Goal: Task Accomplishment & Management: Complete application form

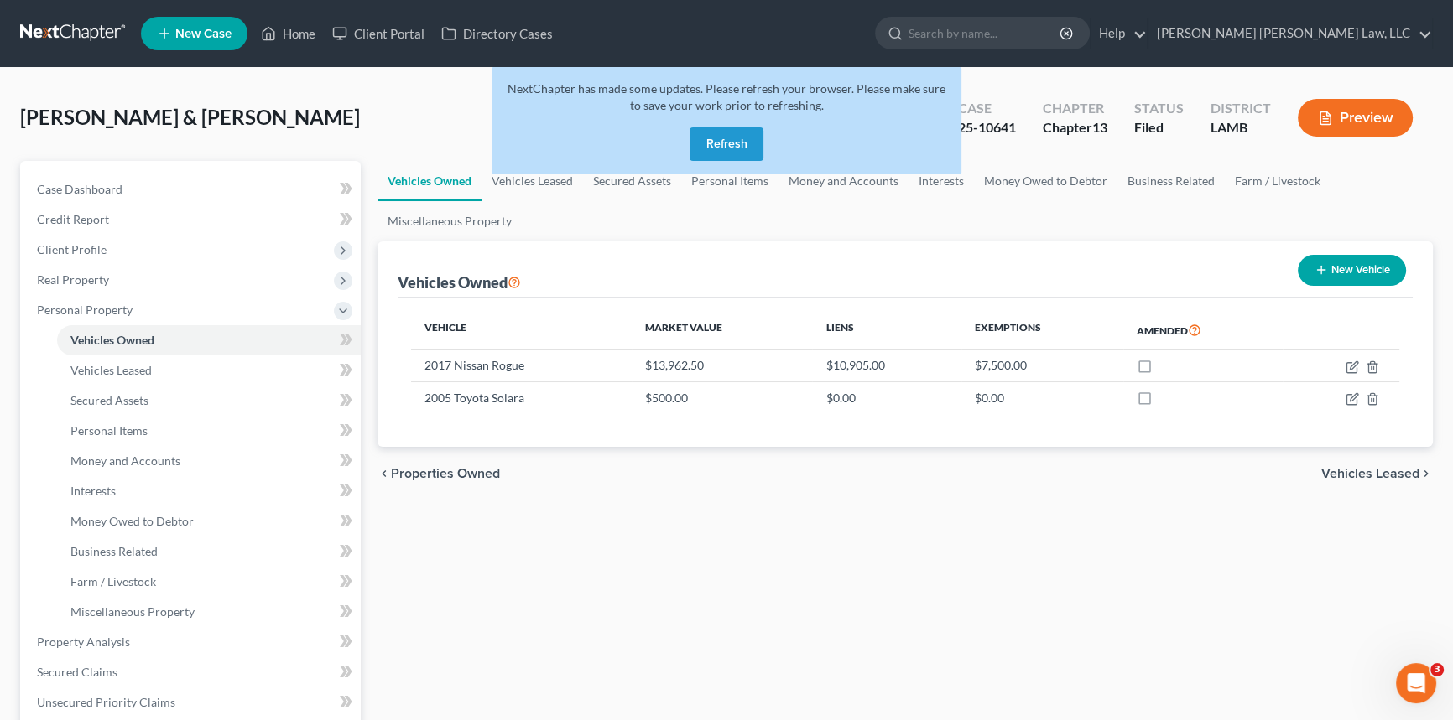
click at [720, 152] on button "Refresh" at bounding box center [726, 144] width 74 height 34
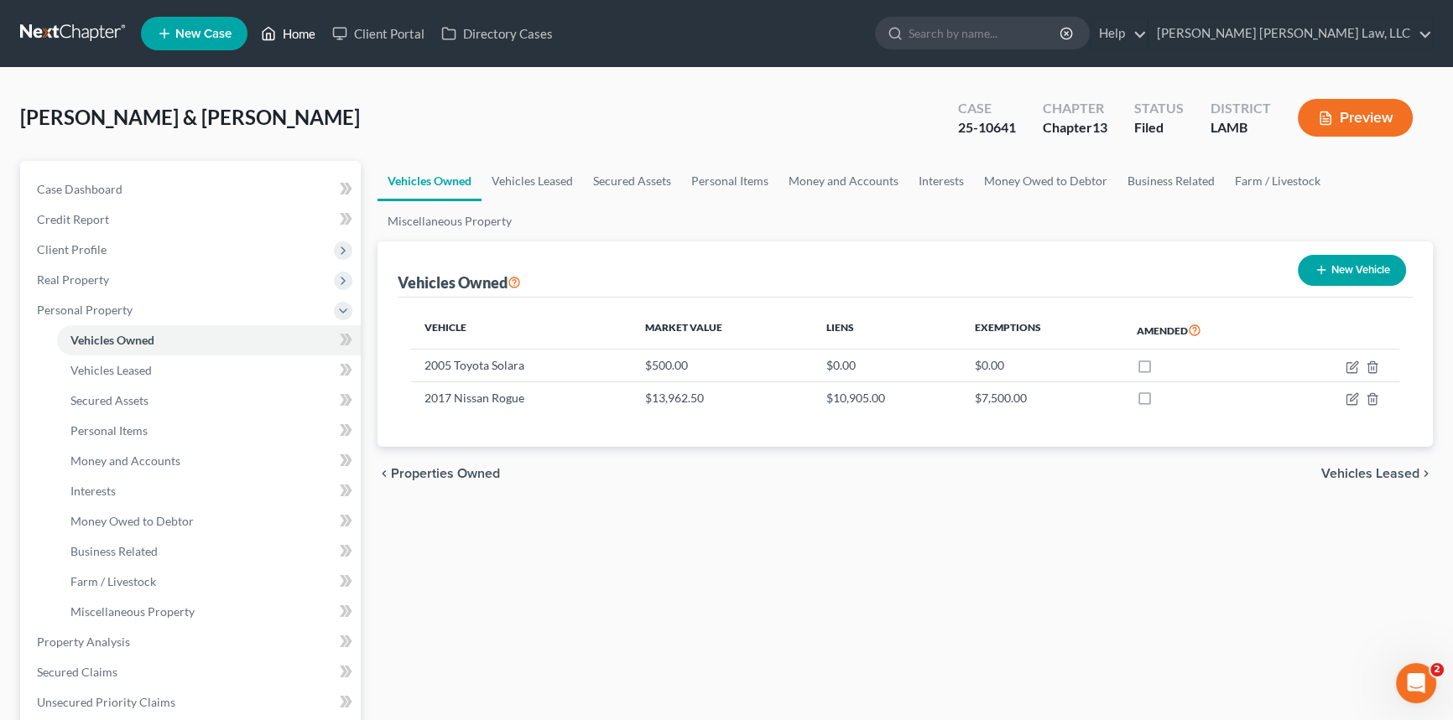
click at [296, 34] on link "Home" at bounding box center [287, 33] width 71 height 30
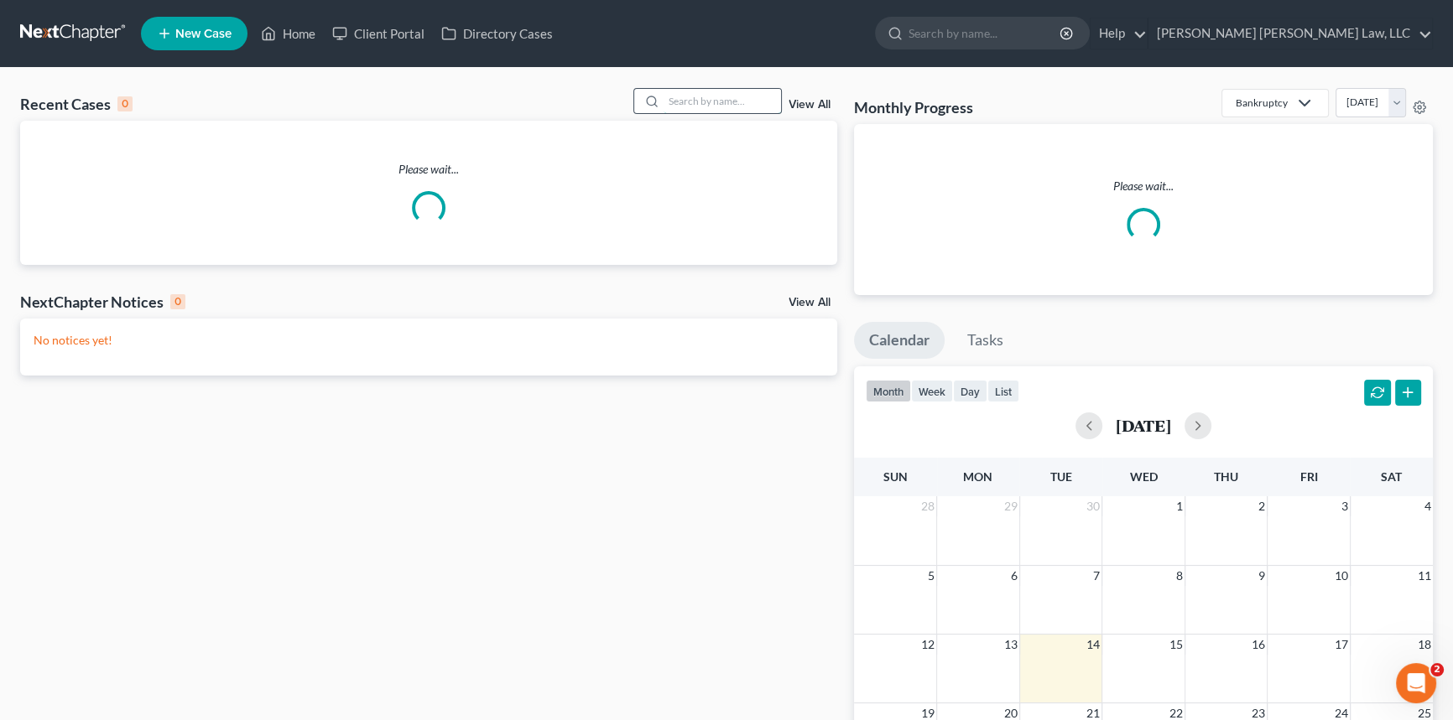
click at [685, 106] on input "search" at bounding box center [721, 101] width 117 height 24
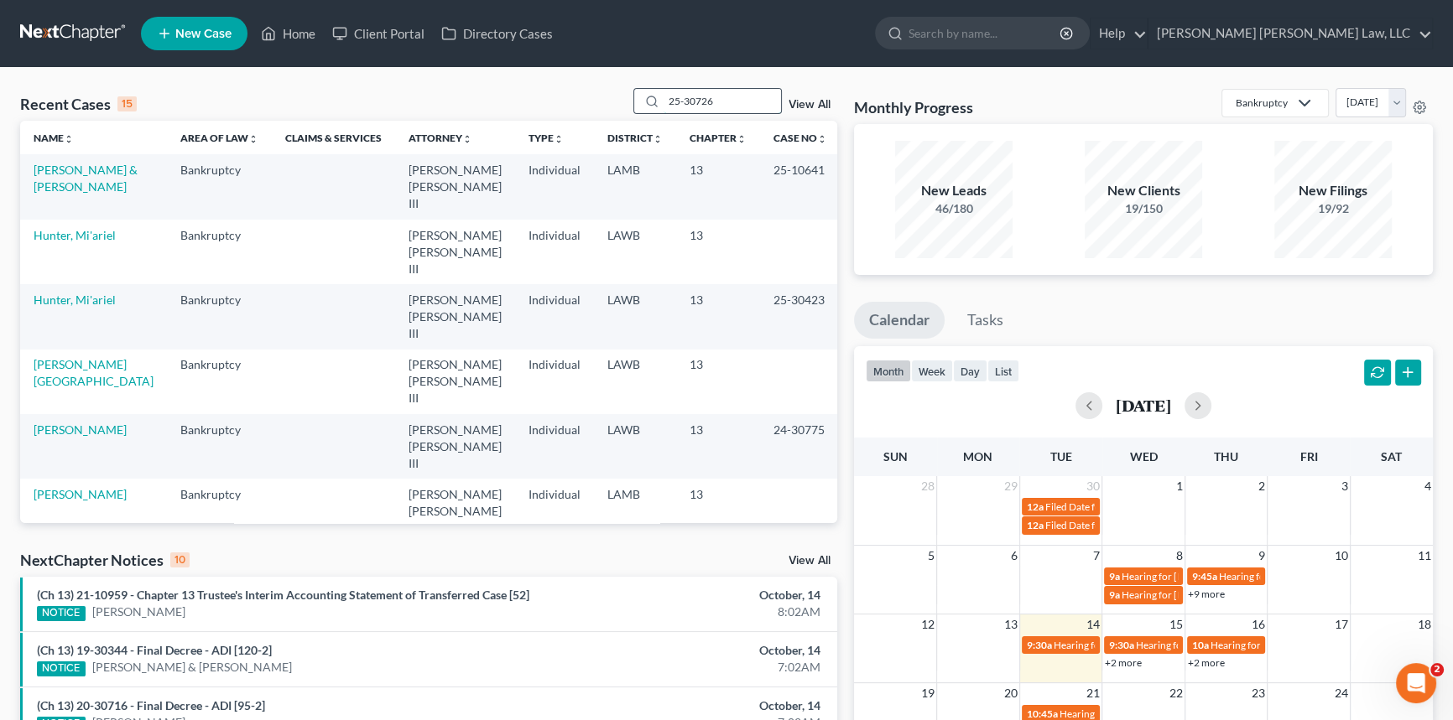
type input "25-30726"
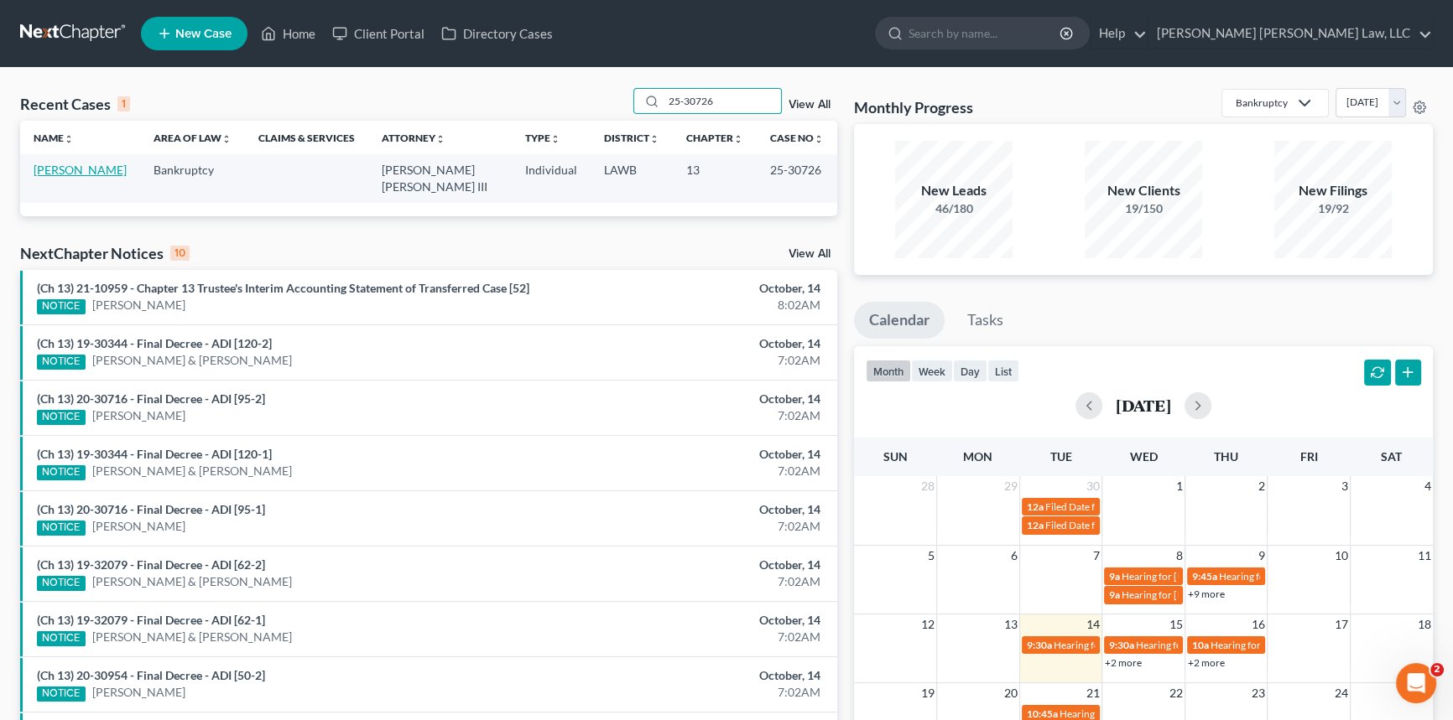
click at [60, 170] on link "[PERSON_NAME]" at bounding box center [80, 170] width 93 height 14
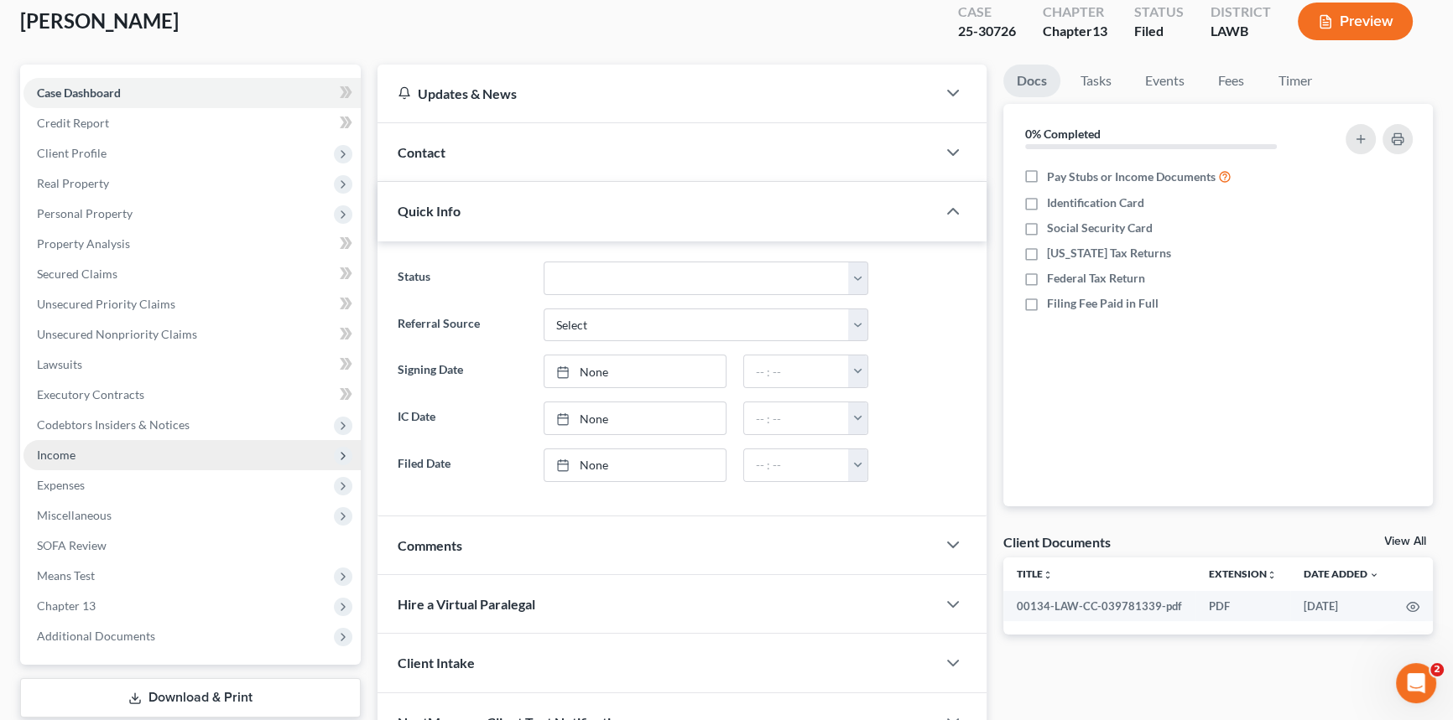
scroll to position [199, 0]
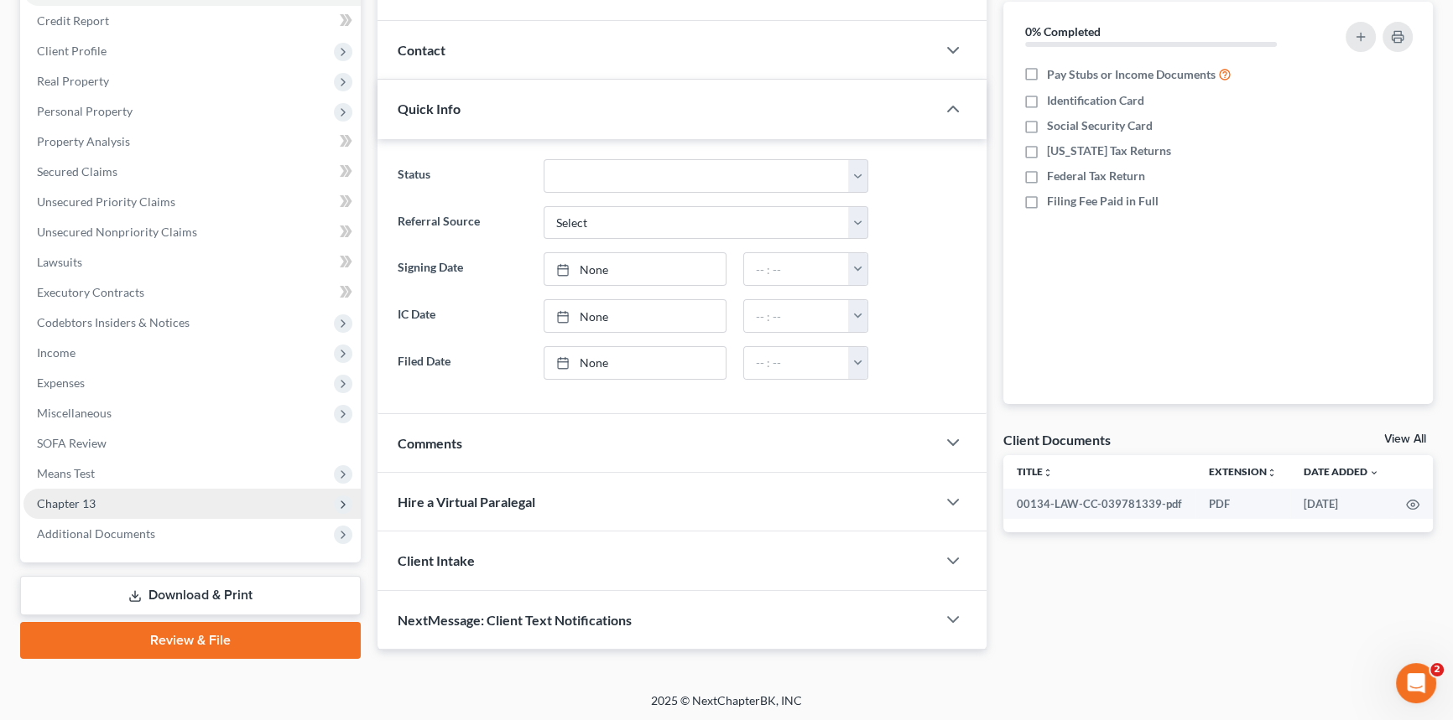
click at [135, 492] on span "Chapter 13" at bounding box center [191, 504] width 337 height 30
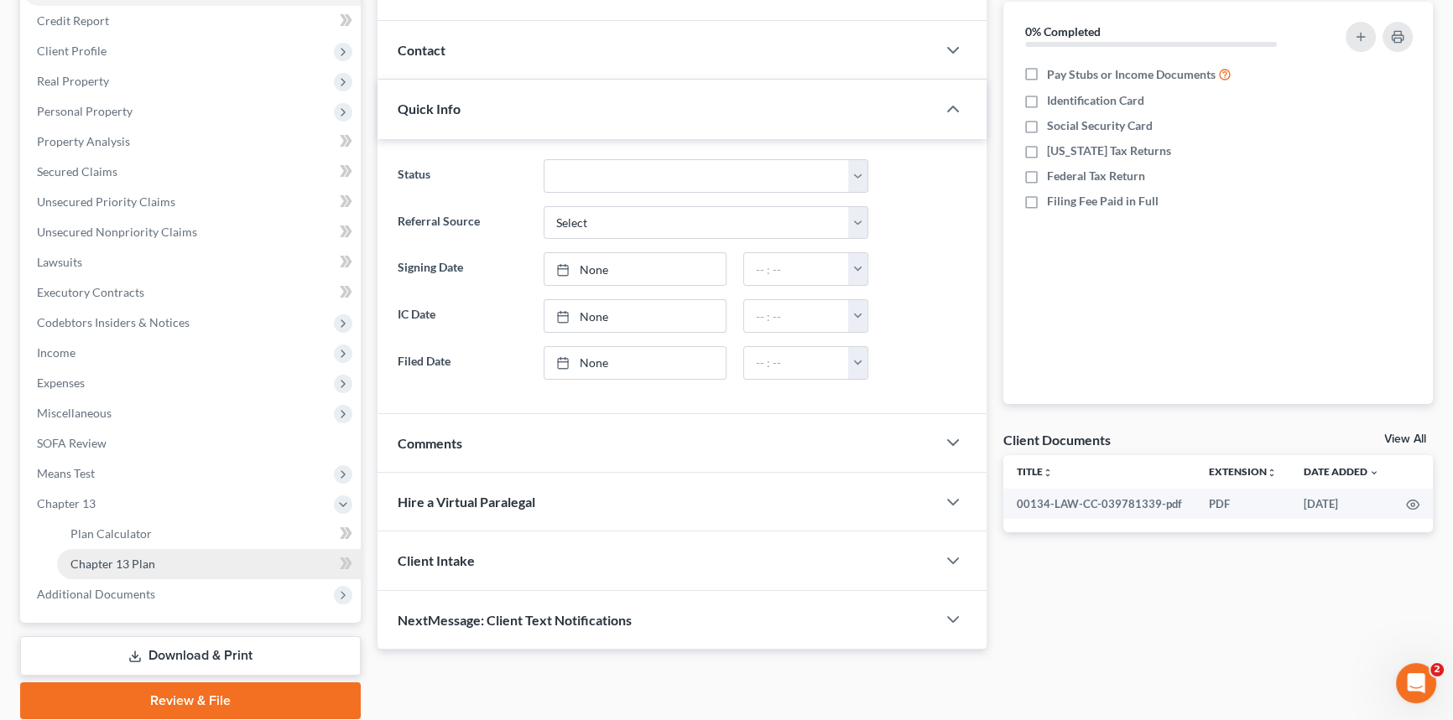
click at [156, 558] on link "Chapter 13 Plan" at bounding box center [209, 564] width 304 height 30
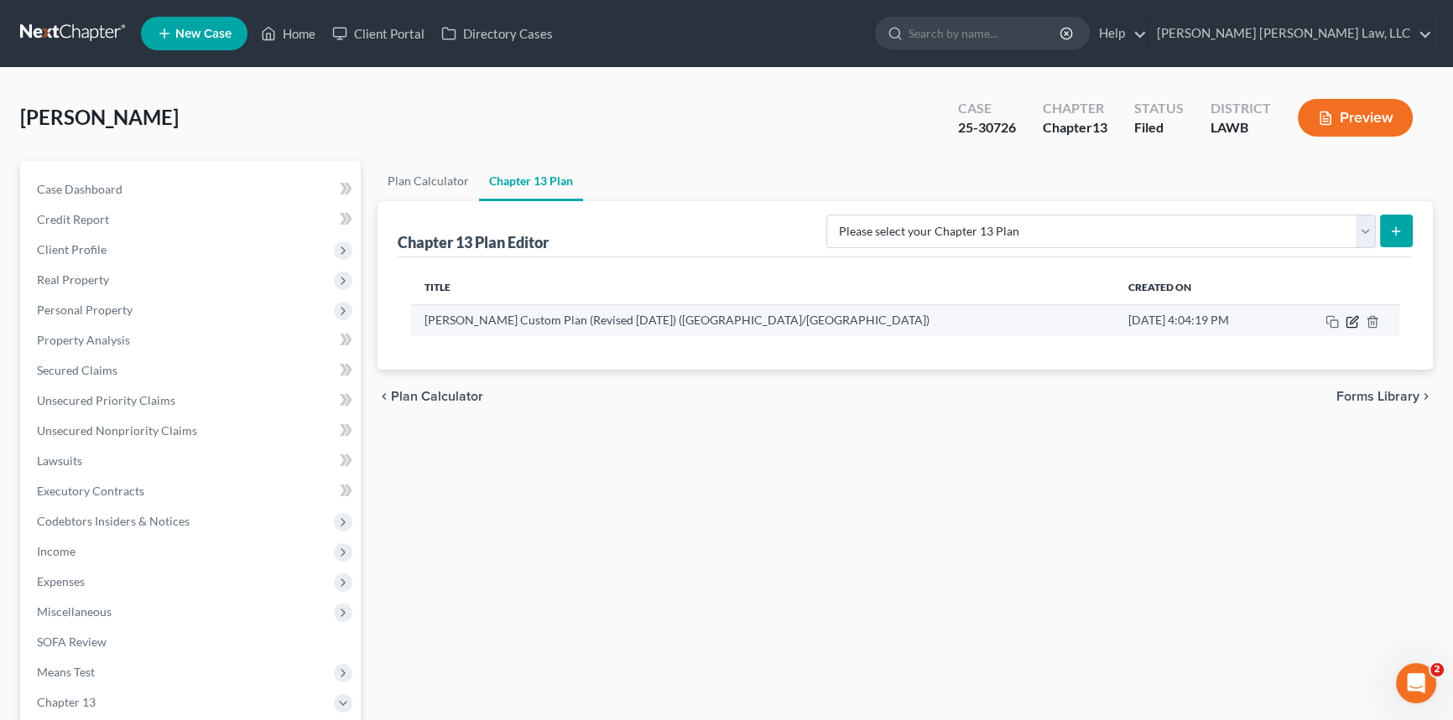
click at [1353, 319] on icon "button" at bounding box center [1351, 321] width 13 height 13
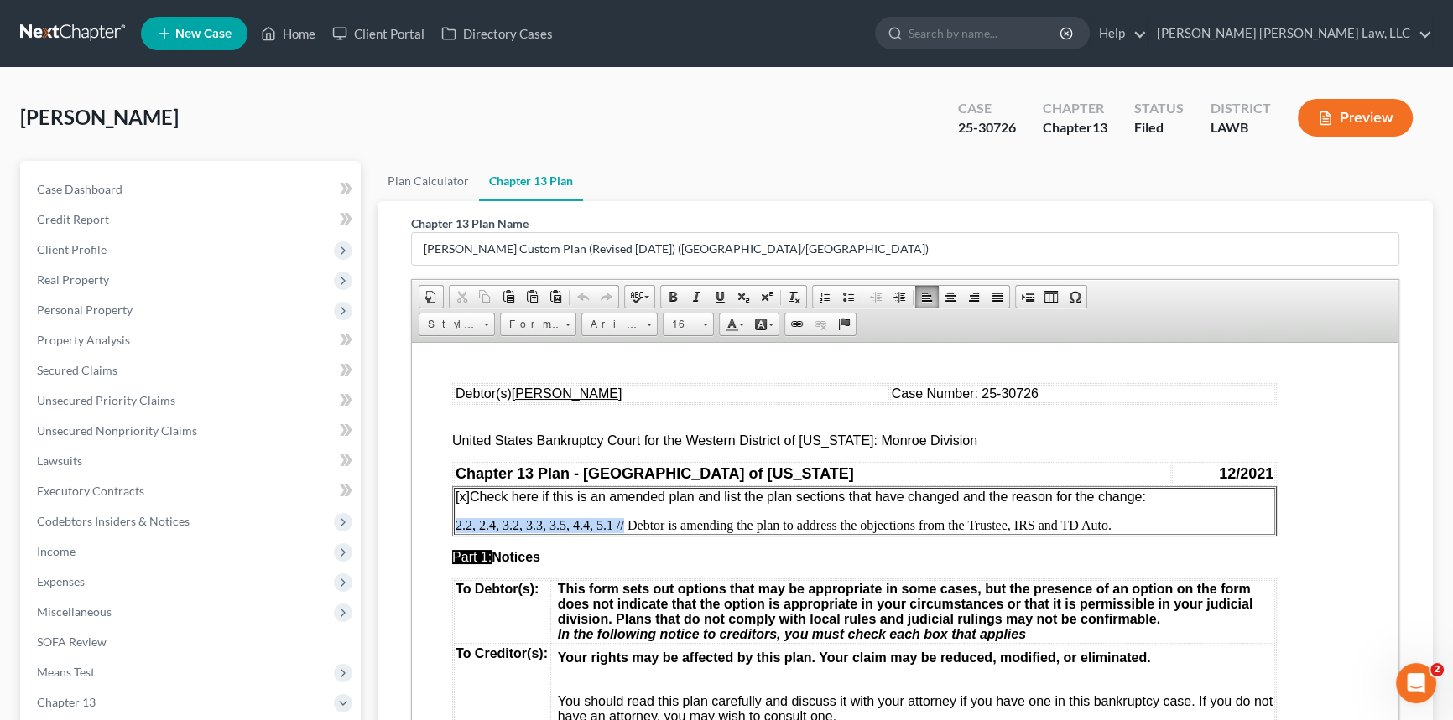
drag, startPoint x: 624, startPoint y: 526, endPoint x: 455, endPoint y: 527, distance: 168.6
click at [455, 527] on p "2.2, 2.4, 3.2, 3.3, 3.5, 4.4, 5.1 // Debtor is amending the plan to address the…" at bounding box center [864, 524] width 818 height 15
click at [1158, 507] on td "[x] Check here if this is an amended plan and list the plan sections that have …" at bounding box center [864, 510] width 821 height 47
click at [1166, 497] on p "[x] Check here if this is an amended plan and list the plan sections that have …" at bounding box center [864, 496] width 818 height 15
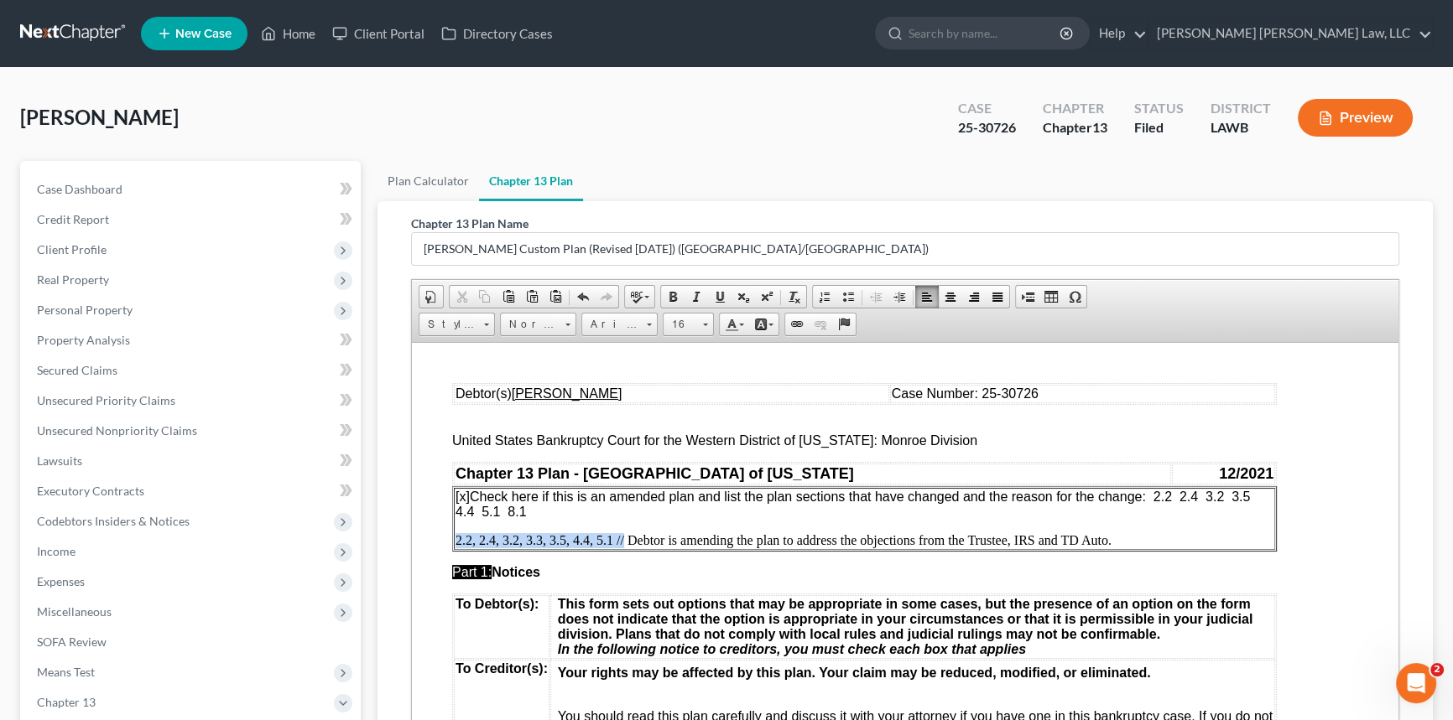
drag, startPoint x: 624, startPoint y: 543, endPoint x: 453, endPoint y: 548, distance: 171.2
click at [454, 548] on td "[x] Check here if this is an amended plan and list the plan sections that have …" at bounding box center [864, 518] width 821 height 62
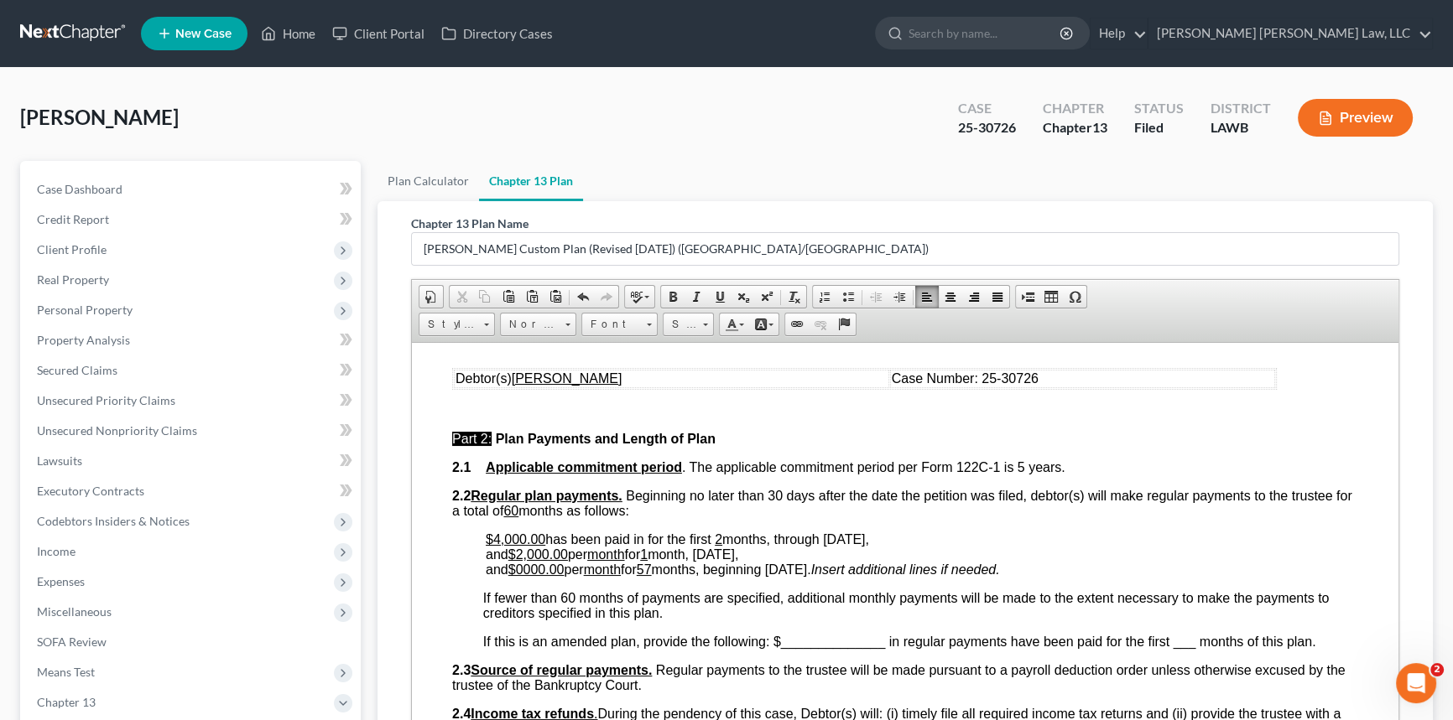
scroll to position [686, 0]
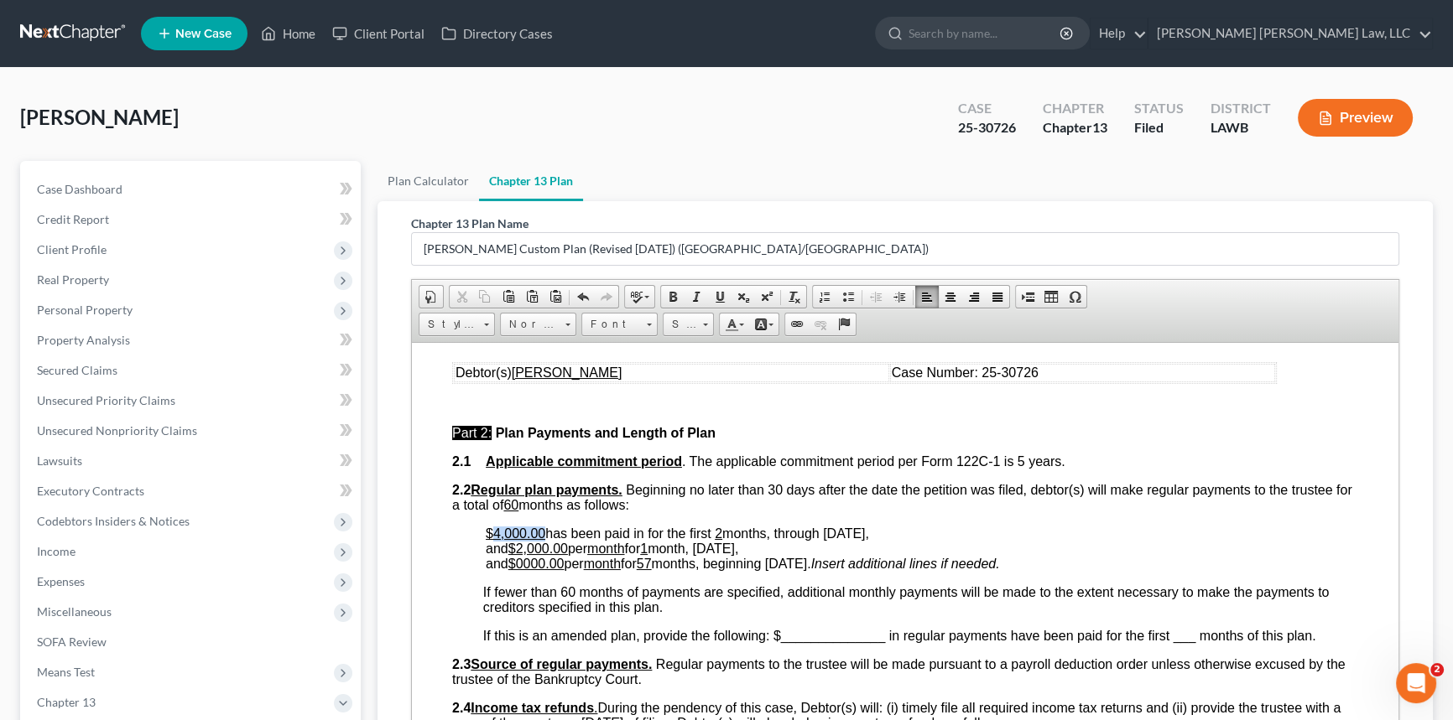
drag, startPoint x: 491, startPoint y: 559, endPoint x: 543, endPoint y: 559, distance: 52.0
click at [543, 540] on u "$4,000.00" at bounding box center [516, 533] width 60 height 14
drag, startPoint x: 496, startPoint y: 560, endPoint x: 542, endPoint y: 562, distance: 46.2
click at [542, 540] on u "$7,900.00" at bounding box center [516, 533] width 60 height 14
drag, startPoint x: 721, startPoint y: 295, endPoint x: 747, endPoint y: 301, distance: 26.7
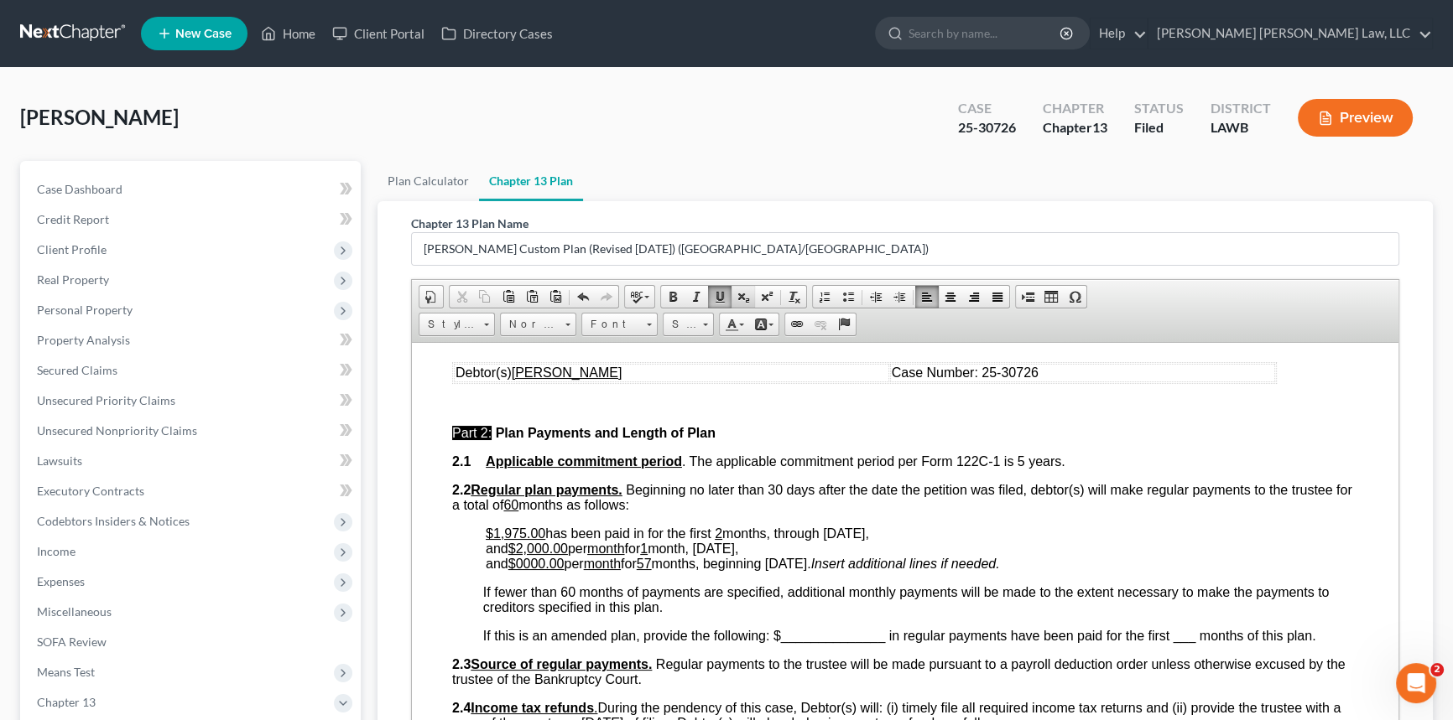
click at [721, 295] on span at bounding box center [719, 296] width 13 height 13
click at [811, 570] on span "and $0000.00 per month for 57 months, beginning [DATE]." at bounding box center [648, 563] width 325 height 14
drag, startPoint x: 866, startPoint y: 589, endPoint x: 721, endPoint y: 586, distance: 145.1
click at [721, 570] on span "and $0000.00 per month for 57 months, beginning [DATE]." at bounding box center [648, 563] width 325 height 14
click at [652, 570] on u "57" at bounding box center [644, 563] width 15 height 14
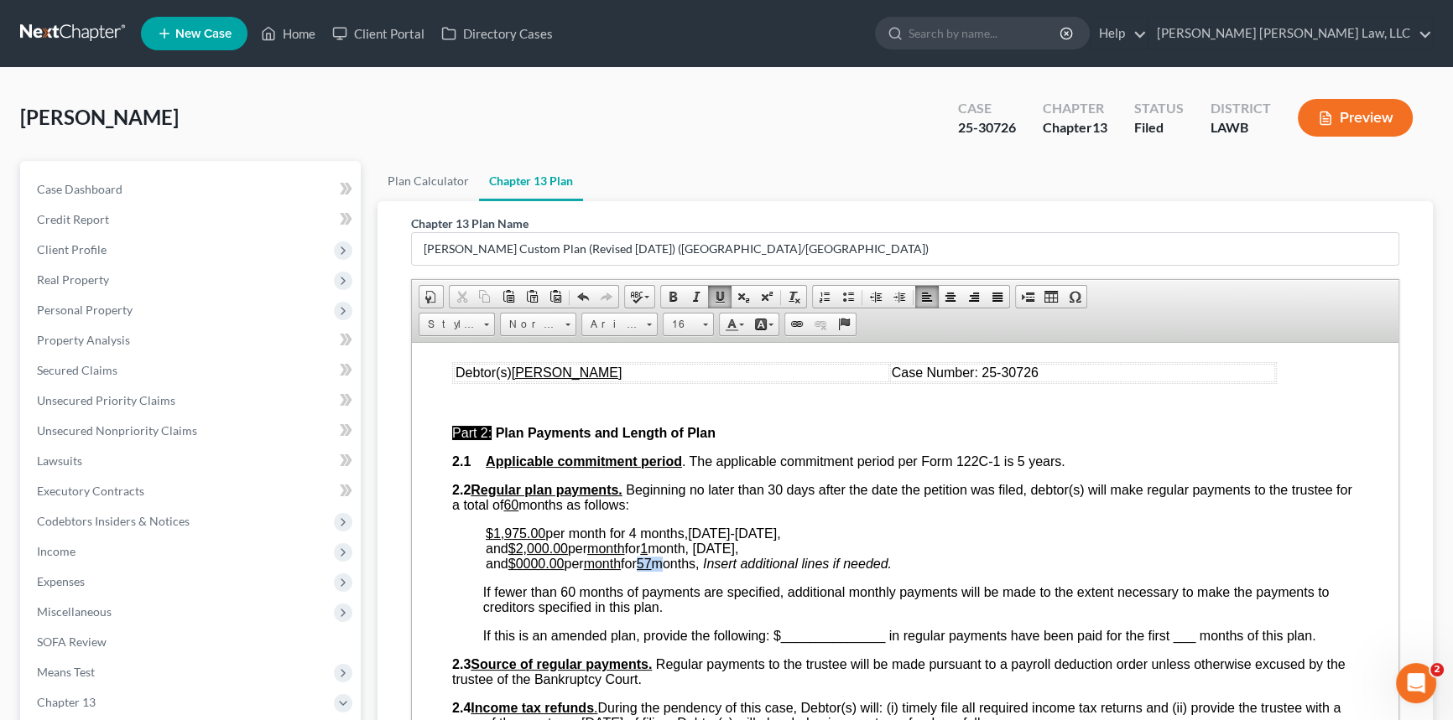
click at [652, 570] on u "57" at bounding box center [644, 563] width 15 height 14
click at [713, 294] on span at bounding box center [719, 296] width 13 height 13
drag, startPoint x: 564, startPoint y: 590, endPoint x: 519, endPoint y: 590, distance: 45.3
click at [519, 570] on u "$0000.00" at bounding box center [536, 563] width 56 height 14
click at [572, 570] on u "month" at bounding box center [553, 563] width 37 height 14
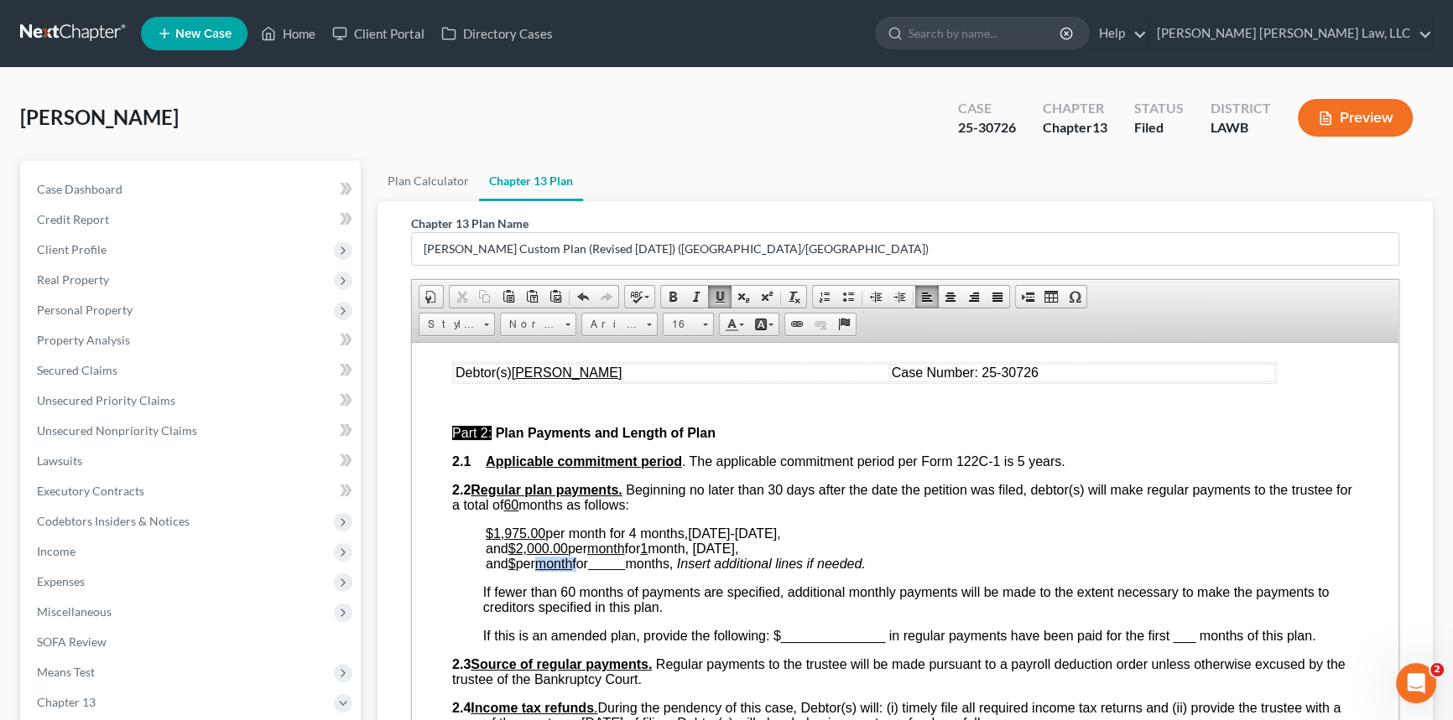
click at [572, 570] on u "month" at bounding box center [553, 563] width 37 height 14
click at [715, 290] on span at bounding box center [719, 296] width 13 height 13
drag, startPoint x: 521, startPoint y: 574, endPoint x: 568, endPoint y: 573, distance: 47.0
click at [568, 555] on u "$2,000.00" at bounding box center [538, 548] width 60 height 14
click at [647, 555] on u "1" at bounding box center [644, 548] width 8 height 14
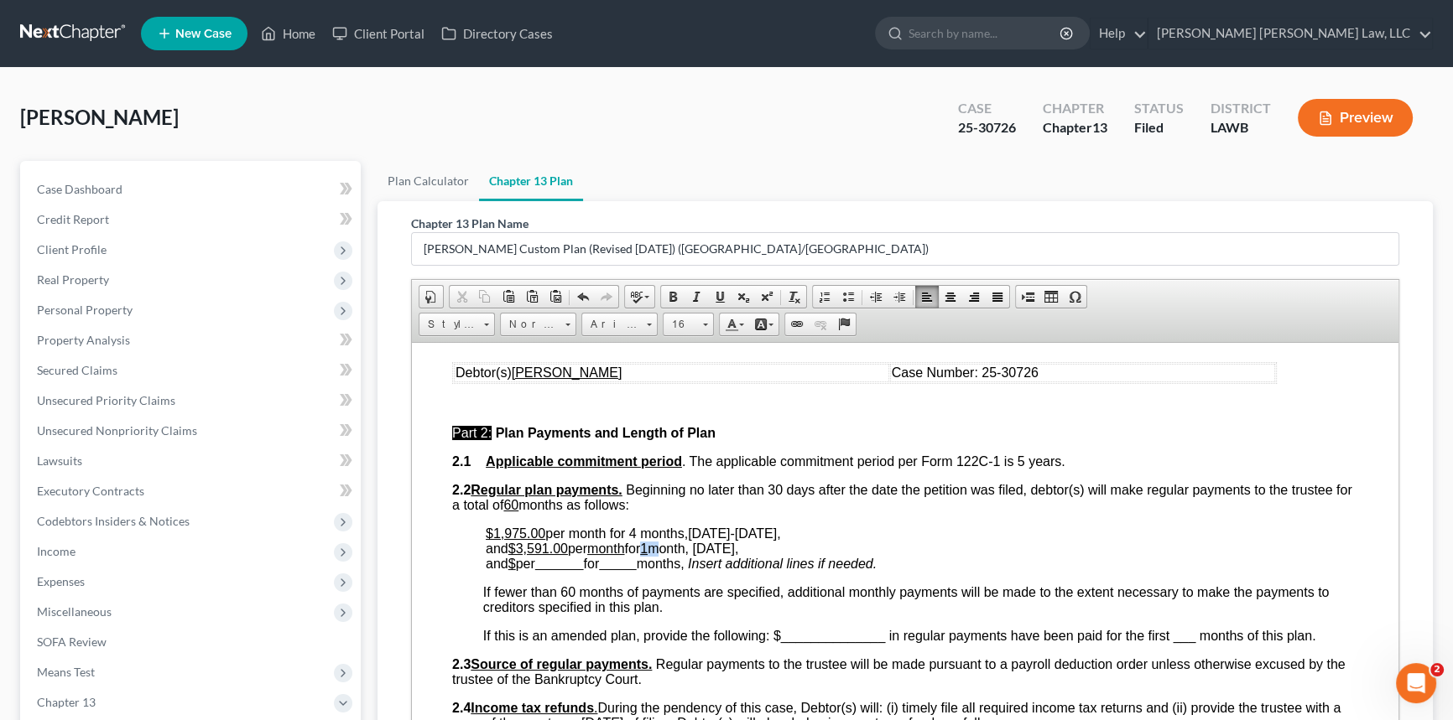
click at [647, 555] on u "1" at bounding box center [644, 548] width 8 height 14
click at [715, 290] on span at bounding box center [719, 296] width 13 height 13
click at [720, 555] on span ", and $3,591.00 per month for 56 ​ month, [DATE]," at bounding box center [633, 540] width 295 height 29
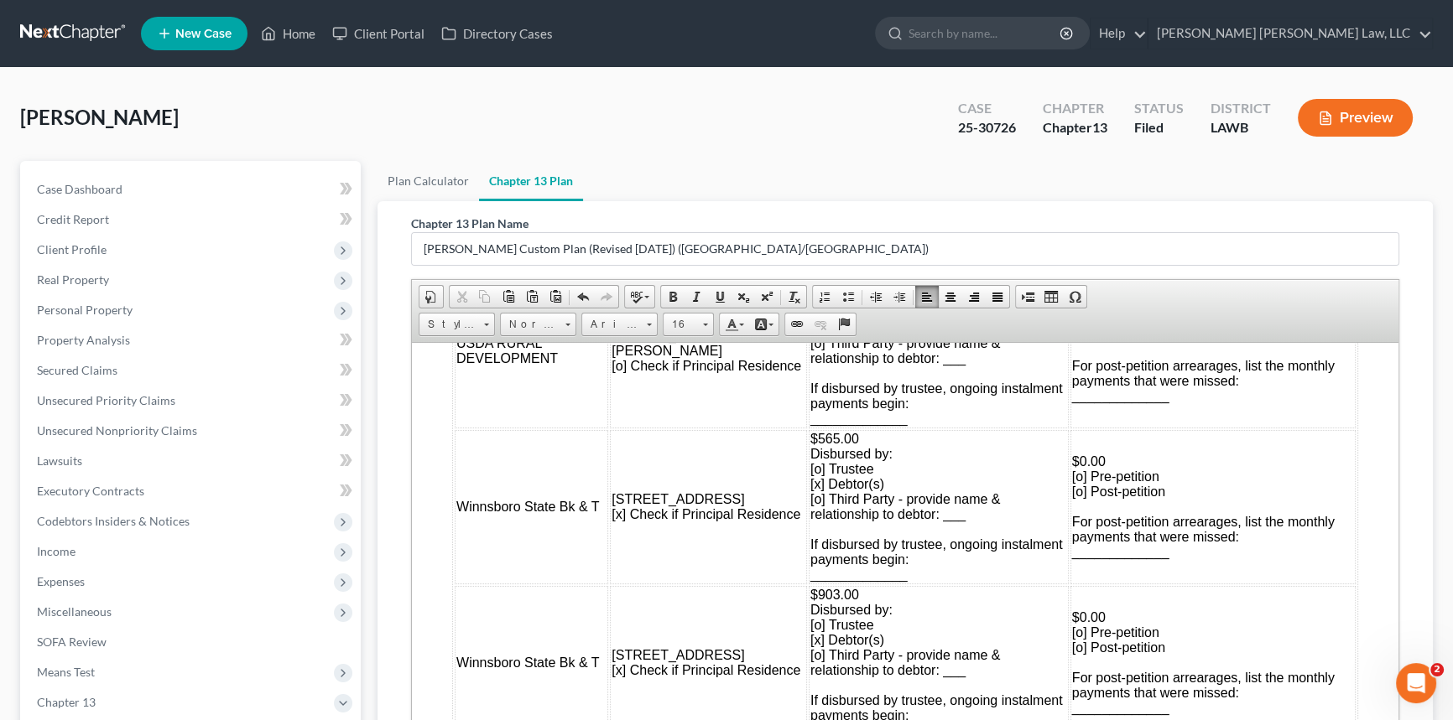
scroll to position [1753, 0]
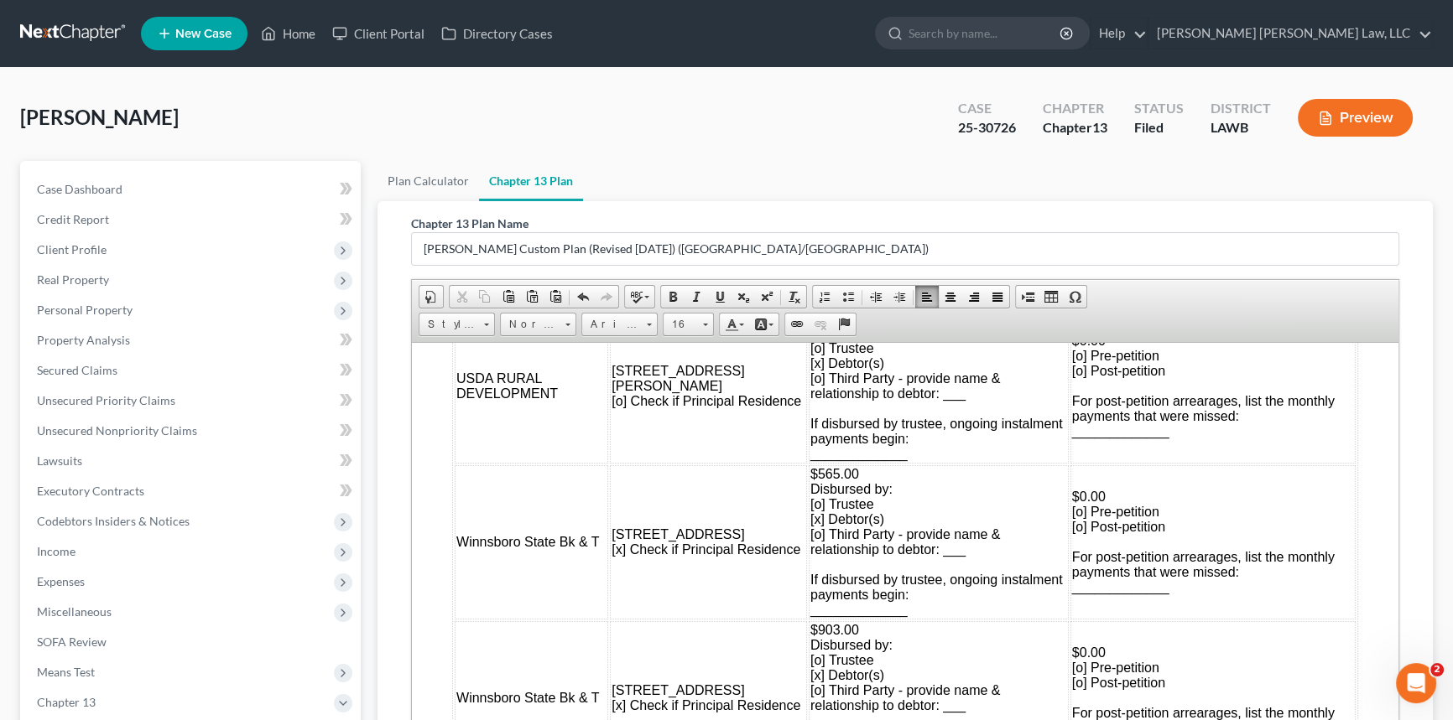
drag, startPoint x: 798, startPoint y: 375, endPoint x: 813, endPoint y: 375, distance: 14.3
click at [813, 375] on span "$608.00 Disbursed by: [o] Trustee [x] Debtor(s) [o] Third Party - provide name …" at bounding box center [936, 385] width 252 height 150
drag, startPoint x: 1049, startPoint y: 399, endPoint x: 1074, endPoint y: 399, distance: 25.2
click at [1074, 399] on span "$0.00 [o] Pre-petition [o] Post-petition For post-petition arrearages, list the…" at bounding box center [1203, 385] width 262 height 105
click at [1072, 415] on span "$6,426.28 [o] Pre-petition [o] Post-petition For post-petition arrearages, list…" at bounding box center [1203, 385] width 262 height 105
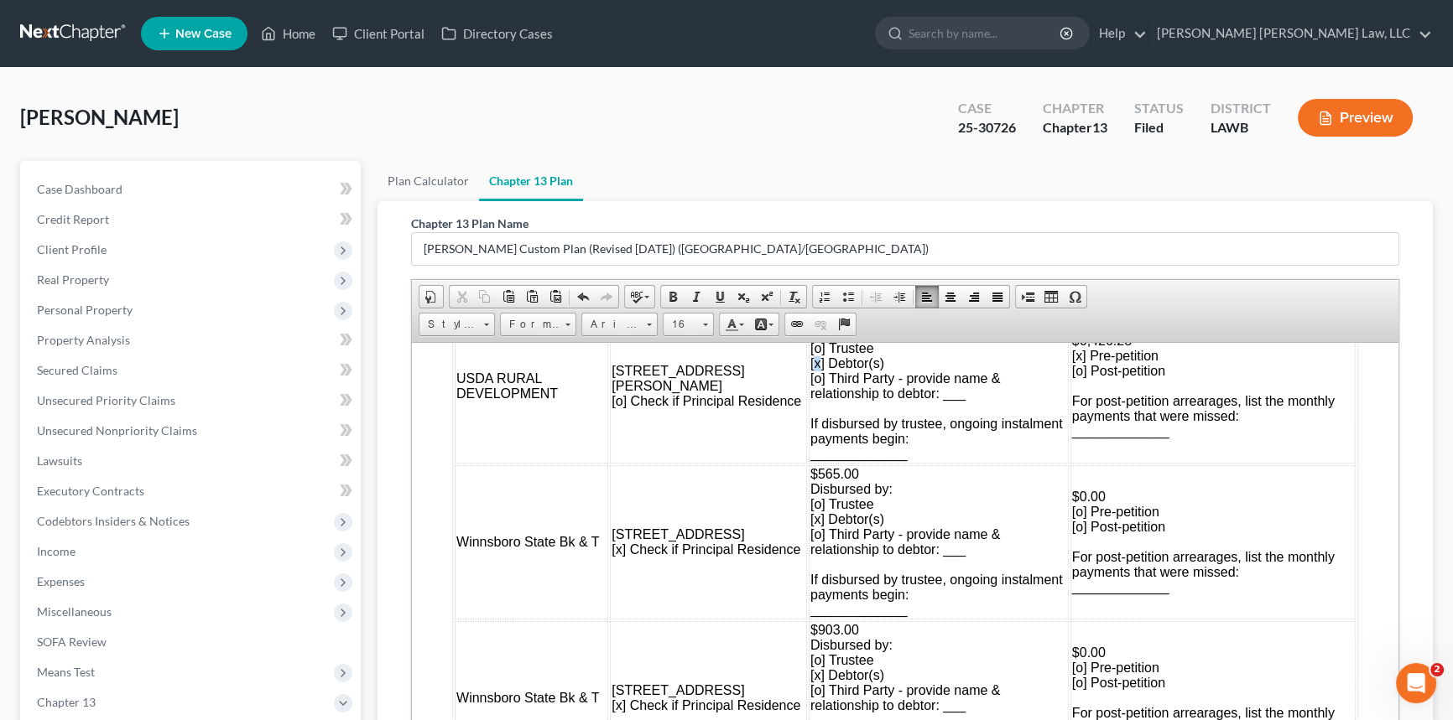
click at [810, 424] on span "$608.17 Disbursed by: [o] Trustee [x] Debtor(s) [o] Third Party - provide name …" at bounding box center [936, 385] width 252 height 150
click at [810, 411] on span "$608.17 Disbursed by: [o] Trustee [o] Debtor(s) [o] Third Party - provide name …" at bounding box center [936, 385] width 252 height 150
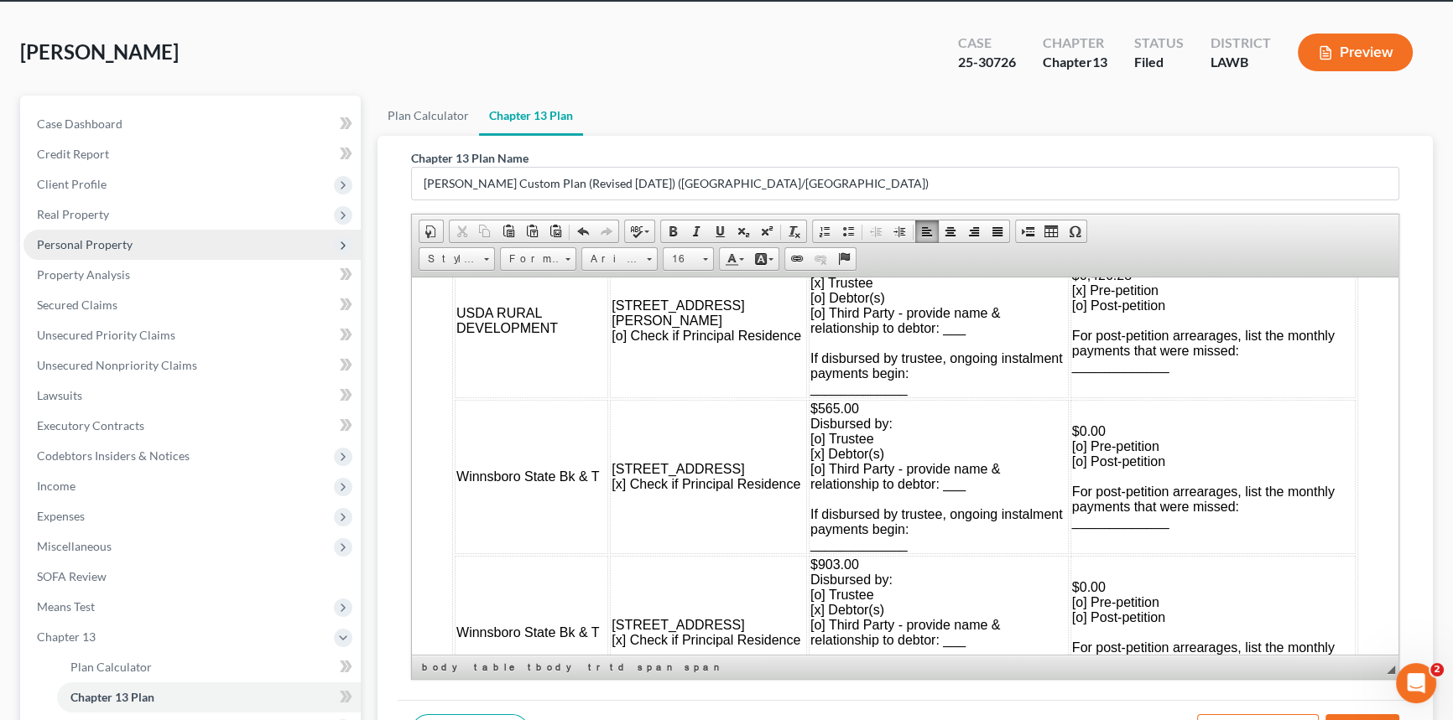
scroll to position [228, 0]
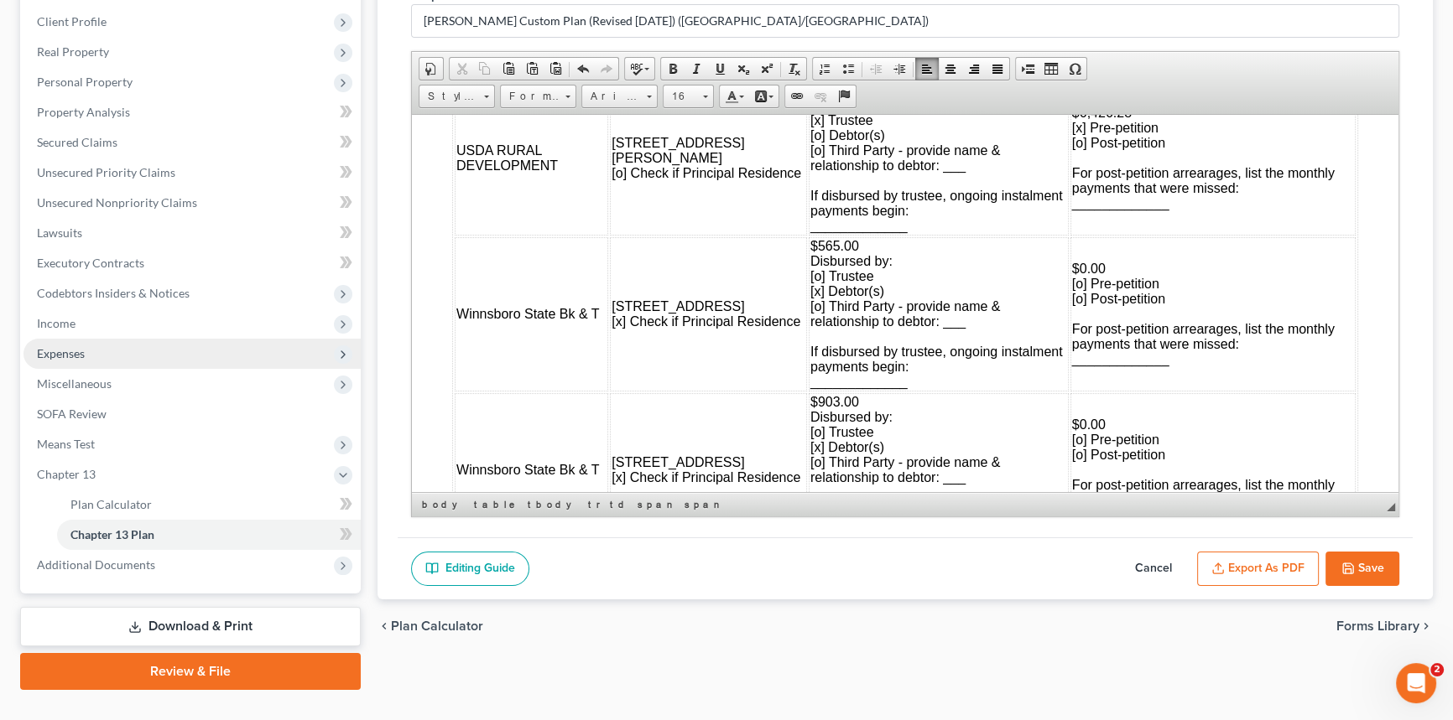
click at [68, 347] on span "Expenses" at bounding box center [61, 353] width 48 height 14
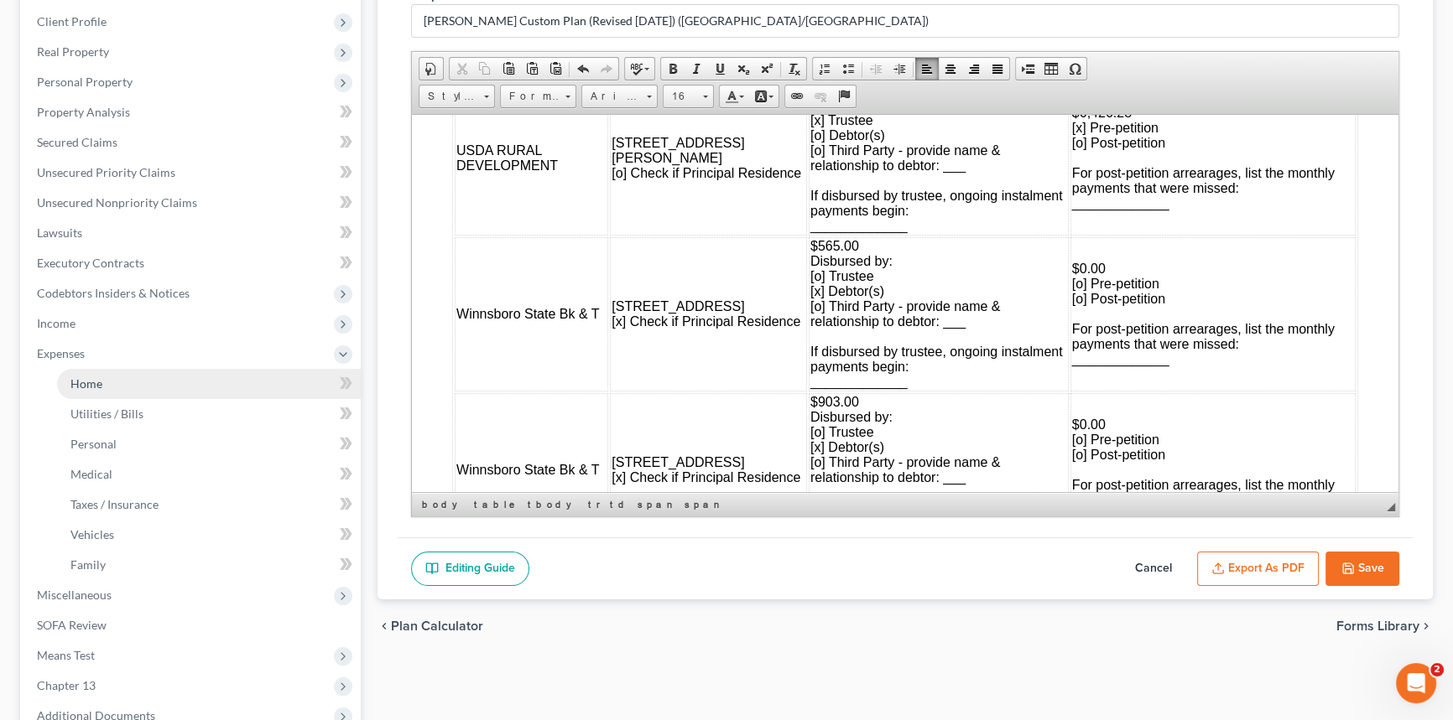
click at [100, 377] on span "Home" at bounding box center [86, 384] width 32 height 14
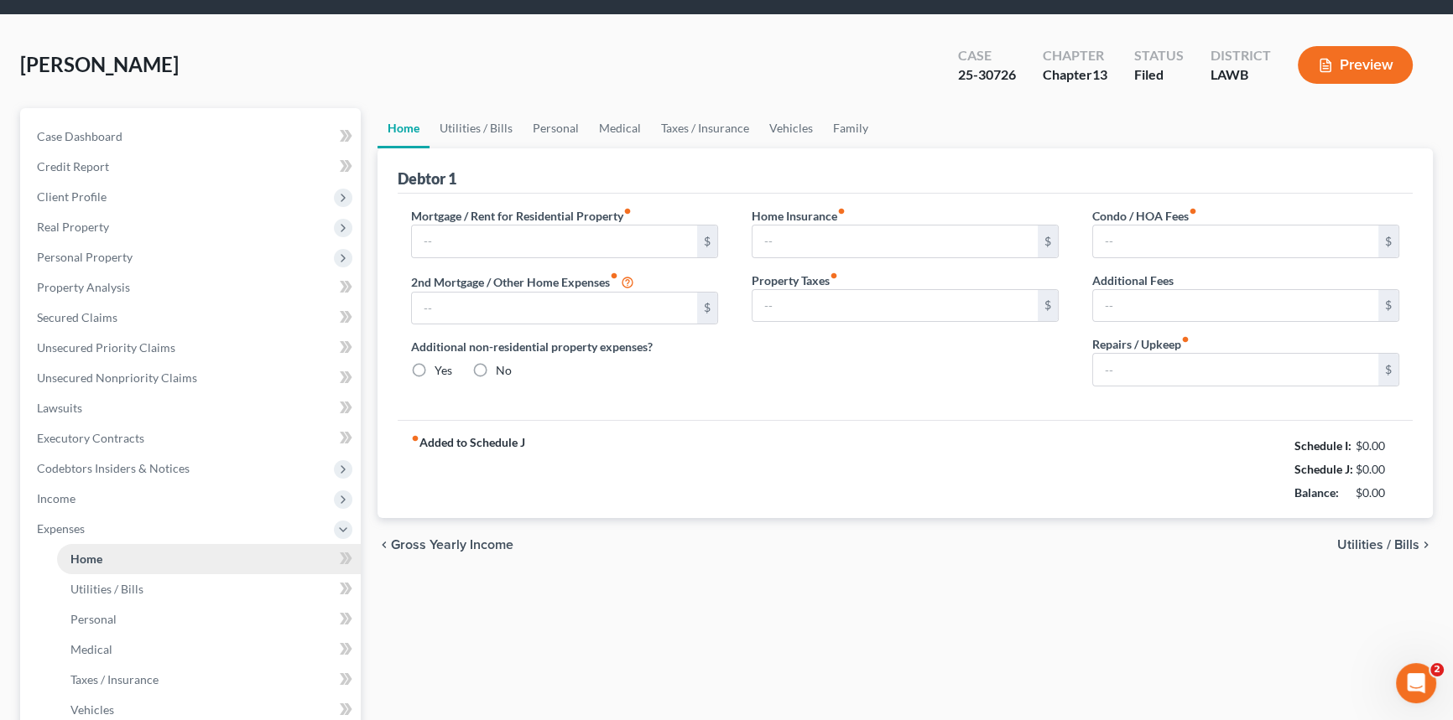
type input "1,468.00"
type input "608.17"
radio input "true"
type input "0.00"
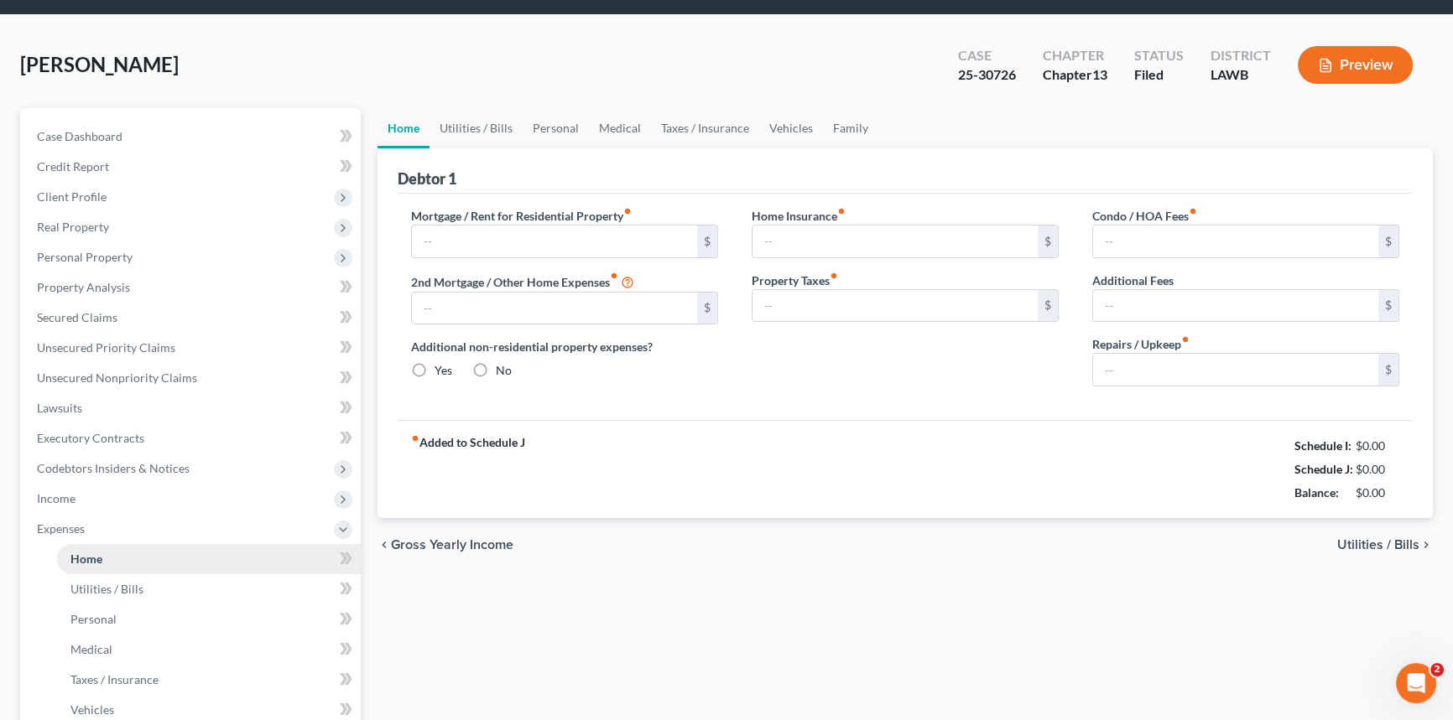
type input "0.00"
type input "100.00"
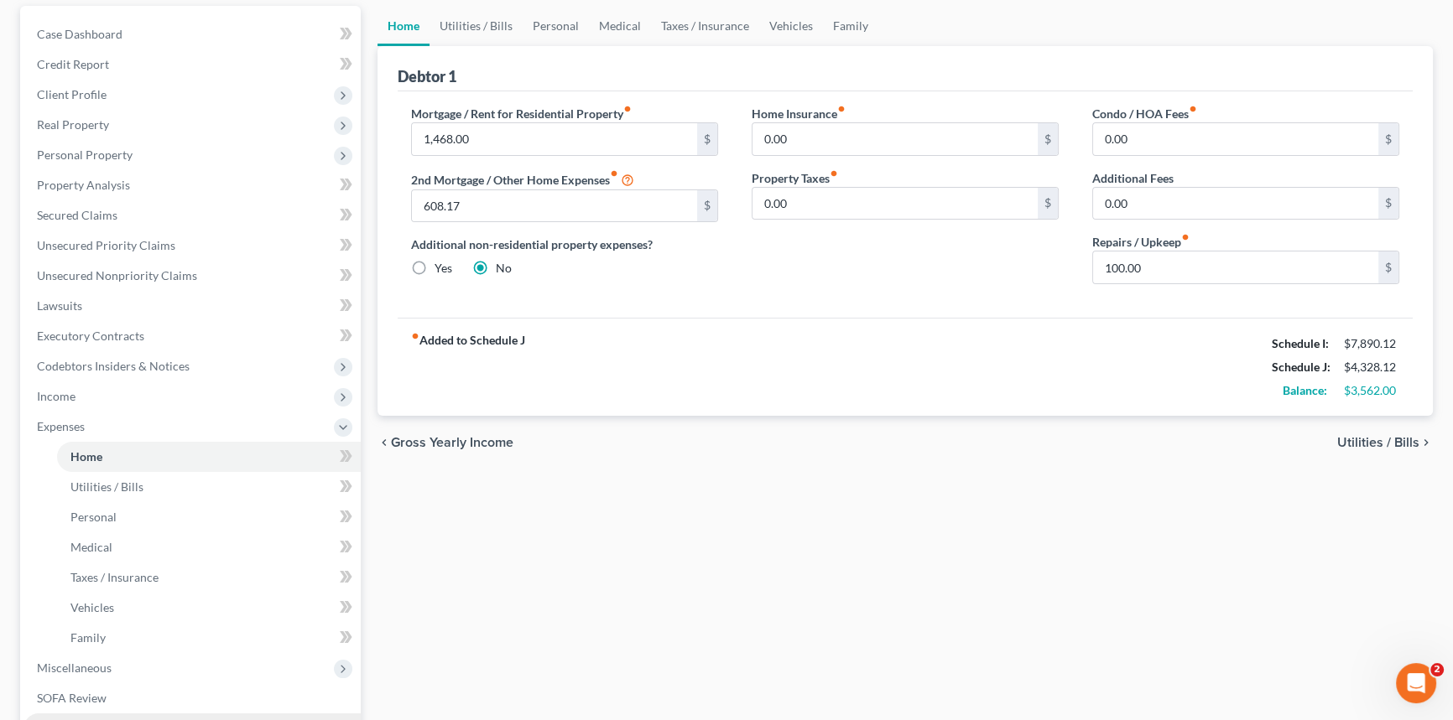
scroll to position [411, 0]
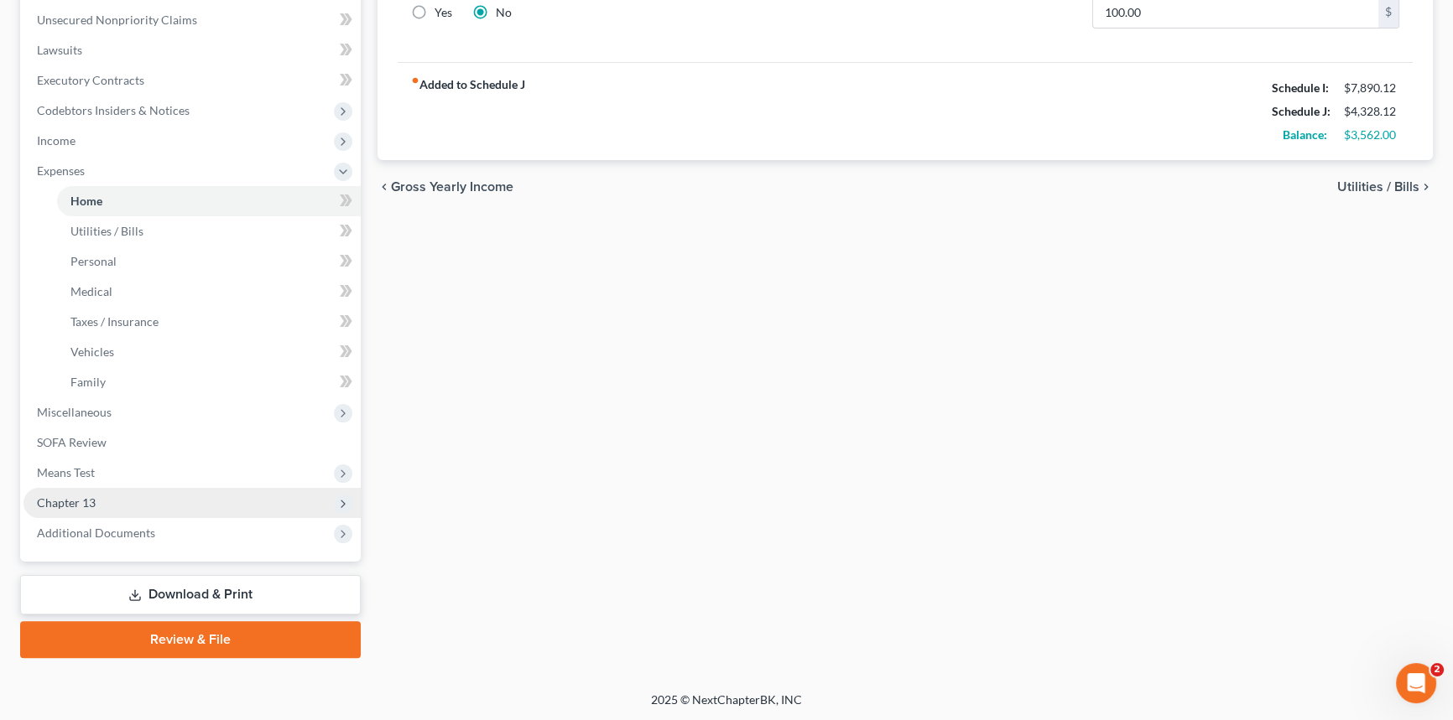
click at [154, 499] on span "Chapter 13" at bounding box center [191, 503] width 337 height 30
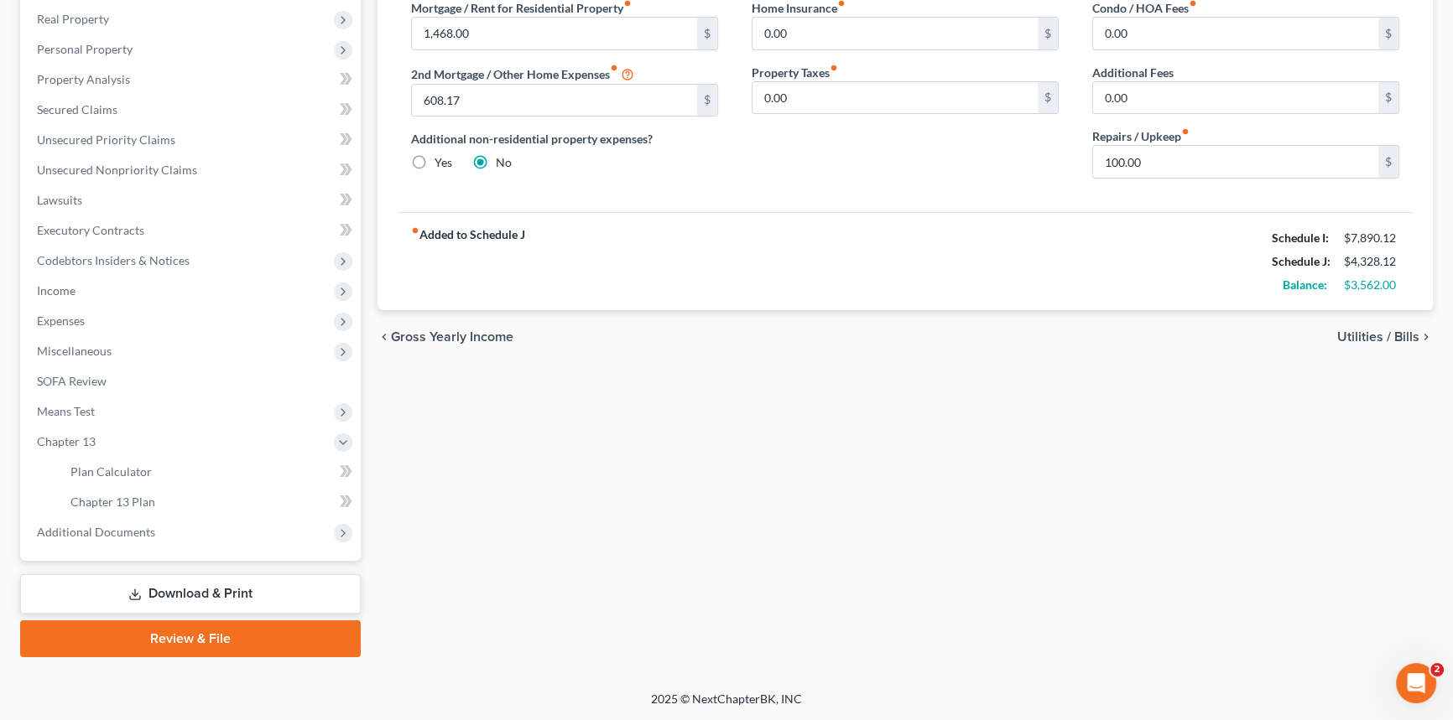
scroll to position [260, 0]
click at [219, 501] on link "Chapter 13 Plan" at bounding box center [209, 503] width 304 height 30
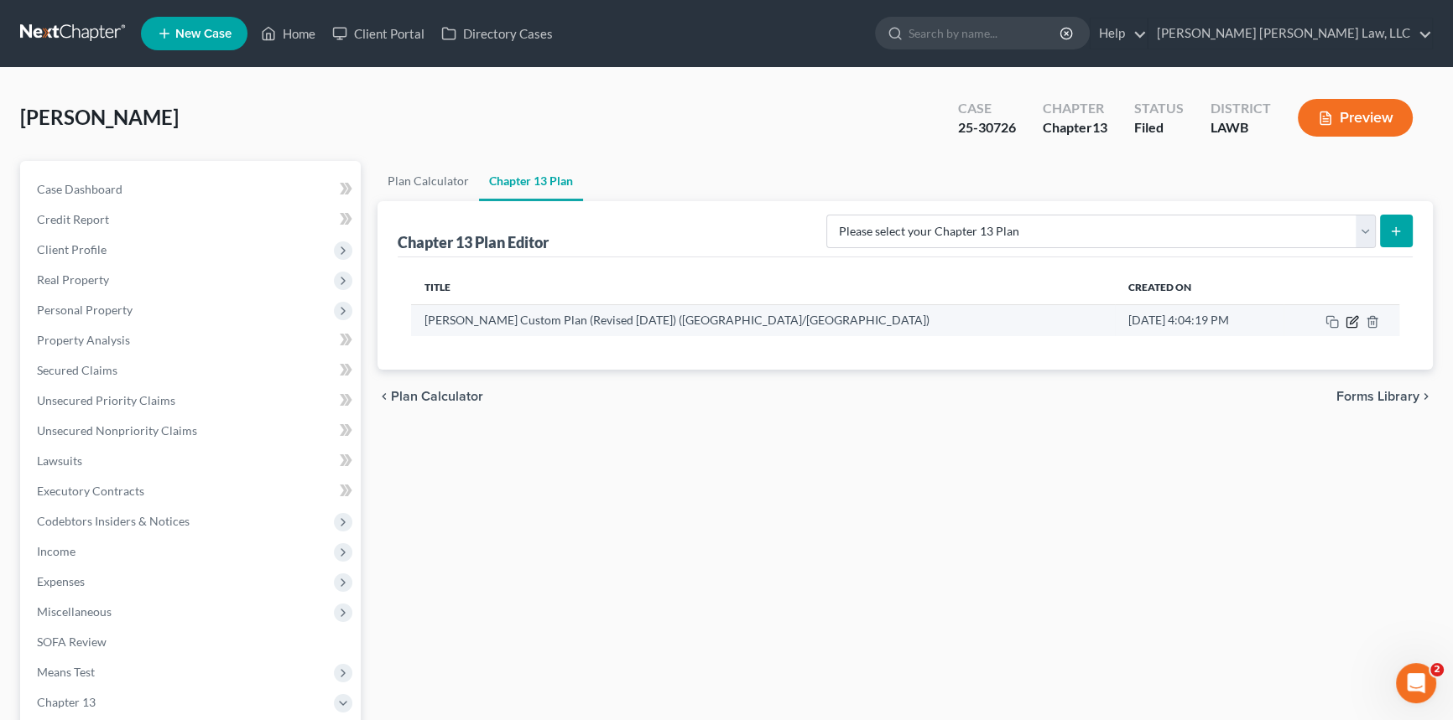
click at [1352, 317] on icon "button" at bounding box center [1351, 321] width 13 height 13
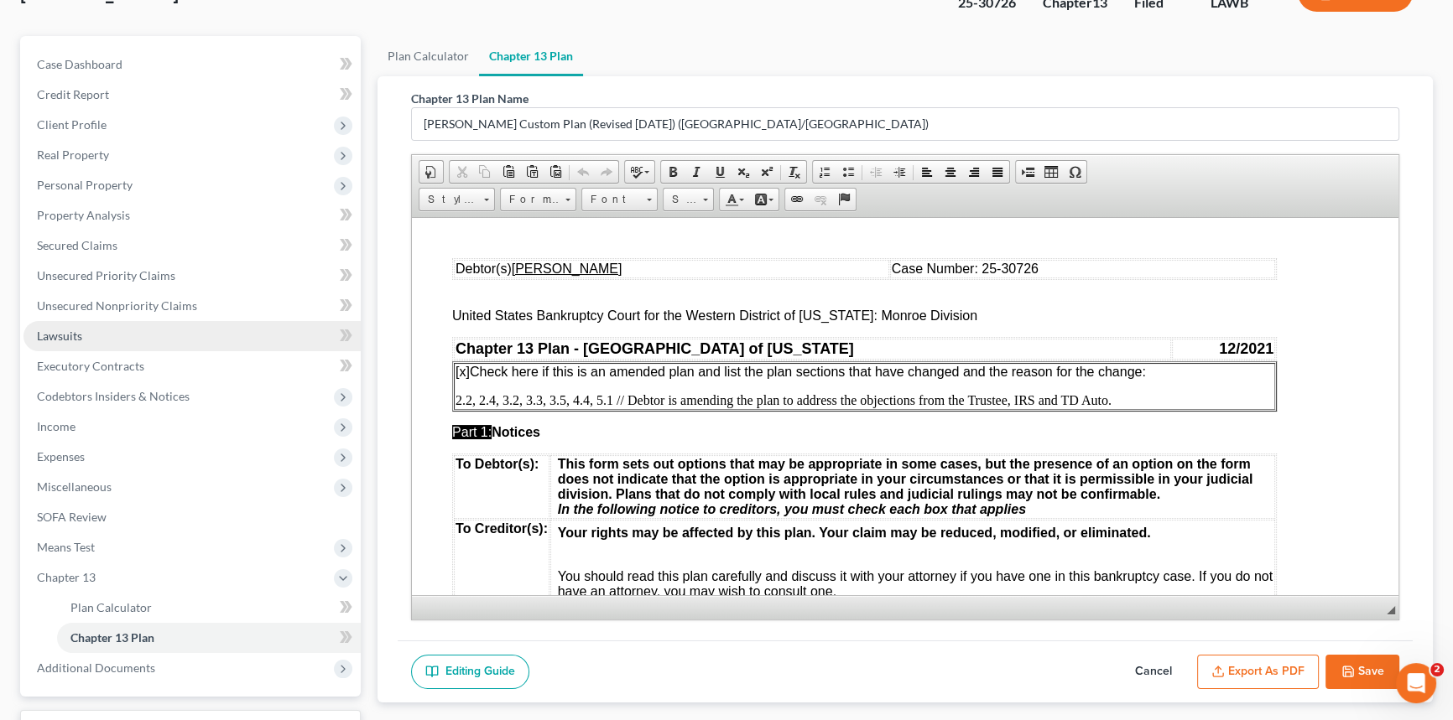
scroll to position [152, 0]
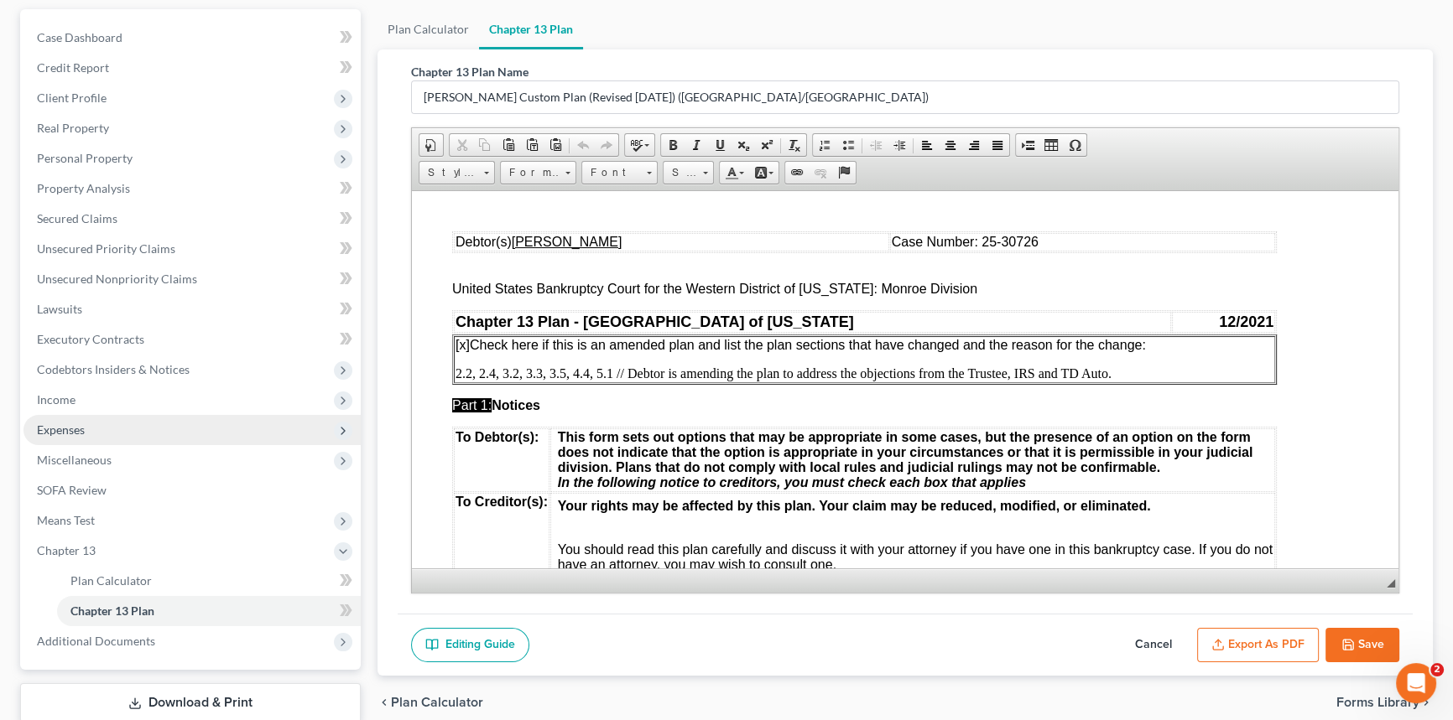
click at [141, 434] on span "Expenses" at bounding box center [191, 430] width 337 height 30
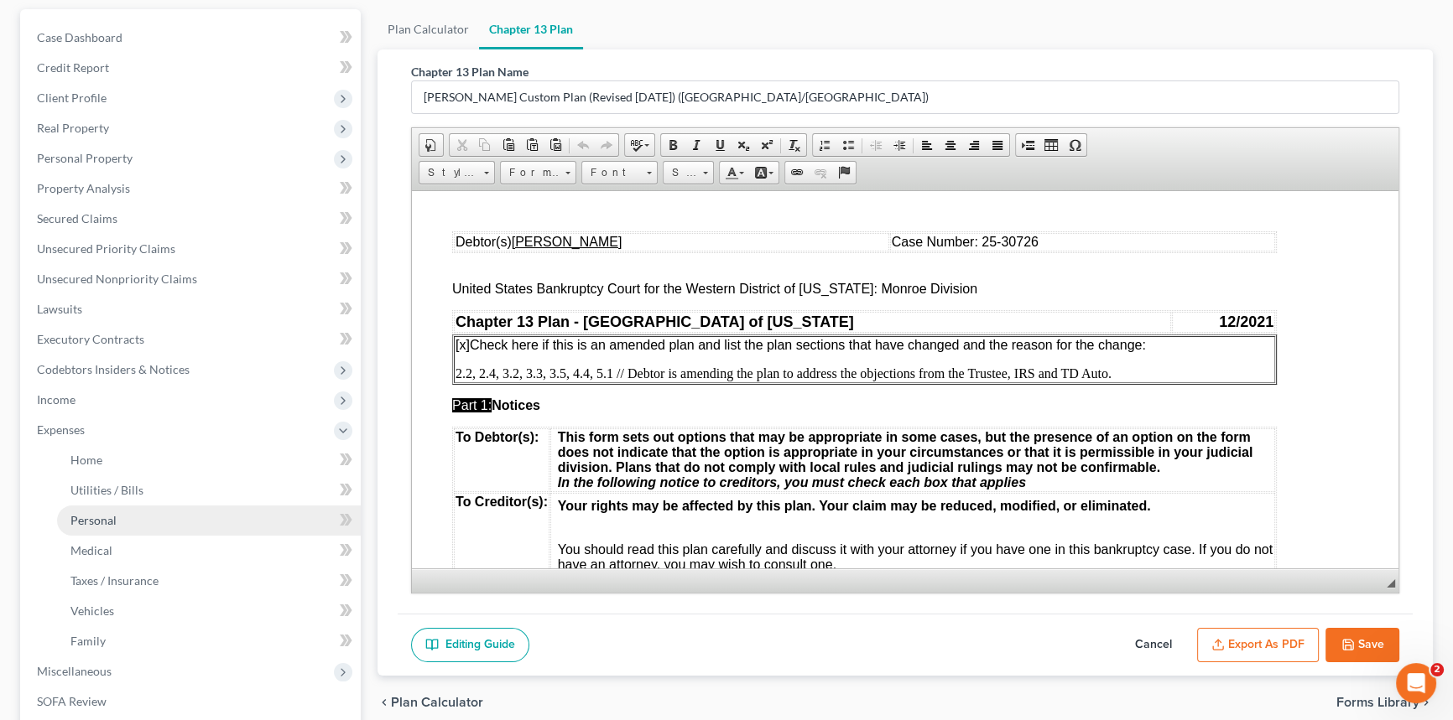
click at [144, 509] on link "Personal" at bounding box center [209, 521] width 304 height 30
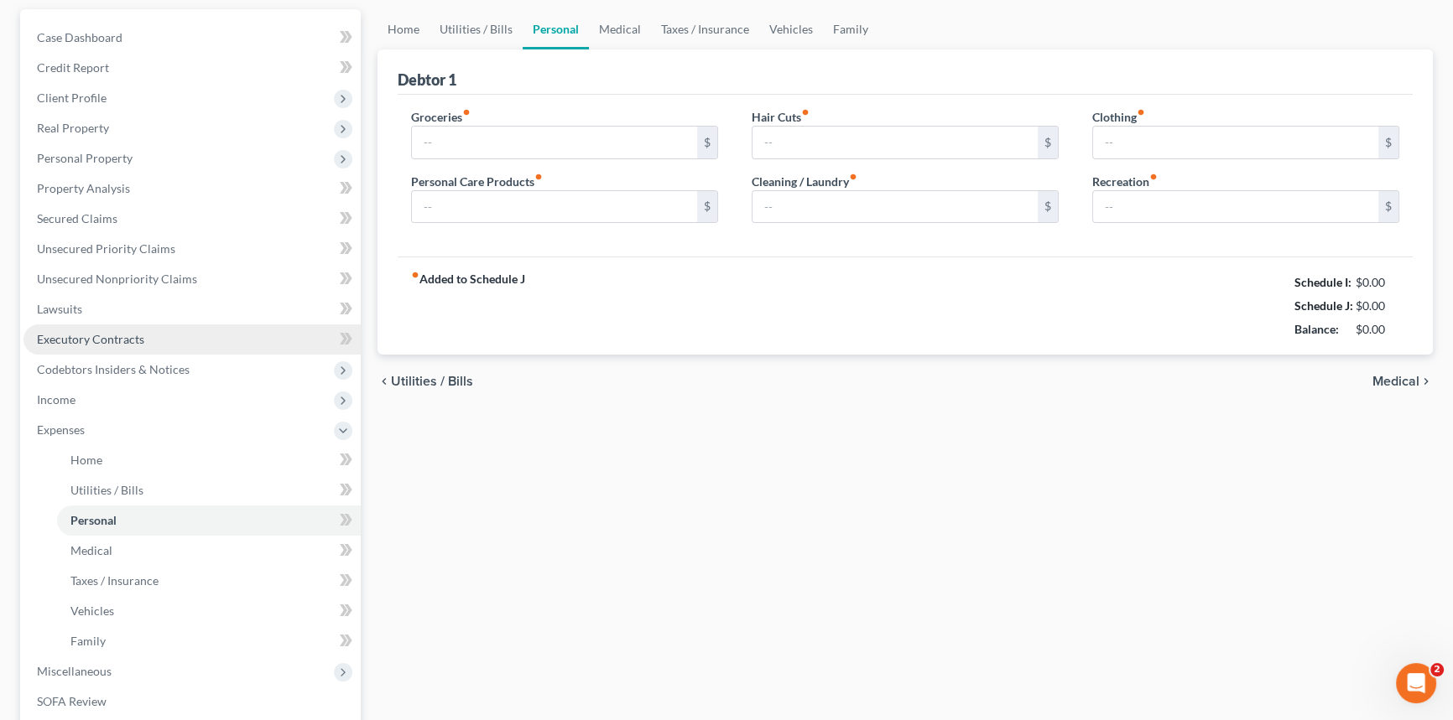
scroll to position [21, 0]
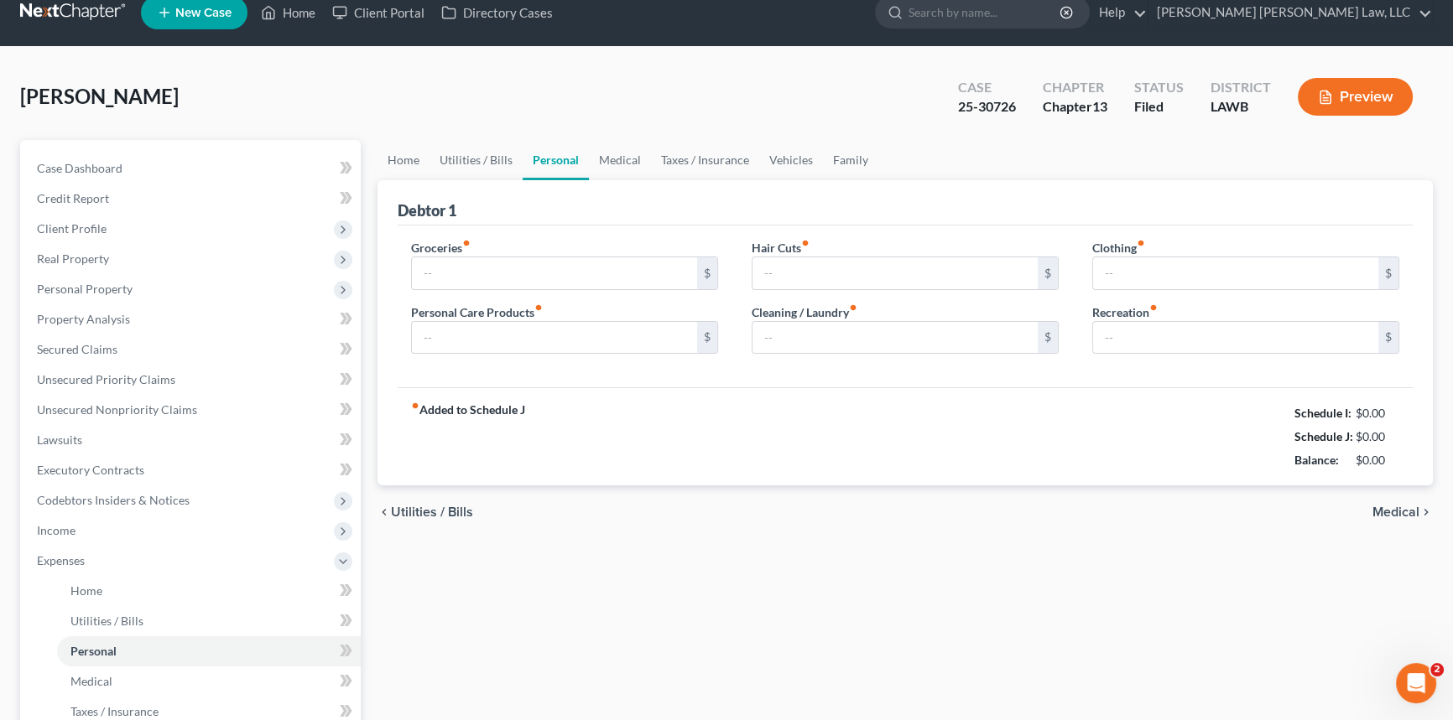
type input "421.00"
type input "68.83"
type input "0.00"
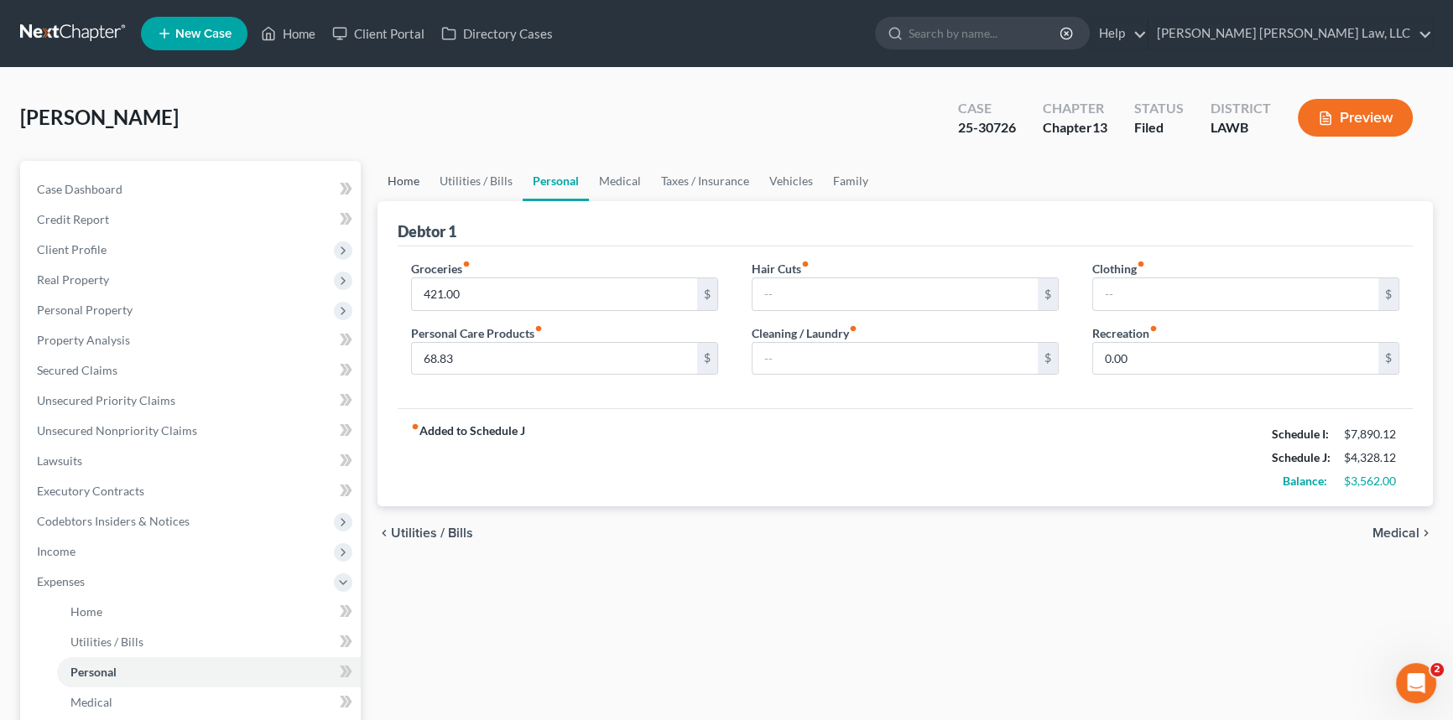
click at [392, 184] on link "Home" at bounding box center [403, 181] width 52 height 40
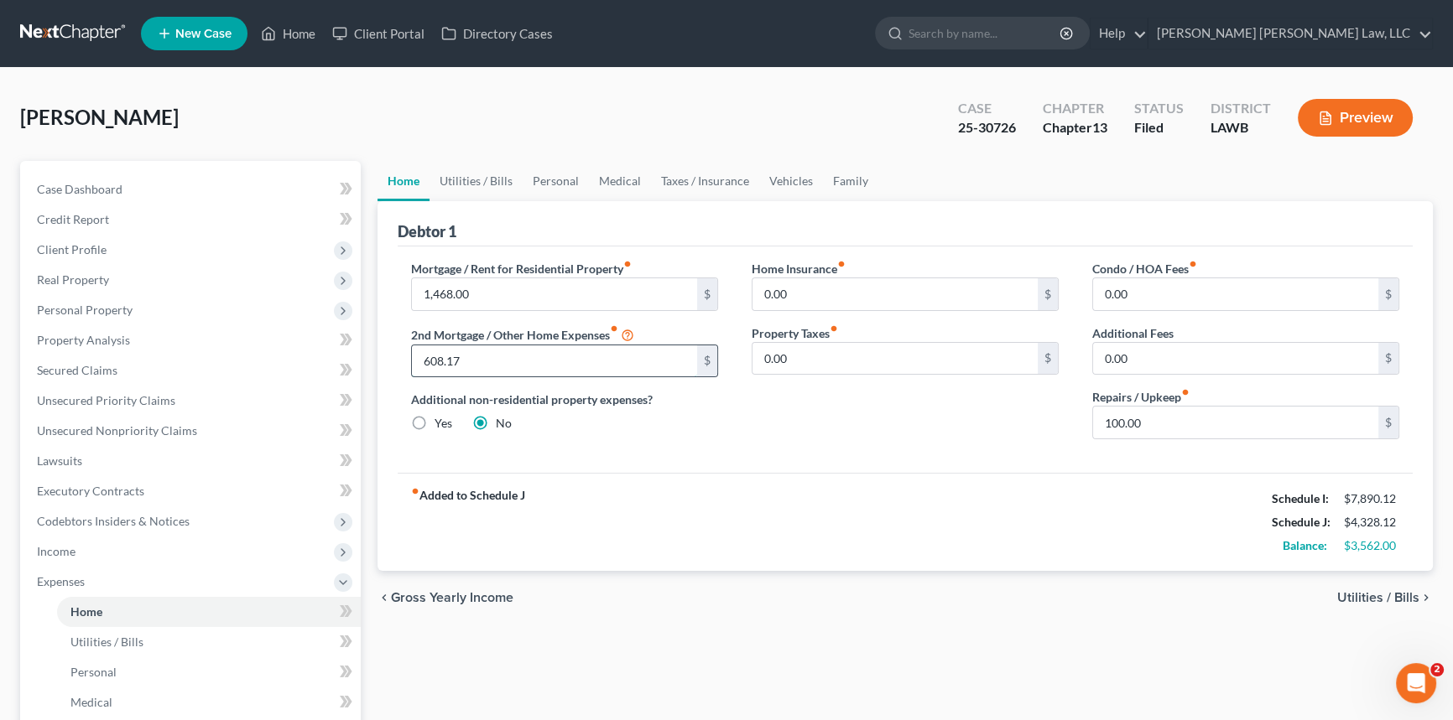
click at [476, 361] on input "608.17" at bounding box center [554, 362] width 285 height 32
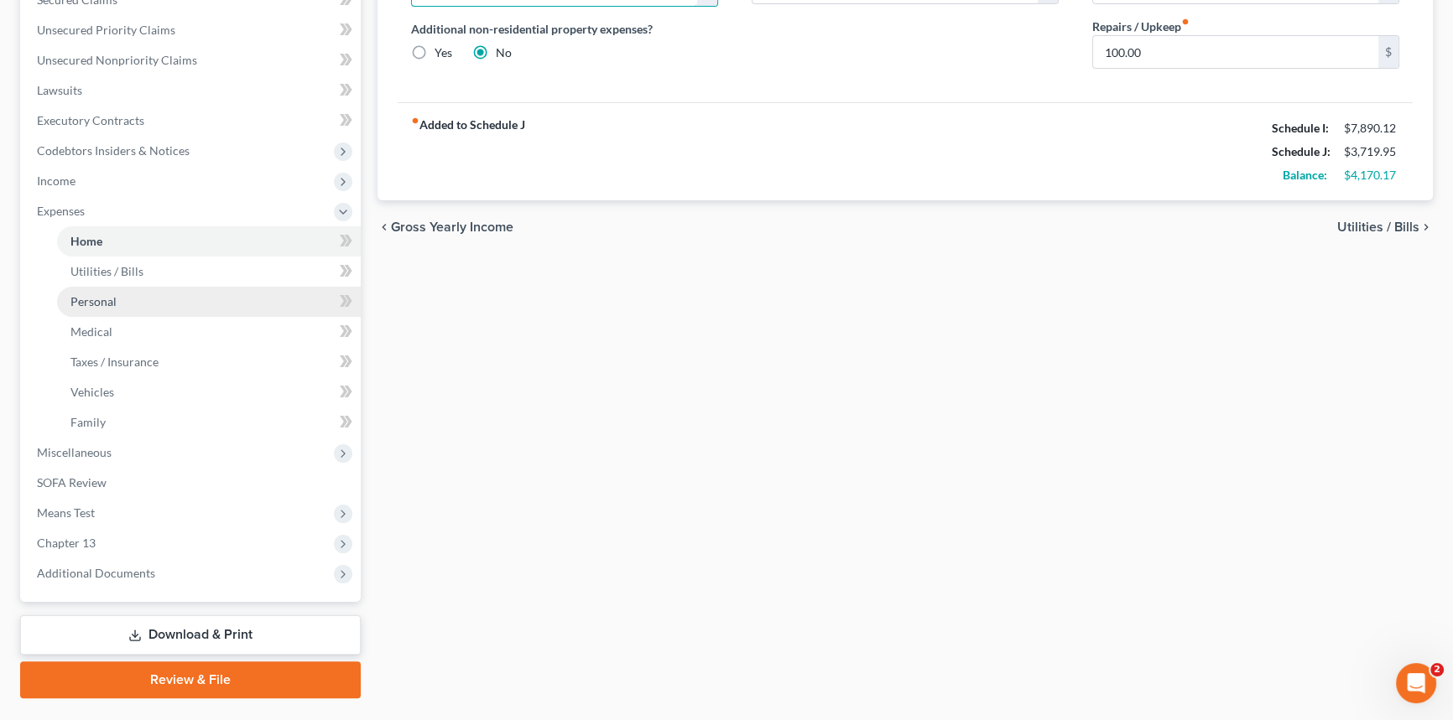
scroll to position [381, 0]
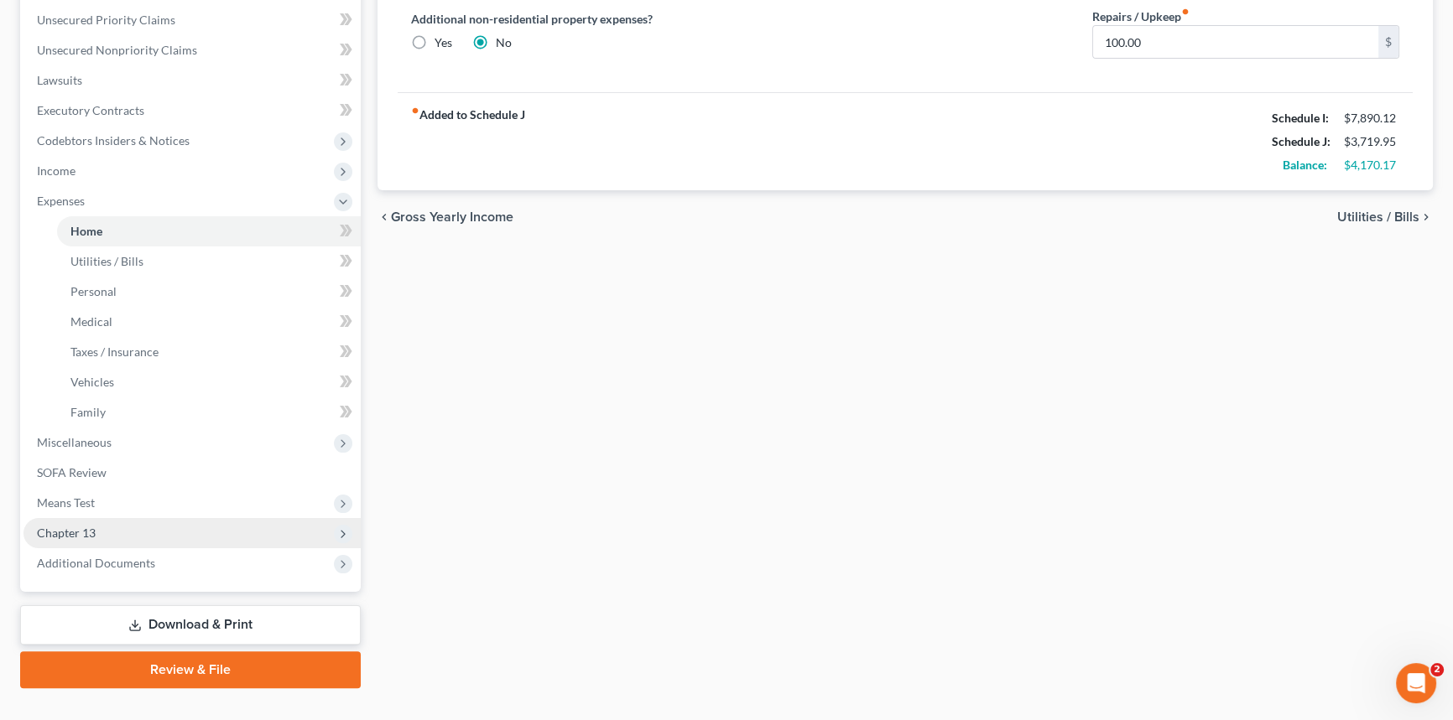
click at [169, 526] on span "Chapter 13" at bounding box center [191, 533] width 337 height 30
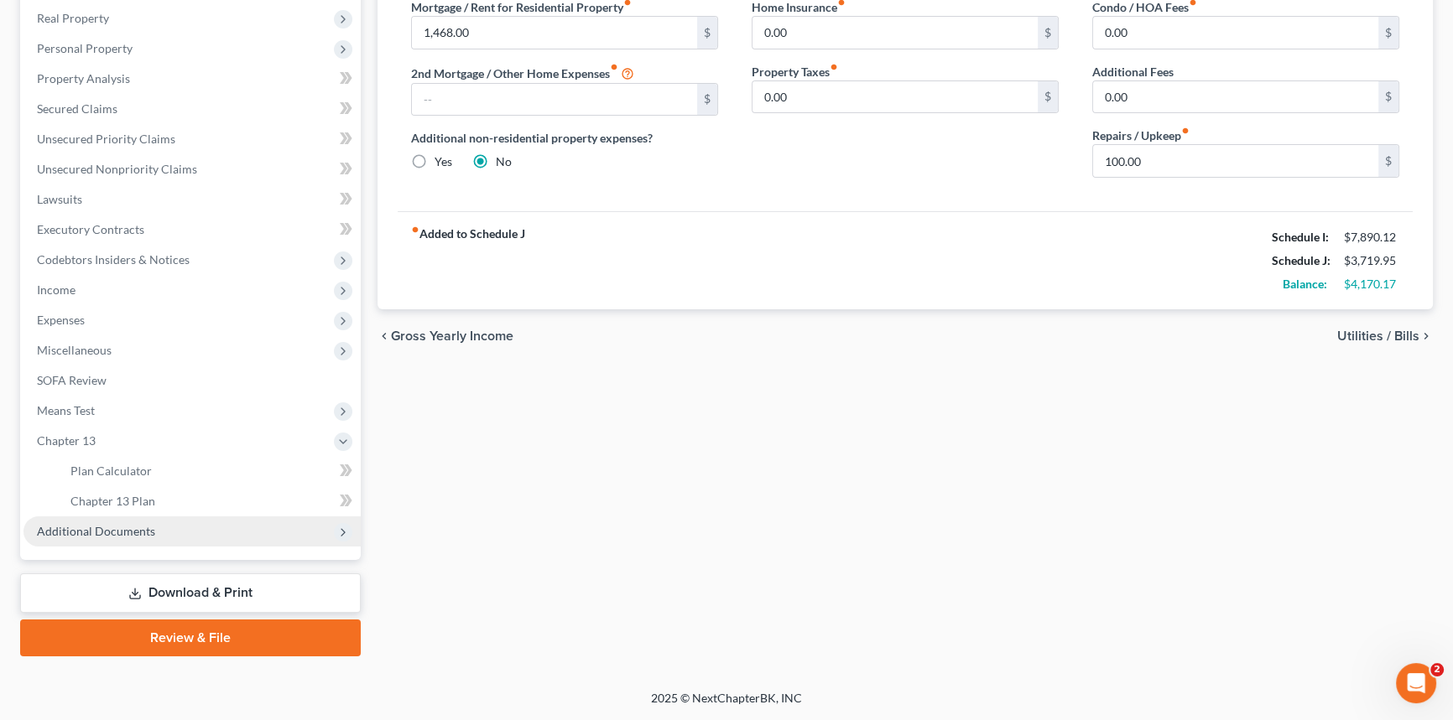
scroll to position [260, 0]
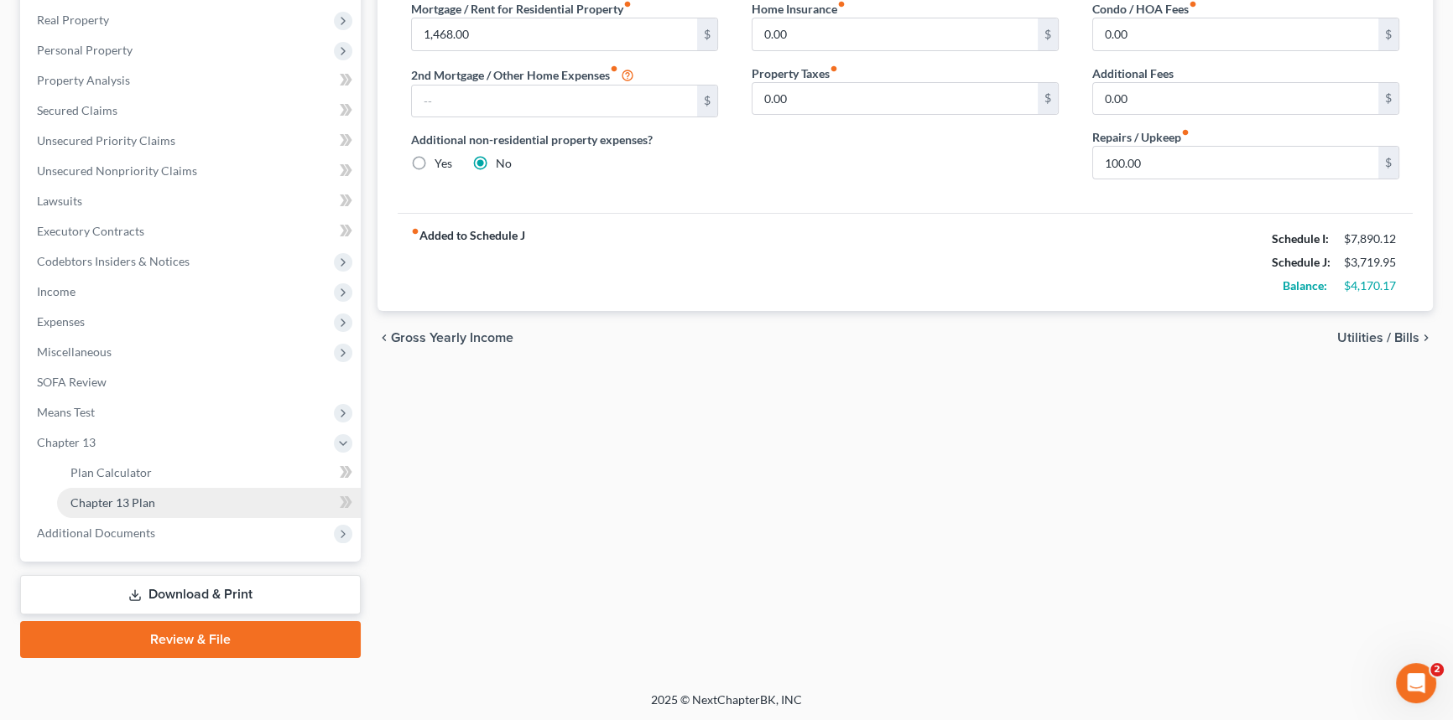
click at [168, 503] on link "Chapter 13 Plan" at bounding box center [209, 503] width 304 height 30
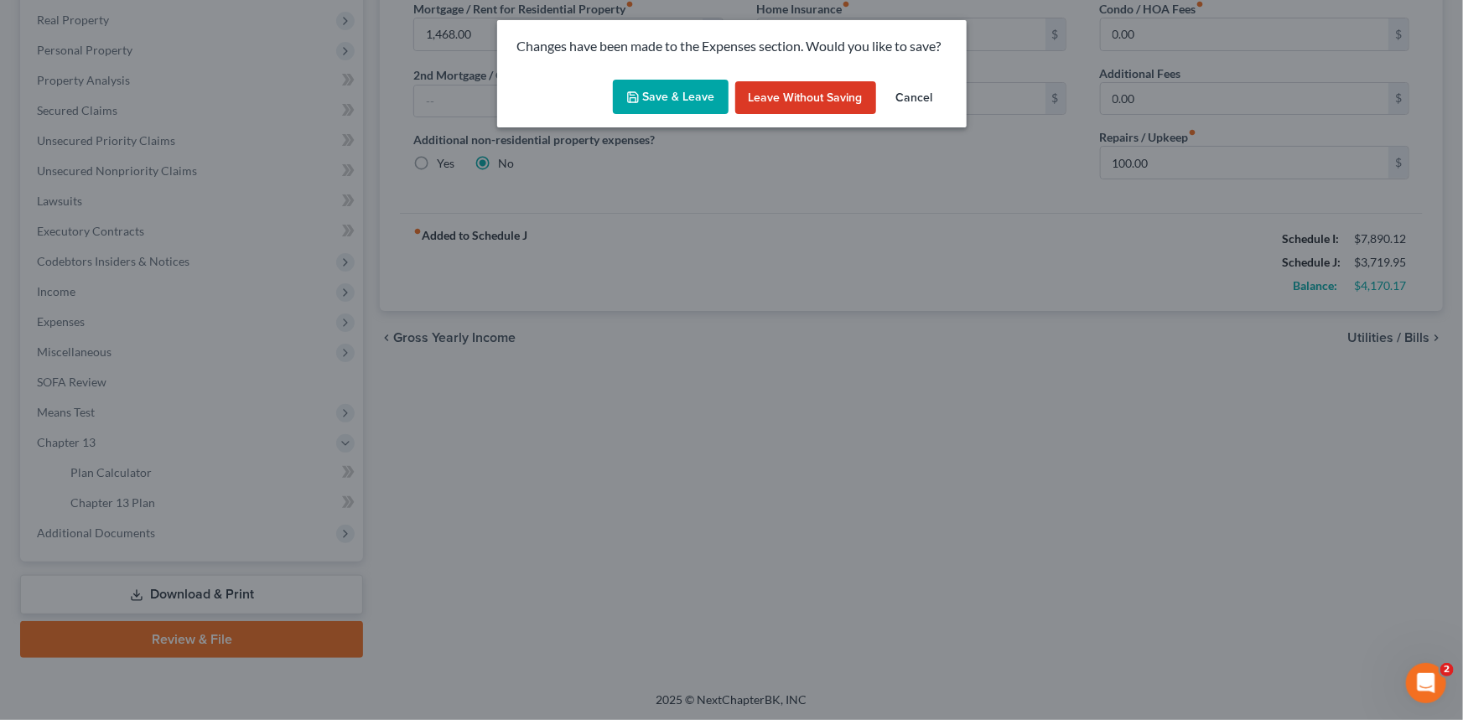
click at [694, 92] on button "Save & Leave" at bounding box center [671, 97] width 116 height 35
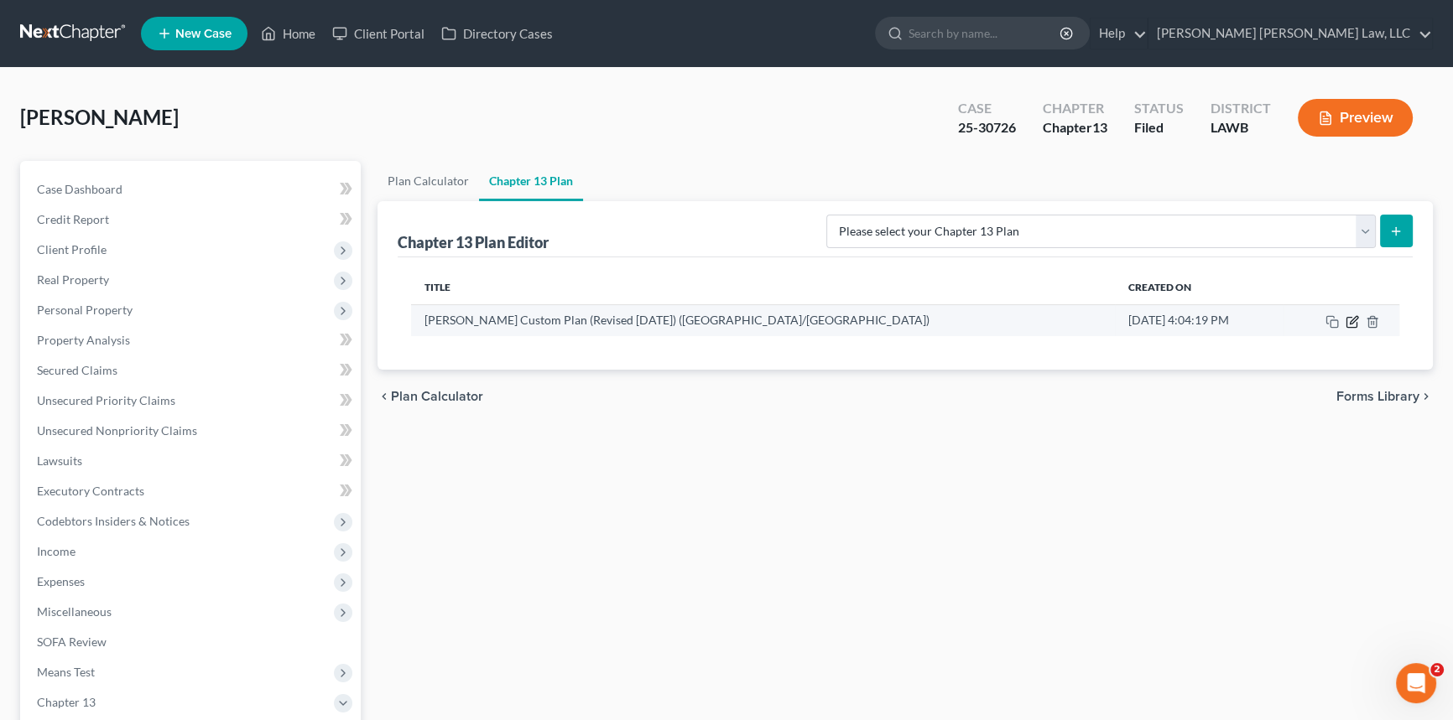
click at [1349, 320] on icon "button" at bounding box center [1353, 320] width 8 height 8
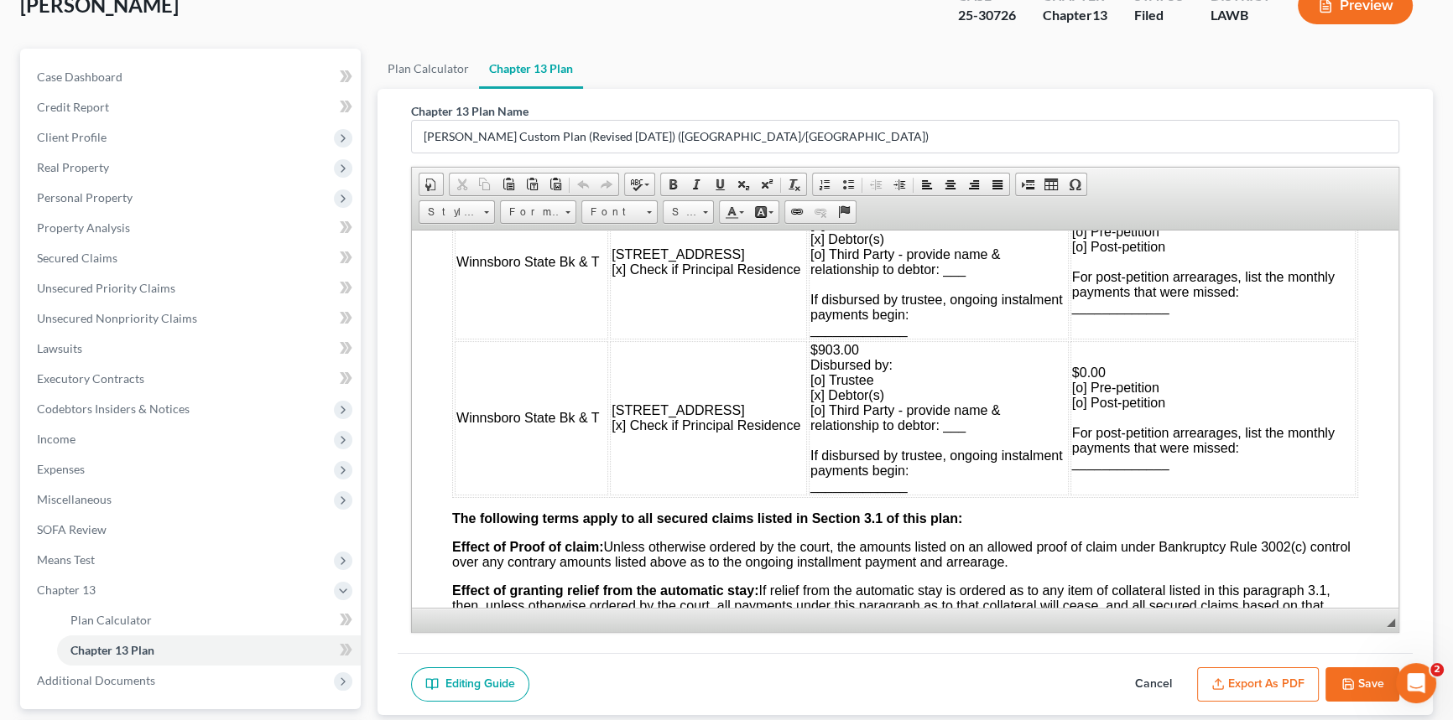
scroll to position [260, 0]
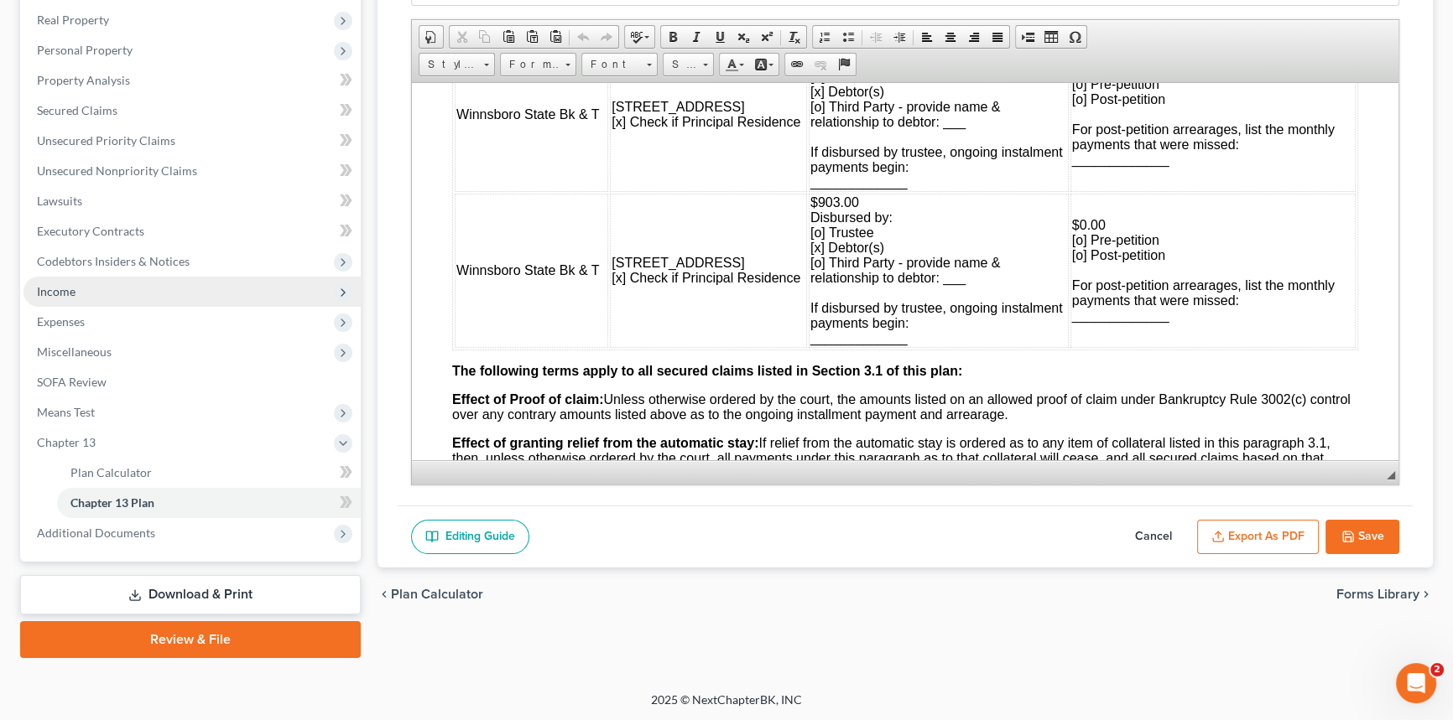
click at [105, 287] on span "Income" at bounding box center [191, 292] width 337 height 30
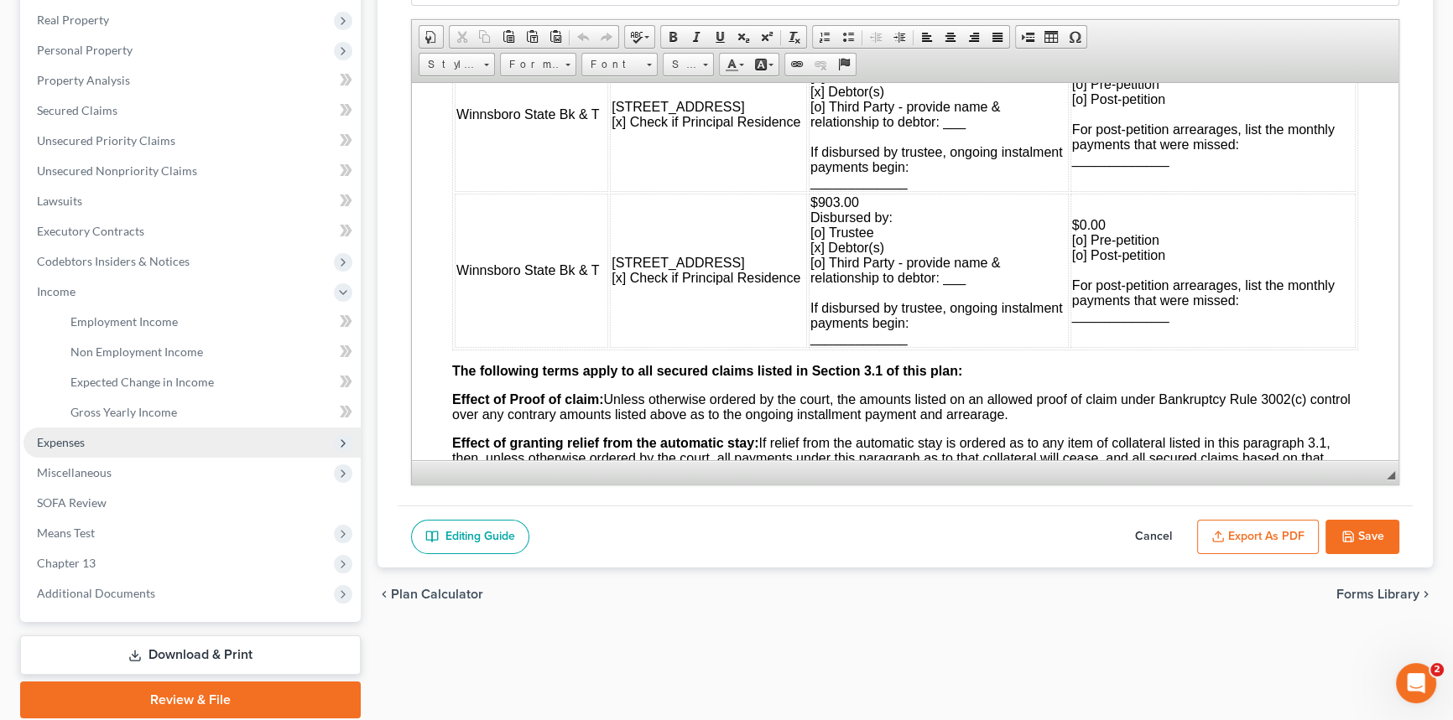
click at [93, 438] on span "Expenses" at bounding box center [191, 443] width 337 height 30
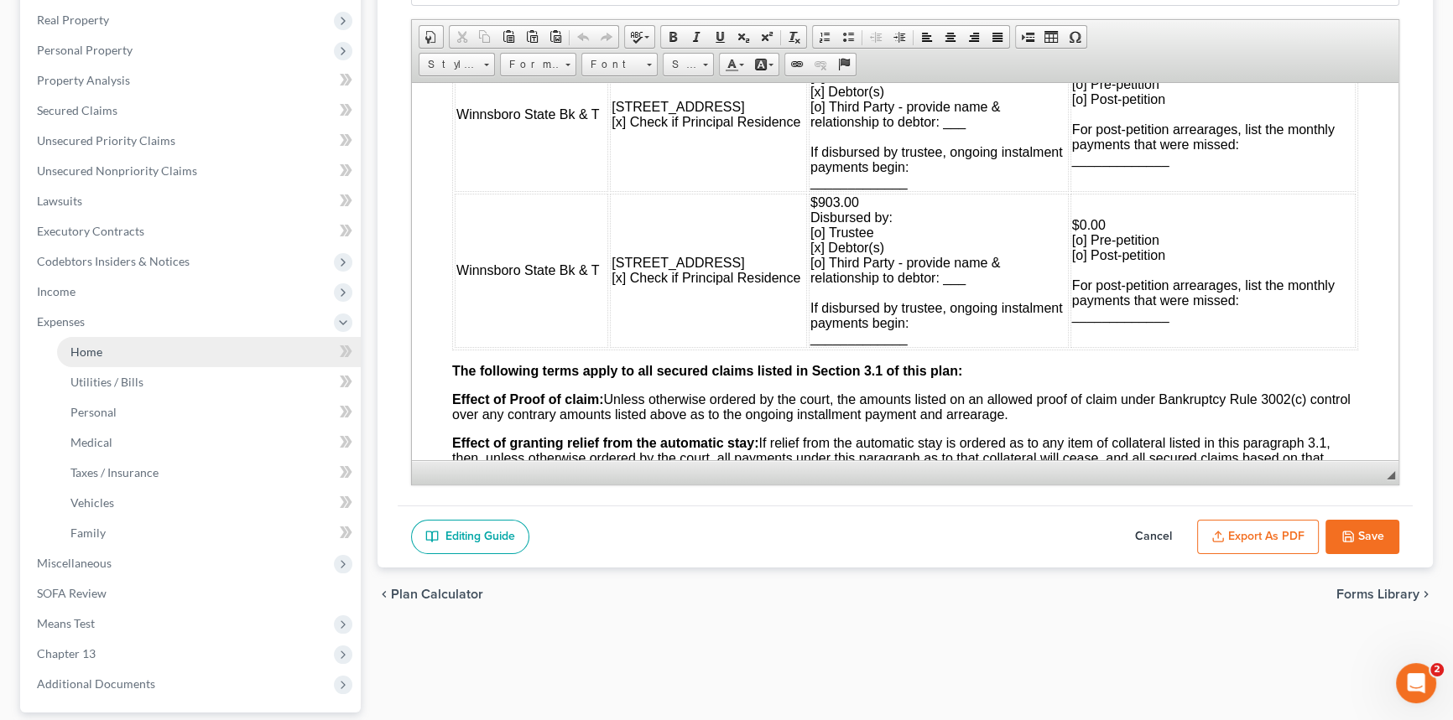
click at [117, 337] on link "Home" at bounding box center [209, 352] width 304 height 30
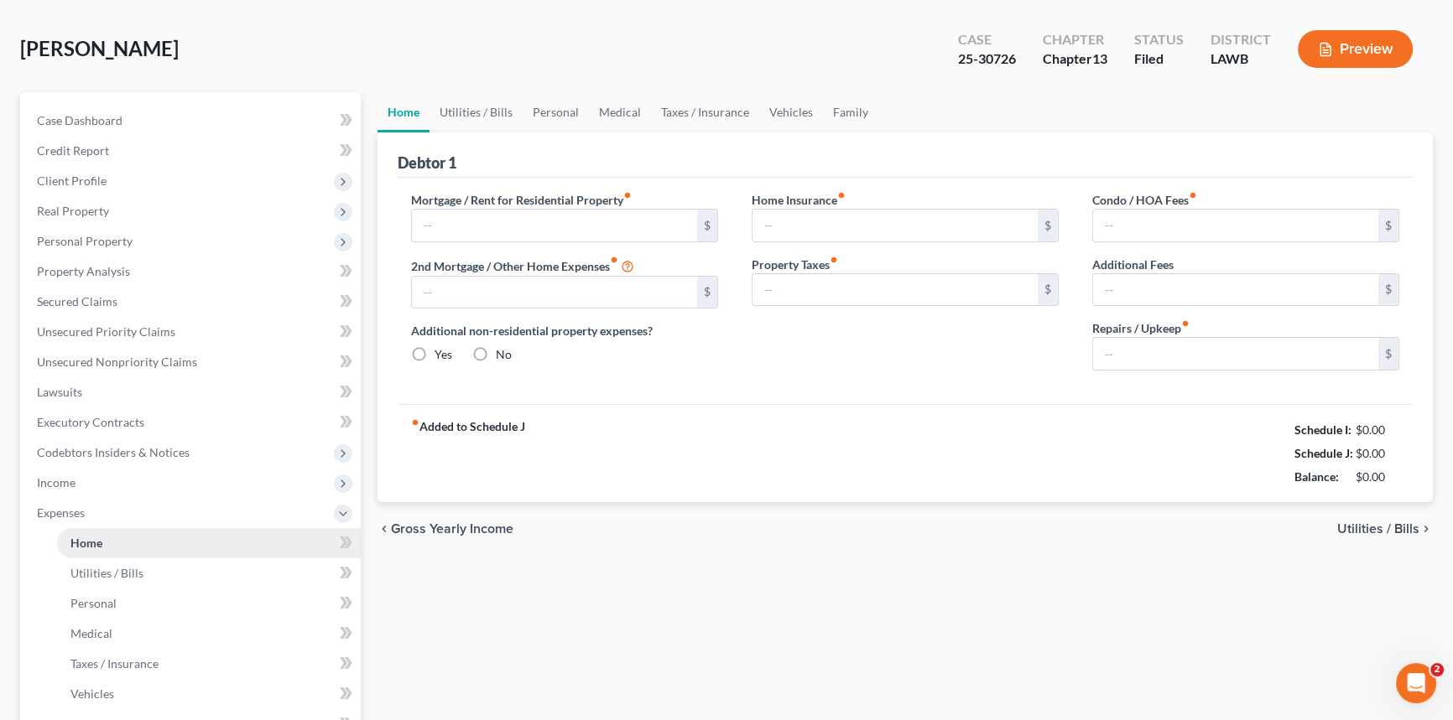
type input "1,468.00"
radio input "true"
type input "0.00"
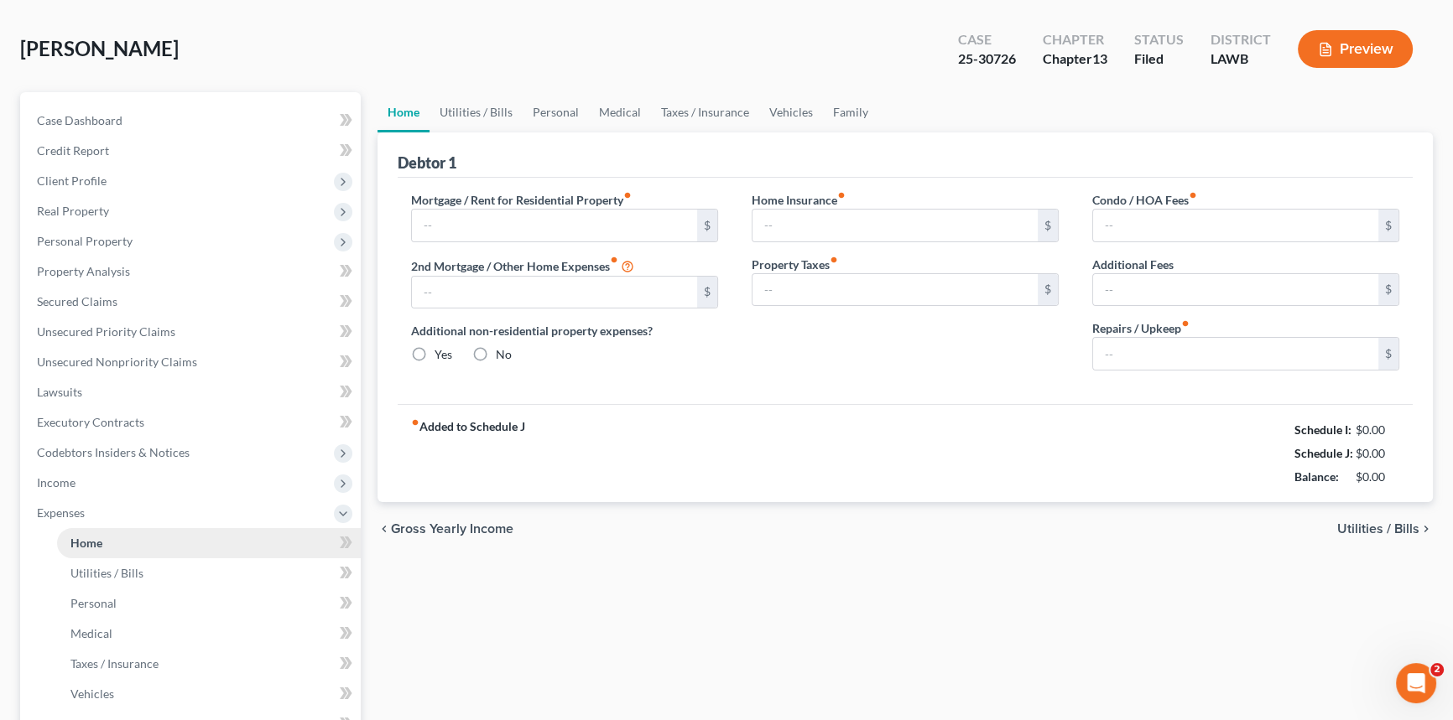
type input "0.00"
type input "100.00"
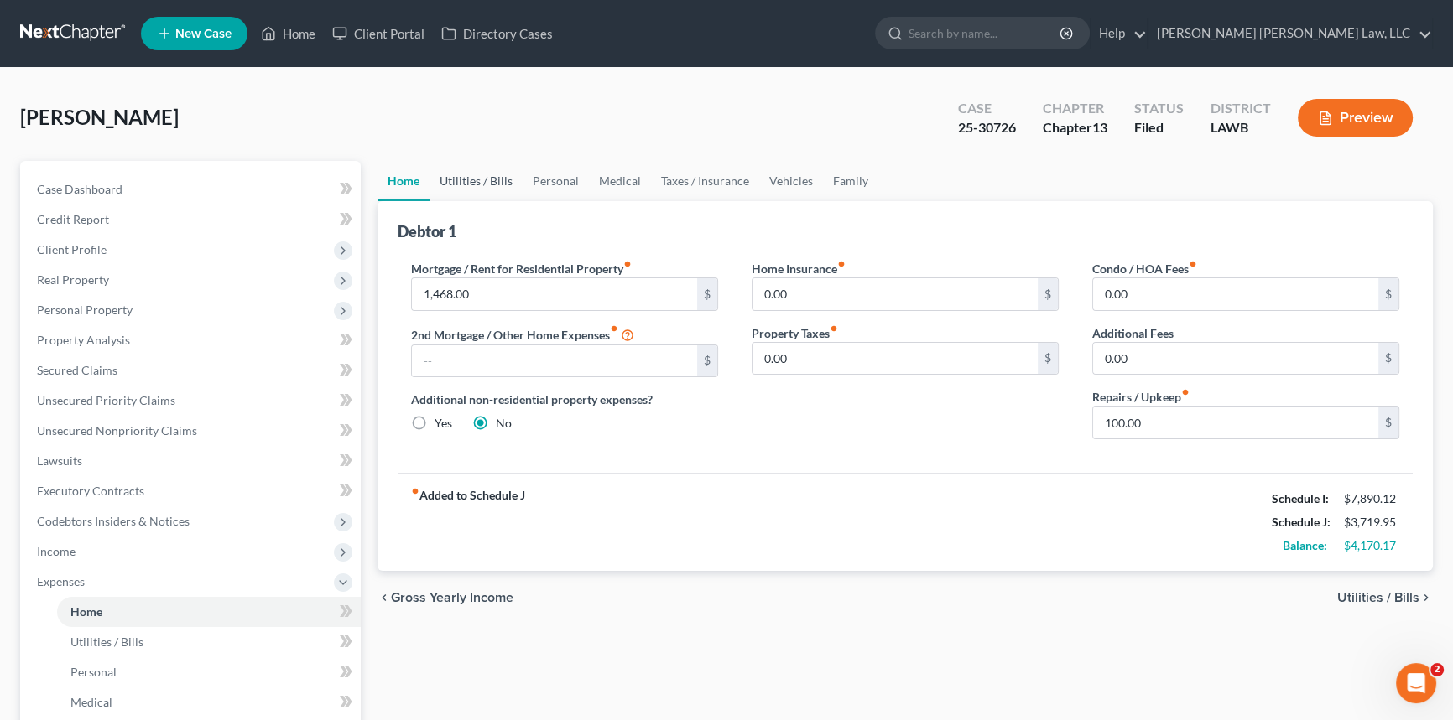
click at [477, 174] on link "Utilities / Bills" at bounding box center [475, 181] width 93 height 40
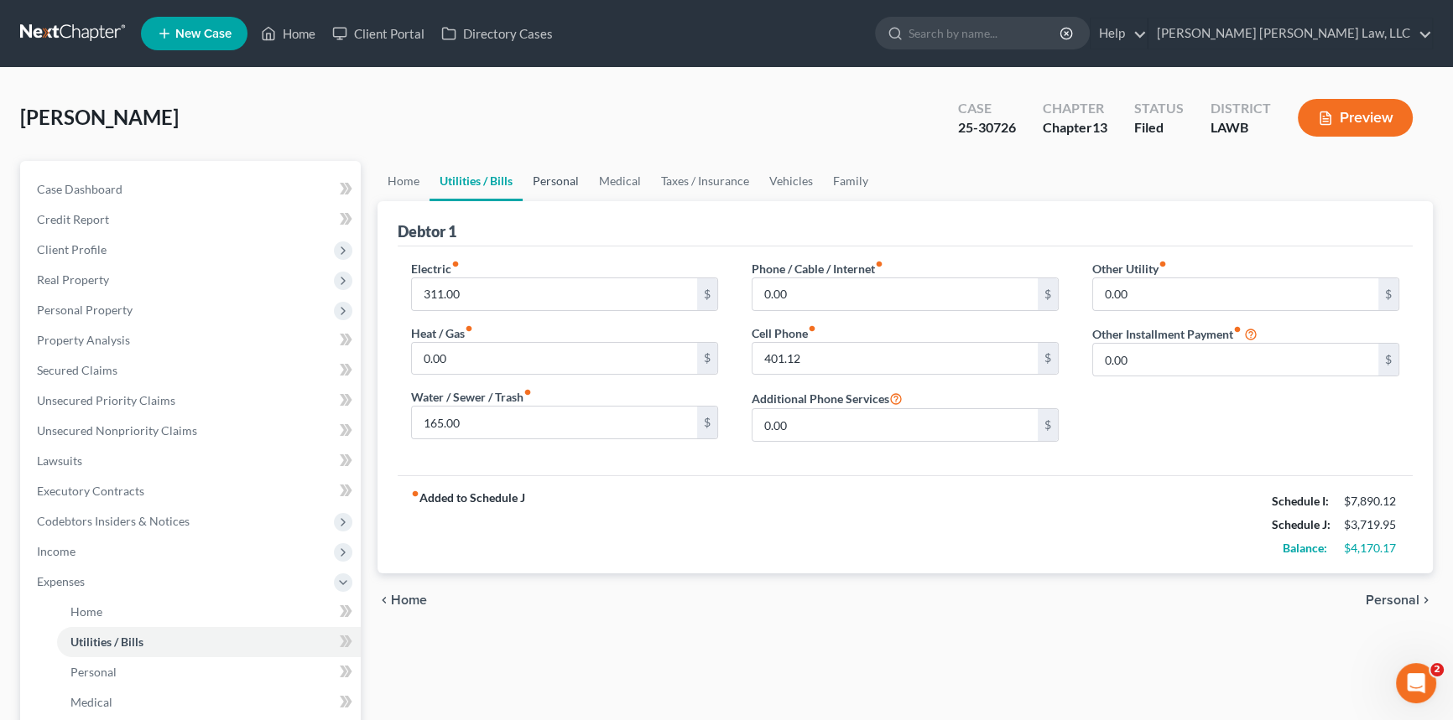
click at [553, 176] on link "Personal" at bounding box center [555, 181] width 66 height 40
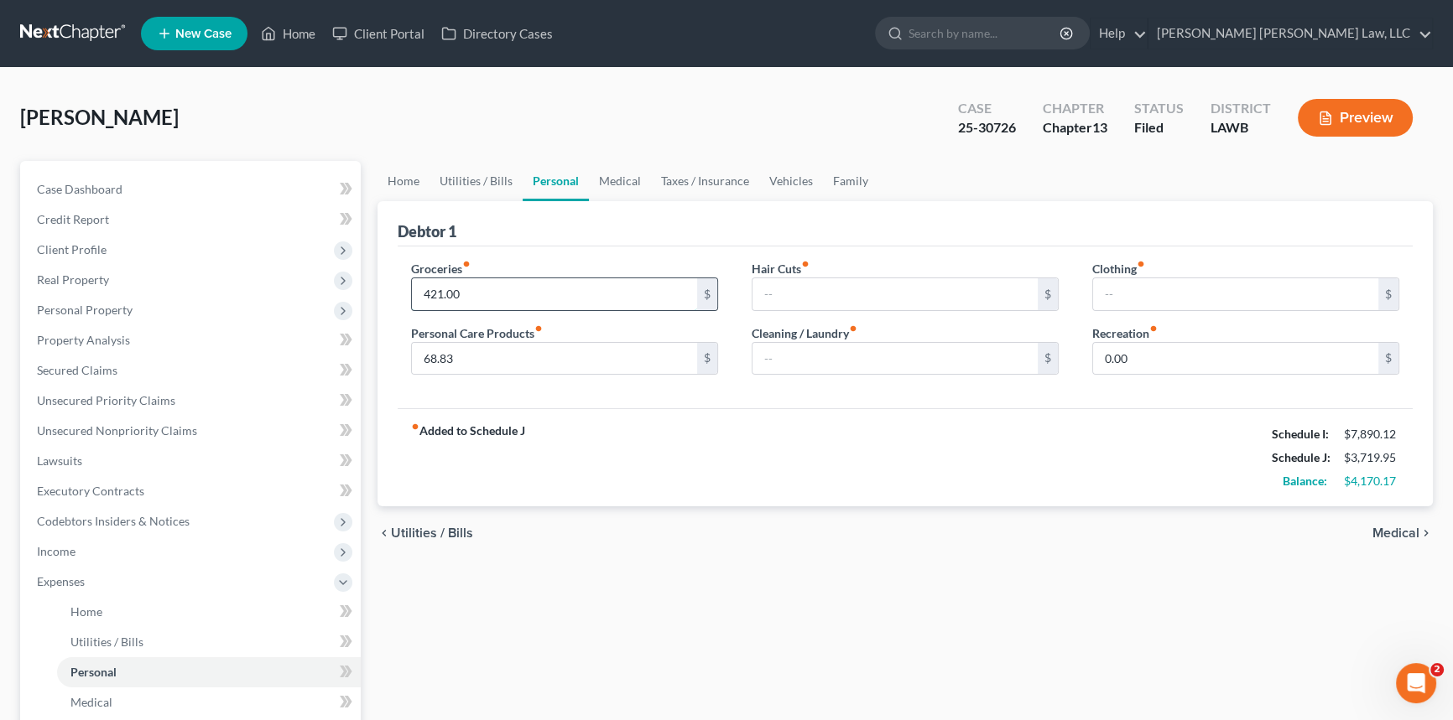
click at [483, 294] on input "421.00" at bounding box center [554, 294] width 285 height 32
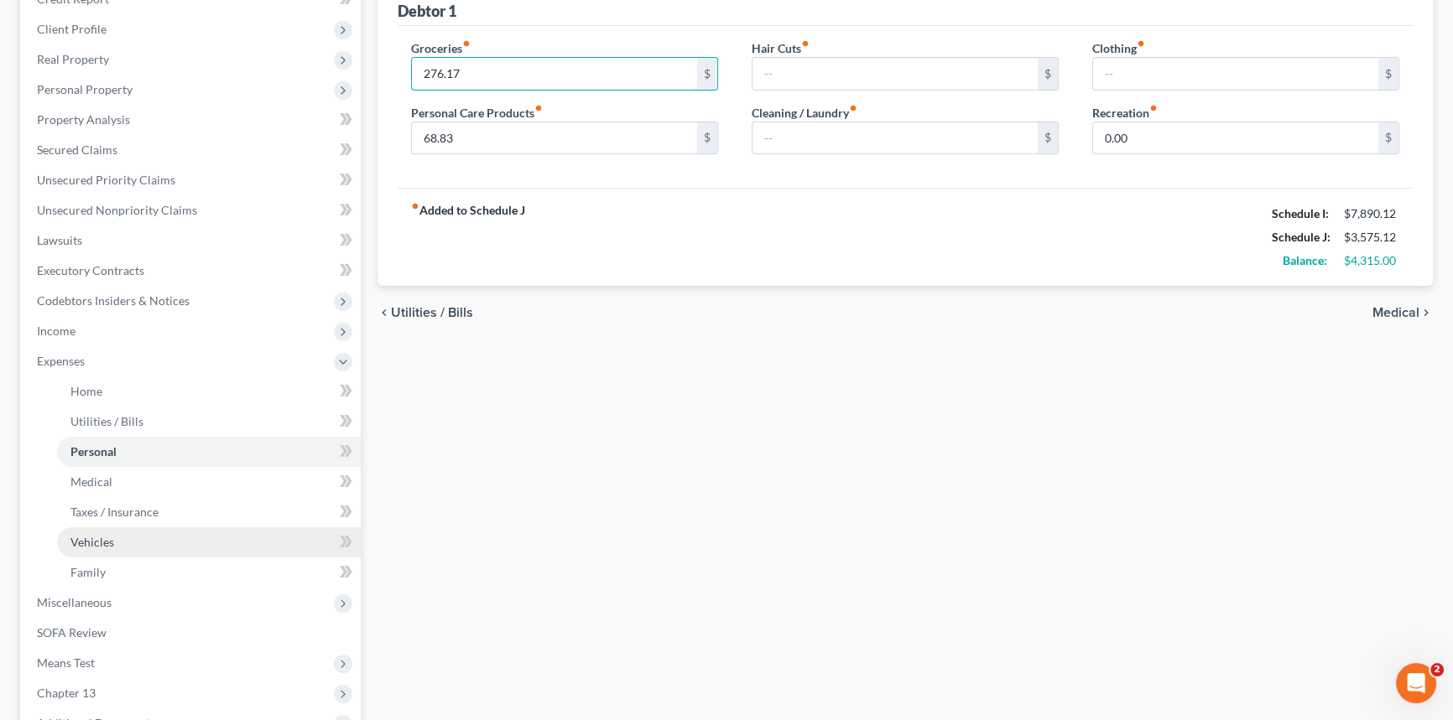
scroll to position [381, 0]
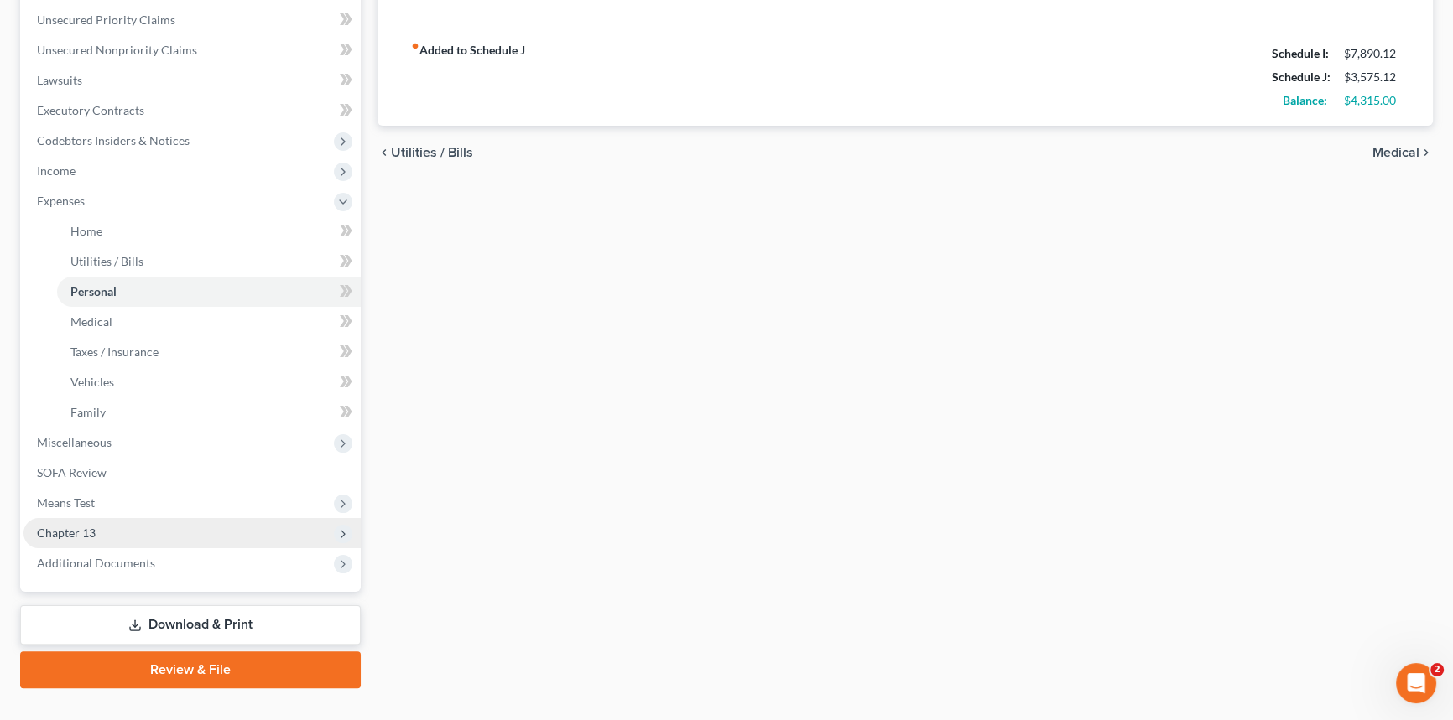
type input "276.17"
click at [170, 537] on span "Chapter 13" at bounding box center [191, 533] width 337 height 30
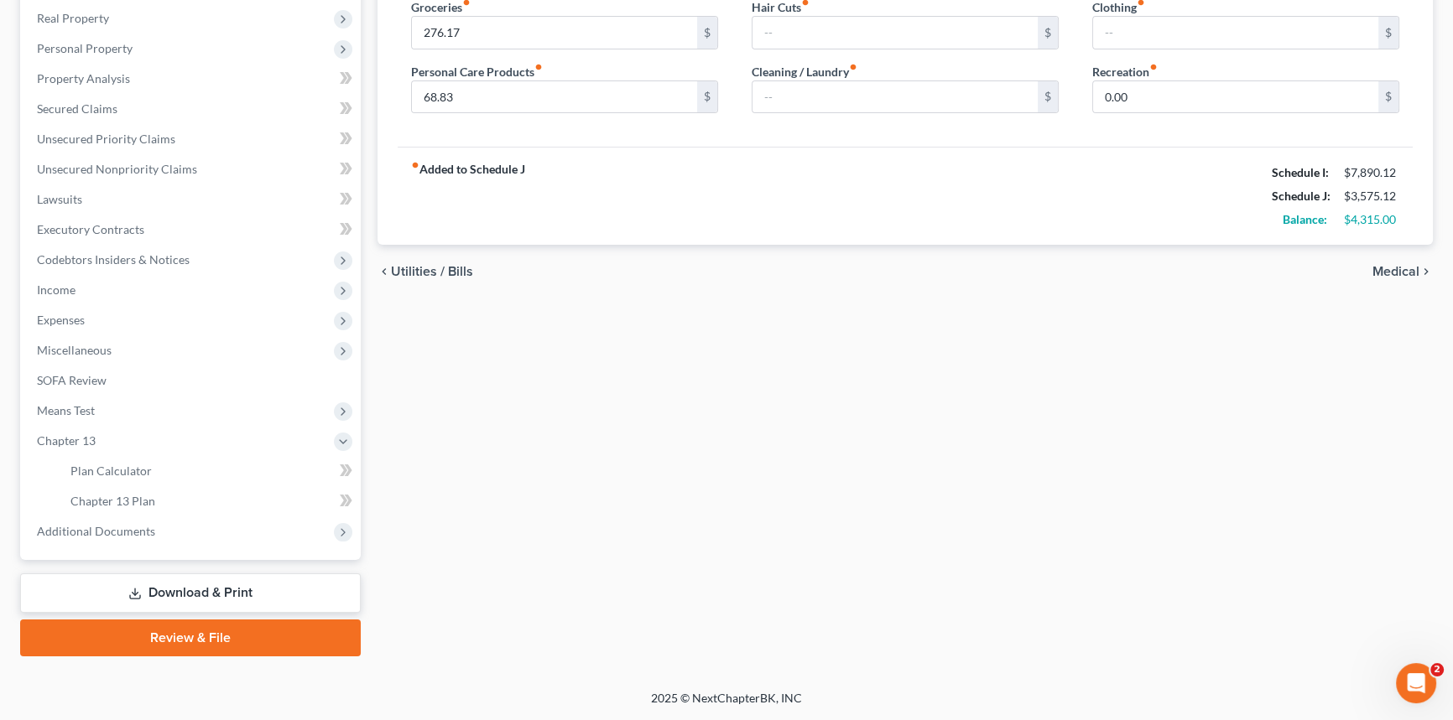
scroll to position [260, 0]
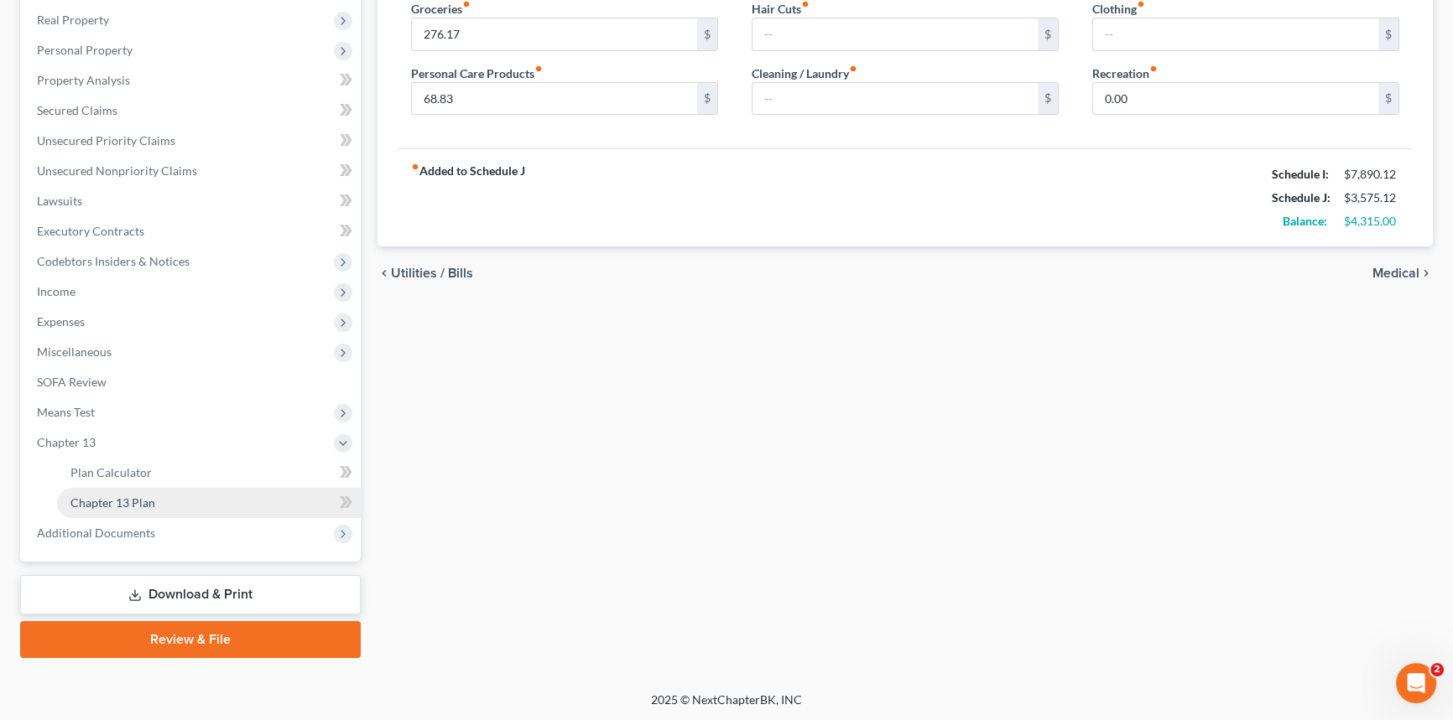
click at [178, 507] on link "Chapter 13 Plan" at bounding box center [209, 503] width 304 height 30
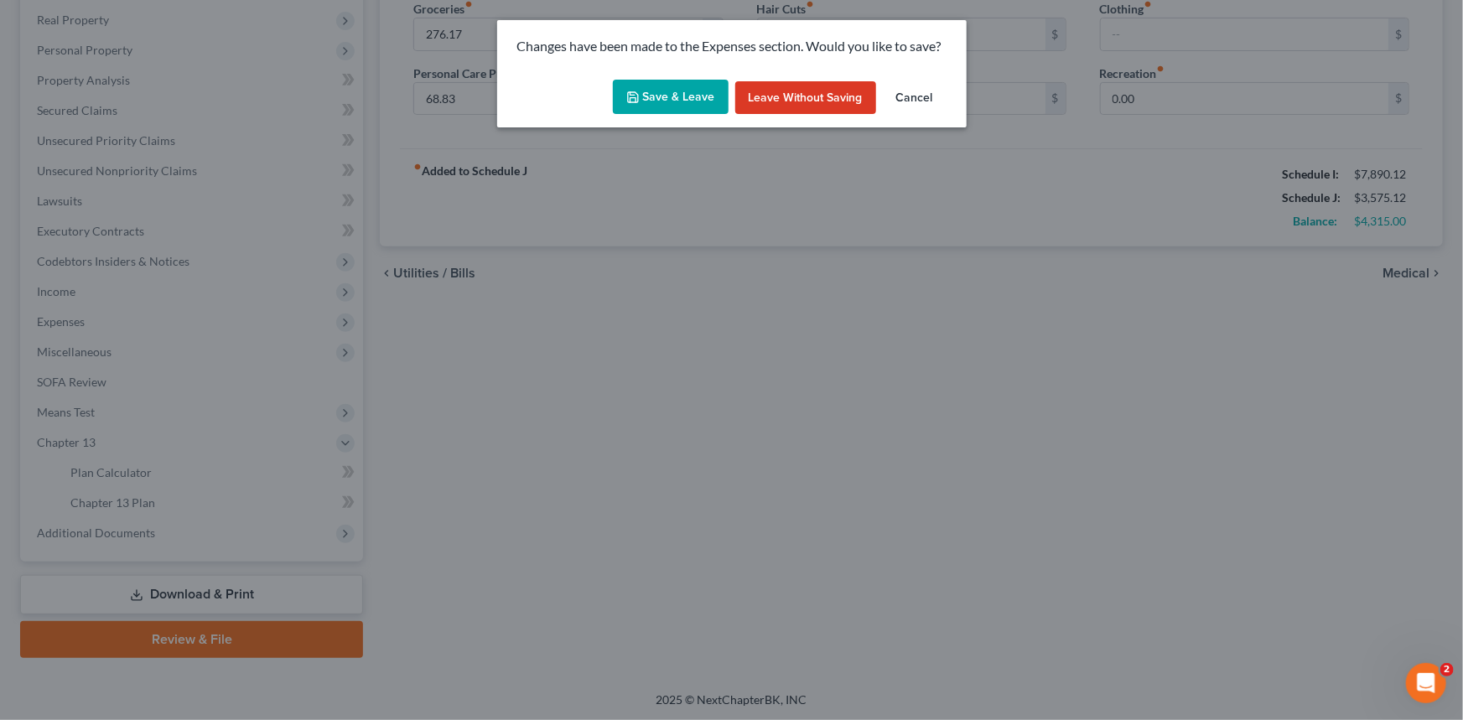
click at [694, 92] on button "Save & Leave" at bounding box center [671, 97] width 116 height 35
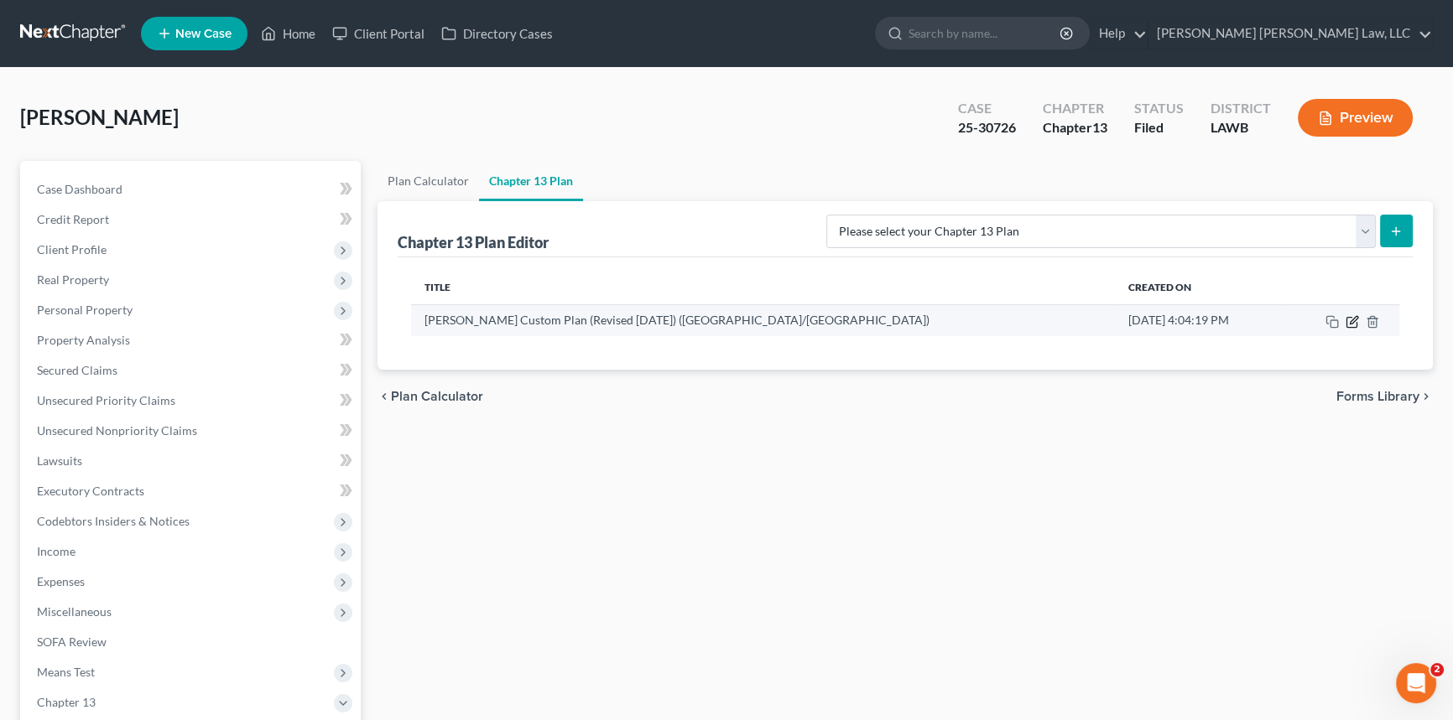
click at [1353, 322] on icon "button" at bounding box center [1351, 321] width 13 height 13
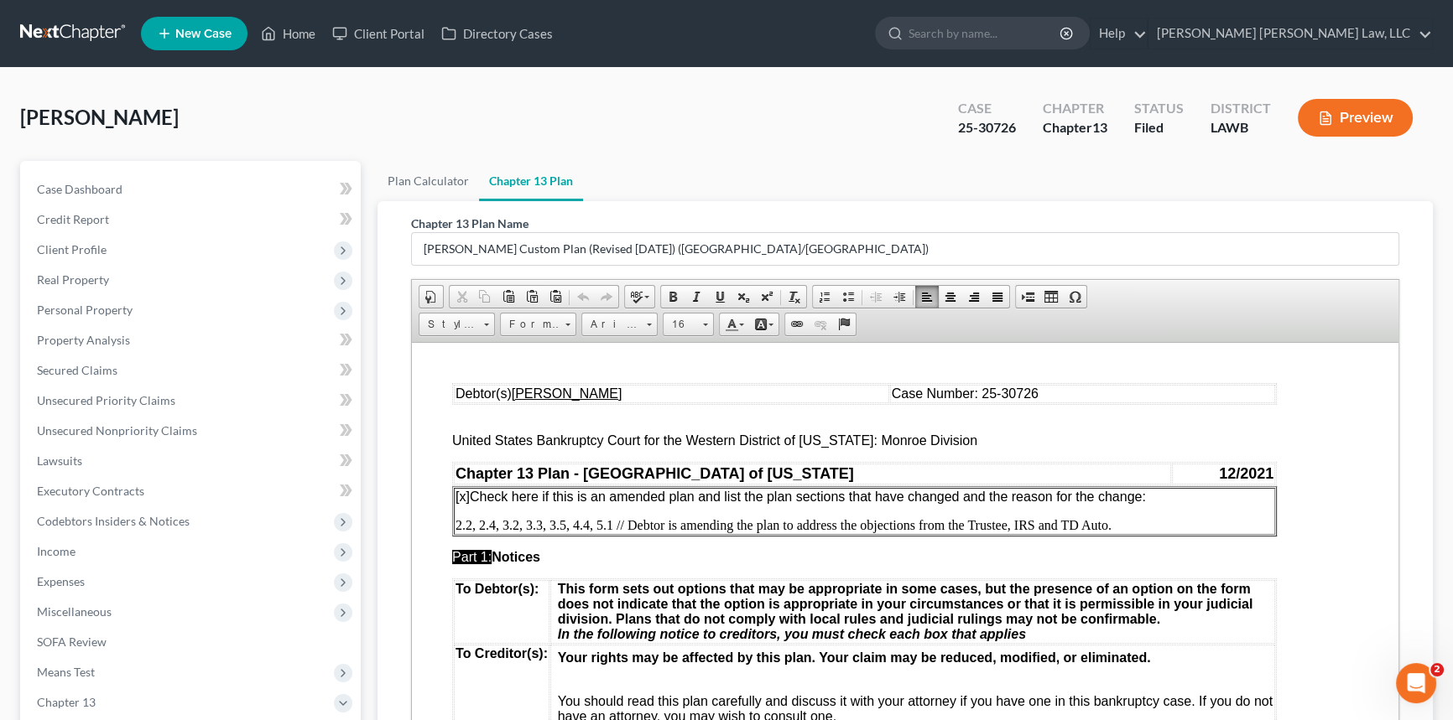
drag, startPoint x: 1152, startPoint y: 497, endPoint x: 1162, endPoint y: 498, distance: 9.3
click at [1153, 498] on p "[x] Check here if this is an amended plan and list the plan sections that have …" at bounding box center [864, 496] width 818 height 15
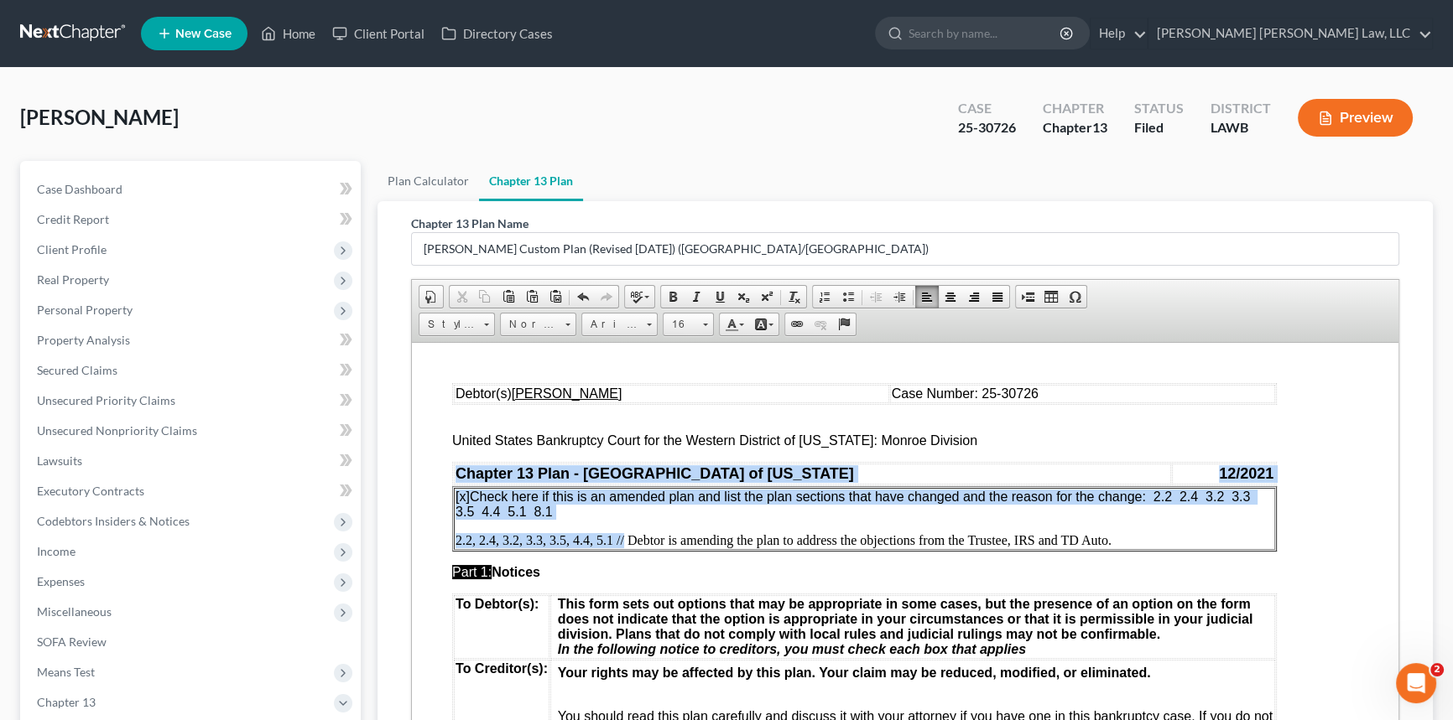
drag, startPoint x: 623, startPoint y: 542, endPoint x: 470, endPoint y: 552, distance: 153.0
click at [452, 548] on table "[x] Check here if this is an amended plan and list the plan sections that have …" at bounding box center [864, 518] width 824 height 65
click at [616, 547] on p "2.2, 2.4, 3.2, 3.3, 3.5, 4.4, 5.1 // Debtor is amending the plan to address the…" at bounding box center [864, 540] width 818 height 15
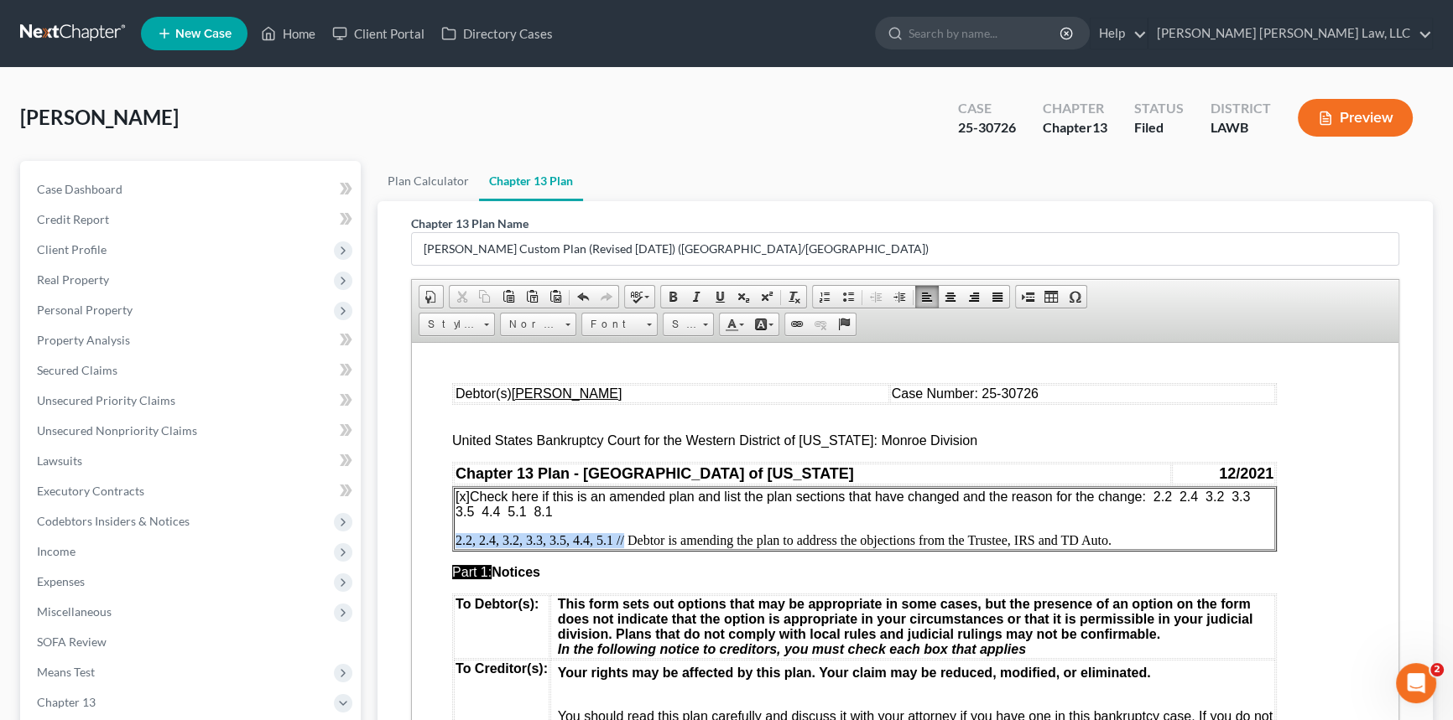
drag, startPoint x: 623, startPoint y: 543, endPoint x: 458, endPoint y: 553, distance: 165.5
click at [458, 549] on td "[x] Check here if this is an amended plan and list the plan sections that have …" at bounding box center [864, 518] width 821 height 62
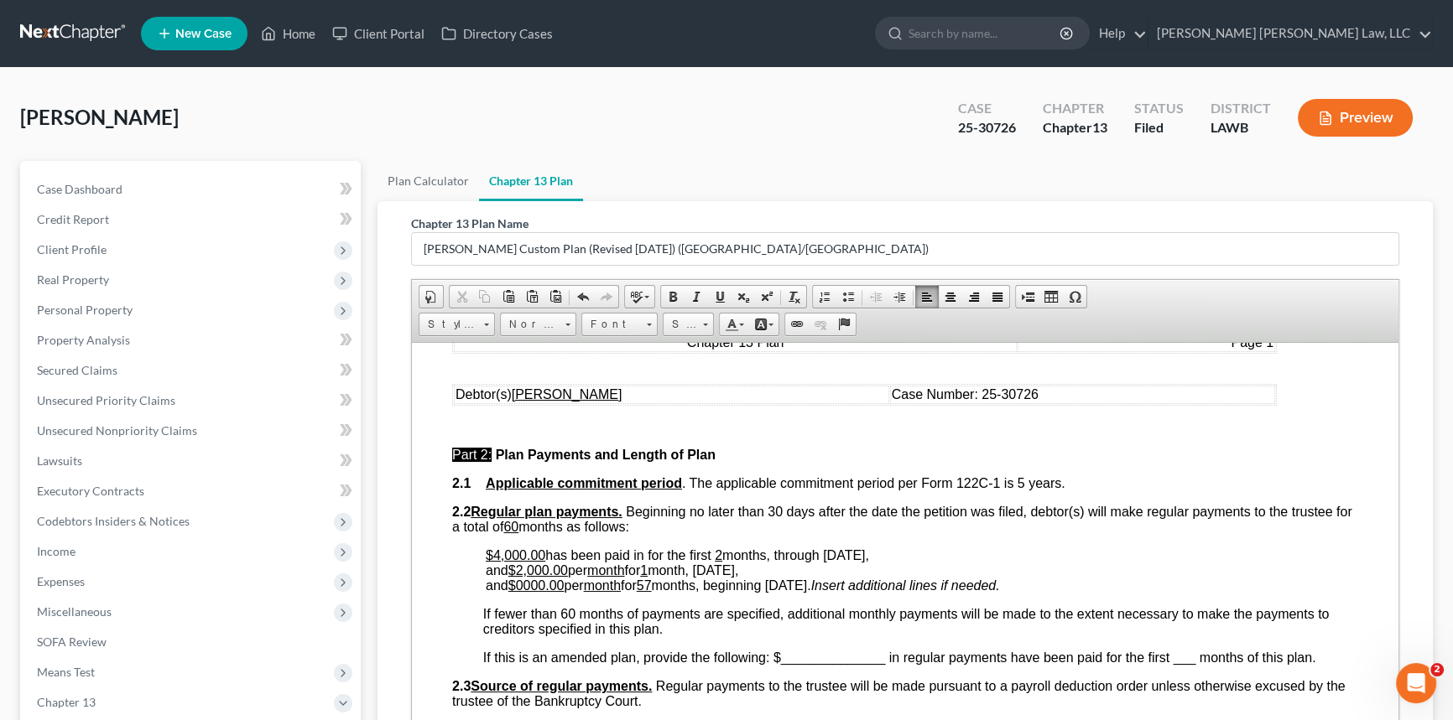
scroll to position [762, 0]
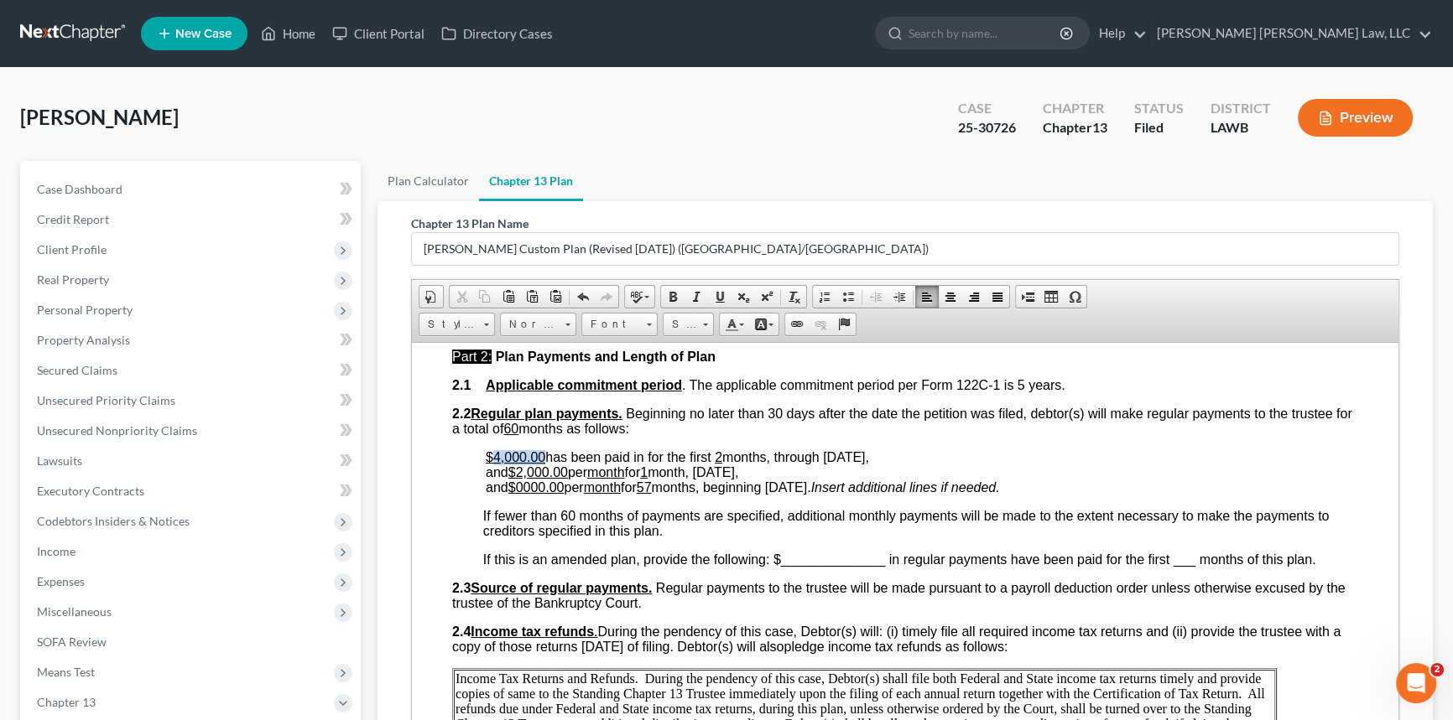
drag, startPoint x: 494, startPoint y: 479, endPoint x: 543, endPoint y: 481, distance: 48.7
click at [543, 464] on u "$4,000.00" at bounding box center [516, 457] width 60 height 14
drag, startPoint x: 722, startPoint y: 513, endPoint x: 871, endPoint y: 510, distance: 149.3
click at [811, 494] on span "and $0000.00 per month for 57 months, beginning [DATE]." at bounding box center [648, 487] width 325 height 14
click at [652, 494] on u "57" at bounding box center [644, 487] width 15 height 14
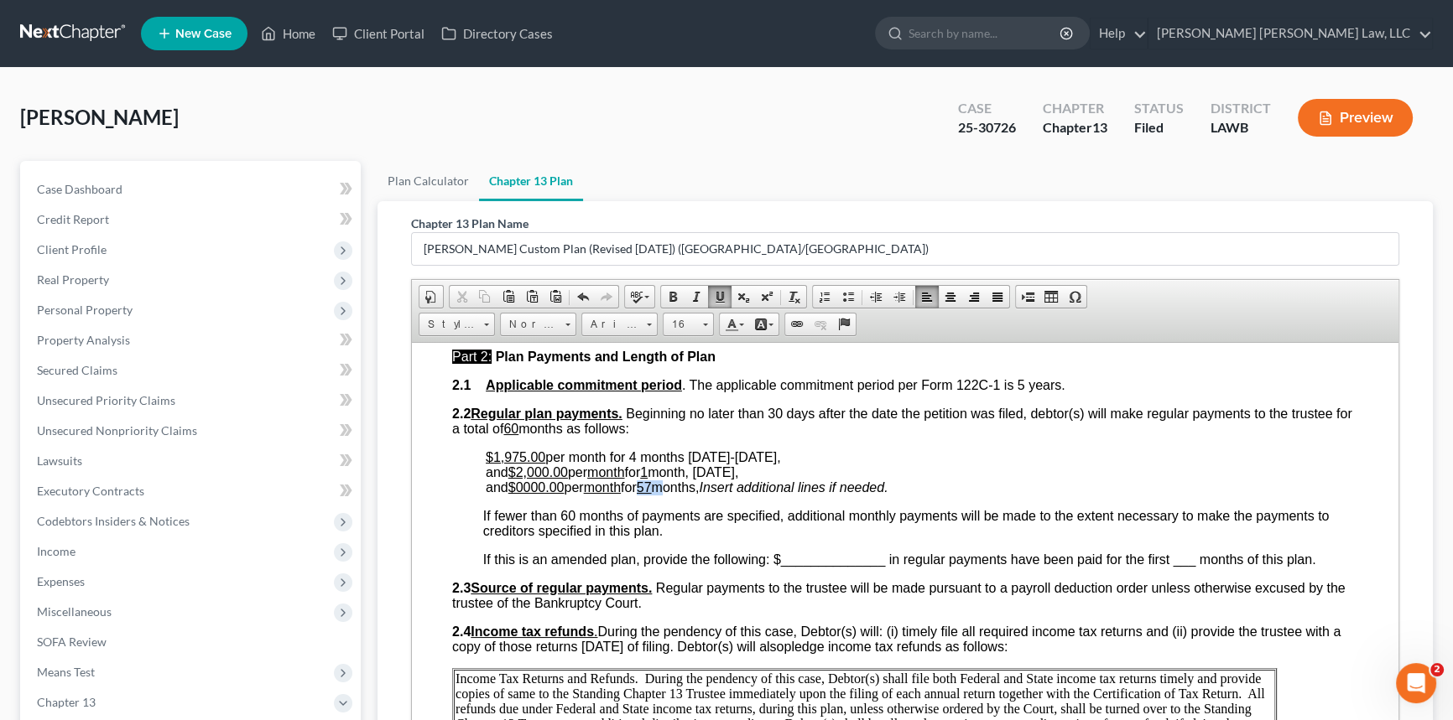
click at [652, 494] on u "57" at bounding box center [644, 487] width 15 height 14
click at [714, 294] on span at bounding box center [719, 296] width 13 height 13
click at [613, 494] on u "month" at bounding box center [602, 487] width 37 height 14
click at [717, 295] on span at bounding box center [719, 296] width 13 height 13
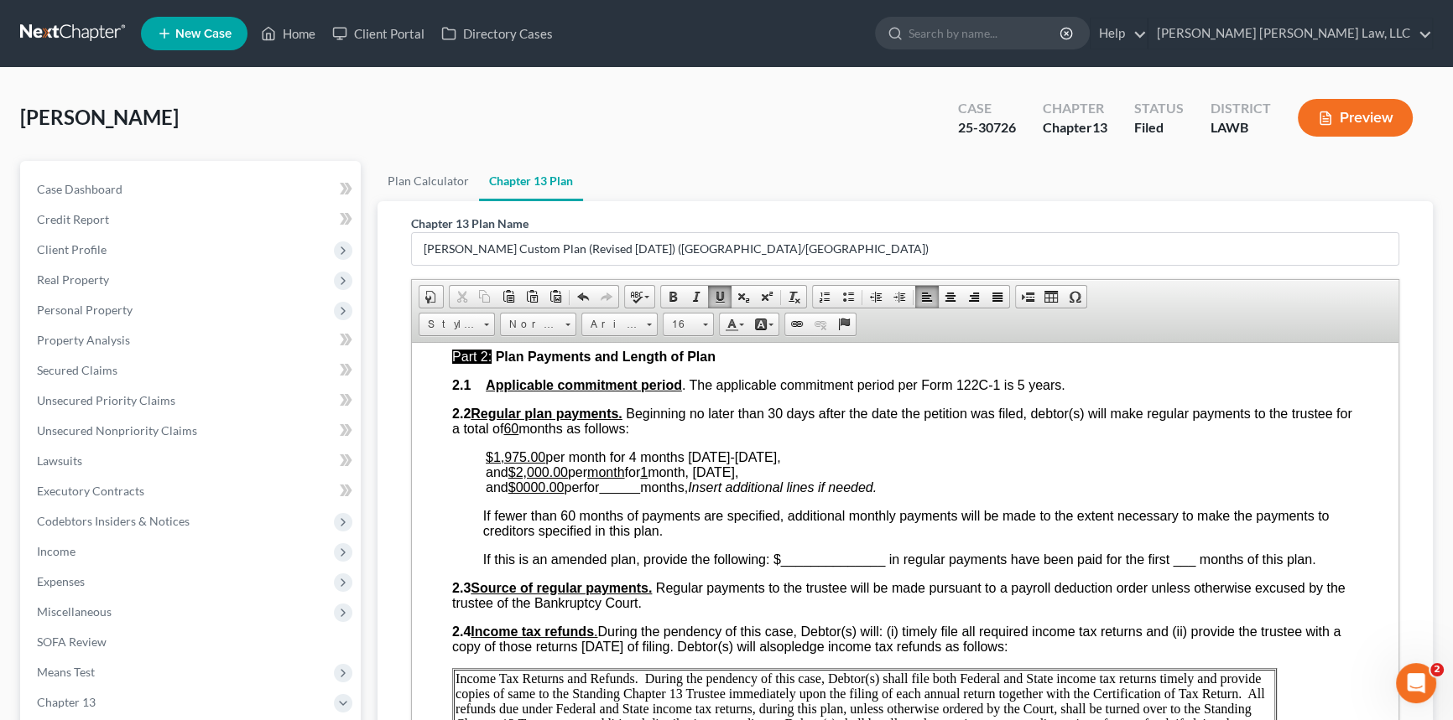
click at [543, 494] on u "$0000.00" at bounding box center [536, 487] width 56 height 14
drag, startPoint x: 520, startPoint y: 495, endPoint x: 569, endPoint y: 495, distance: 49.5
click at [568, 479] on u "$2,000.00" at bounding box center [538, 472] width 60 height 14
click at [647, 479] on u "1" at bounding box center [644, 472] width 8 height 14
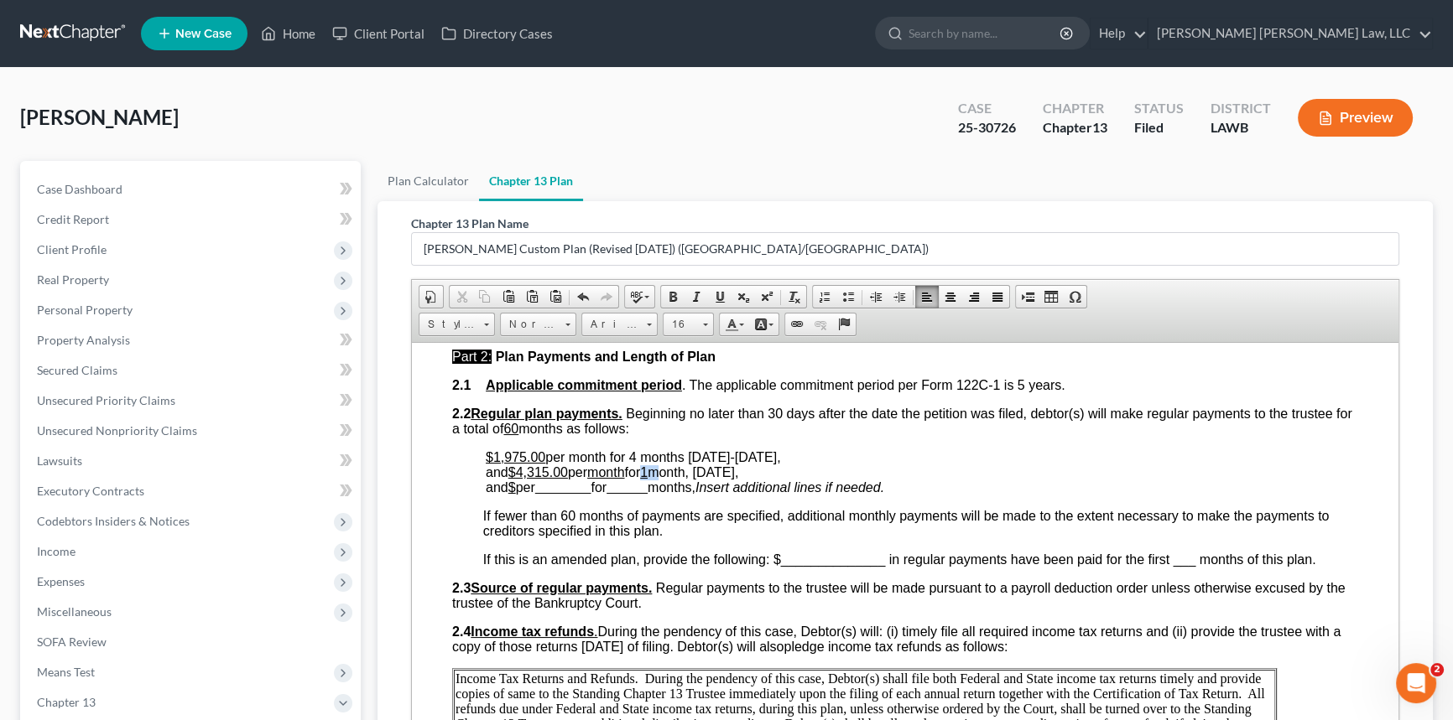
click at [647, 479] on u "1" at bounding box center [644, 472] width 8 height 14
click at [713, 294] on span at bounding box center [719, 296] width 13 height 13
drag, startPoint x: 721, startPoint y: 498, endPoint x: 789, endPoint y: 500, distance: 67.9
click at [781, 479] on span ", and $4,315.00 per month for 56 ​ month, [DATE]," at bounding box center [633, 464] width 295 height 29
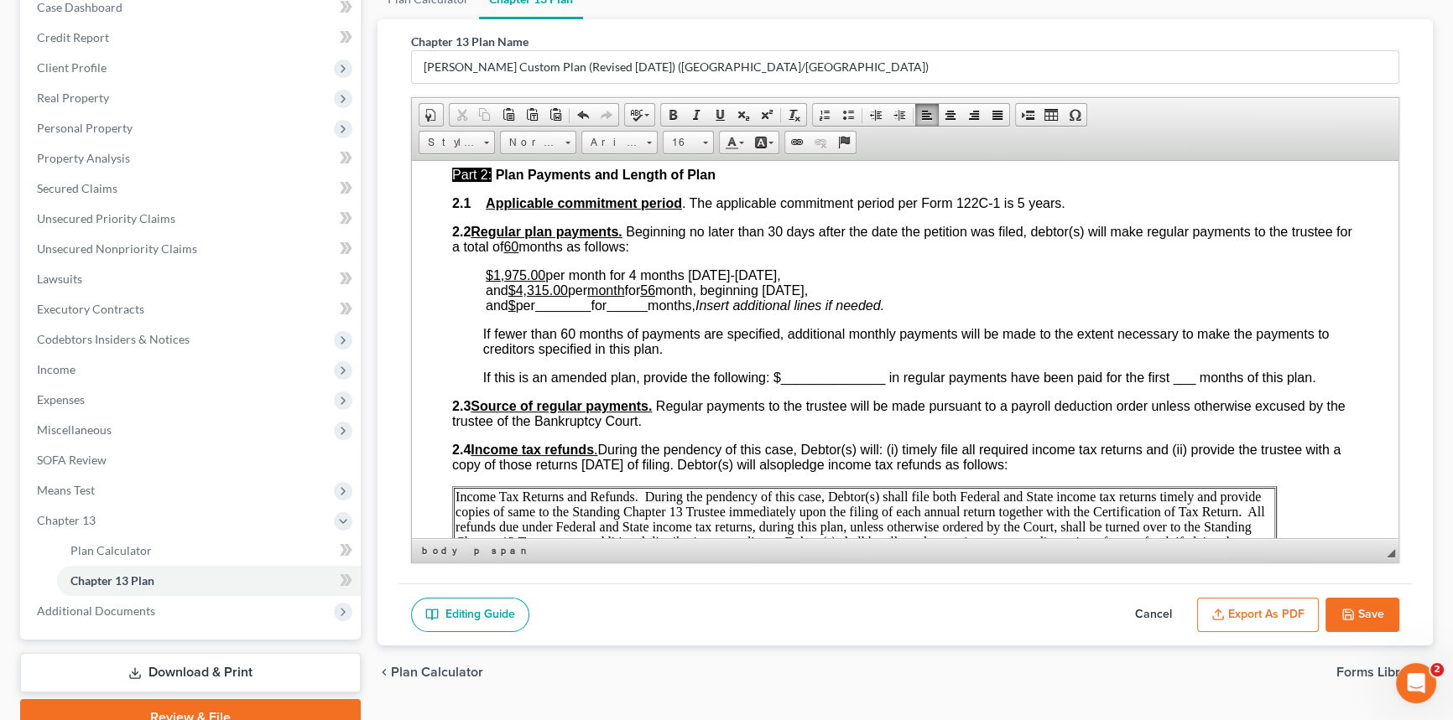
scroll to position [228, 0]
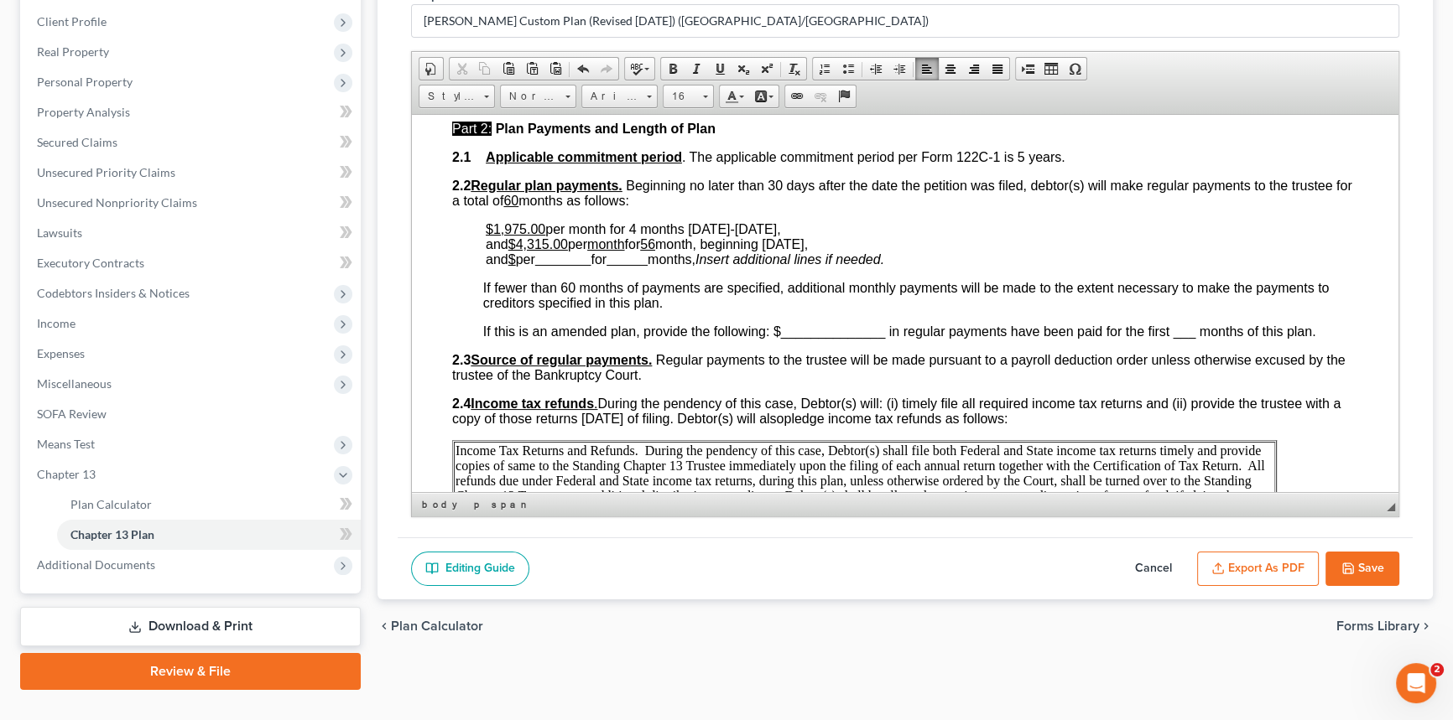
click at [1357, 562] on button "Save" at bounding box center [1362, 569] width 74 height 35
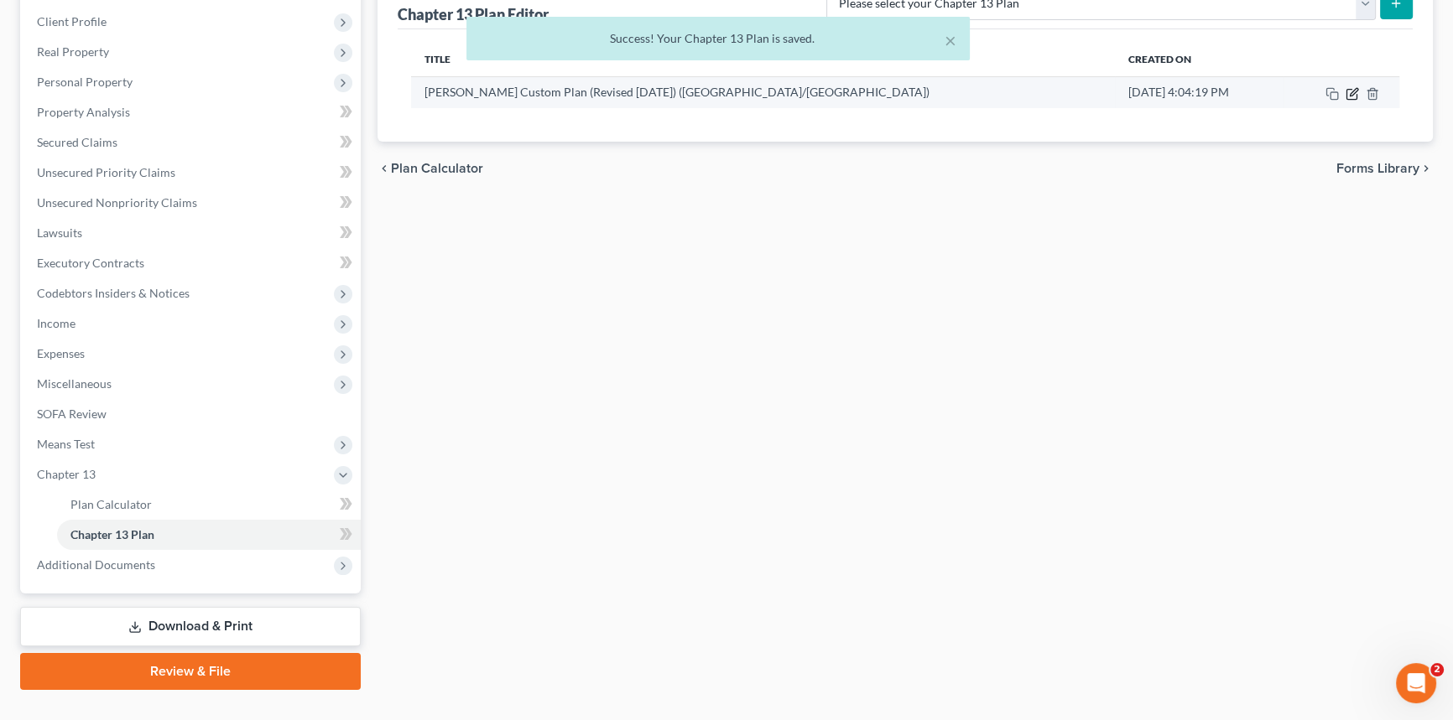
click at [1349, 90] on icon "button" at bounding box center [1351, 93] width 13 height 13
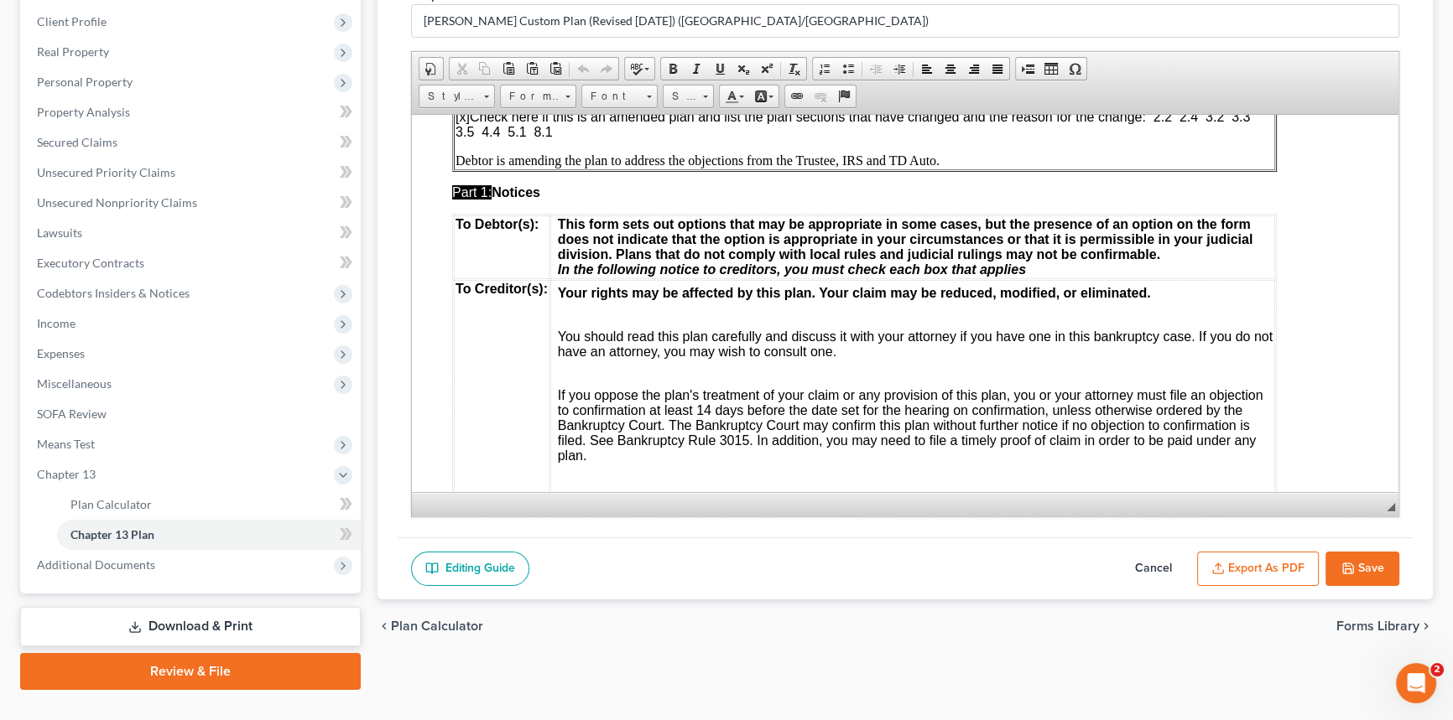
scroll to position [0, 0]
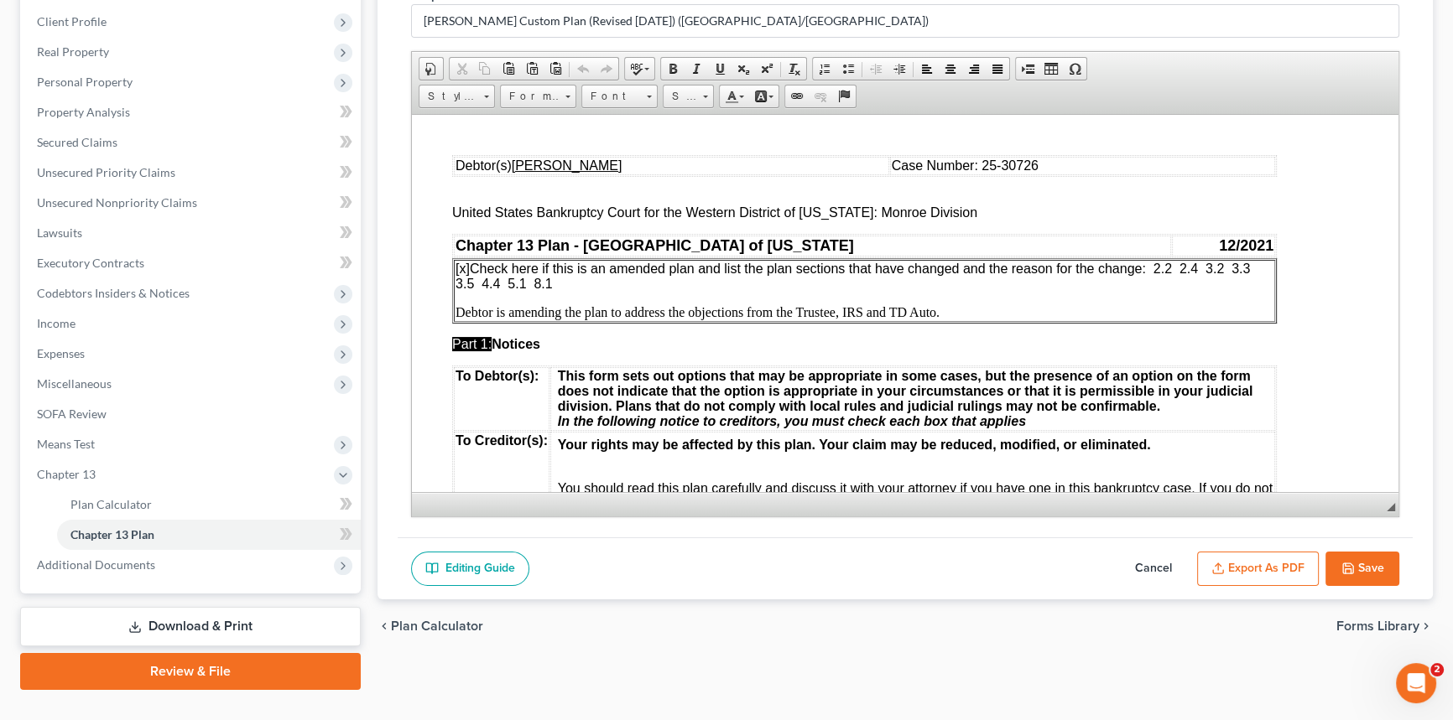
click at [1209, 270] on span "[x] Check here if this is an amended plan and list the plan sections that have …" at bounding box center [854, 275] width 798 height 29
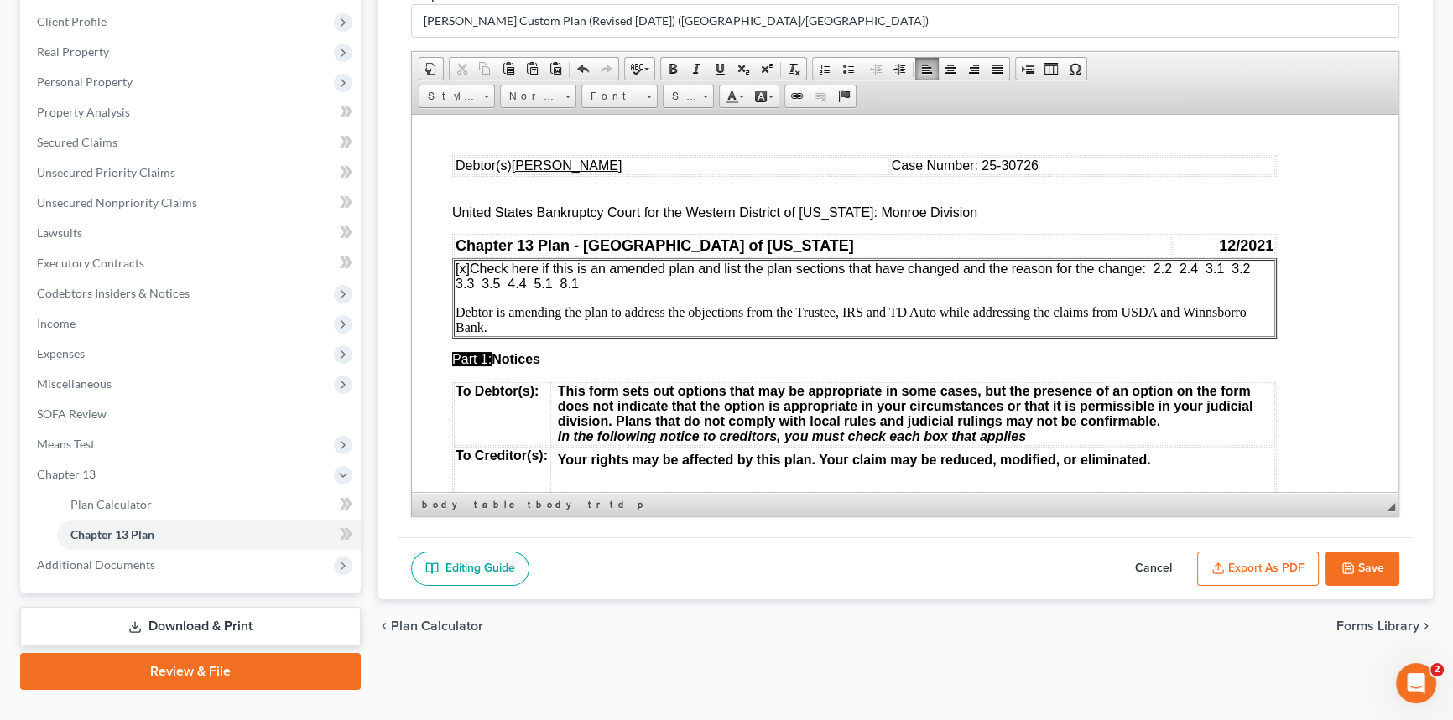
click at [1234, 312] on p "Debtor is amending the plan to address the objections from the Trustee, IRS and…" at bounding box center [864, 319] width 818 height 30
click at [1383, 565] on button "Save" at bounding box center [1362, 569] width 74 height 35
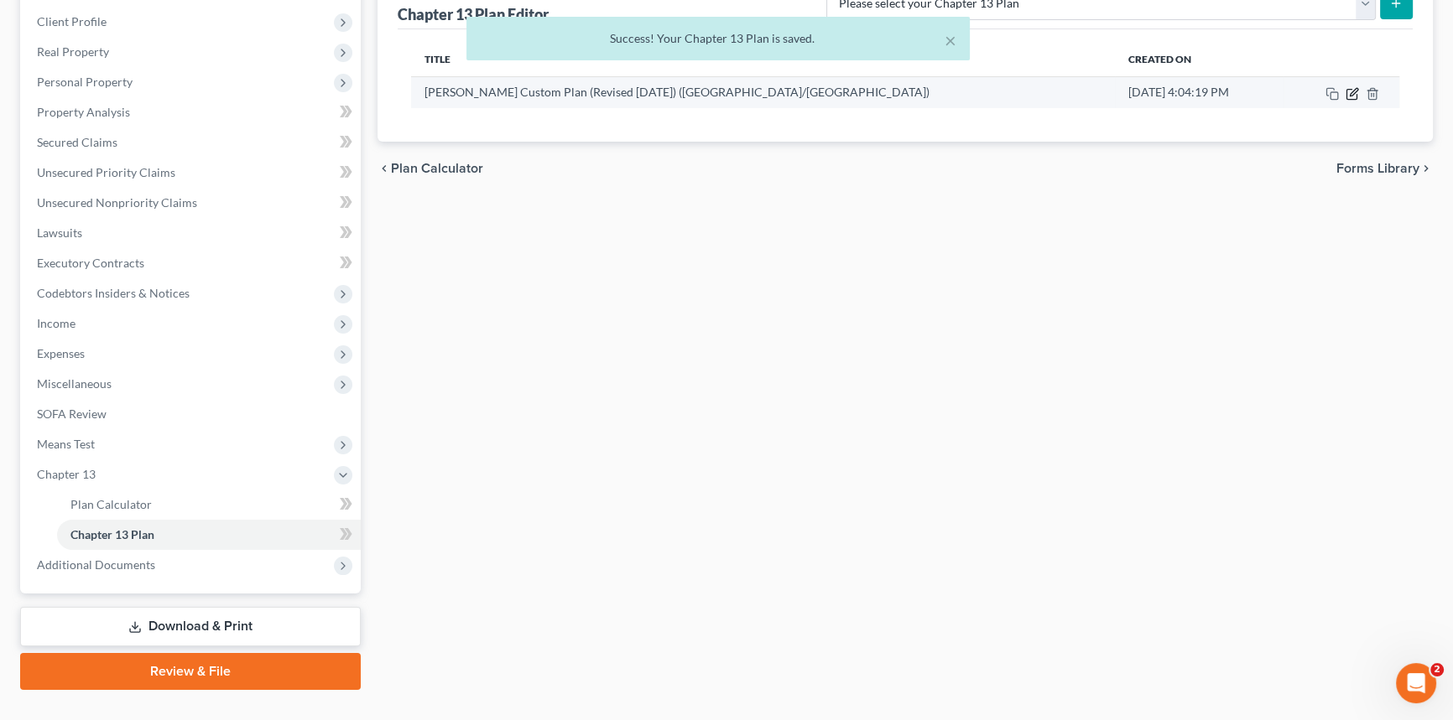
click at [1354, 90] on icon "button" at bounding box center [1351, 93] width 13 height 13
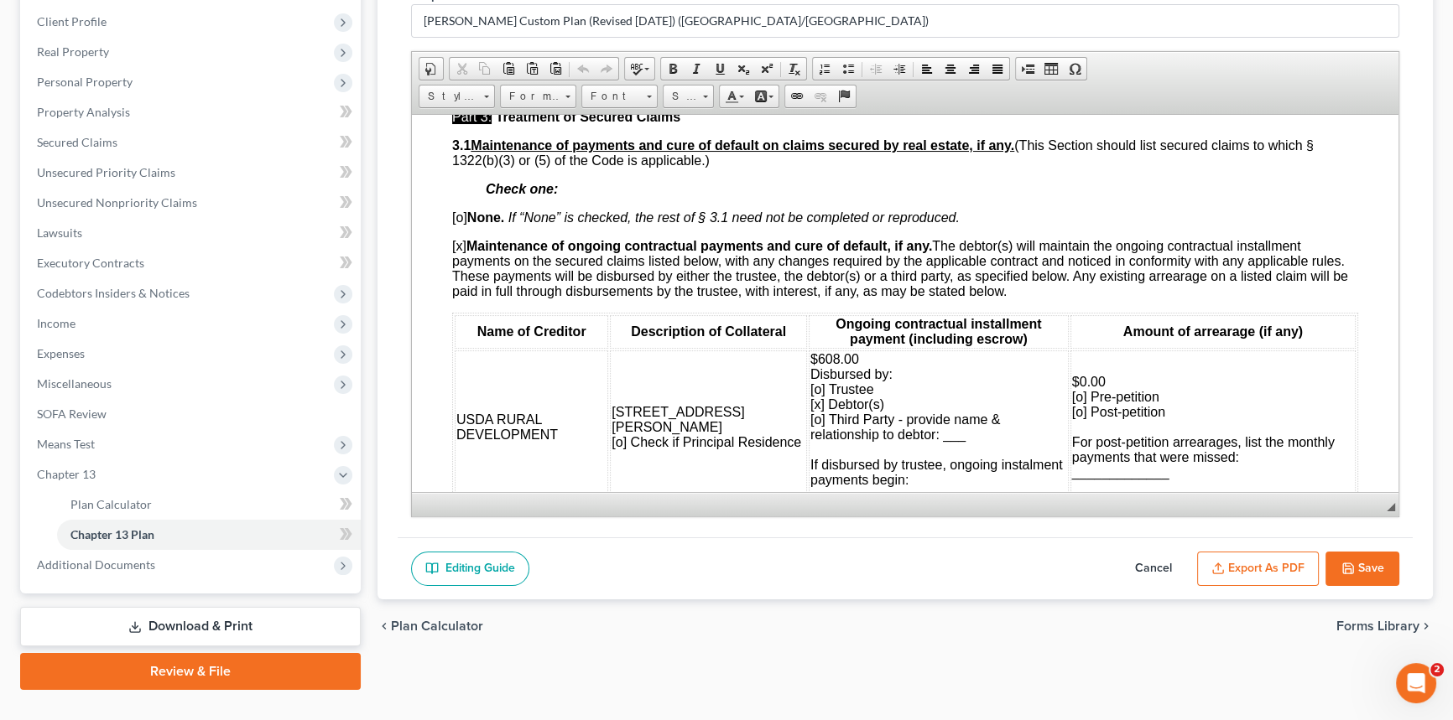
scroll to position [1601, 0]
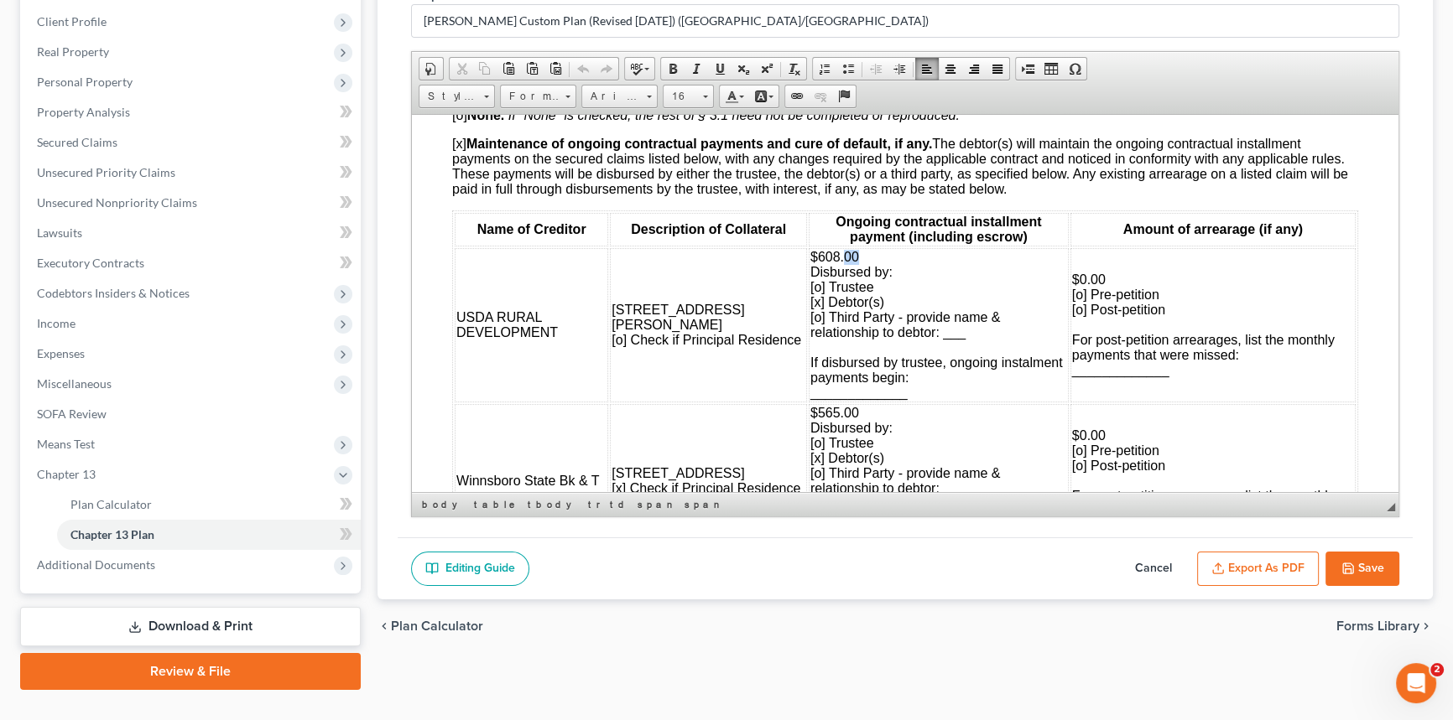
drag, startPoint x: 798, startPoint y: 316, endPoint x: 819, endPoint y: 315, distance: 21.0
click at [818, 316] on td "$608.00 Disbursed by: [o] Trustee [x] Debtor(s) [o] Third Party - provide name …" at bounding box center [938, 324] width 260 height 154
click at [810, 362] on span "$608.17 Disbursed by: [o] Trustee [x] Debtor(s) [o] Third Party - provide name …" at bounding box center [936, 324] width 252 height 150
click at [810, 347] on span "$608.17 Disbursed by: [o] Trustee [o] Debtor(s) [o] Third Party - provide name …" at bounding box center [936, 324] width 252 height 150
drag, startPoint x: 1049, startPoint y: 338, endPoint x: 1078, endPoint y: 340, distance: 28.6
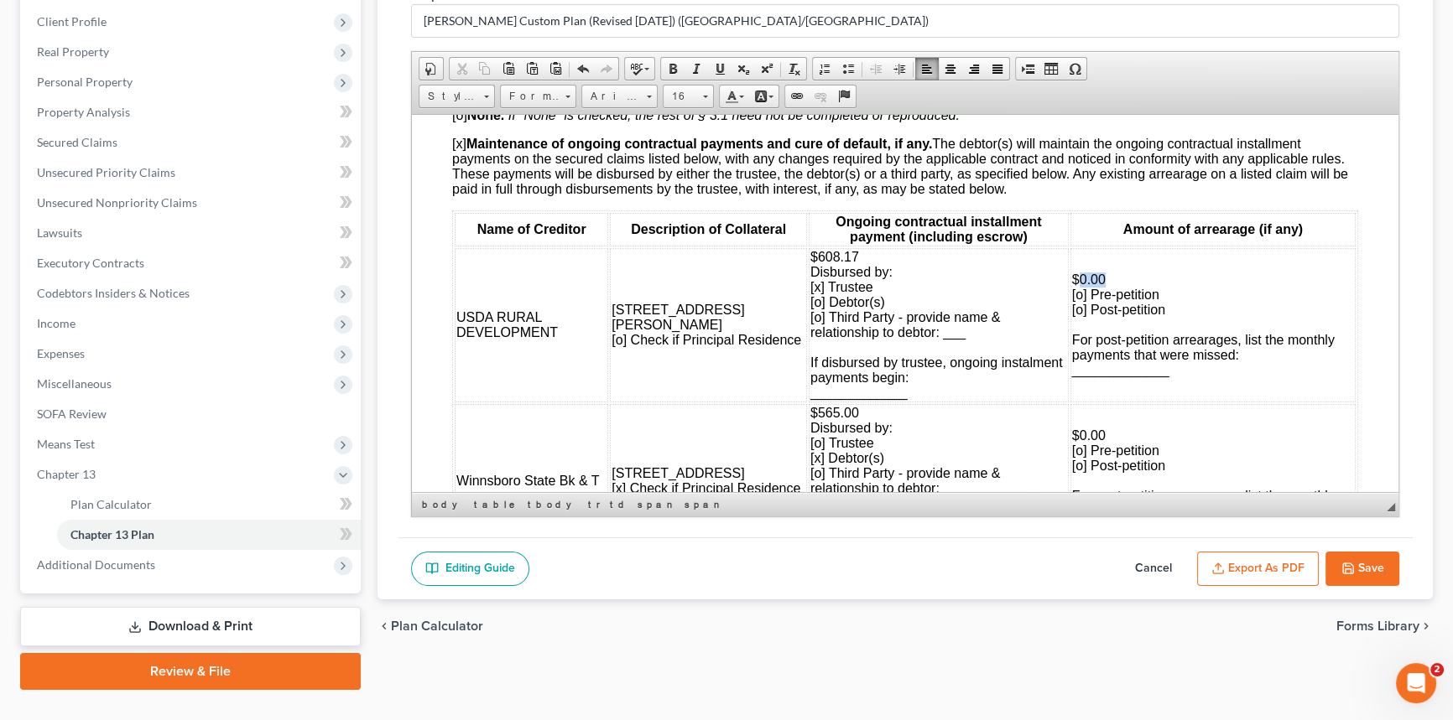
click at [1078, 340] on td "$0.00 [o] Pre-petition [o] Post-petition For post-petition arrearages, list the…" at bounding box center [1212, 324] width 285 height 154
click at [1072, 357] on span "$6,426.28 [o] Pre-petition [o] Post-petition For post-petition arrearages, list…" at bounding box center [1203, 324] width 262 height 105
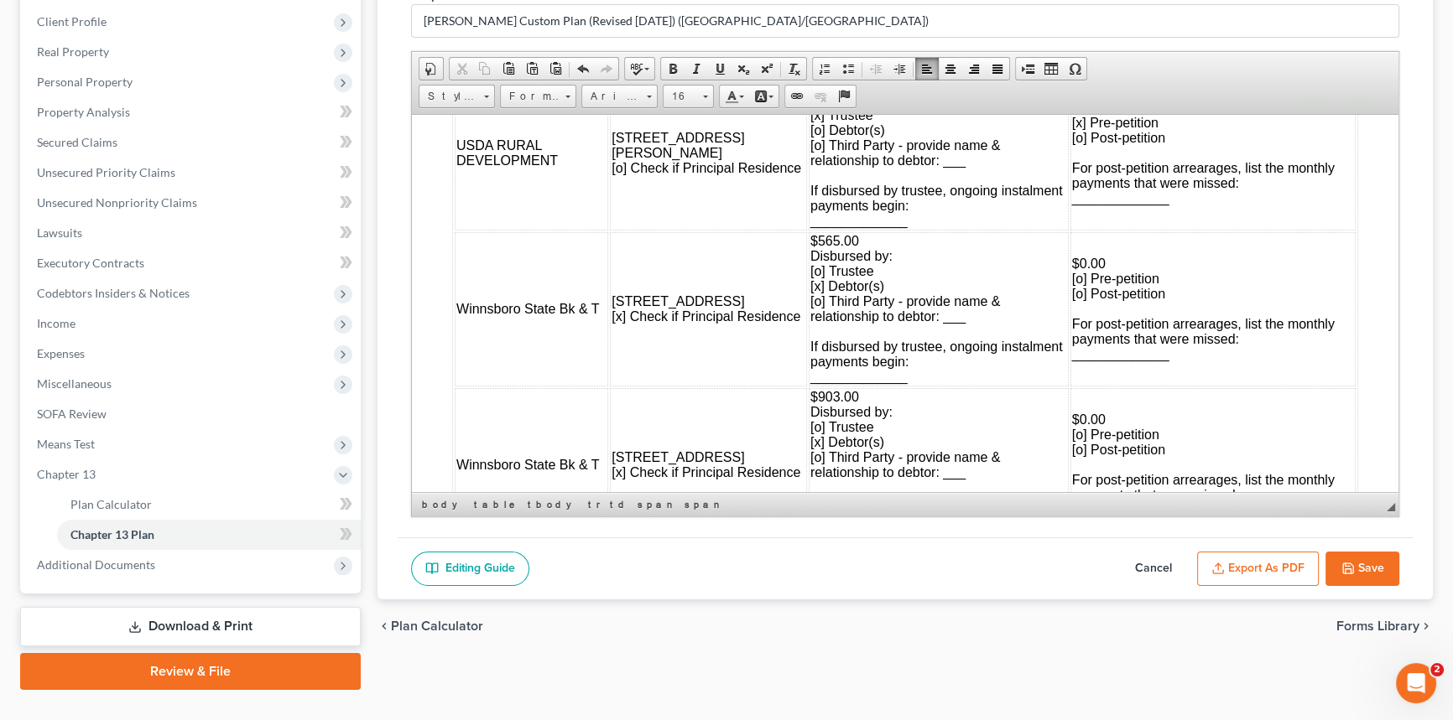
scroll to position [1829, 0]
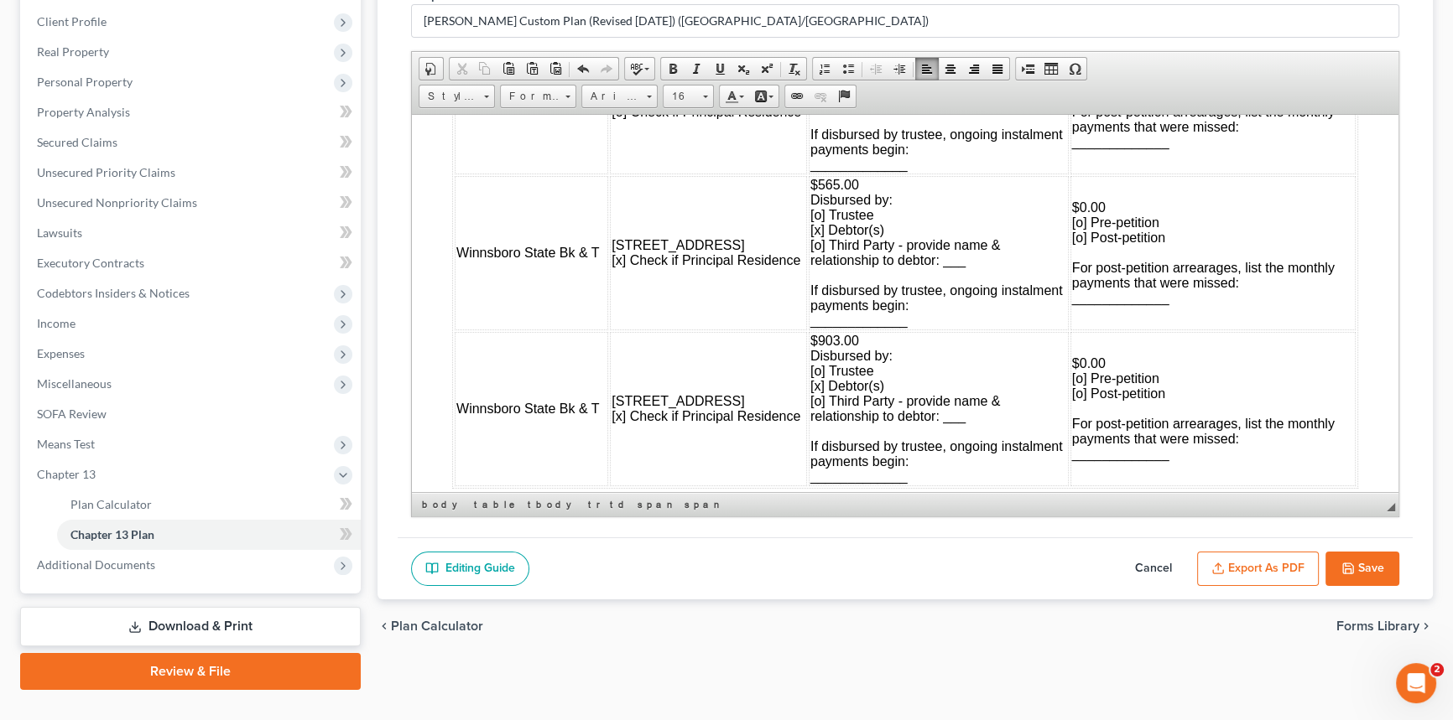
click at [1235, 174] on td "$6,426.28 [x] Pre-petition [o] Post-petition For post-petition arrearages, list…" at bounding box center [1212, 96] width 285 height 154
click at [1236, 174] on td "$6,426.28 [x] Pre-petition [o] Post-petition For post-petition arrearages, list…" at bounding box center [1212, 96] width 285 height 154
click at [1189, 174] on td "$6,426.28 [x] Pre-petition [o] Post-petition For post-petition arrearages, list…" at bounding box center [1212, 96] width 285 height 154
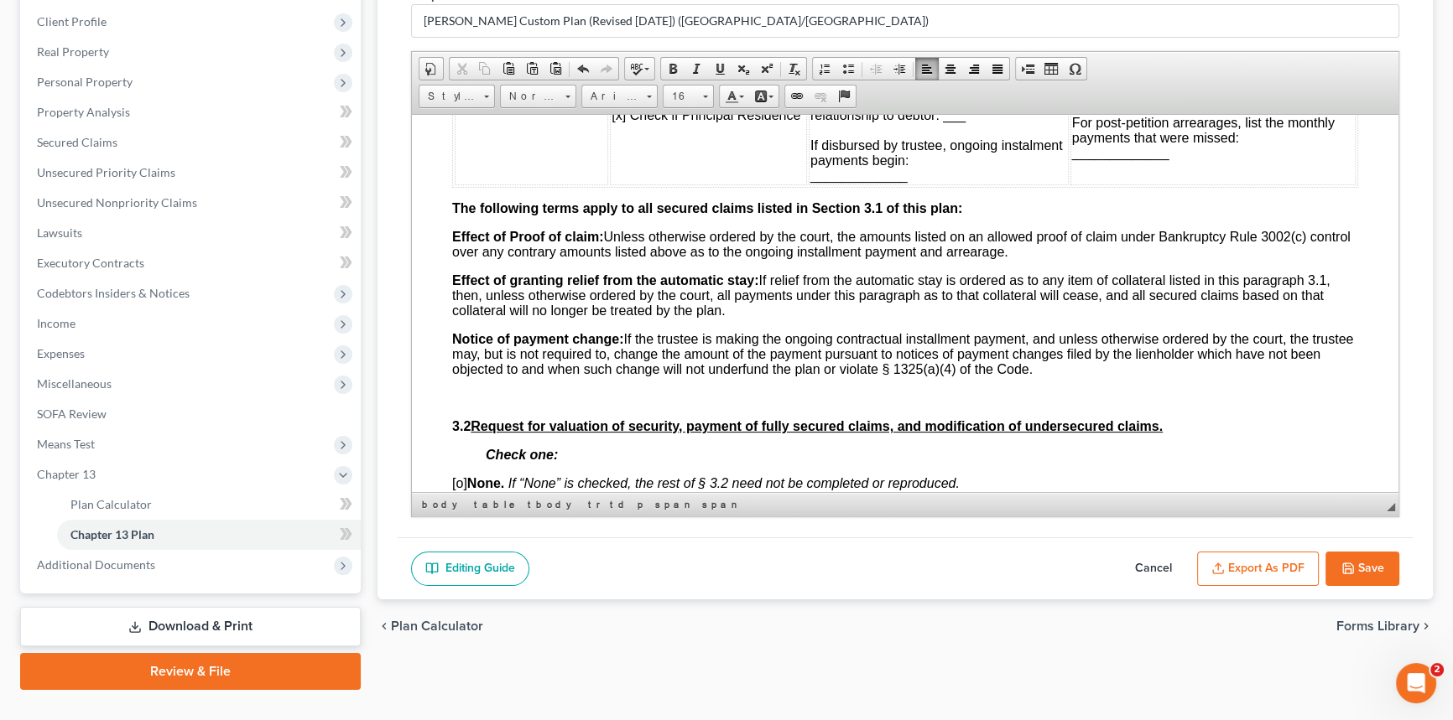
scroll to position [2134, 0]
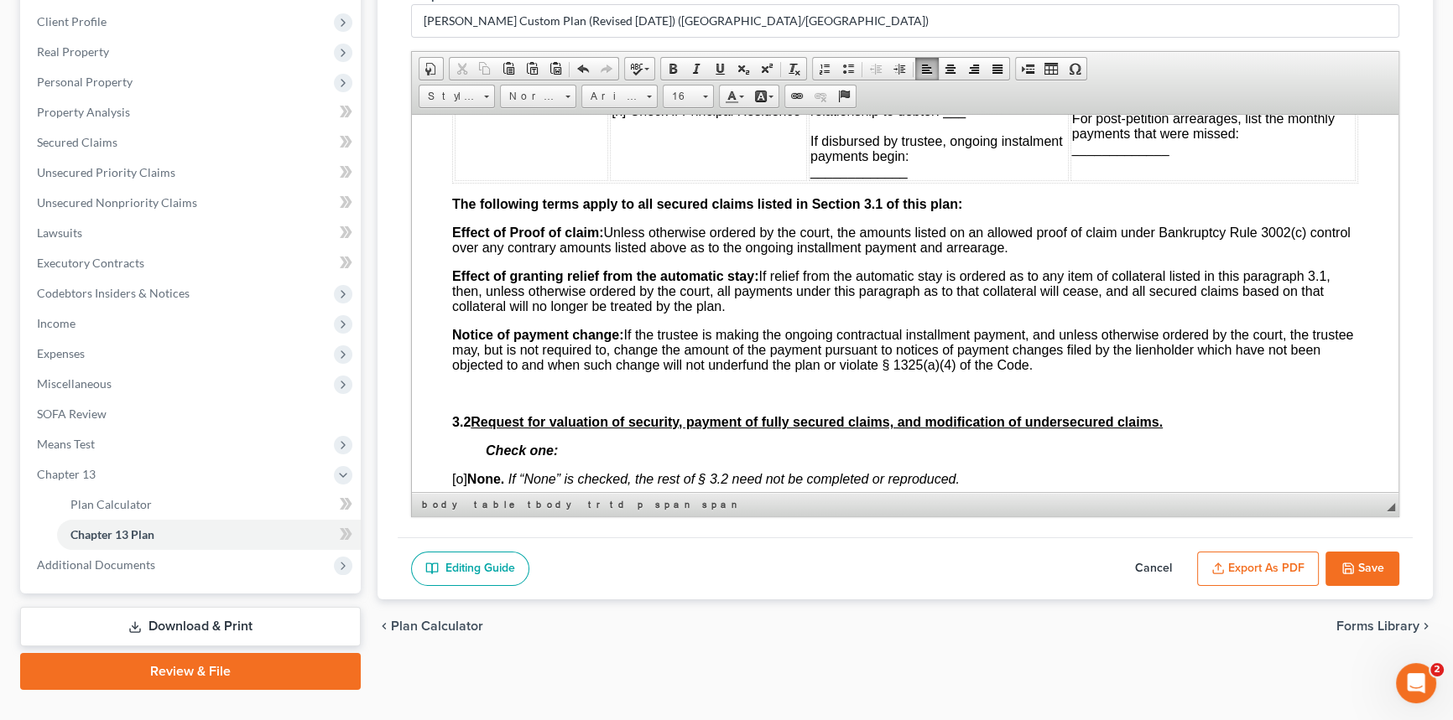
click at [1184, 180] on td "$0.00 [o] Pre-petition [o] Post-petition For post-petition arrearages, list the…" at bounding box center [1212, 103] width 285 height 154
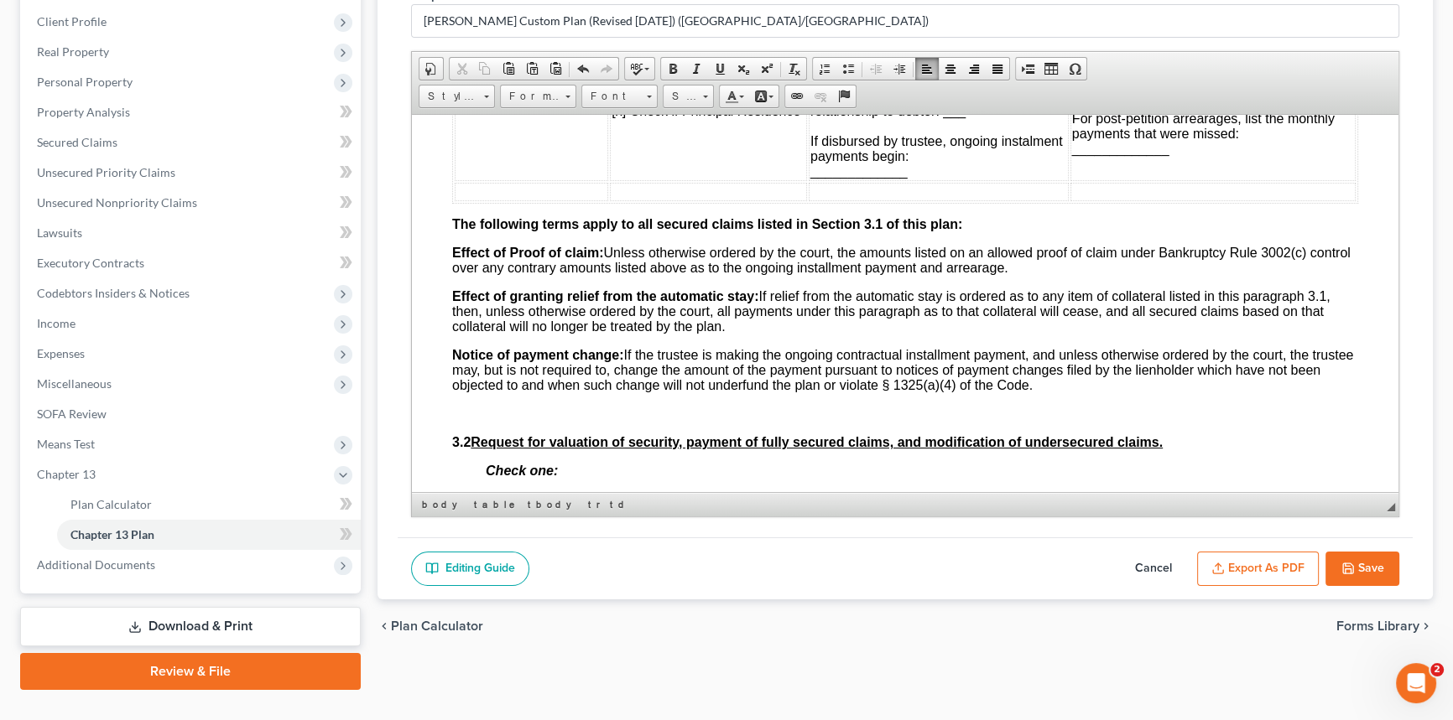
drag, startPoint x: 600, startPoint y: 184, endPoint x: 454, endPoint y: 191, distance: 146.9
click at [455, 180] on td "Winnsboro State Bk & T" at bounding box center [531, 103] width 153 height 154
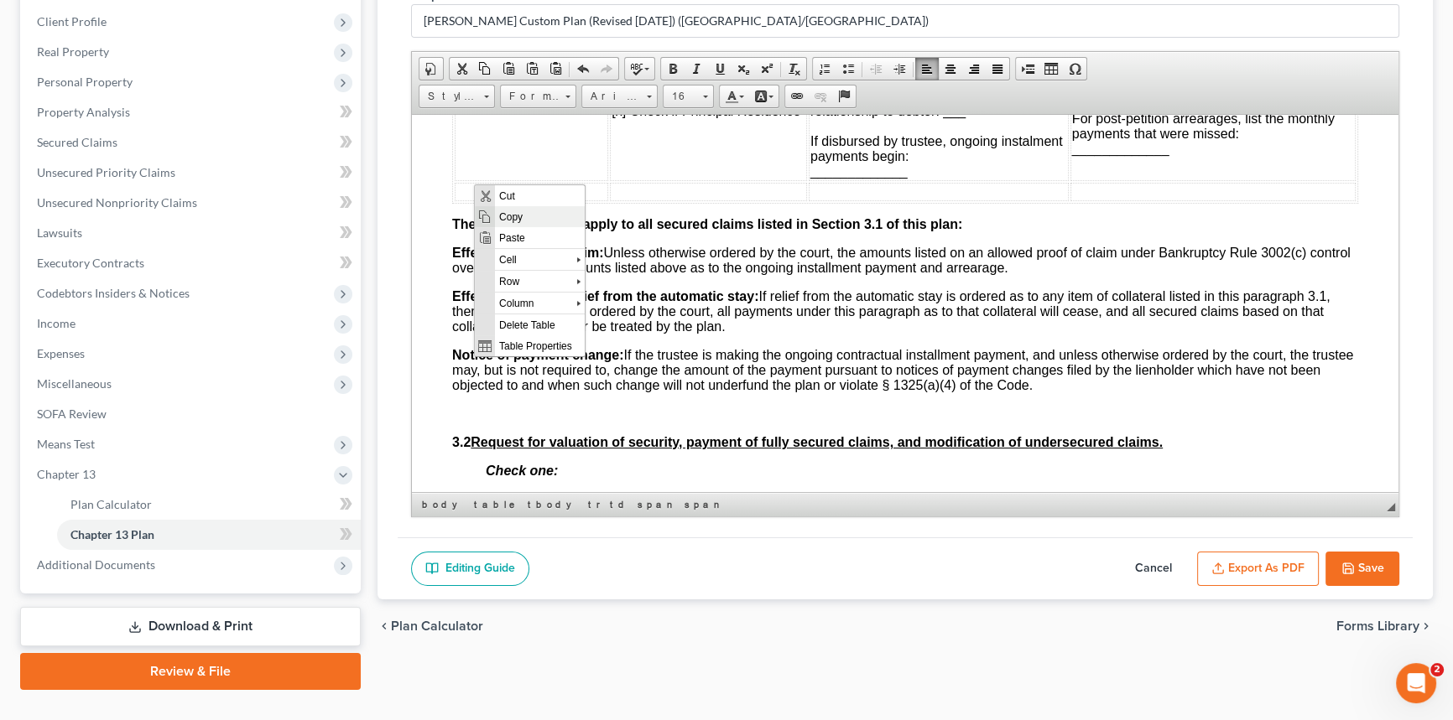
click at [507, 217] on span "Copy" at bounding box center [539, 216] width 90 height 21
copy span "Winnsboro State Bk & T"
click at [496, 200] on td "To enrich screen reader interactions, please activate Accessibility in Grammarl…" at bounding box center [531, 191] width 153 height 18
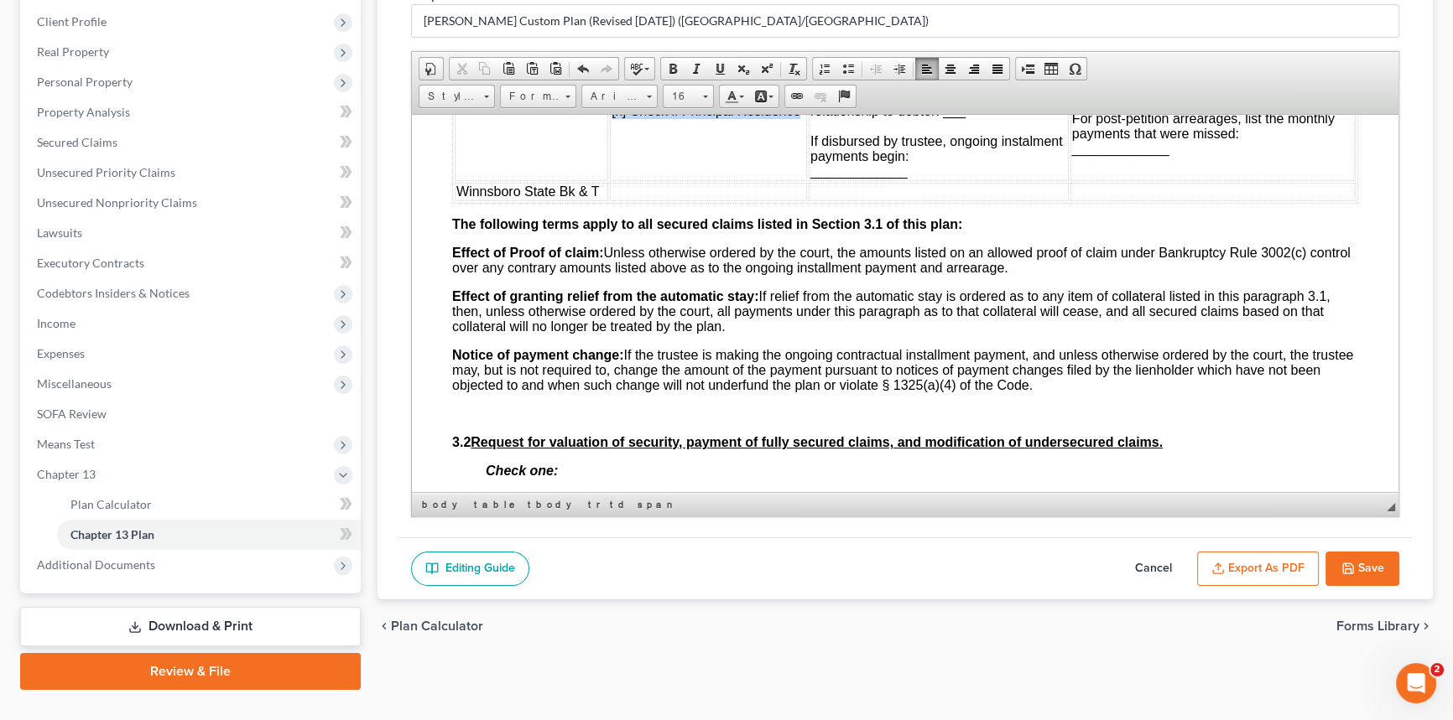
drag, startPoint x: 684, startPoint y: 200, endPoint x: 617, endPoint y: 170, distance: 73.6
click at [617, 170] on td "[STREET_ADDRESS] [x] Check if Principal Residence" at bounding box center [708, 103] width 197 height 154
copy span "[STREET_ADDRESS] [x] Check if Principal Residence"
click at [642, 200] on td "To enrich screen reader interactions, please activate Accessibility in Grammarl…" at bounding box center [708, 191] width 197 height 18
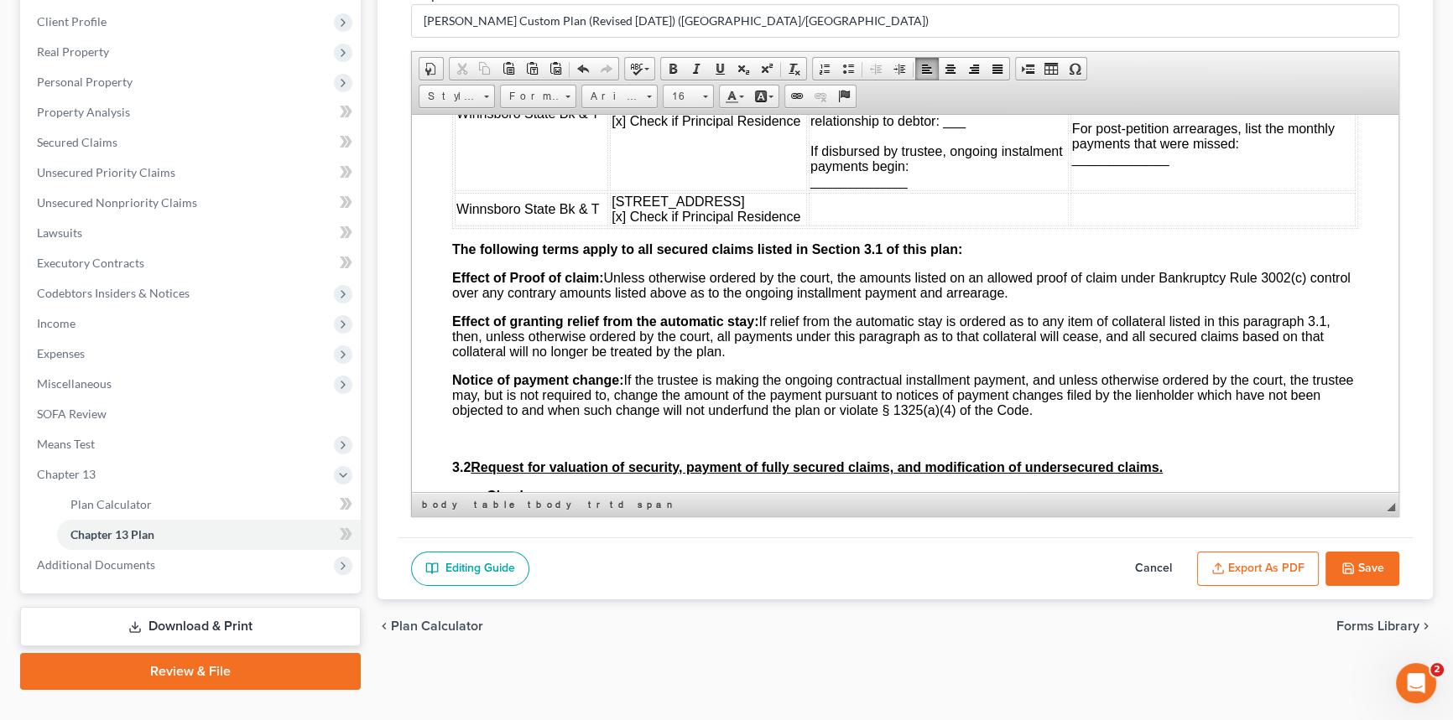
scroll to position [2058, 0]
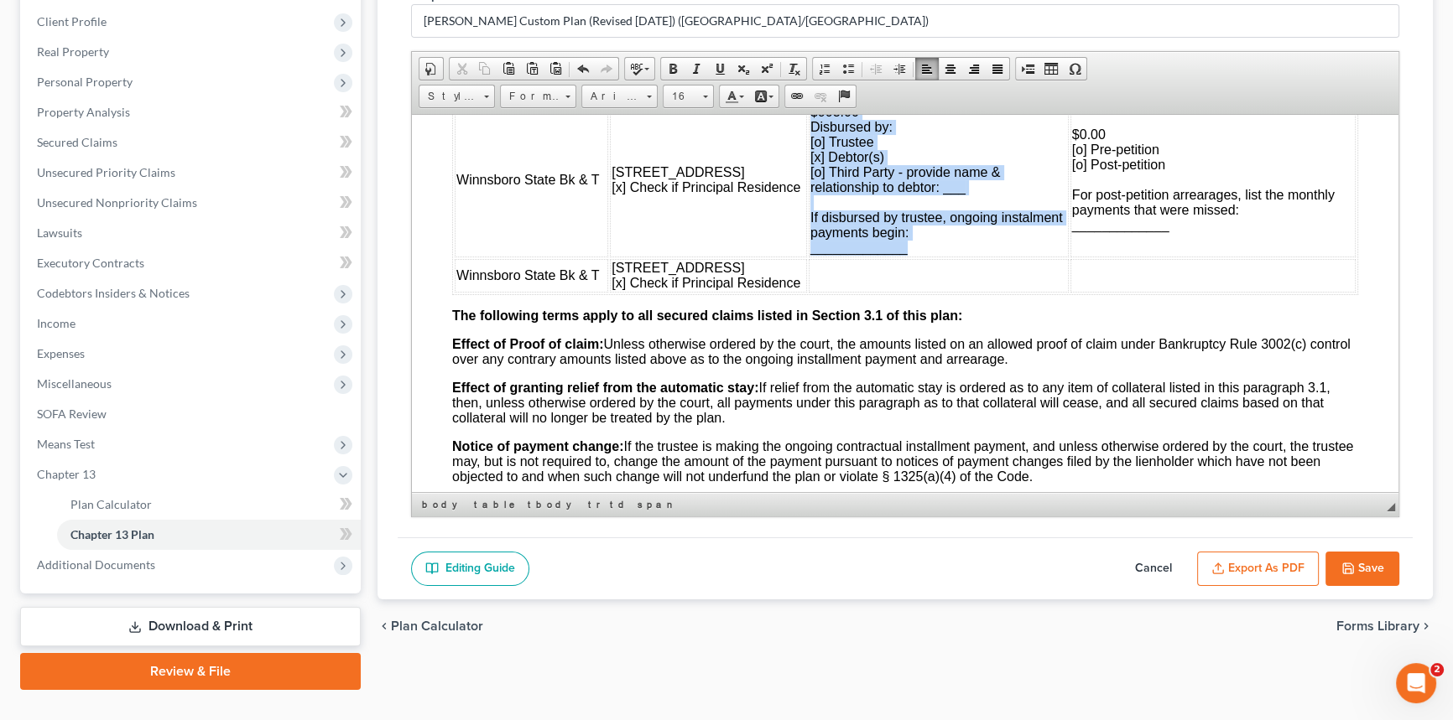
drag, startPoint x: 764, startPoint y: 187, endPoint x: 886, endPoint y: 334, distance: 191.1
click at [886, 257] on td "$903.00 Disbursed by: [o] Trustee [x] Debtor(s) [o] Third Party - provide name …" at bounding box center [938, 179] width 260 height 154
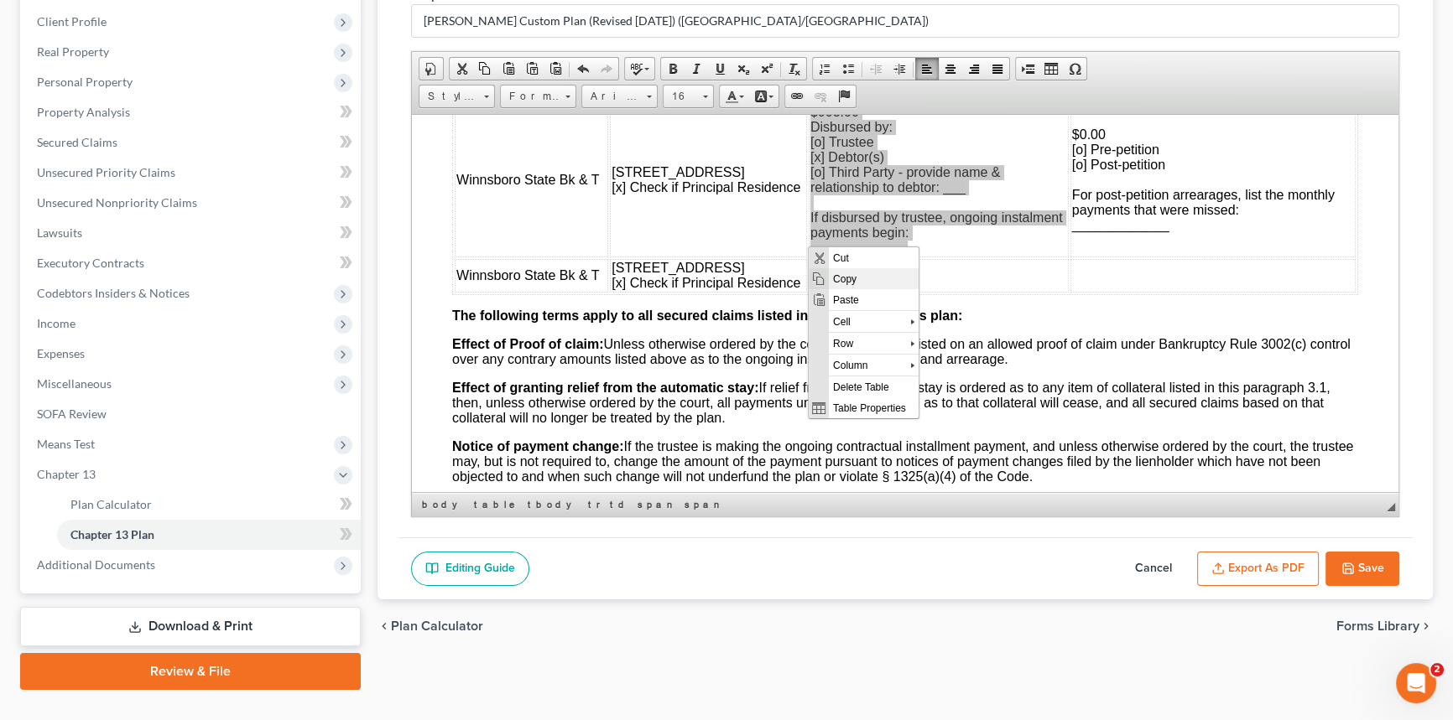
click at [839, 277] on span "Copy" at bounding box center [873, 278] width 90 height 21
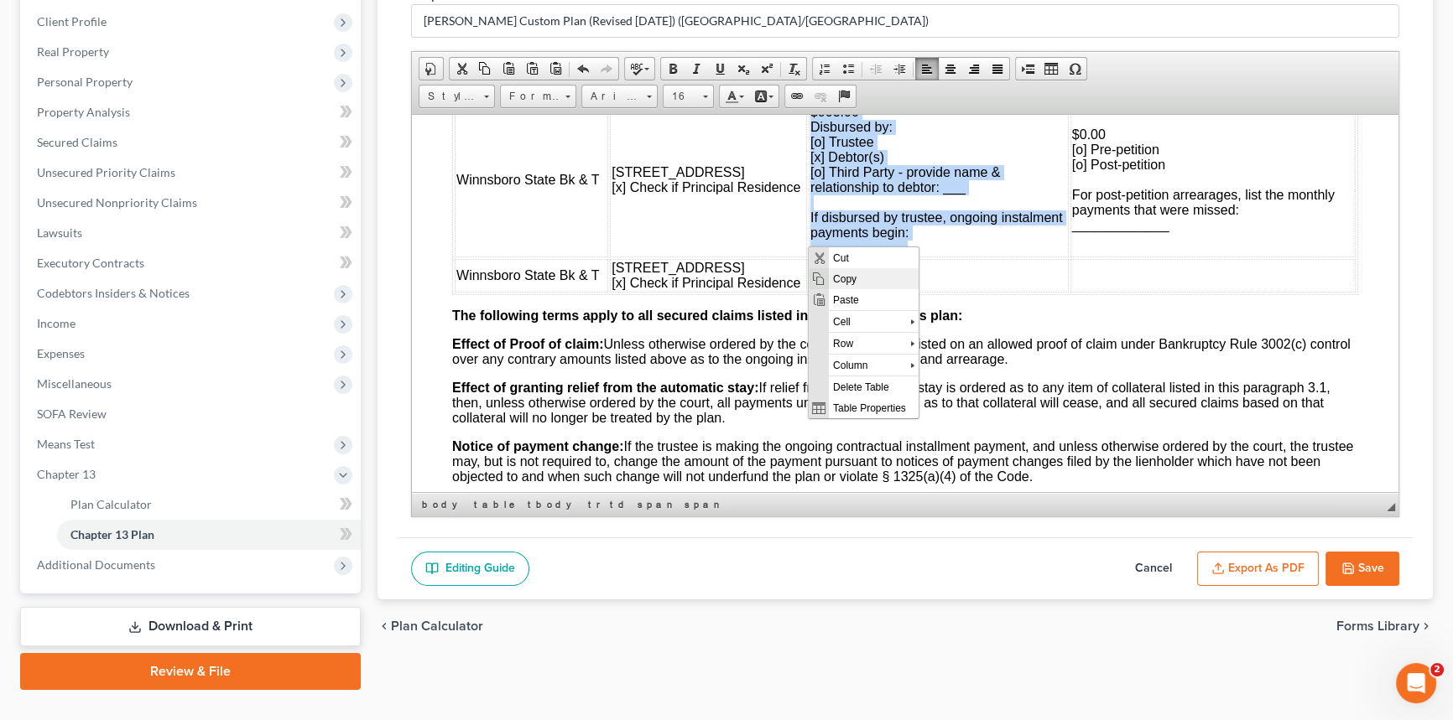
copy span "$903.00 Disbursed by: [o] Trustee [x] Debtor(s) [o] Third Party - provide name …"
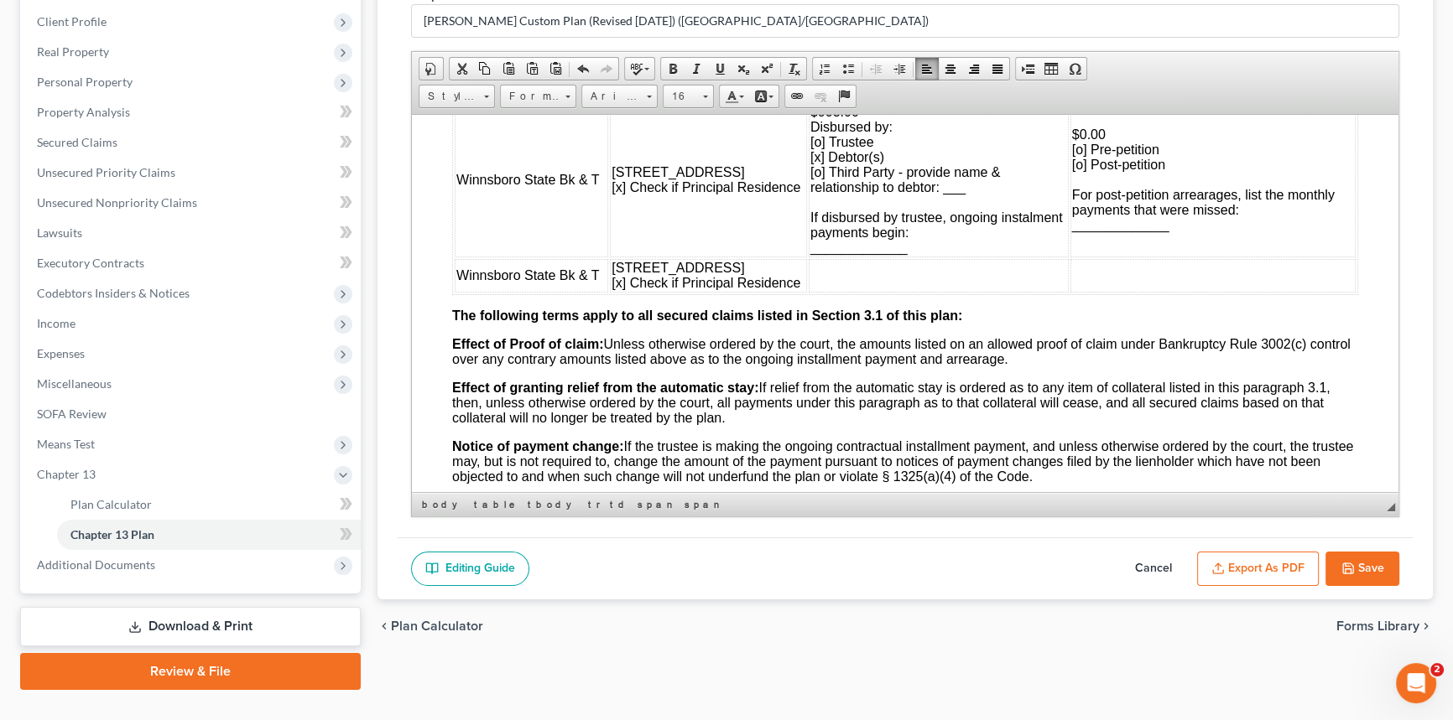
click at [808, 292] on td "To enrich screen reader interactions, please activate Accessibility in Grammarl…" at bounding box center [938, 275] width 260 height 34
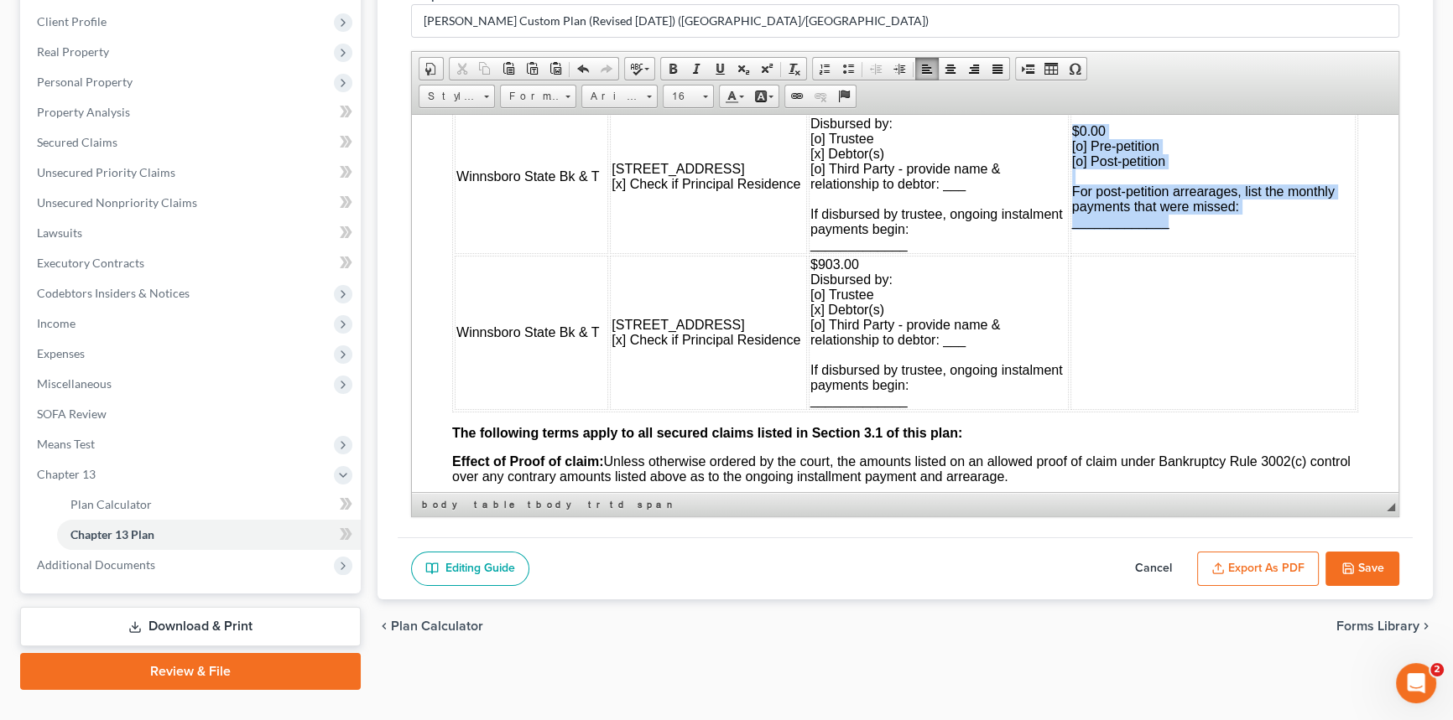
drag, startPoint x: 1043, startPoint y: 208, endPoint x: 1234, endPoint y: 309, distance: 216.5
click at [1234, 253] on td "$0.00 [o] Pre-petition [o] Post-petition For post-petition arrearages, list the…" at bounding box center [1212, 176] width 285 height 154
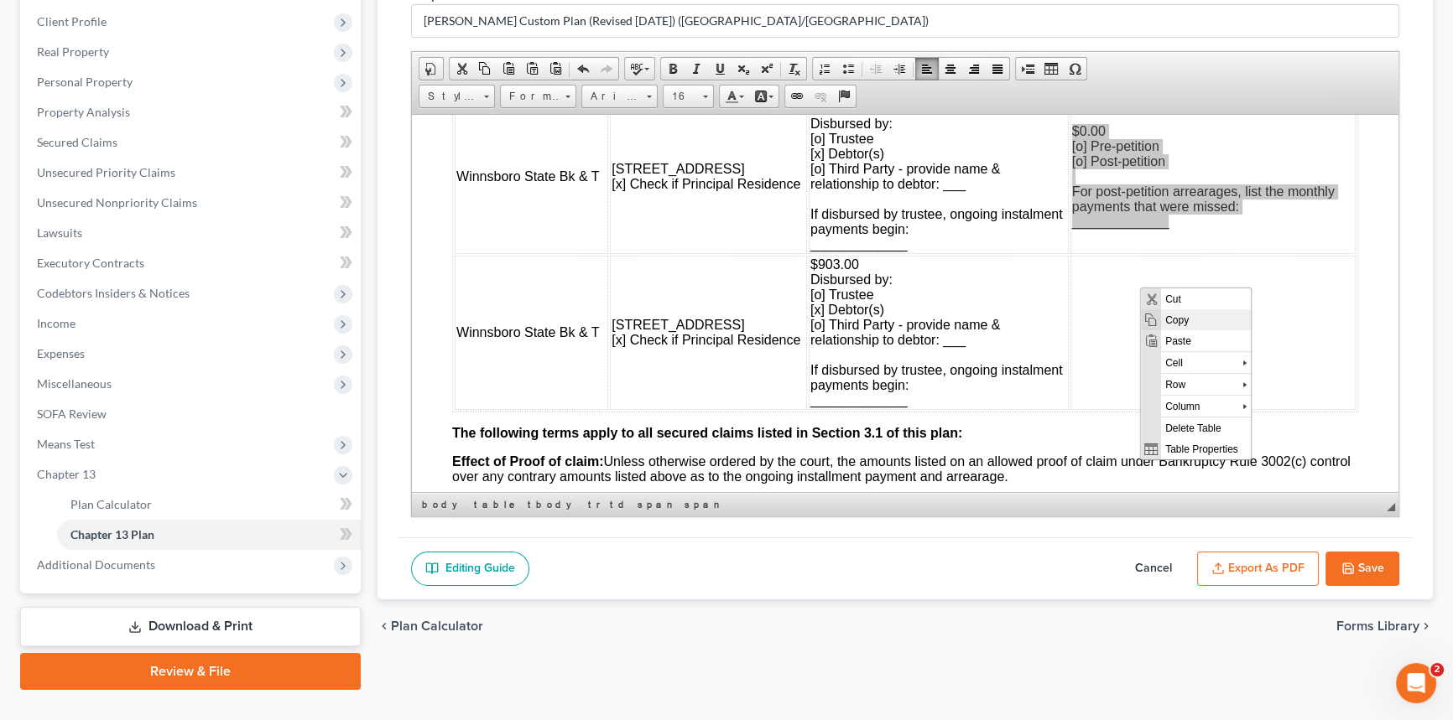
click at [1167, 317] on span "Copy" at bounding box center [1205, 319] width 90 height 21
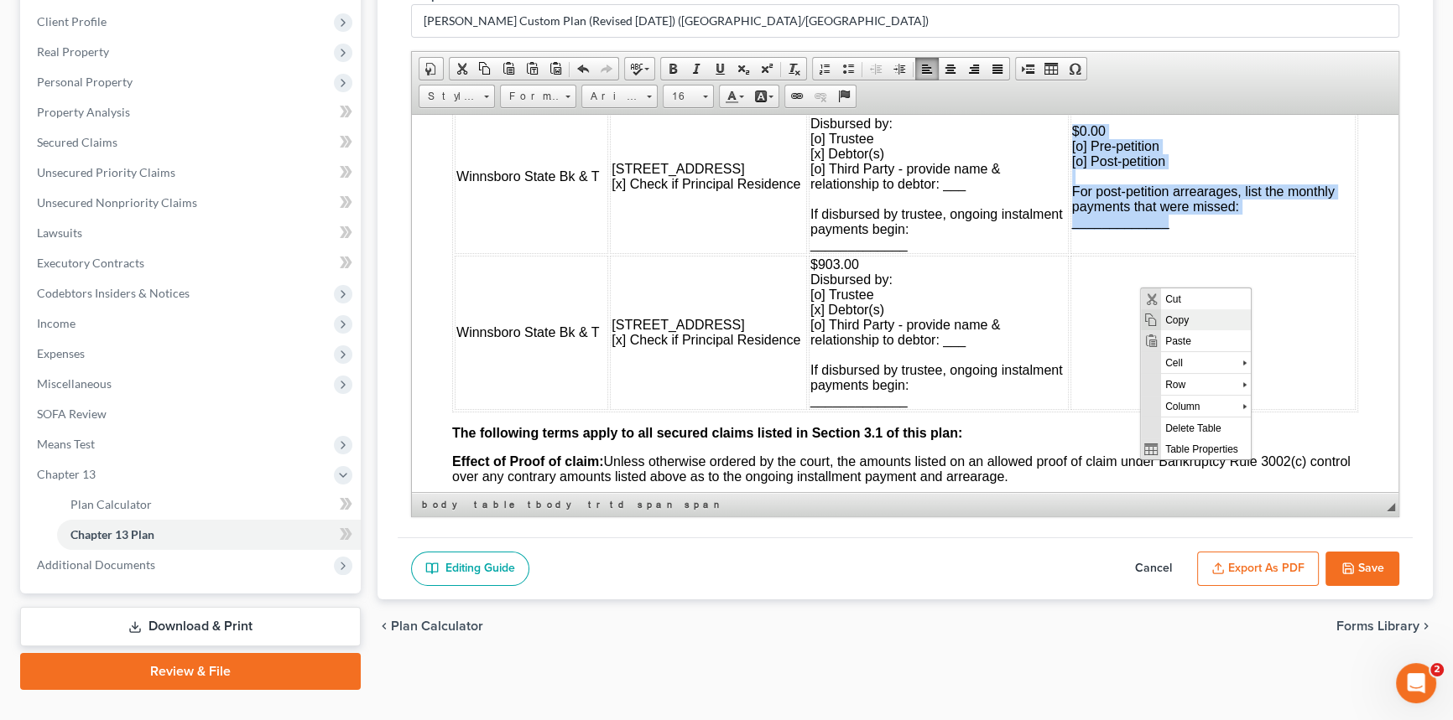
copy span "$0.00 [o] Pre-petition [o] Post-petition For post-petition arrearages, list the…"
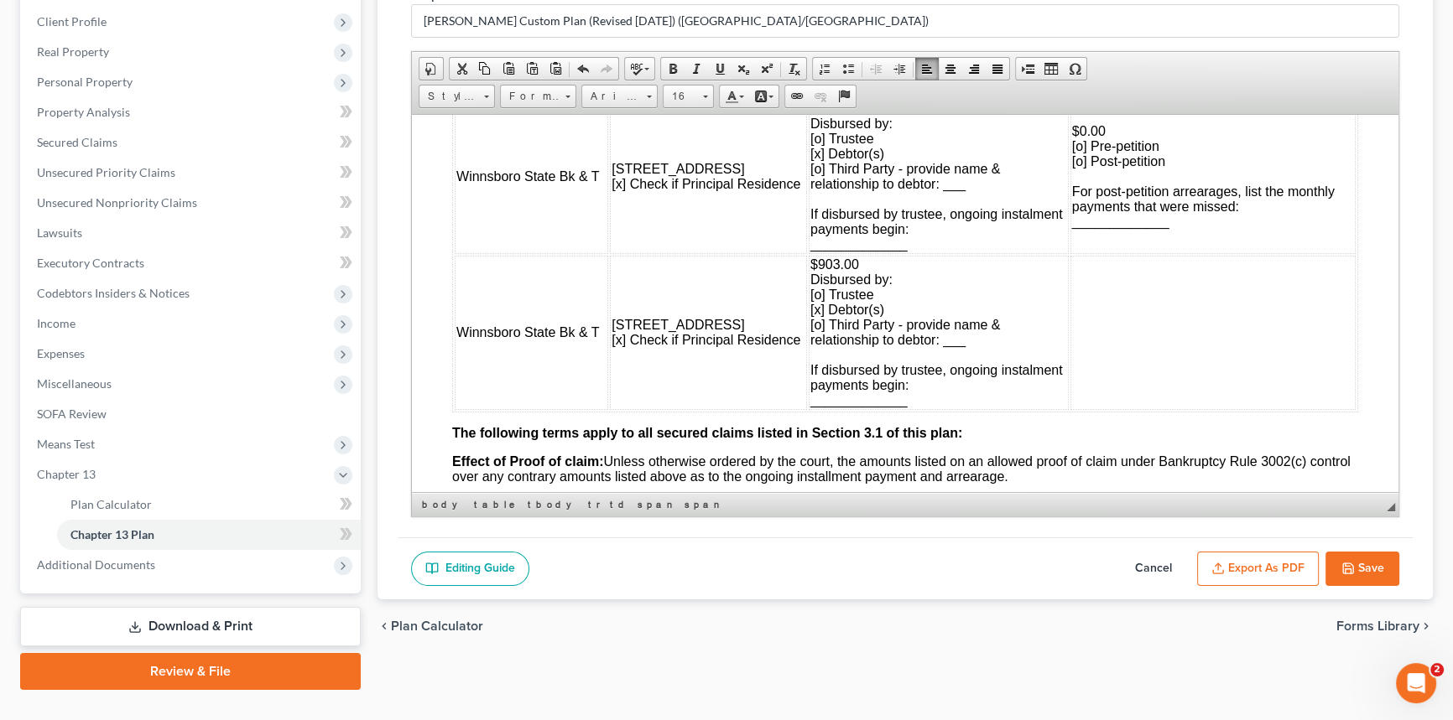
click at [1121, 407] on td "To enrich screen reader interactions, please activate Accessibility in Grammarl…" at bounding box center [1212, 332] width 285 height 154
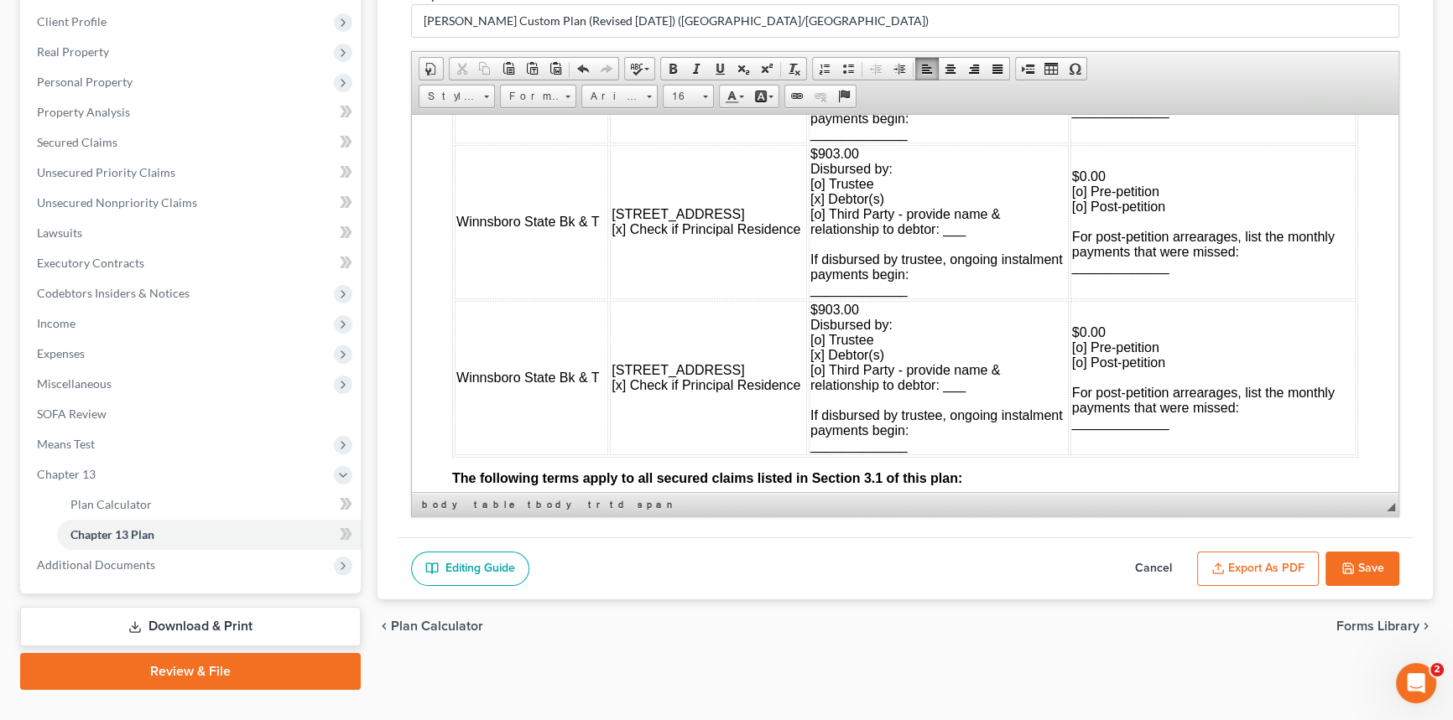
scroll to position [2058, 0]
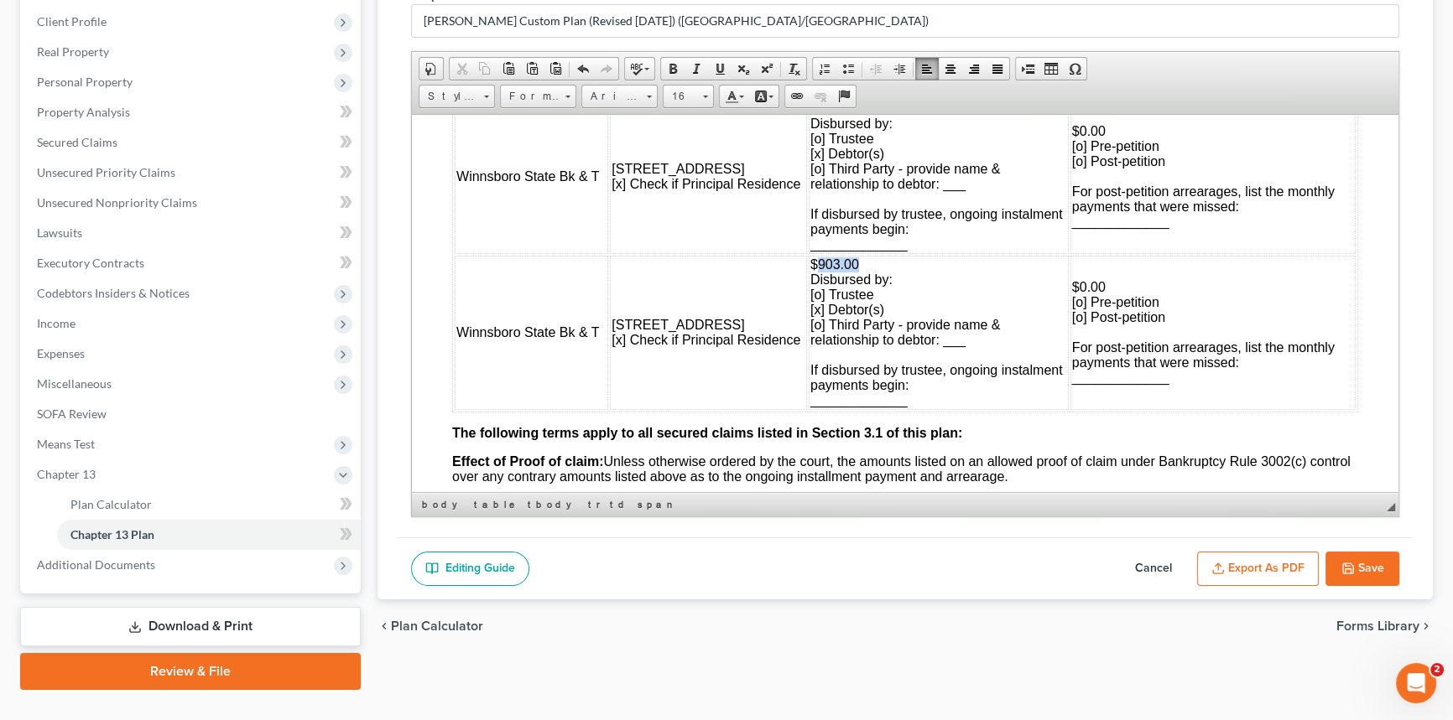
drag, startPoint x: 818, startPoint y: 349, endPoint x: 772, endPoint y: 351, distance: 45.4
click at [808, 351] on td "$903.00 Disbursed by: [o] Trustee [x] Debtor(s) [o] Third Party - provide name …" at bounding box center [938, 332] width 260 height 154
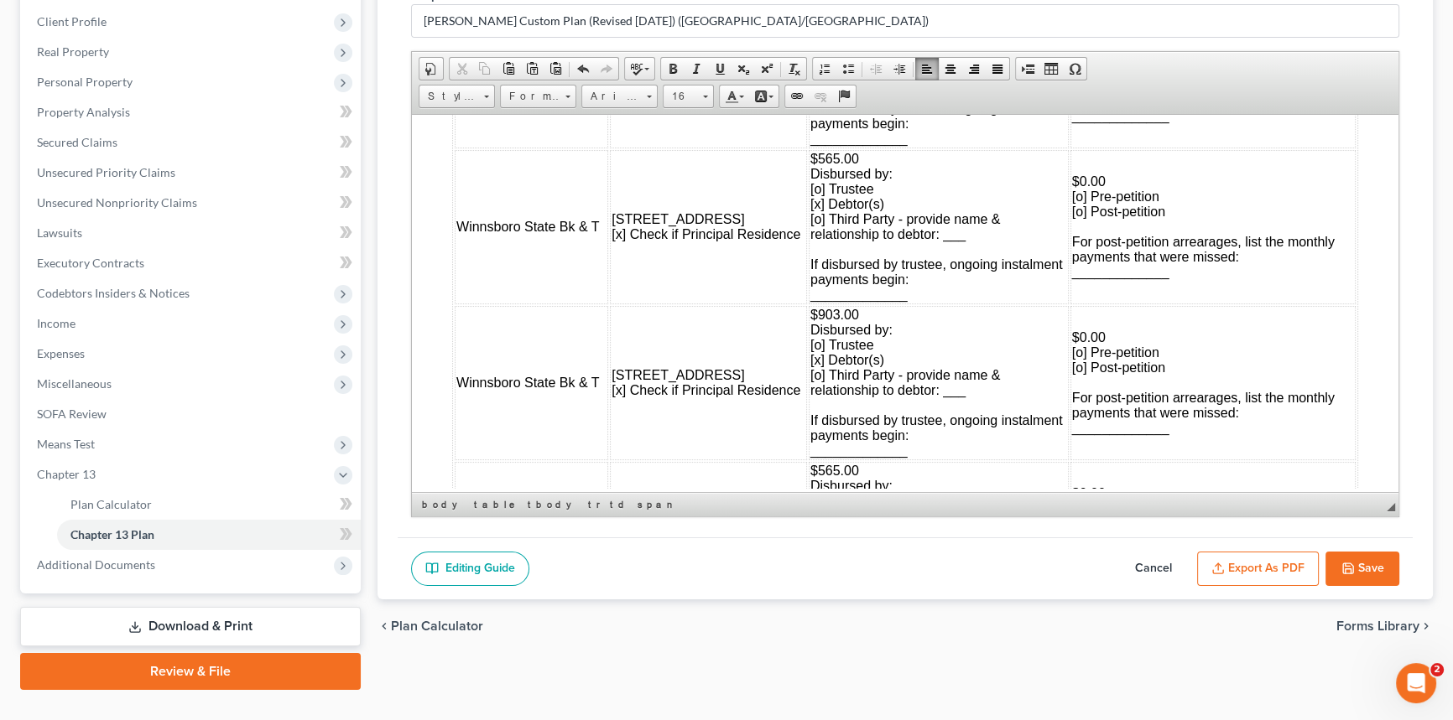
scroll to position [1829, 0]
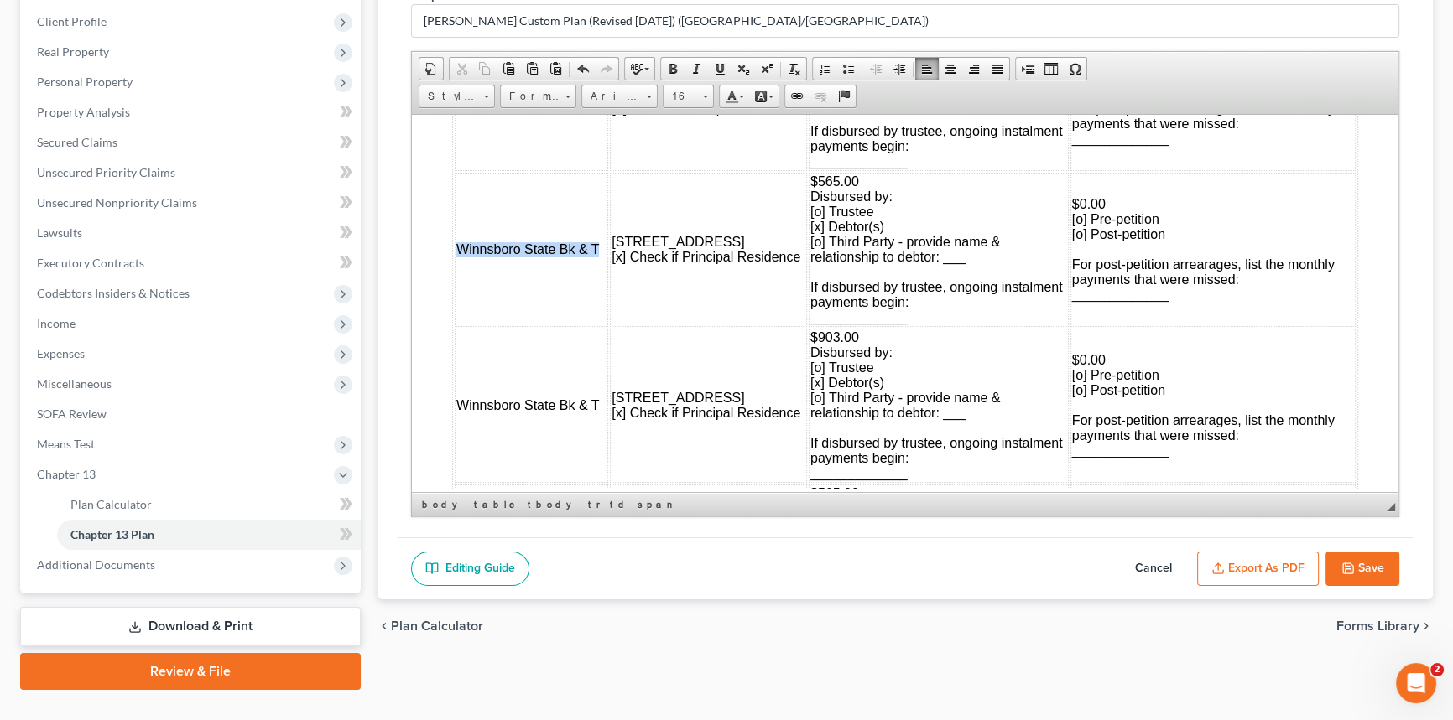
drag, startPoint x: 598, startPoint y: 320, endPoint x: 457, endPoint y: 317, distance: 140.9
click at [457, 256] on span "Winnsboro State Bk & T" at bounding box center [527, 249] width 143 height 14
drag, startPoint x: 454, startPoint y: 147, endPoint x: 562, endPoint y: 164, distance: 109.5
click at [562, 164] on td "USDA RURAL DEVELOPMENT" at bounding box center [531, 93] width 153 height 154
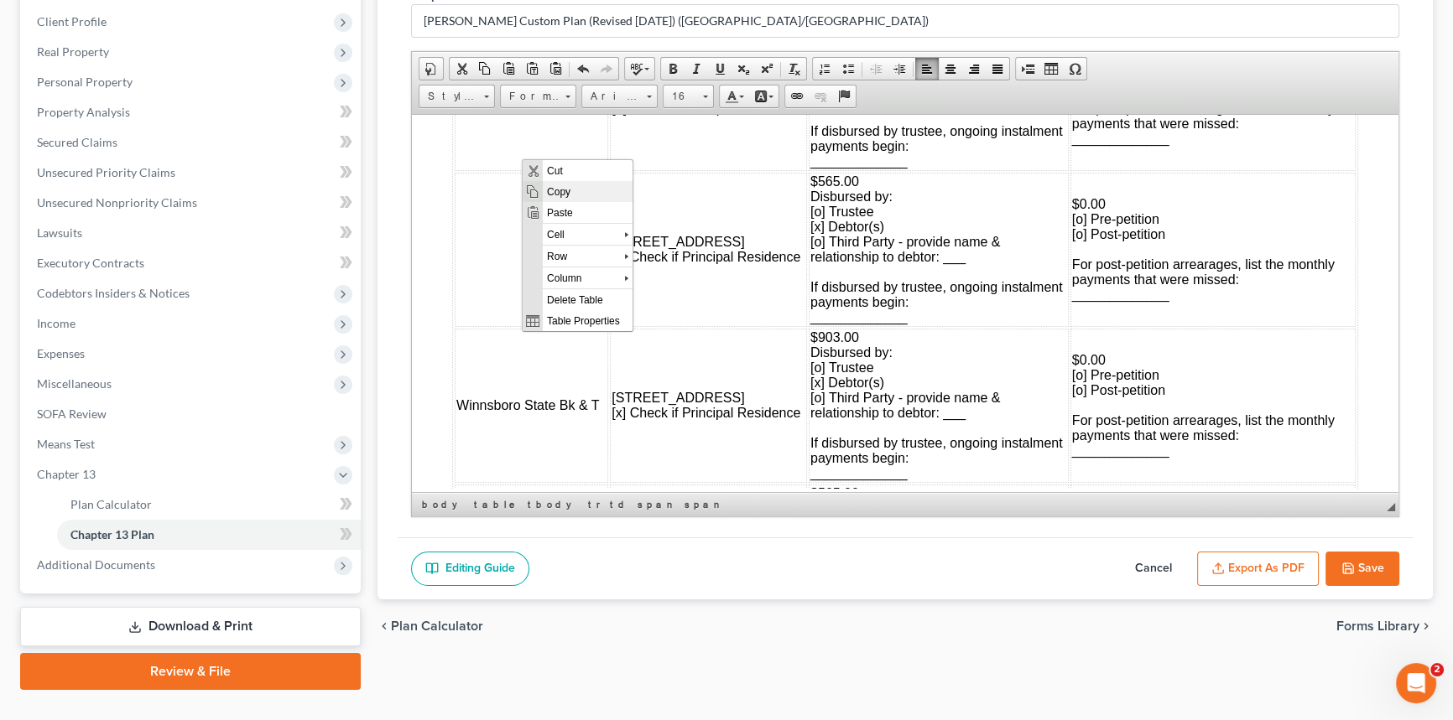
drag, startPoint x: 548, startPoint y: 187, endPoint x: 614, endPoint y: 382, distance: 205.3
click at [548, 187] on span "Copy" at bounding box center [587, 190] width 90 height 21
copy span "USDA RURAL DEVELOPMENT"
click at [507, 326] on td "To enrich screen reader interactions, please activate Accessibility in Grammarl…" at bounding box center [531, 249] width 153 height 154
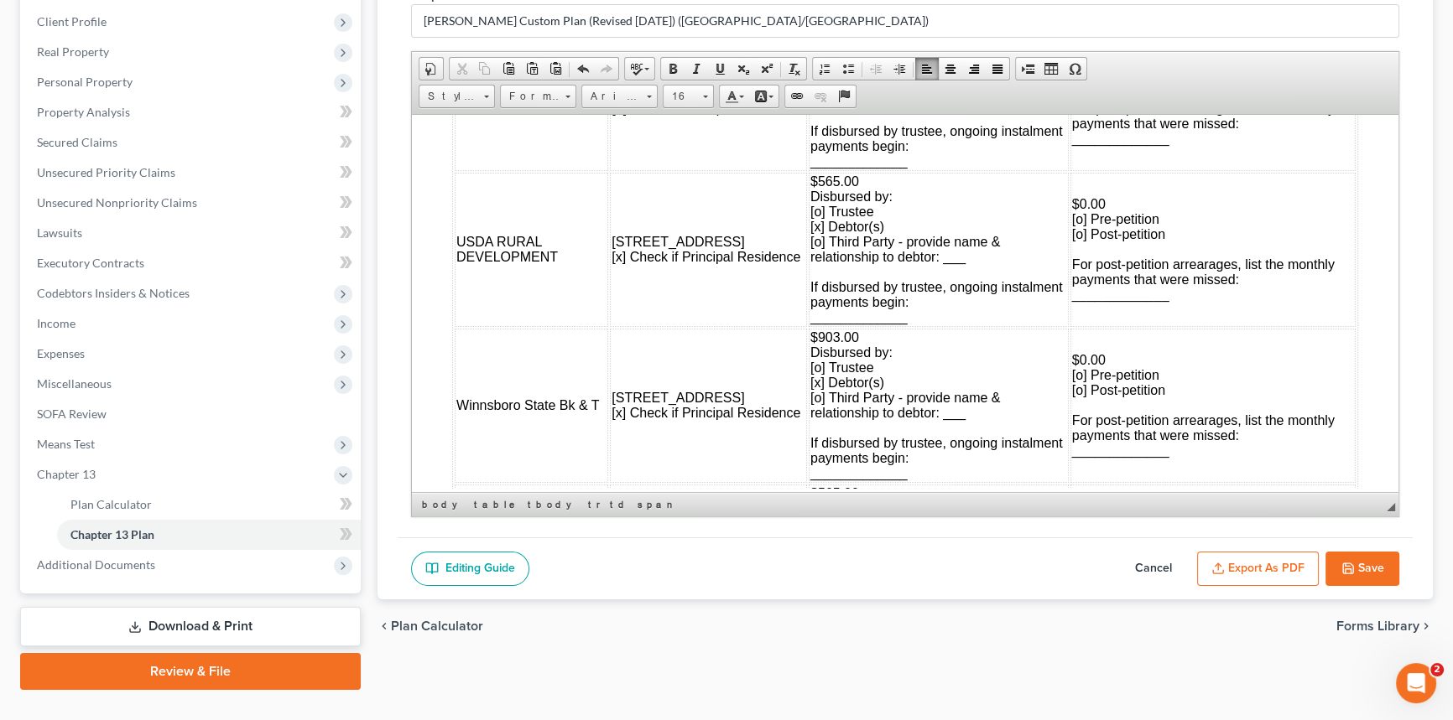
click at [627, 263] on span "[STREET_ADDRESS] [x] Check if Principal Residence" at bounding box center [705, 248] width 189 height 29
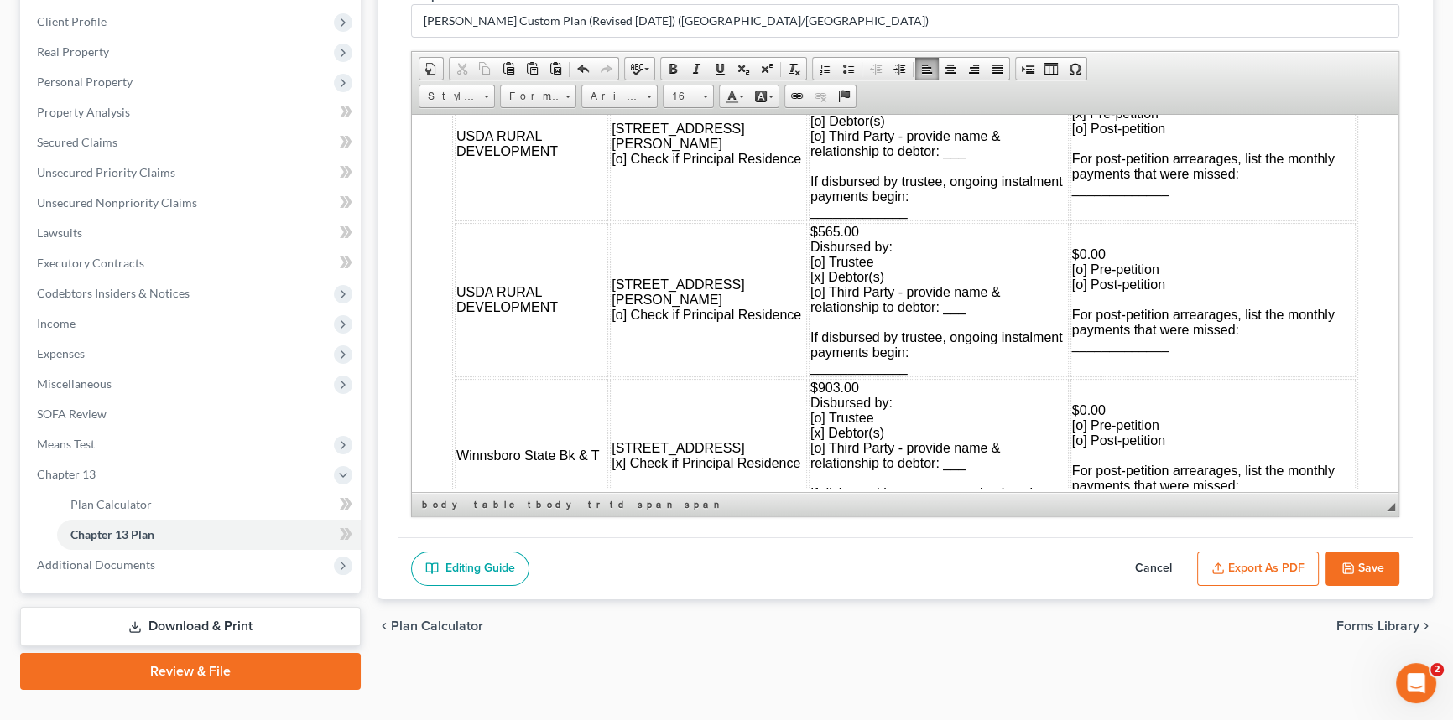
scroll to position [1753, 0]
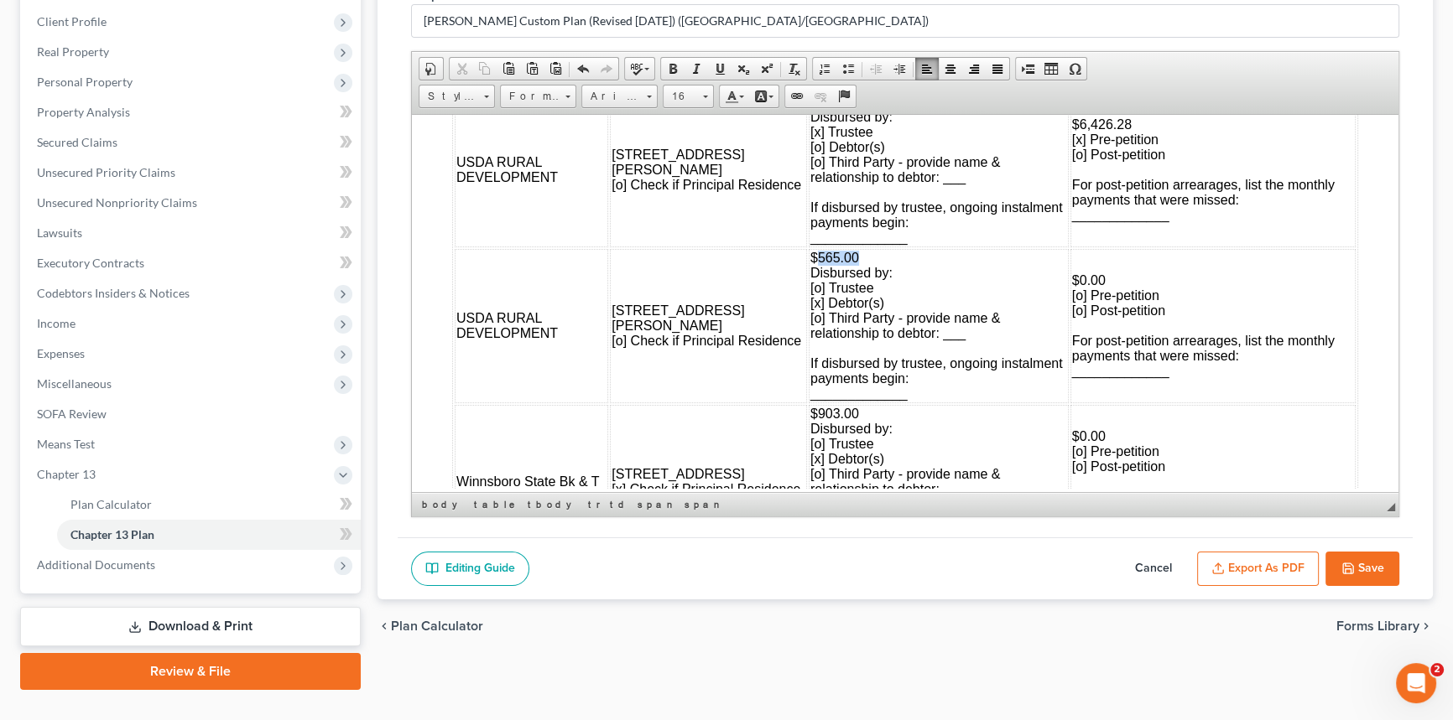
drag, startPoint x: 817, startPoint y: 325, endPoint x: 773, endPoint y: 325, distance: 43.6
click at [808, 325] on td "$565.00 Disbursed by: [o] Trustee [x] Debtor(s) [o] Third Party - provide name …" at bounding box center [938, 325] width 260 height 154
click at [810, 373] on span "$0.00 Disbursed by: [o] Trustee [x] Debtor(s) [o] Third Party - provide name & …" at bounding box center [936, 325] width 252 height 150
click at [1072, 377] on span "$0.00 [o] Pre-petition [o] Post-petition For post-petition arrearages, list the…" at bounding box center [1203, 325] width 262 height 105
drag, startPoint x: 1049, startPoint y: 346, endPoint x: 1078, endPoint y: 346, distance: 28.5
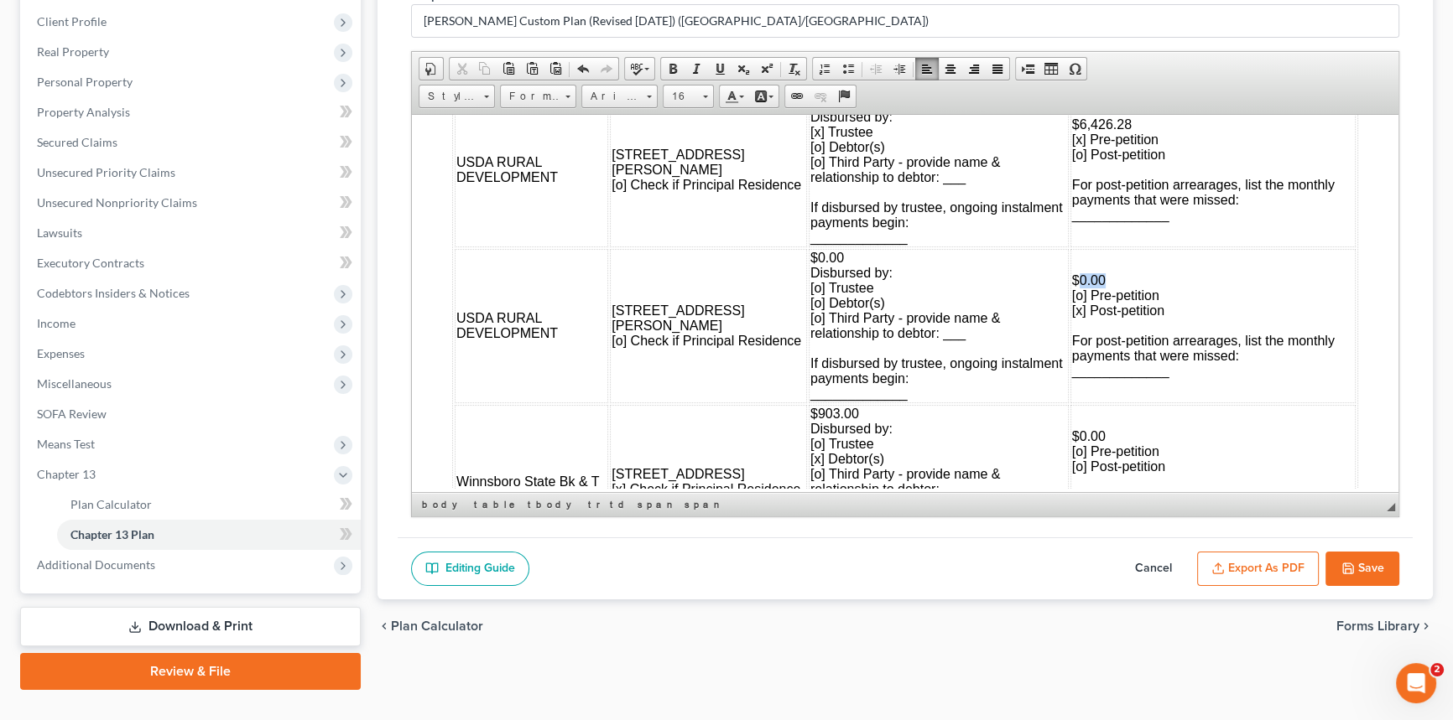
click at [1078, 346] on td "$0.00 [o] Pre-petition [x] Post-petition For post-petition arrearages, list the…" at bounding box center [1212, 325] width 285 height 154
click at [1090, 377] on span "$1,216.34 [o] Pre-petition [x] Post-petition For post-petition arrearages, list…" at bounding box center [1203, 325] width 262 height 105
click at [1089, 377] on span "$1,216.34 [o] Pre-petition [x] Post-petition For post-petition arrearages, list…" at bounding box center [1203, 325] width 262 height 105
click at [812, 244] on span "$608.17 Disbursed by: [x] Trustee [o] Debtor(s) [o] Third Party - provide name …" at bounding box center [936, 169] width 252 height 150
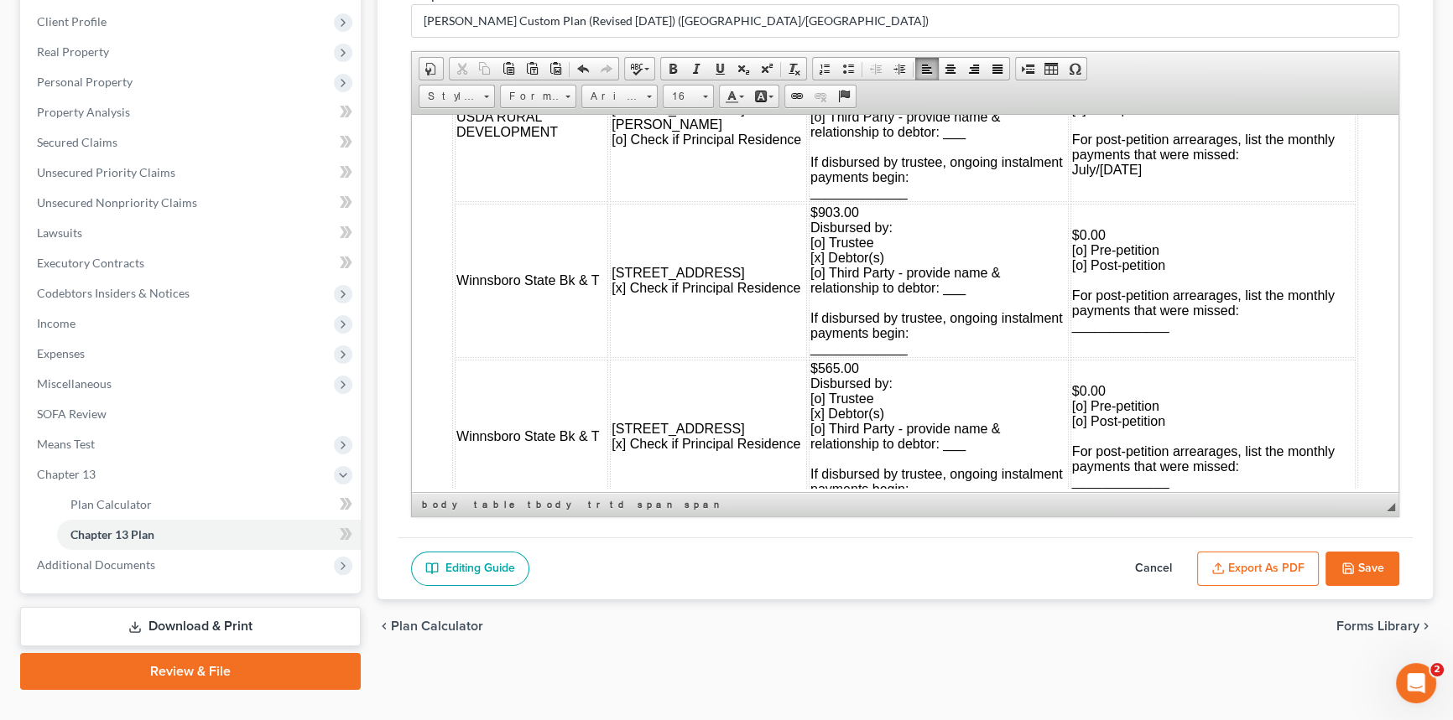
scroll to position [1982, 0]
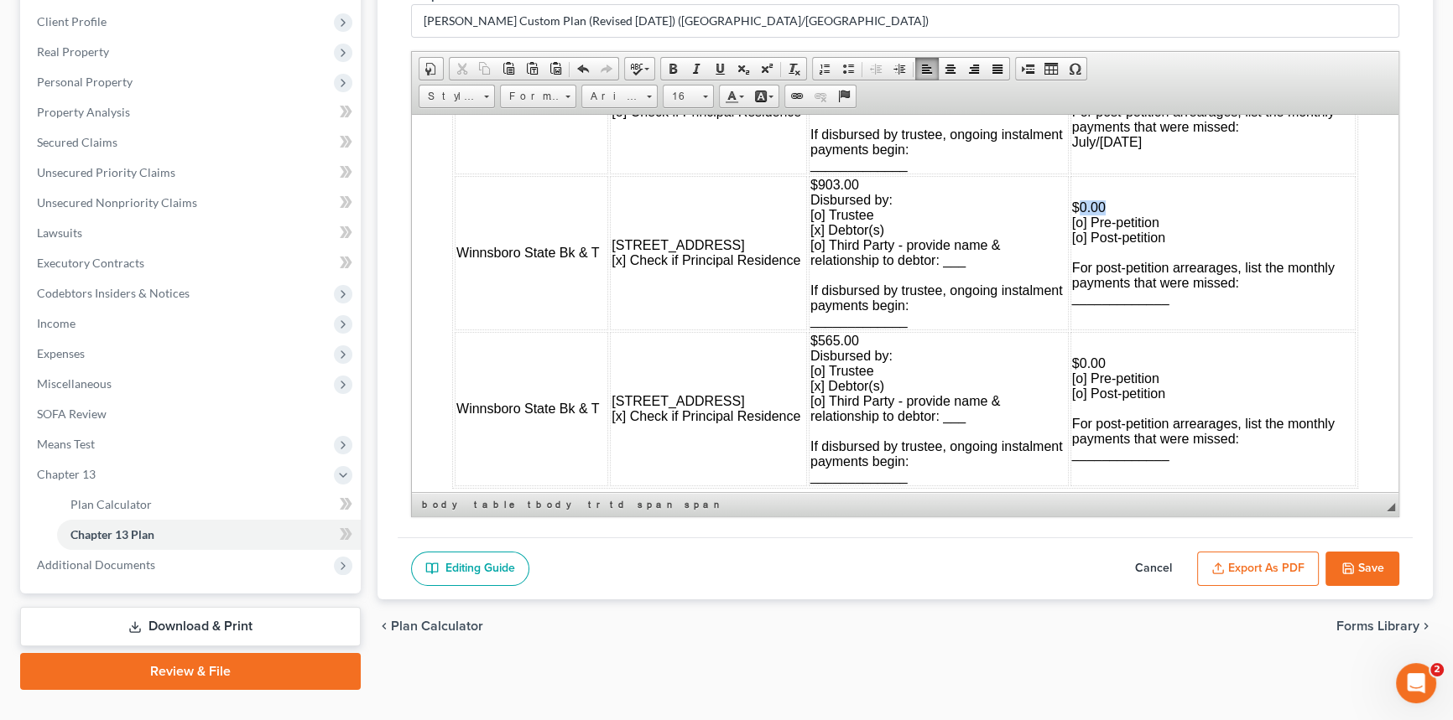
drag, startPoint x: 1050, startPoint y: 284, endPoint x: 1075, endPoint y: 285, distance: 25.2
click at [1075, 285] on td "$0.00 [o] Pre-petition [o] Post-petition For post-petition arrearages, list the…" at bounding box center [1212, 252] width 285 height 154
click at [1072, 299] on span "$825.52 [o] Pre-petition [o] Post-petition For post-petition arrearages, list t…" at bounding box center [1203, 252] width 262 height 105
drag, startPoint x: 763, startPoint y: 276, endPoint x: 875, endPoint y: 354, distance: 136.1
click at [875, 330] on td "$903.00 Disbursed by: [o] Trustee [x] Debtor(s) [o] Third Party - provide name …" at bounding box center [938, 252] width 260 height 154
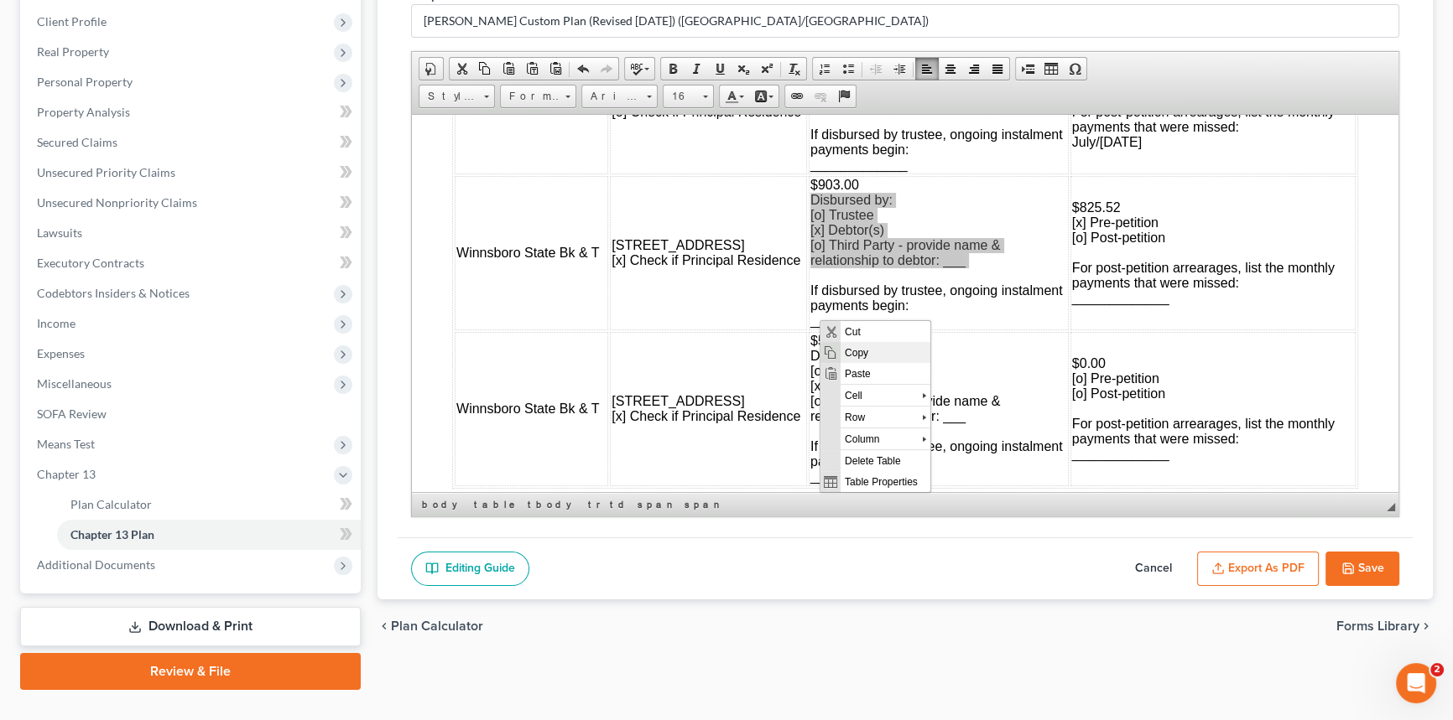
click at [848, 351] on span "Copy" at bounding box center [884, 351] width 90 height 21
copy span "Disbursed by: [o] Trustee [x] Debtor(s) [o] Third Party - provide name & relati…"
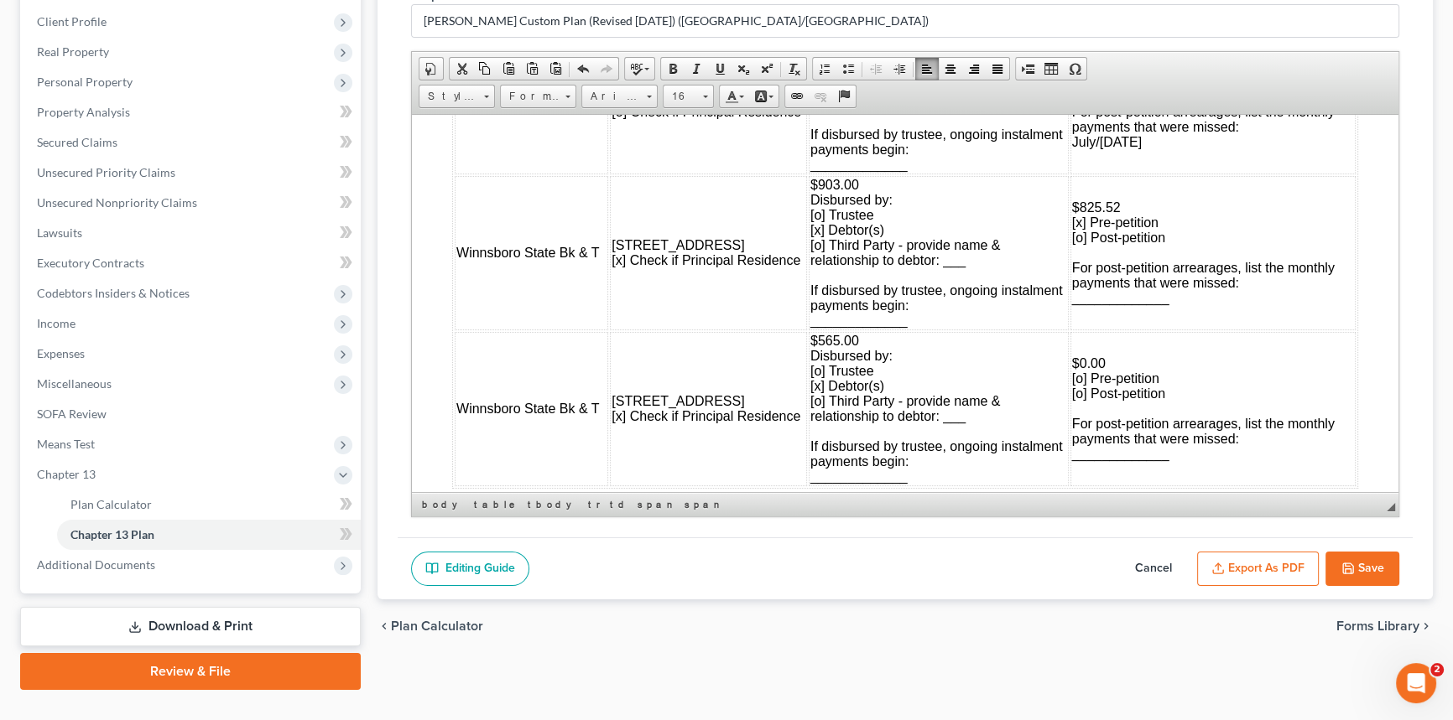
click at [1141, 322] on td "$825.52 [x] Pre-petition [o] Post-petition For post-petition arrearages, list t…" at bounding box center [1212, 252] width 285 height 154
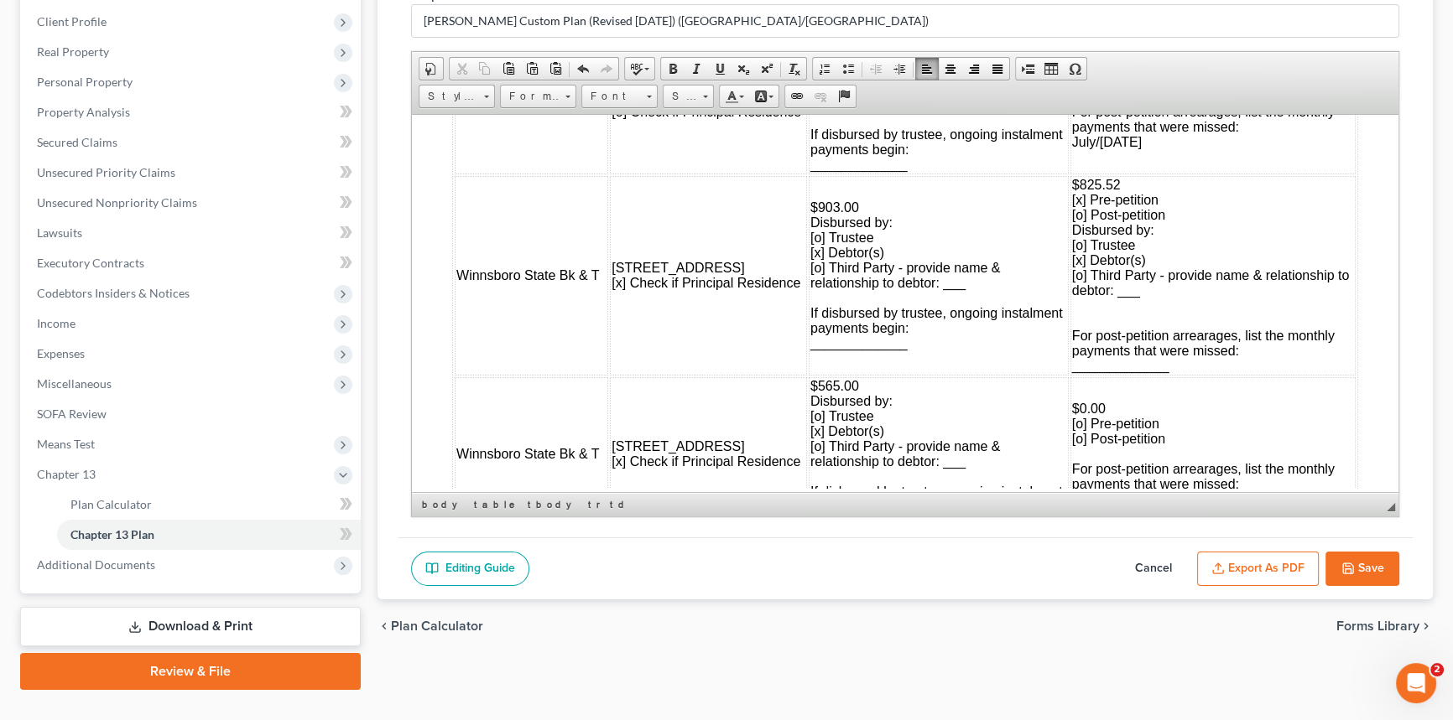
click at [1072, 267] on span "[x] Debtor(s)" at bounding box center [1109, 259] width 74 height 14
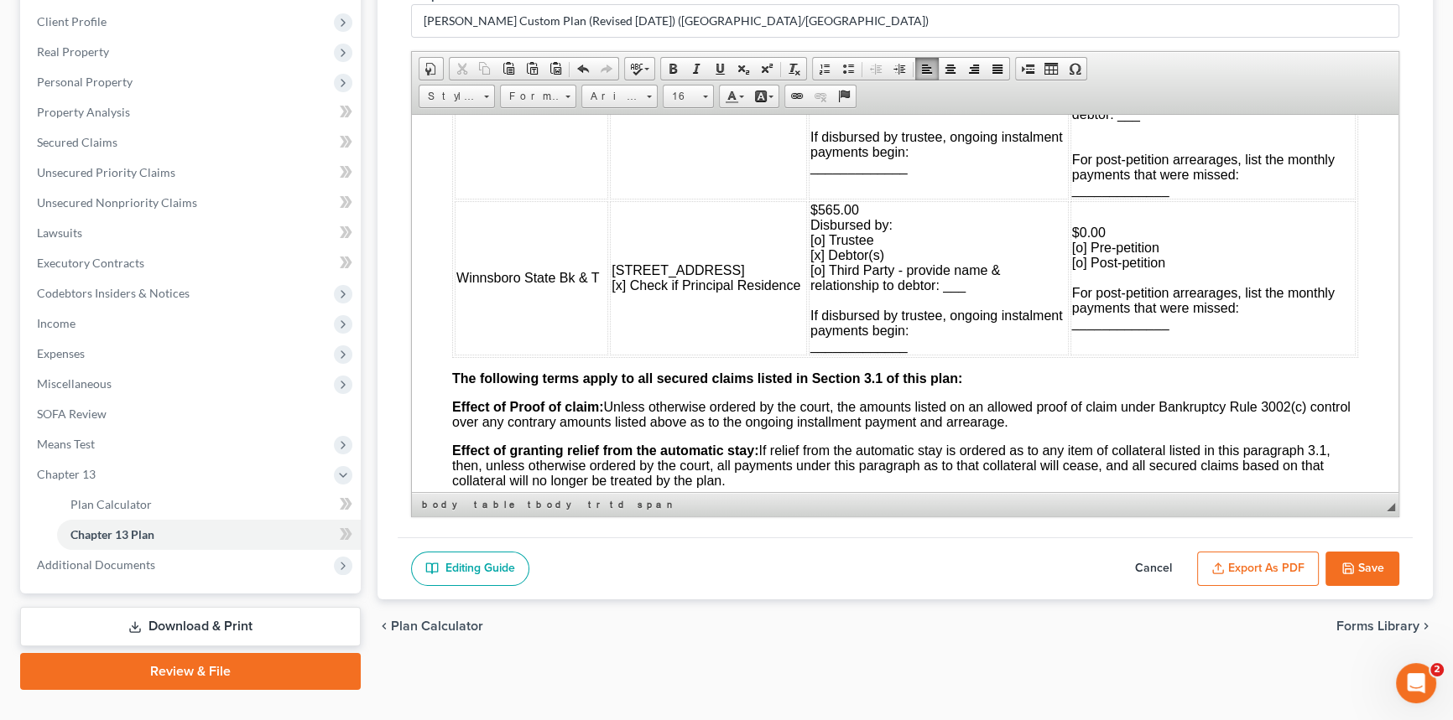
scroll to position [2211, 0]
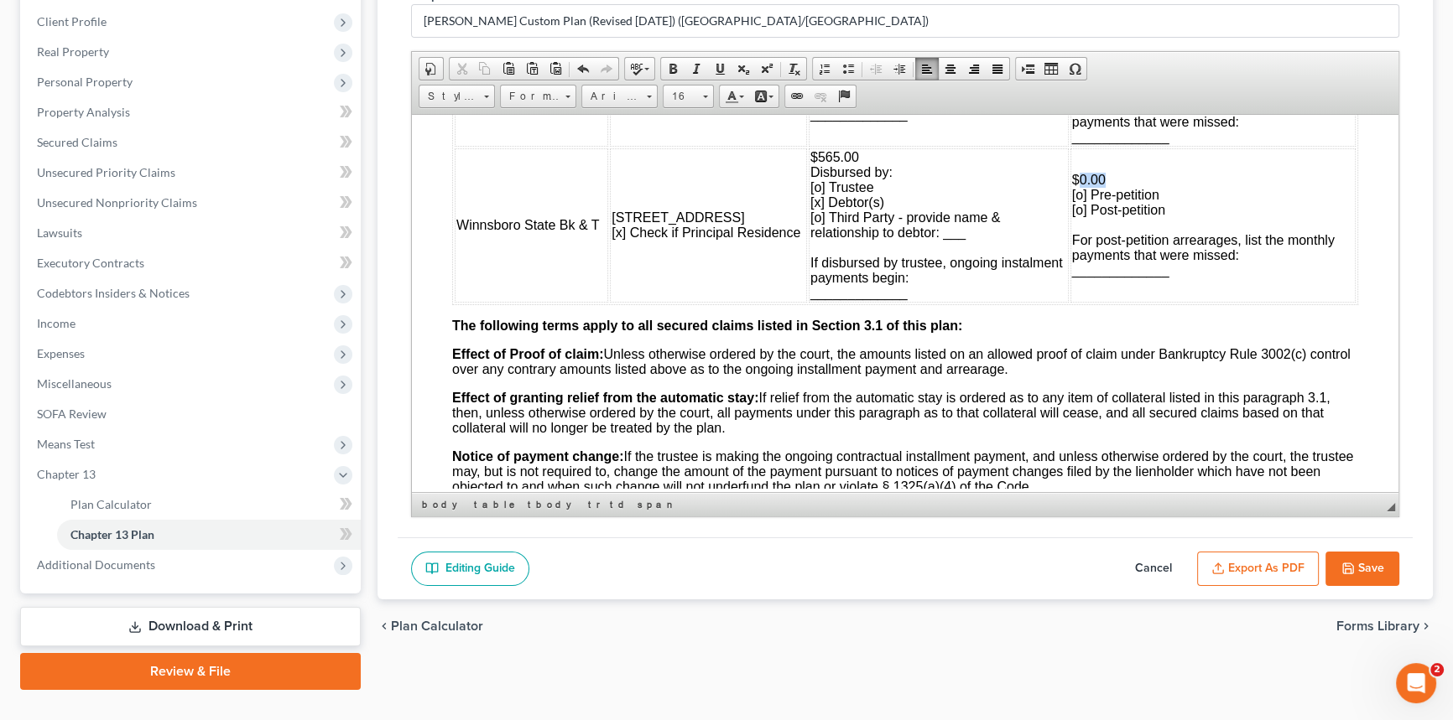
drag, startPoint x: 1049, startPoint y: 268, endPoint x: 1075, endPoint y: 268, distance: 26.0
click at [1075, 268] on td "$0.00 [o] Pre-petition [o] Post-petition For post-petition arrearages, list the…" at bounding box center [1212, 225] width 285 height 154
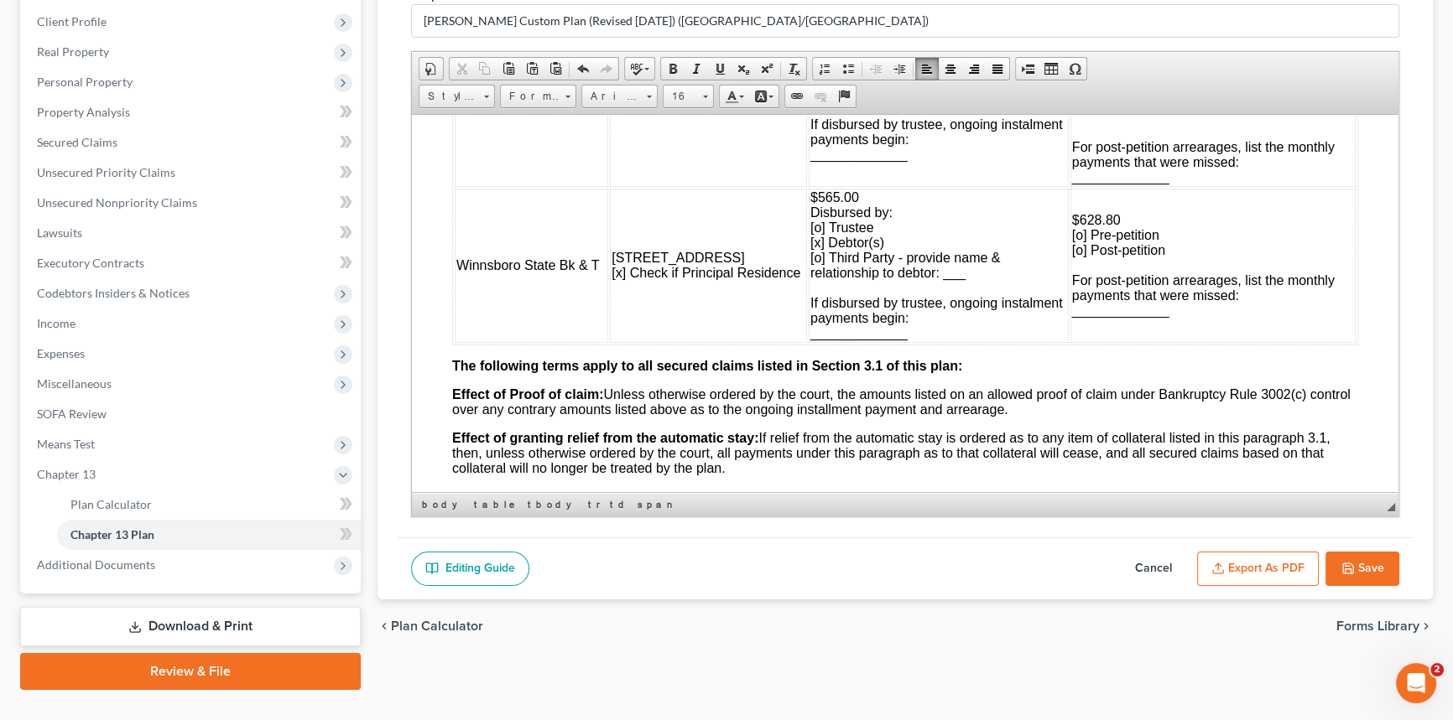
scroll to position [2134, 0]
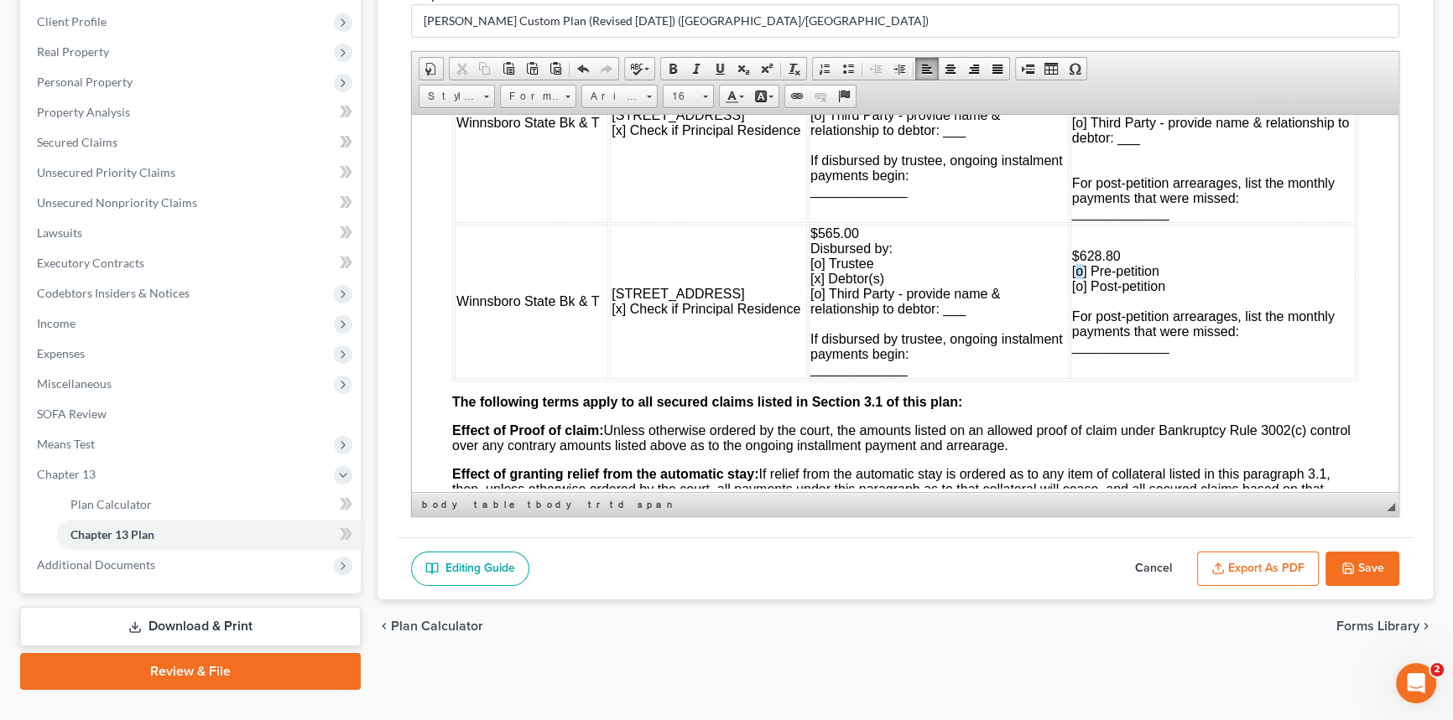
click at [1072, 278] on span "[o] Pre-petition" at bounding box center [1115, 270] width 87 height 14
drag, startPoint x: 1042, startPoint y: 153, endPoint x: 1116, endPoint y: 224, distance: 102.6
click at [1116, 222] on td "$825.52 [x] Pre-petition [o] Post-petition Disbursed by: [x] Trustee [o] Debtor…" at bounding box center [1212, 123] width 285 height 200
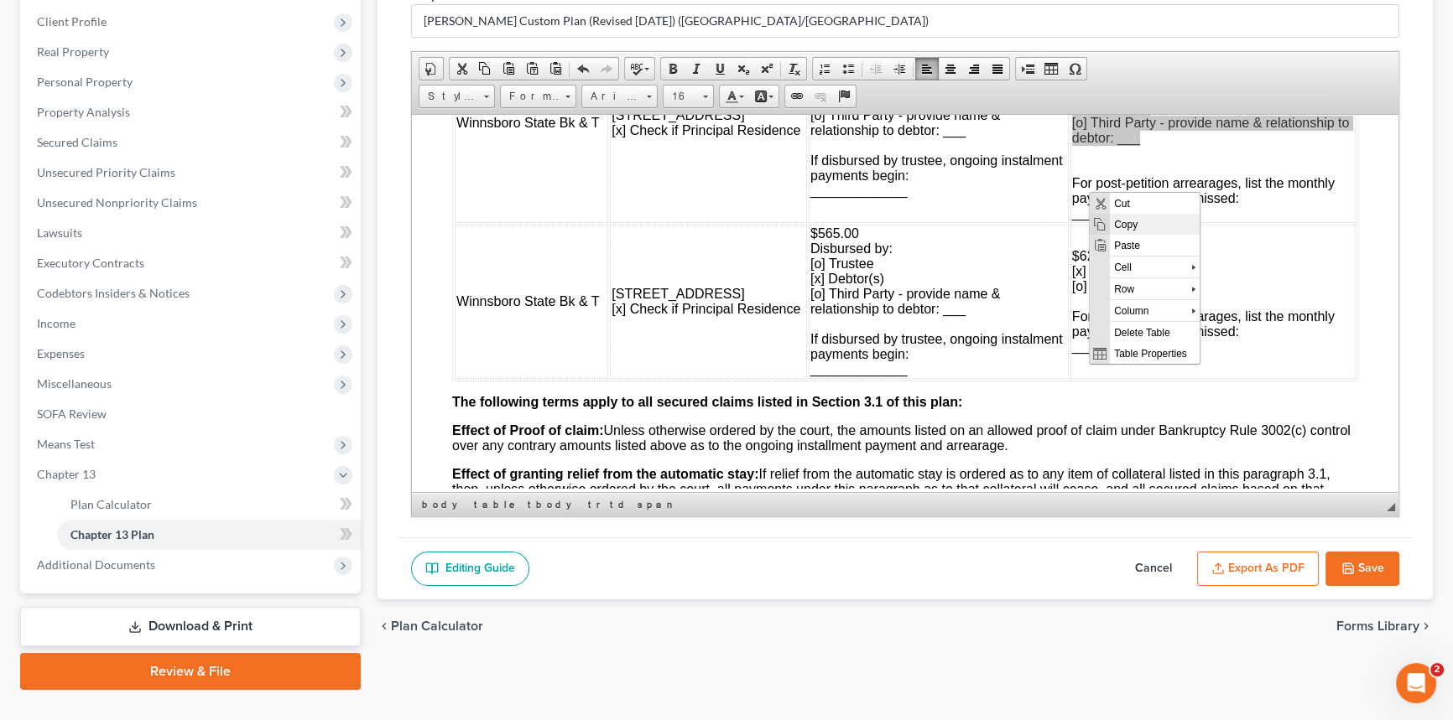
click at [1113, 218] on span "Copy" at bounding box center [1154, 223] width 90 height 21
copy td "Disbursed by: [x] Trustee [o] Debtor(s) [o] Third Party - provide name & relati…"
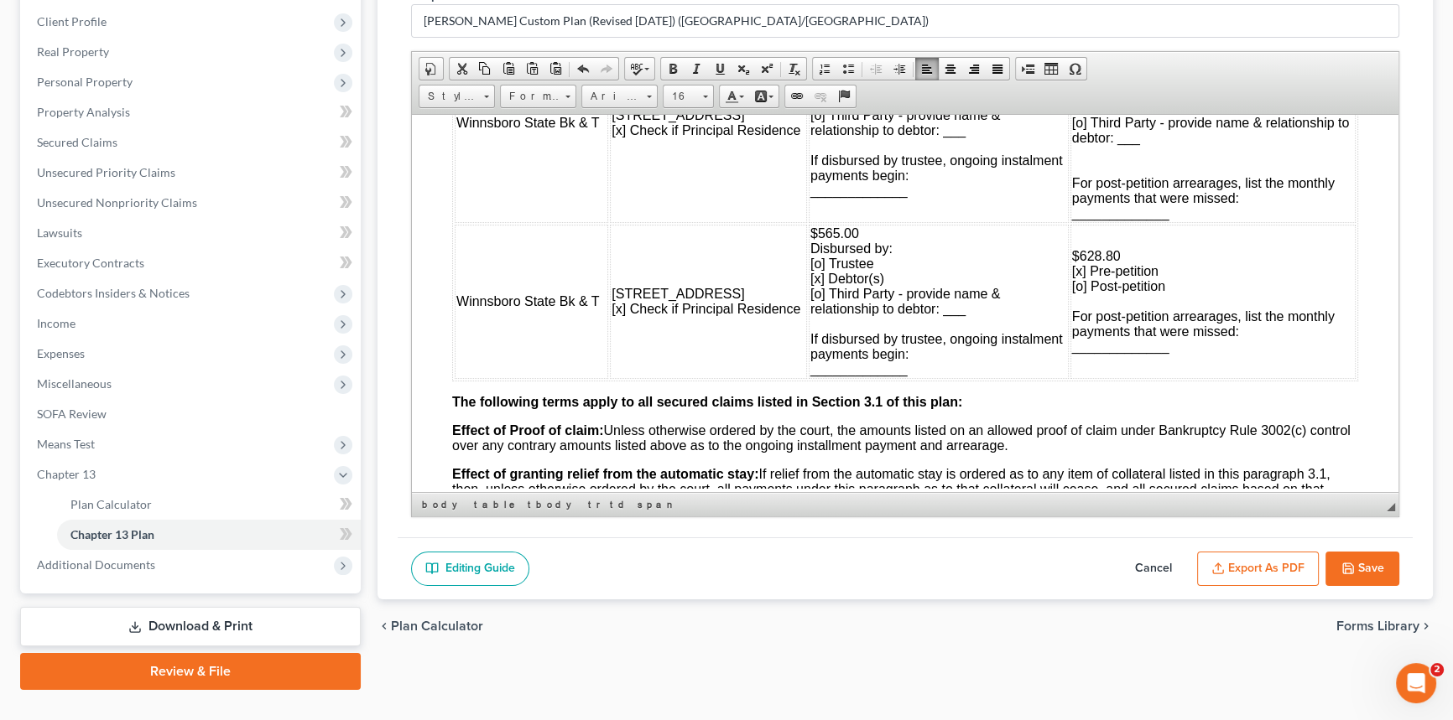
click at [1145, 378] on td "$628.80 [x] Pre-petition [o] Post-petition For post-petition arrearages, list t…" at bounding box center [1212, 301] width 285 height 154
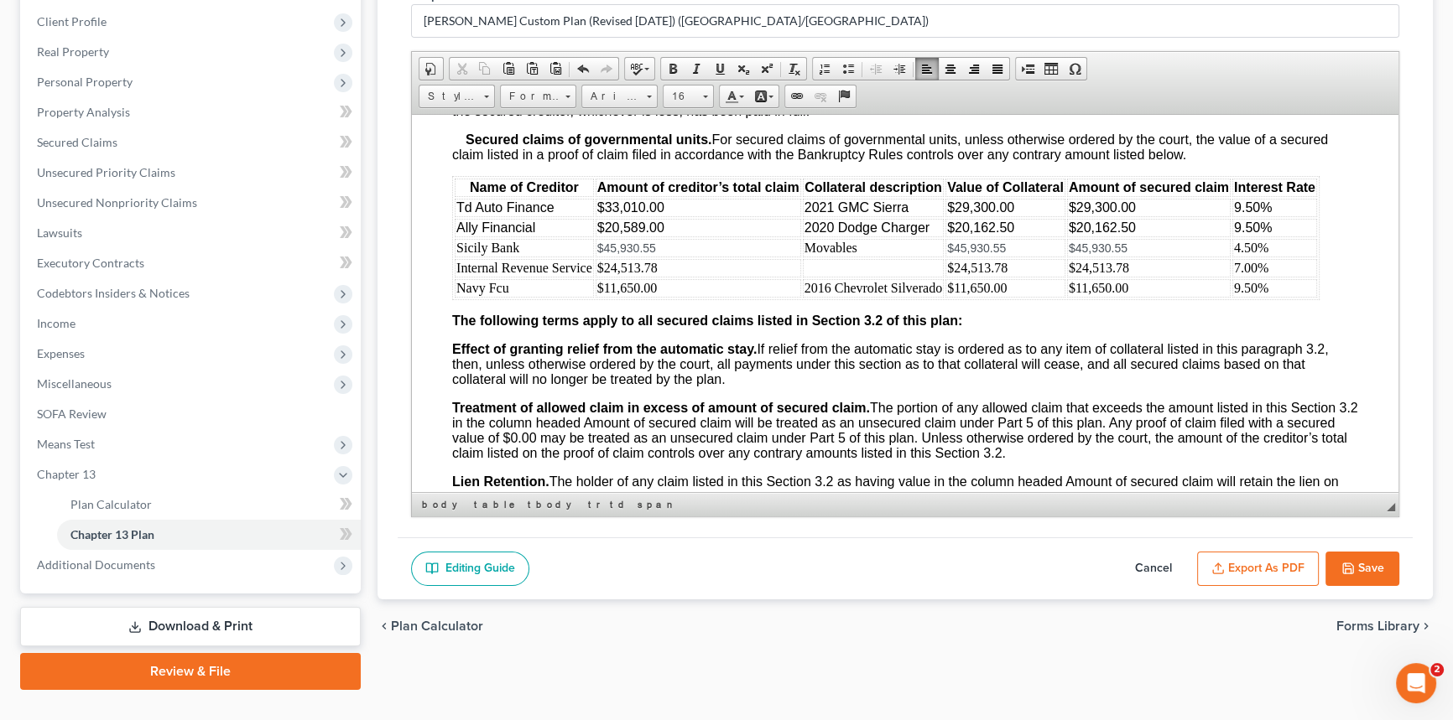
scroll to position [2897, 0]
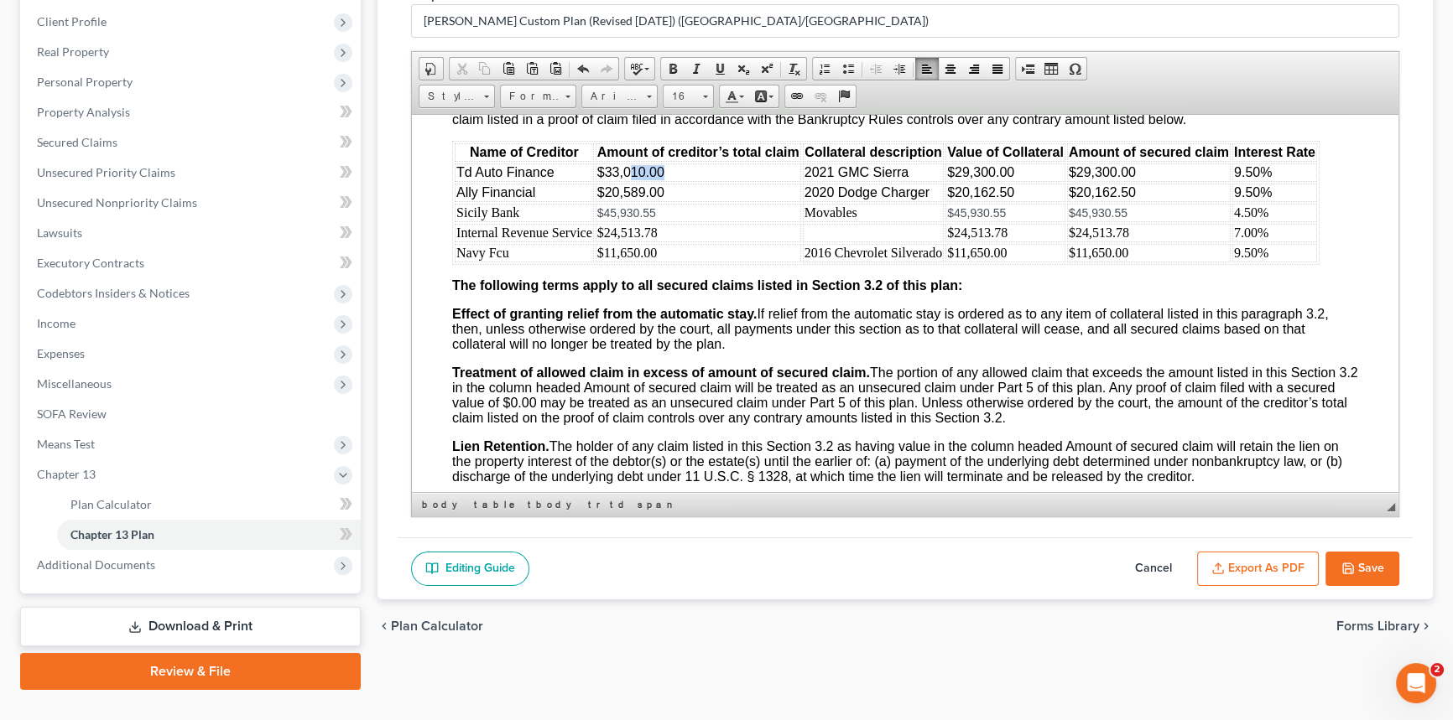
drag, startPoint x: 631, startPoint y: 288, endPoint x: 661, endPoint y: 291, distance: 30.3
click at [661, 179] on span "$33,010.00" at bounding box center [630, 171] width 67 height 14
click at [665, 221] on td "$45,930.55" at bounding box center [697, 212] width 205 height 18
click at [664, 201] on td "$20,589.00" at bounding box center [697, 192] width 205 height 18
click at [664, 221] on td "$45,930.55" at bounding box center [697, 212] width 205 height 18
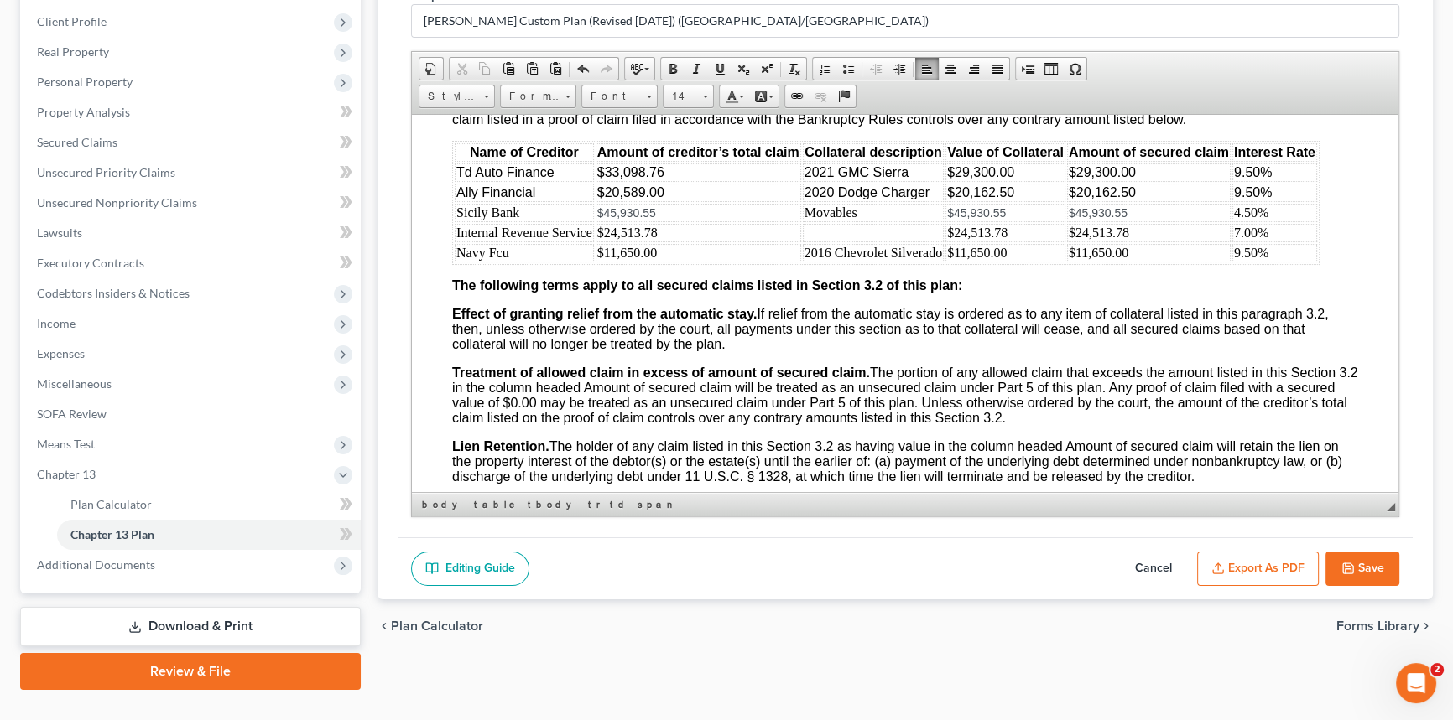
click at [676, 201] on td "$20,589.00" at bounding box center [697, 192] width 205 height 18
drag, startPoint x: 672, startPoint y: 312, endPoint x: 599, endPoint y: 311, distance: 73.0
click at [599, 201] on td "$20,589.00" at bounding box center [697, 192] width 205 height 18
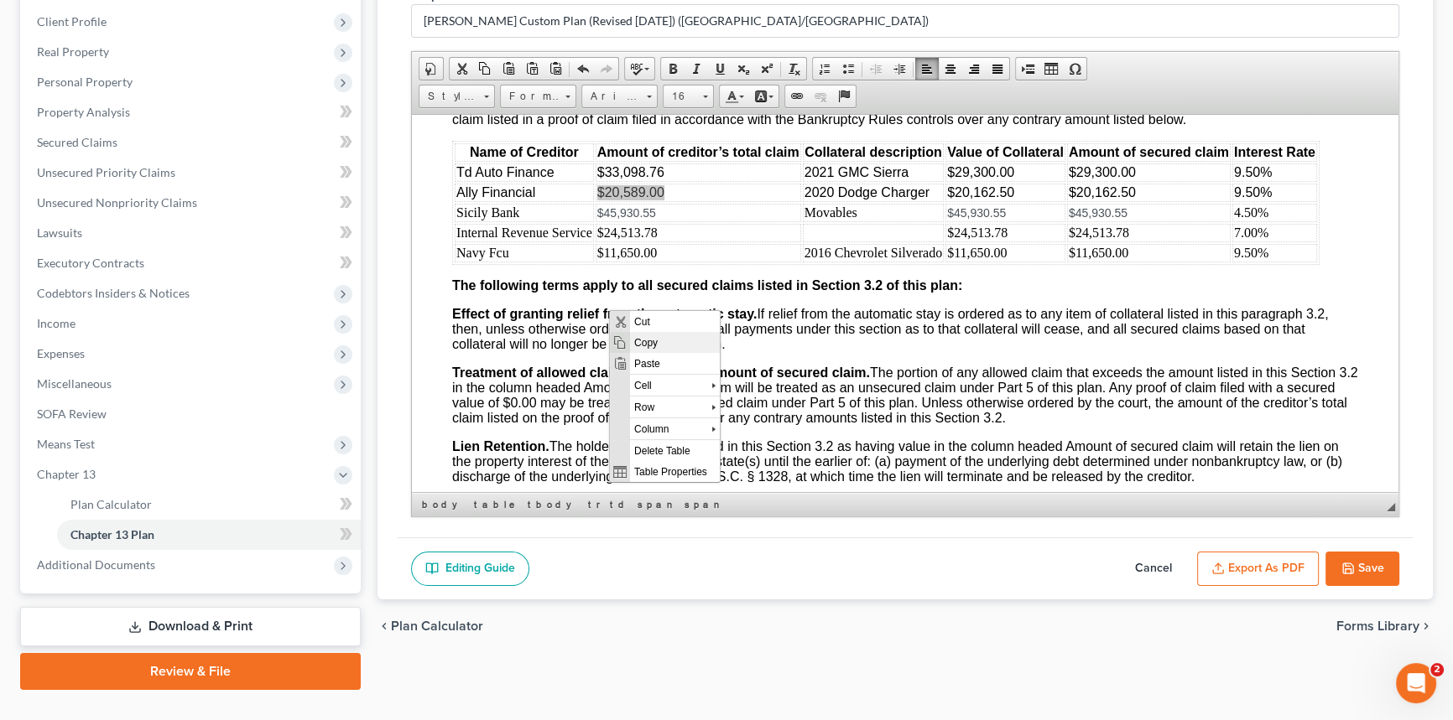
click at [646, 340] on span "Copy" at bounding box center [674, 341] width 90 height 21
copy span "$20,589.00"
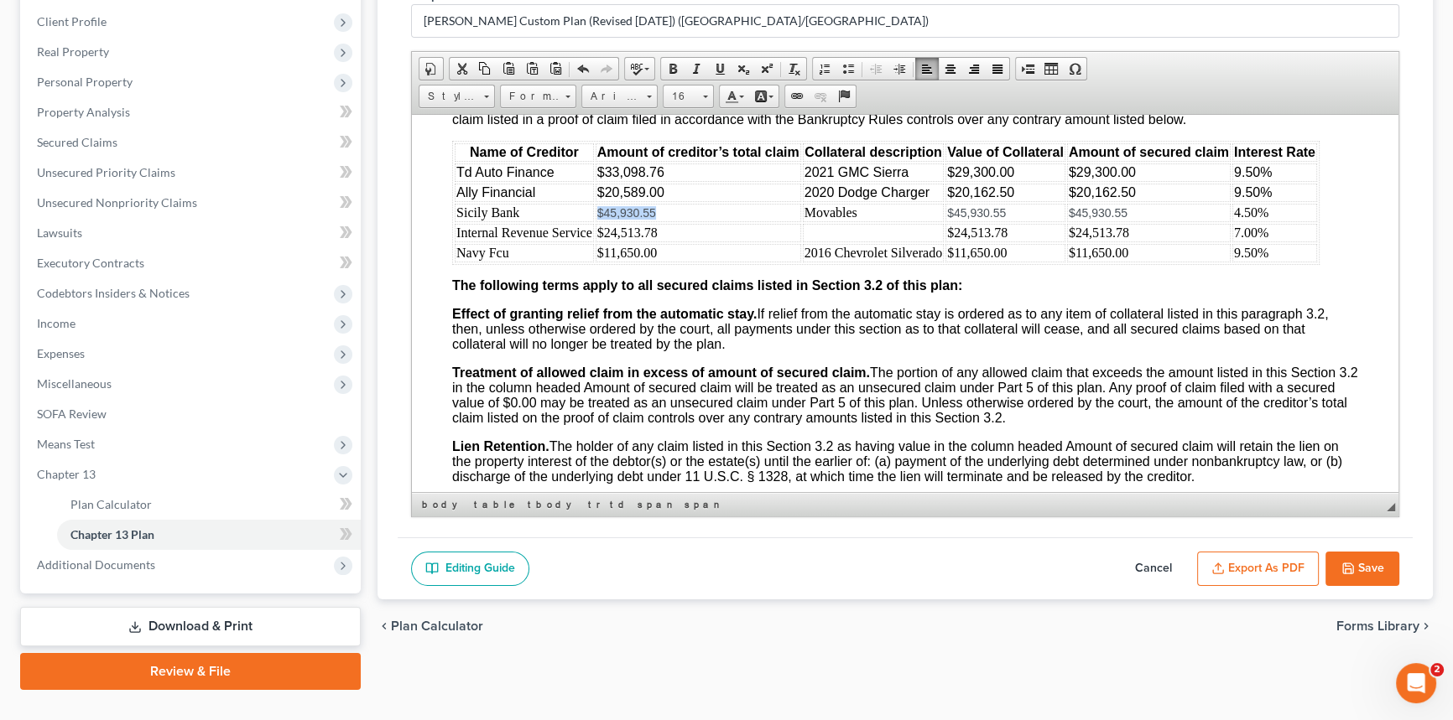
drag, startPoint x: 651, startPoint y: 330, endPoint x: 595, endPoint y: 331, distance: 56.2
click at [595, 221] on td "$45,930.55" at bounding box center [697, 212] width 205 height 18
drag, startPoint x: 607, startPoint y: 330, endPoint x: 663, endPoint y: 328, distance: 56.2
click at [663, 221] on td "$20,589.00" at bounding box center [697, 212] width 205 height 18
drag, startPoint x: 673, startPoint y: 330, endPoint x: 598, endPoint y: 335, distance: 75.6
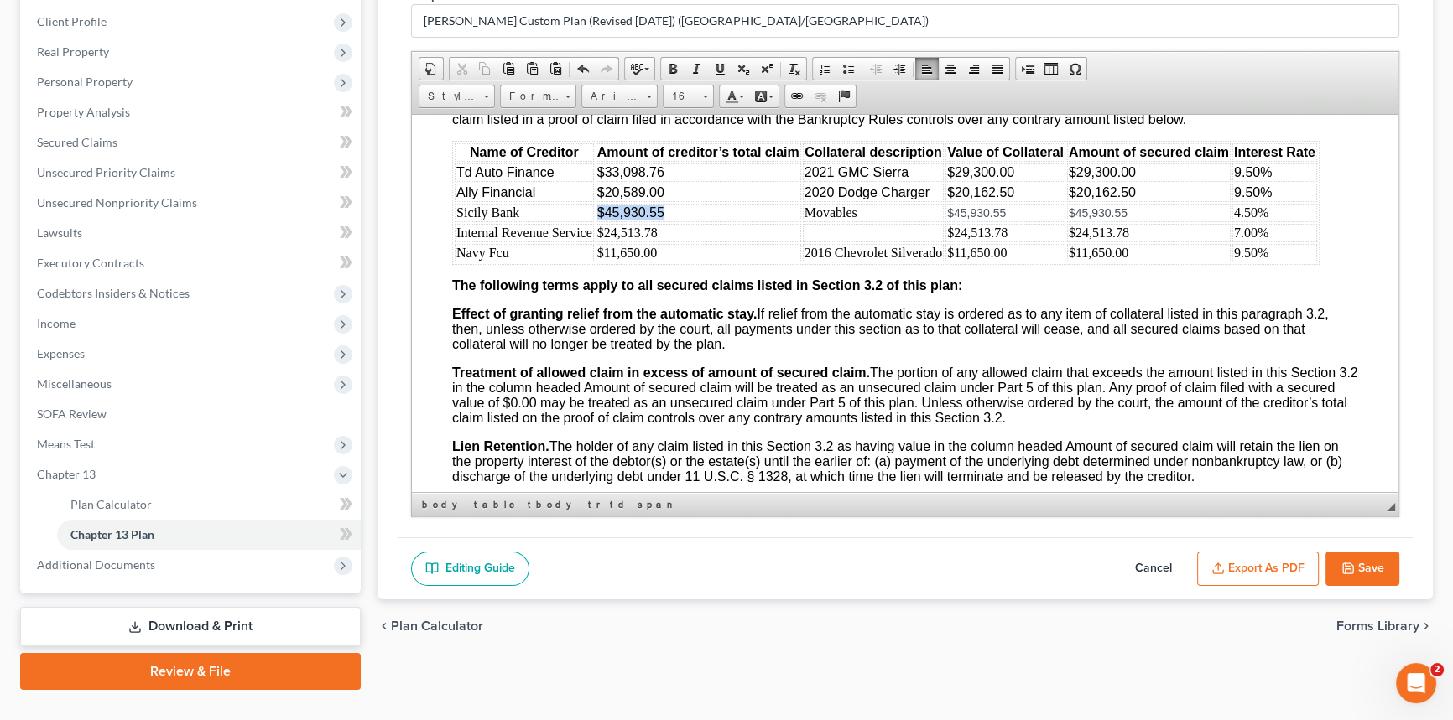
click at [598, 221] on td "$45,930.55" at bounding box center [697, 212] width 205 height 18
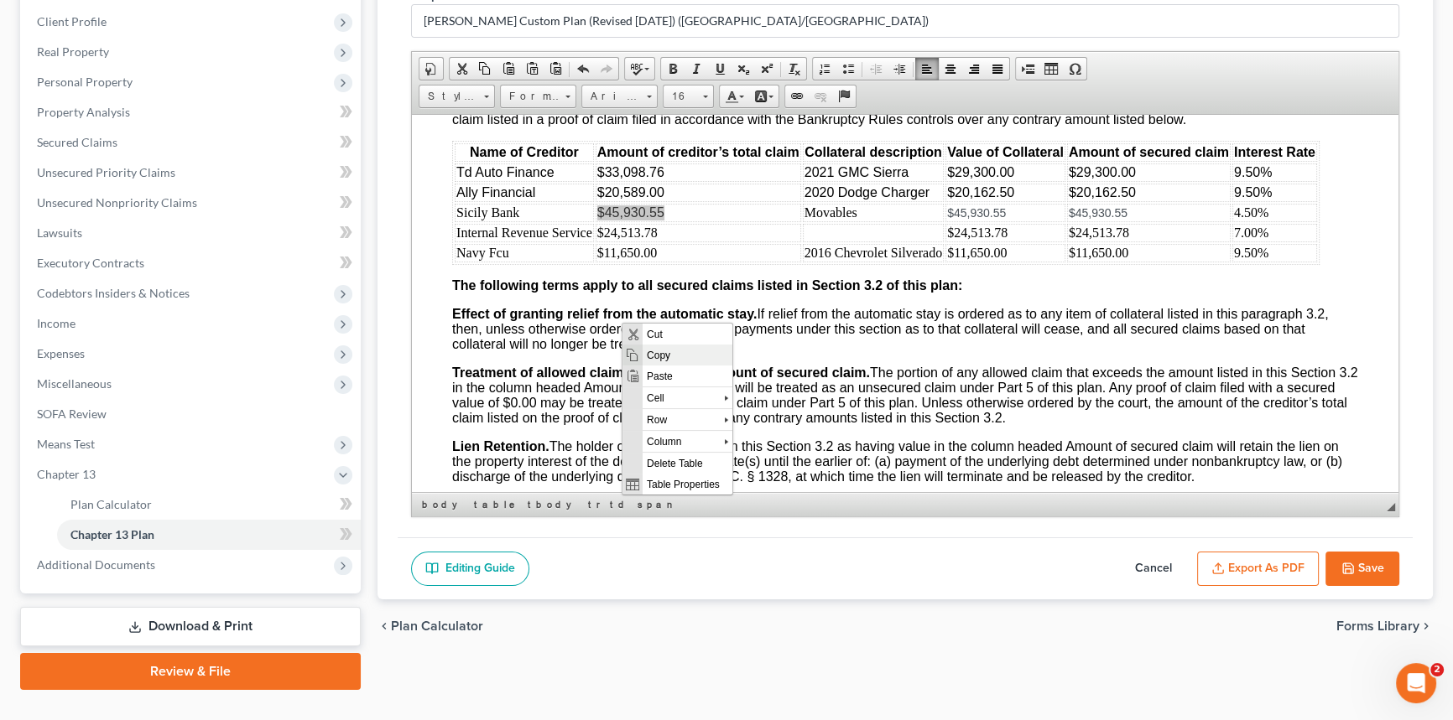
drag, startPoint x: 653, startPoint y: 346, endPoint x: 856, endPoint y: 559, distance: 294.8
click at [653, 346] on span "Copy" at bounding box center [687, 354] width 90 height 21
copy span "$45,930.55"
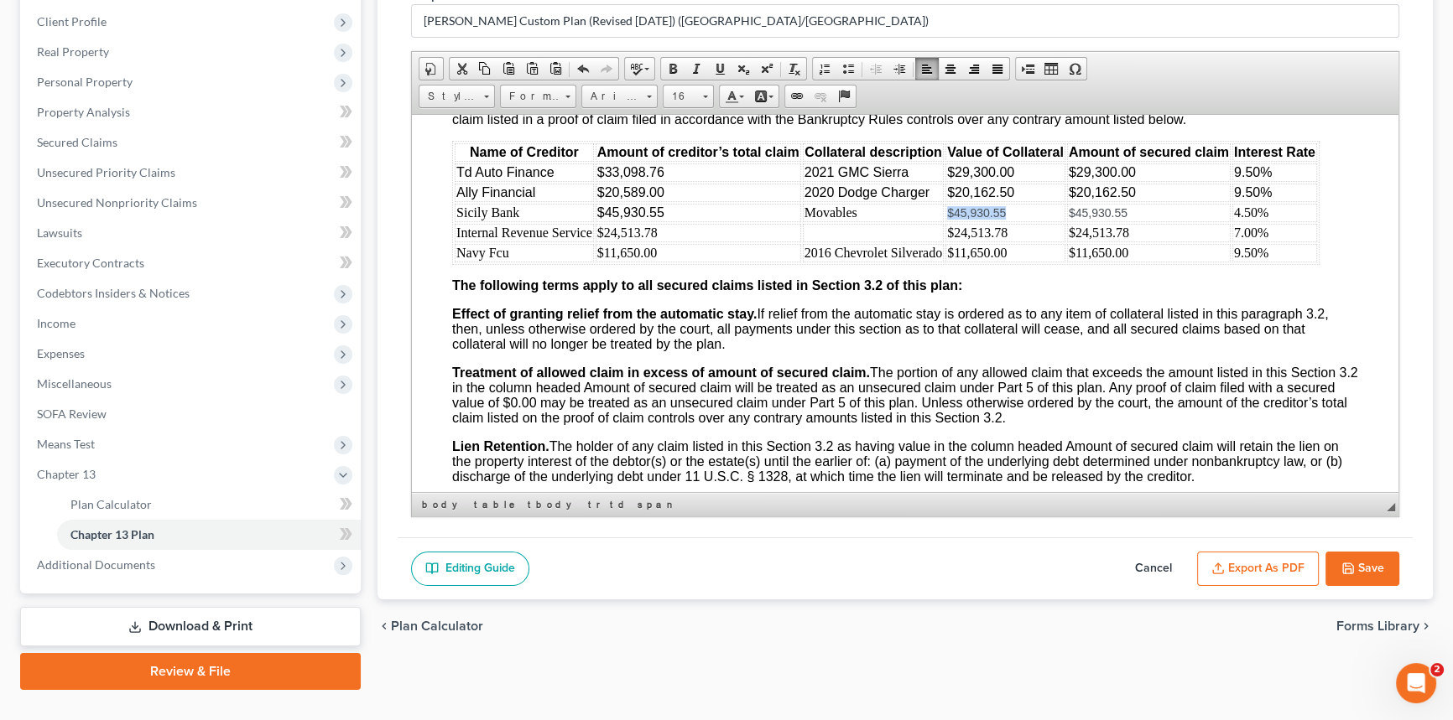
drag, startPoint x: 1001, startPoint y: 331, endPoint x: 948, endPoint y: 334, distance: 53.7
click at [948, 221] on td "$45,930.55" at bounding box center [1005, 212] width 120 height 18
drag, startPoint x: 1123, startPoint y: 331, endPoint x: 1067, endPoint y: 333, distance: 56.2
click at [1067, 221] on td "$45,930.55" at bounding box center [1149, 212] width 164 height 18
drag, startPoint x: 658, startPoint y: 352, endPoint x: 597, endPoint y: 356, distance: 61.4
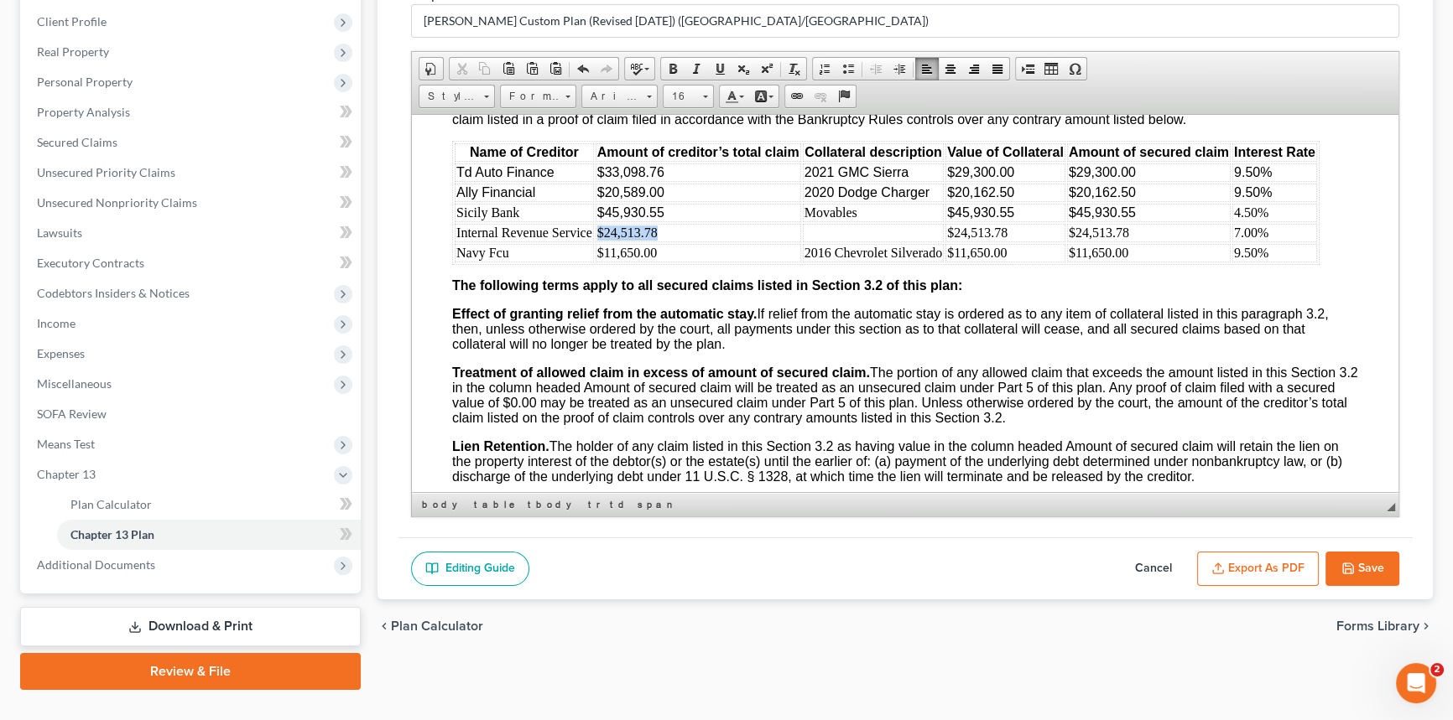
click at [597, 242] on td "$24,513.78" at bounding box center [697, 232] width 205 height 18
click at [643, 93] on link "Font" at bounding box center [619, 96] width 76 height 23
click at [629, 134] on link "Arial" at bounding box center [644, 137] width 121 height 22
drag, startPoint x: 1016, startPoint y: 352, endPoint x: 944, endPoint y: 351, distance: 71.3
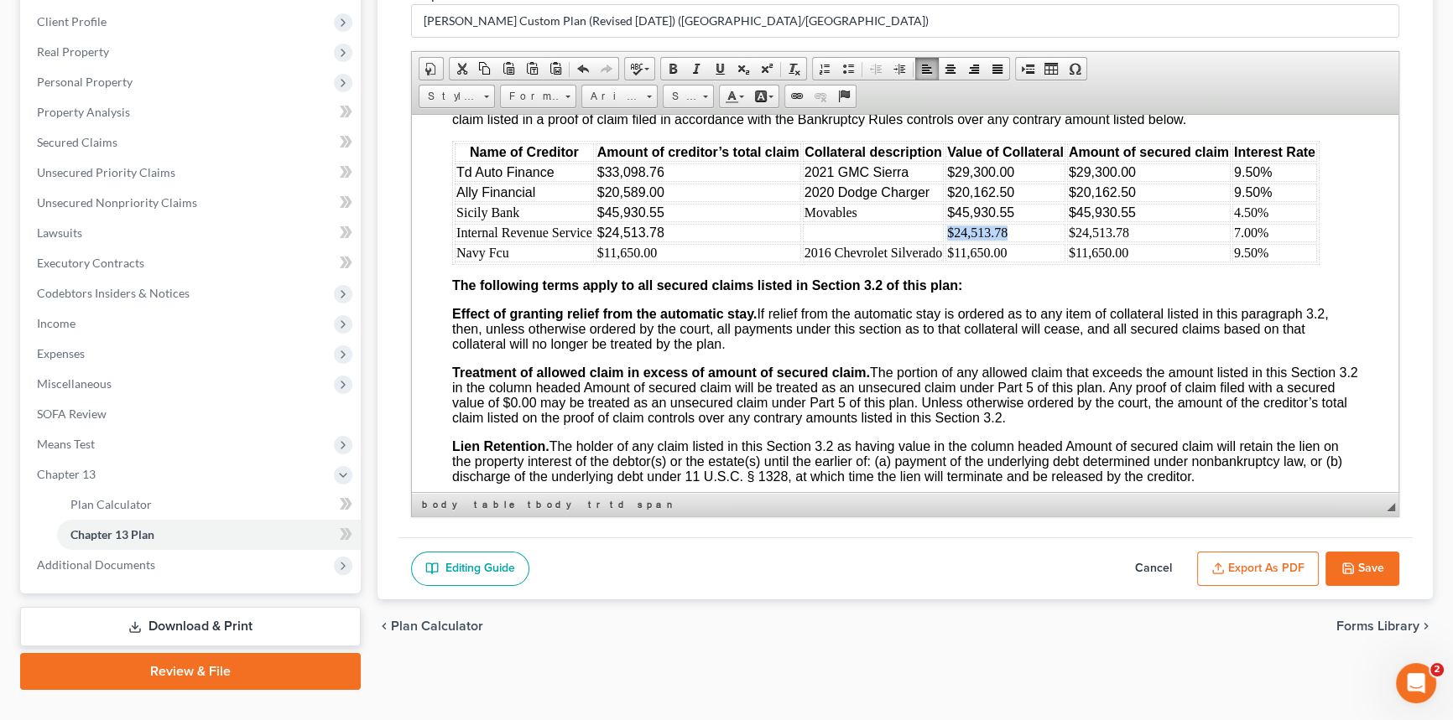
click at [945, 242] on td "$24,513.78" at bounding box center [1005, 232] width 120 height 18
click at [650, 96] on span at bounding box center [649, 97] width 5 height 3
click at [636, 128] on link "Arial" at bounding box center [644, 137] width 121 height 22
drag, startPoint x: 1134, startPoint y: 354, endPoint x: 1066, endPoint y: 355, distance: 67.9
click at [1067, 242] on td "$24,513.78" at bounding box center [1149, 232] width 164 height 18
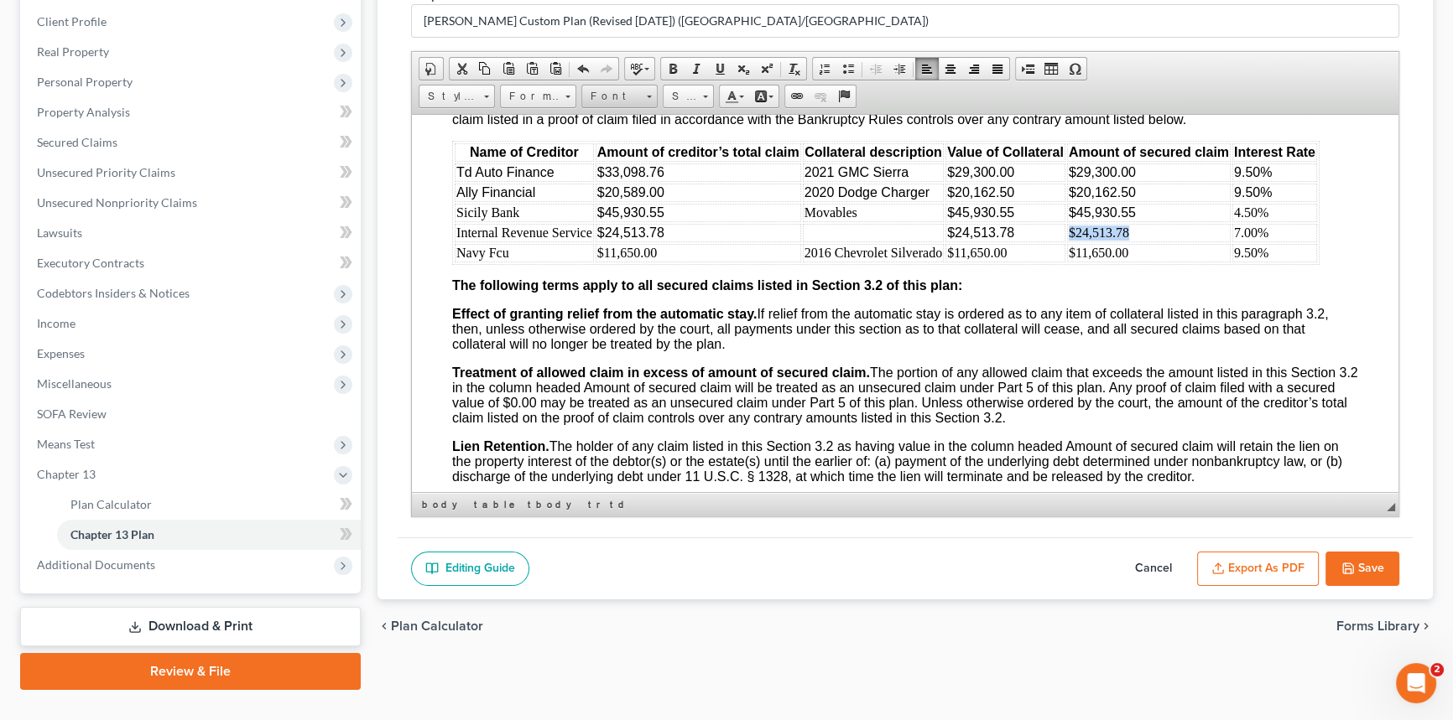
click at [652, 96] on link "Font" at bounding box center [619, 96] width 76 height 23
click at [642, 133] on link "Arial" at bounding box center [644, 137] width 121 height 22
drag, startPoint x: 1133, startPoint y: 371, endPoint x: 1067, endPoint y: 372, distance: 66.3
click at [1067, 262] on td "$11,650.00" at bounding box center [1149, 252] width 164 height 18
click at [654, 91] on link "Font" at bounding box center [619, 96] width 76 height 23
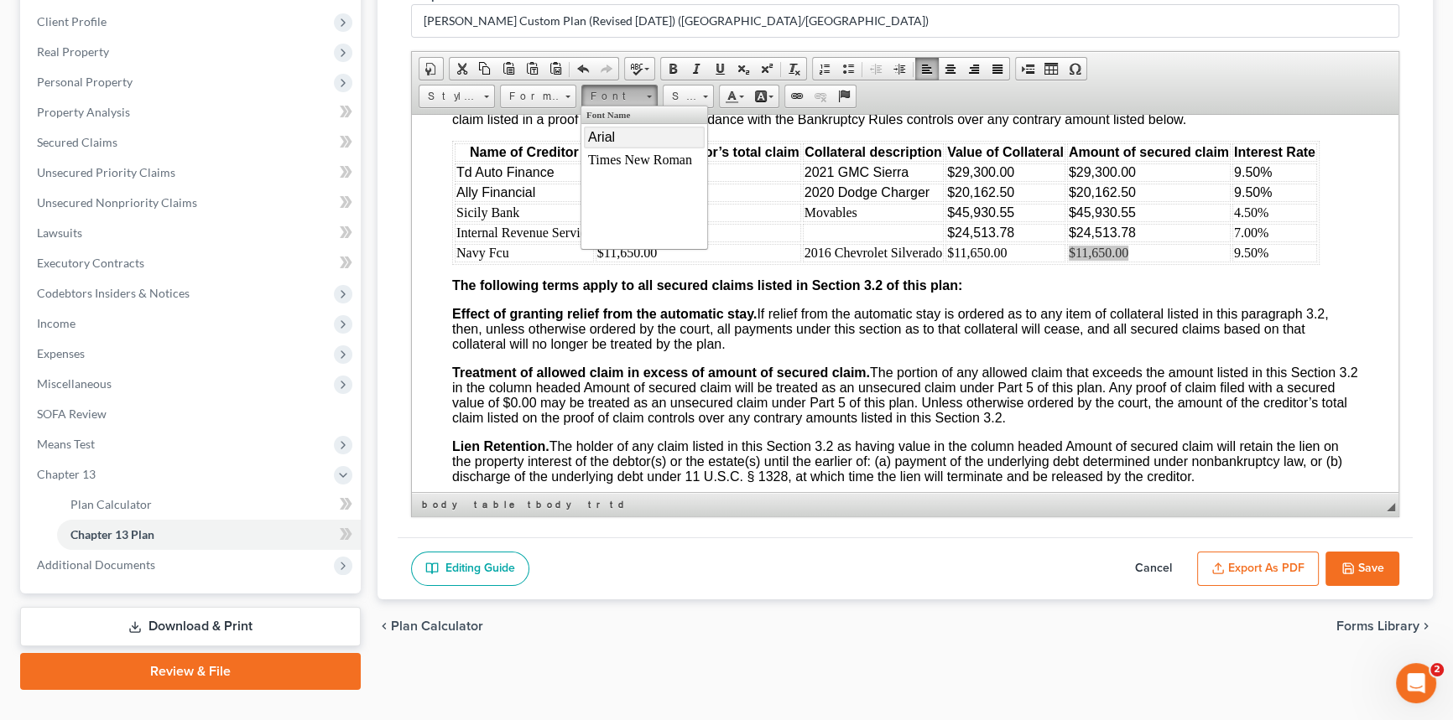
click at [644, 130] on link "Arial" at bounding box center [644, 137] width 121 height 22
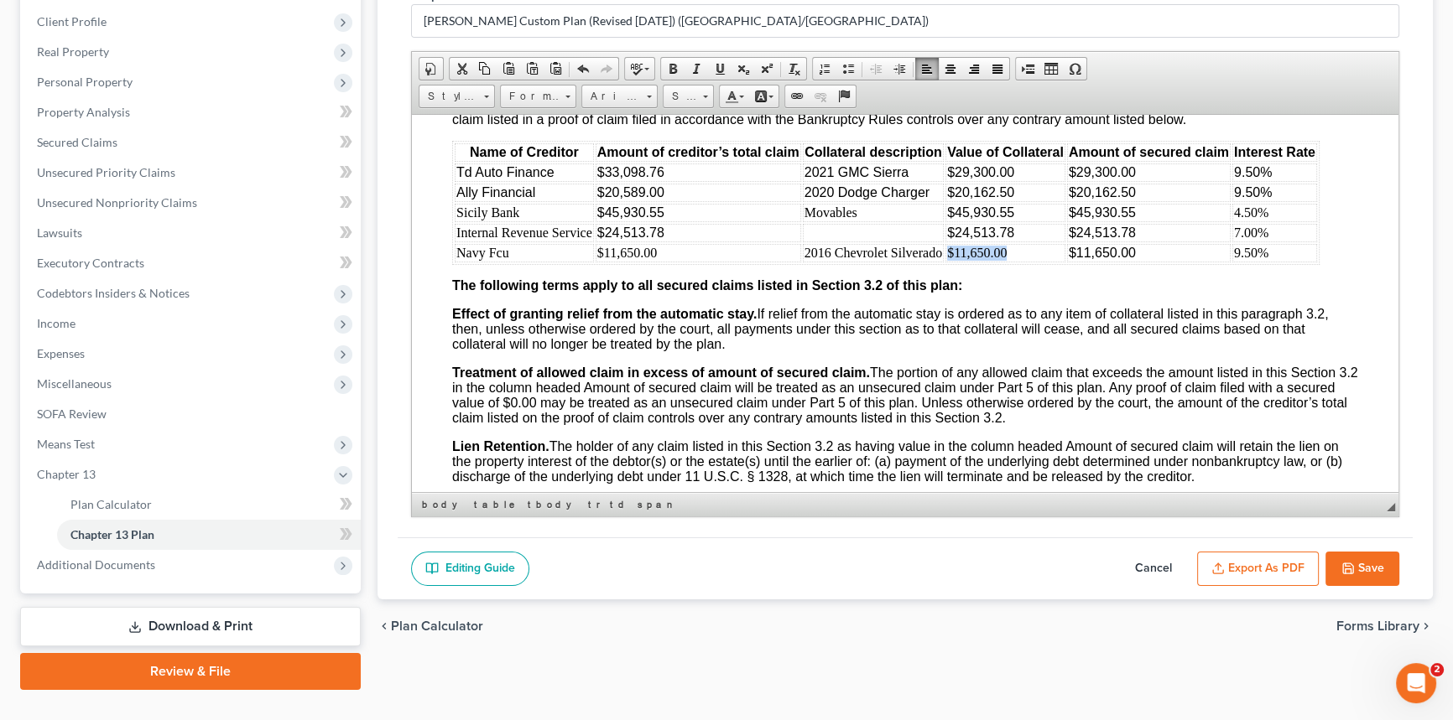
drag, startPoint x: 1010, startPoint y: 373, endPoint x: 948, endPoint y: 372, distance: 62.1
click at [948, 262] on td "$11,650.00" at bounding box center [1005, 252] width 120 height 18
click at [647, 96] on span at bounding box center [649, 94] width 4 height 16
click at [637, 140] on link "Arial" at bounding box center [644, 137] width 121 height 22
drag, startPoint x: 658, startPoint y: 372, endPoint x: 596, endPoint y: 372, distance: 62.1
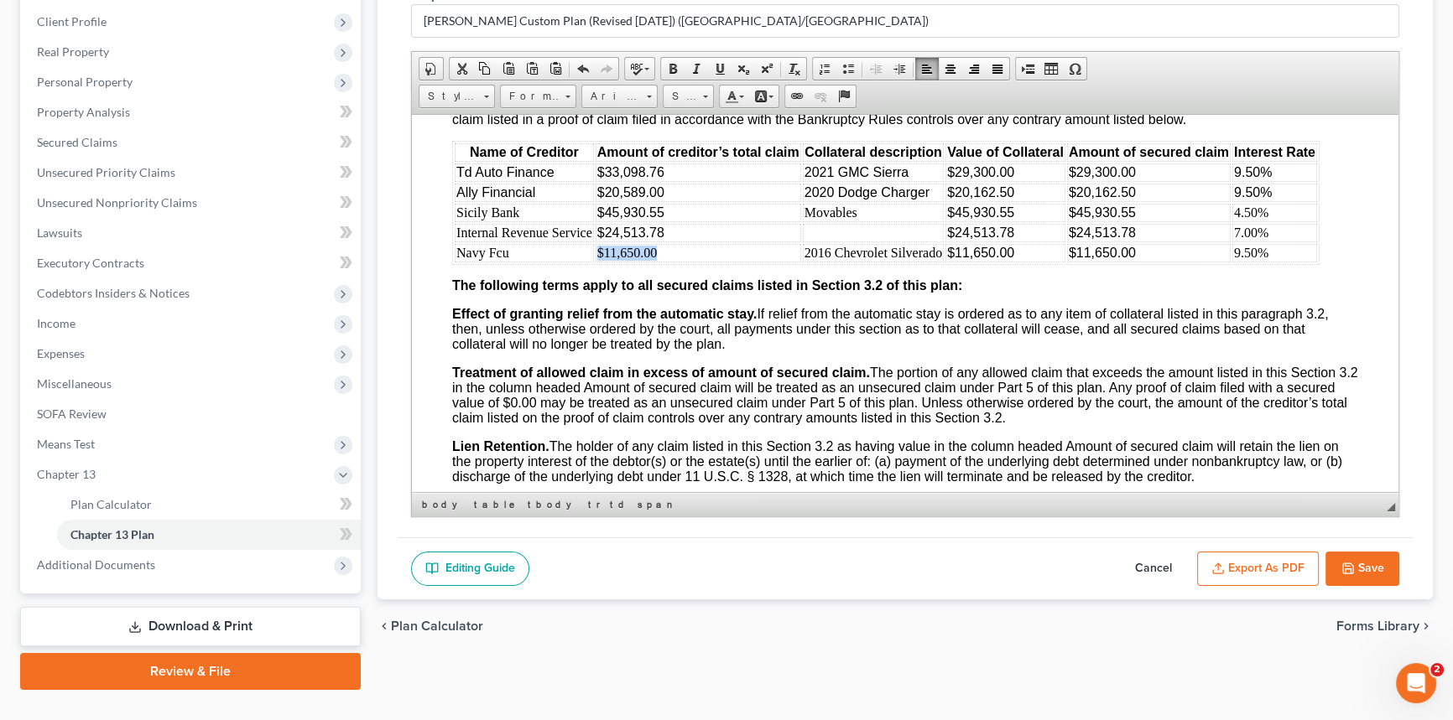
click at [596, 262] on td "$11,650.00" at bounding box center [697, 252] width 205 height 18
click at [647, 96] on span at bounding box center [649, 94] width 4 height 16
click at [631, 130] on link "Arial" at bounding box center [644, 137] width 121 height 22
drag, startPoint x: 943, startPoint y: 371, endPoint x: 805, endPoint y: 377, distance: 138.5
click at [805, 262] on tr "Navy Fcu $11,650.00 2016 Chevrolet Silverado $11,650.00 $11,650.00 9.50%" at bounding box center [886, 252] width 862 height 18
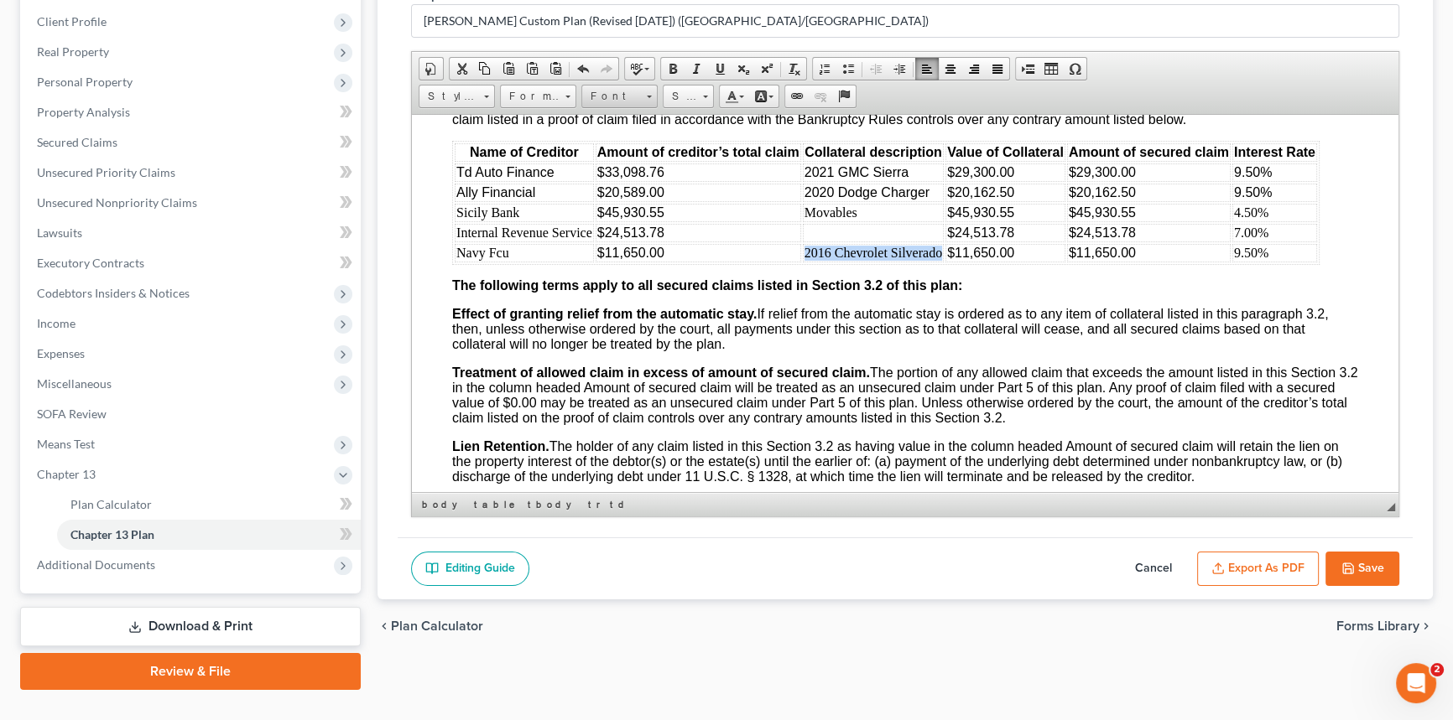
click at [647, 96] on span at bounding box center [649, 97] width 5 height 3
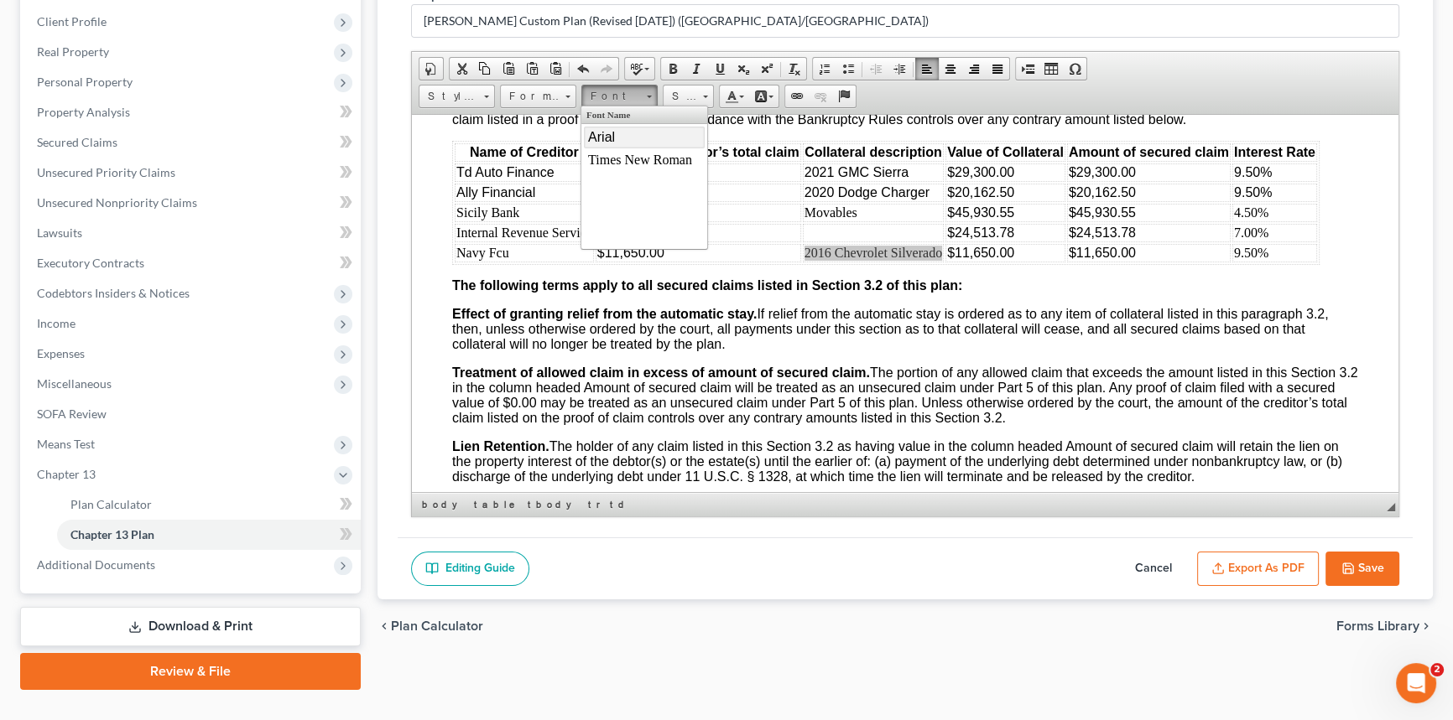
click at [620, 138] on link "Arial" at bounding box center [644, 137] width 121 height 22
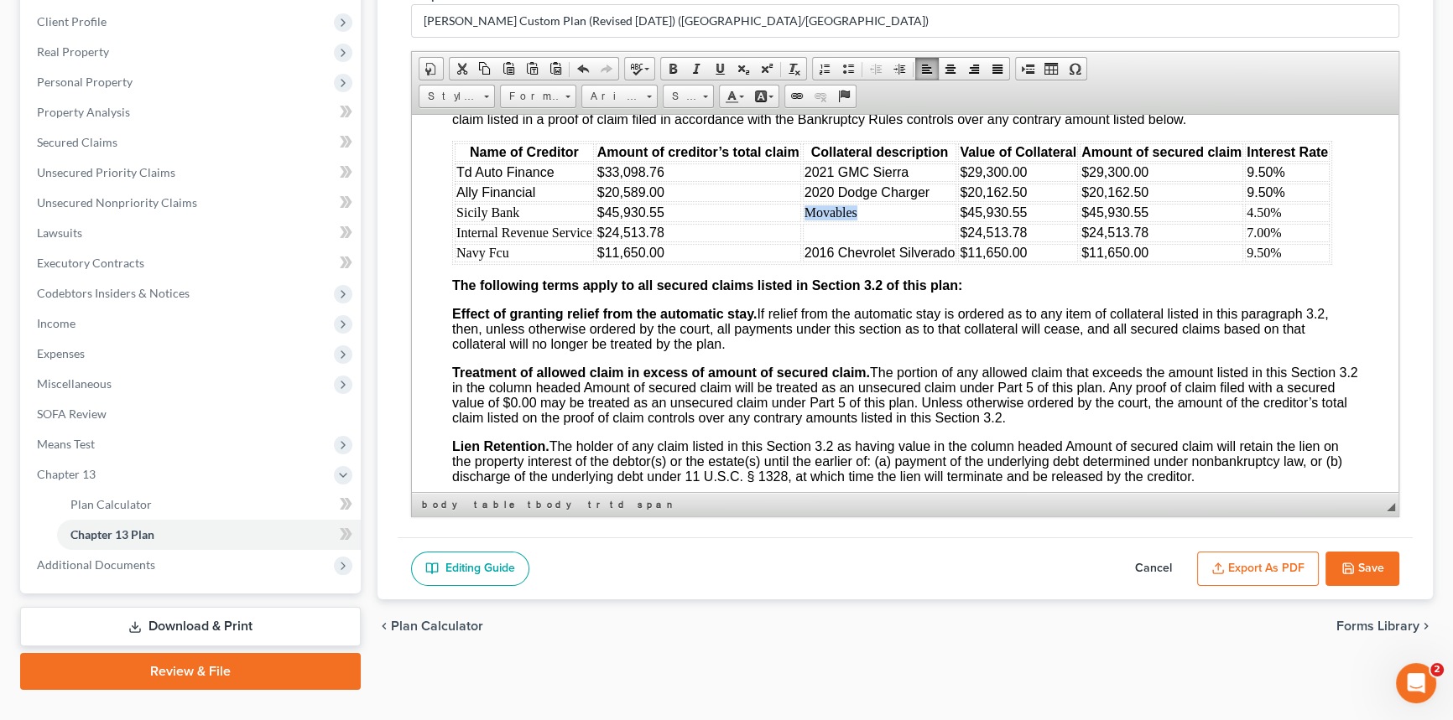
drag, startPoint x: 865, startPoint y: 332, endPoint x: 804, endPoint y: 330, distance: 60.4
click at [804, 221] on td "Movables" at bounding box center [880, 212] width 154 height 18
click at [654, 100] on link "Font" at bounding box center [619, 96] width 76 height 23
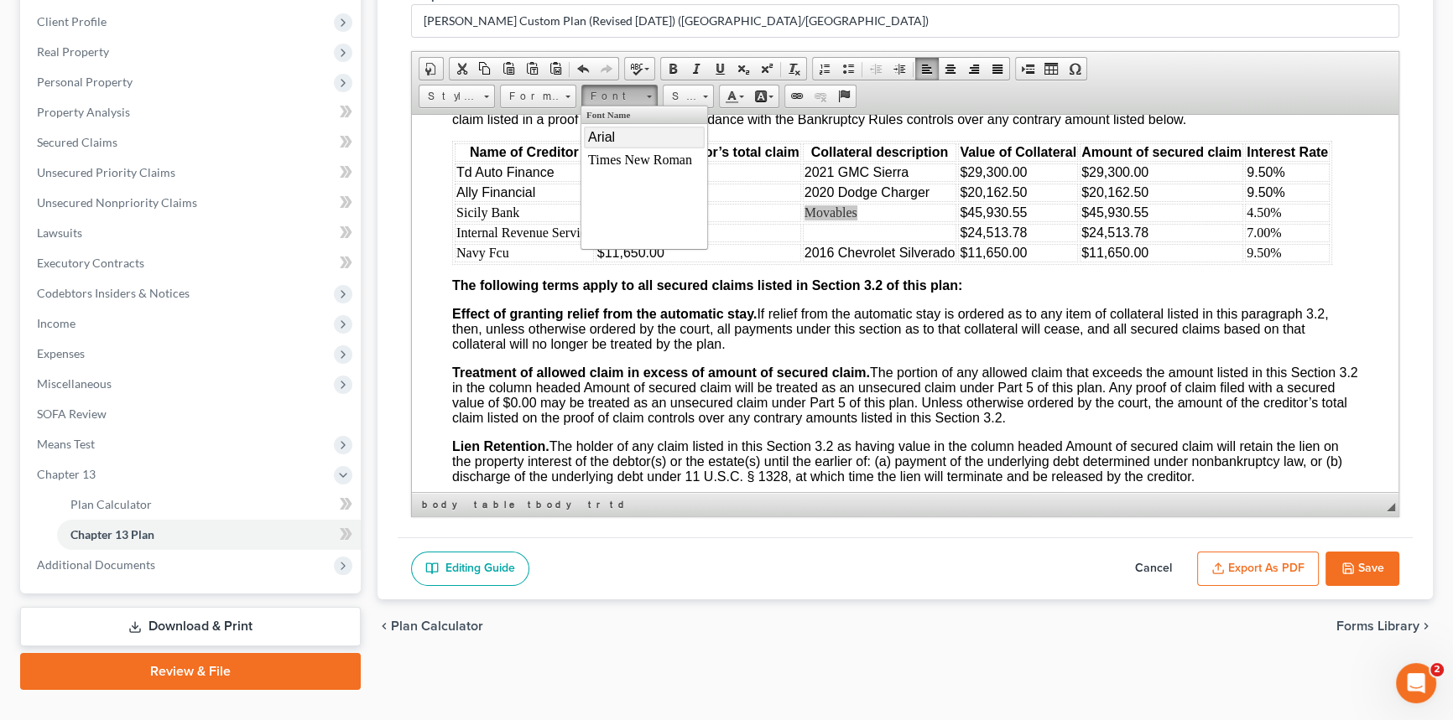
click at [624, 132] on link "Arial" at bounding box center [644, 137] width 121 height 22
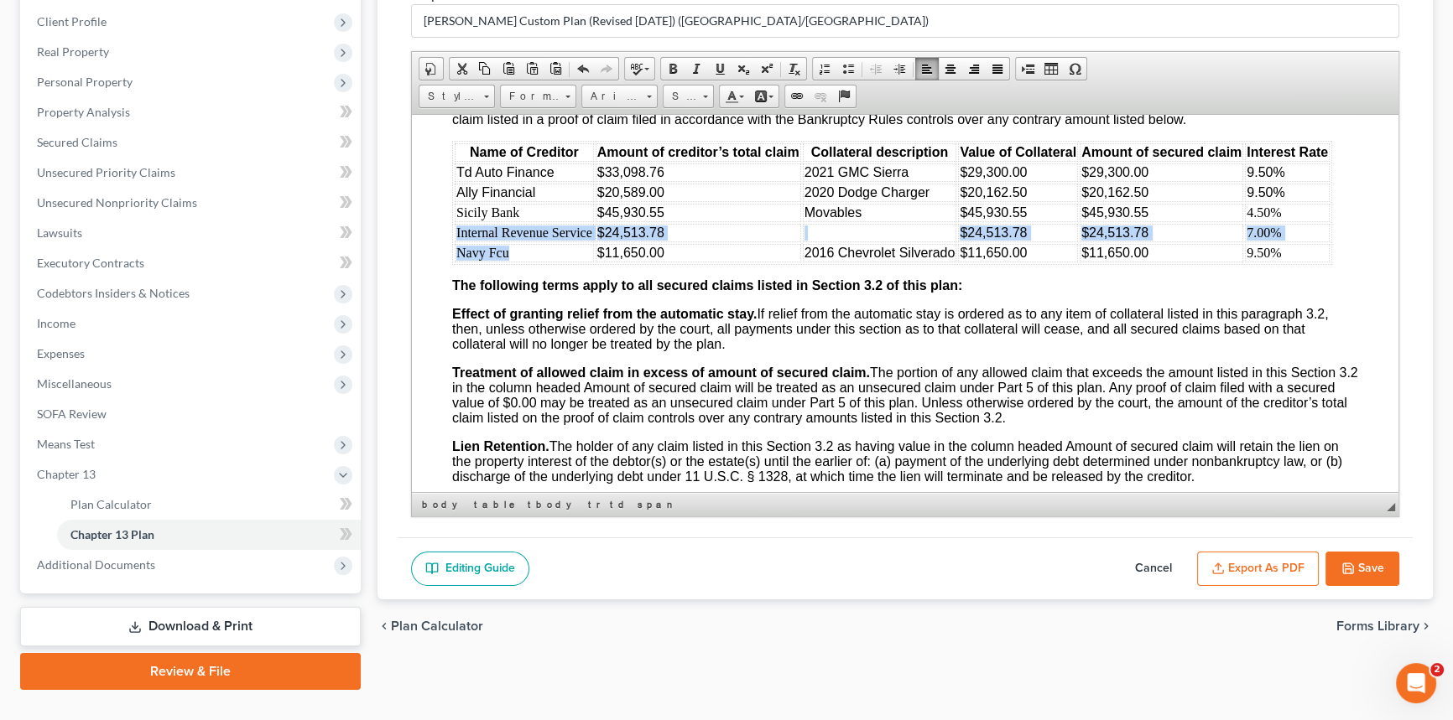
drag, startPoint x: 515, startPoint y: 371, endPoint x: 455, endPoint y: 358, distance: 61.7
click at [455, 262] on tbody "Td Auto Finance $33,098.76 2021 GMC Sierra $29,300.00 $29,300.00 9.50% Ally Fin…" at bounding box center [892, 212] width 875 height 99
click at [642, 90] on link "Font" at bounding box center [619, 96] width 76 height 23
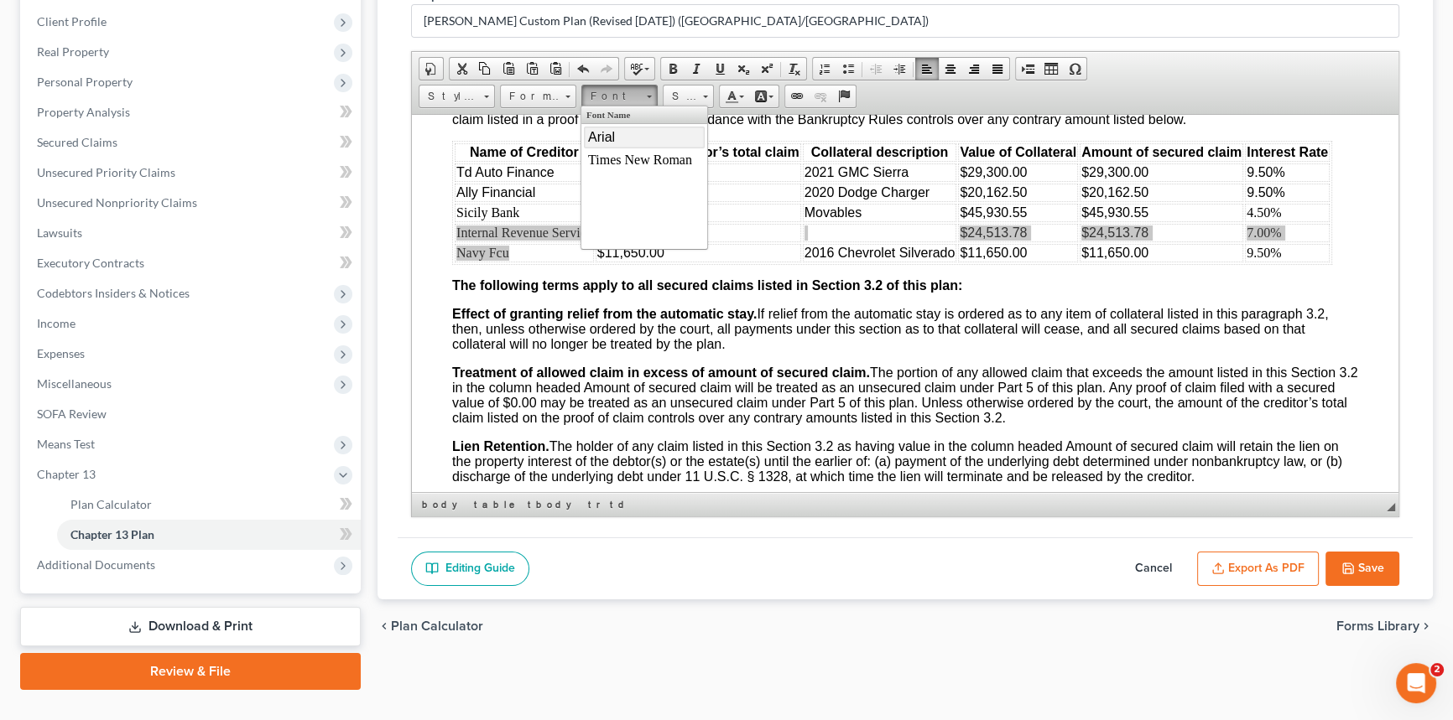
drag, startPoint x: 619, startPoint y: 133, endPoint x: 787, endPoint y: 133, distance: 168.6
click at [619, 133] on link "Arial" at bounding box center [644, 137] width 121 height 22
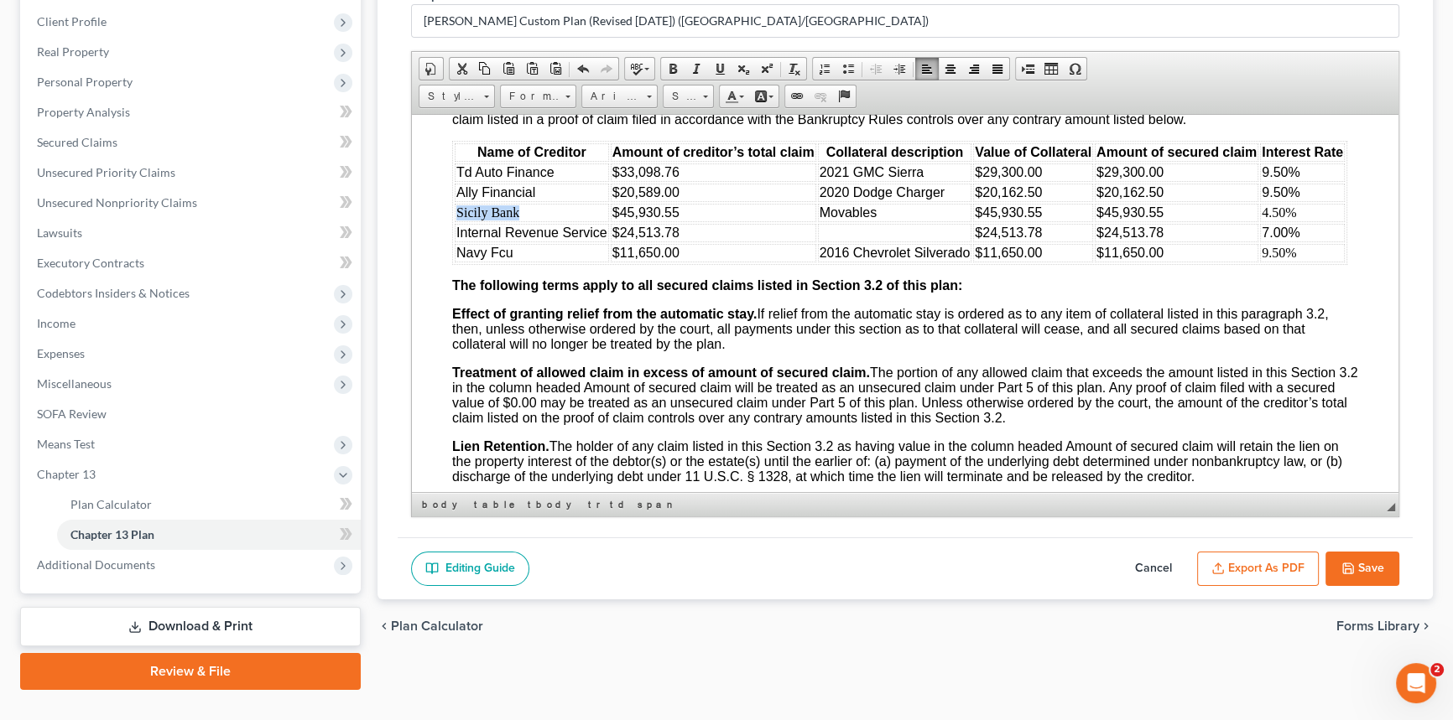
drag, startPoint x: 524, startPoint y: 331, endPoint x: 457, endPoint y: 331, distance: 67.1
click at [457, 221] on td "Sicily Bank" at bounding box center [532, 212] width 154 height 18
click at [647, 96] on span at bounding box center [649, 97] width 5 height 3
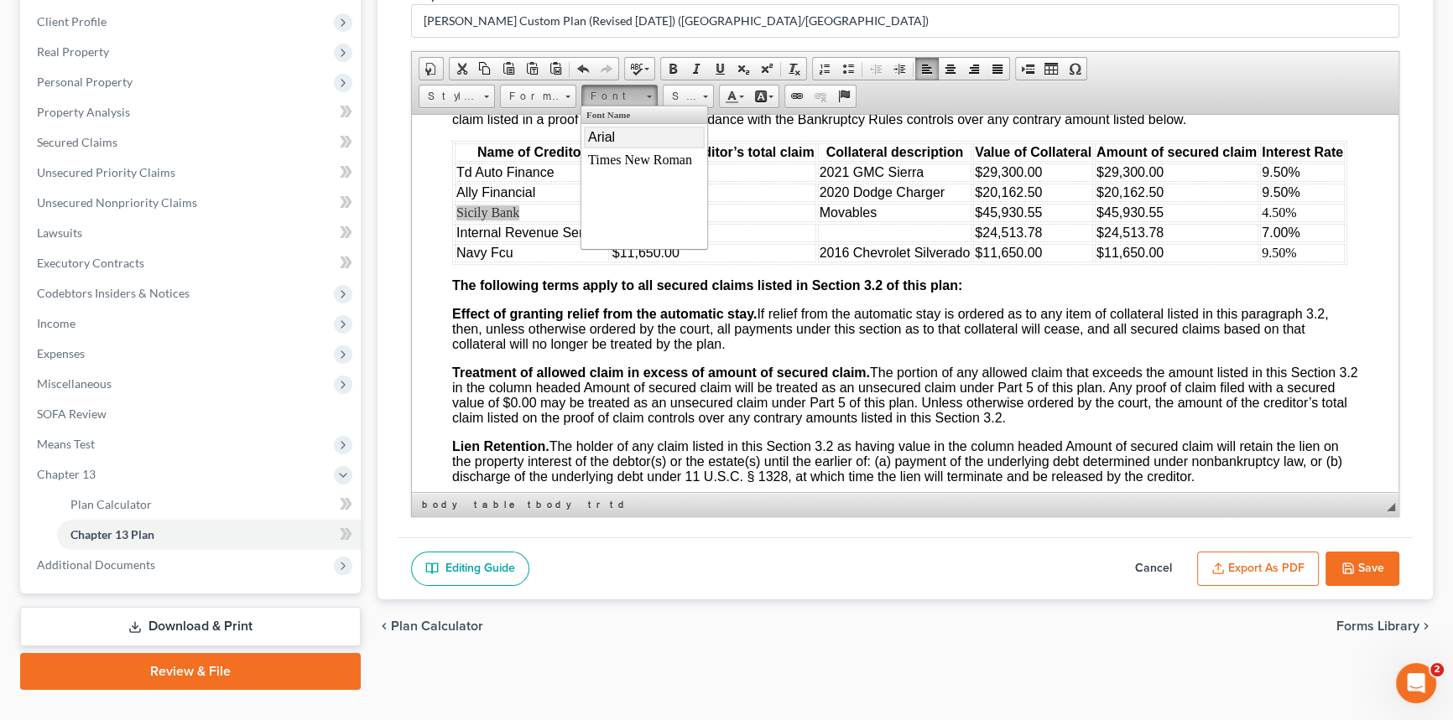
click at [625, 136] on link "Arial" at bounding box center [644, 137] width 121 height 22
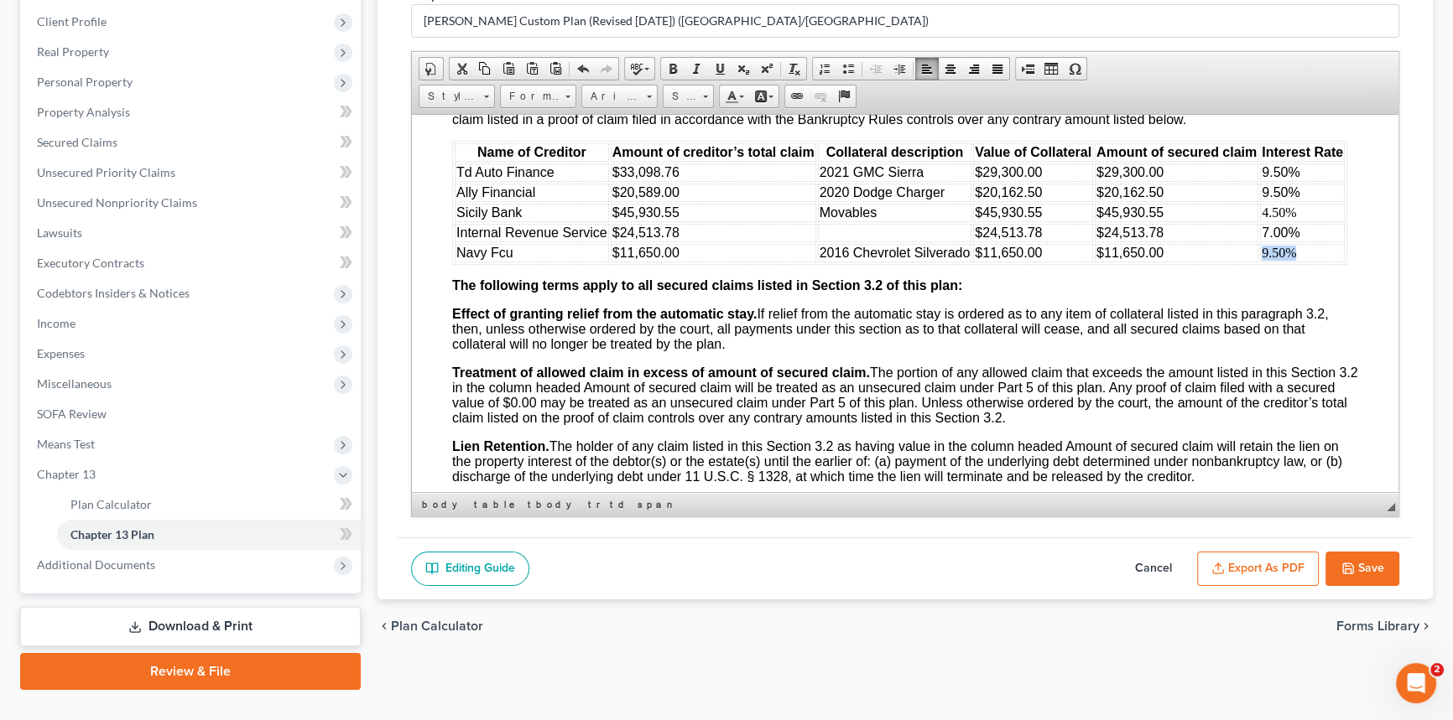
drag, startPoint x: 1298, startPoint y: 372, endPoint x: 1259, endPoint y: 372, distance: 39.4
click at [1260, 262] on td "9.50%" at bounding box center [1302, 252] width 85 height 18
click at [647, 96] on span at bounding box center [649, 97] width 5 height 3
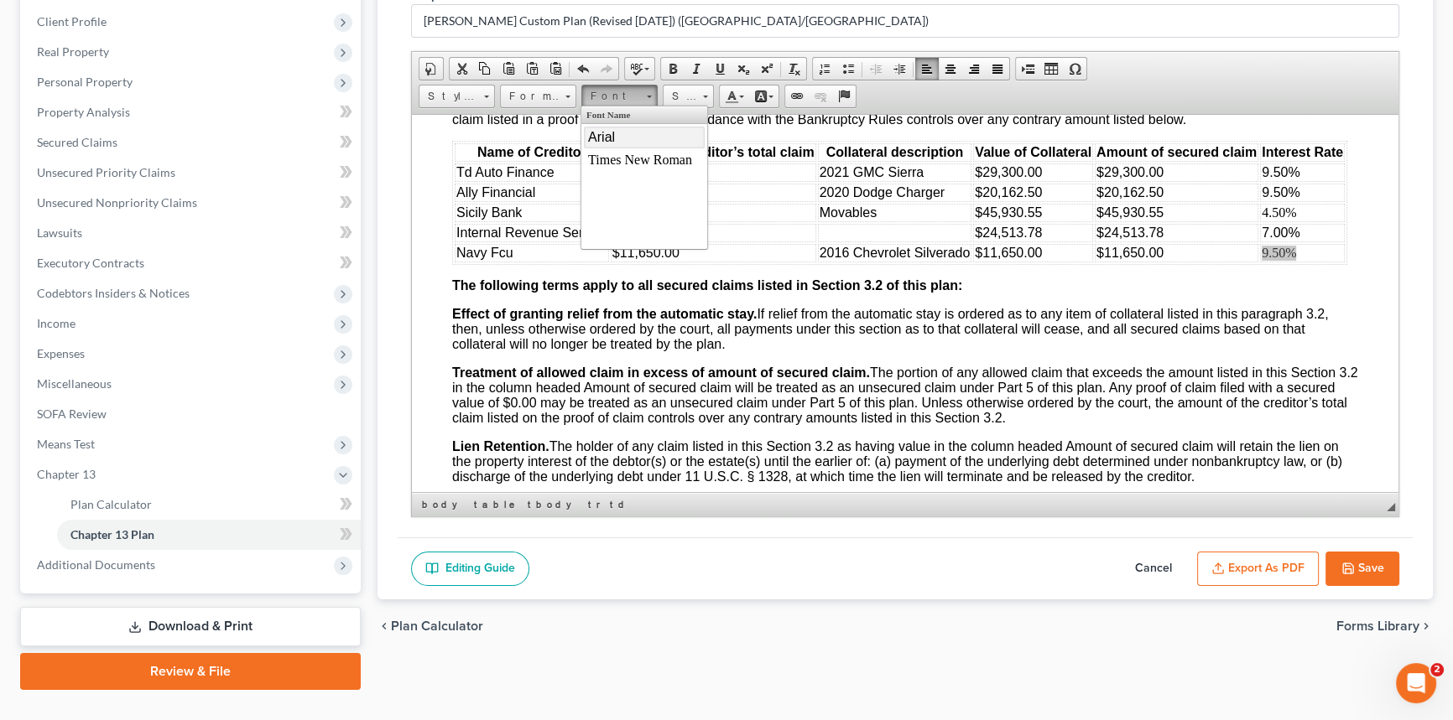
click at [631, 136] on link "Arial" at bounding box center [644, 137] width 121 height 22
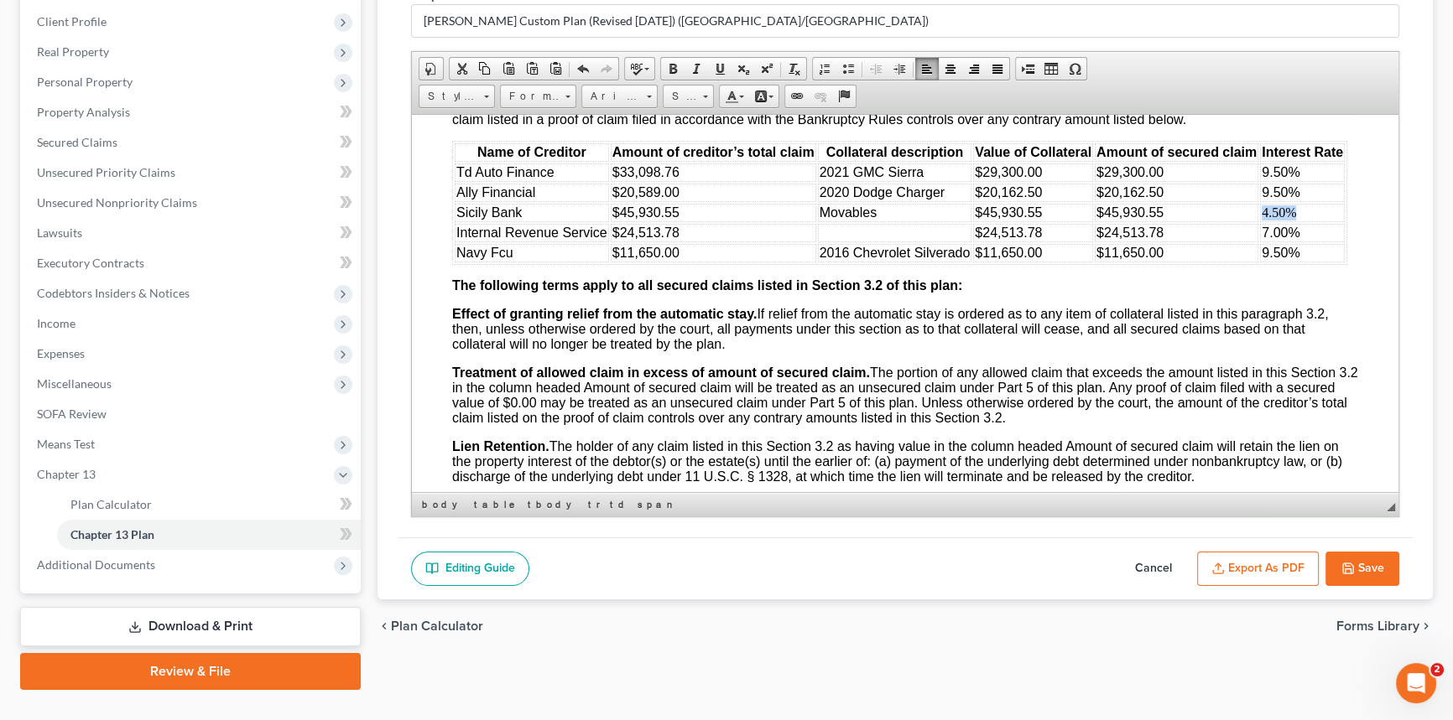
drag, startPoint x: 1297, startPoint y: 332, endPoint x: 1261, endPoint y: 332, distance: 36.1
click at [1261, 221] on td "4.50%" at bounding box center [1302, 212] width 85 height 18
click at [647, 87] on span at bounding box center [649, 94] width 4 height 16
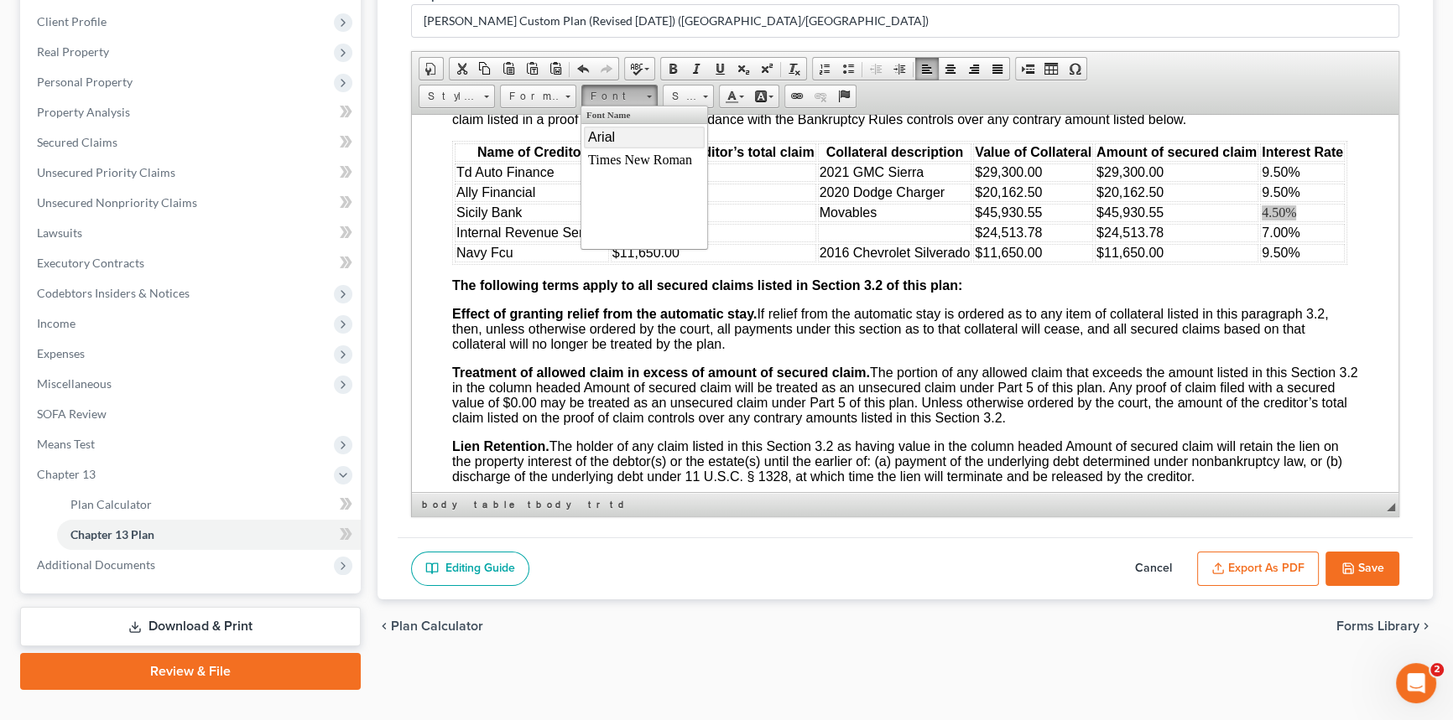
drag, startPoint x: 623, startPoint y: 136, endPoint x: 793, endPoint y: 132, distance: 170.3
click at [623, 136] on link "Arial" at bounding box center [644, 137] width 121 height 22
click at [840, 242] on td "To enrich screen reader interactions, please activate Accessibility in Grammarl…" at bounding box center [895, 232] width 154 height 18
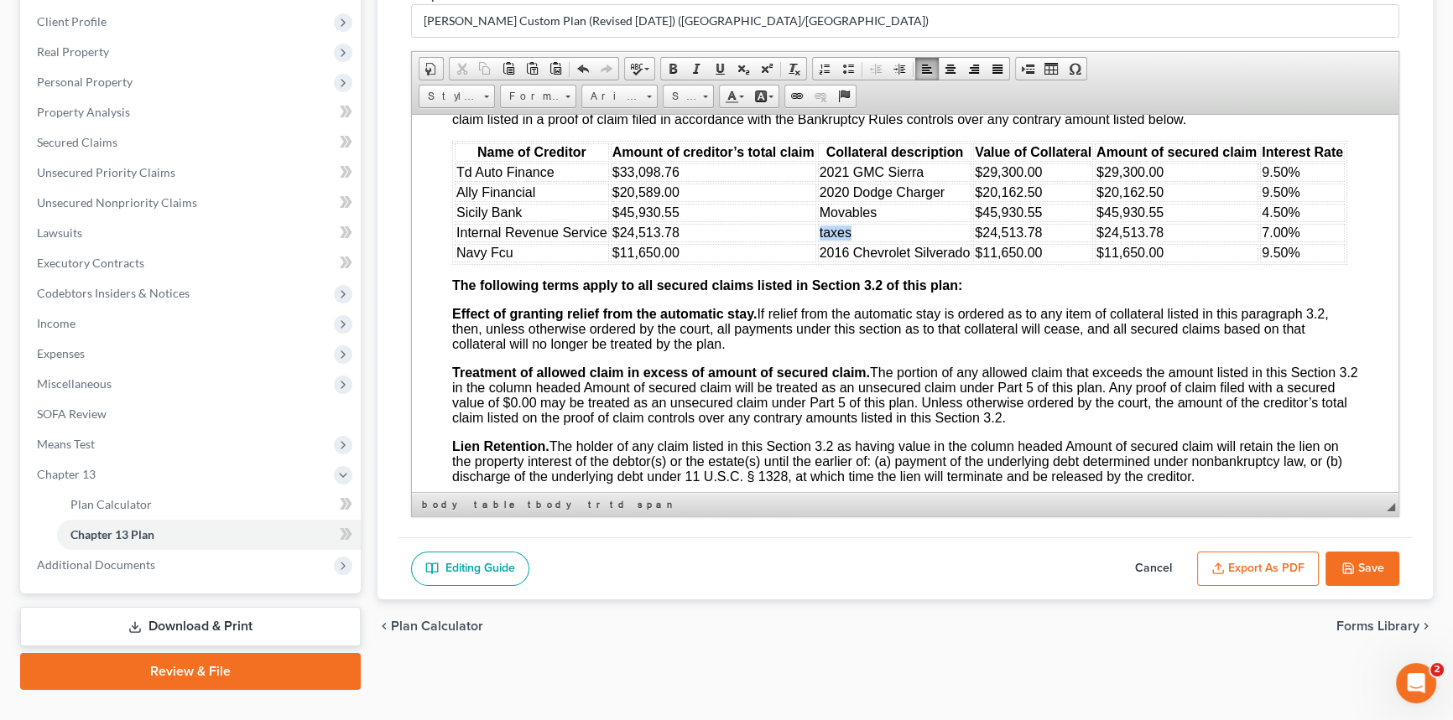
drag, startPoint x: 856, startPoint y: 352, endPoint x: 815, endPoint y: 354, distance: 41.1
click at [818, 242] on td "taxes" at bounding box center [895, 232] width 154 height 18
click at [749, 242] on td "$24,513.78" at bounding box center [713, 232] width 205 height 18
drag, startPoint x: 638, startPoint y: 308, endPoint x: 657, endPoint y: 310, distance: 18.6
click at [657, 199] on span "$20,589.00" at bounding box center [645, 191] width 67 height 14
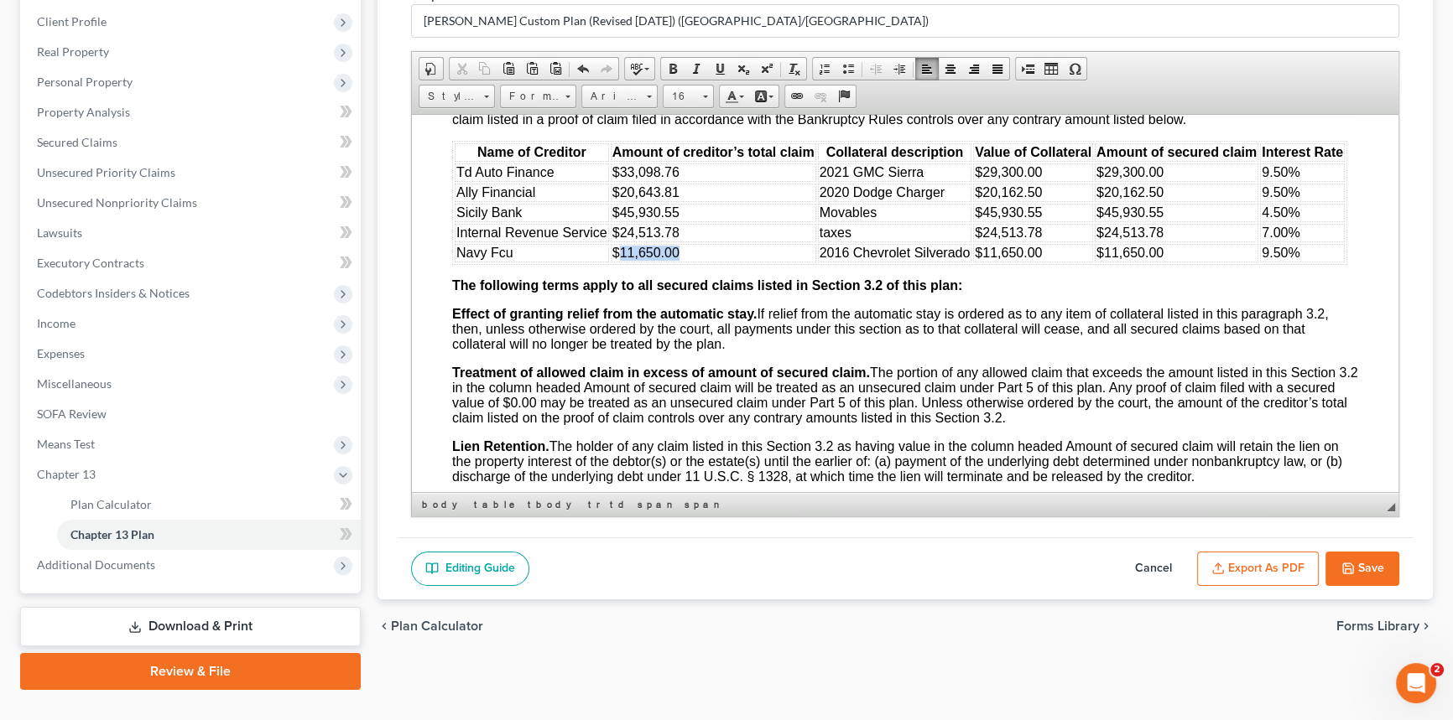
drag, startPoint x: 620, startPoint y: 370, endPoint x: 682, endPoint y: 371, distance: 62.1
click at [682, 262] on td "$11,650.00" at bounding box center [713, 252] width 205 height 18
click at [984, 259] on span "$11,650.00" at bounding box center [1007, 252] width 67 height 14
drag, startPoint x: 982, startPoint y: 373, endPoint x: 1040, endPoint y: 374, distance: 57.9
click at [1040, 262] on td "$11,650.00" at bounding box center [1033, 252] width 120 height 18
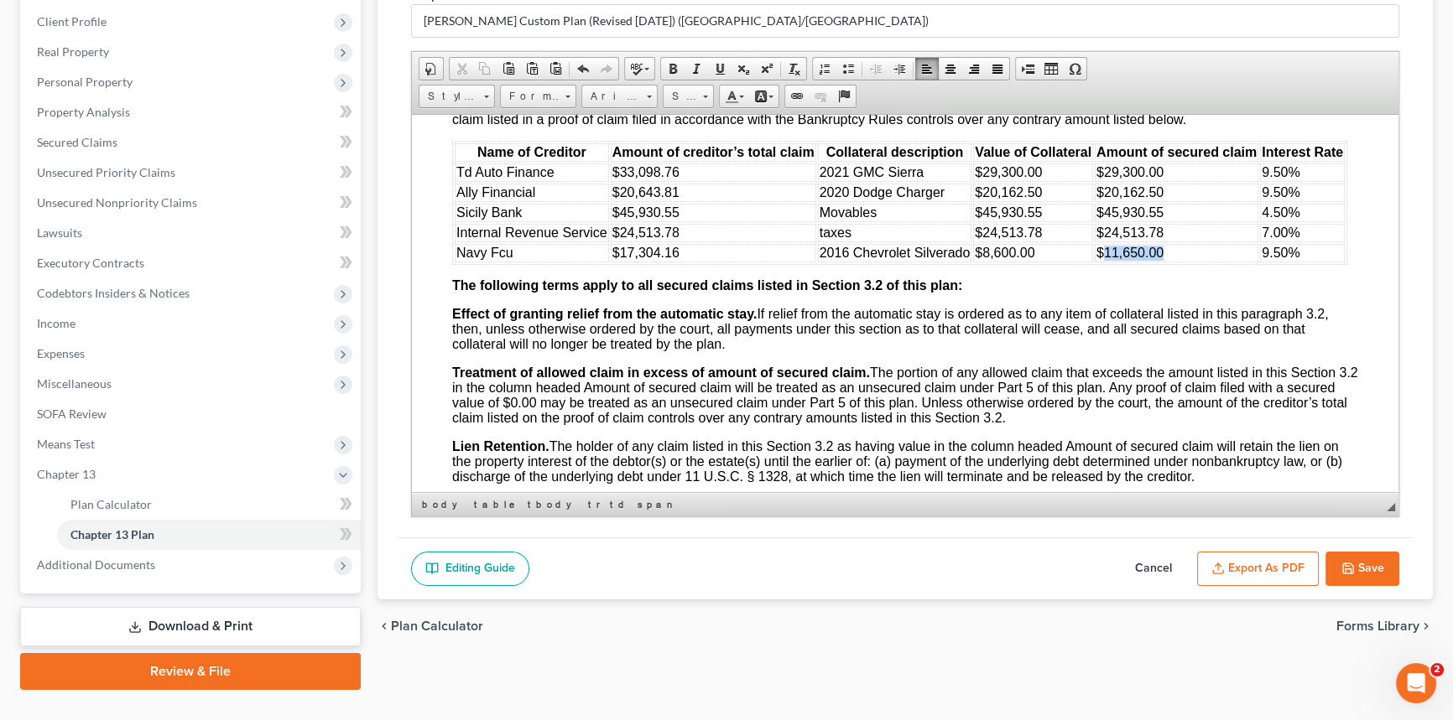
drag, startPoint x: 1102, startPoint y: 371, endPoint x: 1161, endPoint y: 371, distance: 58.7
click at [1161, 262] on td "$11,650.00" at bounding box center [1176, 252] width 164 height 18
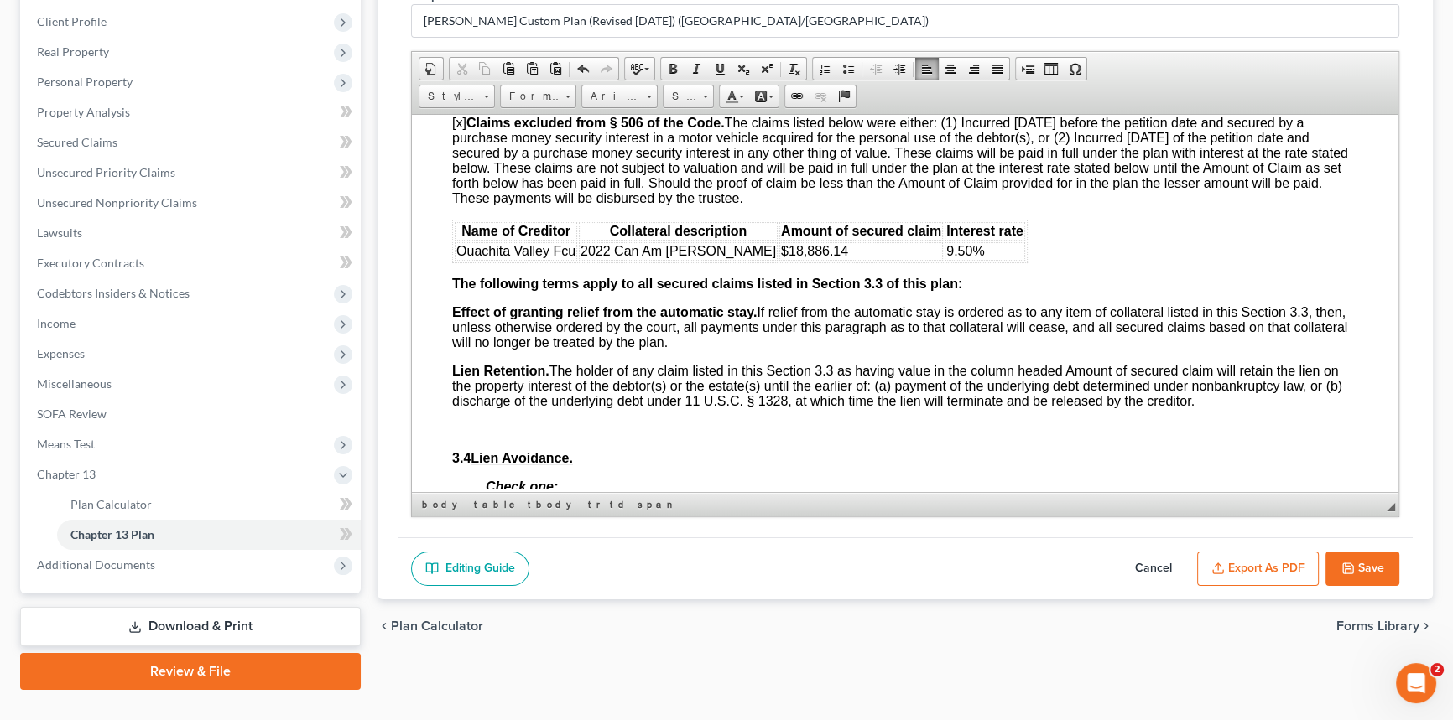
scroll to position [3269, 0]
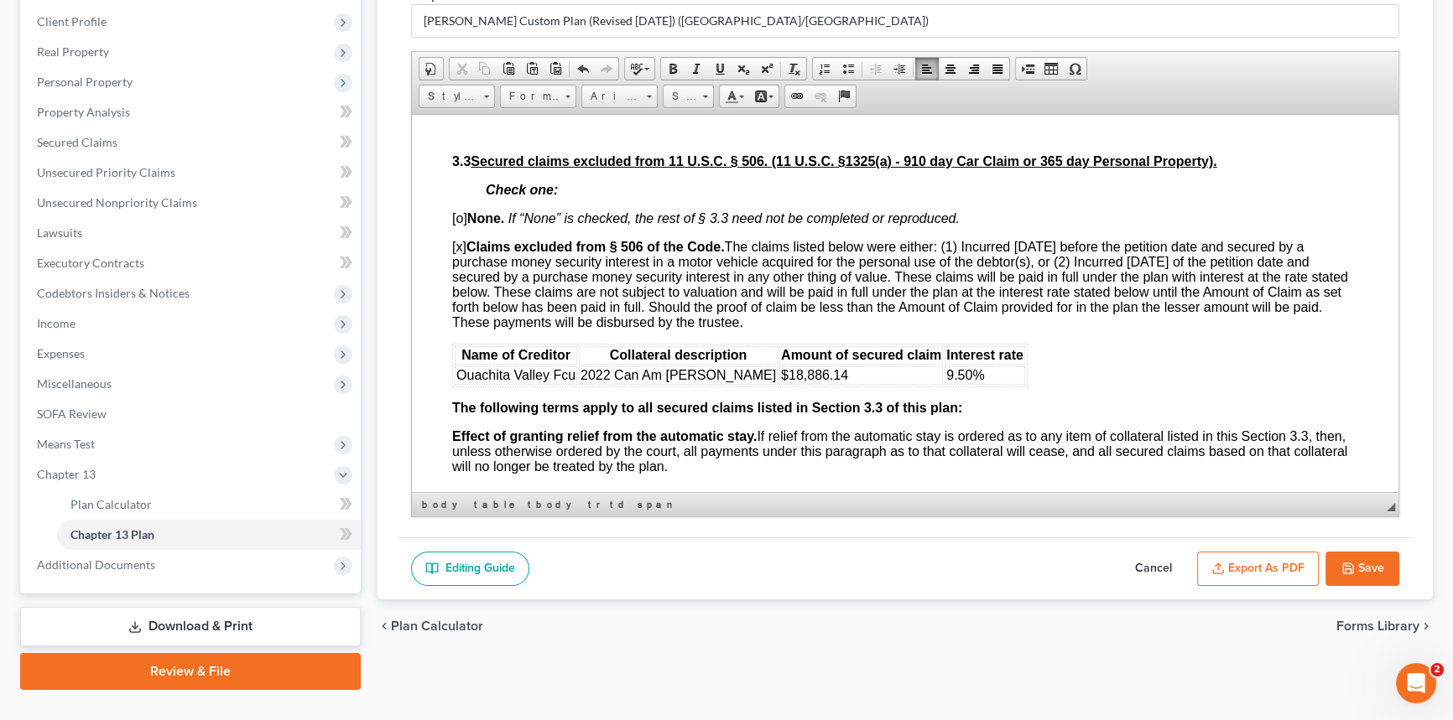
drag, startPoint x: 1217, startPoint y: 359, endPoint x: 448, endPoint y: 383, distance: 769.4
click at [448, 383] on html "Debtor(s) [PERSON_NAME] Case Number: 25-30726 United States Bankruptcy Court fo…" at bounding box center [905, 428] width 986 height 7173
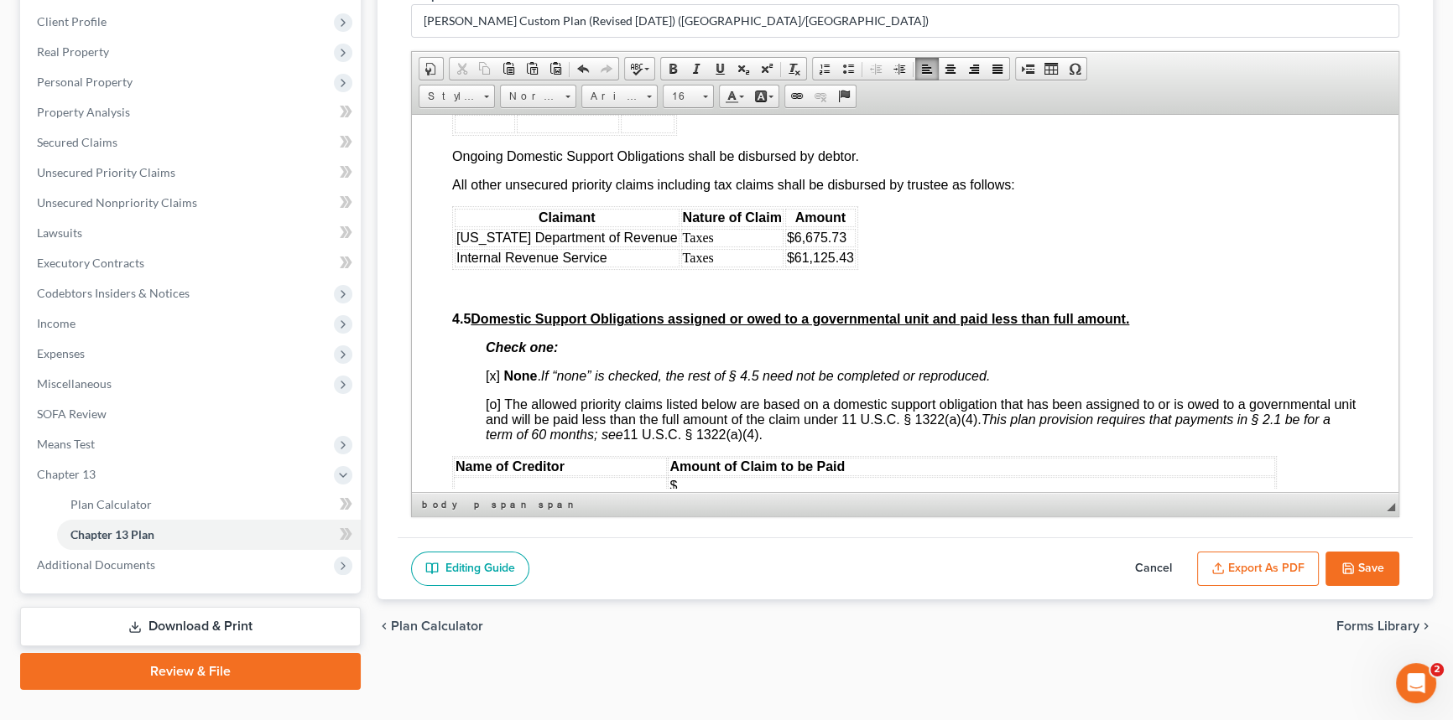
scroll to position [4565, 0]
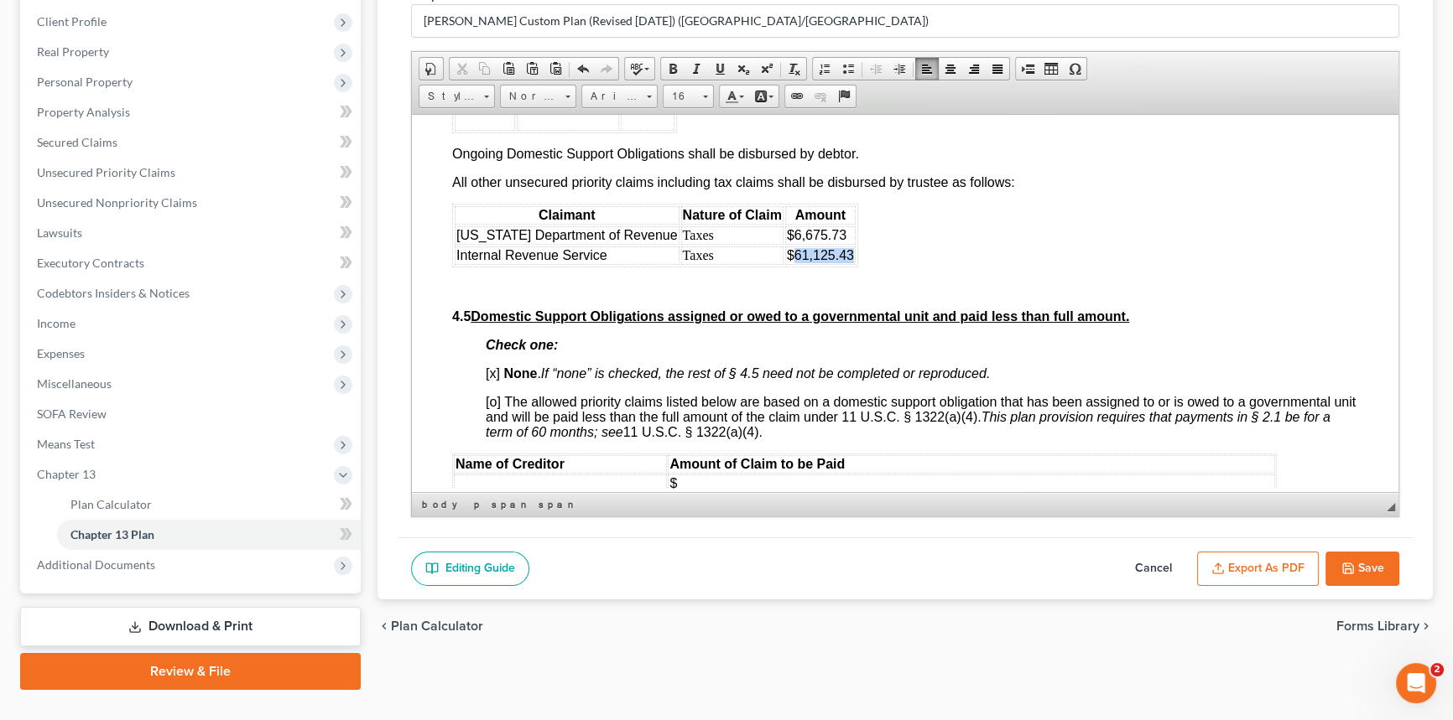
drag, startPoint x: 777, startPoint y: 434, endPoint x: 833, endPoint y: 436, distance: 55.4
click at [833, 262] on span "$61,125.43" at bounding box center [820, 254] width 67 height 14
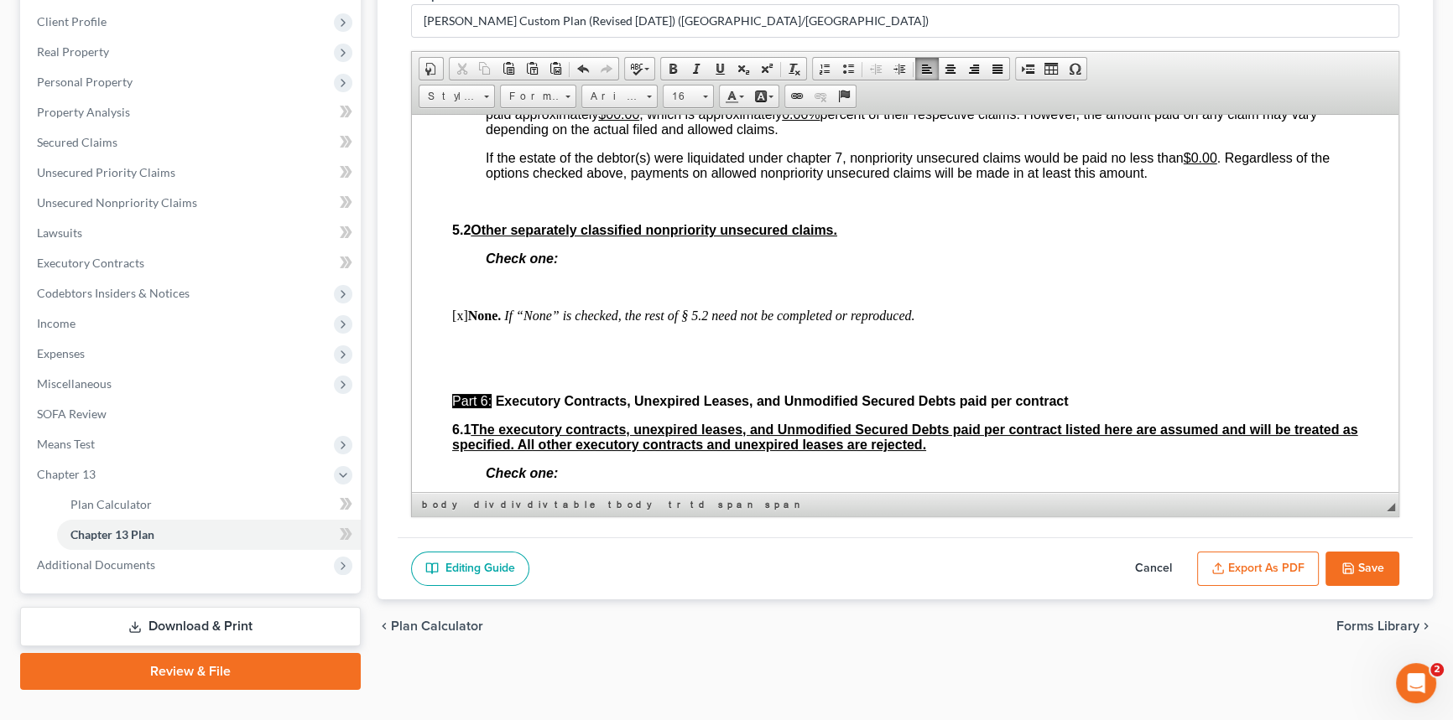
scroll to position [5327, 0]
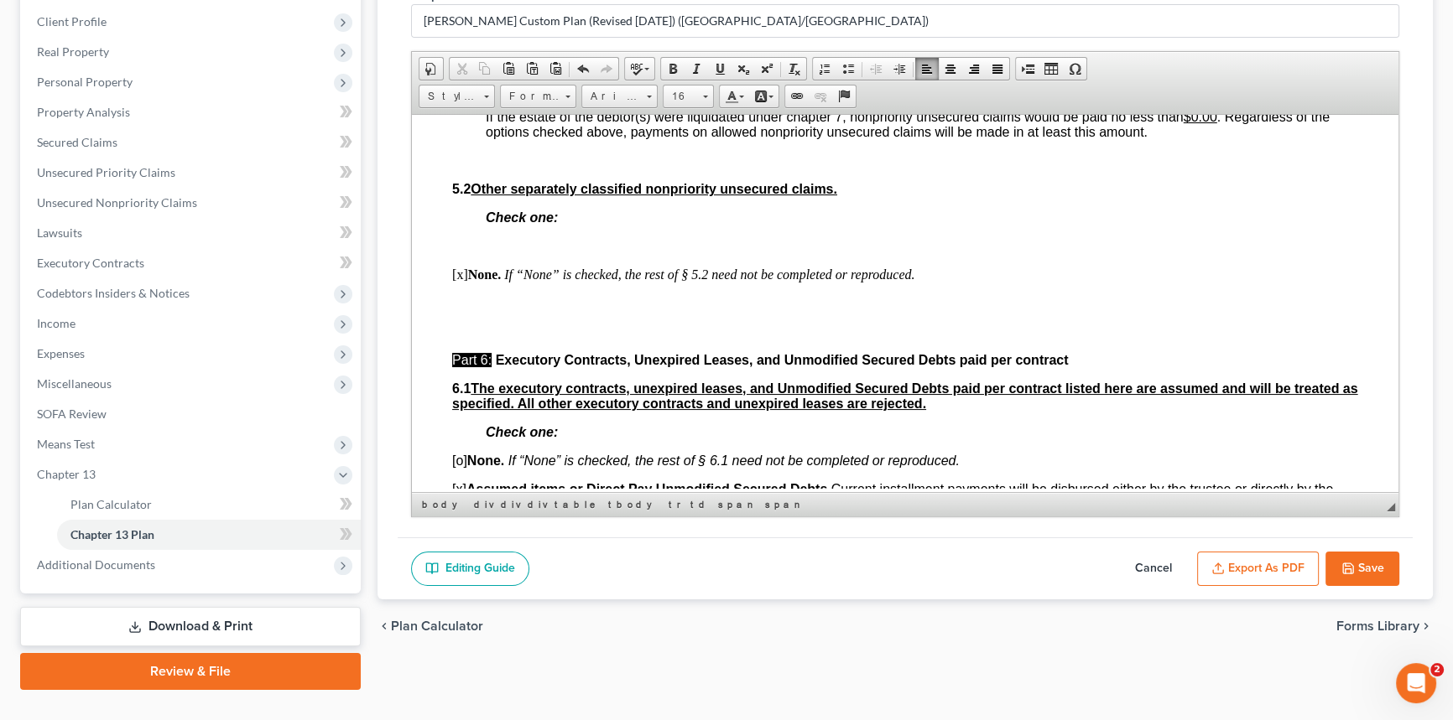
drag, startPoint x: 609, startPoint y: 270, endPoint x: 640, endPoint y: 270, distance: 31.0
click at [639, 80] on u "$00.00" at bounding box center [618, 72] width 41 height 14
click at [818, 80] on u "0.00%" at bounding box center [801, 72] width 38 height 14
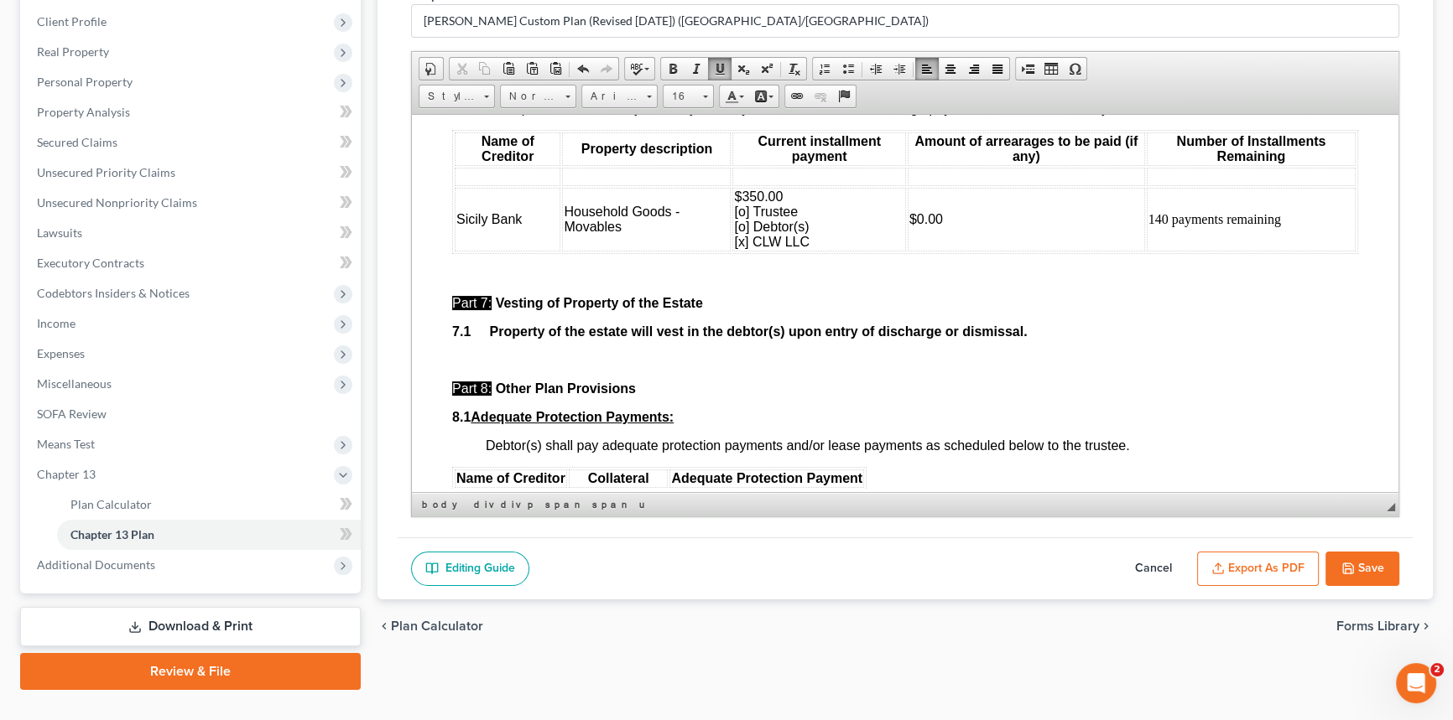
scroll to position [5785, 0]
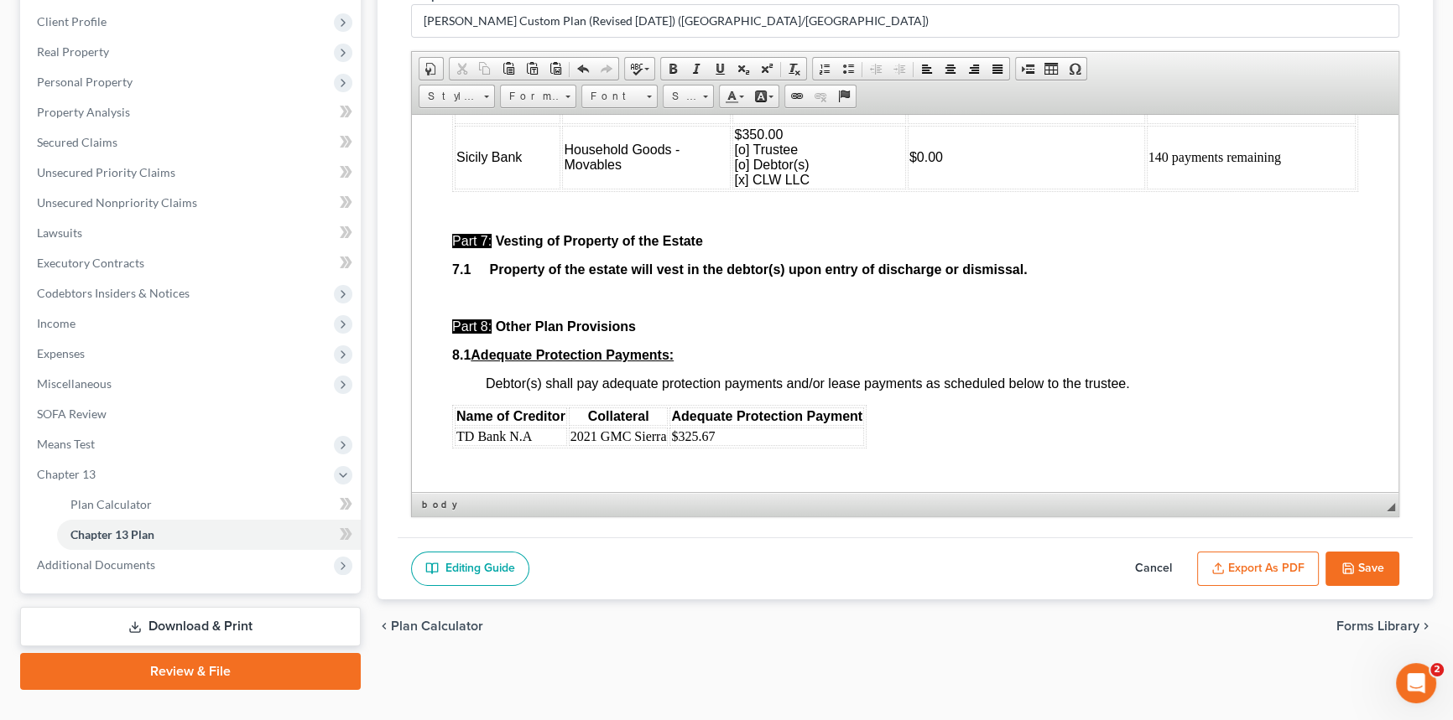
drag, startPoint x: 1364, startPoint y: 375, endPoint x: 444, endPoint y: 244, distance: 928.4
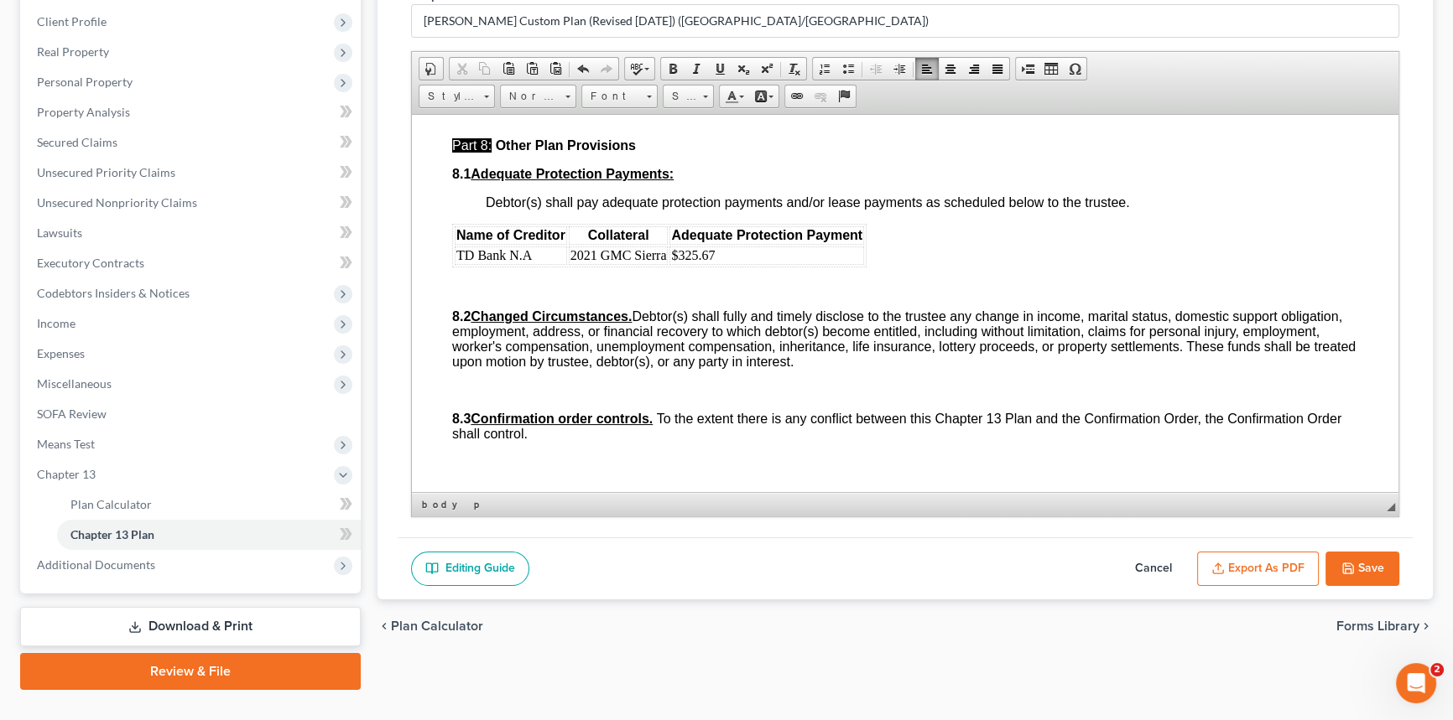
click at [461, 9] on span "[o] None. If “None” is checked, the rest of § 6.1 need not be completed or repr…" at bounding box center [705, 2] width 507 height 14
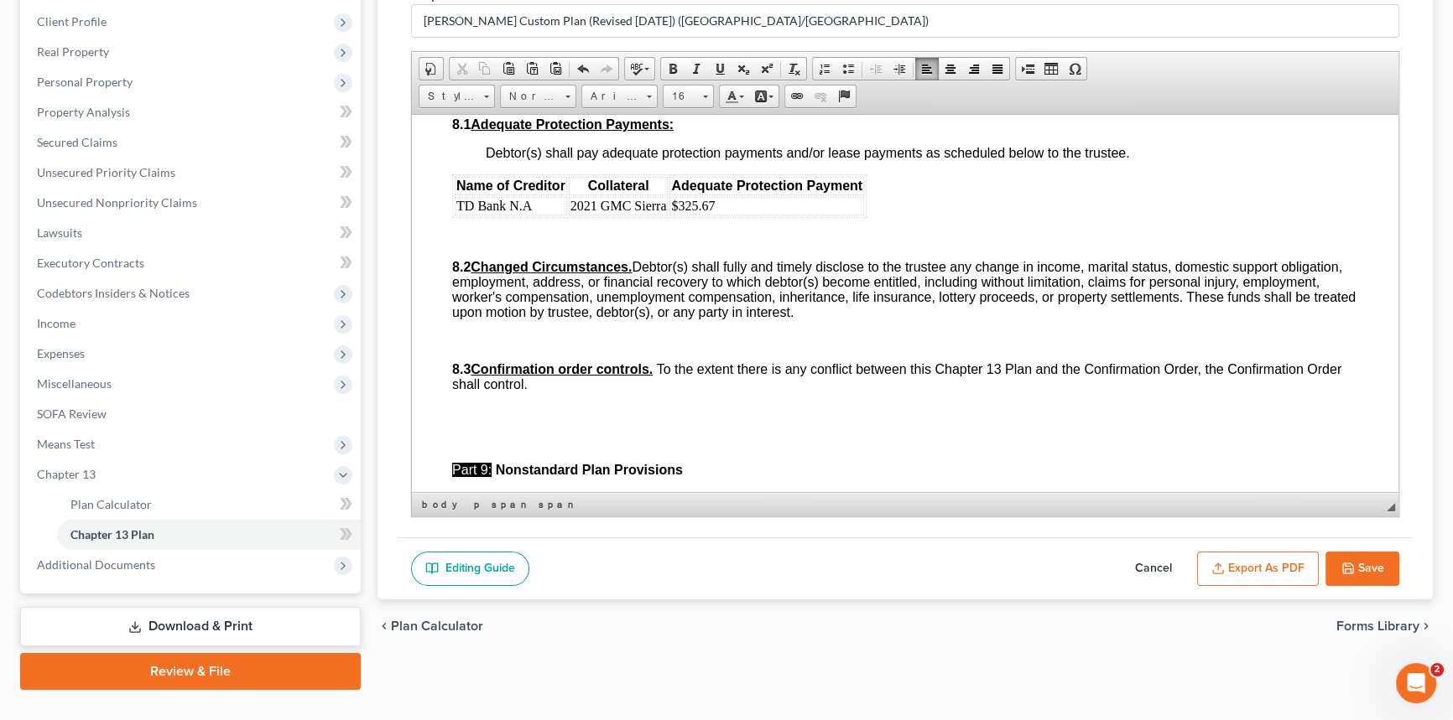
scroll to position [5861, 0]
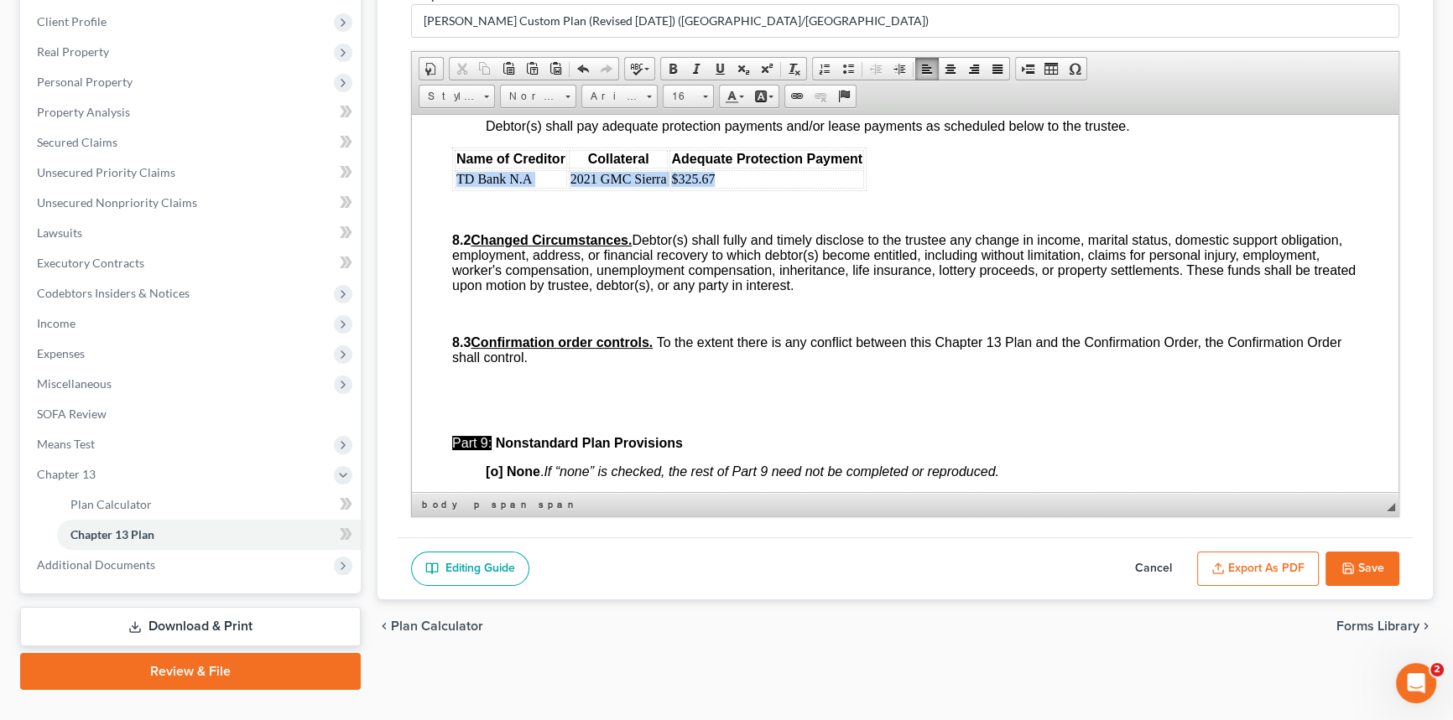
drag, startPoint x: 728, startPoint y: 400, endPoint x: 454, endPoint y: 408, distance: 274.3
click at [455, 188] on tr "TD Bank N.A 2021 GMC Sierra $325.67" at bounding box center [659, 178] width 409 height 18
click at [647, 96] on span at bounding box center [649, 97] width 5 height 3
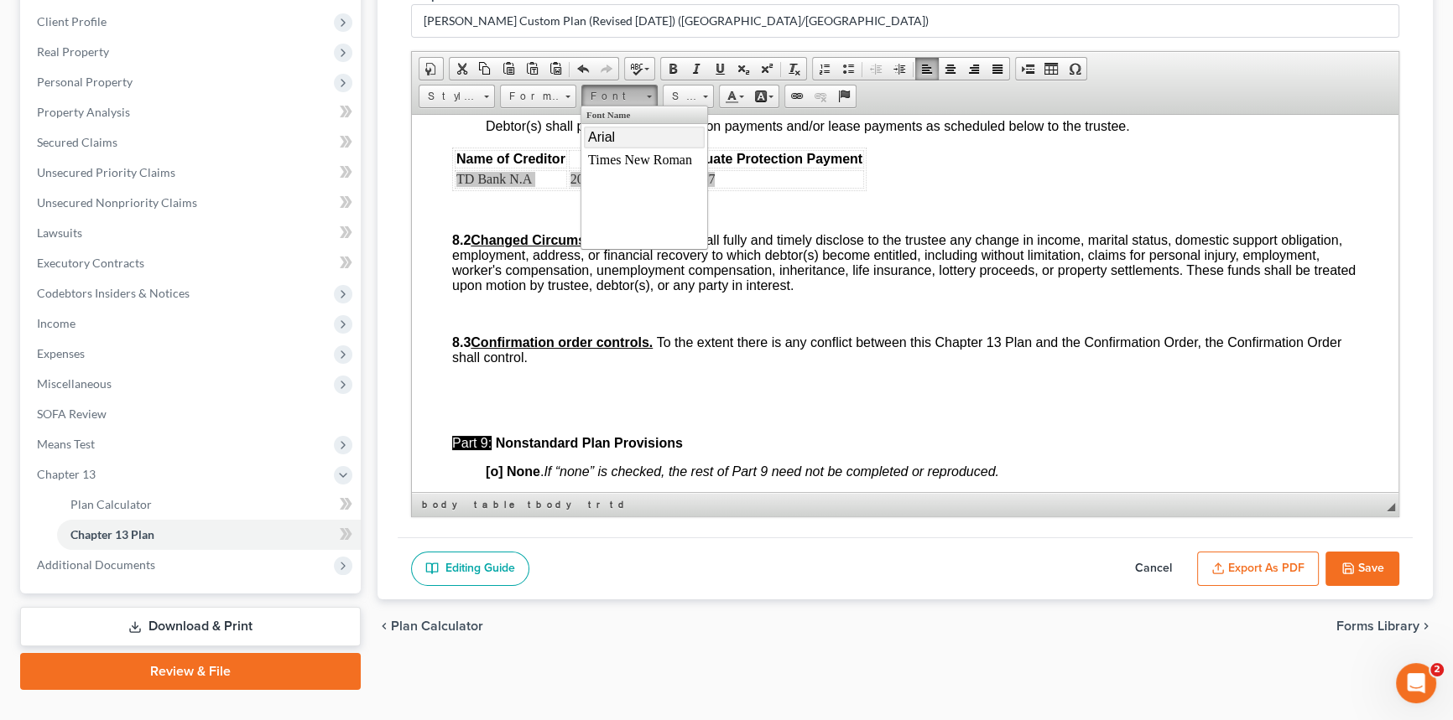
click at [631, 136] on link "Arial" at bounding box center [644, 137] width 121 height 22
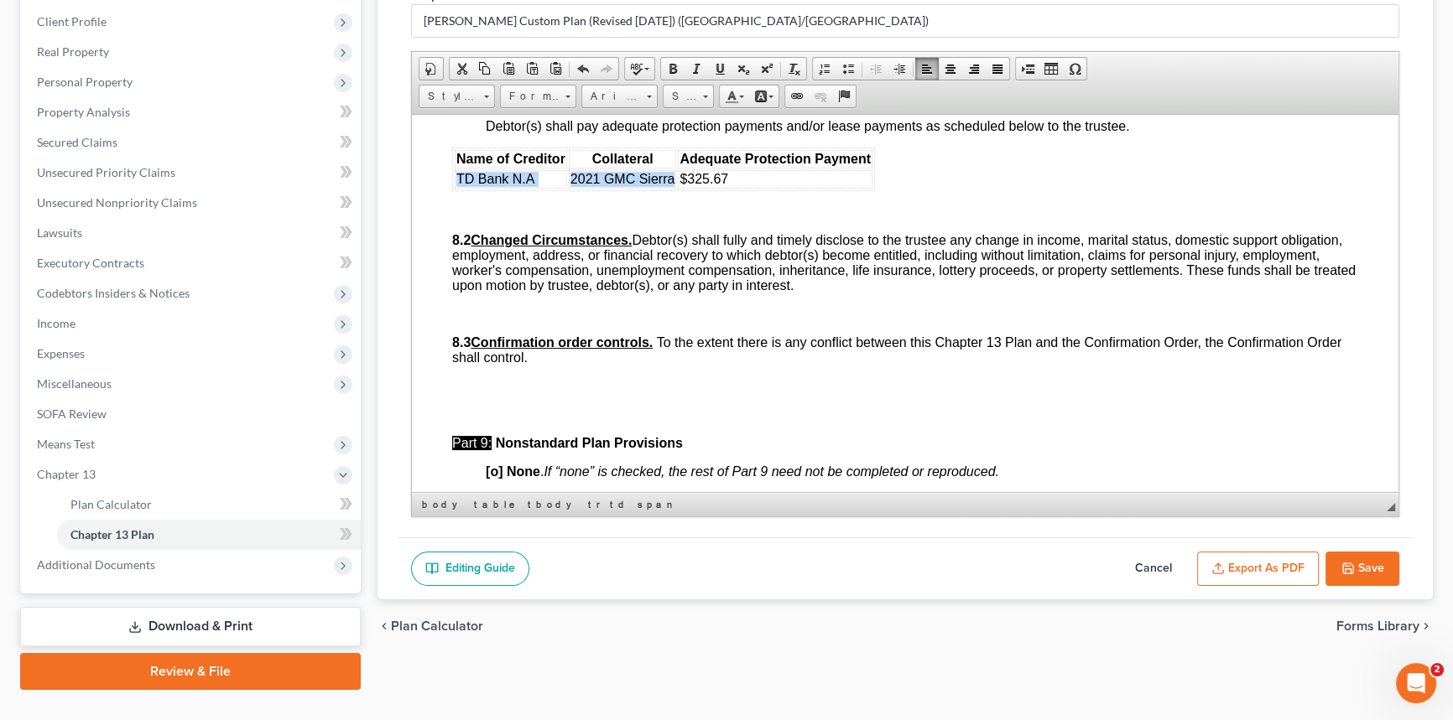
click at [695, 185] on span "$325.67" at bounding box center [703, 178] width 49 height 14
drag, startPoint x: 695, startPoint y: 399, endPoint x: 735, endPoint y: 403, distance: 39.6
click at [730, 188] on td "$325.67" at bounding box center [775, 178] width 195 height 18
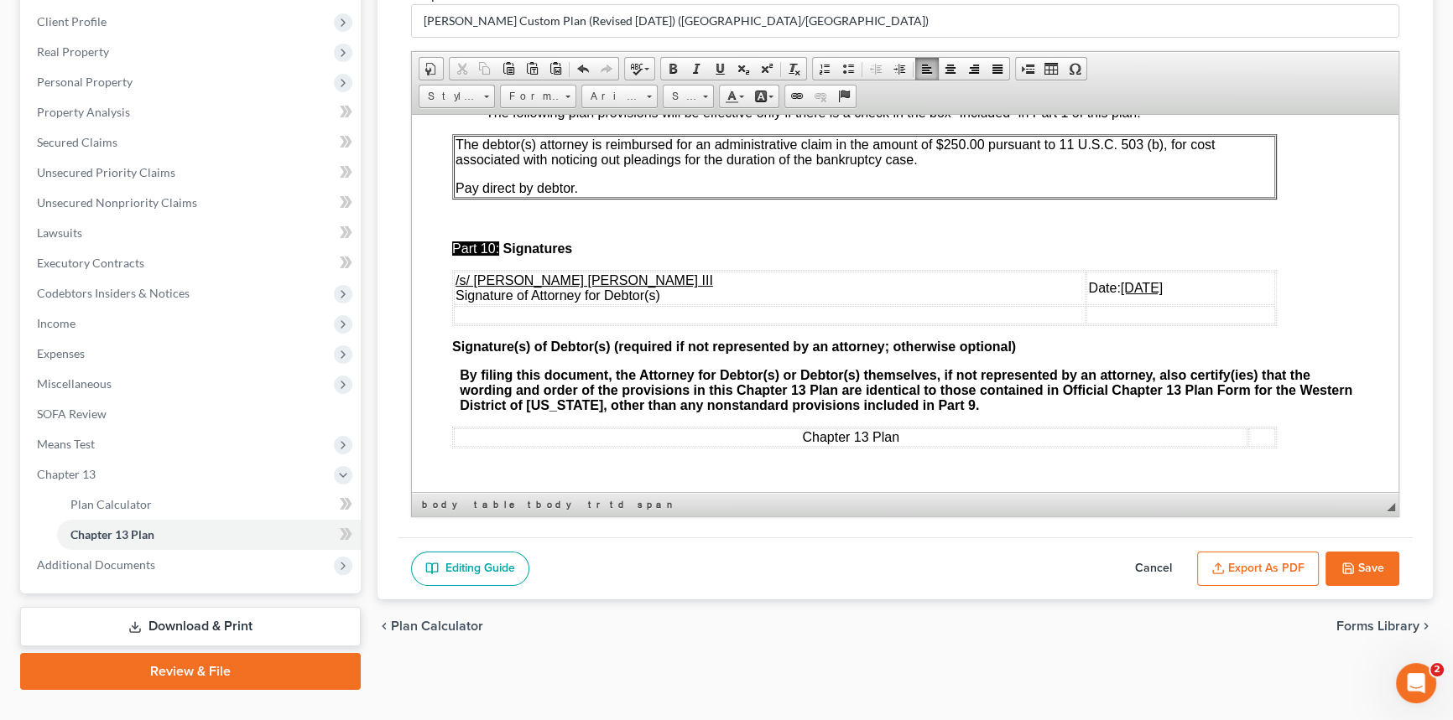
scroll to position [6555, 0]
drag, startPoint x: 1047, startPoint y: 285, endPoint x: 1033, endPoint y: 284, distance: 14.3
click at [1120, 284] on u "[DATE]" at bounding box center [1141, 287] width 42 height 14
click at [1120, 280] on u "[DATE]" at bounding box center [1141, 287] width 42 height 14
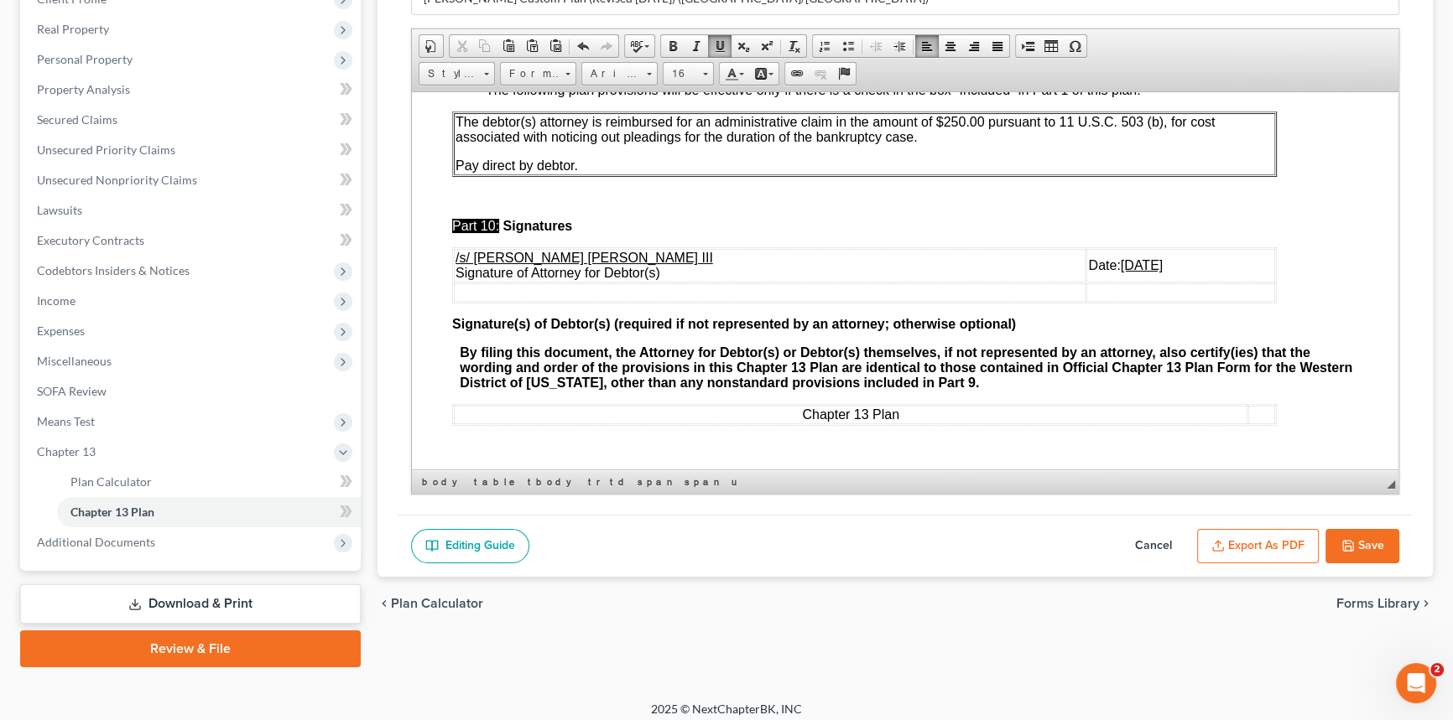
scroll to position [260, 0]
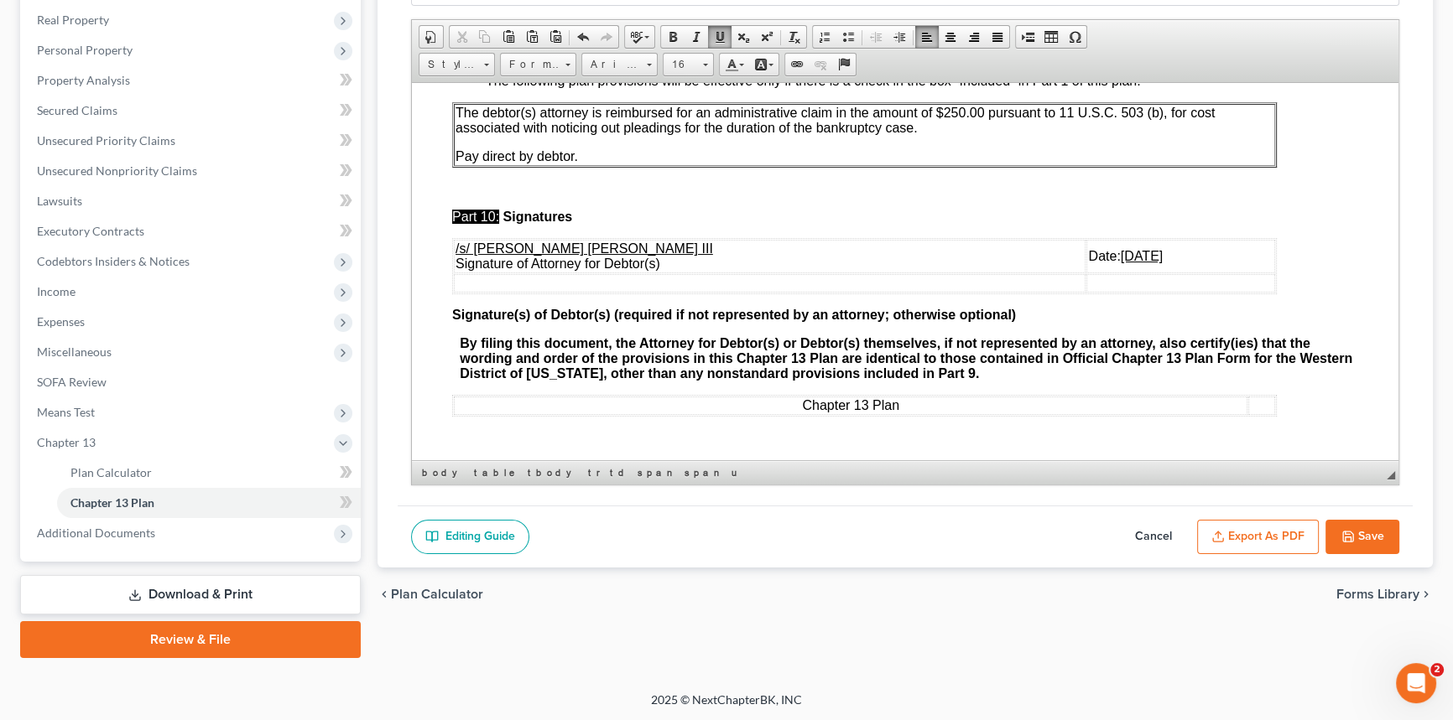
click at [1370, 538] on button "Save" at bounding box center [1362, 537] width 74 height 35
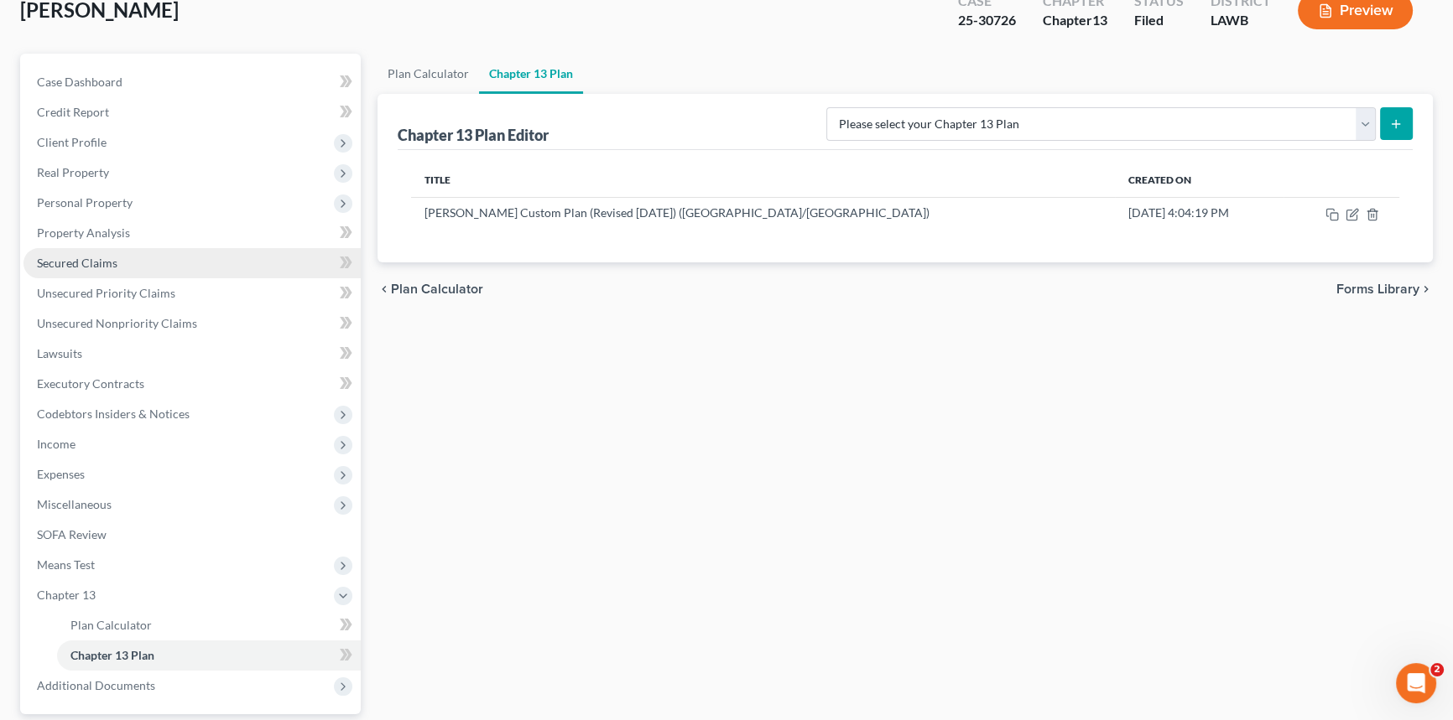
click at [148, 257] on link "Secured Claims" at bounding box center [191, 263] width 337 height 30
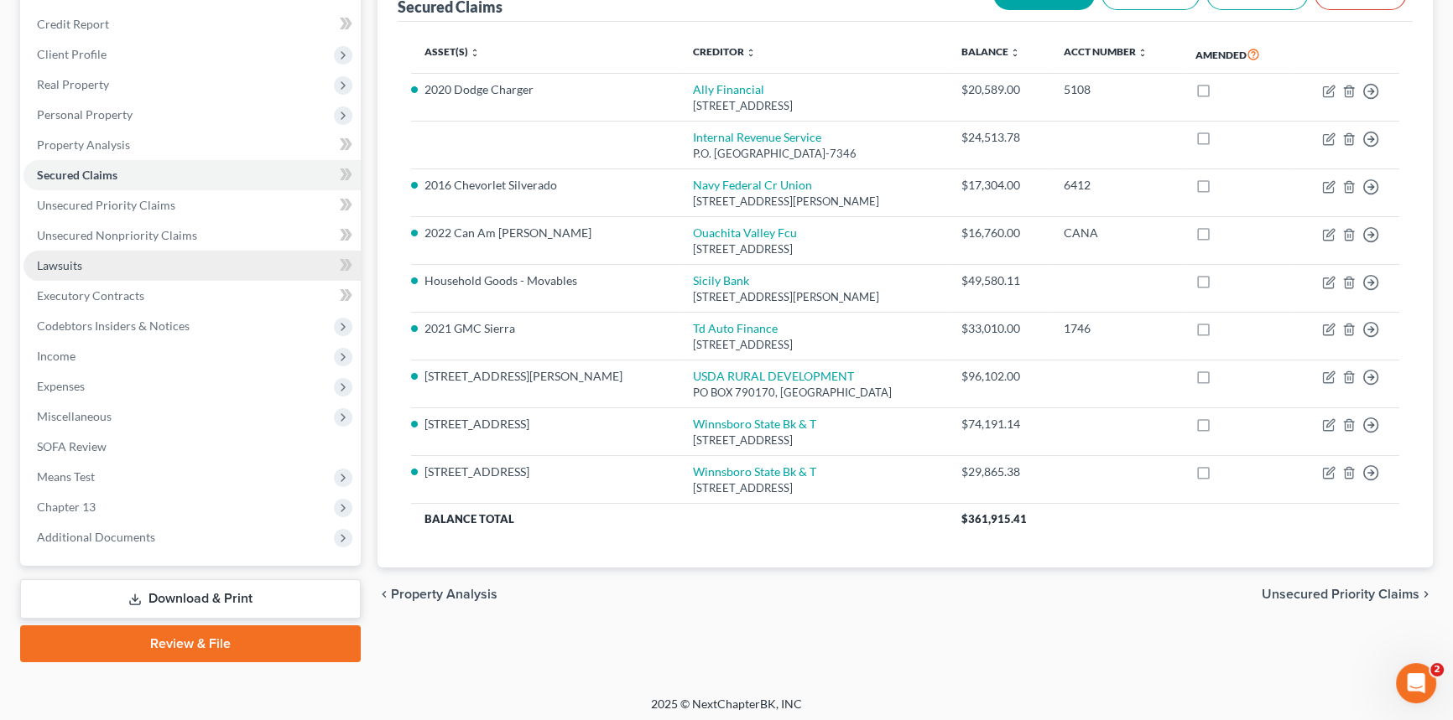
scroll to position [199, 0]
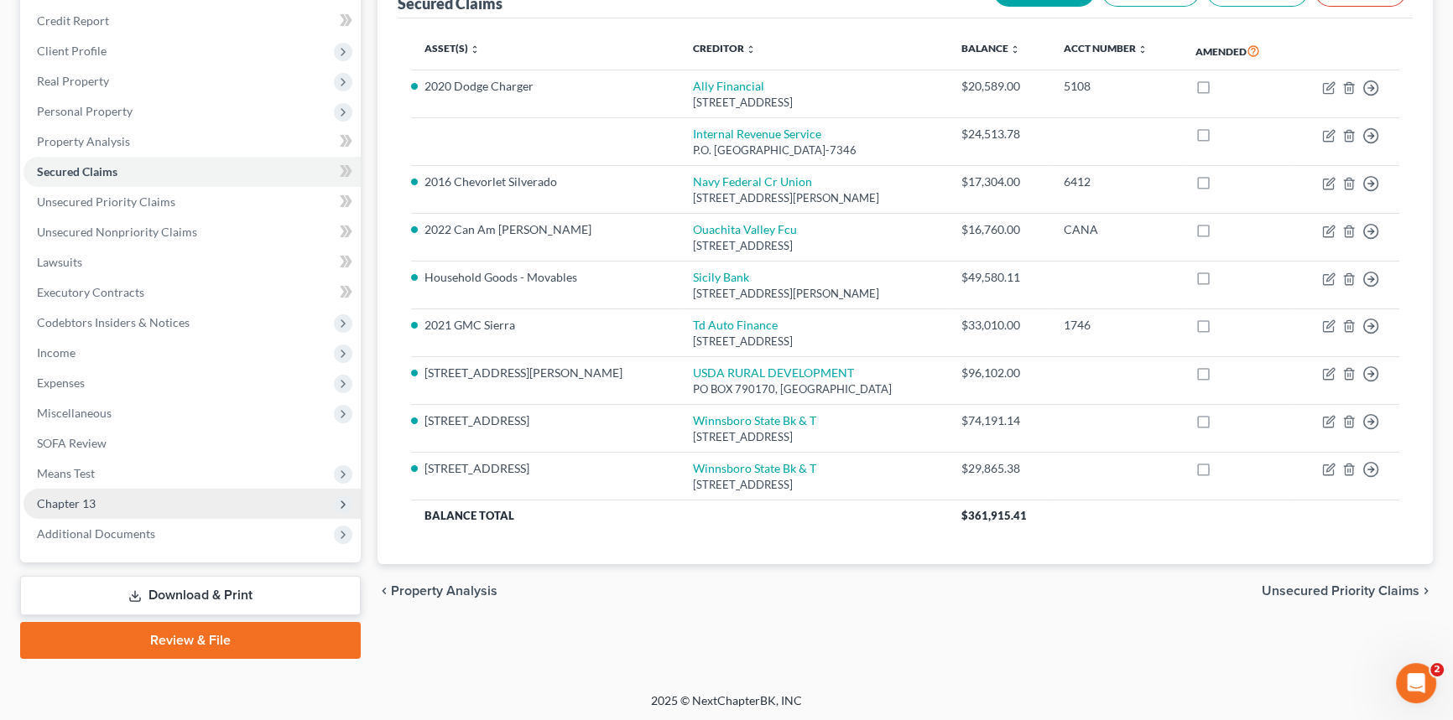
click at [107, 497] on span "Chapter 13" at bounding box center [191, 504] width 337 height 30
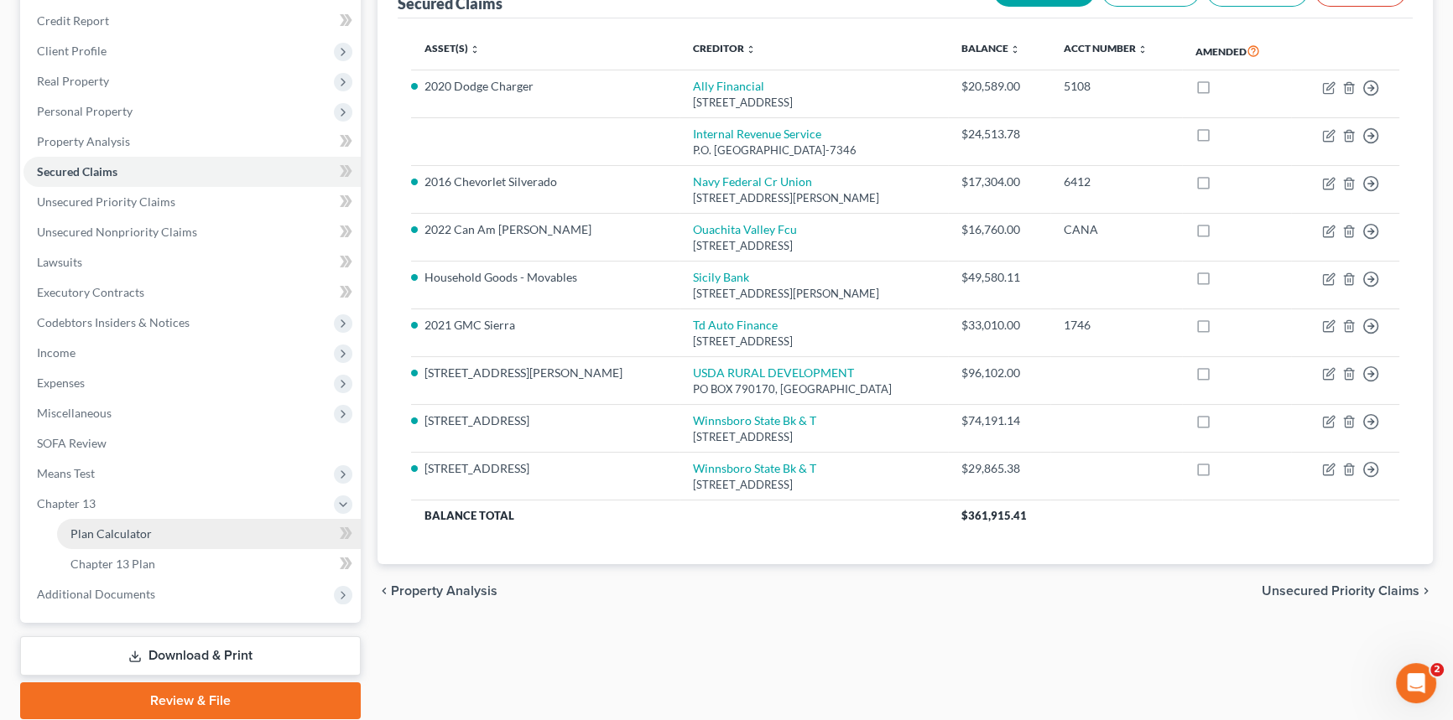
click at [126, 523] on link "Plan Calculator" at bounding box center [209, 534] width 304 height 30
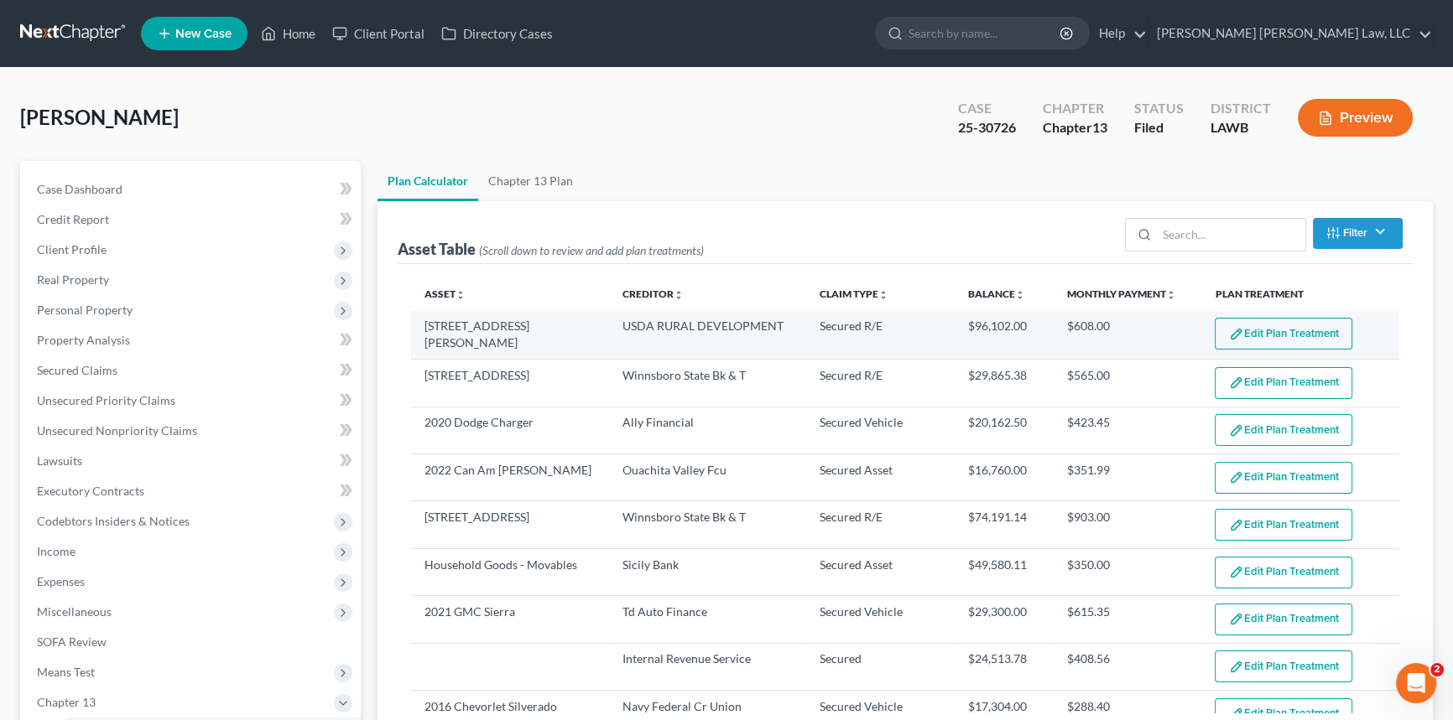
select select "59"
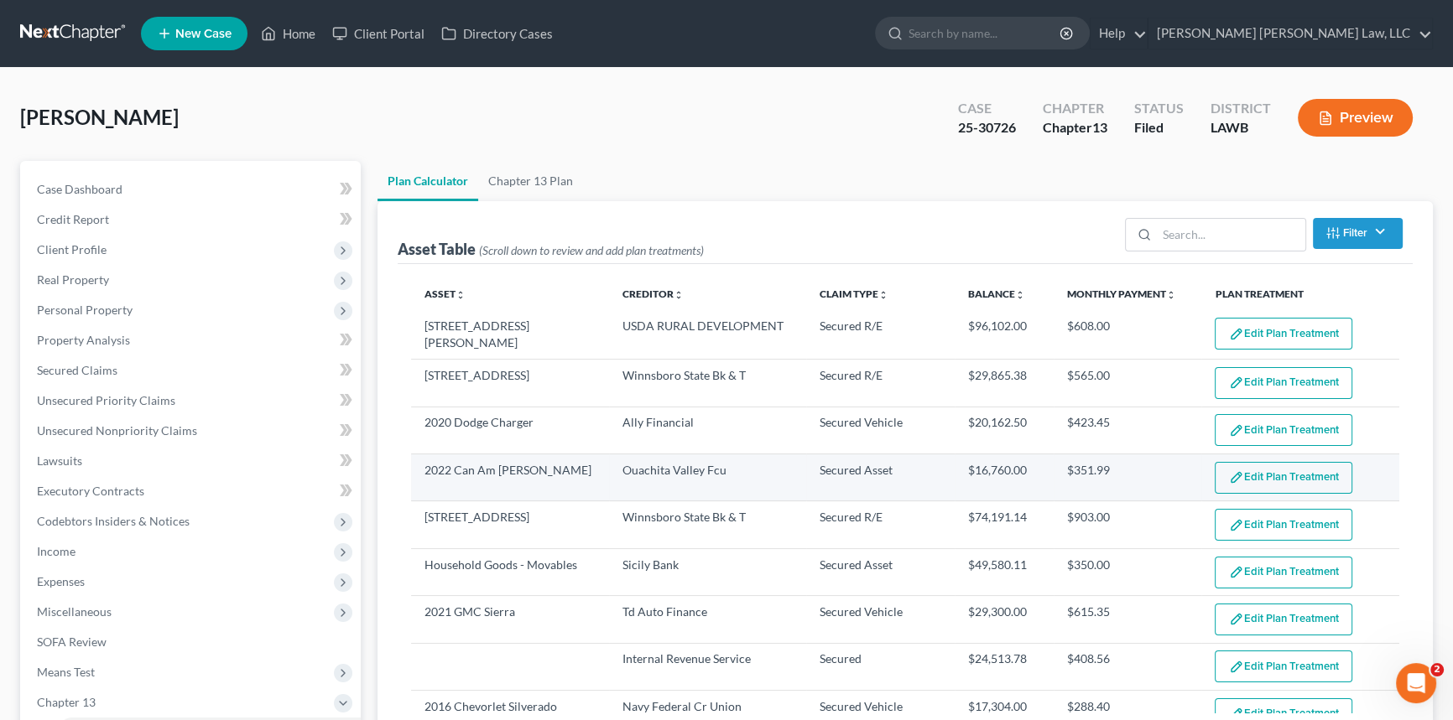
click at [1278, 470] on button "Edit Plan Treatment" at bounding box center [1283, 478] width 138 height 32
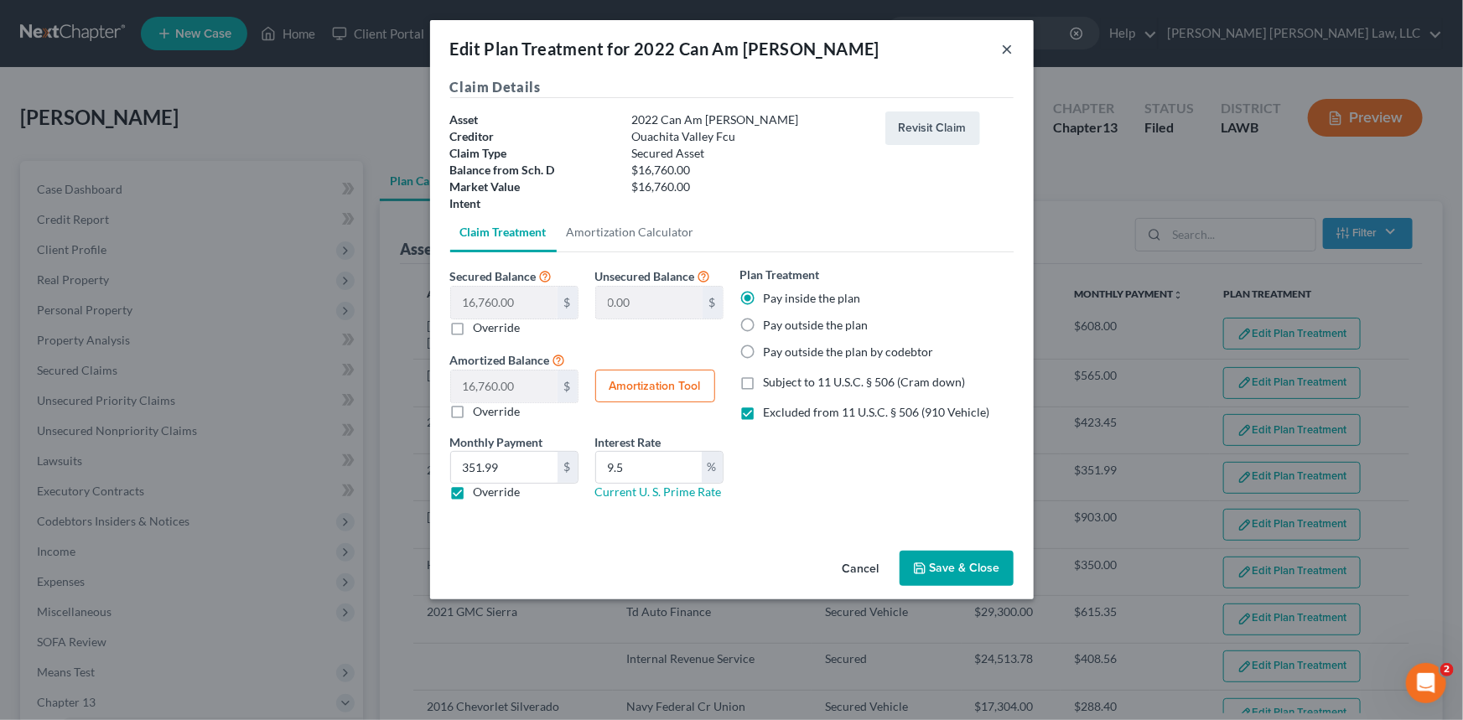
click at [1006, 44] on button "×" at bounding box center [1008, 49] width 12 height 20
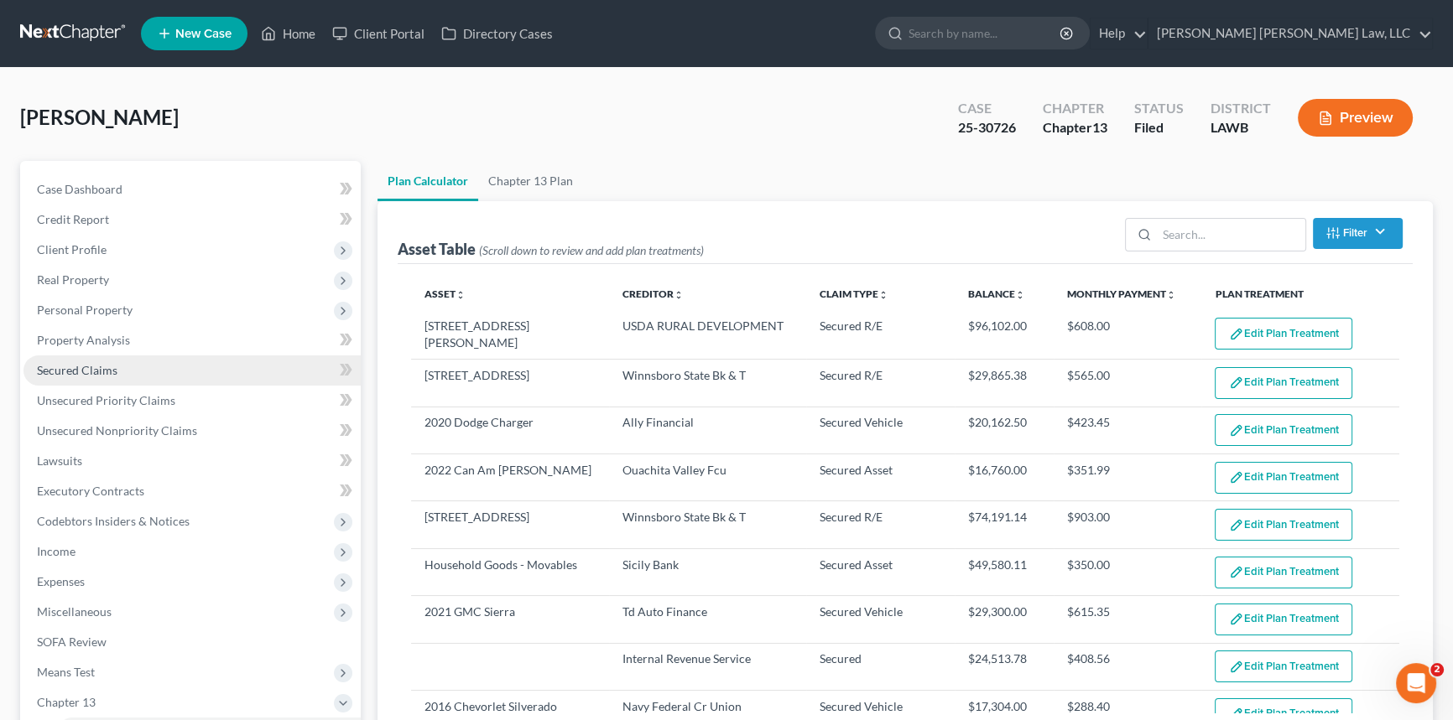
click at [109, 373] on span "Secured Claims" at bounding box center [77, 370] width 81 height 14
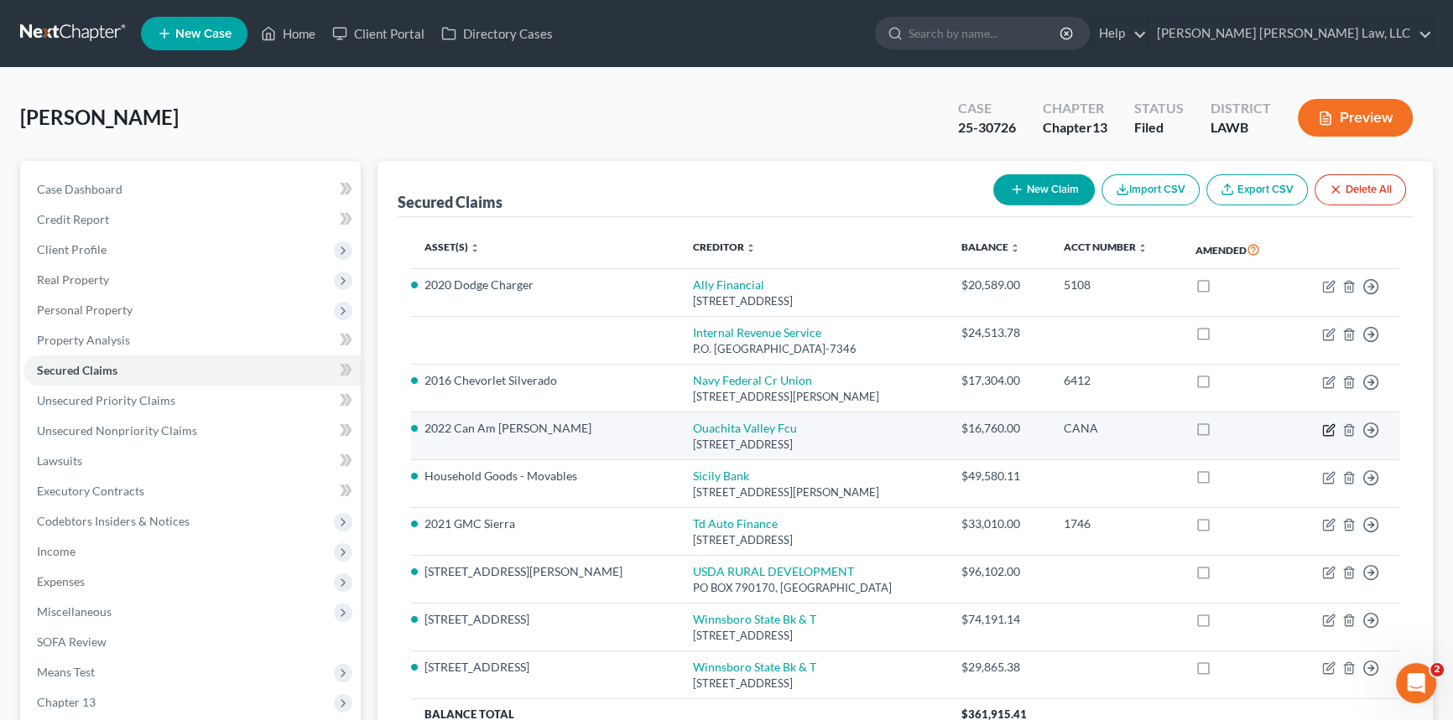
click at [1327, 425] on icon "button" at bounding box center [1328, 430] width 13 height 13
select select "19"
select select "4"
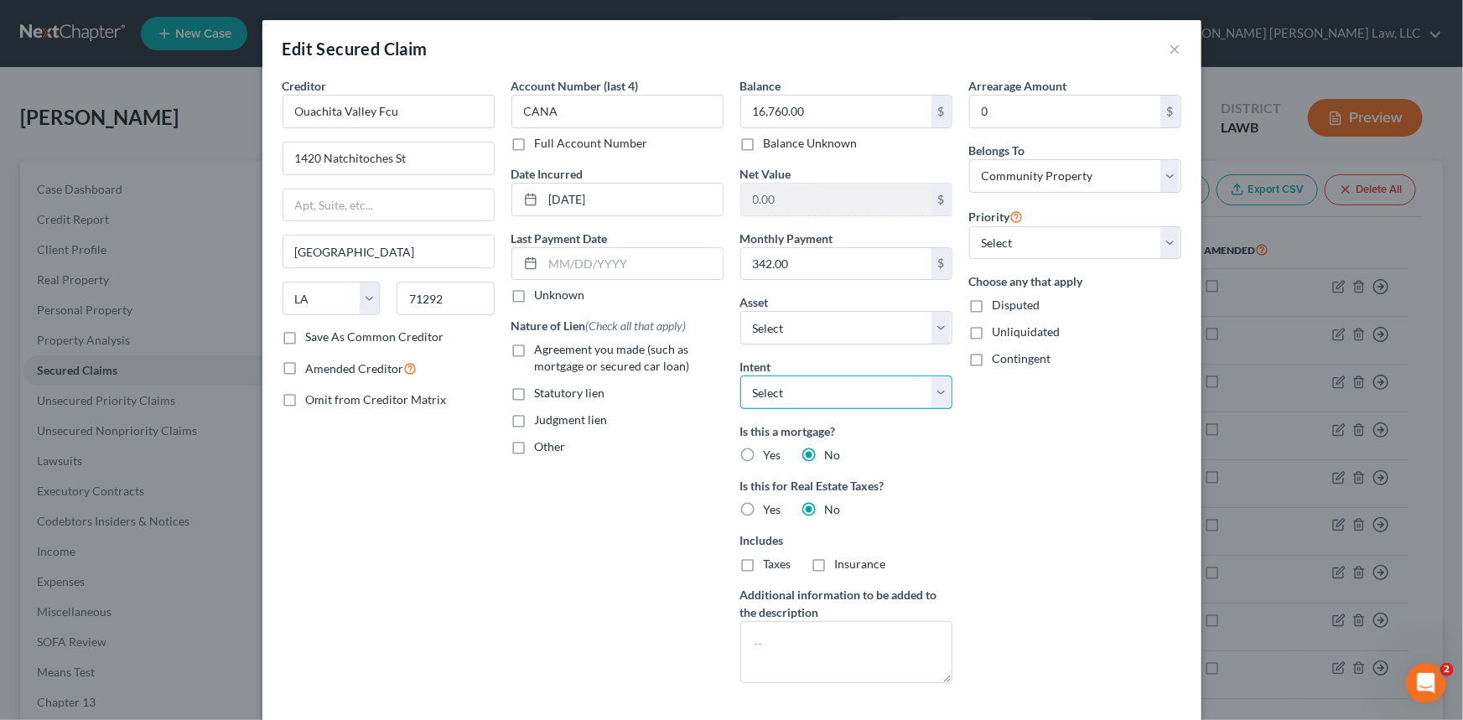
click at [939, 391] on select "Select Surrender Redeem Reaffirm Avoid Other" at bounding box center [847, 393] width 212 height 34
select select "0"
click at [741, 376] on select "Select Surrender Redeem Reaffirm Avoid Other" at bounding box center [847, 393] width 212 height 34
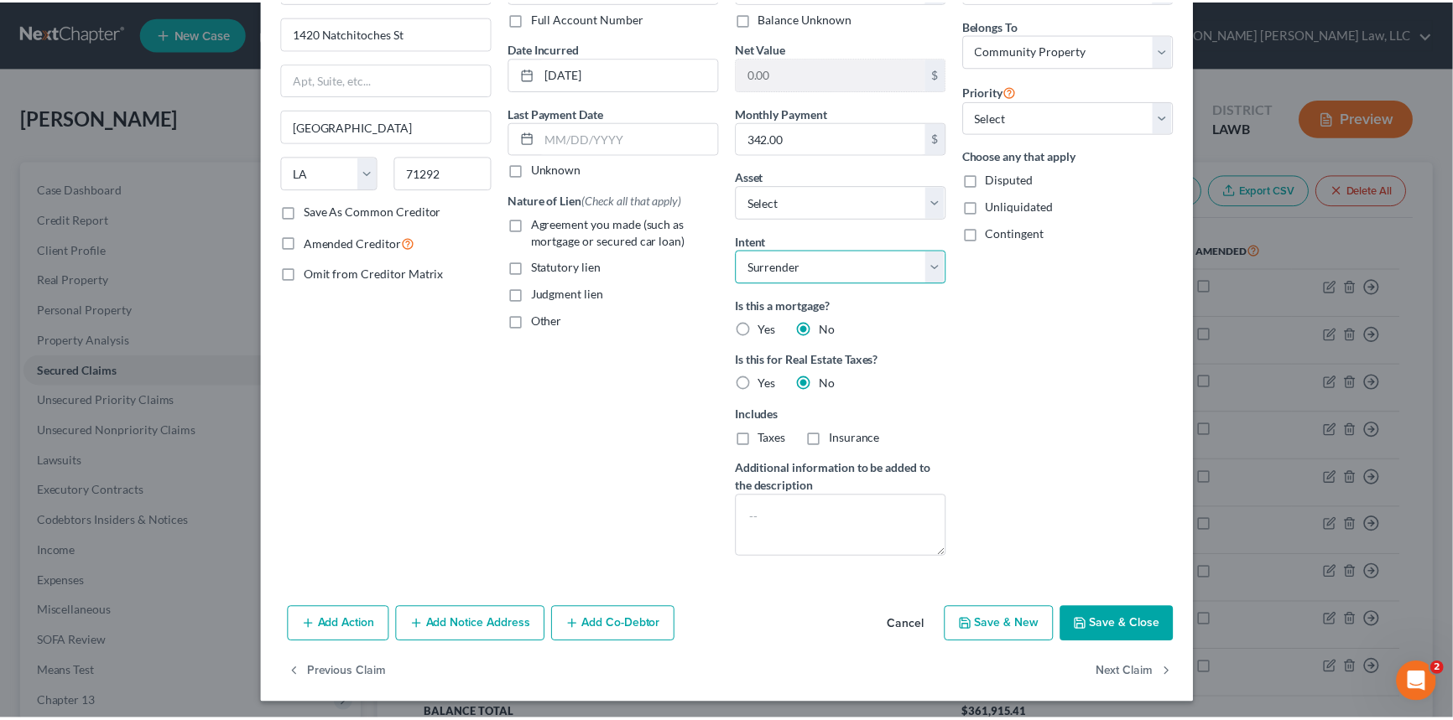
scroll to position [128, 0]
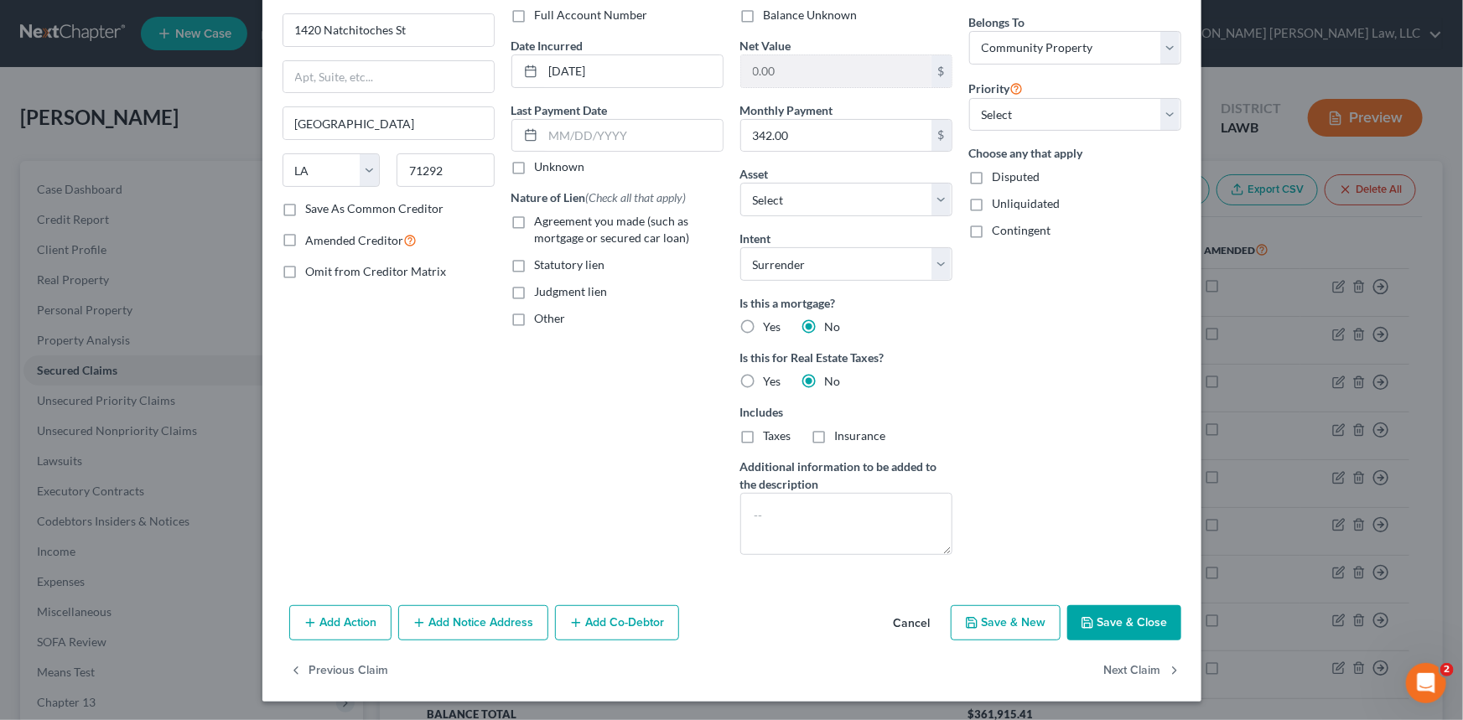
click at [1129, 619] on button "Save & Close" at bounding box center [1125, 622] width 114 height 35
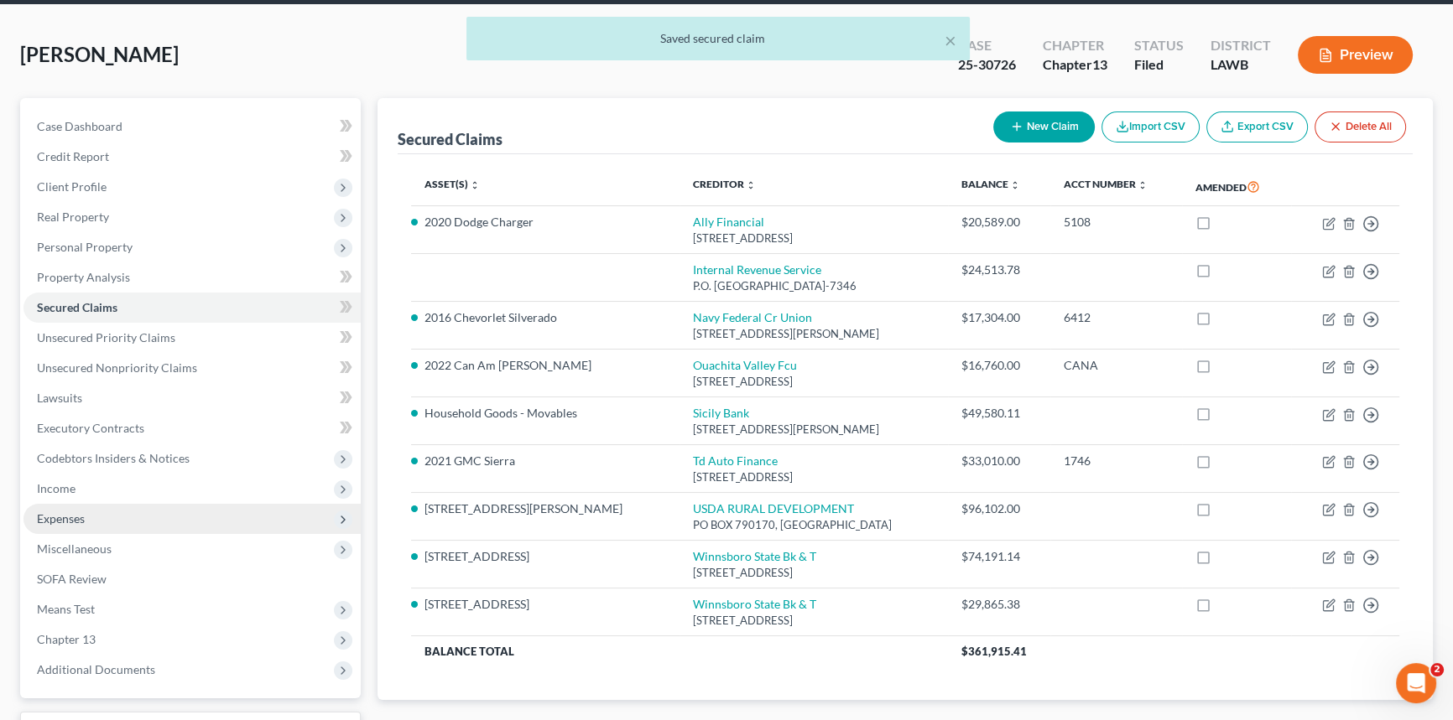
scroll to position [199, 0]
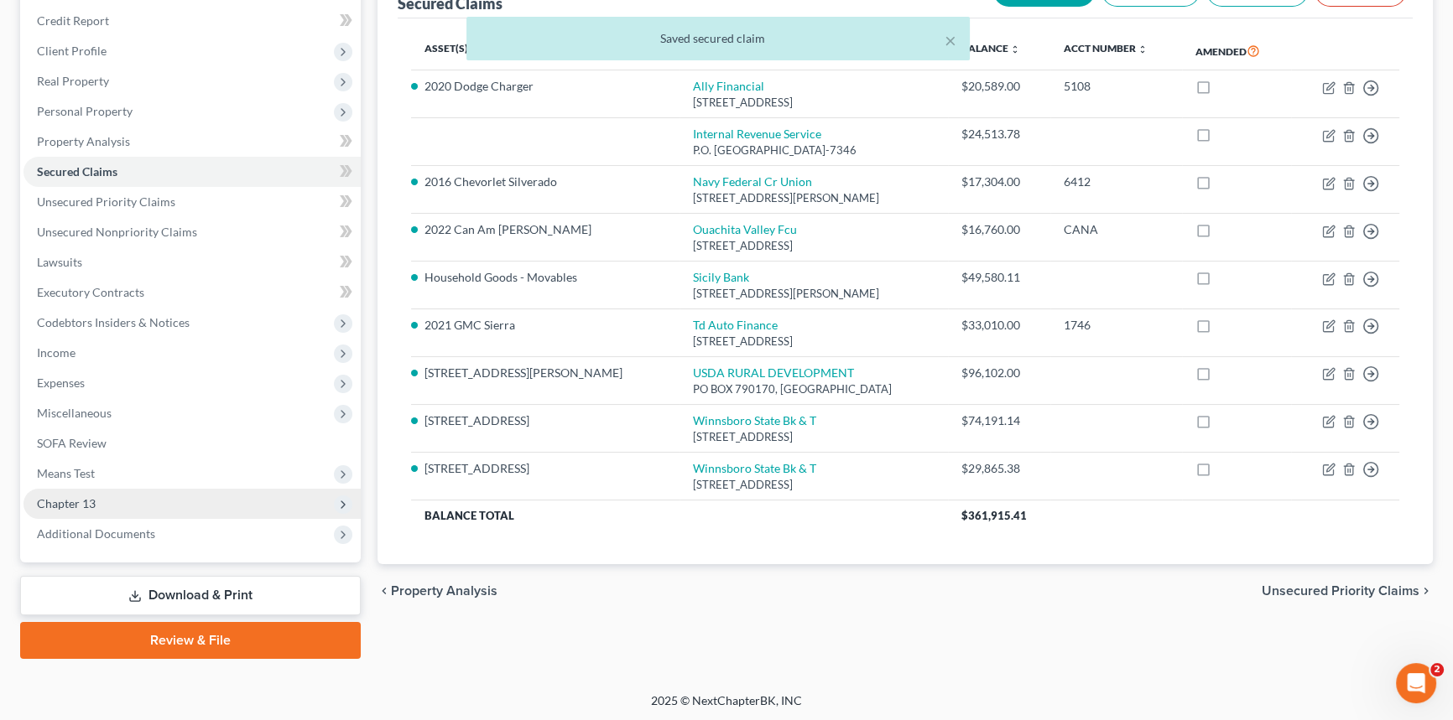
click at [137, 501] on span "Chapter 13" at bounding box center [191, 504] width 337 height 30
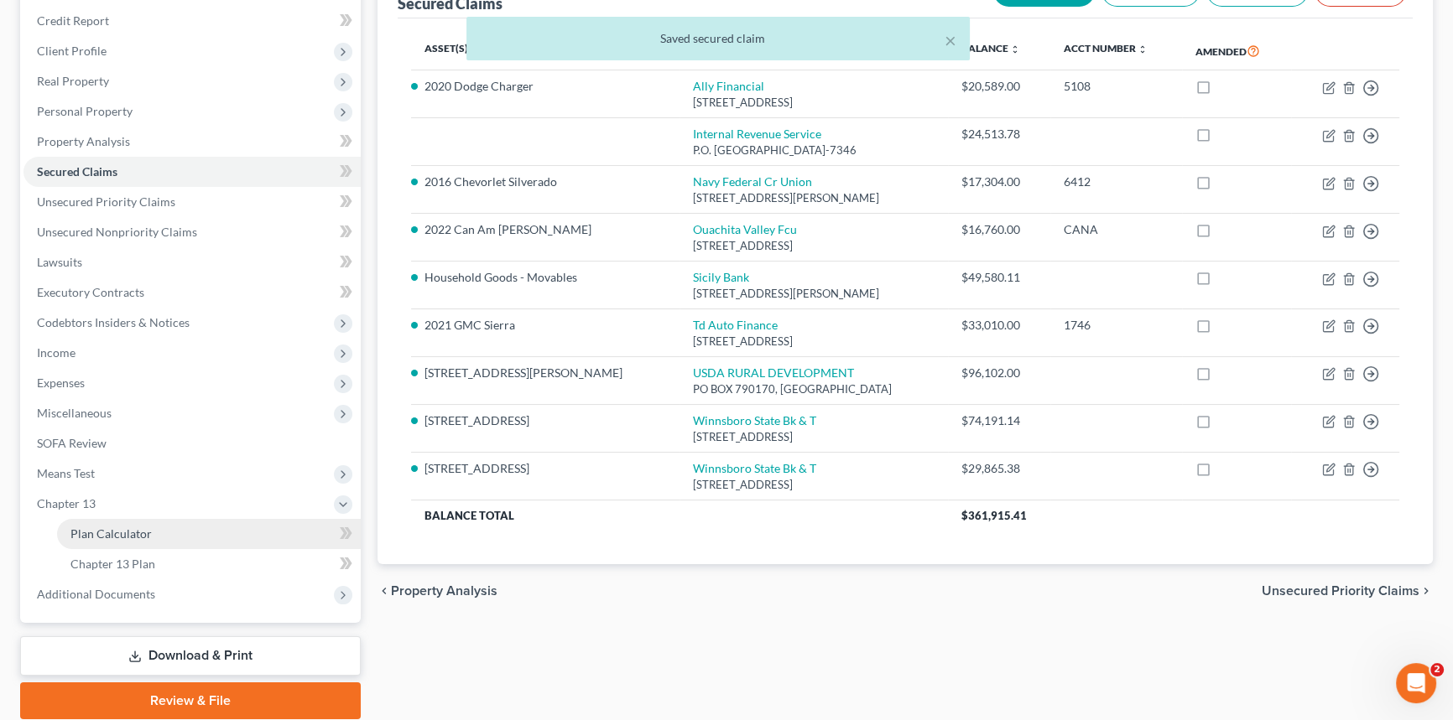
click at [168, 519] on link "Plan Calculator" at bounding box center [209, 534] width 304 height 30
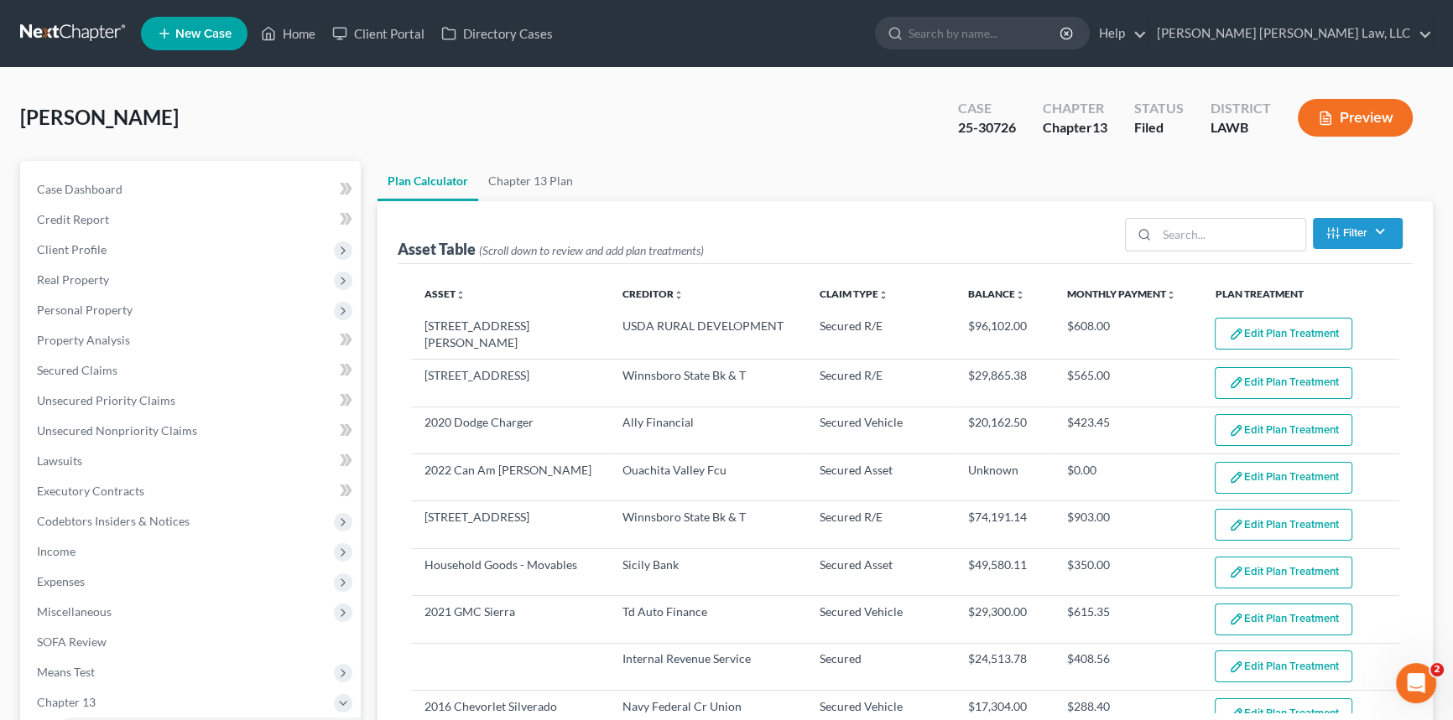
select select "59"
click at [1265, 463] on button "Edit Plan Treatment" at bounding box center [1283, 478] width 138 height 32
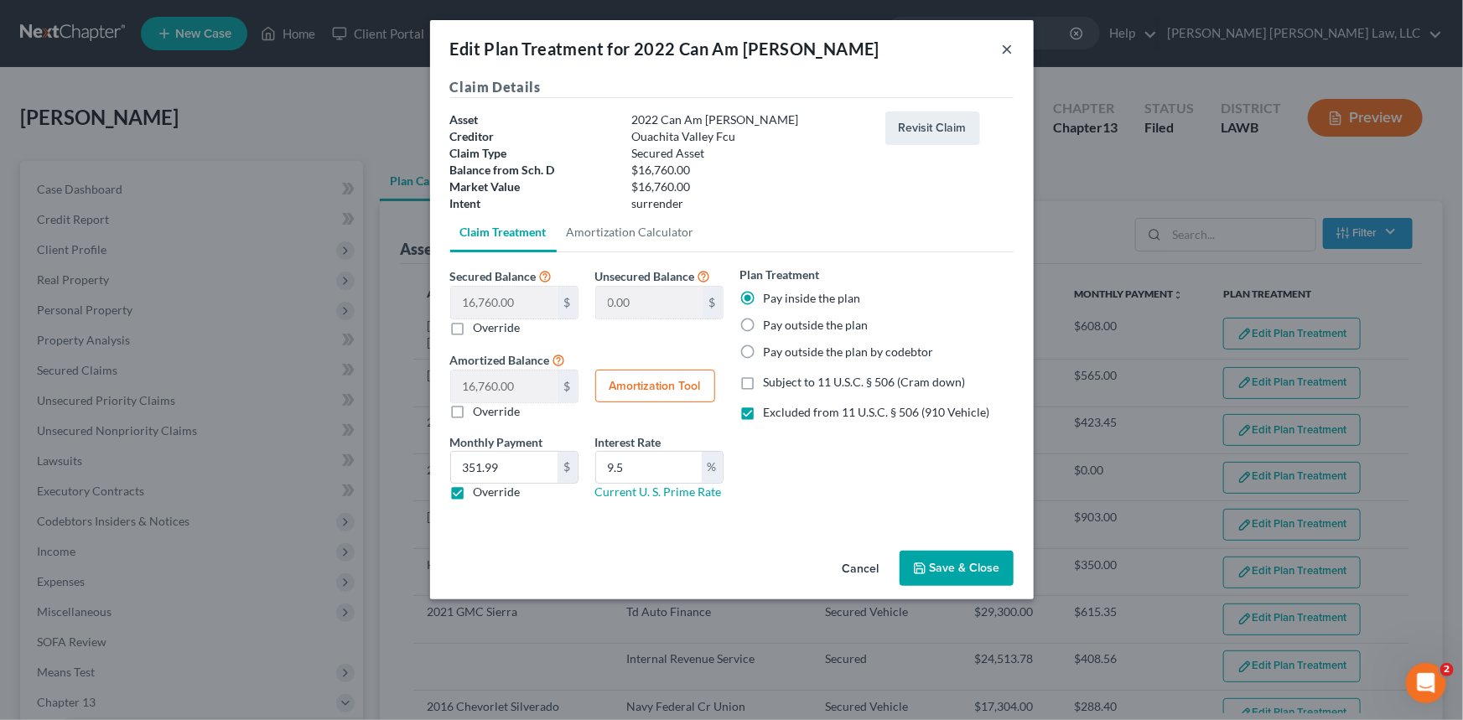
click at [1006, 43] on button "×" at bounding box center [1008, 49] width 12 height 20
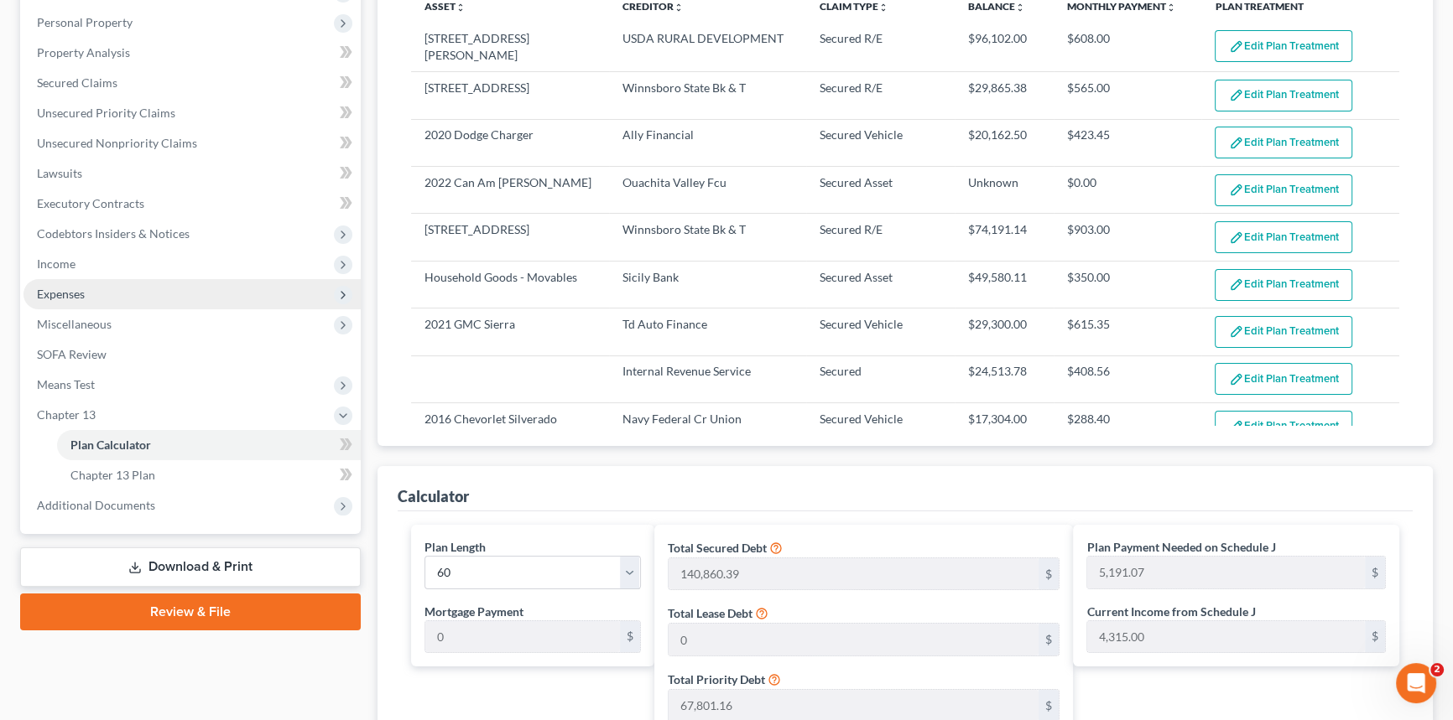
scroll to position [304, 0]
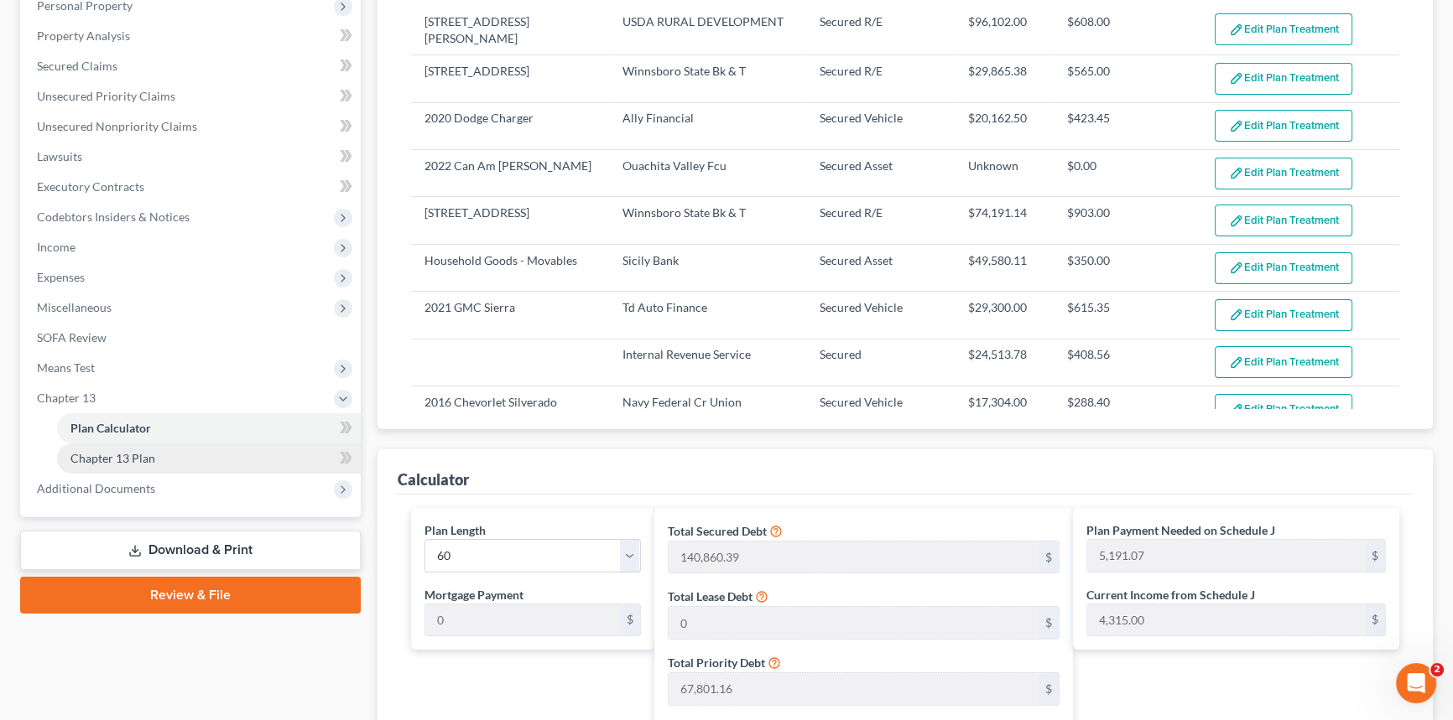
click at [260, 457] on link "Chapter 13 Plan" at bounding box center [209, 459] width 304 height 30
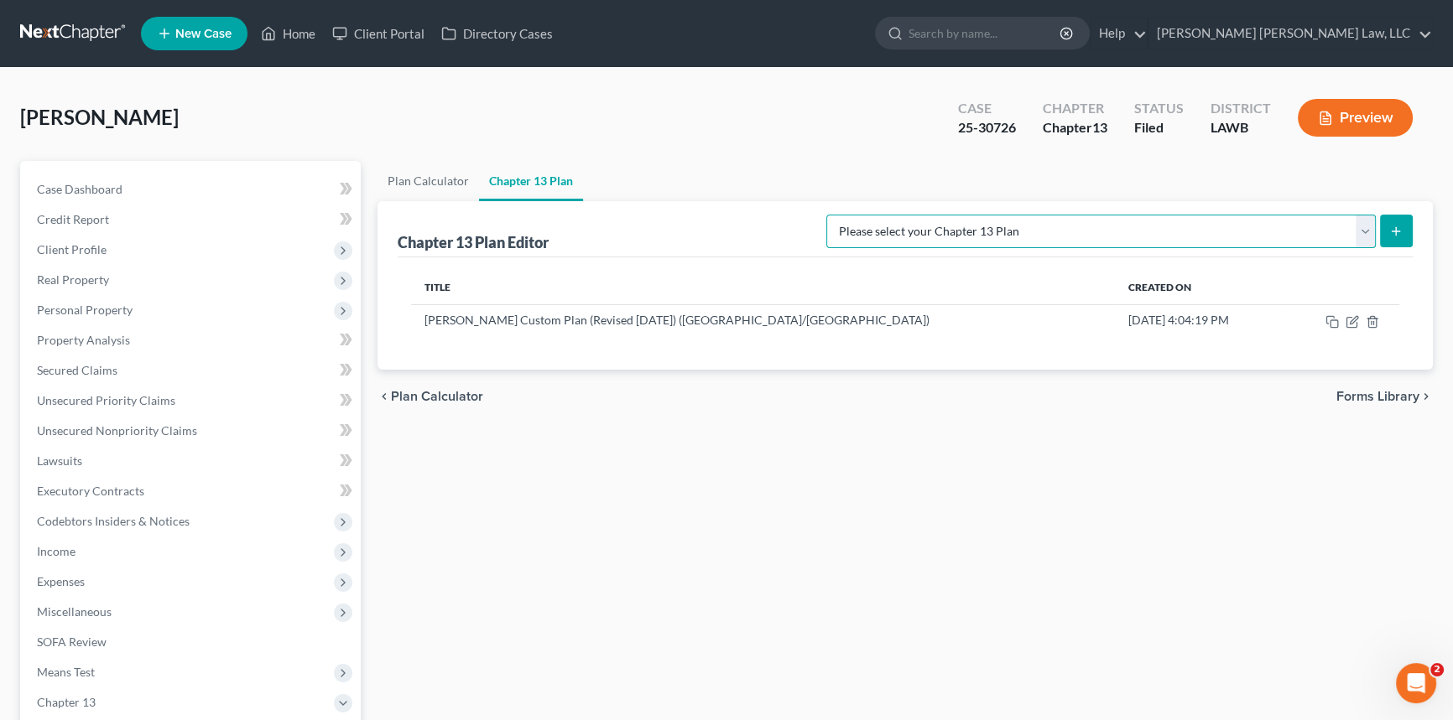
click at [1361, 224] on select "Please select your Chapter 13 Plan [PERSON_NAME] Custom Plan (Revised [DATE]) […" at bounding box center [1100, 232] width 549 height 34
select select "1"
click at [1001, 215] on select "Please select your Chapter 13 Plan [PERSON_NAME] Custom Plan (Revised [DATE]) […" at bounding box center [1100, 232] width 549 height 34
click at [1405, 228] on button "submit" at bounding box center [1396, 231] width 33 height 33
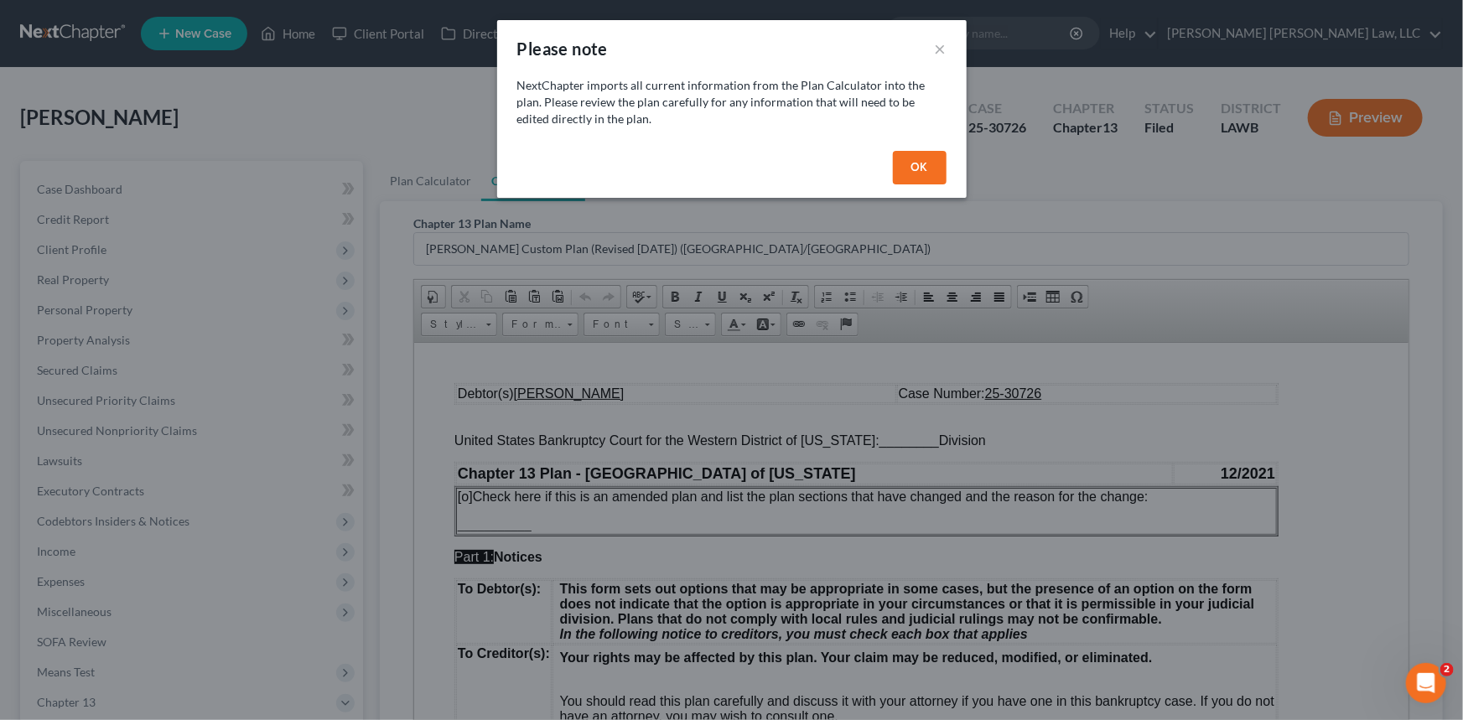
click at [914, 168] on button "OK" at bounding box center [920, 168] width 54 height 34
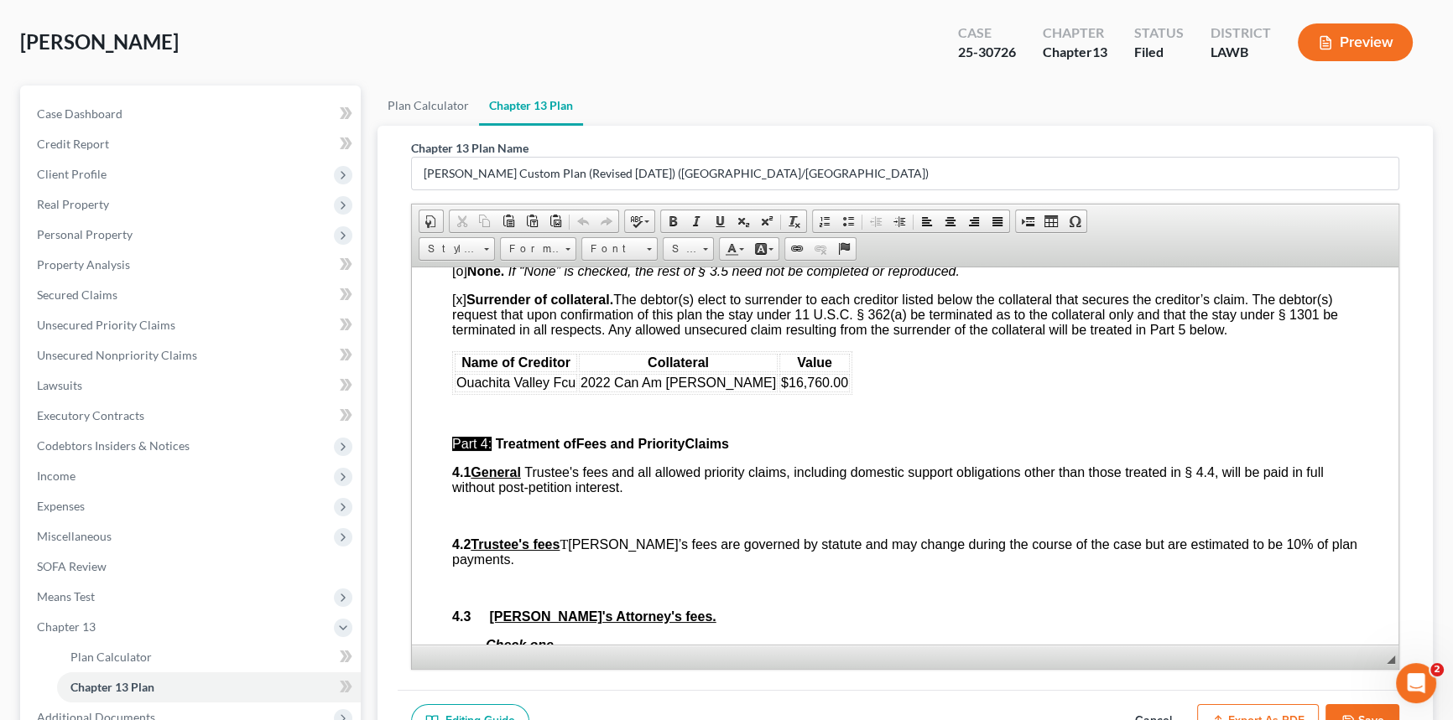
scroll to position [3659, 0]
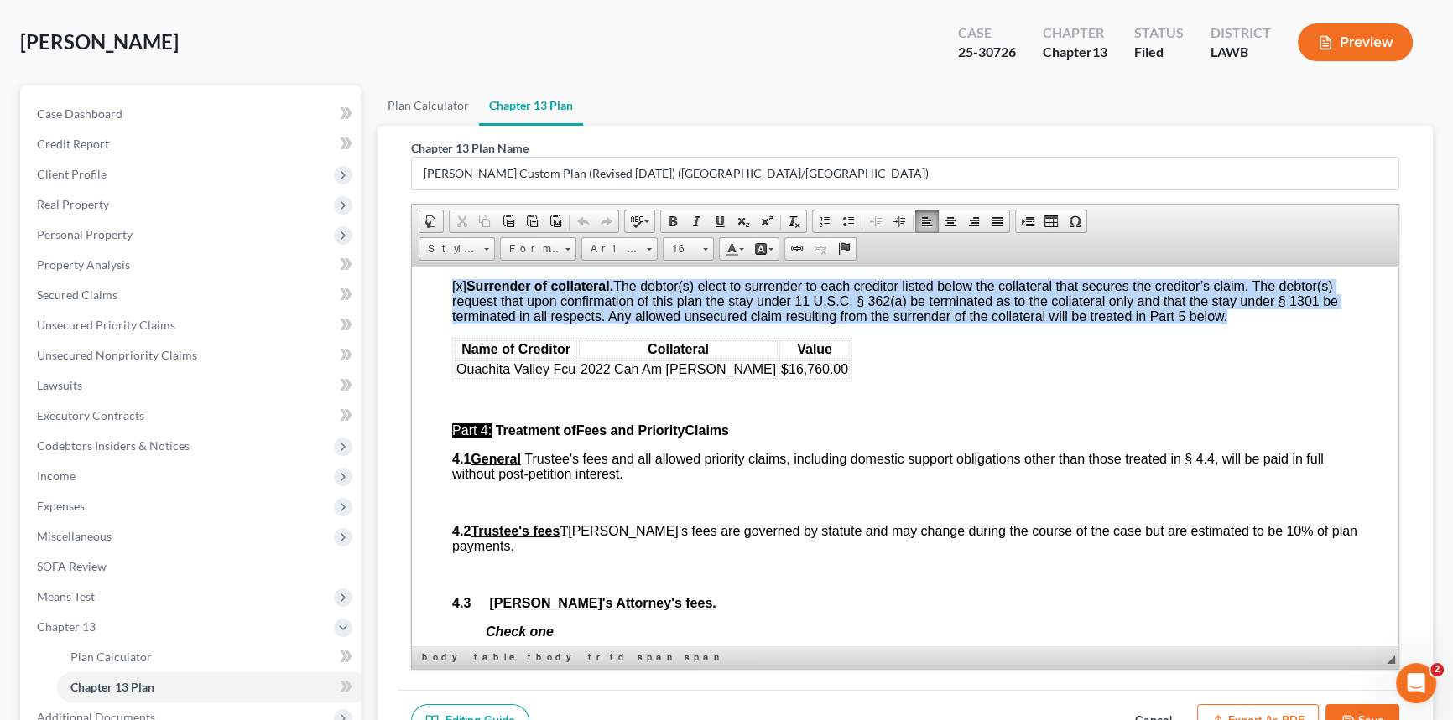
drag, startPoint x: 818, startPoint y: 508, endPoint x: 425, endPoint y: 395, distance: 408.5
click at [425, 395] on html "Debtor(s) [PERSON_NAME] Case Number: 25-30726 United States Bankruptcy Court fo…" at bounding box center [905, 252] width 986 height 7288
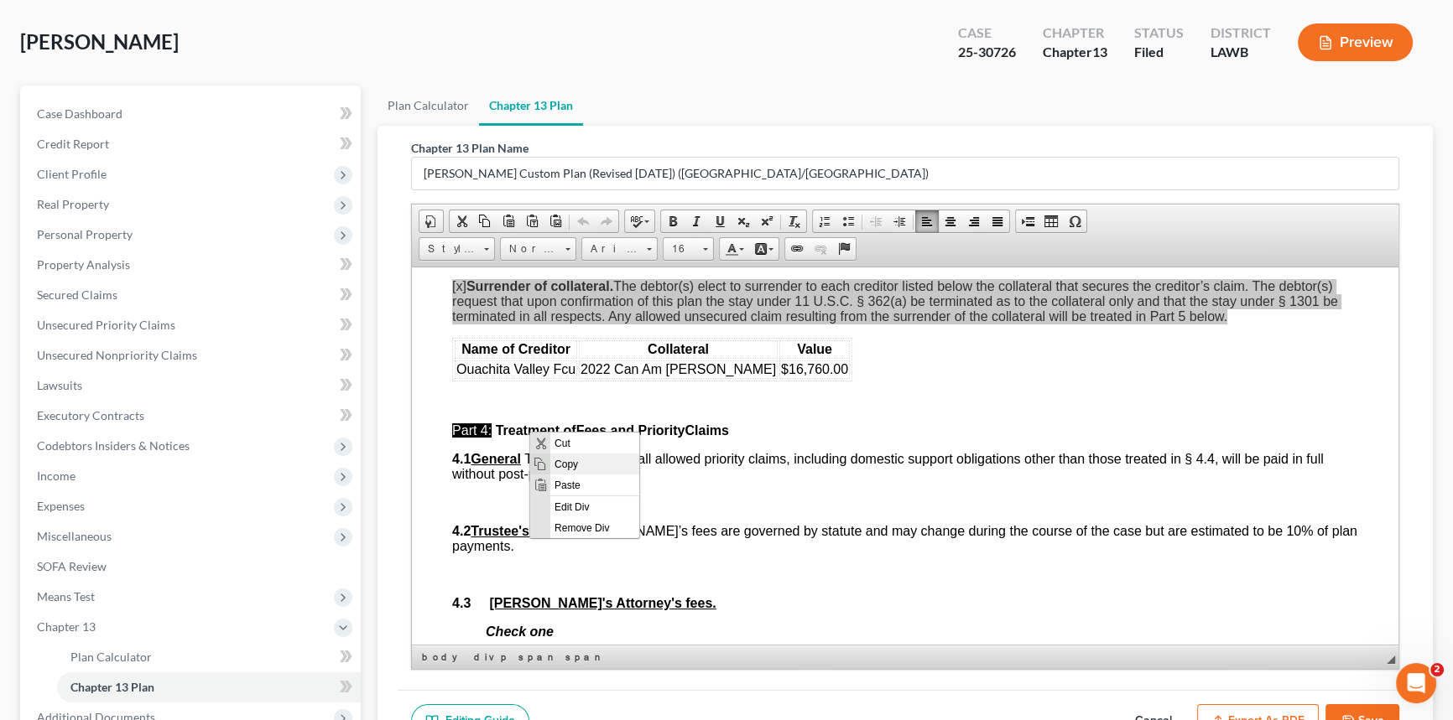
scroll to position [0, 0]
drag, startPoint x: 689, startPoint y: 630, endPoint x: 571, endPoint y: 464, distance: 203.4
click at [571, 464] on span "Copy" at bounding box center [593, 464] width 89 height 21
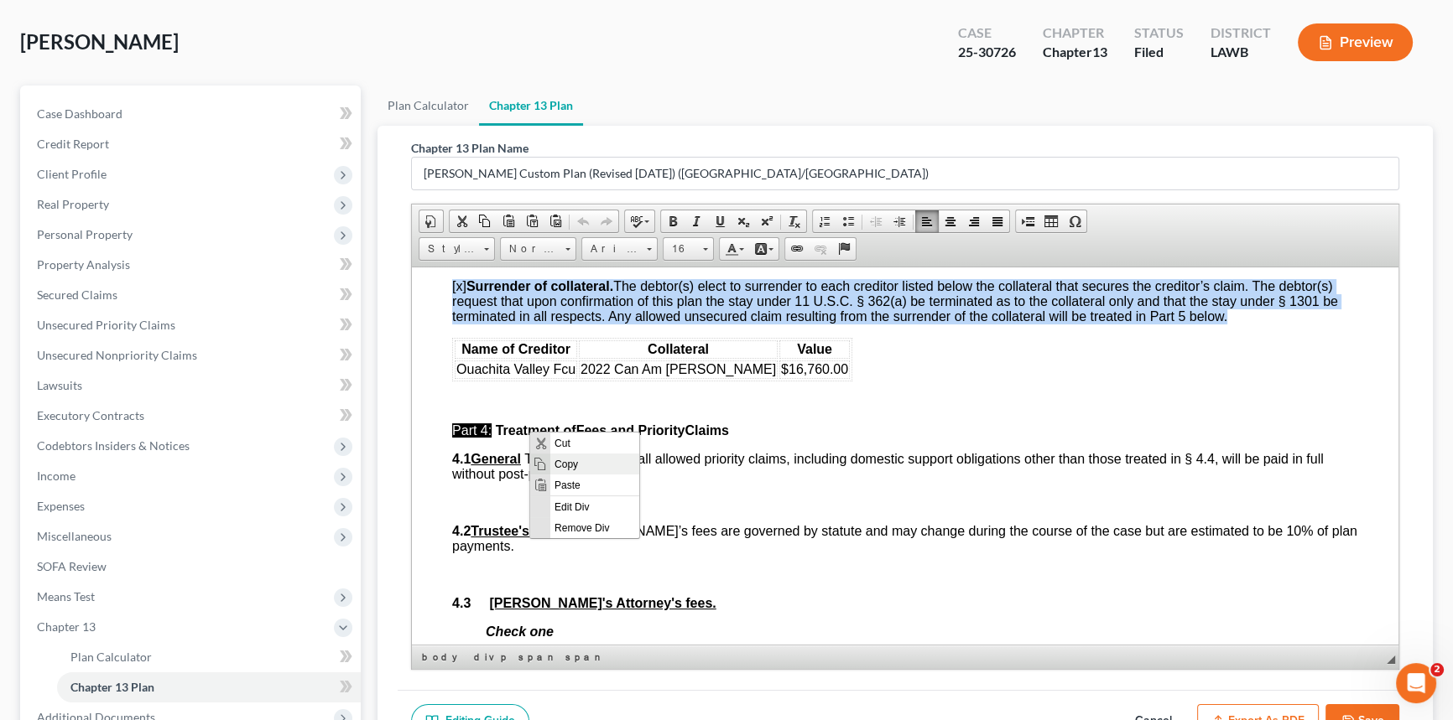
copy div "[o] None. If “None” is checked, the rest of § 3.5 need not be completed or repr…"
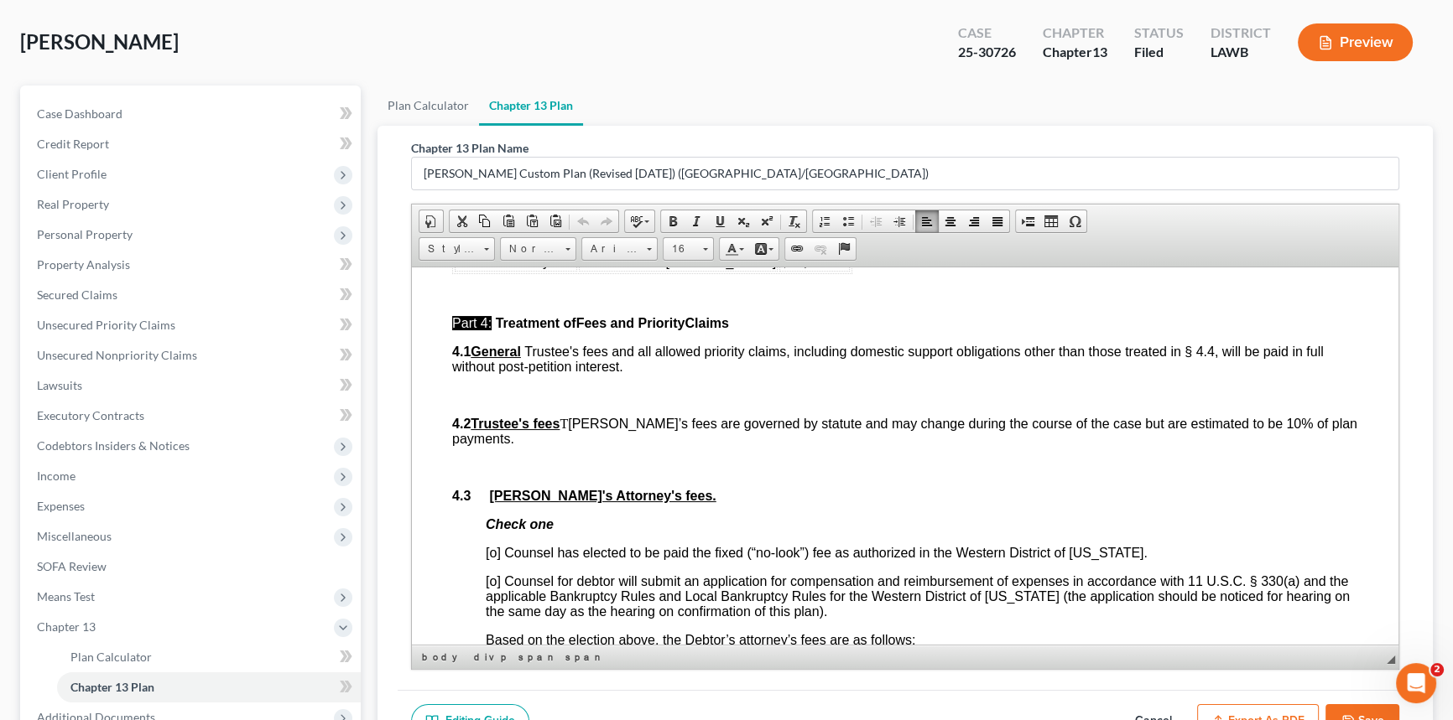
scroll to position [3888, 0]
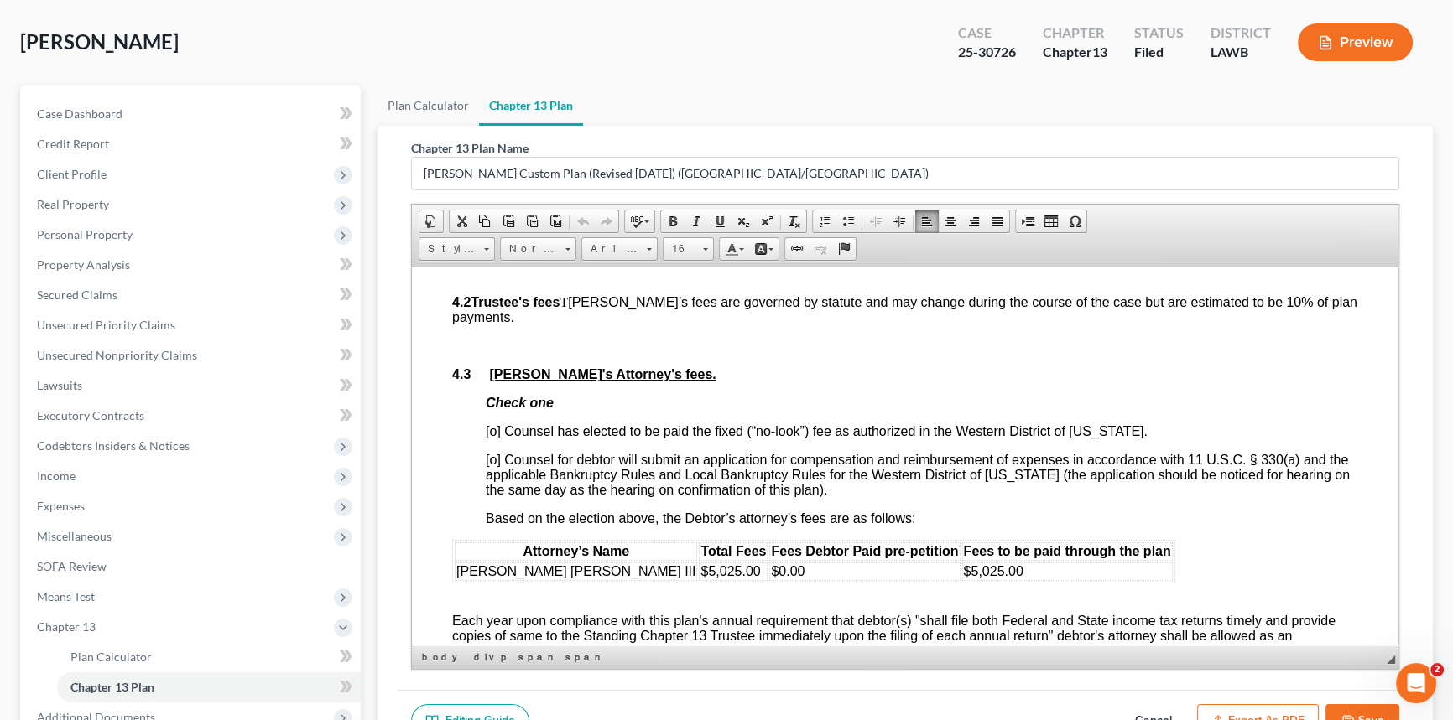
click at [1146, 715] on button "Cancel" at bounding box center [1153, 721] width 74 height 35
select select "1"
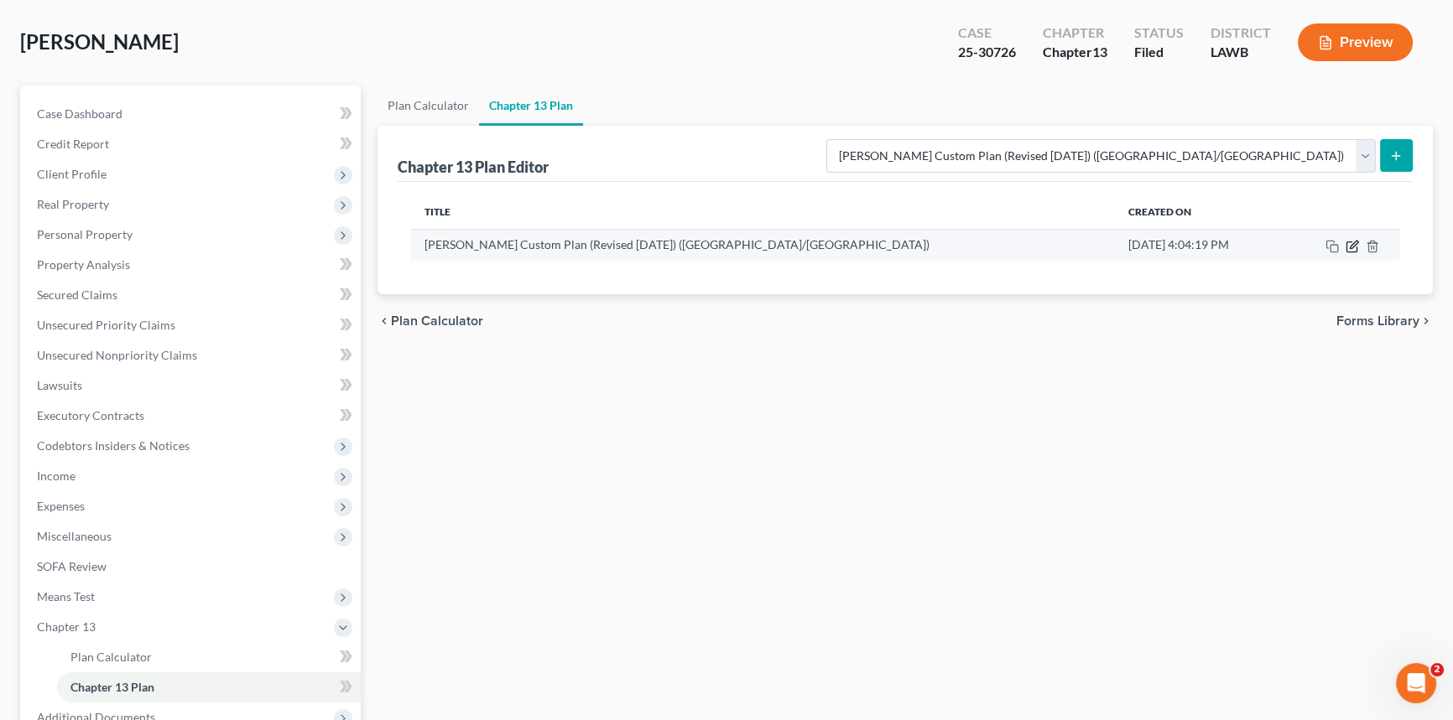
click at [1351, 243] on icon "button" at bounding box center [1353, 245] width 8 height 8
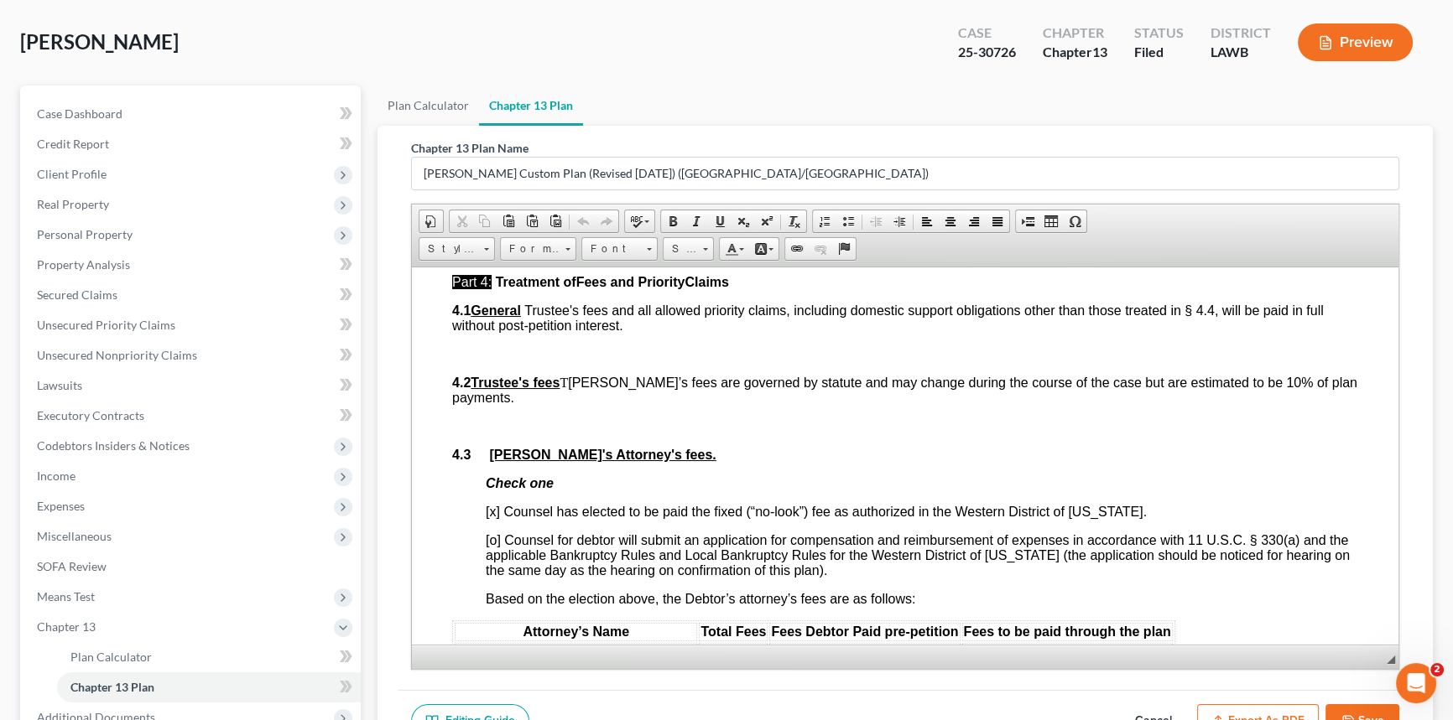
scroll to position [3735, 0]
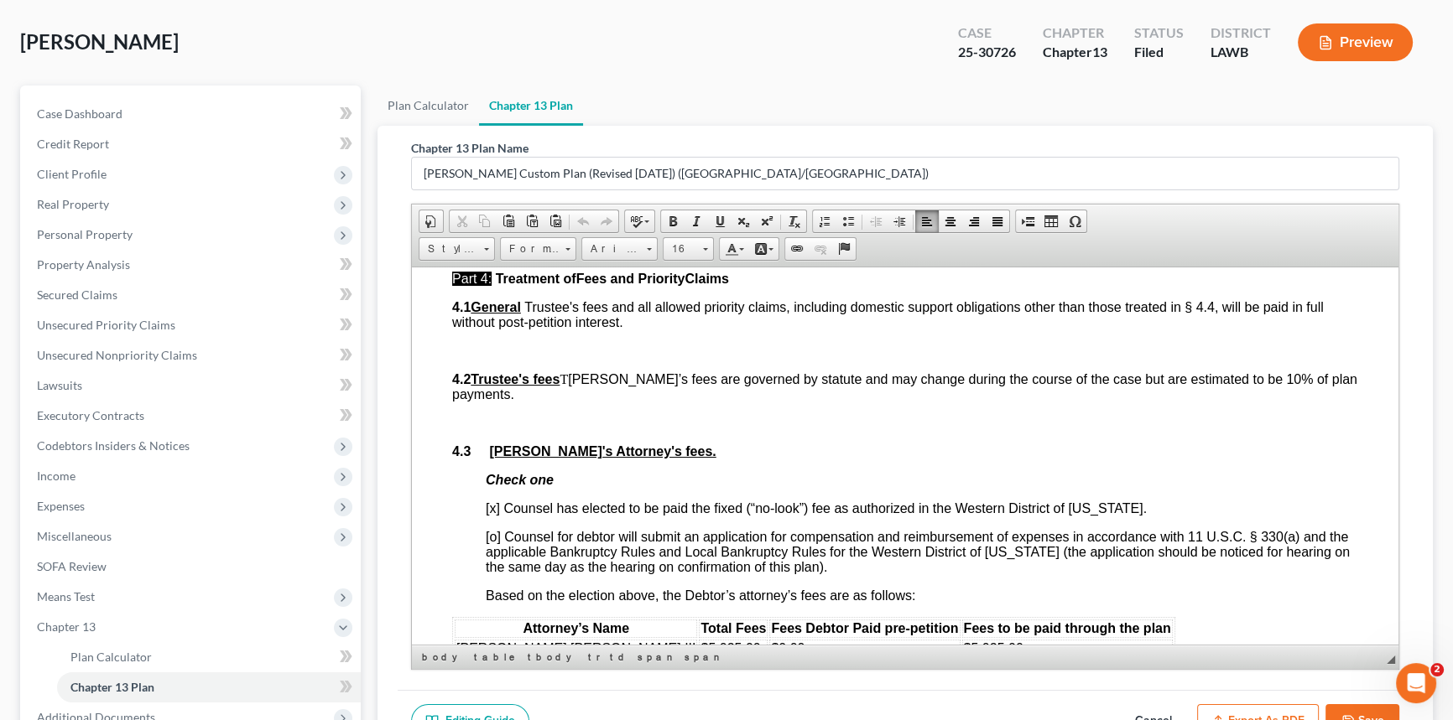
drag, startPoint x: 969, startPoint y: 361, endPoint x: 451, endPoint y: 368, distance: 518.3
click at [452, 229] on p "[x] None. If “None” is checked, the rest of § 3.5 need not be completed or repr…" at bounding box center [905, 221] width 906 height 15
paste body "To enrich screen reader interactions, please activate Accessibility in Grammarl…"
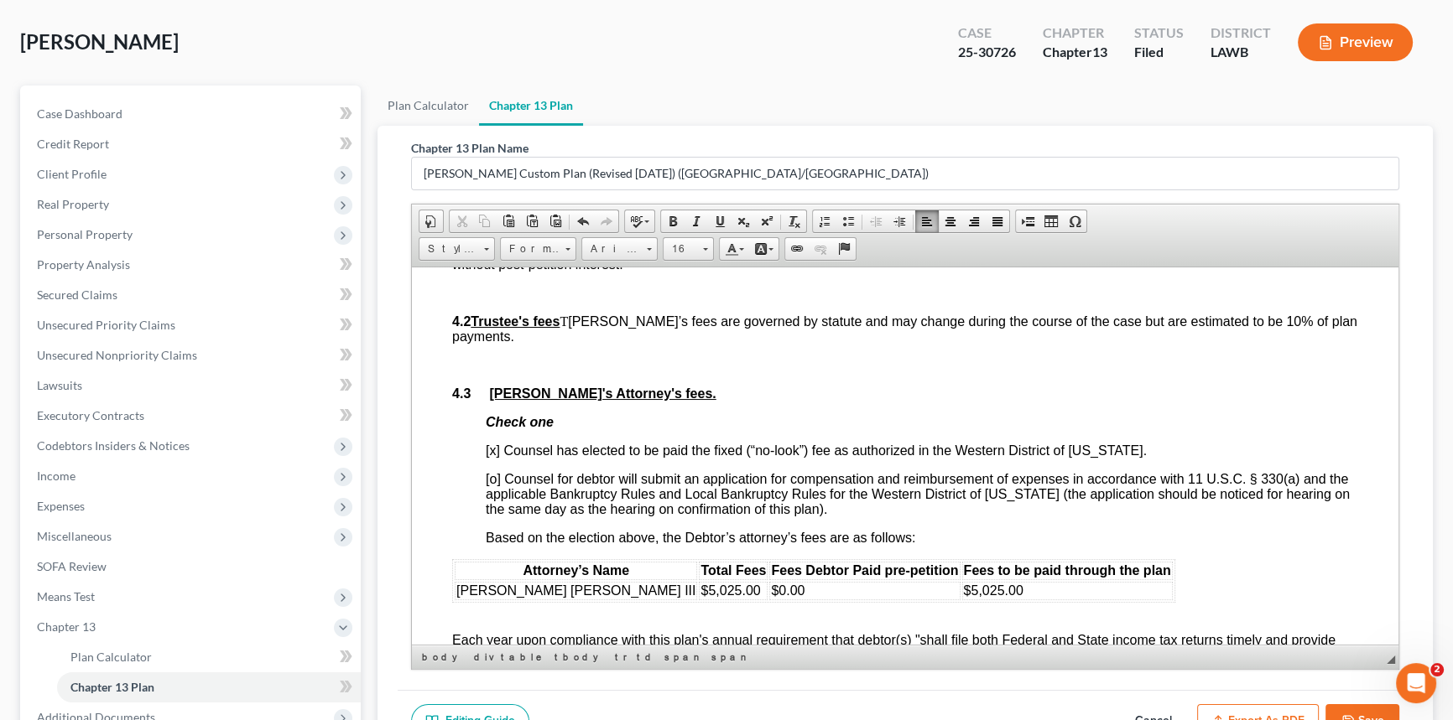
scroll to position [3964, 0]
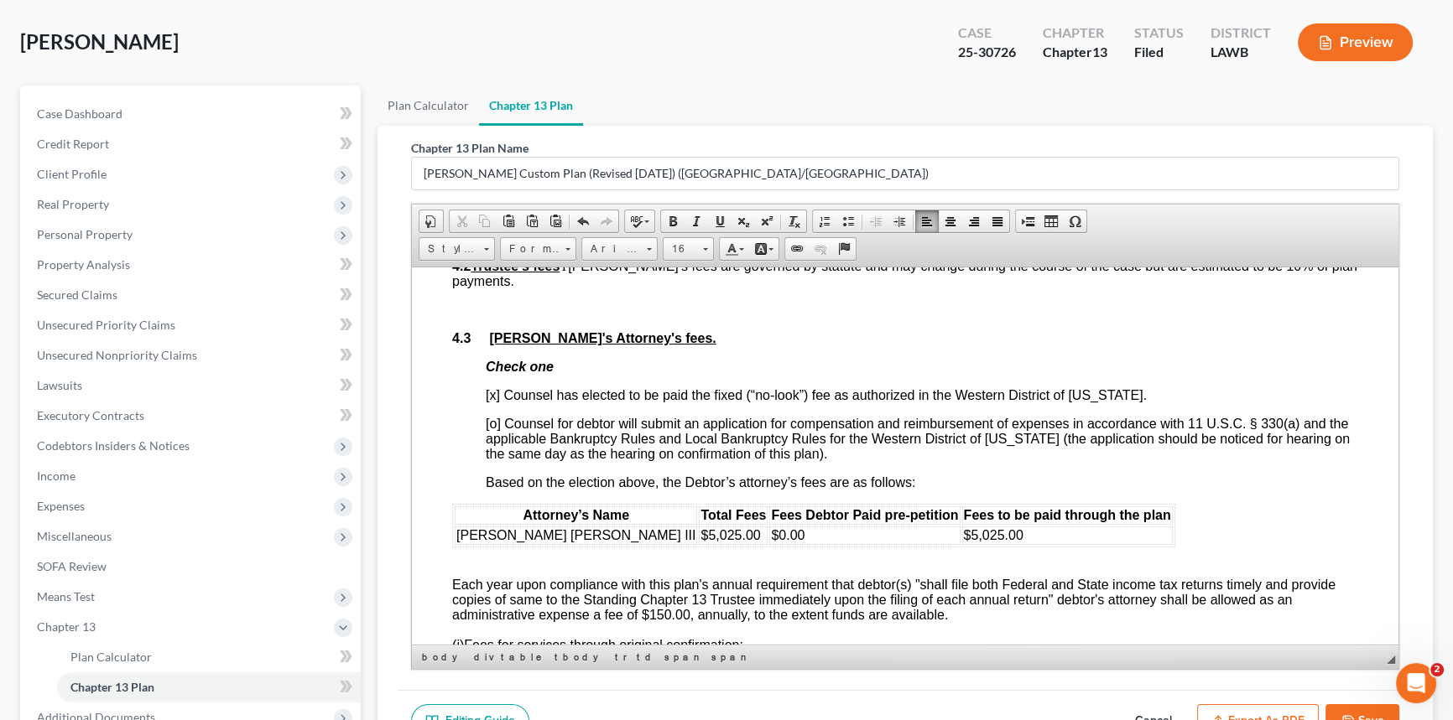
click at [1360, 704] on button "Save" at bounding box center [1362, 721] width 74 height 35
select select "1"
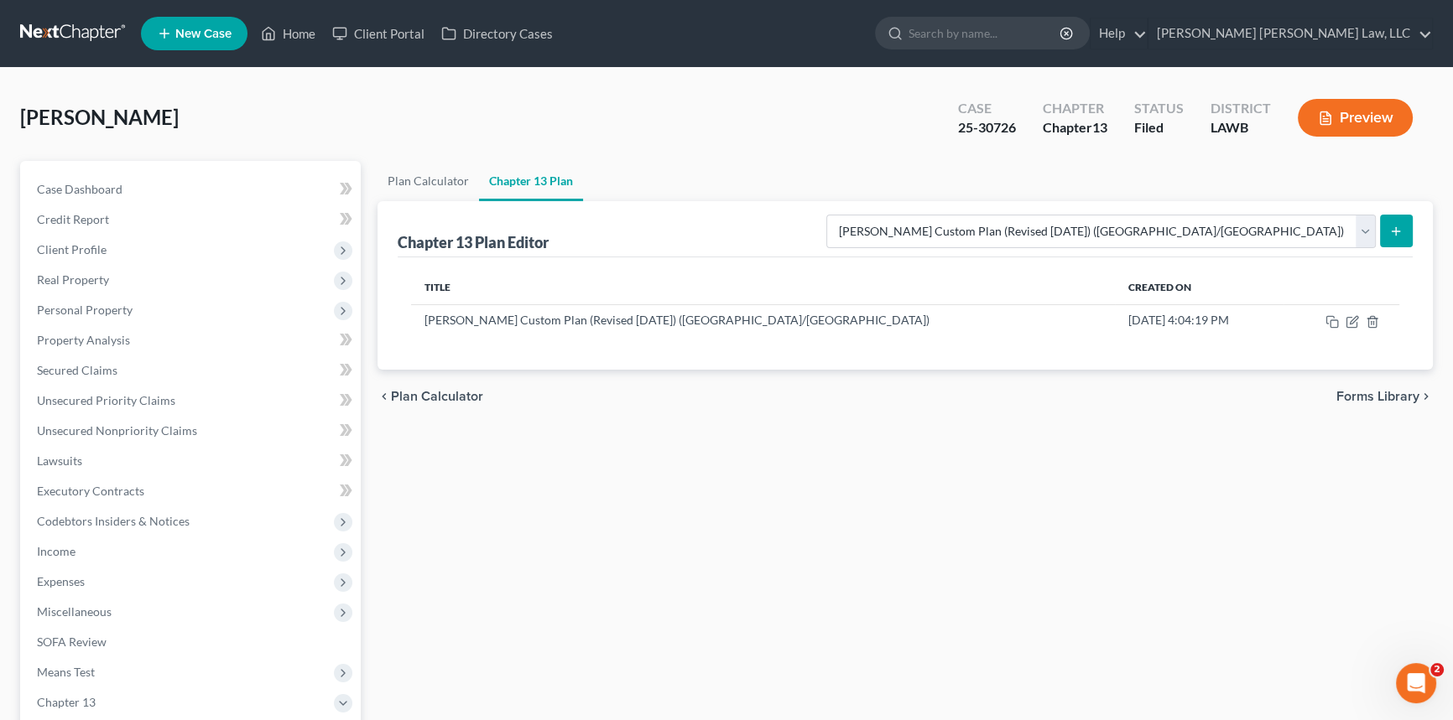
scroll to position [0, 0]
click at [294, 27] on link "Home" at bounding box center [287, 33] width 71 height 30
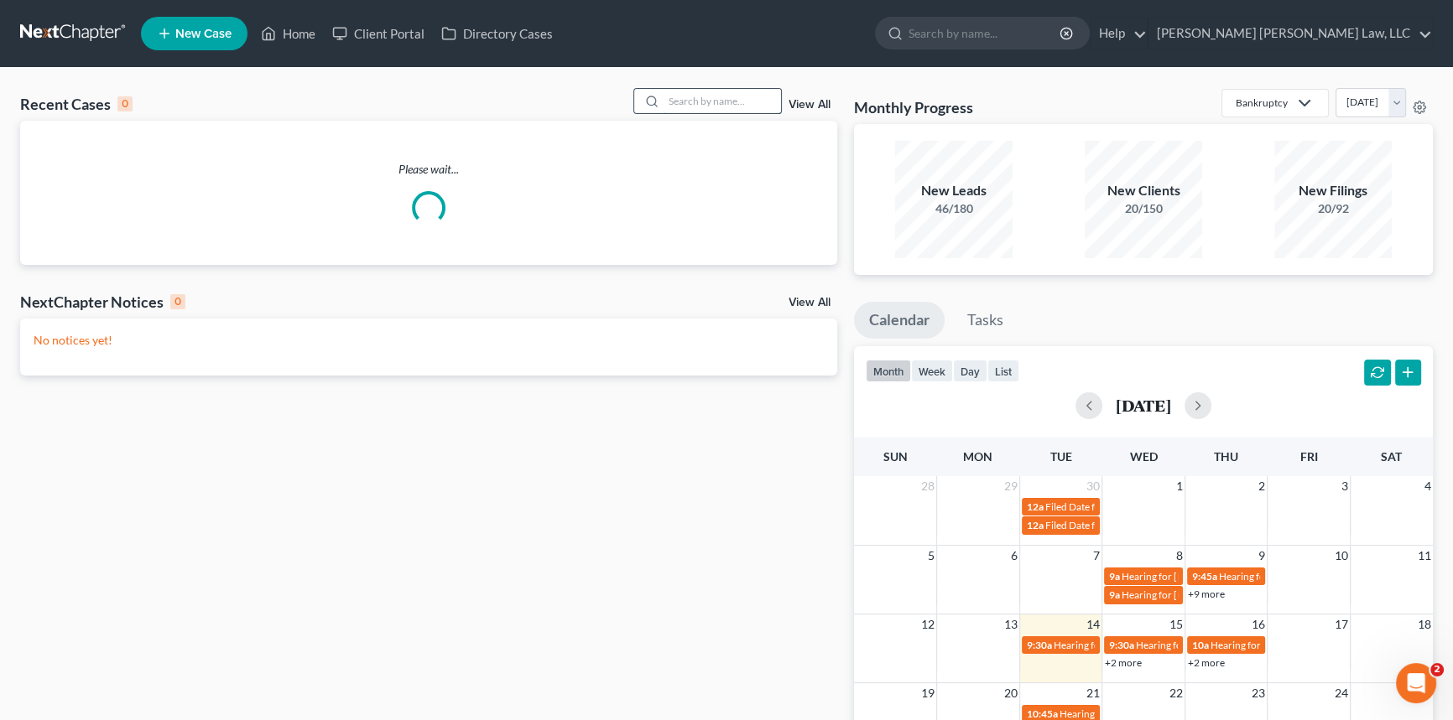
click at [682, 106] on input "search" at bounding box center [721, 101] width 117 height 24
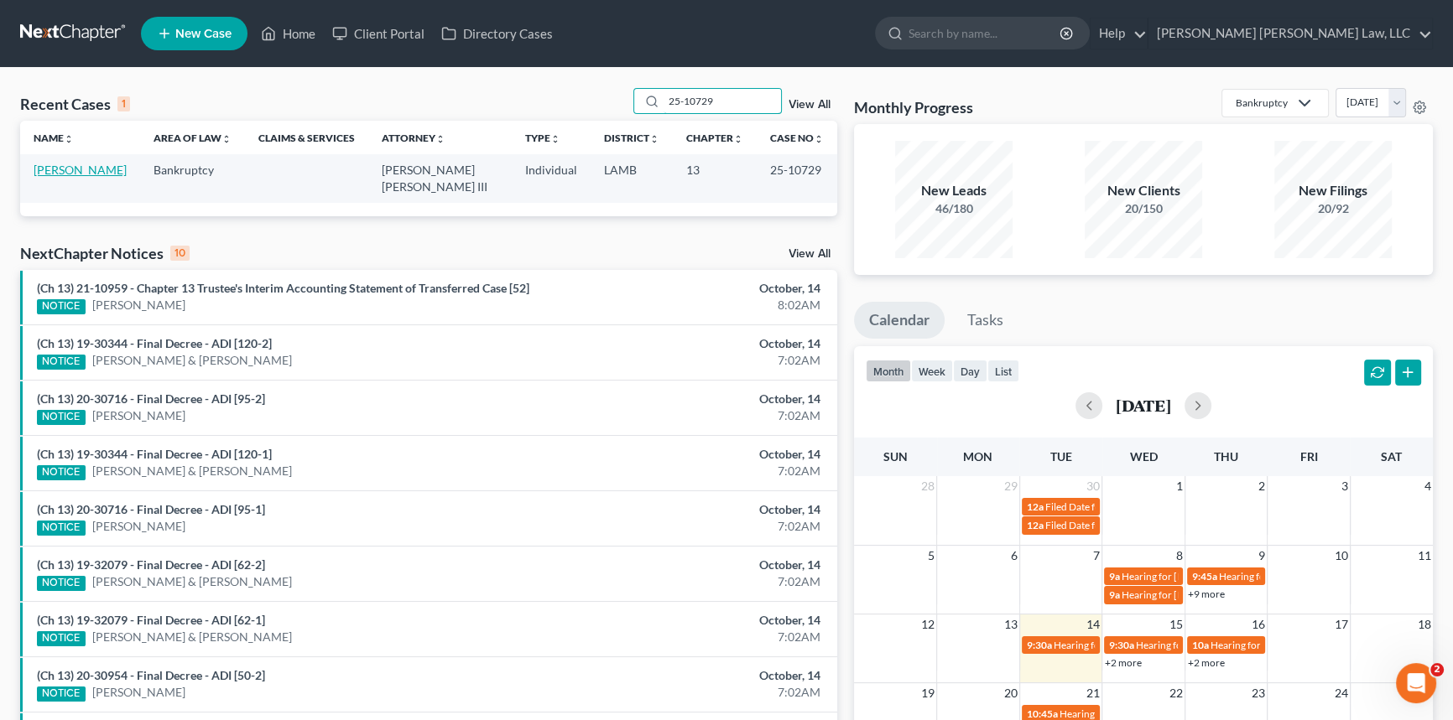
type input "25-10729"
click at [89, 169] on link "[PERSON_NAME]" at bounding box center [80, 170] width 93 height 14
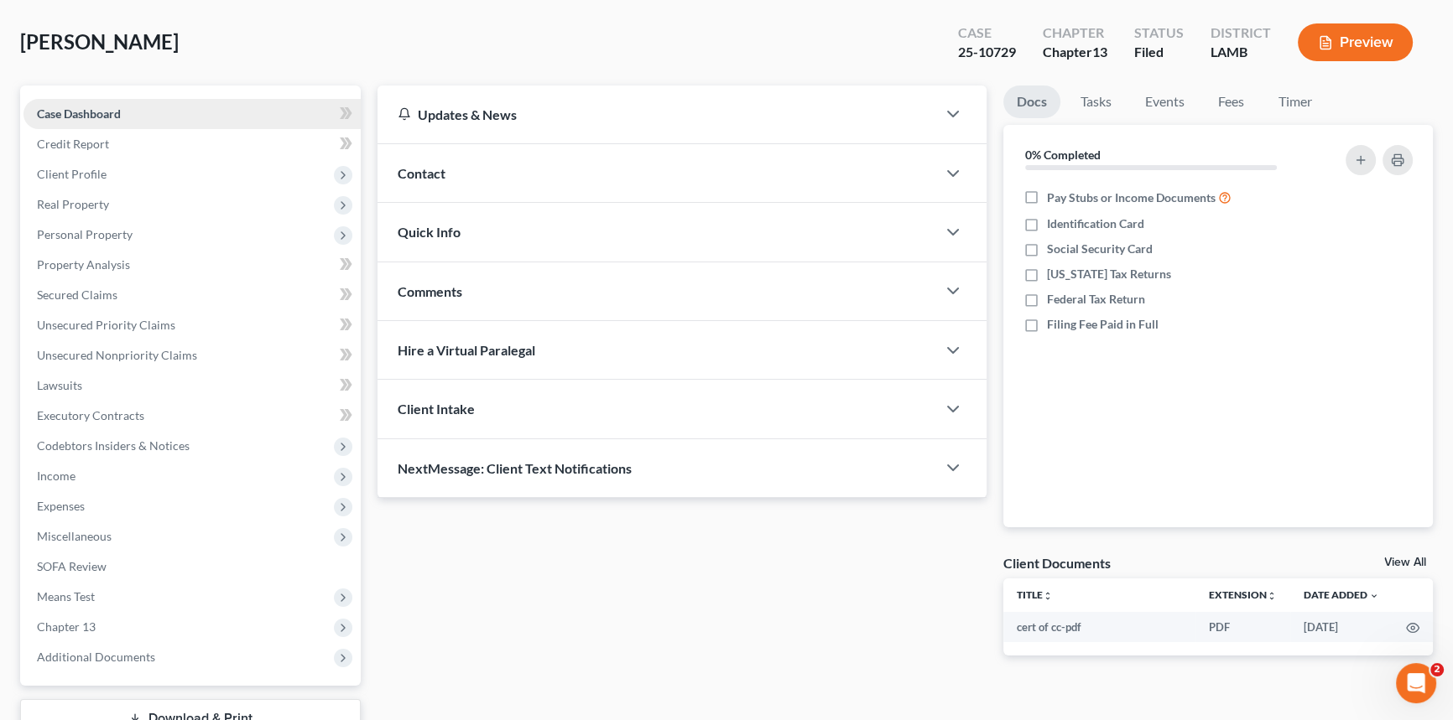
scroll to position [152, 0]
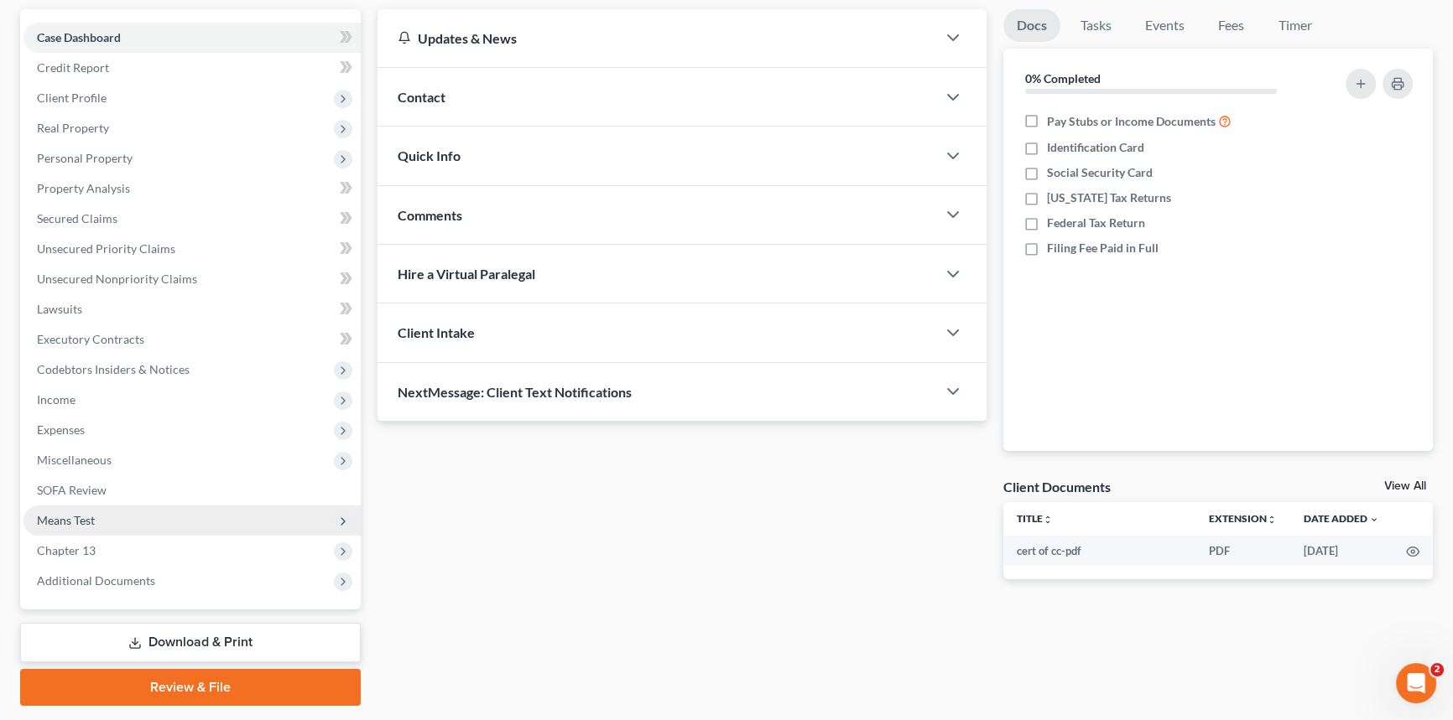
click at [110, 519] on span "Means Test" at bounding box center [191, 521] width 337 height 30
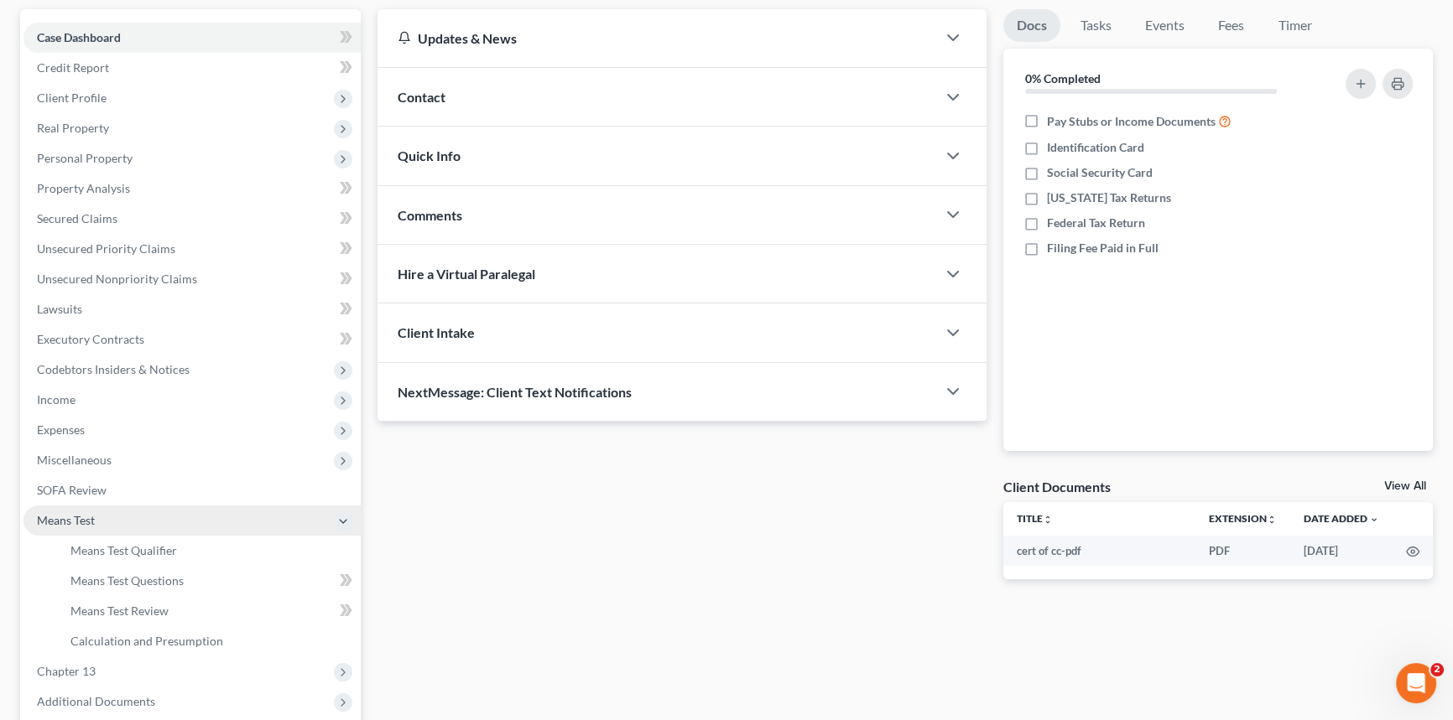
click at [116, 515] on span "Means Test" at bounding box center [191, 521] width 337 height 30
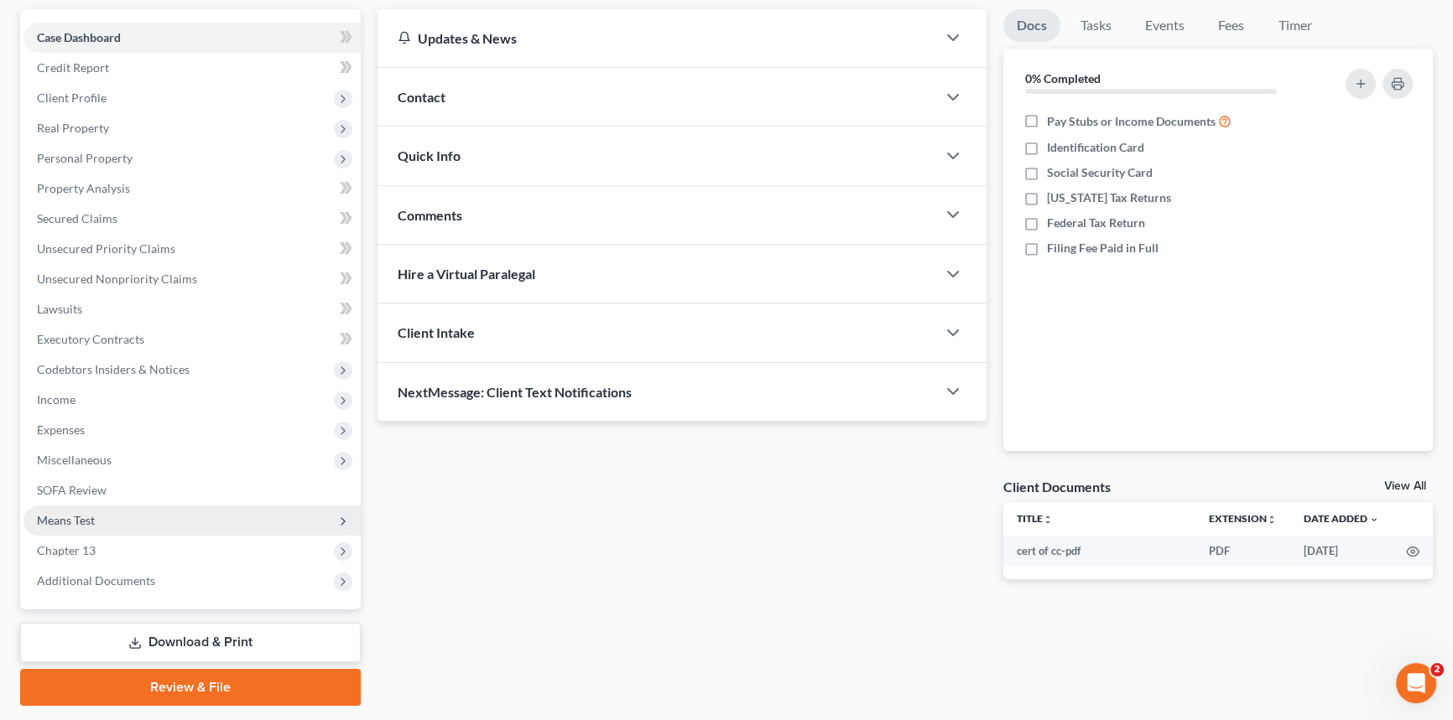
click at [84, 513] on span "Means Test" at bounding box center [66, 520] width 58 height 14
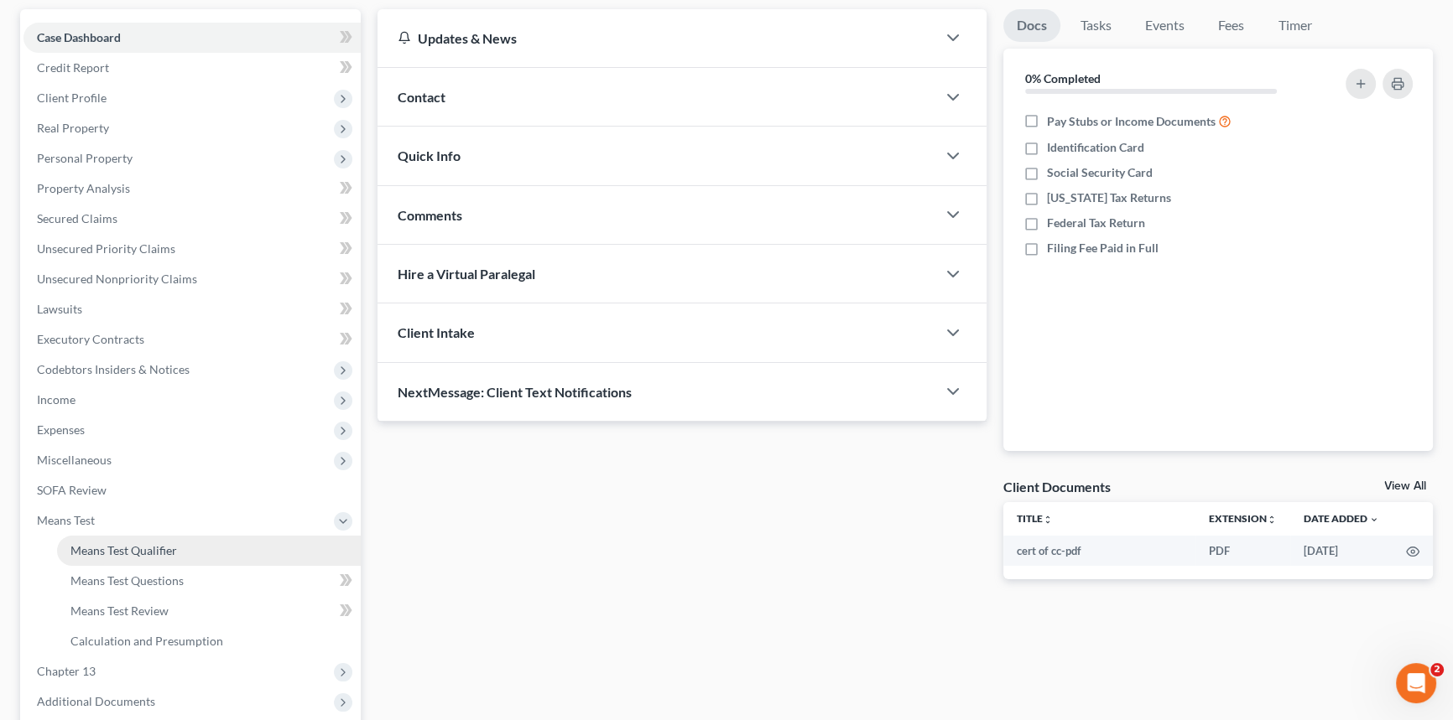
click at [133, 551] on span "Means Test Qualifier" at bounding box center [123, 550] width 107 height 14
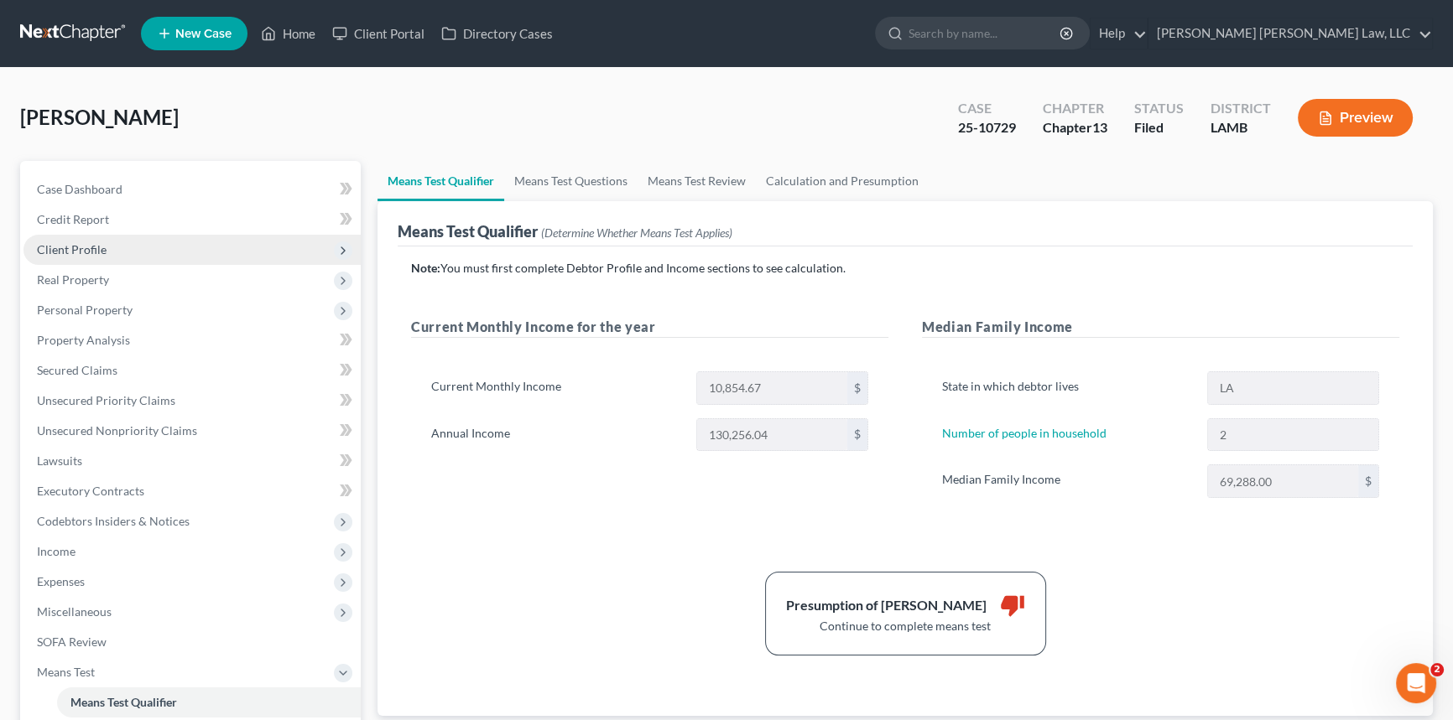
click at [103, 242] on span "Client Profile" at bounding box center [191, 250] width 337 height 30
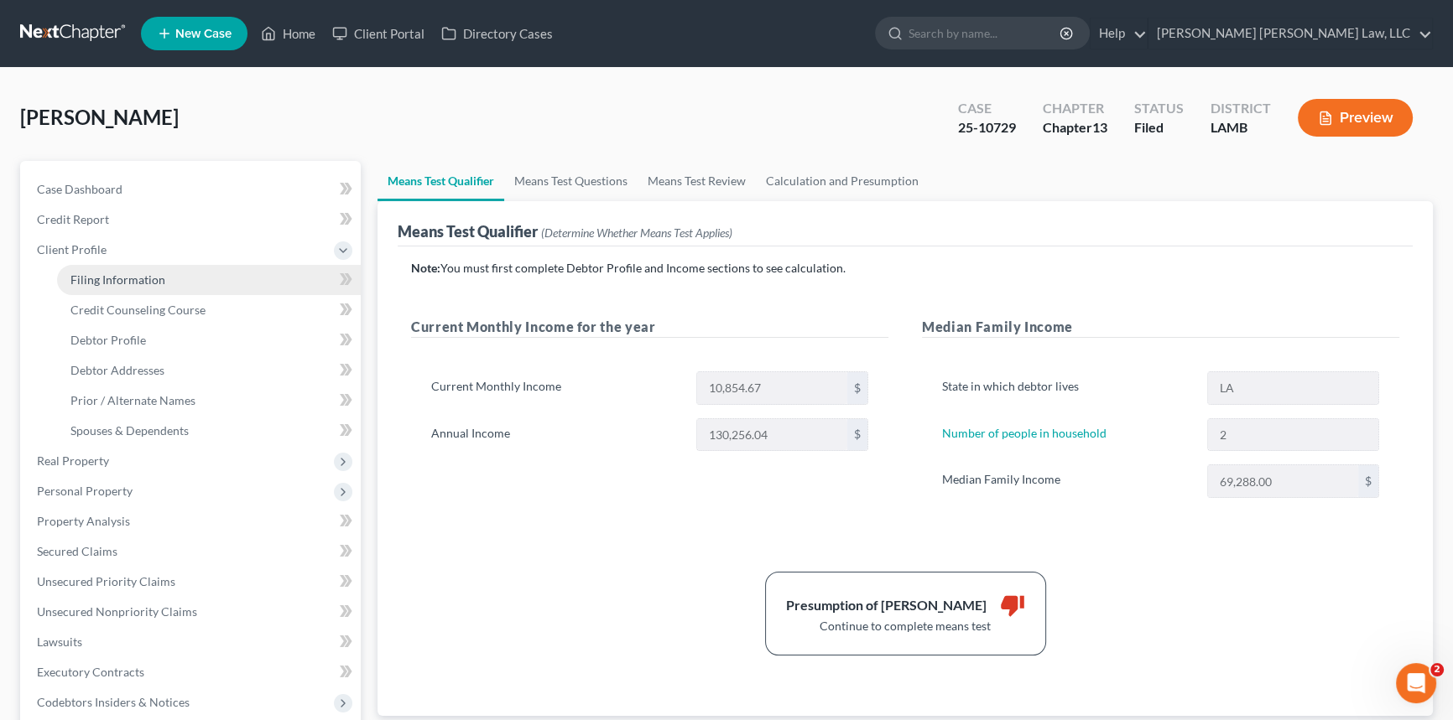
click at [152, 278] on span "Filing Information" at bounding box center [117, 280] width 95 height 14
select select "1"
select select "0"
select select "3"
select select "19"
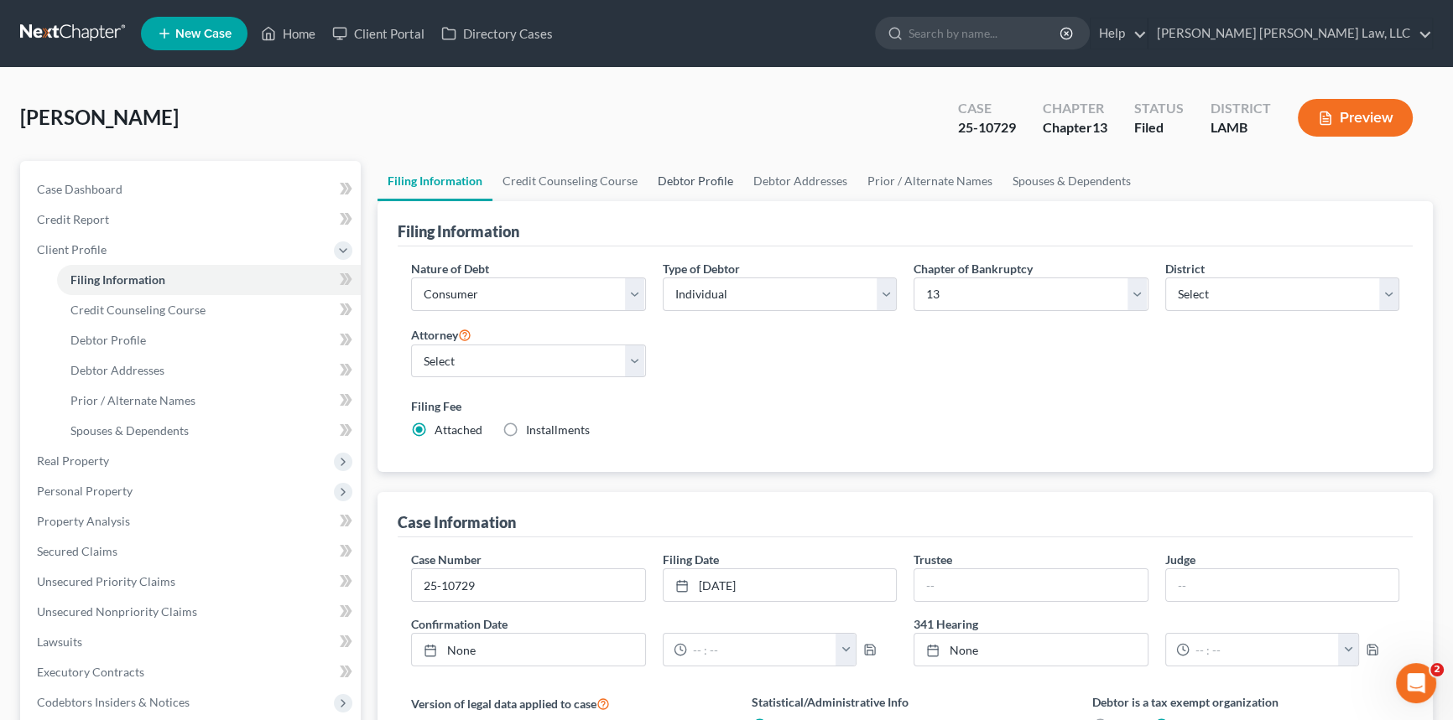
click at [666, 173] on link "Debtor Profile" at bounding box center [695, 181] width 96 height 40
select select "3"
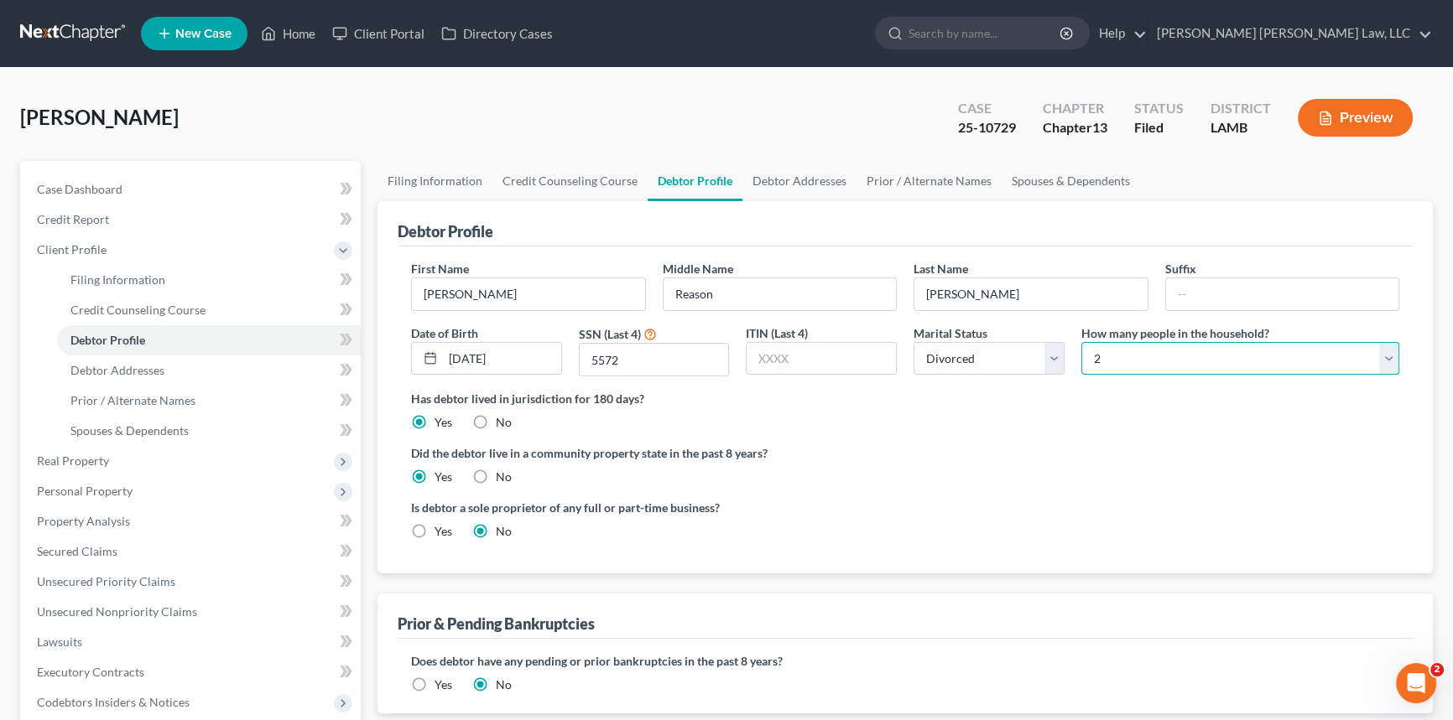
click at [1169, 356] on select "Select 1 2 3 4 5 6 7 8 9 10 11 12 13 14 15 16 17 18 19 20" at bounding box center [1240, 359] width 318 height 34
select select "0"
click at [1081, 342] on select "Select 1 2 3 4 5 6 7 8 9 10 11 12 13 14 15 16 17 18 19 20" at bounding box center [1240, 359] width 318 height 34
click at [1041, 170] on link "Spouses & Dependents" at bounding box center [1070, 181] width 138 height 40
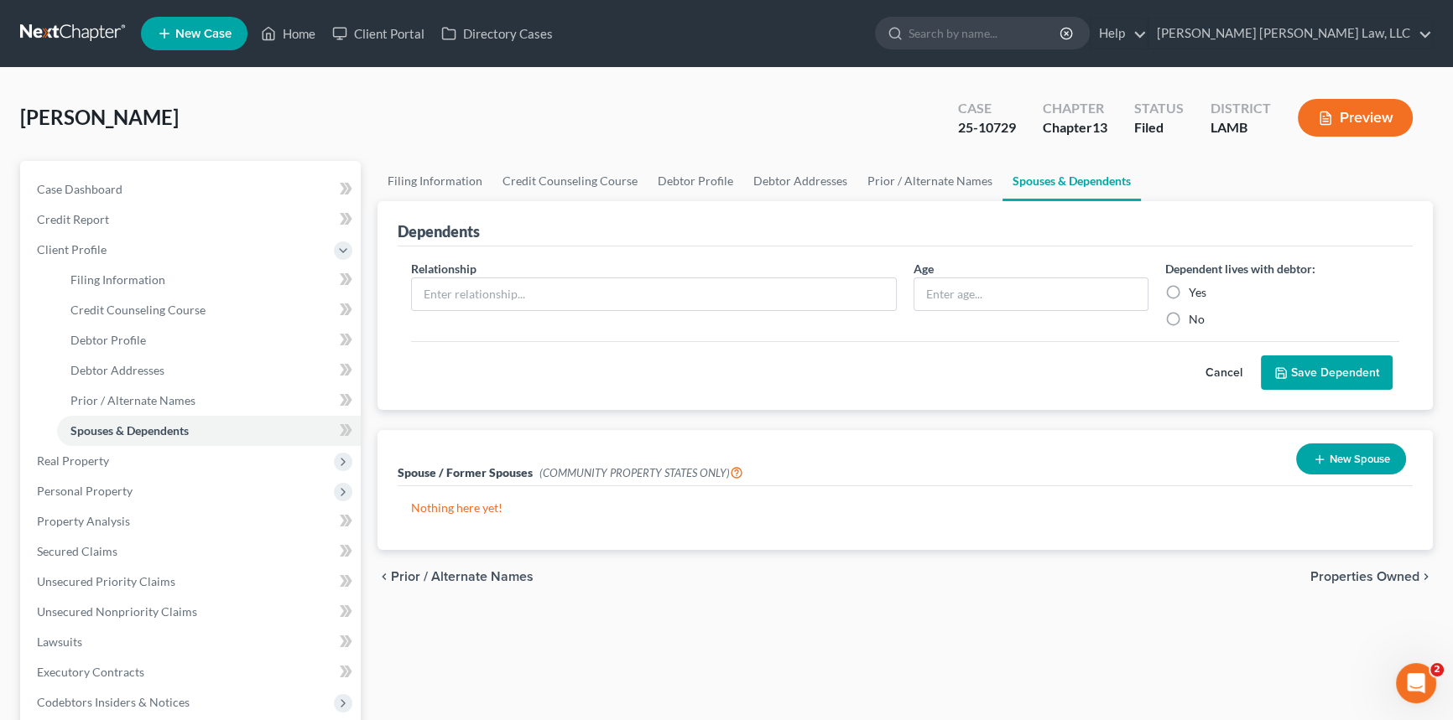
click at [1372, 112] on button "Preview" at bounding box center [1354, 118] width 115 height 38
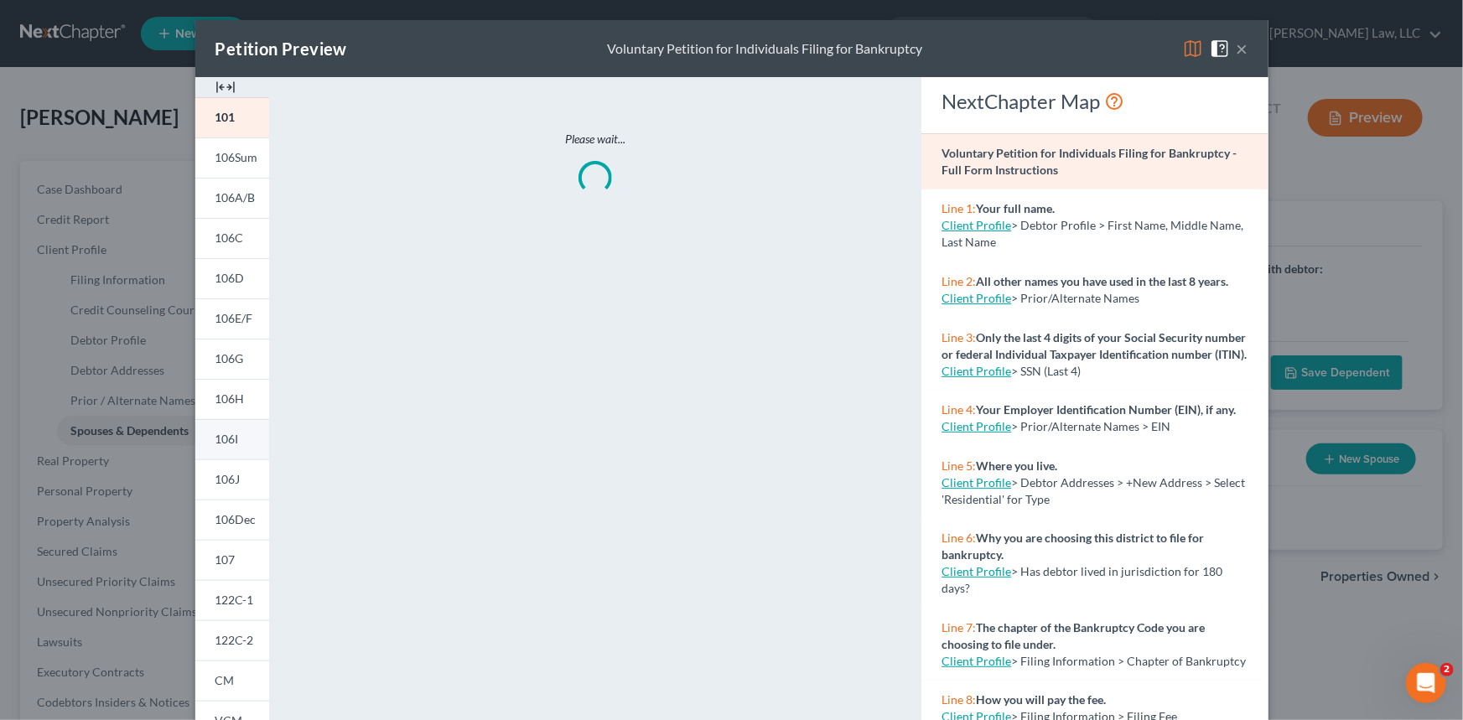
click at [225, 447] on link "106I" at bounding box center [232, 439] width 74 height 40
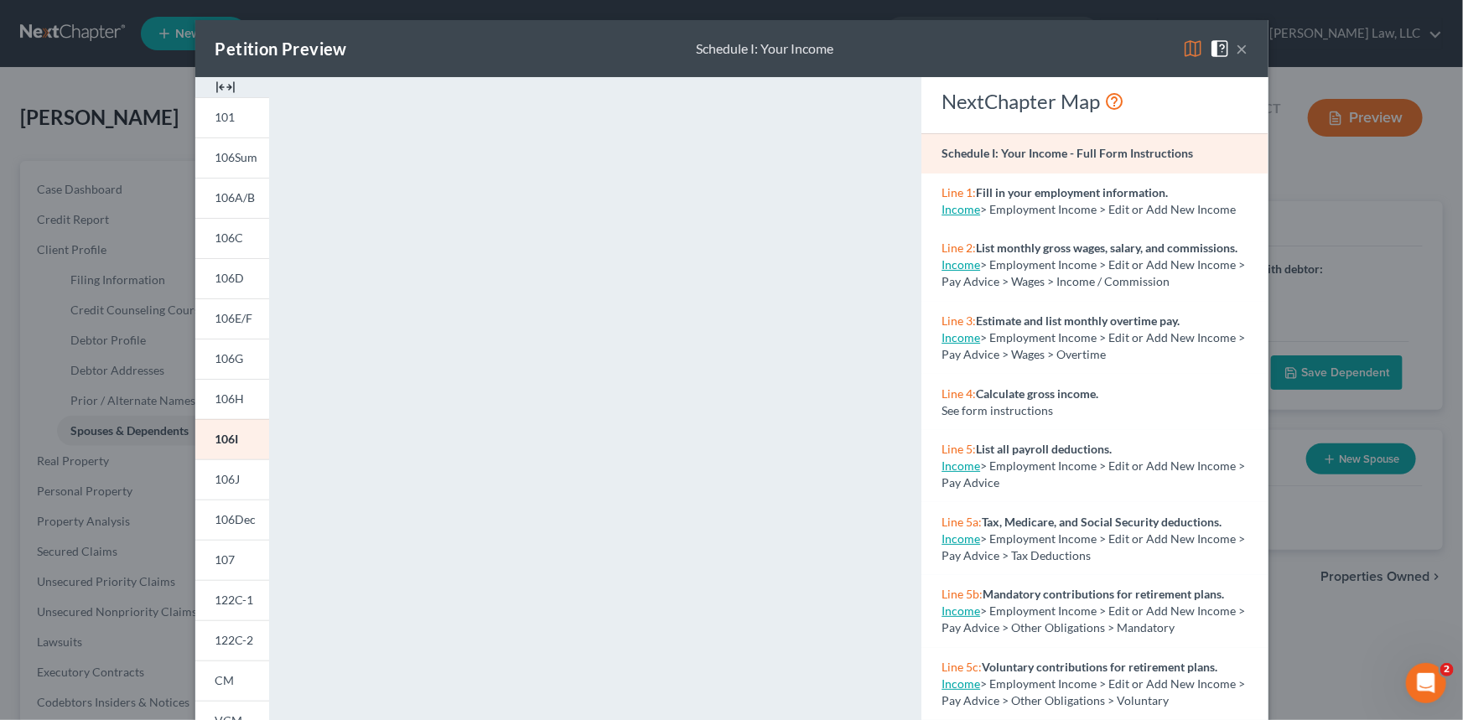
click at [1237, 49] on button "×" at bounding box center [1243, 49] width 12 height 20
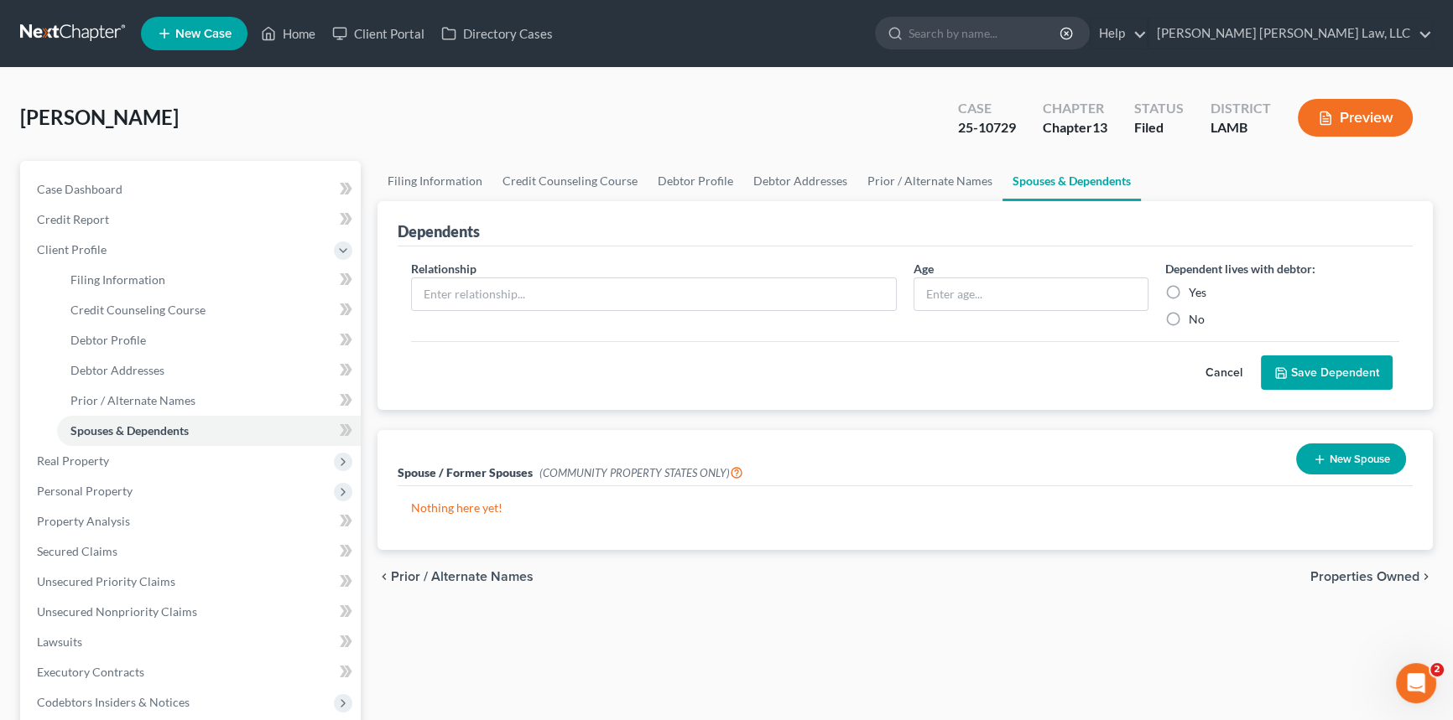
click at [1404, 105] on button "Preview" at bounding box center [1354, 118] width 115 height 38
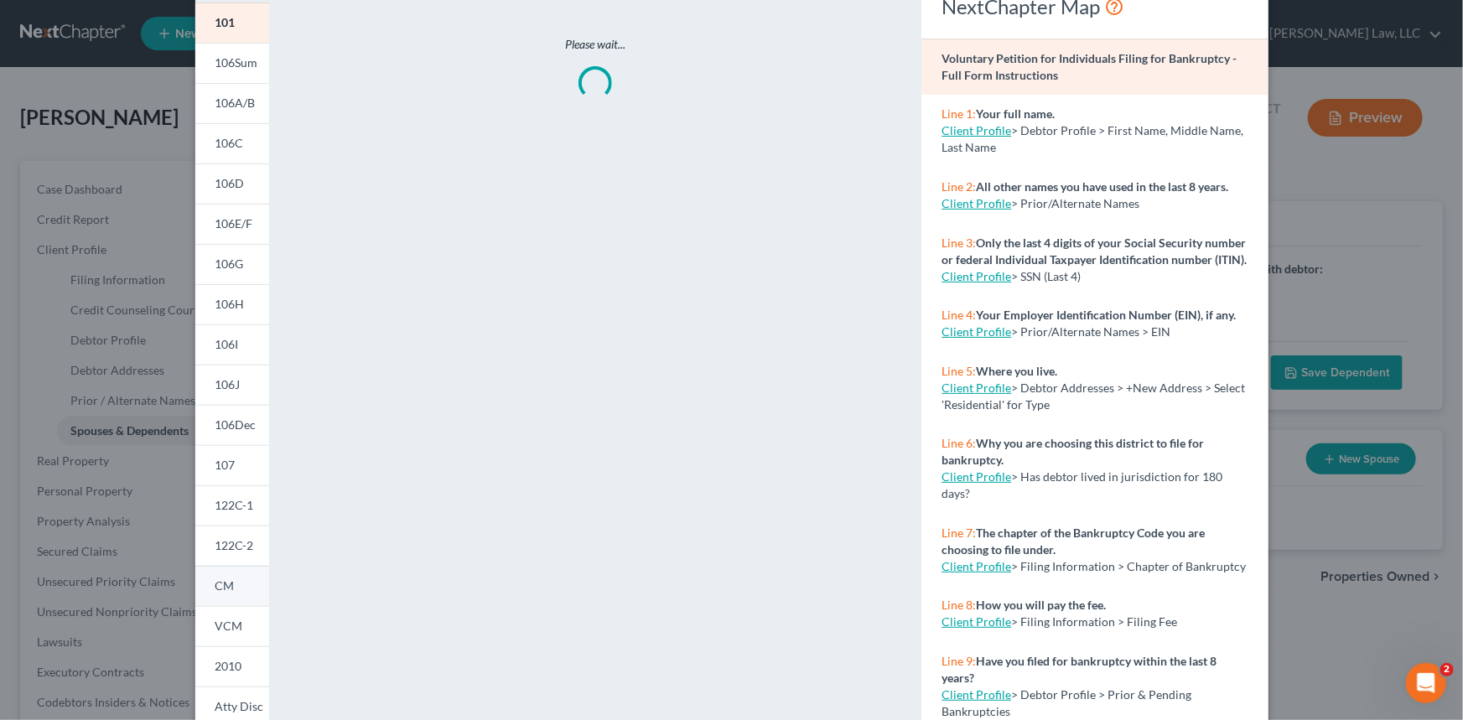
scroll to position [210, 0]
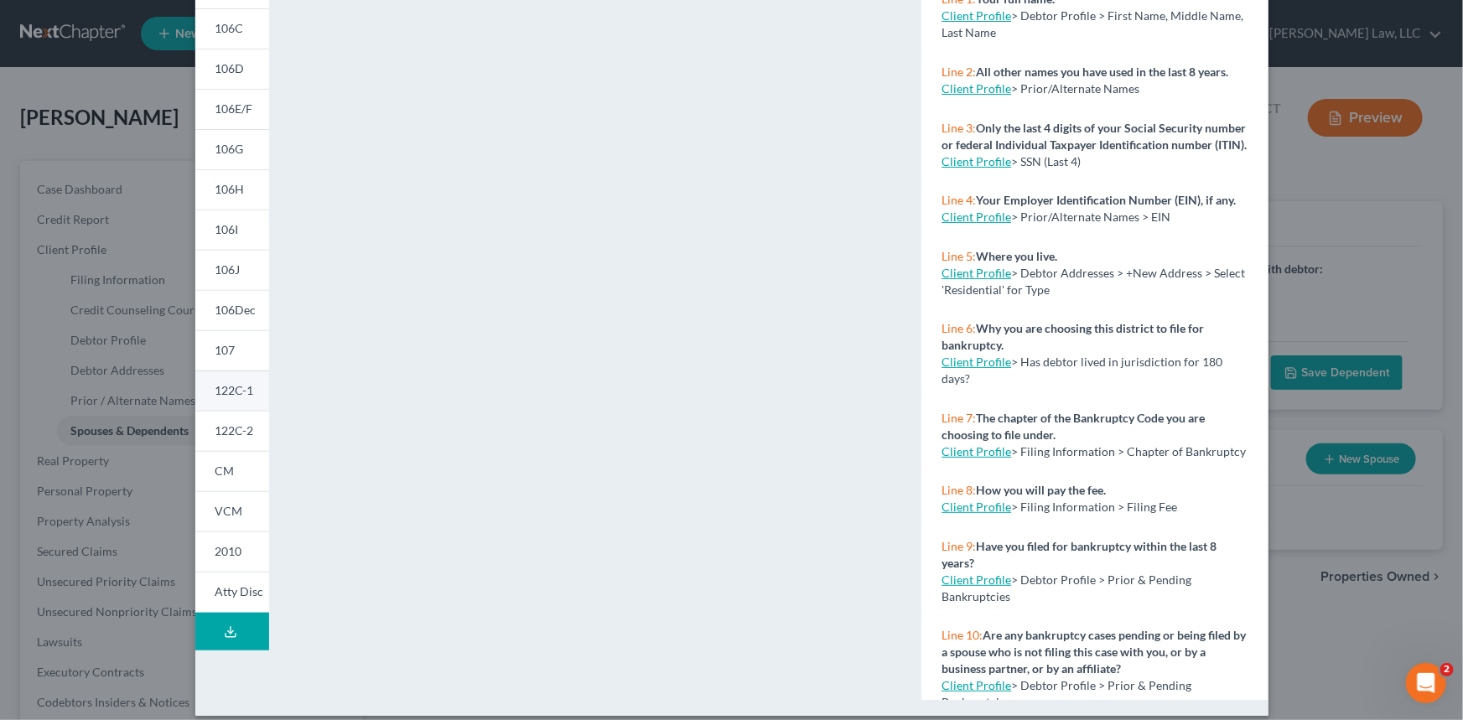
click at [231, 406] on link "122C-1" at bounding box center [232, 391] width 74 height 40
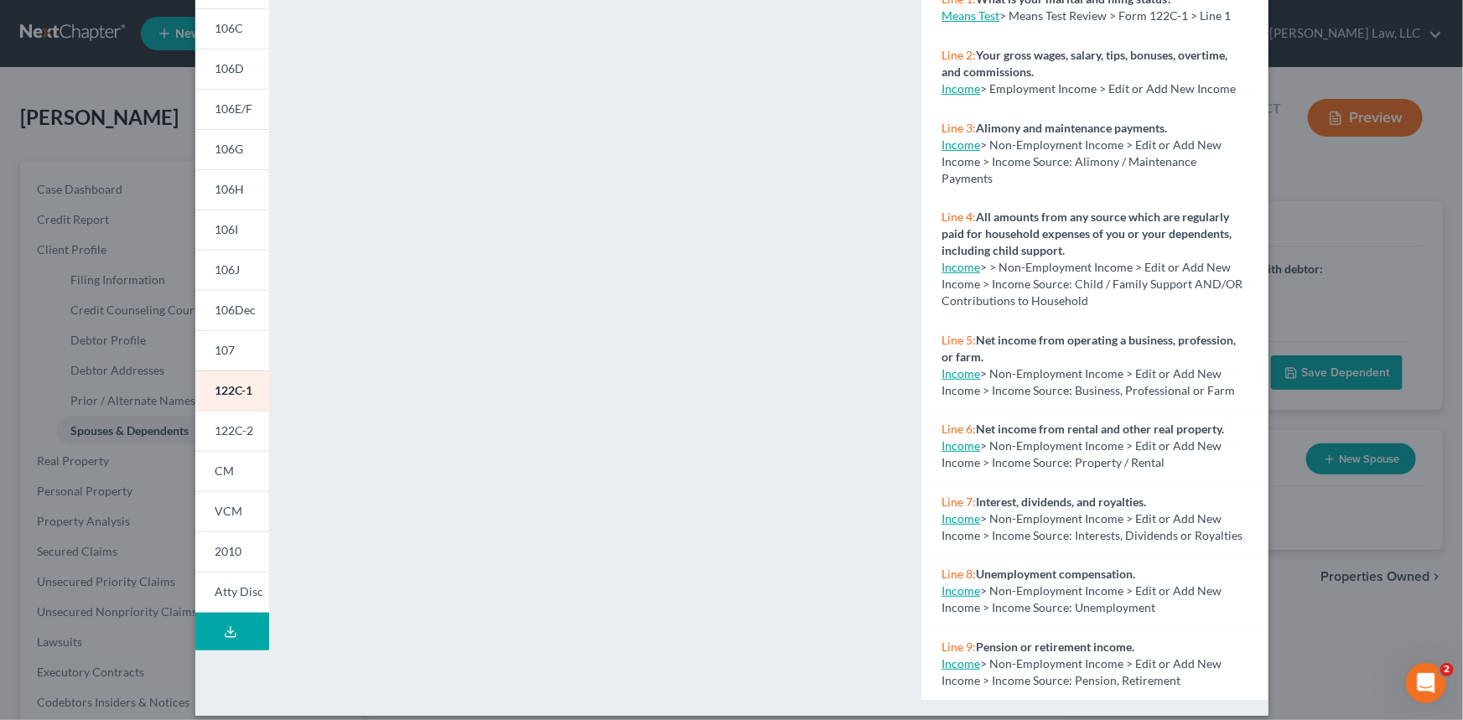
drag, startPoint x: 218, startPoint y: 427, endPoint x: 642, endPoint y: 400, distance: 424.4
click at [218, 427] on span "122C-2" at bounding box center [235, 431] width 39 height 14
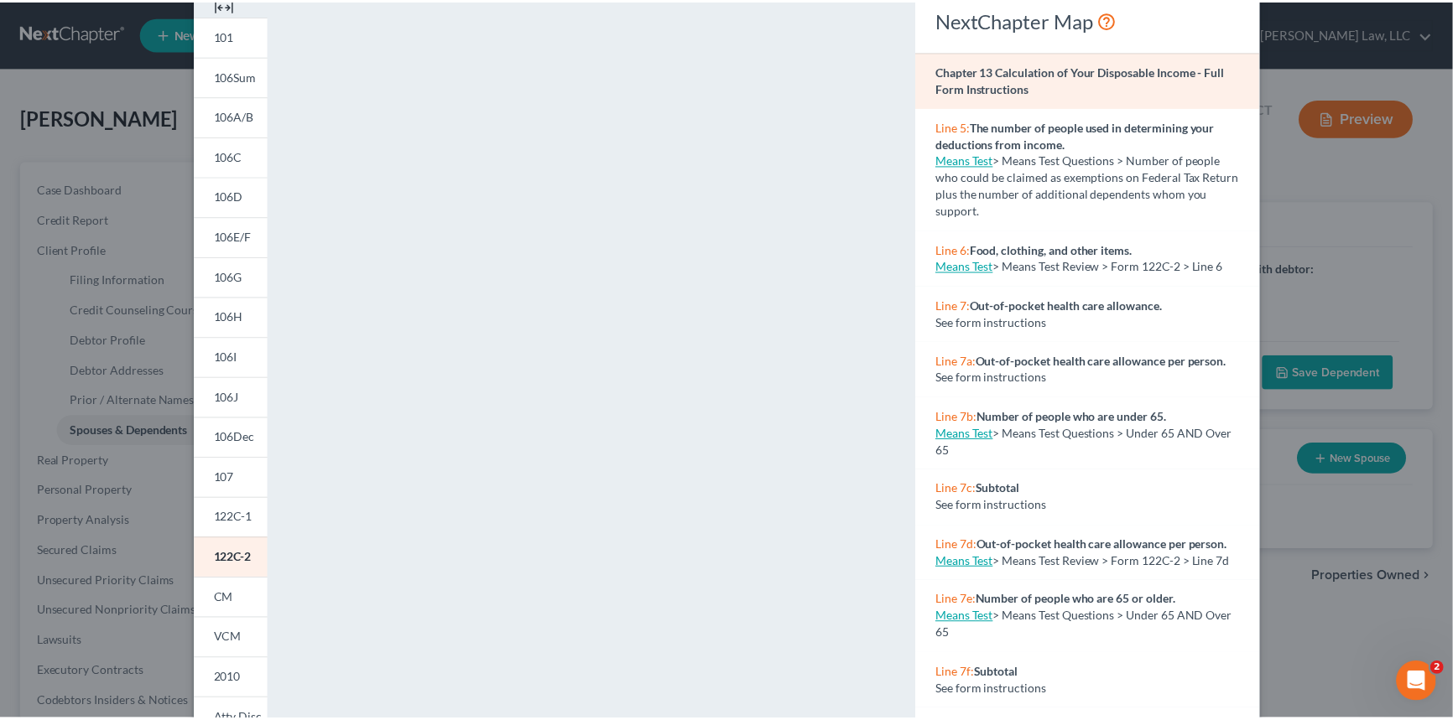
scroll to position [0, 0]
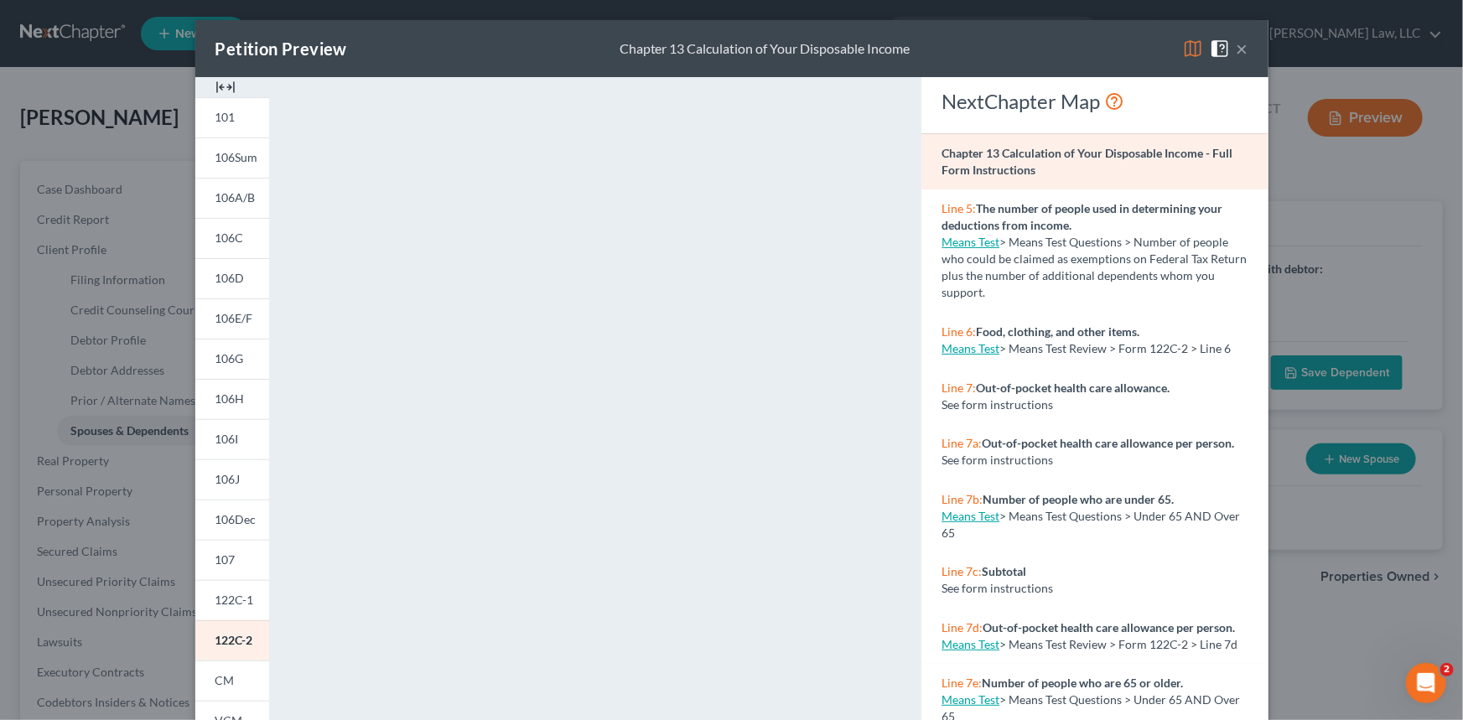
click at [1237, 49] on button "×" at bounding box center [1243, 49] width 12 height 20
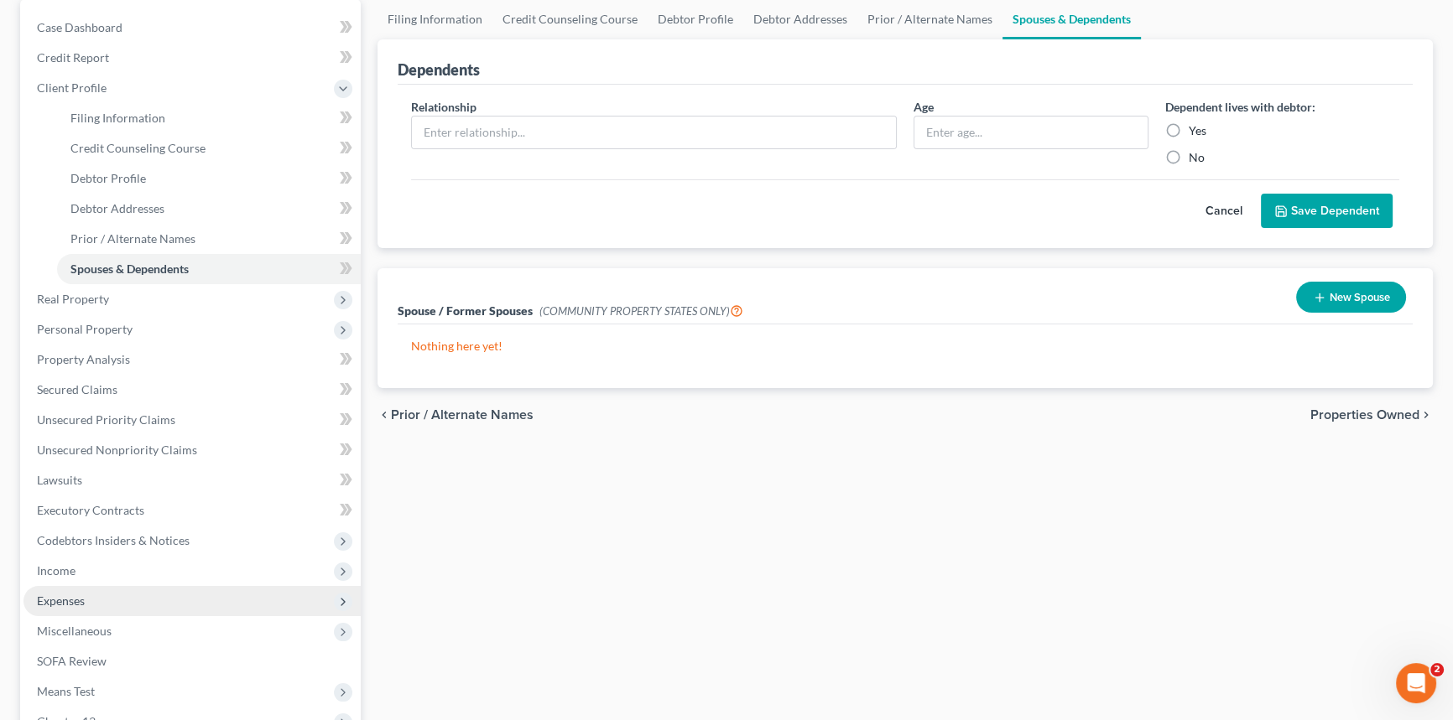
scroll to position [380, 0]
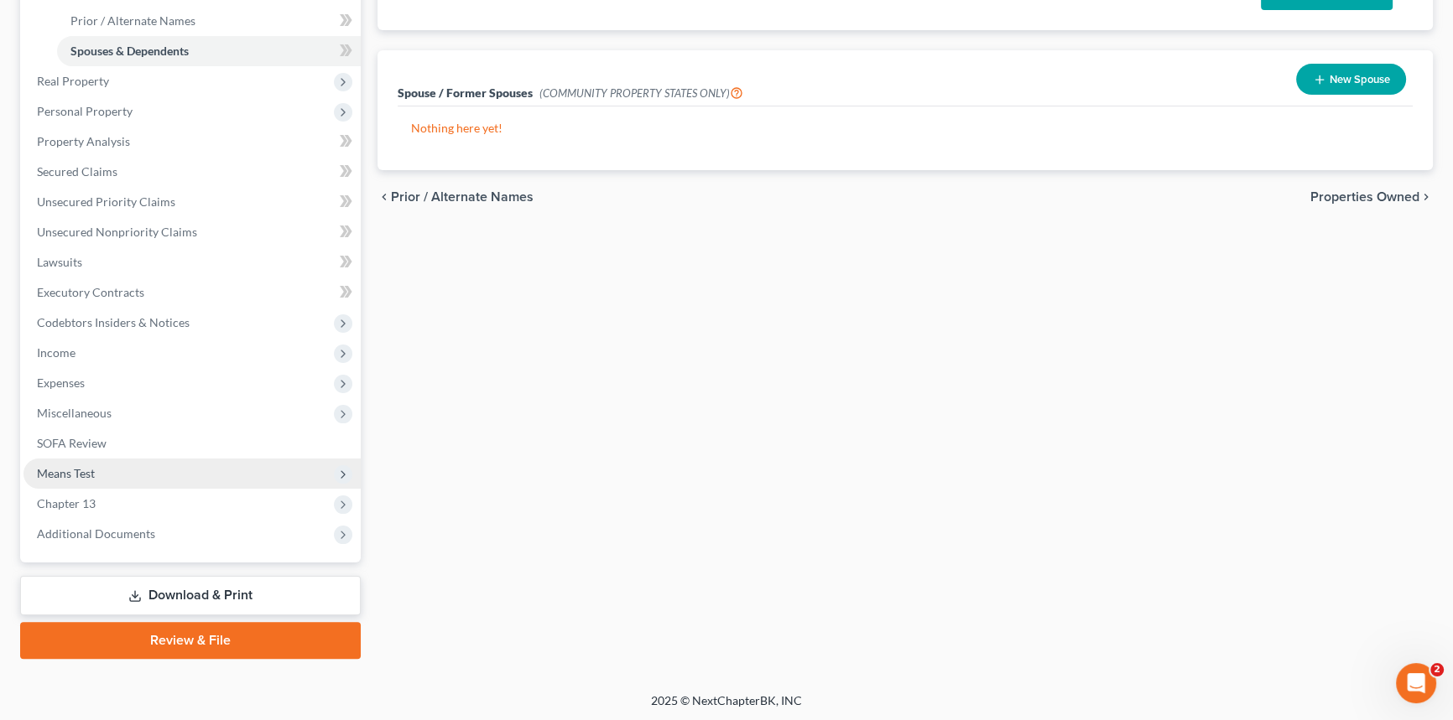
click at [146, 471] on span "Means Test" at bounding box center [191, 474] width 337 height 30
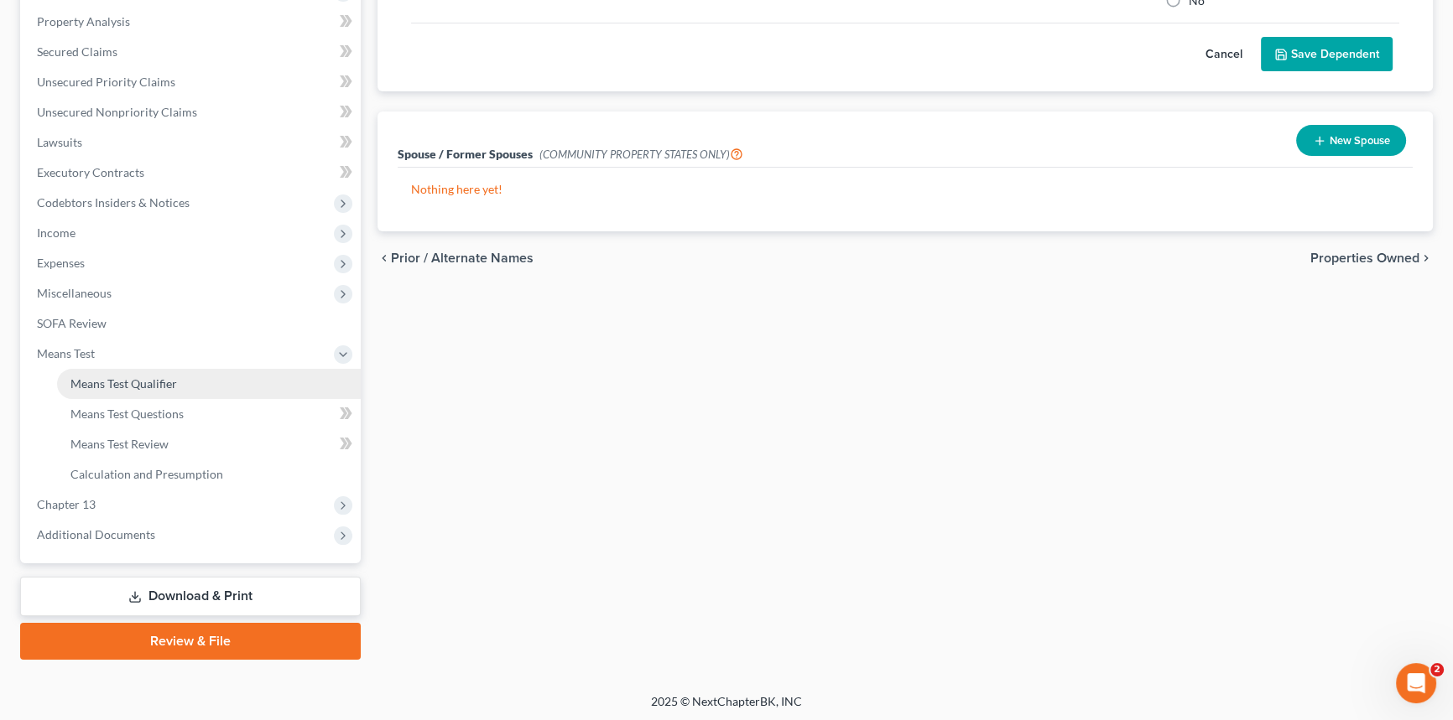
click at [176, 378] on span "Means Test Qualifier" at bounding box center [123, 384] width 107 height 14
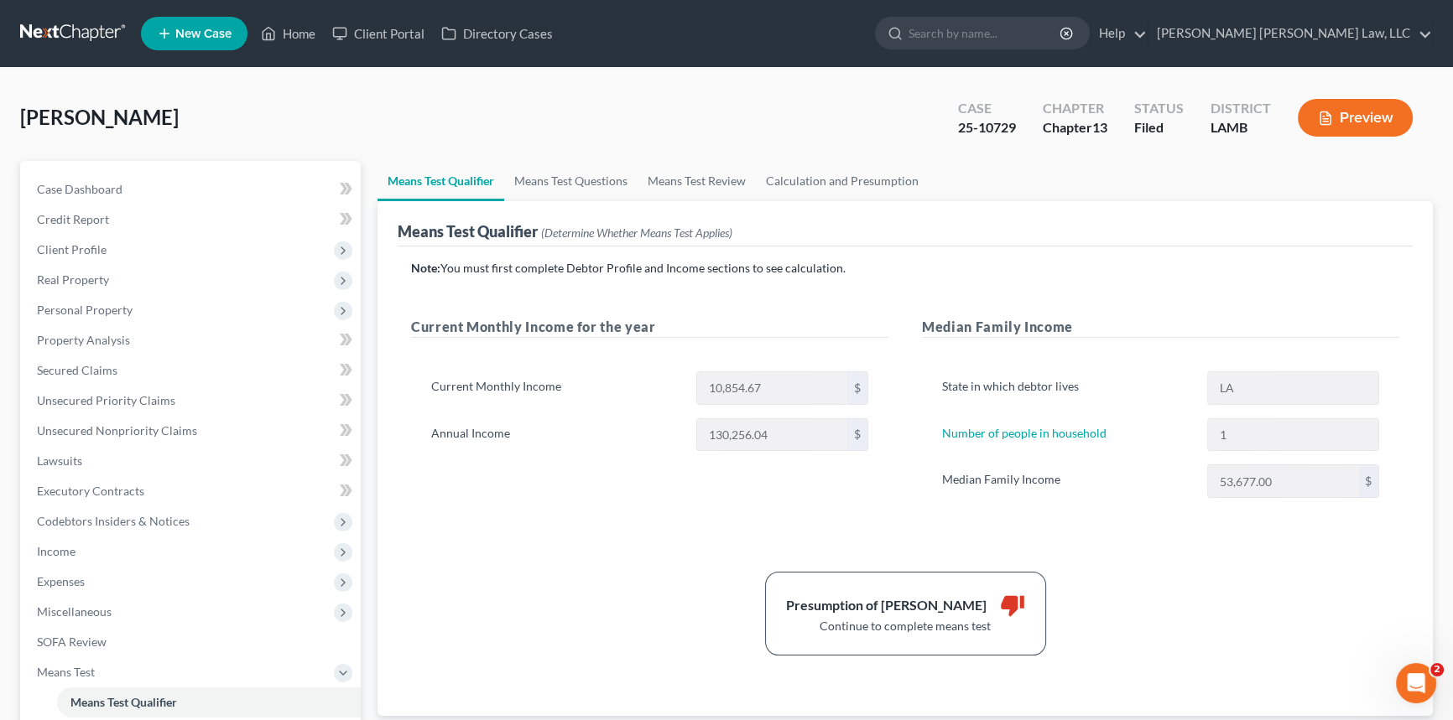
click at [1363, 111] on button "Preview" at bounding box center [1354, 118] width 115 height 38
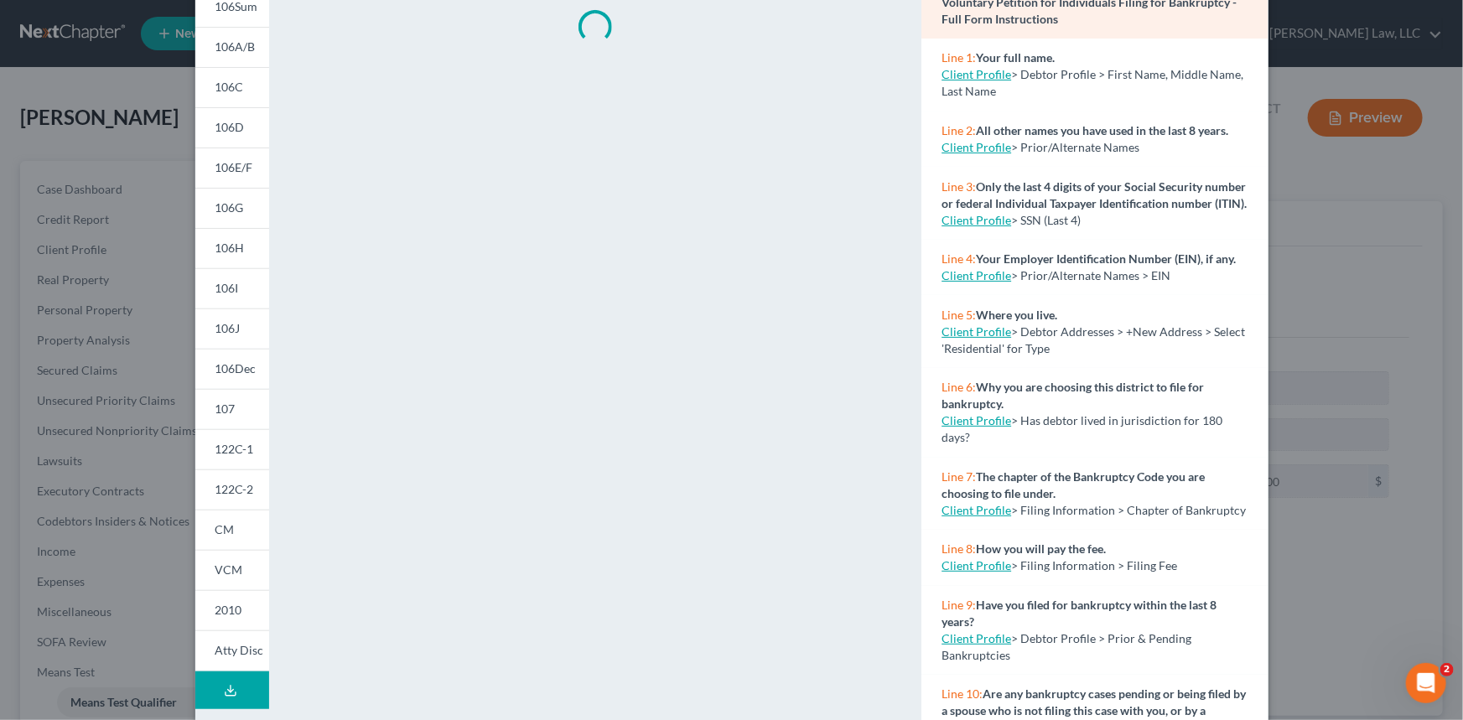
scroll to position [152, 0]
click at [236, 444] on span "122C-1" at bounding box center [235, 448] width 39 height 14
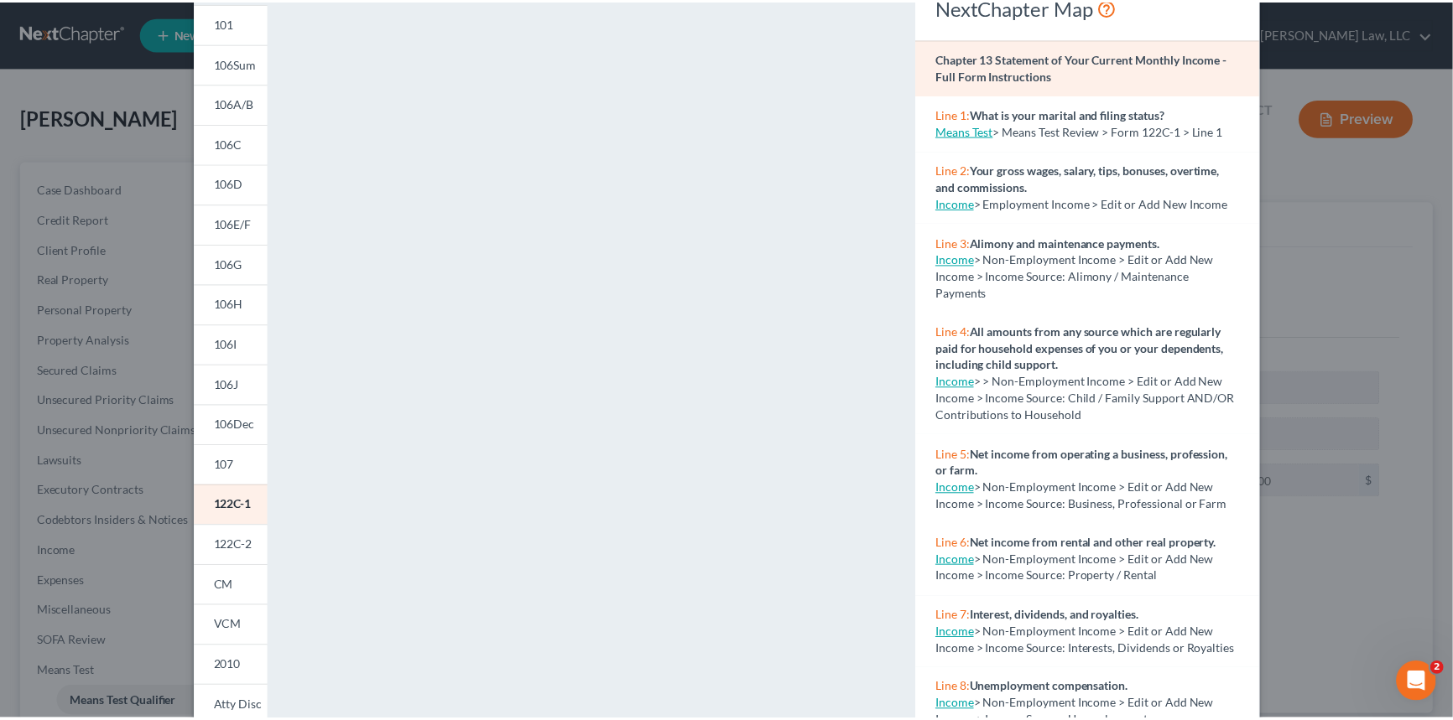
scroll to position [0, 0]
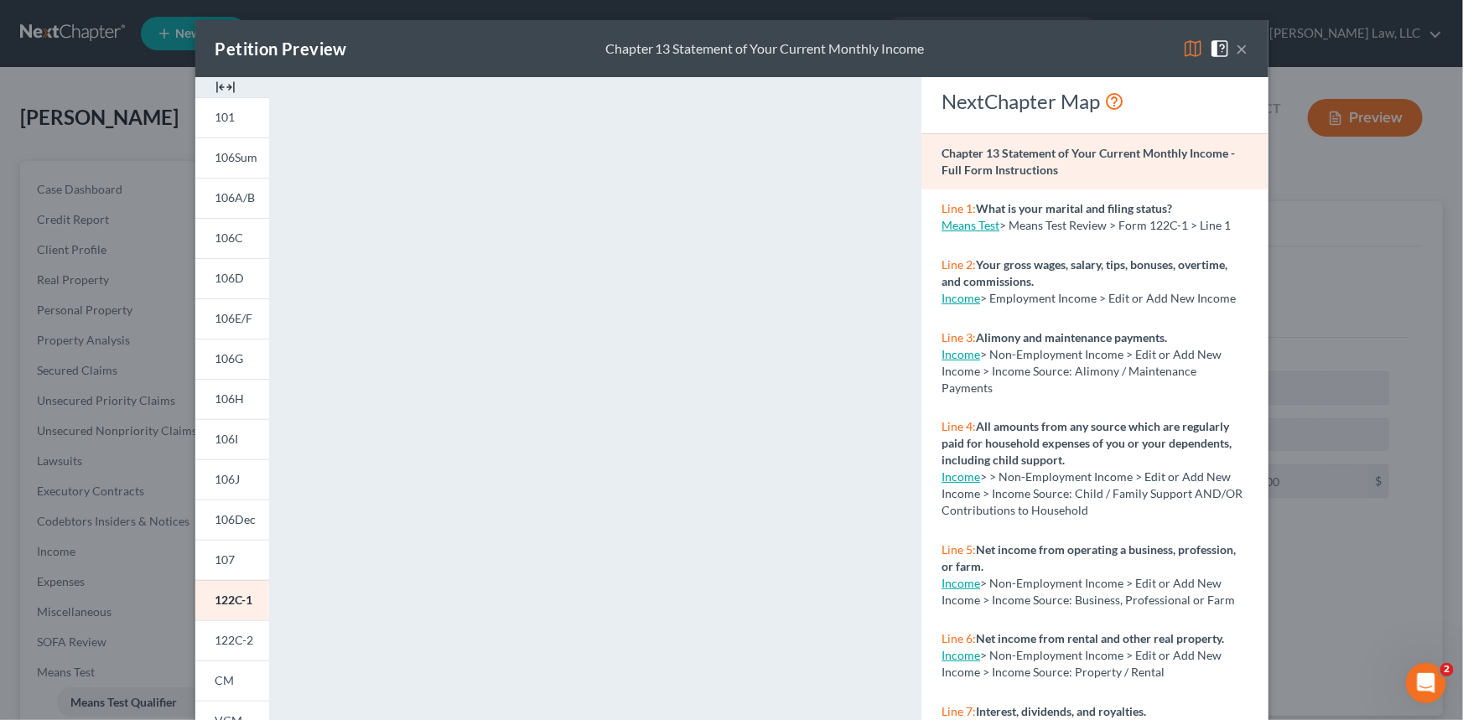
click at [1239, 49] on button "×" at bounding box center [1243, 49] width 12 height 20
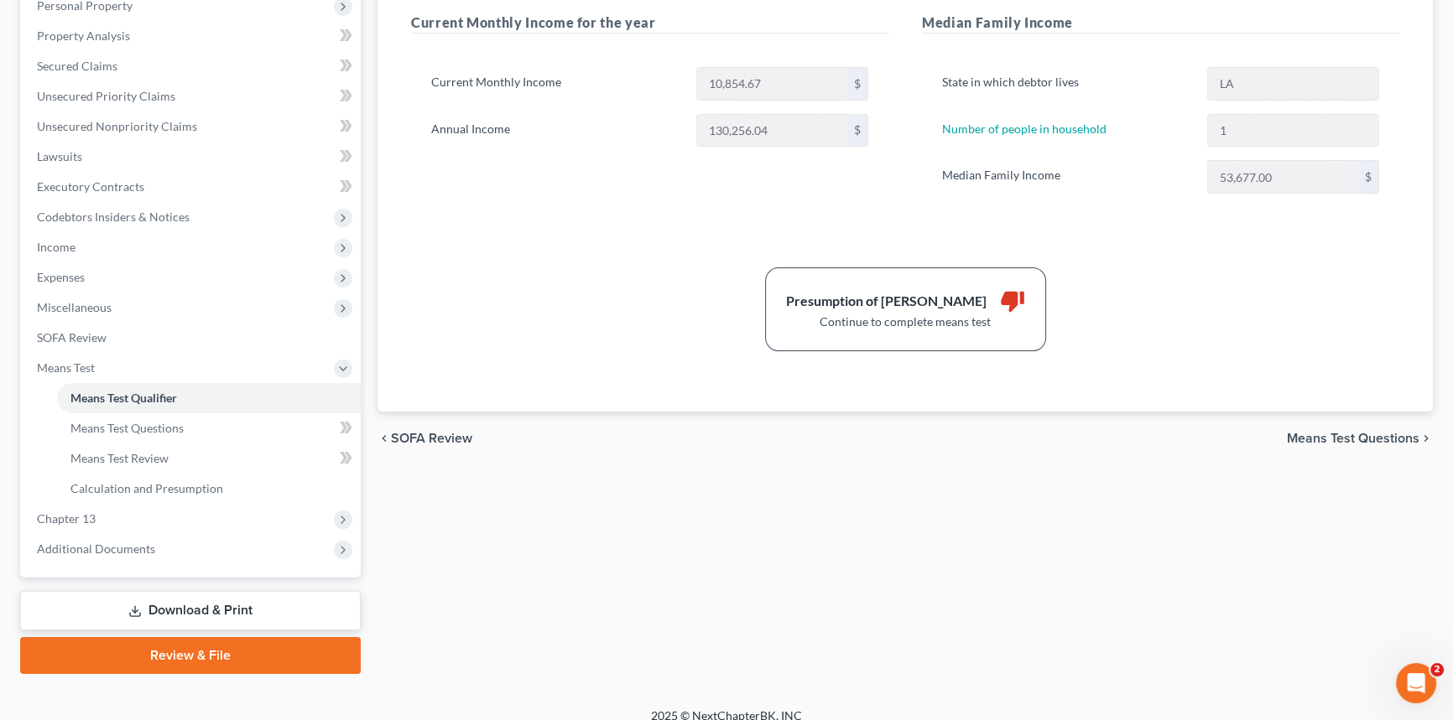
click at [181, 591] on link "Download & Print" at bounding box center [190, 610] width 340 height 39
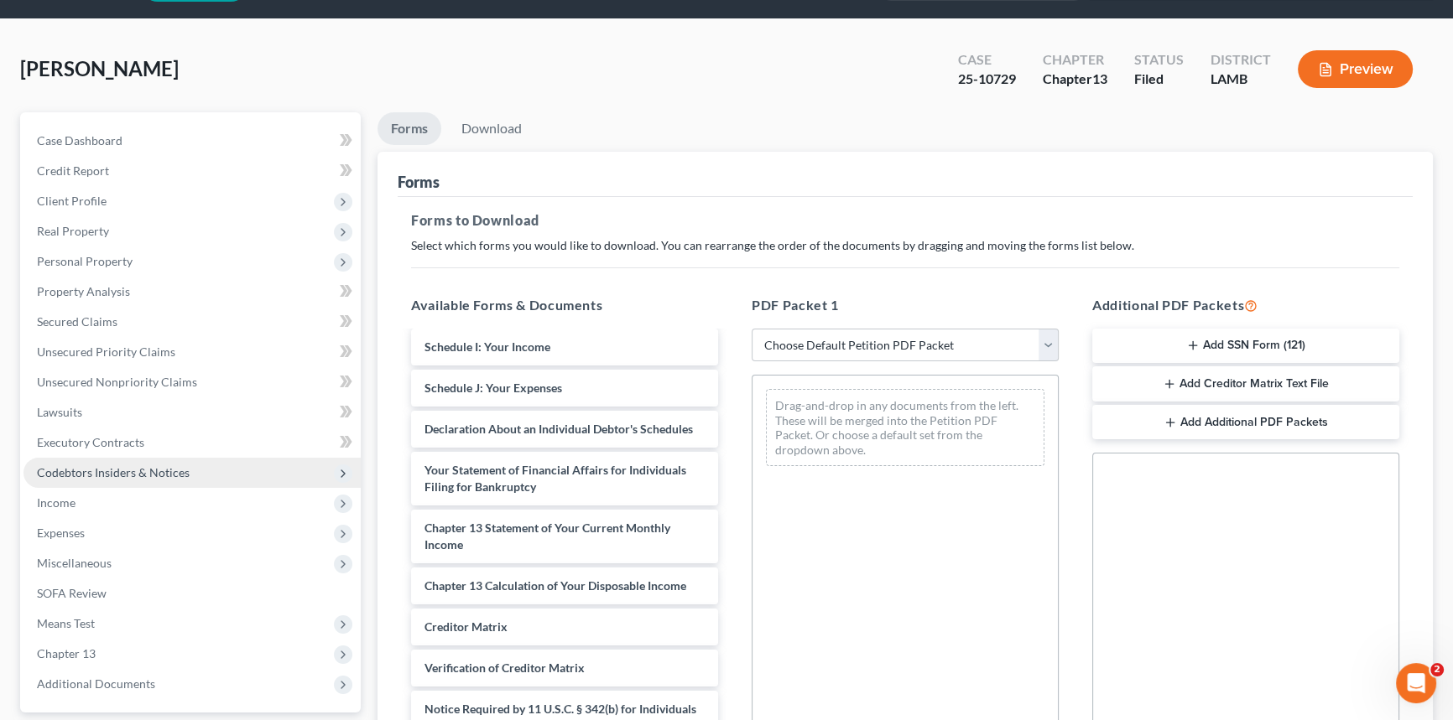
scroll to position [75, 0]
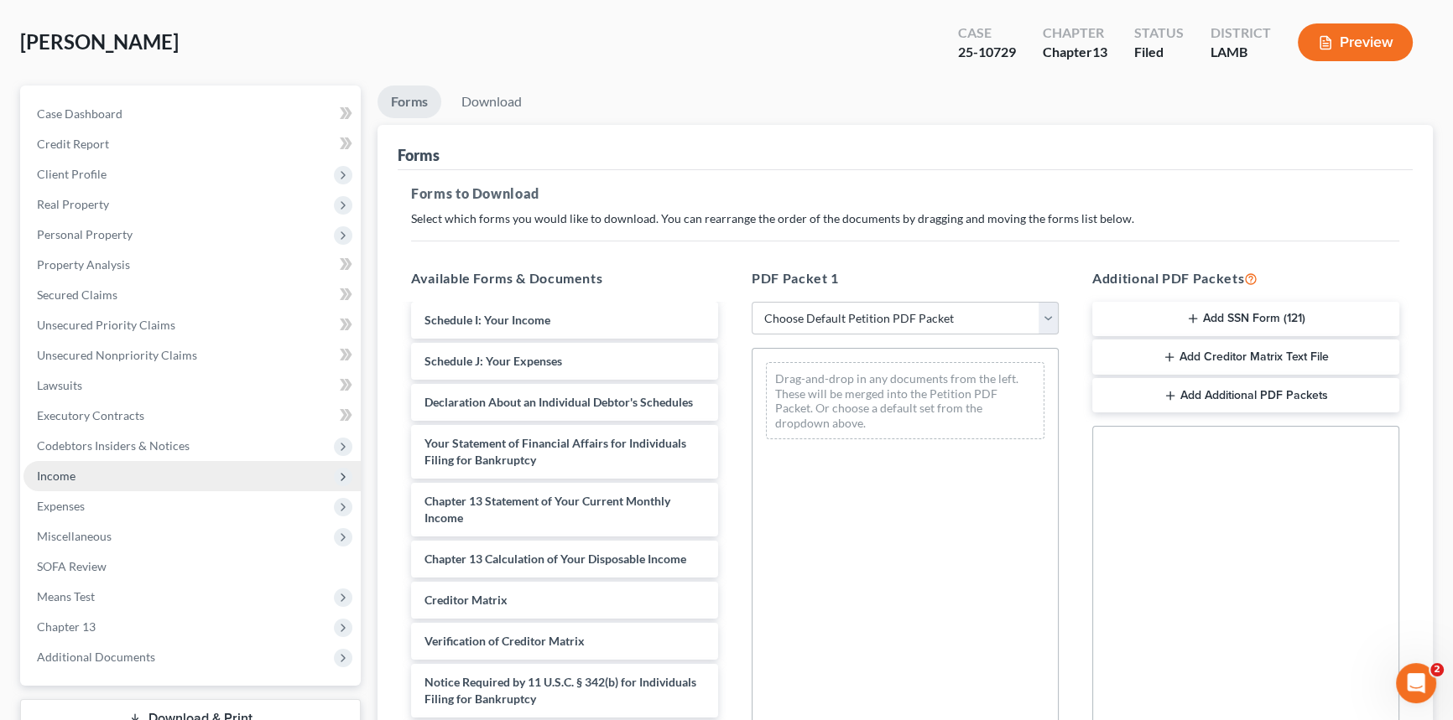
click at [92, 471] on span "Income" at bounding box center [191, 476] width 337 height 30
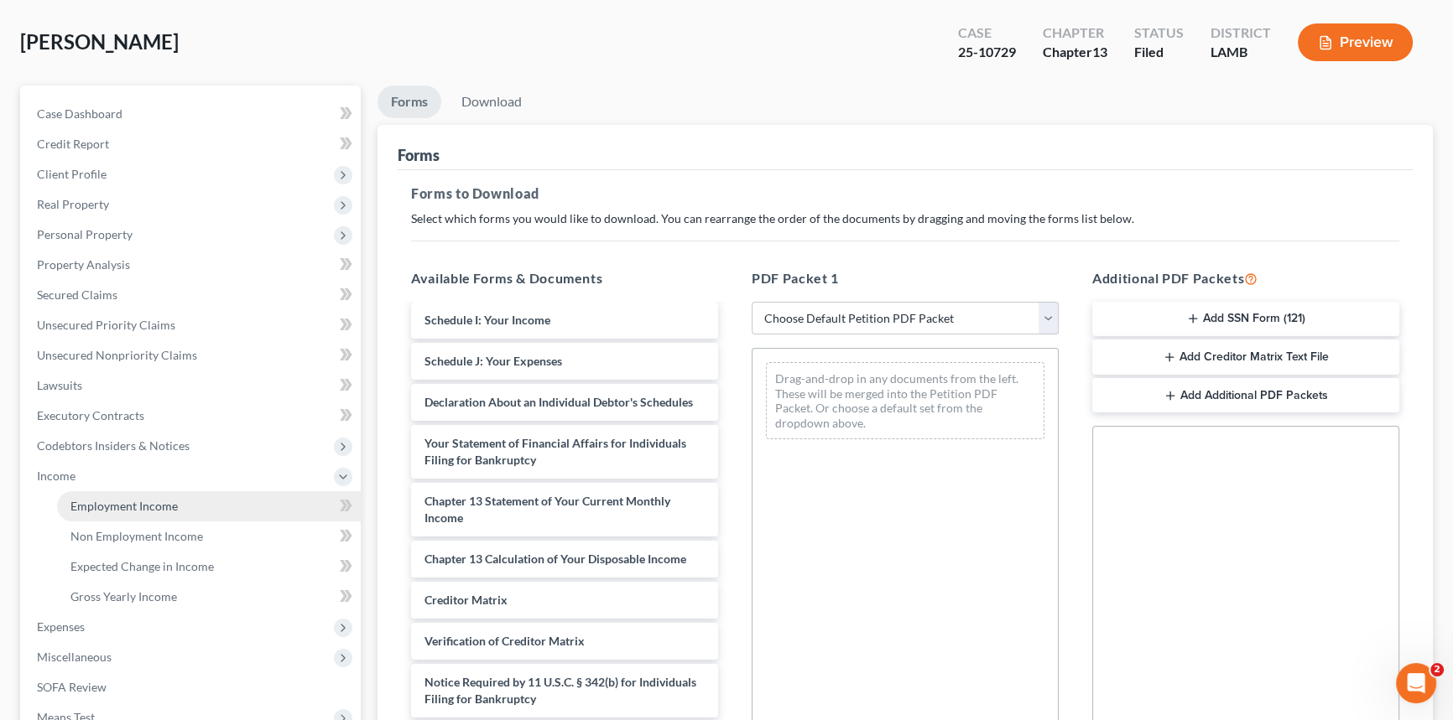
click at [199, 501] on link "Employment Income" at bounding box center [209, 506] width 304 height 30
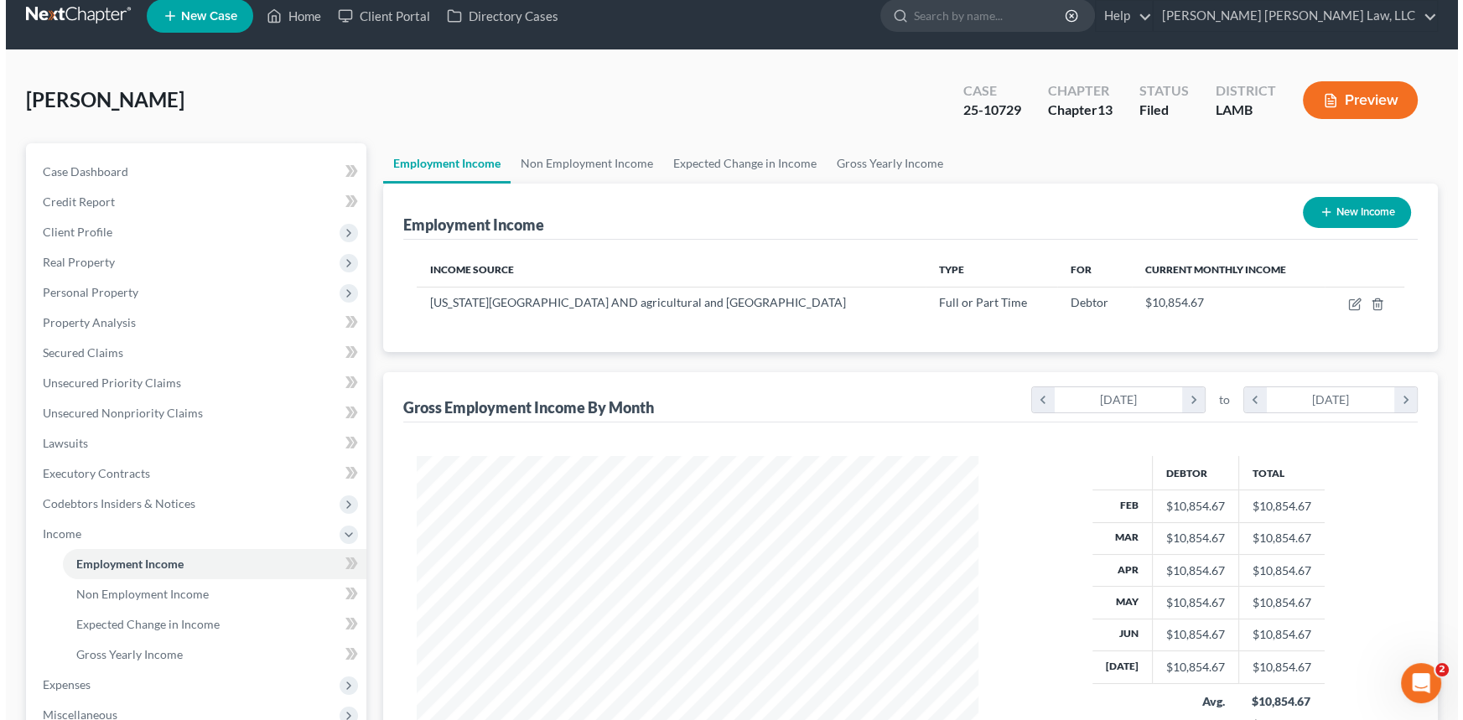
scroll to position [15, 0]
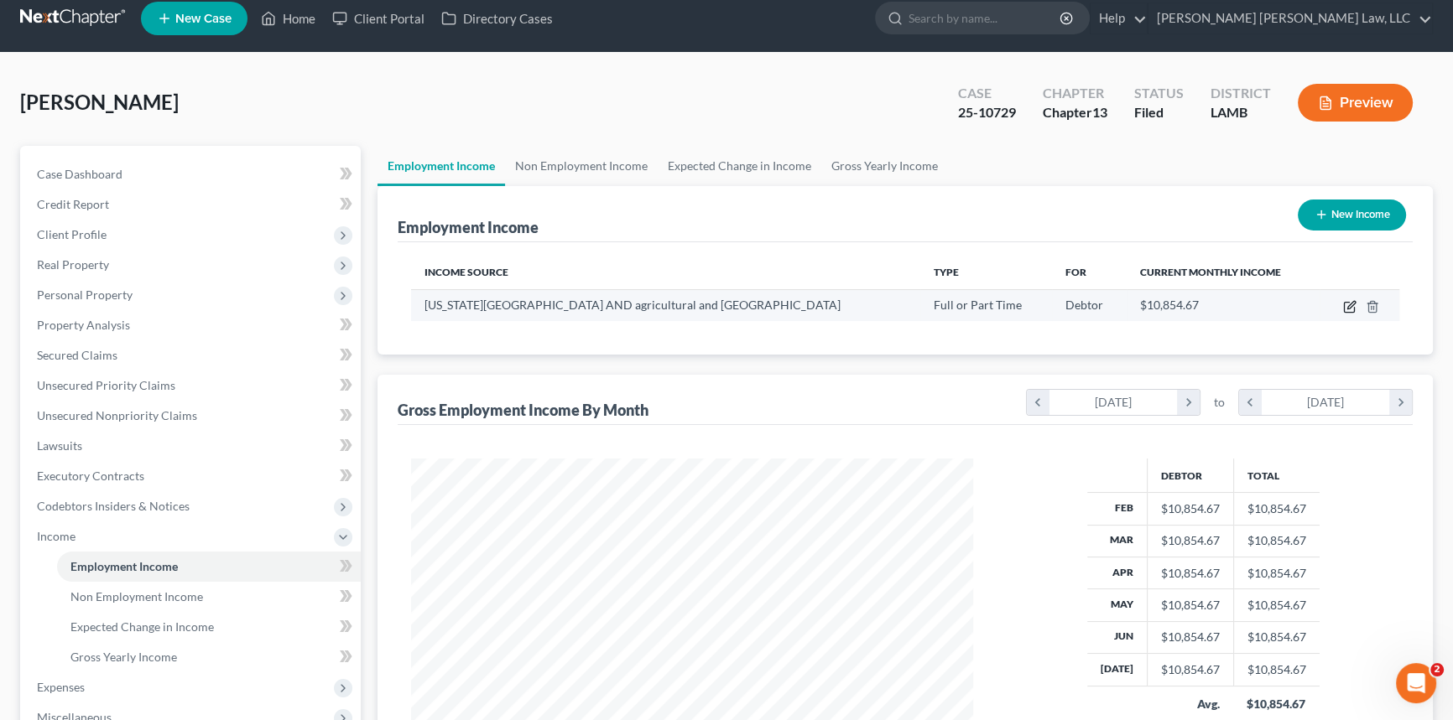
click at [1352, 305] on icon "button" at bounding box center [1349, 306] width 13 height 13
select select "0"
select select "19"
select select "0"
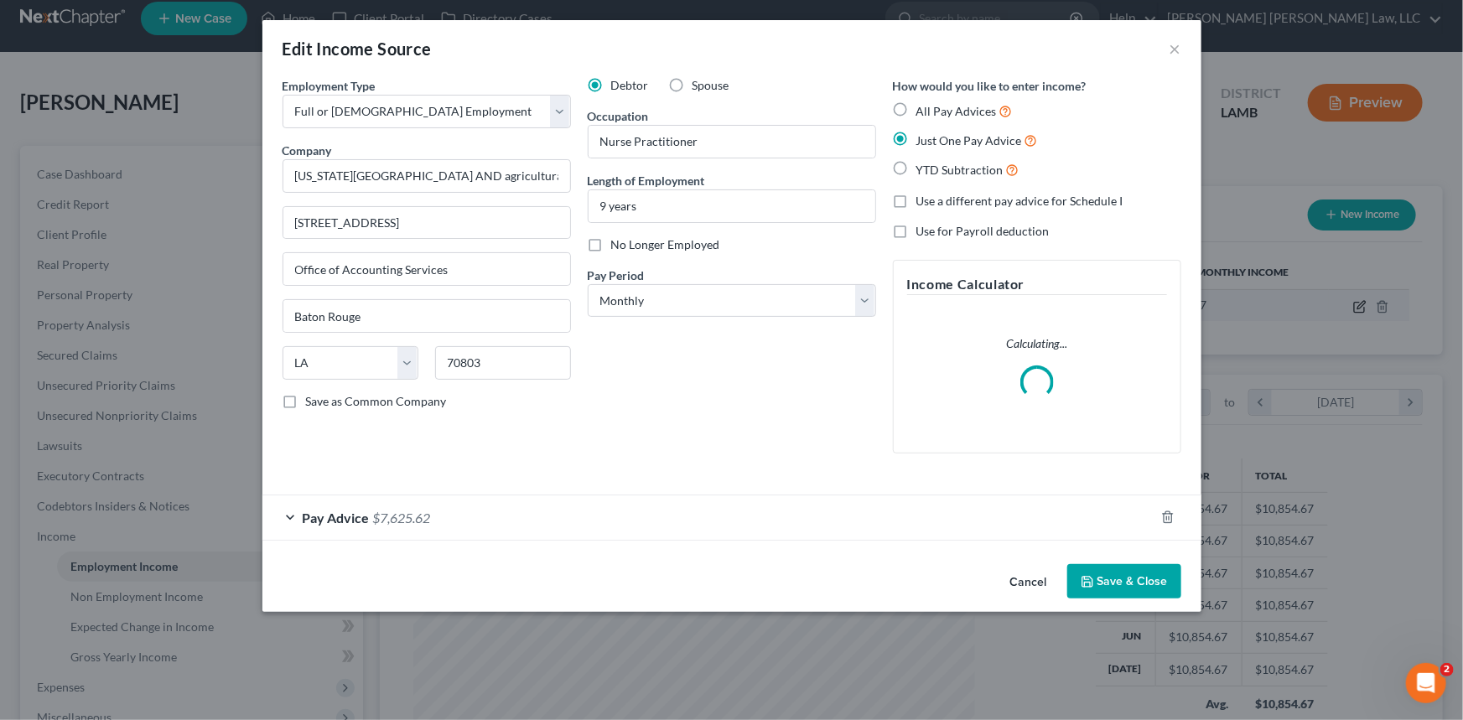
scroll to position [300, 600]
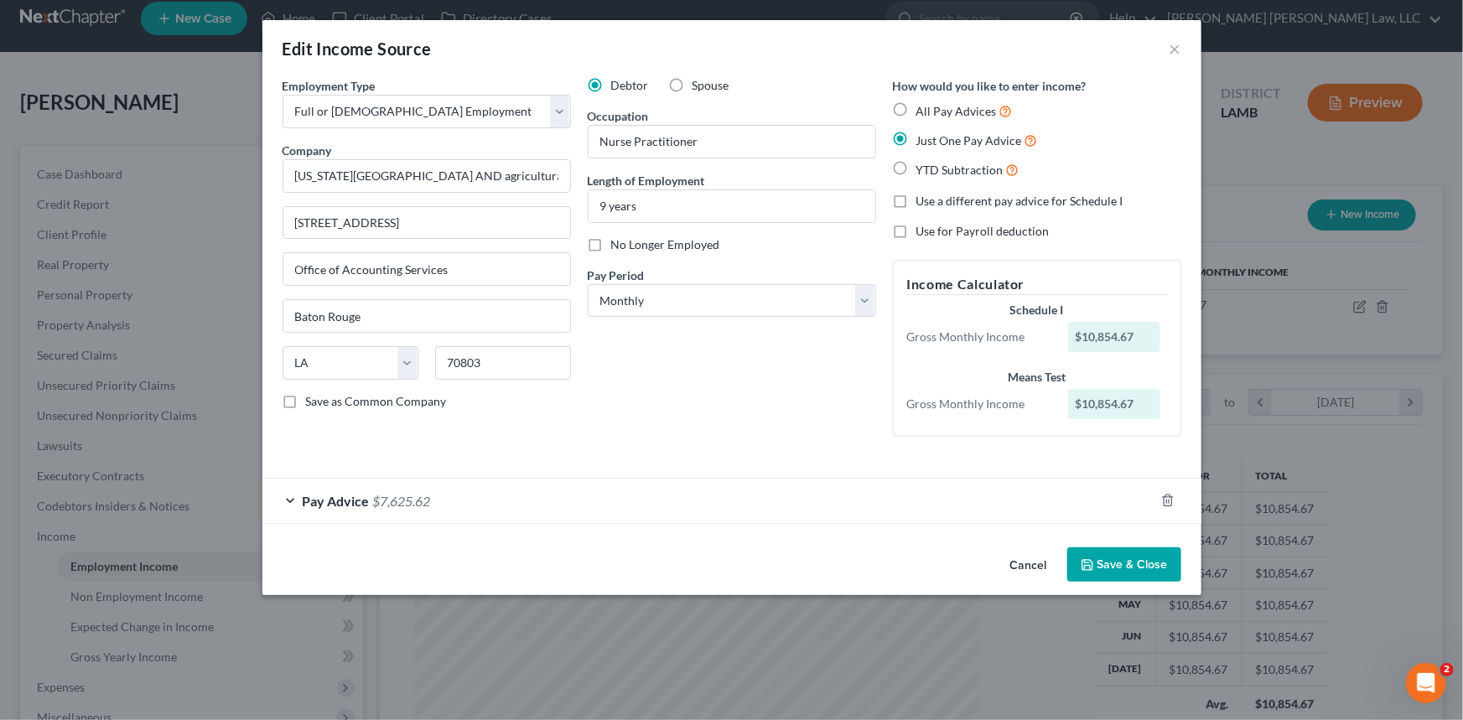
click at [295, 500] on div "Pay Advice $7,625.62" at bounding box center [708, 501] width 892 height 44
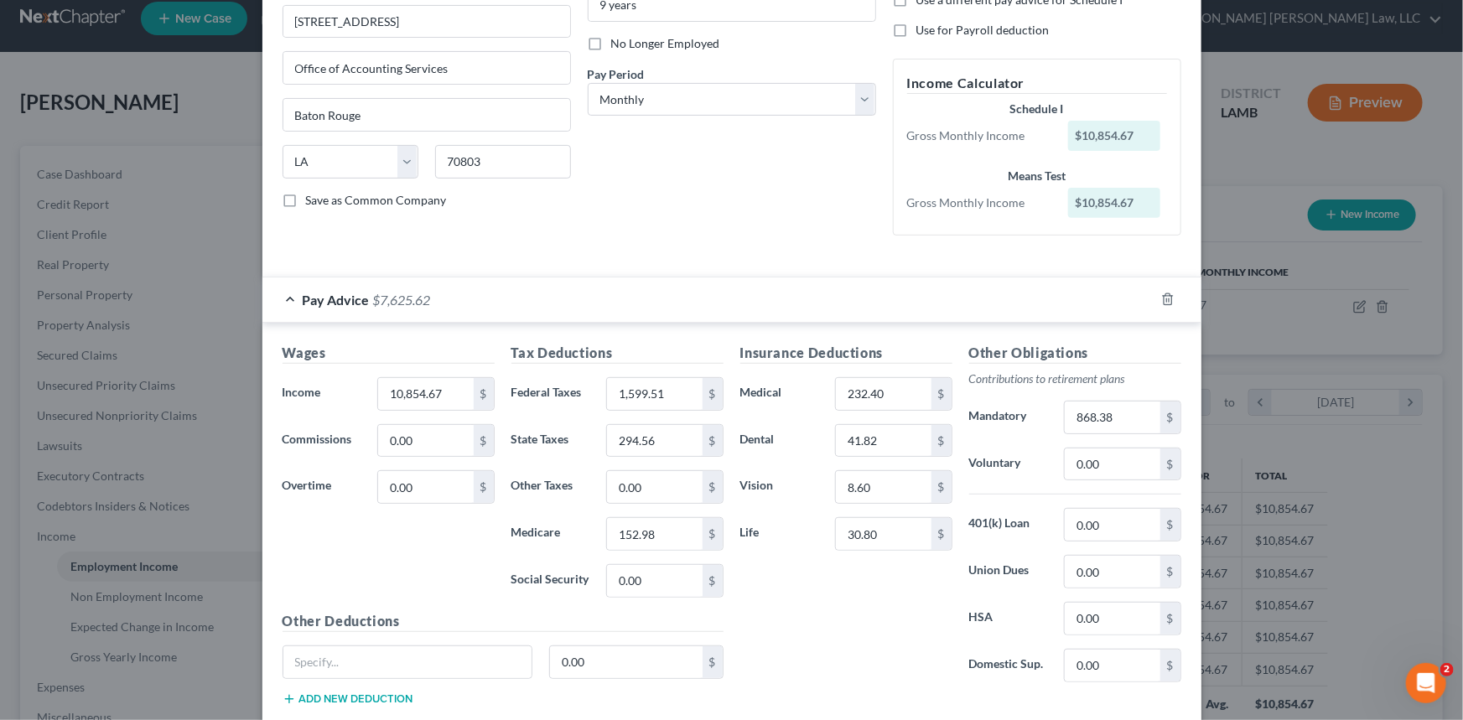
scroll to position [228, 0]
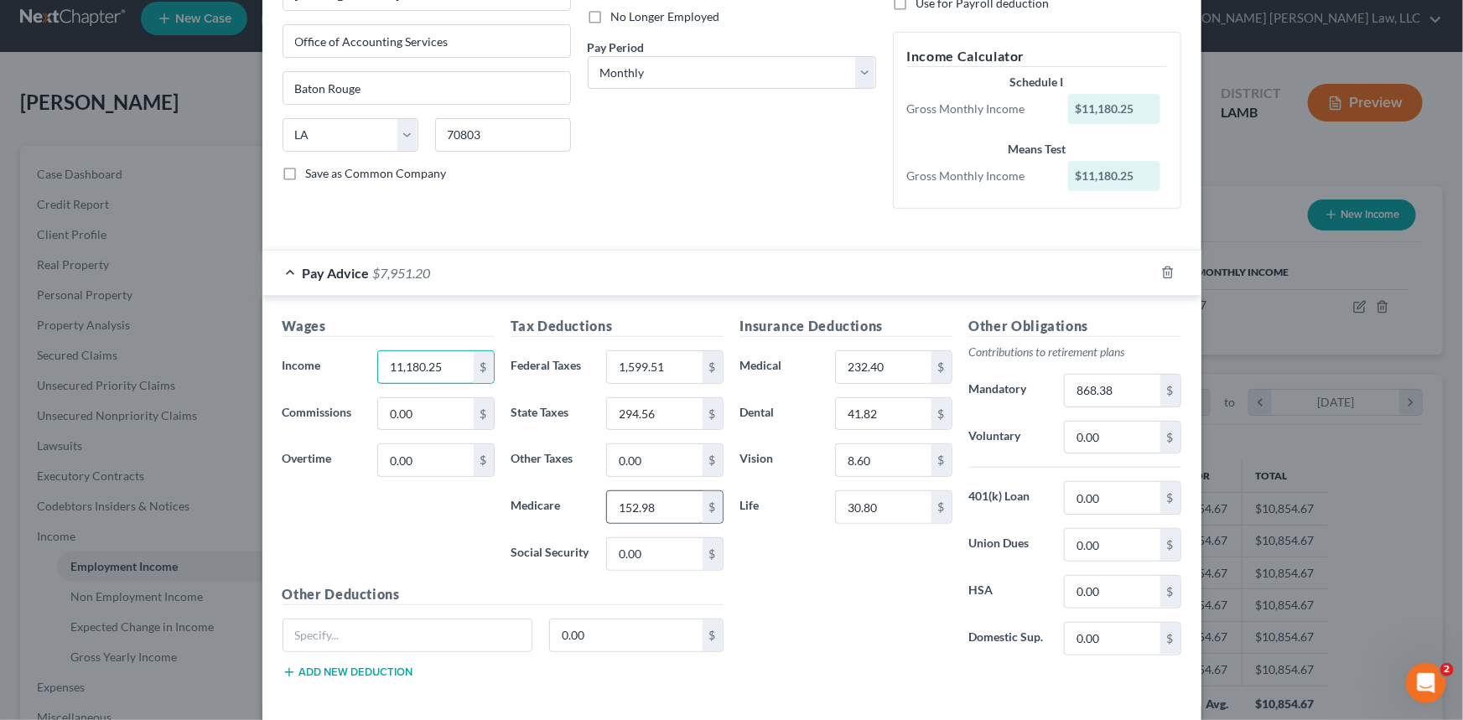
type input "11,180.25"
click at [644, 502] on input "152.98" at bounding box center [654, 507] width 95 height 32
type input "157.57"
click at [671, 365] on input "1,599.51" at bounding box center [654, 367] width 95 height 32
type input "1,455.64"
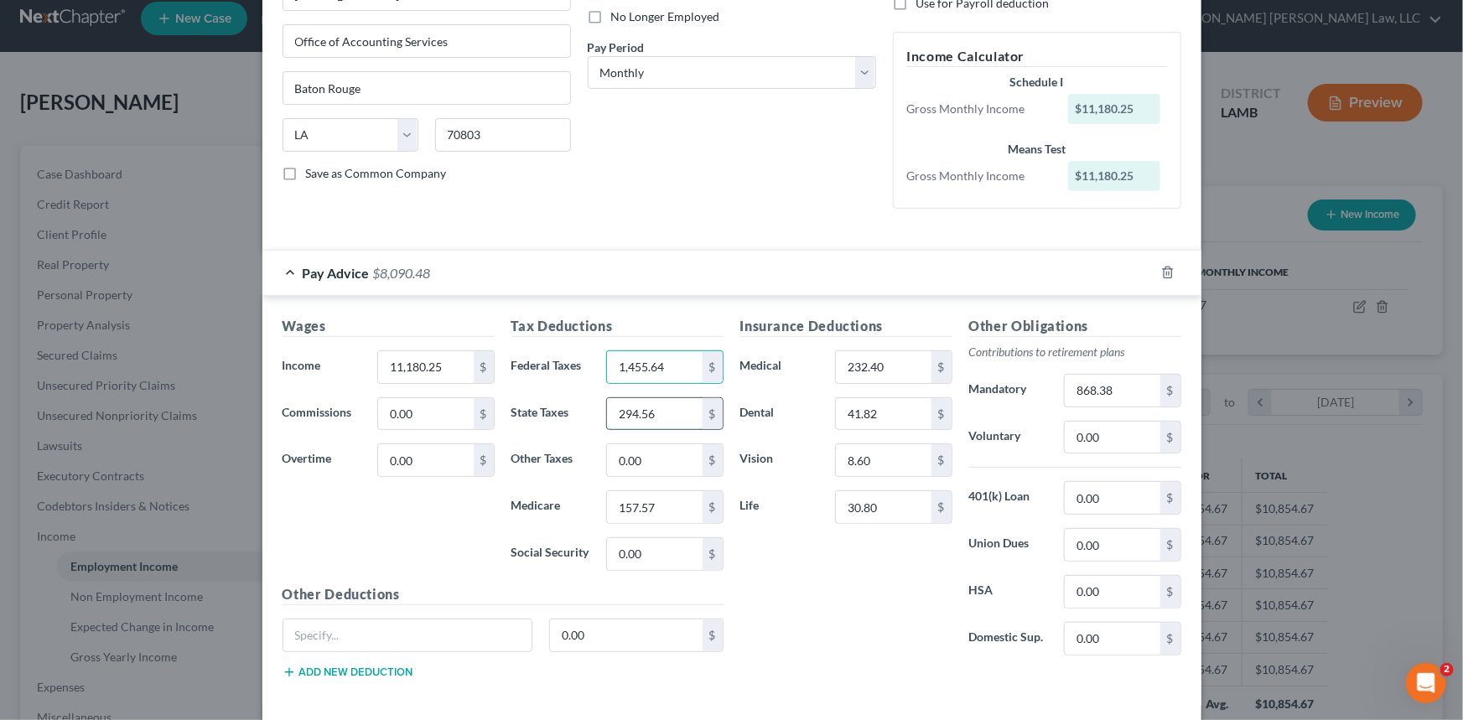
click at [662, 410] on input "294.56" at bounding box center [654, 414] width 95 height 32
type input "275.96"
click at [1130, 386] on input "868.38" at bounding box center [1112, 391] width 95 height 32
type input "894.42"
click at [1092, 439] on input "0.00" at bounding box center [1112, 438] width 95 height 32
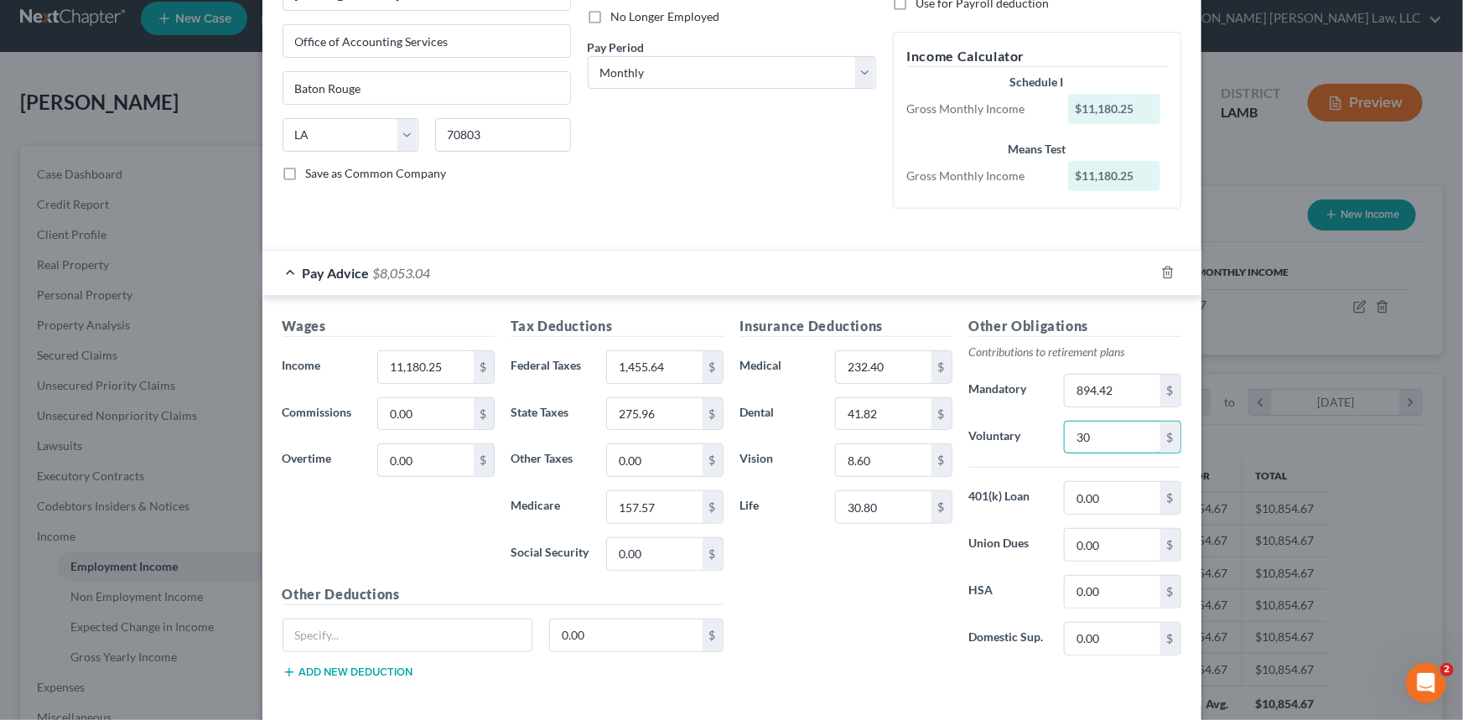
type input "3"
click at [454, 636] on input "text" at bounding box center [407, 636] width 249 height 32
type input "Parking Fees Sheltered"
click at [593, 636] on input "0.00" at bounding box center [626, 636] width 153 height 32
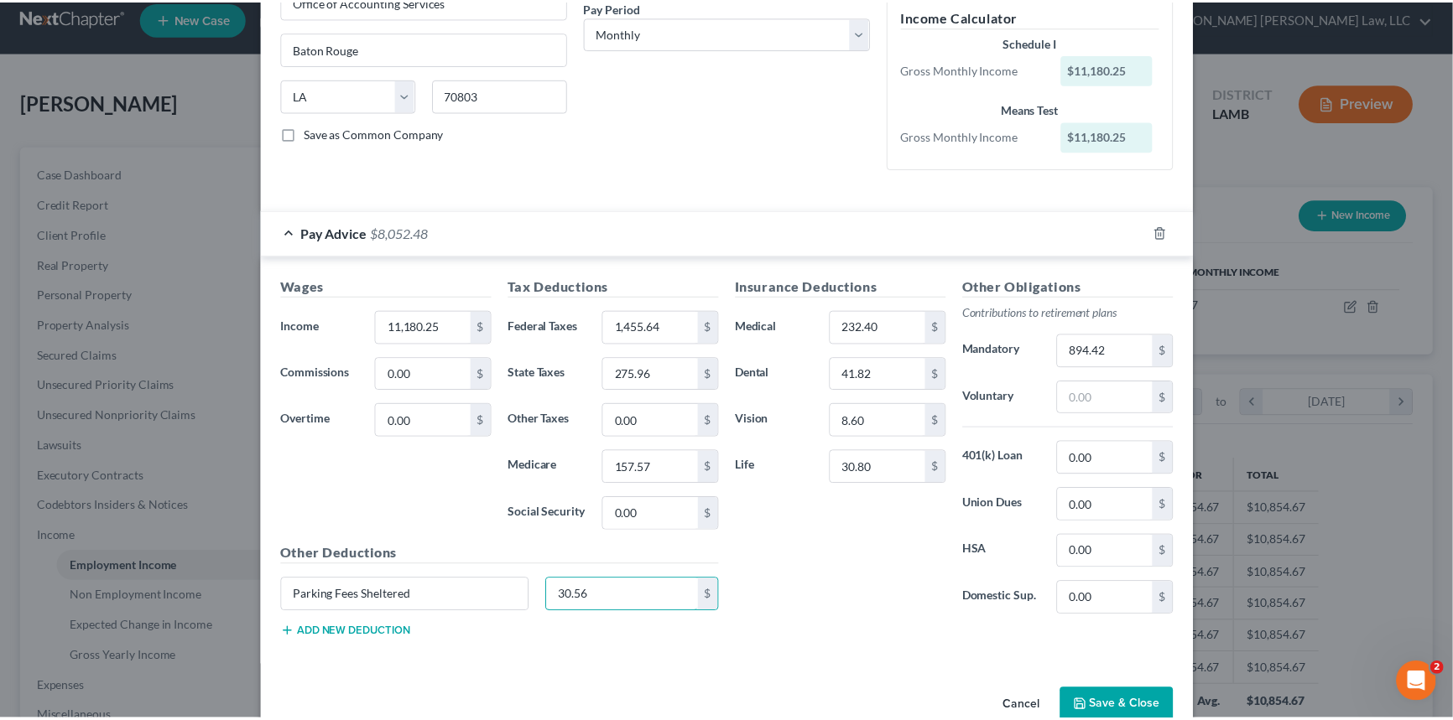
scroll to position [303, 0]
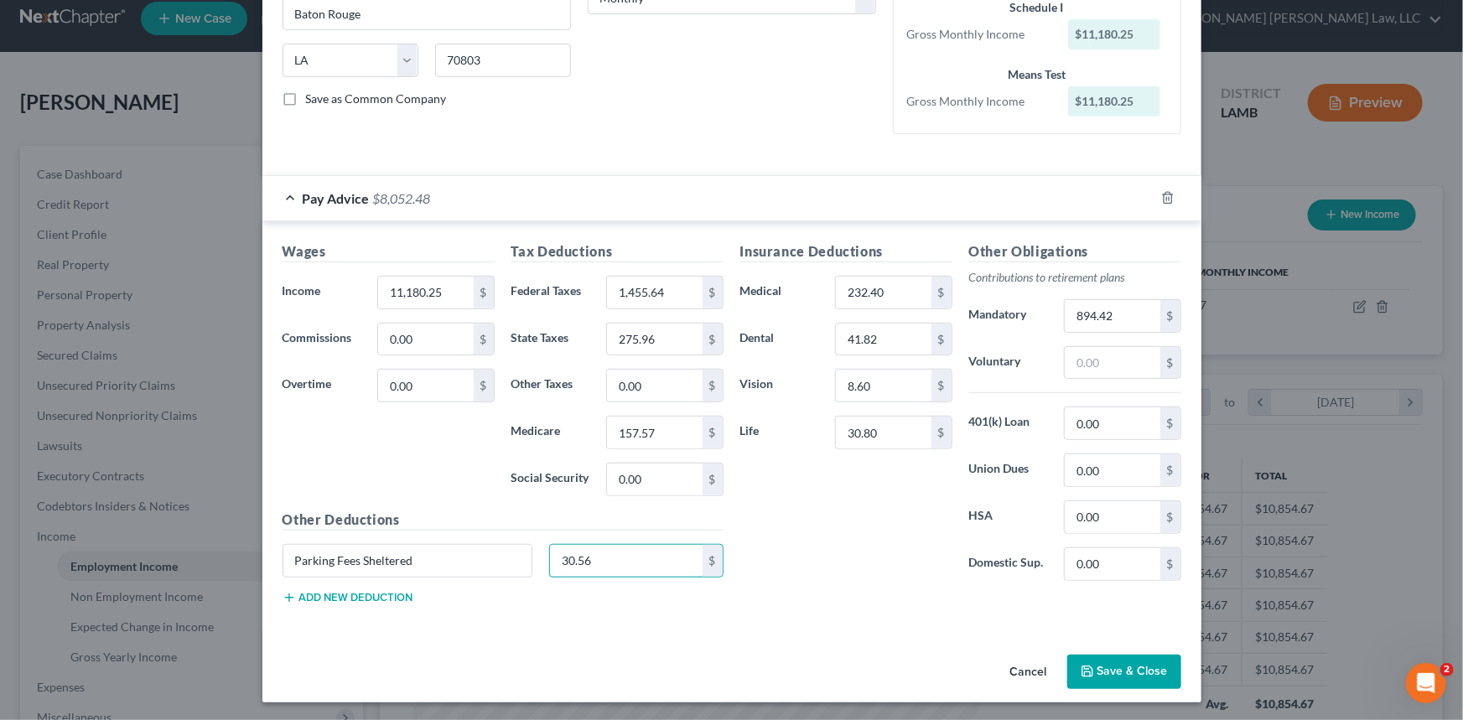
type input "30.56"
click at [1114, 668] on button "Save & Close" at bounding box center [1125, 672] width 114 height 35
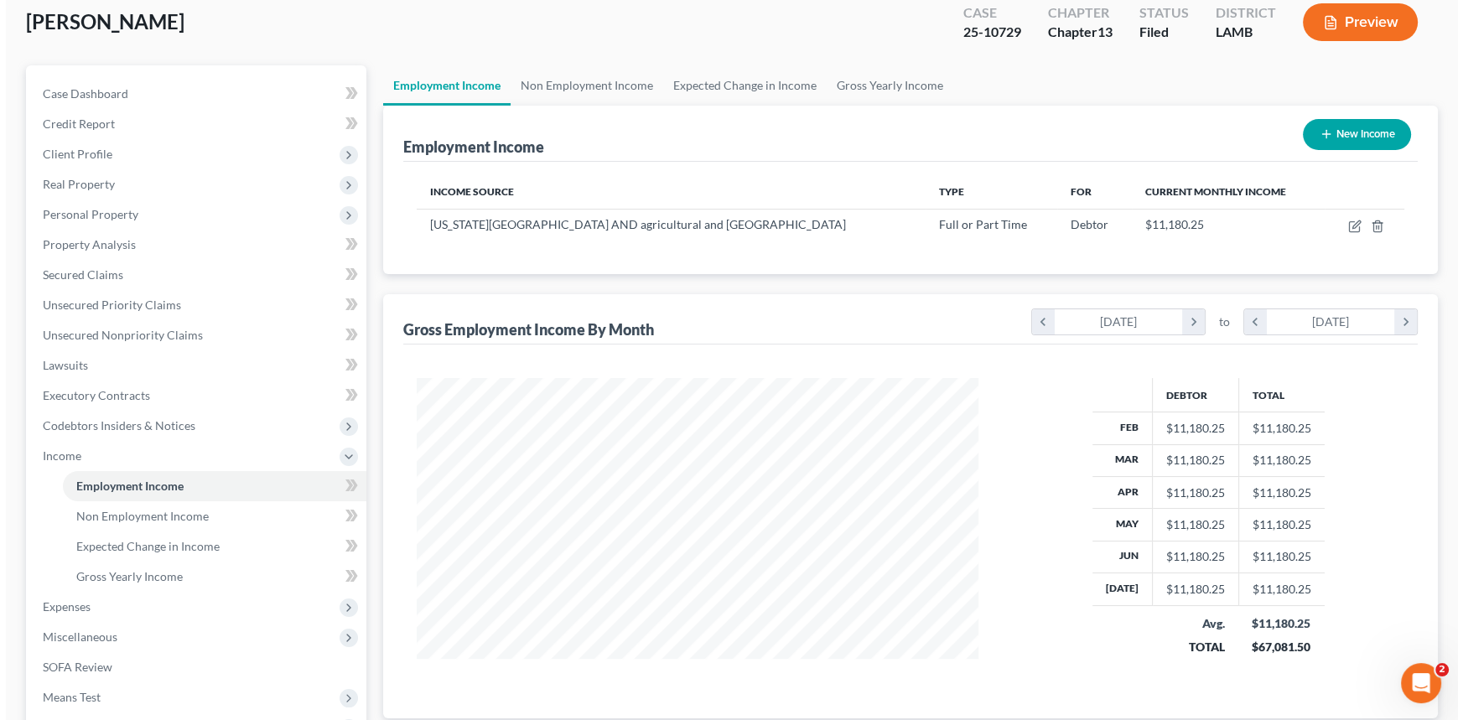
scroll to position [91, 0]
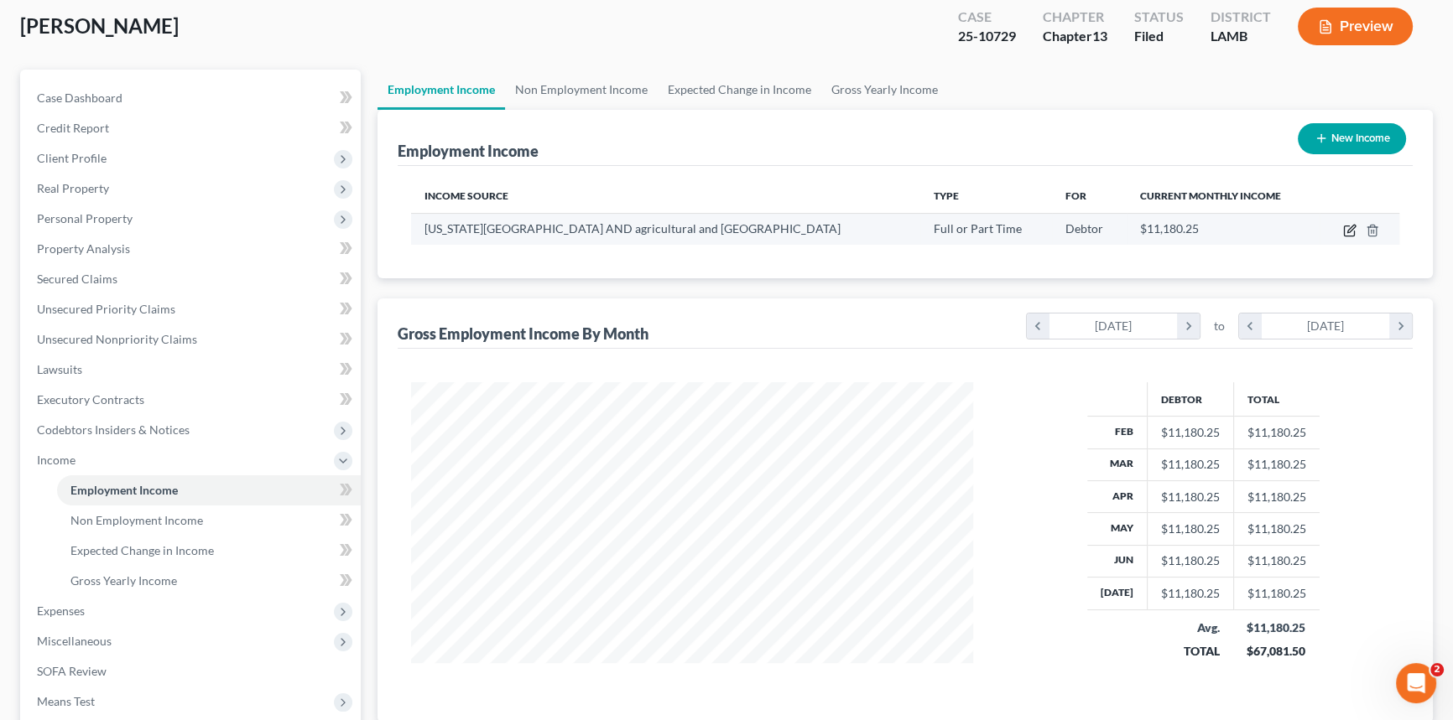
click at [1349, 226] on icon "button" at bounding box center [1349, 230] width 13 height 13
select select "0"
select select "19"
select select "0"
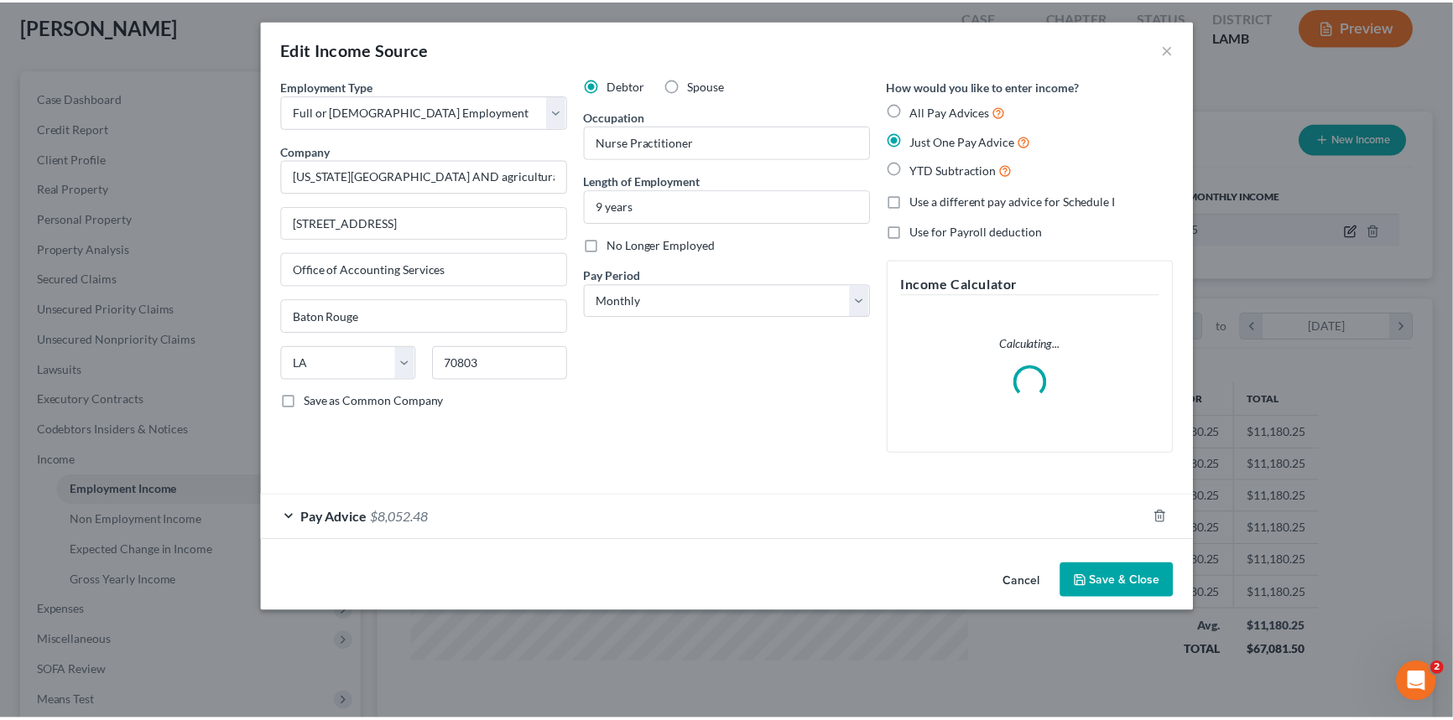
scroll to position [300, 600]
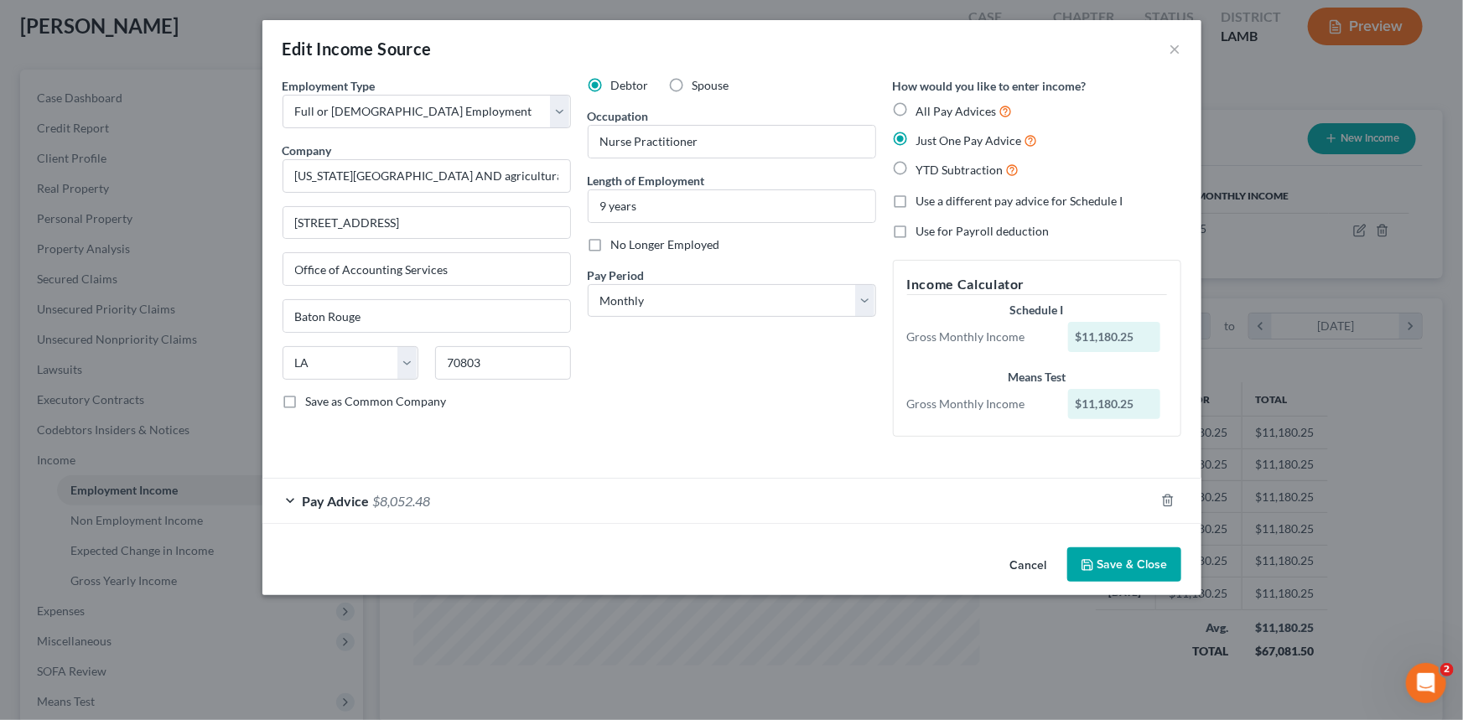
click at [1135, 559] on button "Save & Close" at bounding box center [1125, 565] width 114 height 35
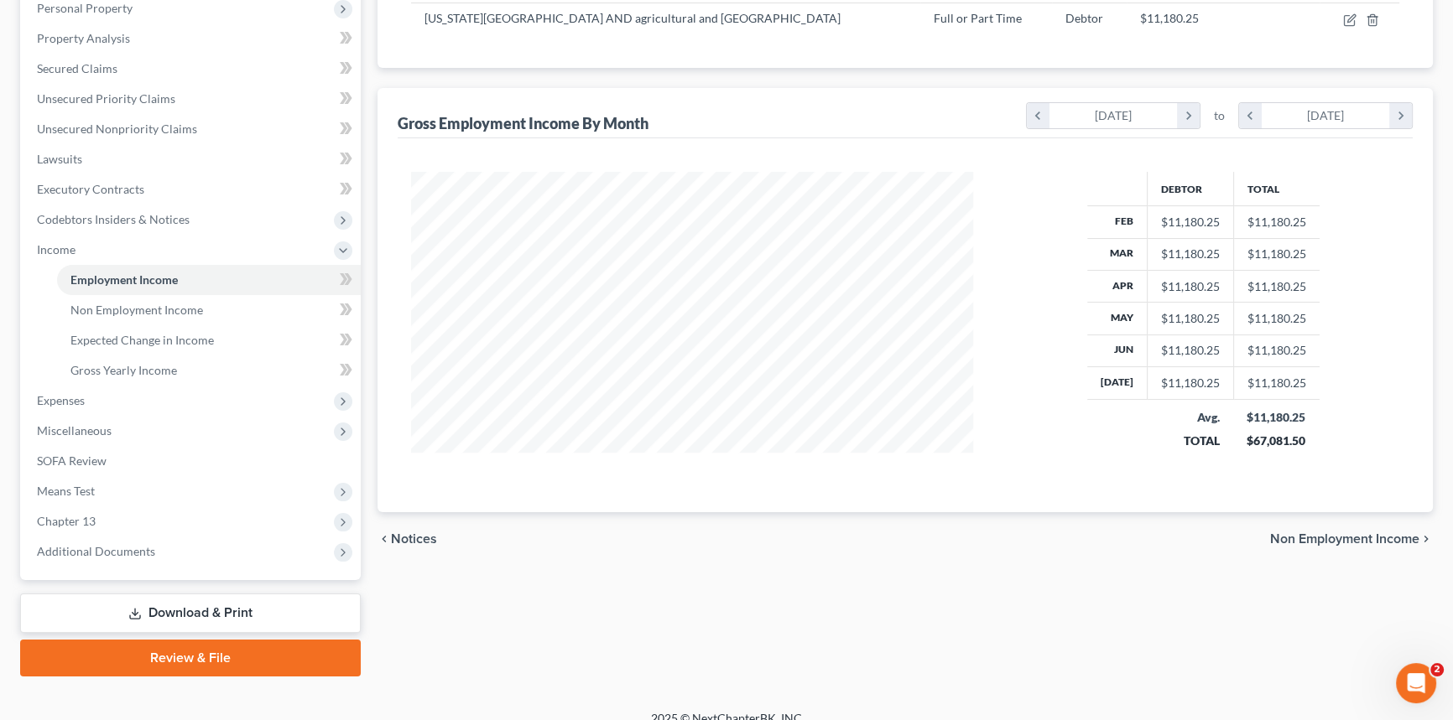
scroll to position [320, 0]
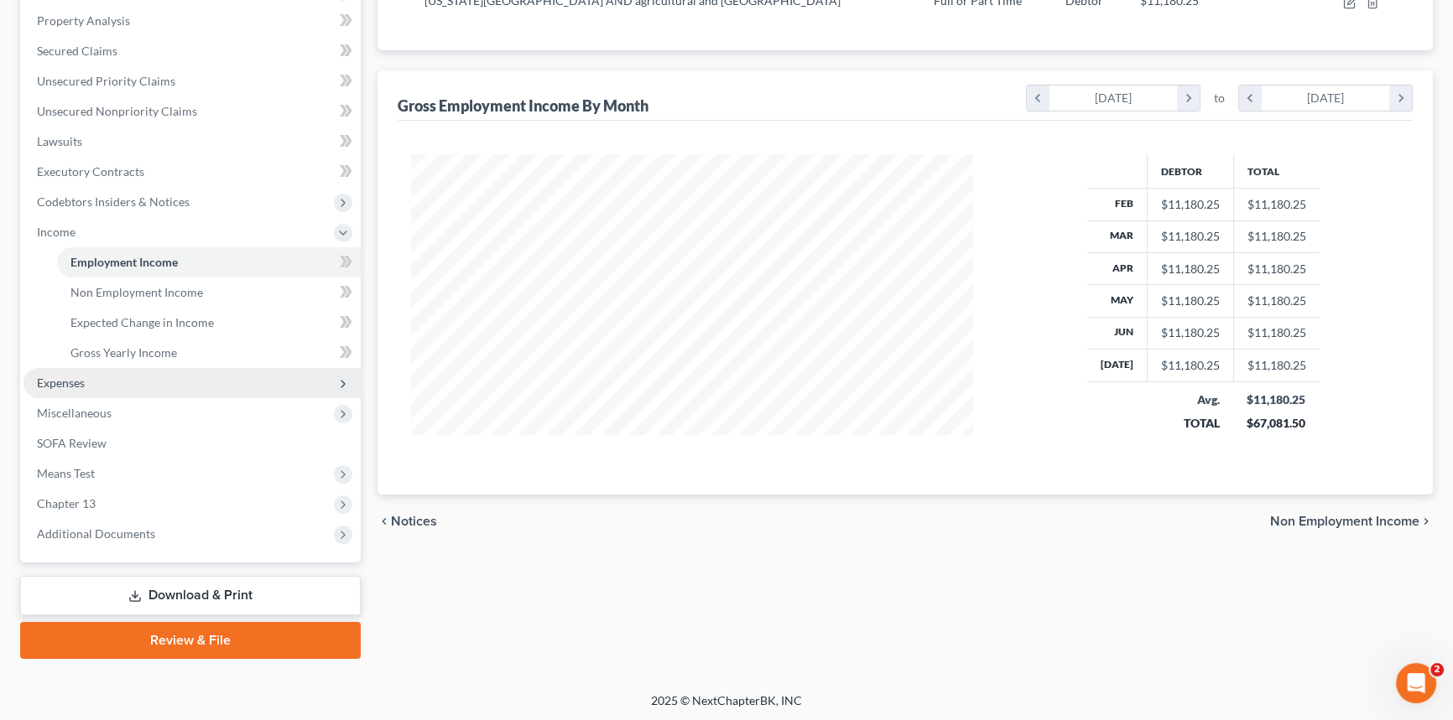
click at [65, 387] on span "Expenses" at bounding box center [61, 383] width 48 height 14
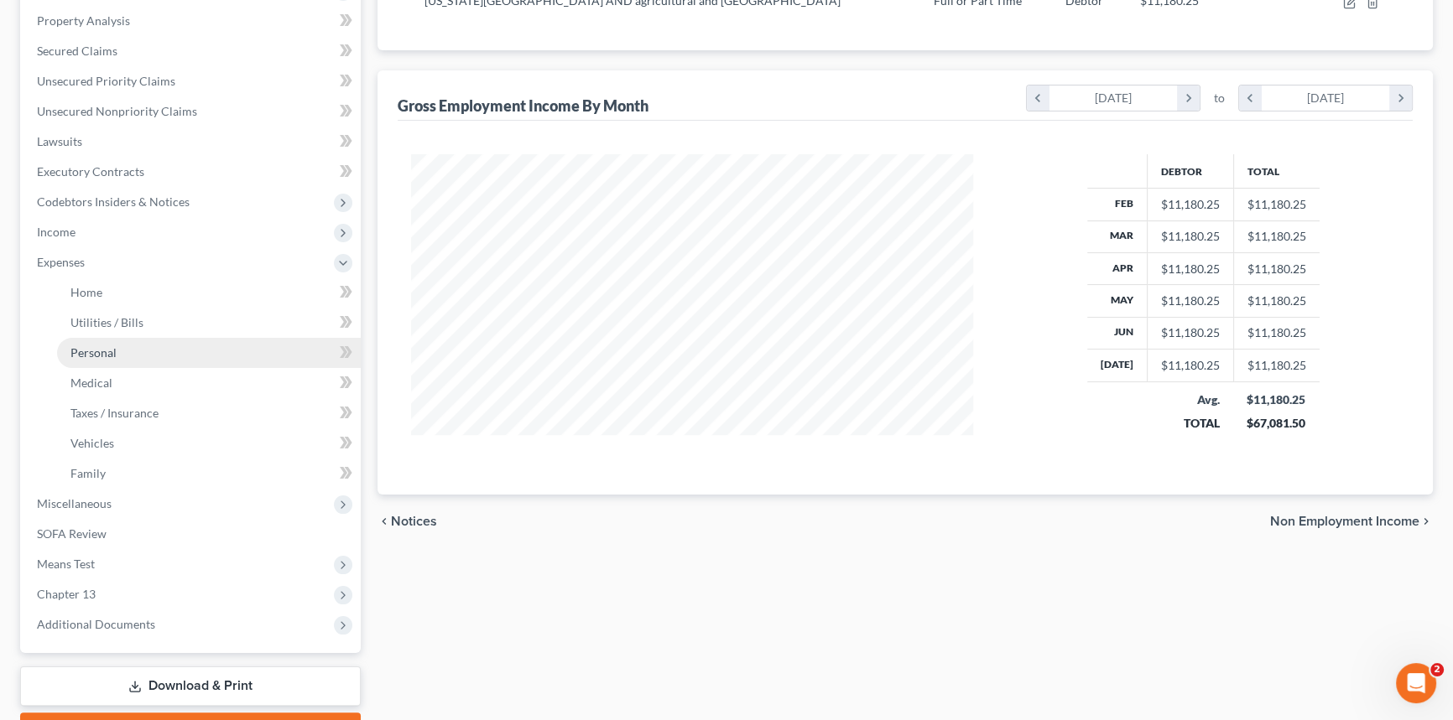
click at [101, 350] on span "Personal" at bounding box center [93, 353] width 46 height 14
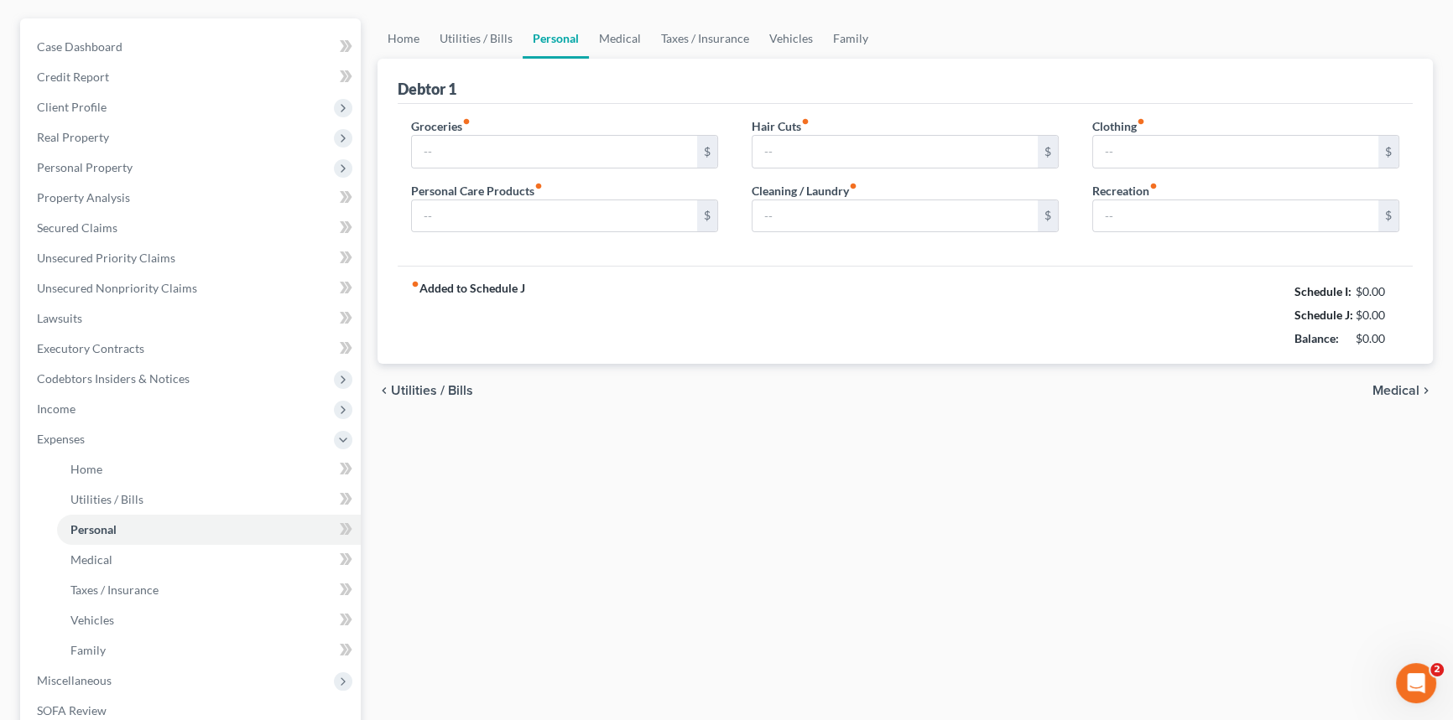
type input "672.58"
type input "91.00"
type input "0.00"
type input "75.00"
type input "181.00"
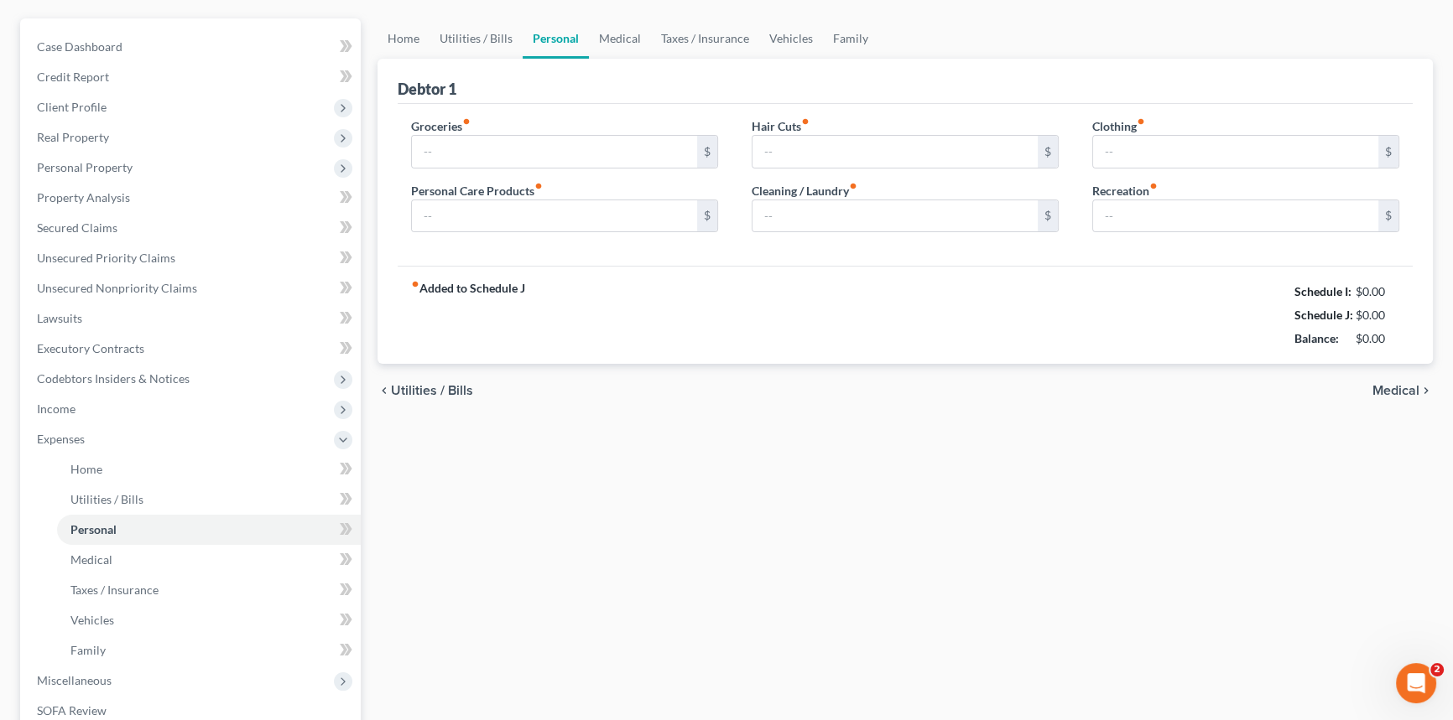
type input "0.00"
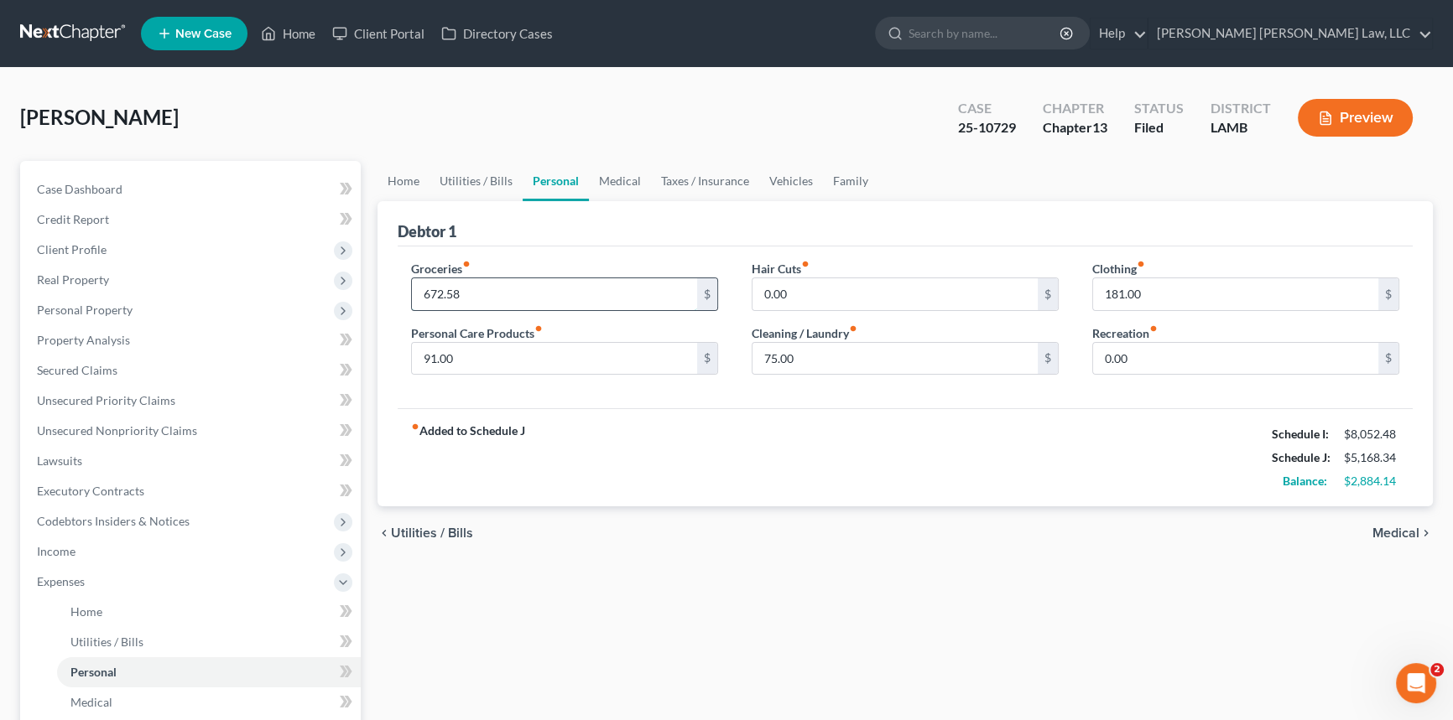
click at [470, 293] on input "672.58" at bounding box center [554, 294] width 285 height 32
click at [93, 543] on span "Income" at bounding box center [191, 552] width 337 height 30
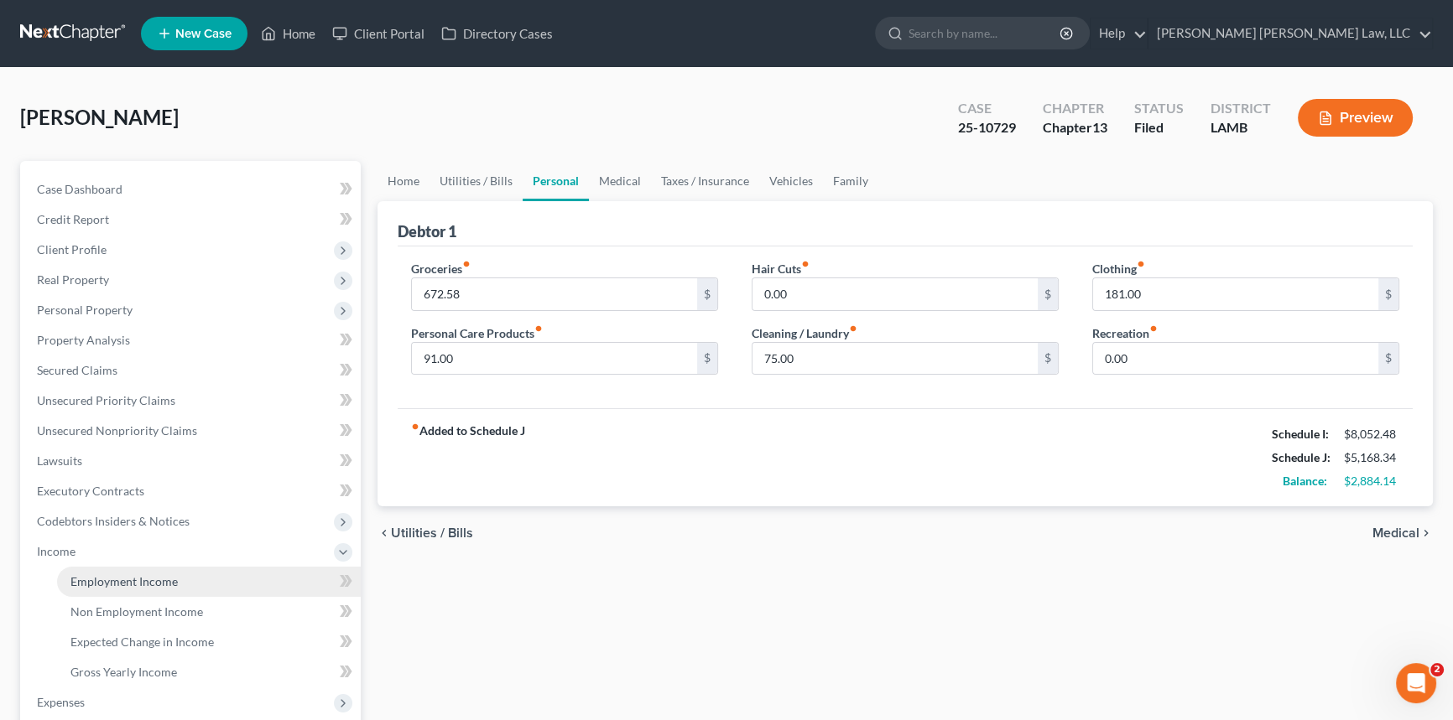
click at [226, 574] on link "Employment Income" at bounding box center [209, 582] width 304 height 30
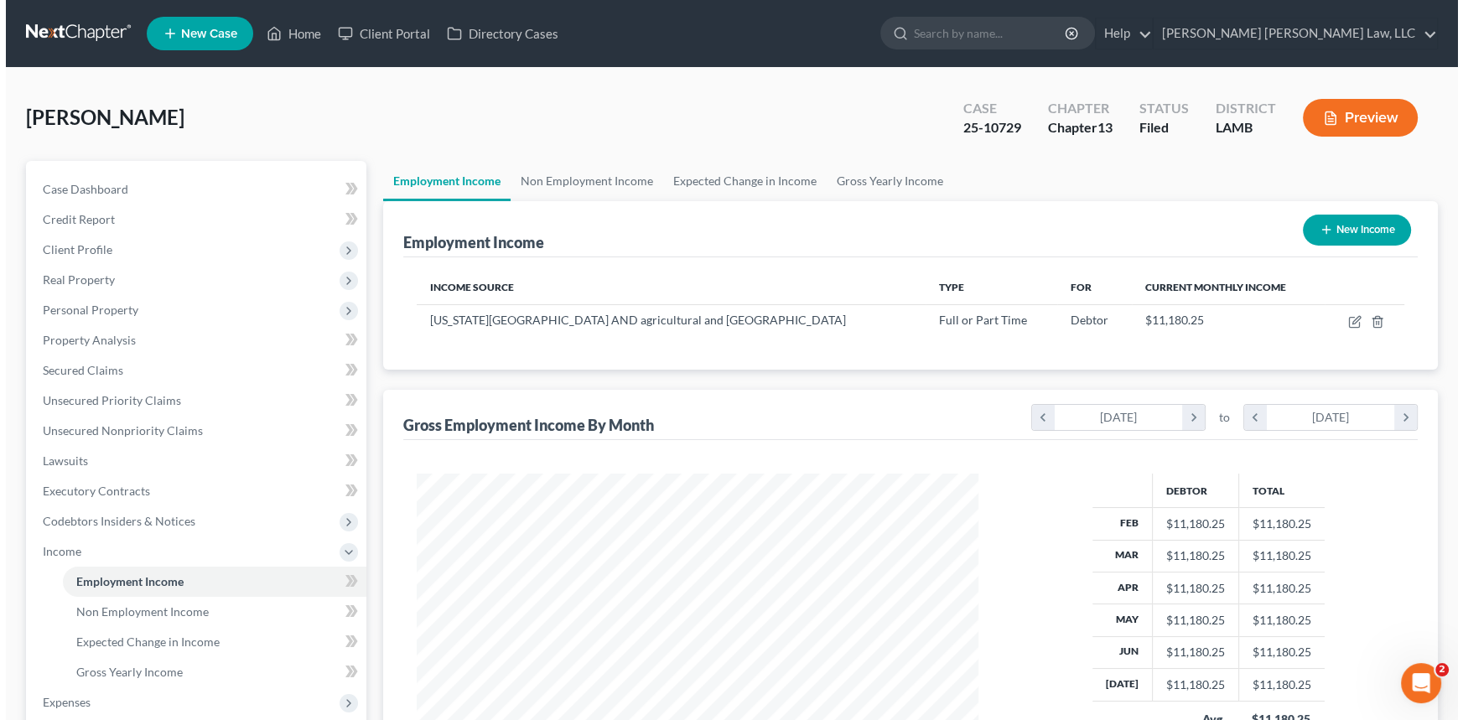
scroll to position [300, 595]
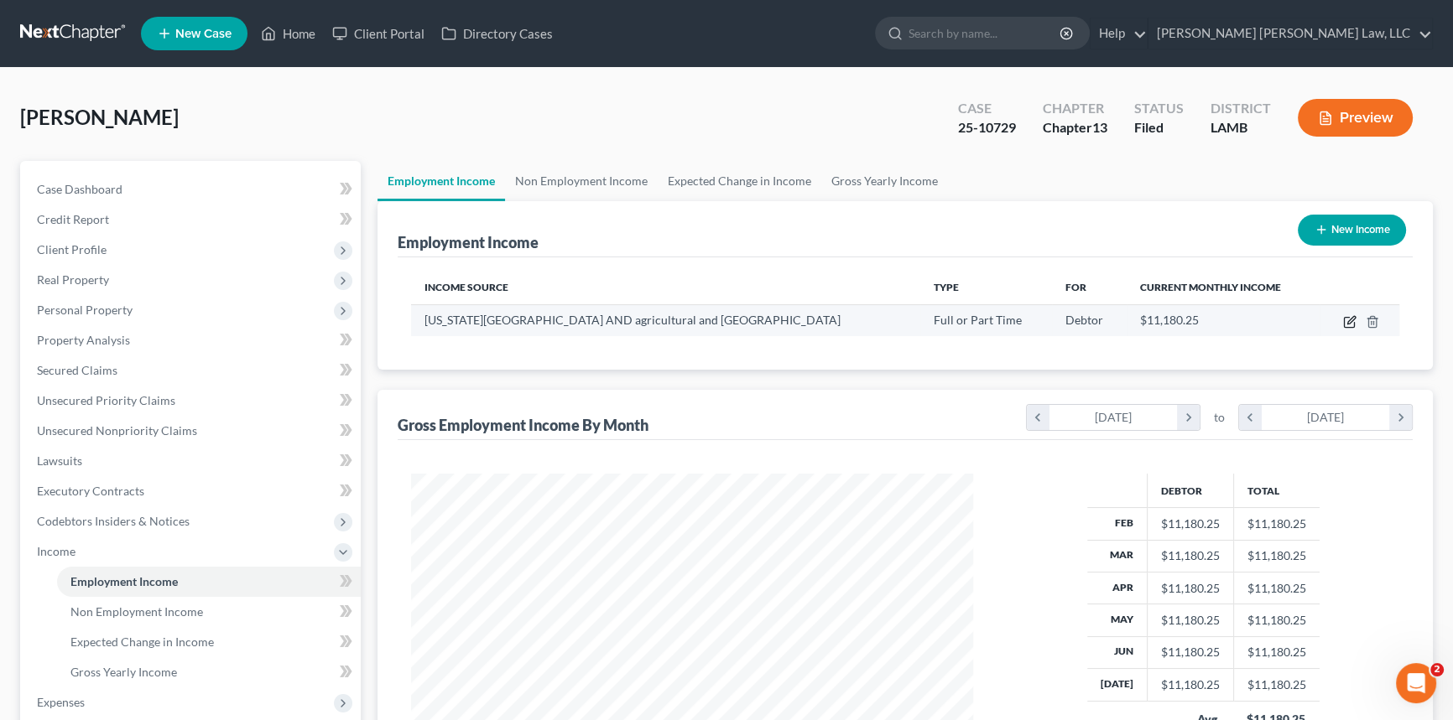
click at [1348, 322] on icon "button" at bounding box center [1351, 320] width 8 height 8
select select "0"
select select "19"
select select "0"
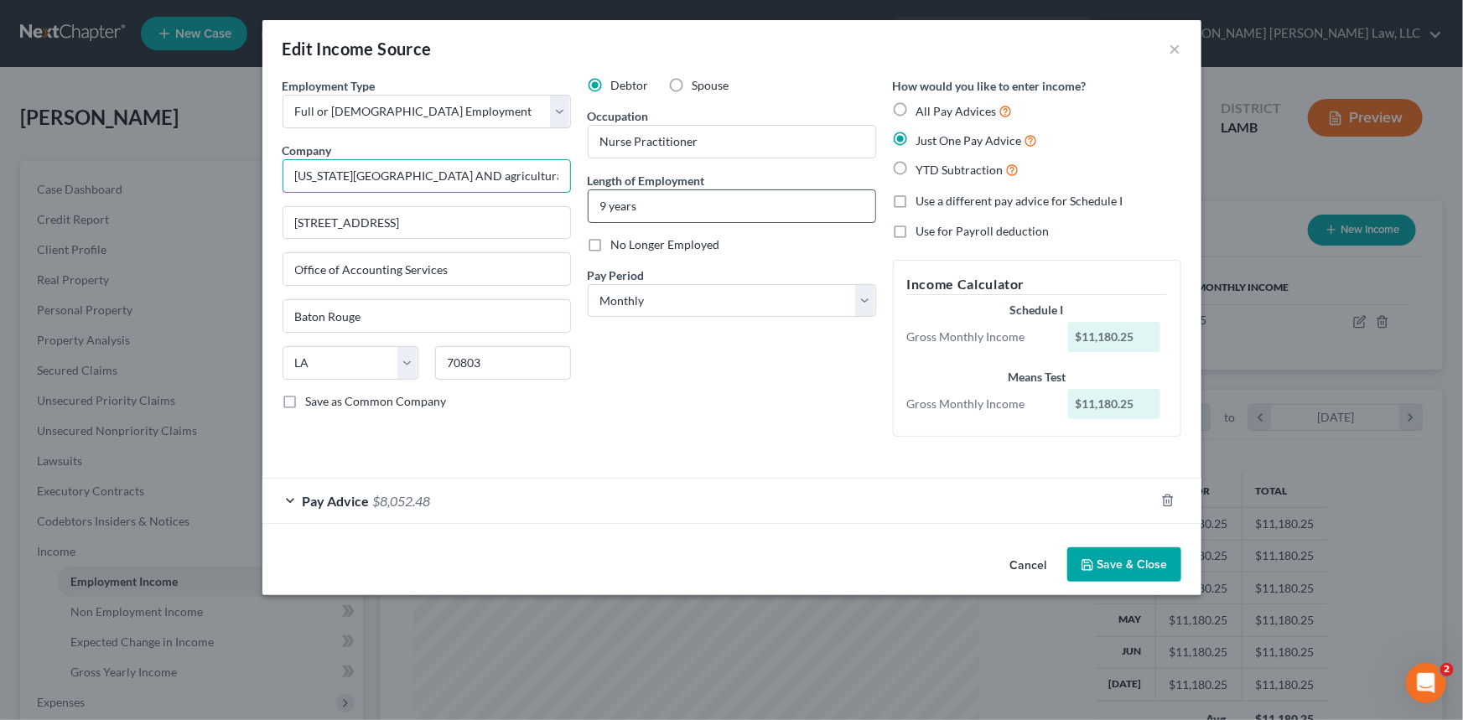
scroll to position [0, 82]
drag, startPoint x: 431, startPoint y: 176, endPoint x: 621, endPoint y: 191, distance: 191.0
click at [621, 191] on div "Employment Type * Select Full or [DEMOGRAPHIC_DATA] Employment Self Employment …" at bounding box center [732, 270] width 916 height 387
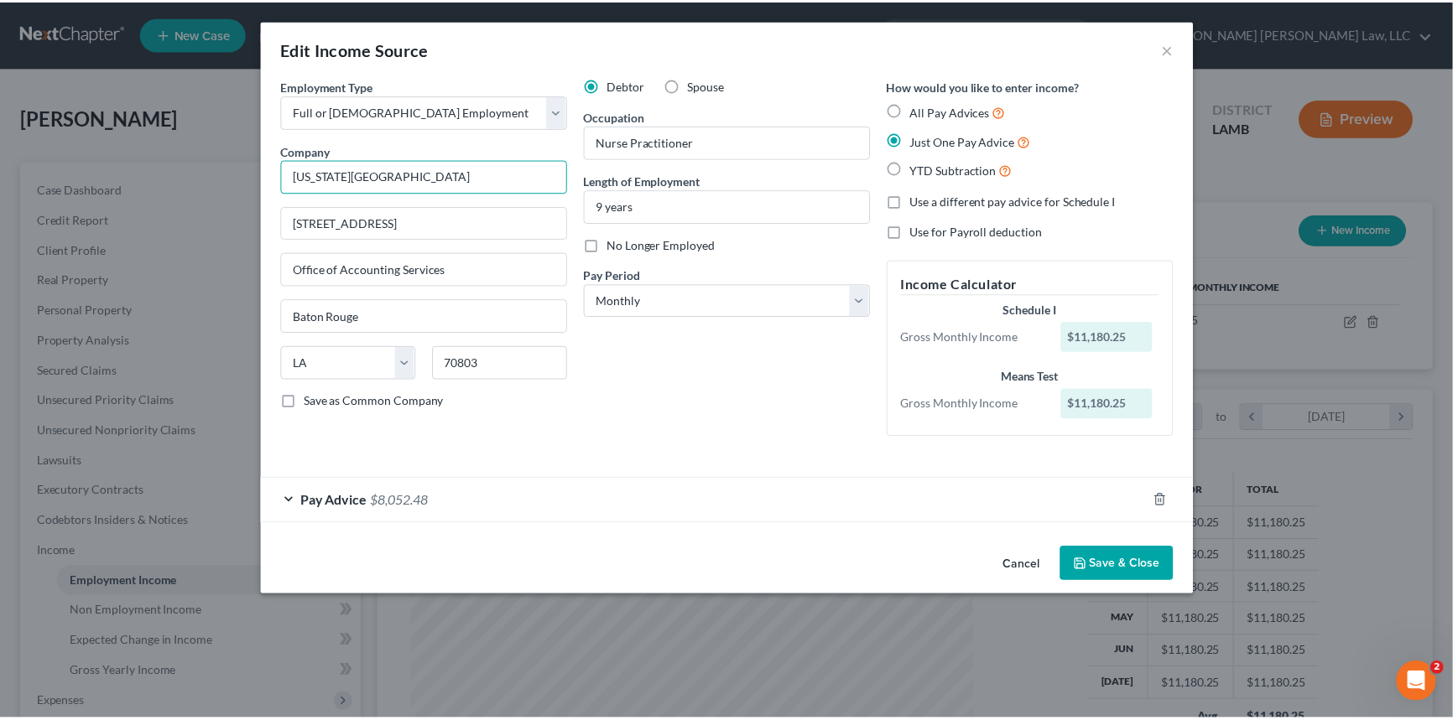
scroll to position [0, 0]
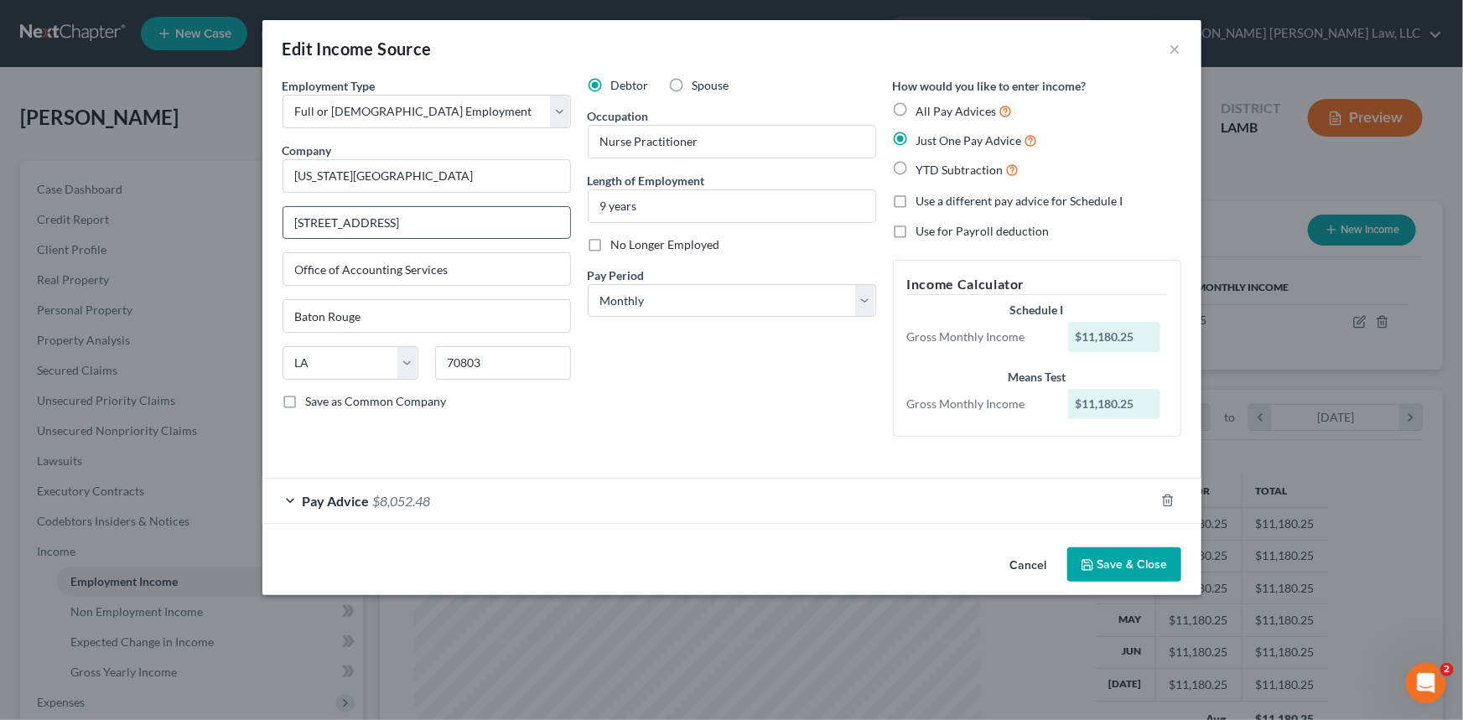
type input "[US_STATE][GEOGRAPHIC_DATA]"
drag, startPoint x: 410, startPoint y: 225, endPoint x: 293, endPoint y: 218, distance: 117.6
click at [293, 218] on input "[STREET_ADDRESS]" at bounding box center [426, 223] width 287 height 32
type input "[STREET_ADDRESS]"
drag, startPoint x: 447, startPoint y: 268, endPoint x: 285, endPoint y: 260, distance: 162.1
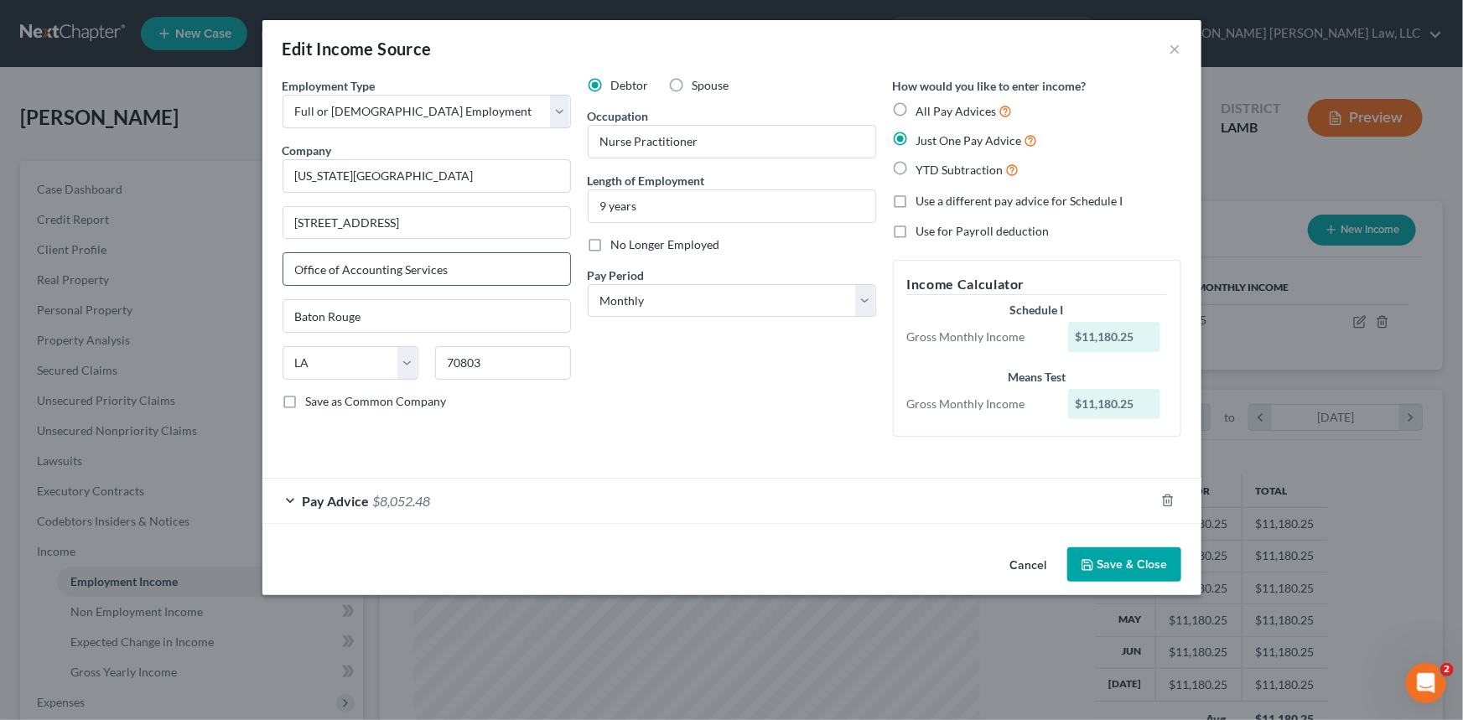
click at [285, 260] on input "Office of Accounting Services" at bounding box center [426, 269] width 287 height 32
click at [1136, 563] on button "Save & Close" at bounding box center [1125, 565] width 114 height 35
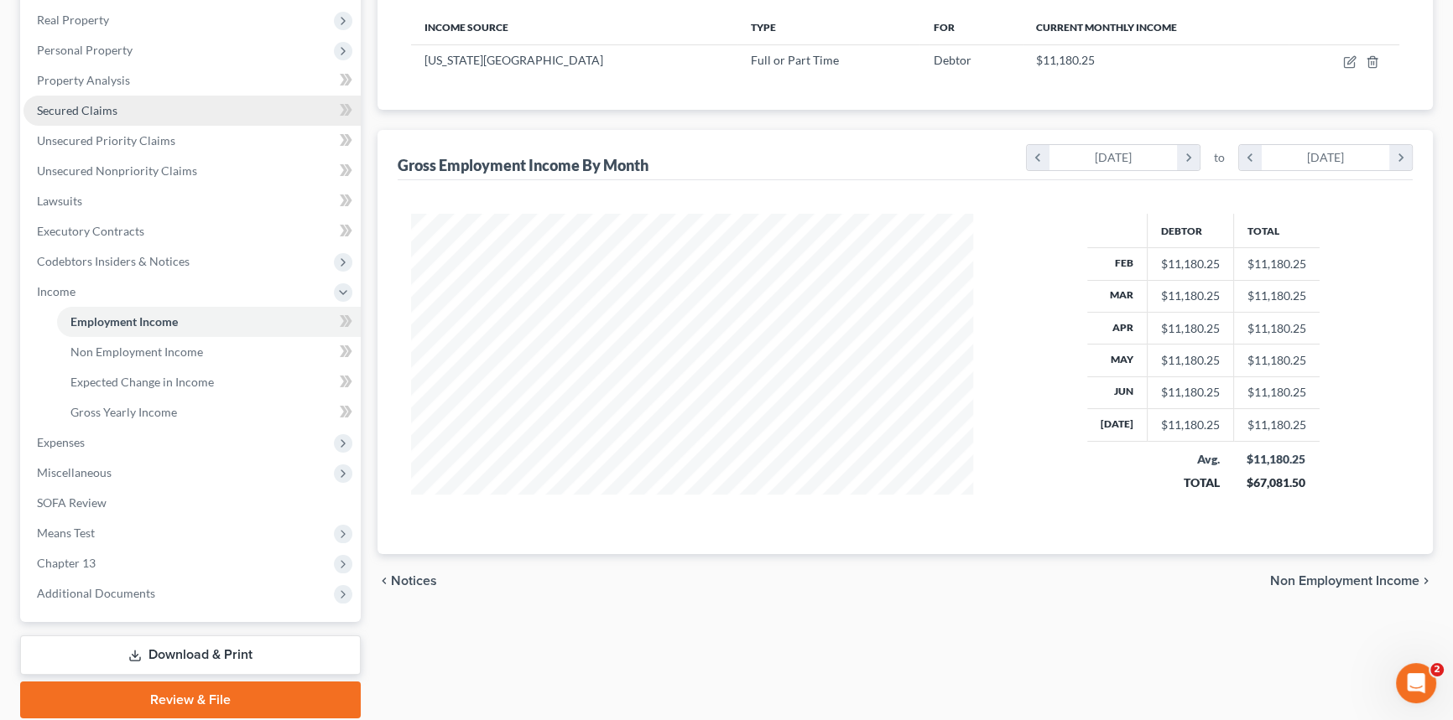
scroll to position [304, 0]
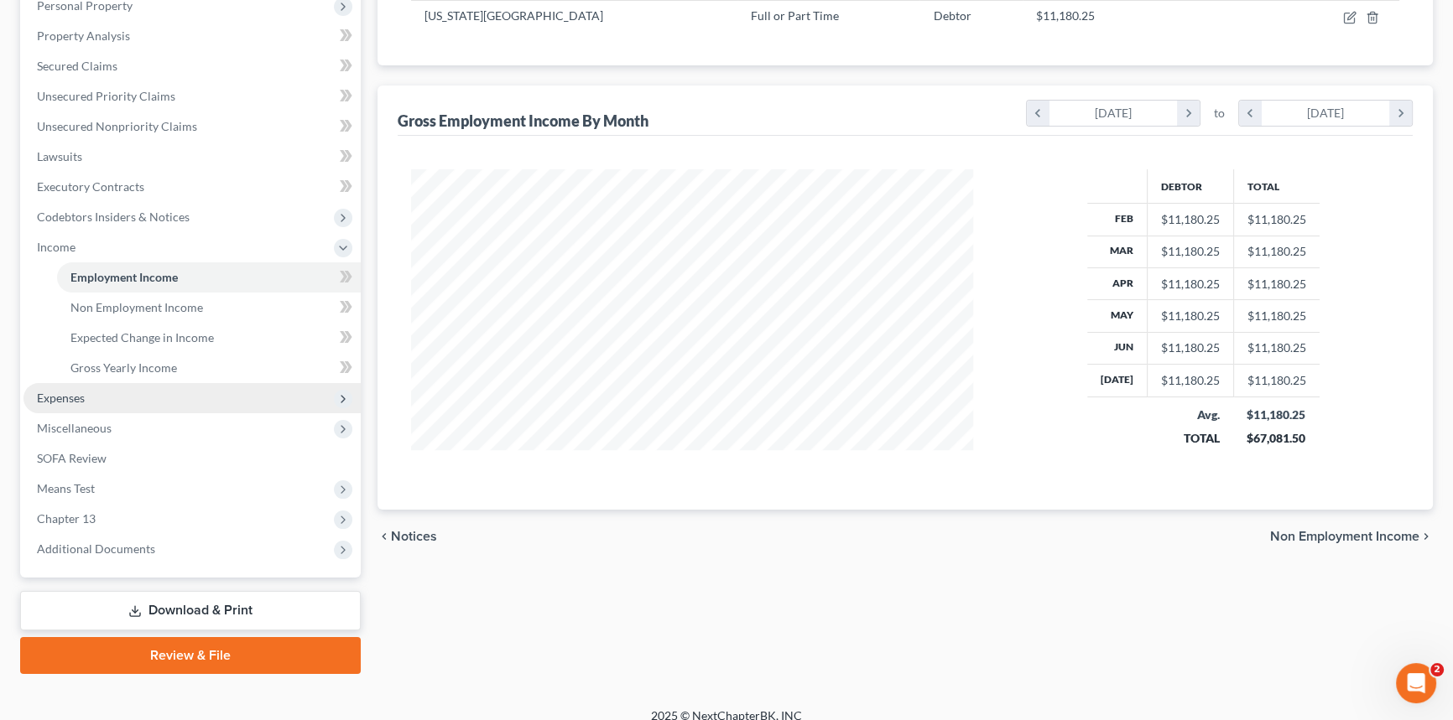
drag, startPoint x: 133, startPoint y: 396, endPoint x: 144, endPoint y: 392, distance: 11.4
click at [133, 396] on span "Expenses" at bounding box center [191, 398] width 337 height 30
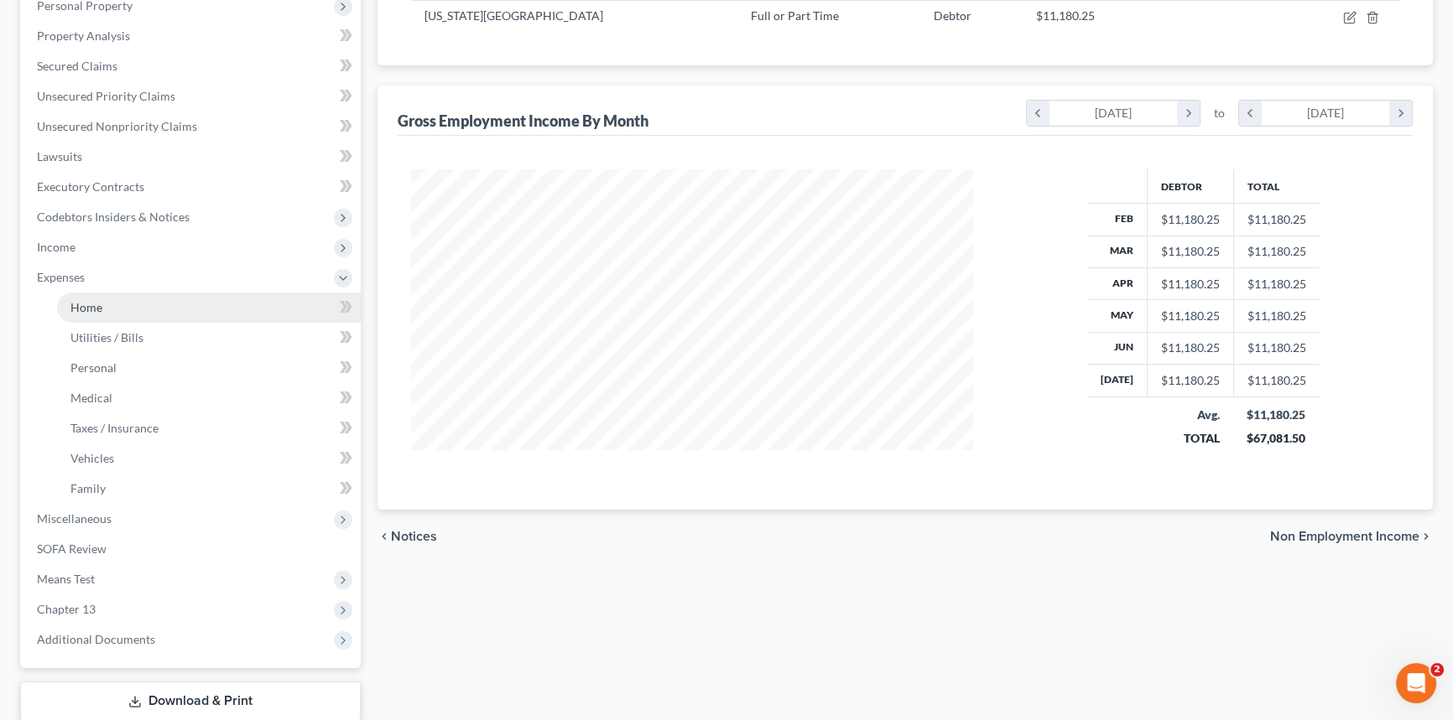
click at [158, 314] on link "Home" at bounding box center [209, 308] width 304 height 30
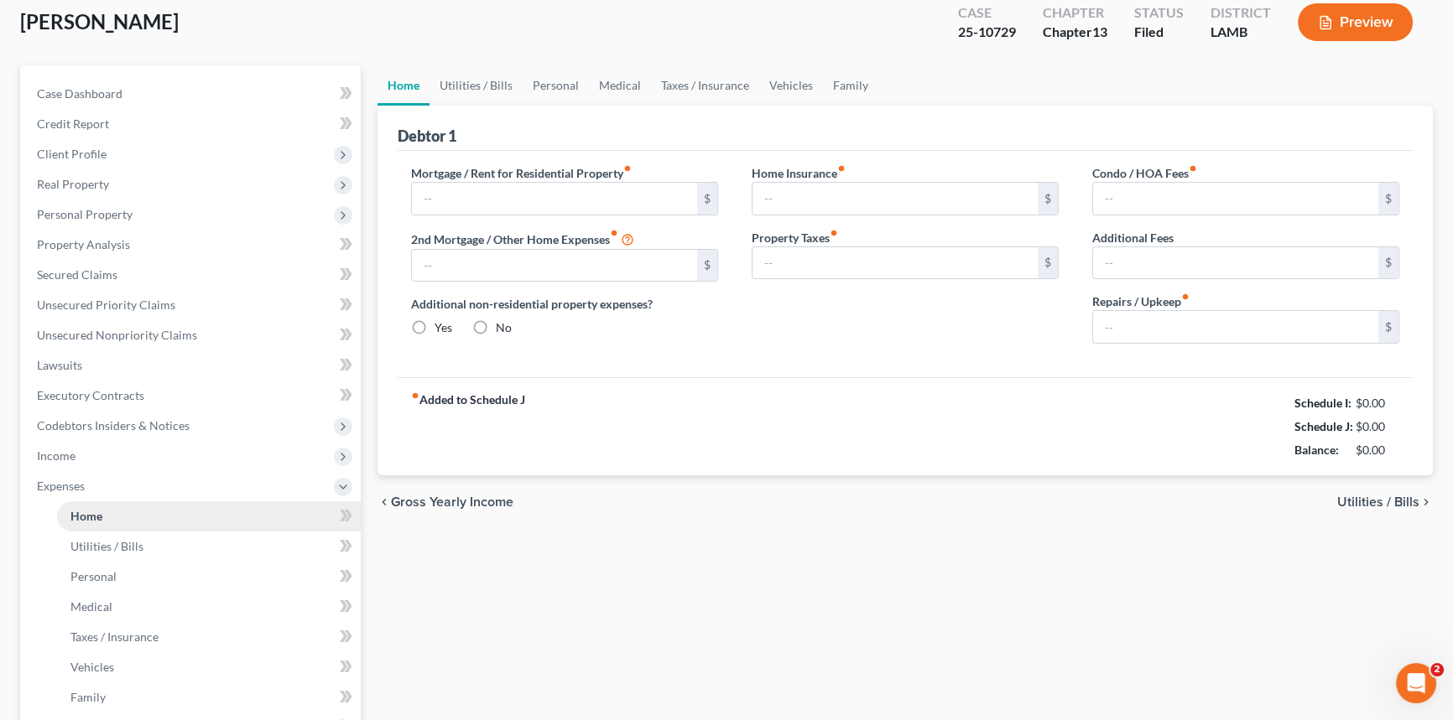
type input "2,169.00"
type input "0.00"
radio input "true"
type input "0.00"
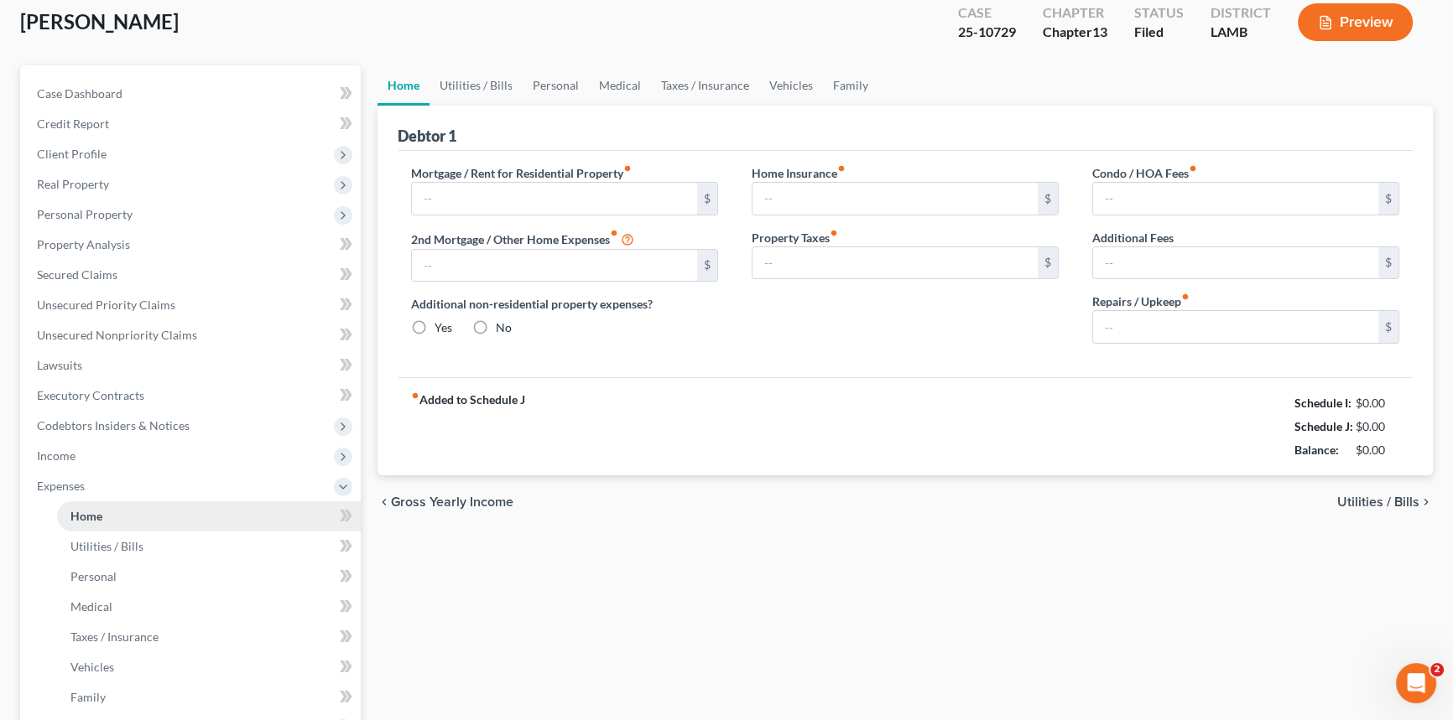
type input "31.25"
type input "0.00"
type input "33.00"
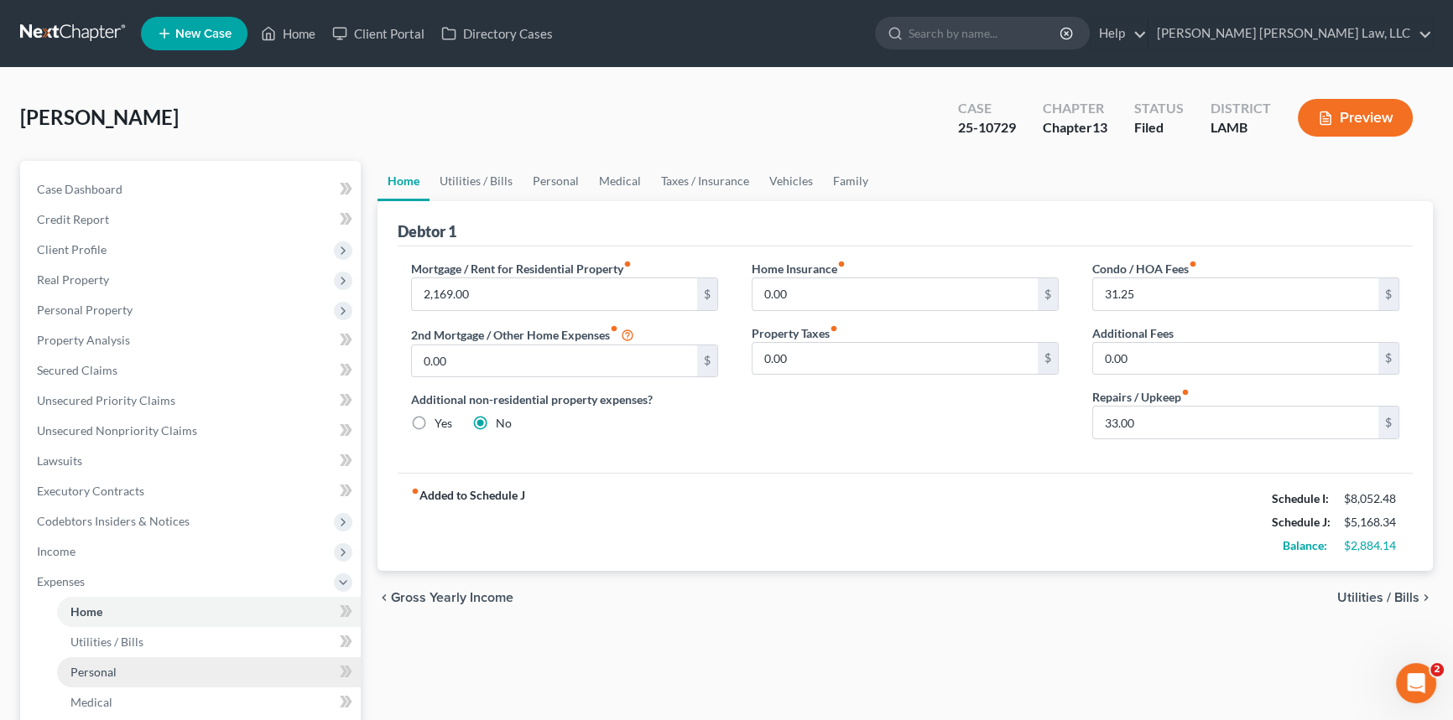
click at [128, 672] on link "Personal" at bounding box center [209, 672] width 304 height 30
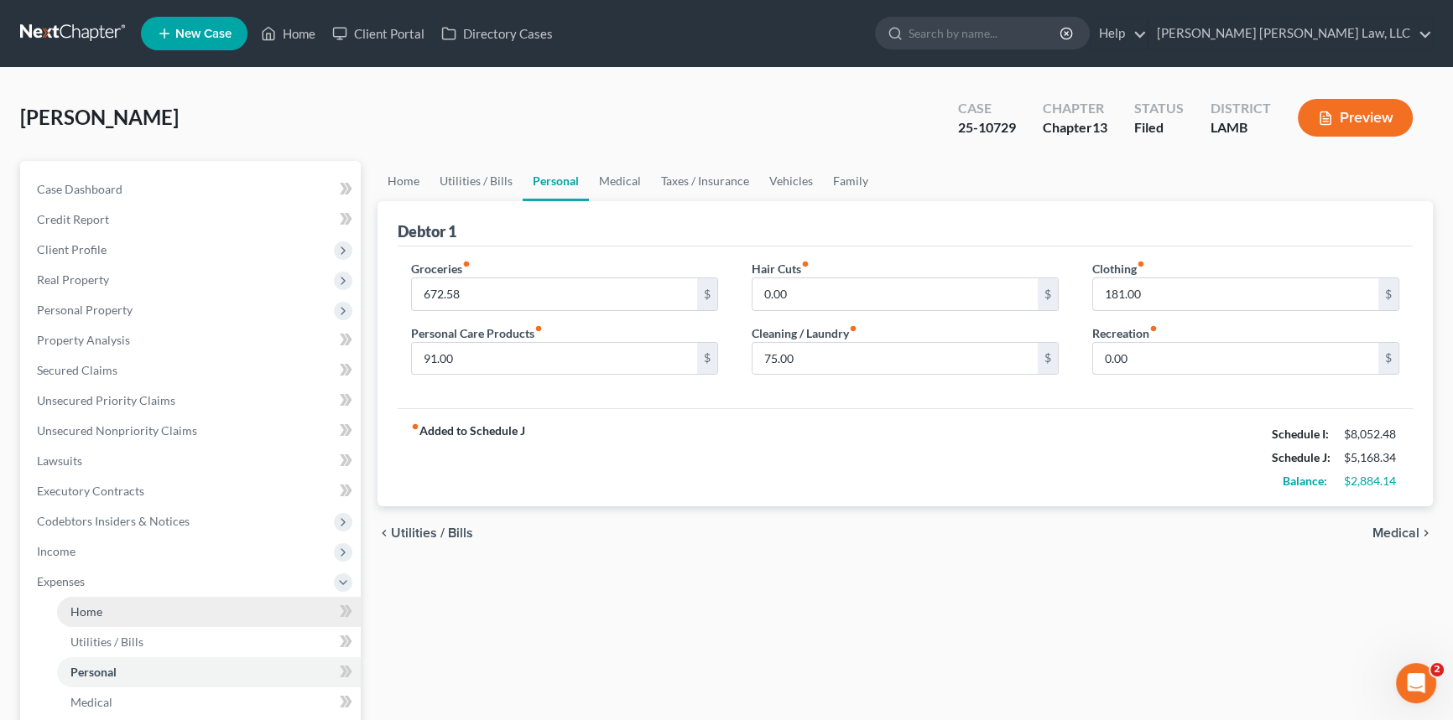
click at [154, 616] on link "Home" at bounding box center [209, 612] width 304 height 30
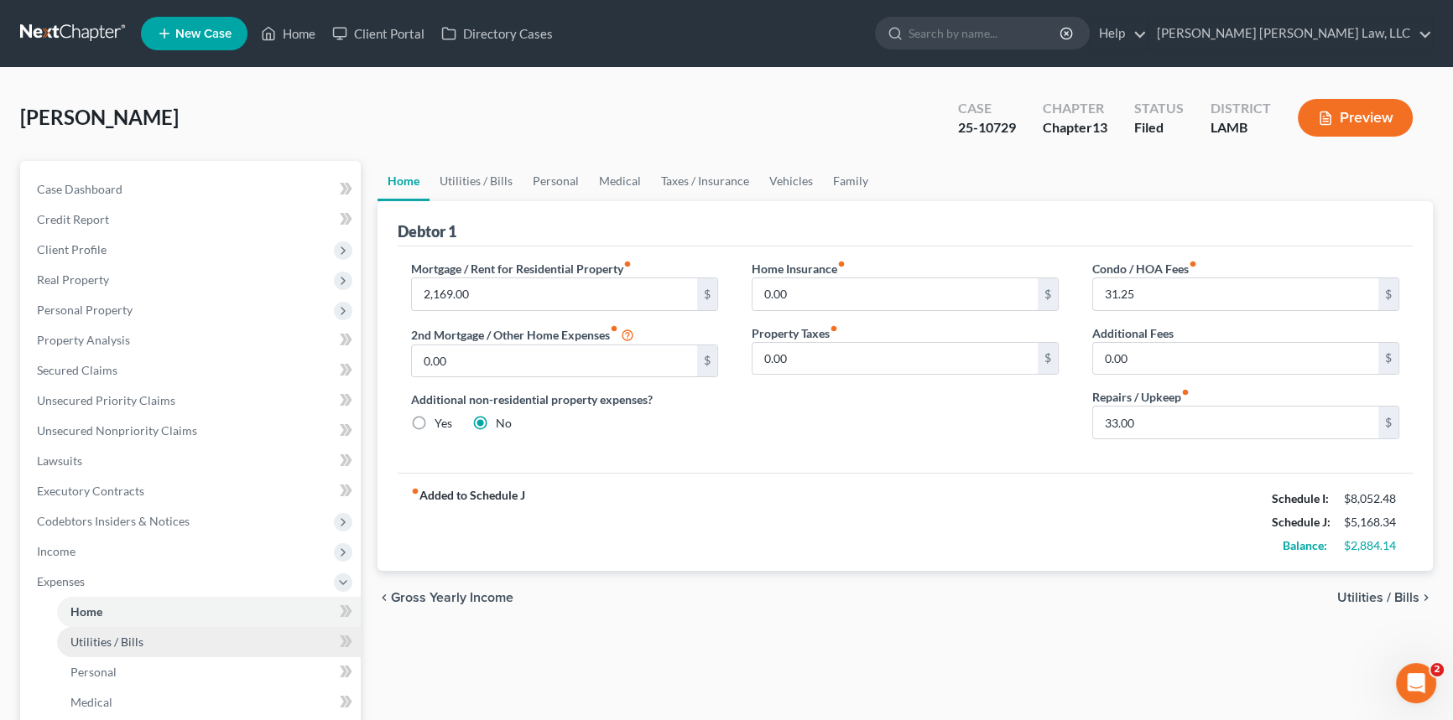
click at [157, 646] on link "Utilities / Bills" at bounding box center [209, 642] width 304 height 30
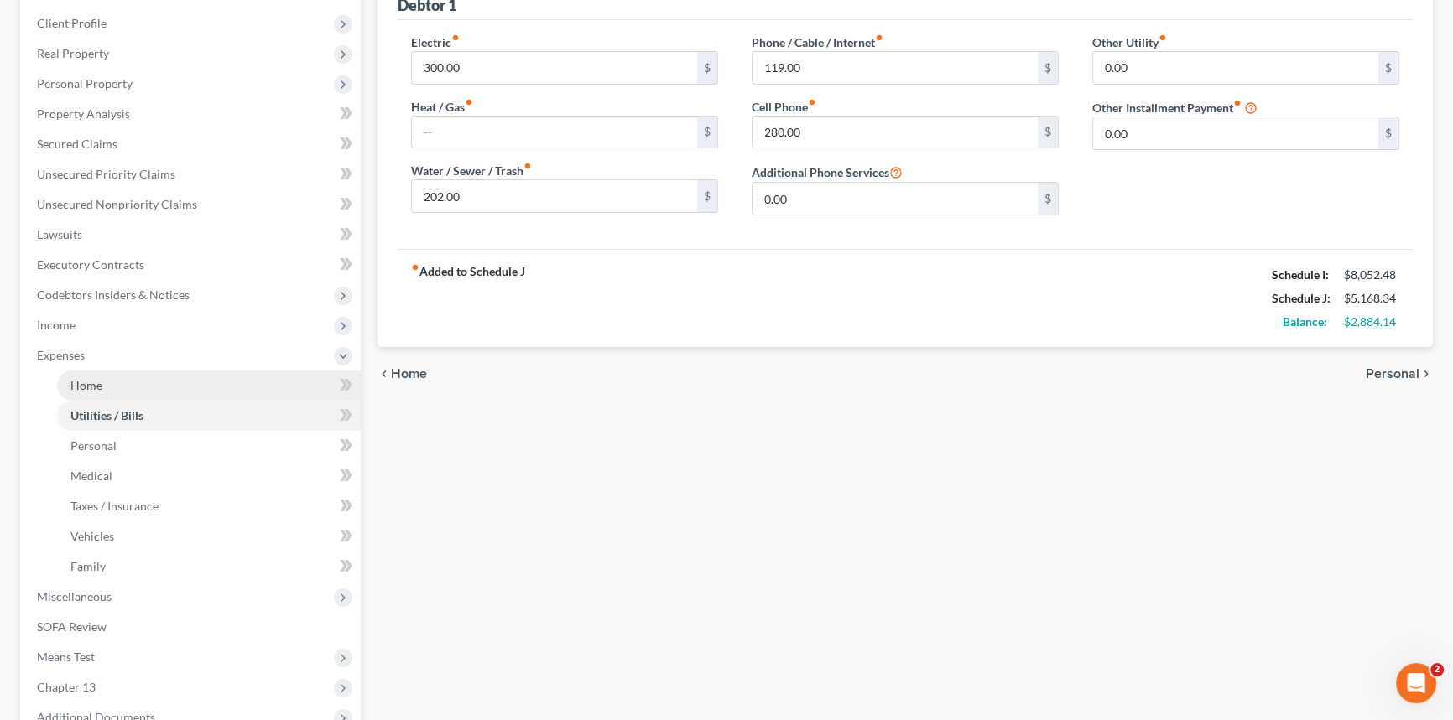
scroll to position [228, 0]
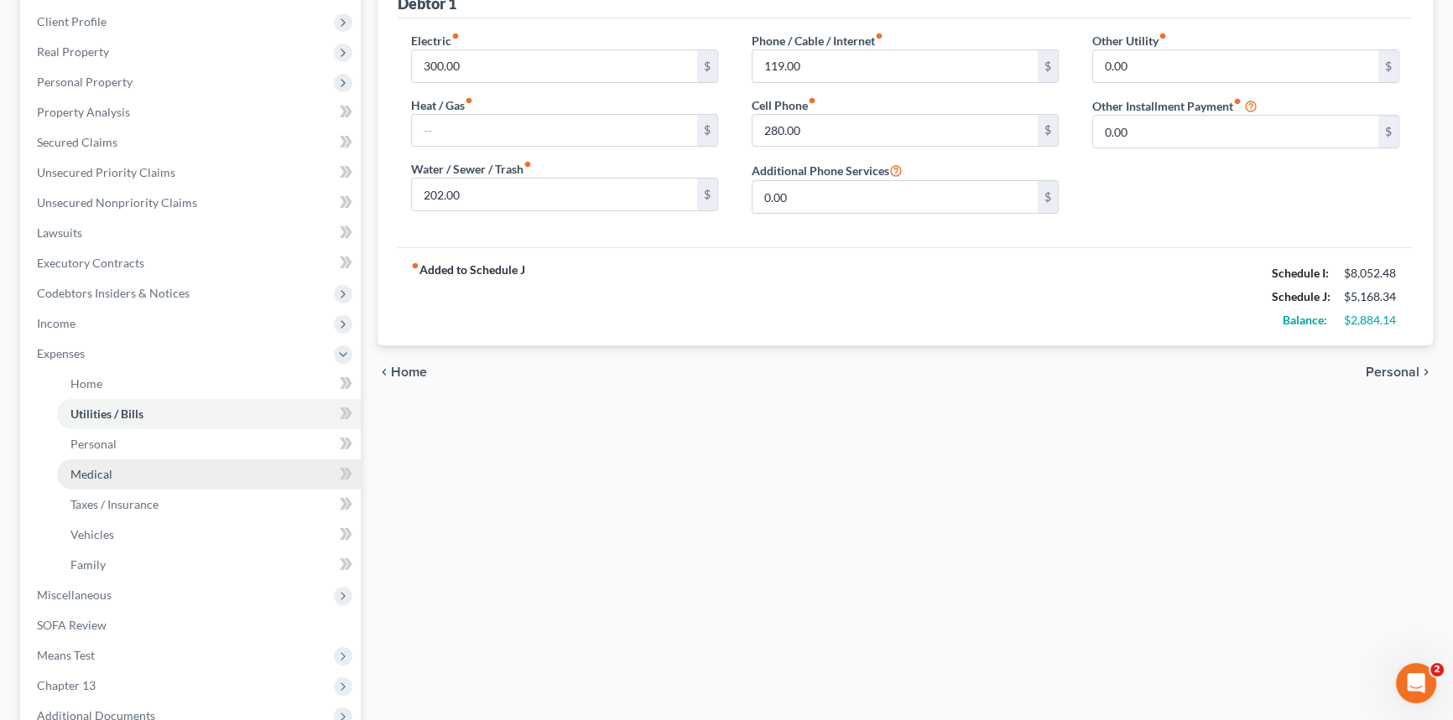
click at [112, 467] on link "Medical" at bounding box center [209, 475] width 304 height 30
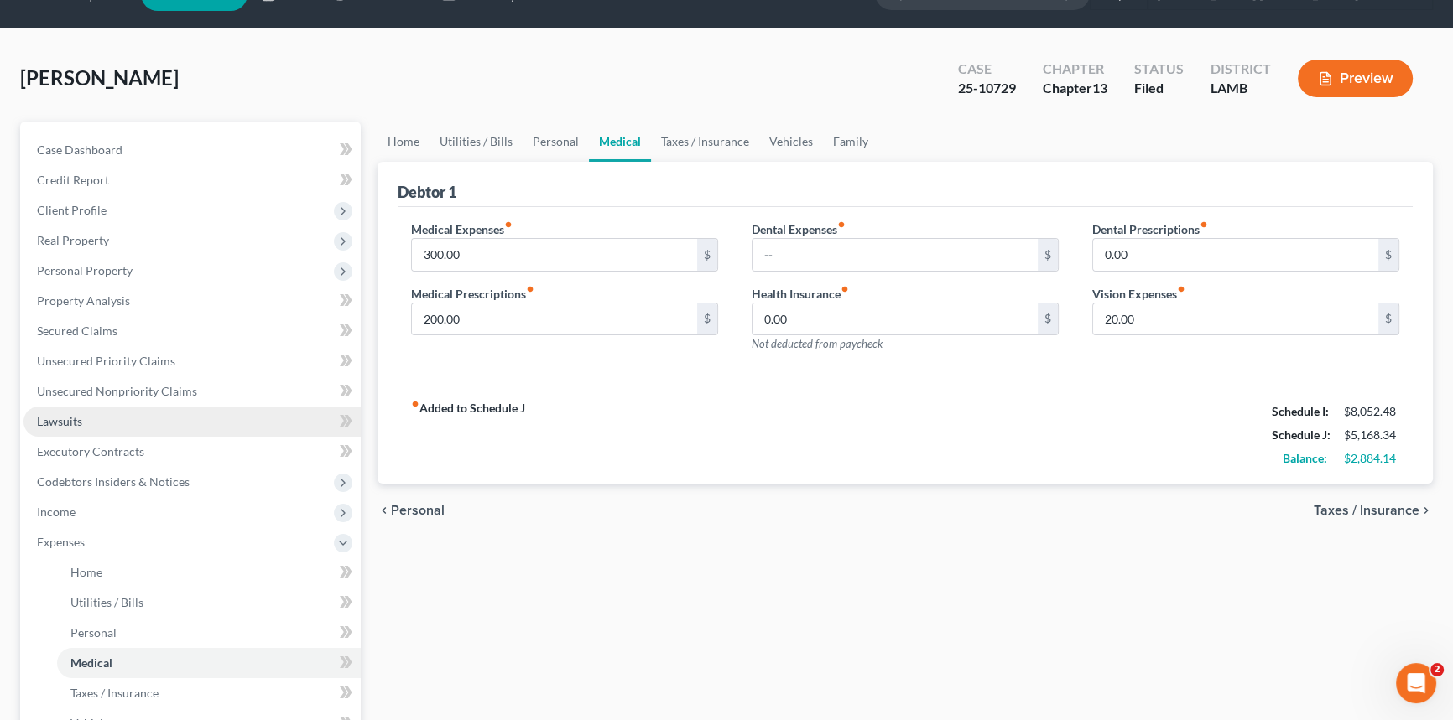
scroll to position [75, 0]
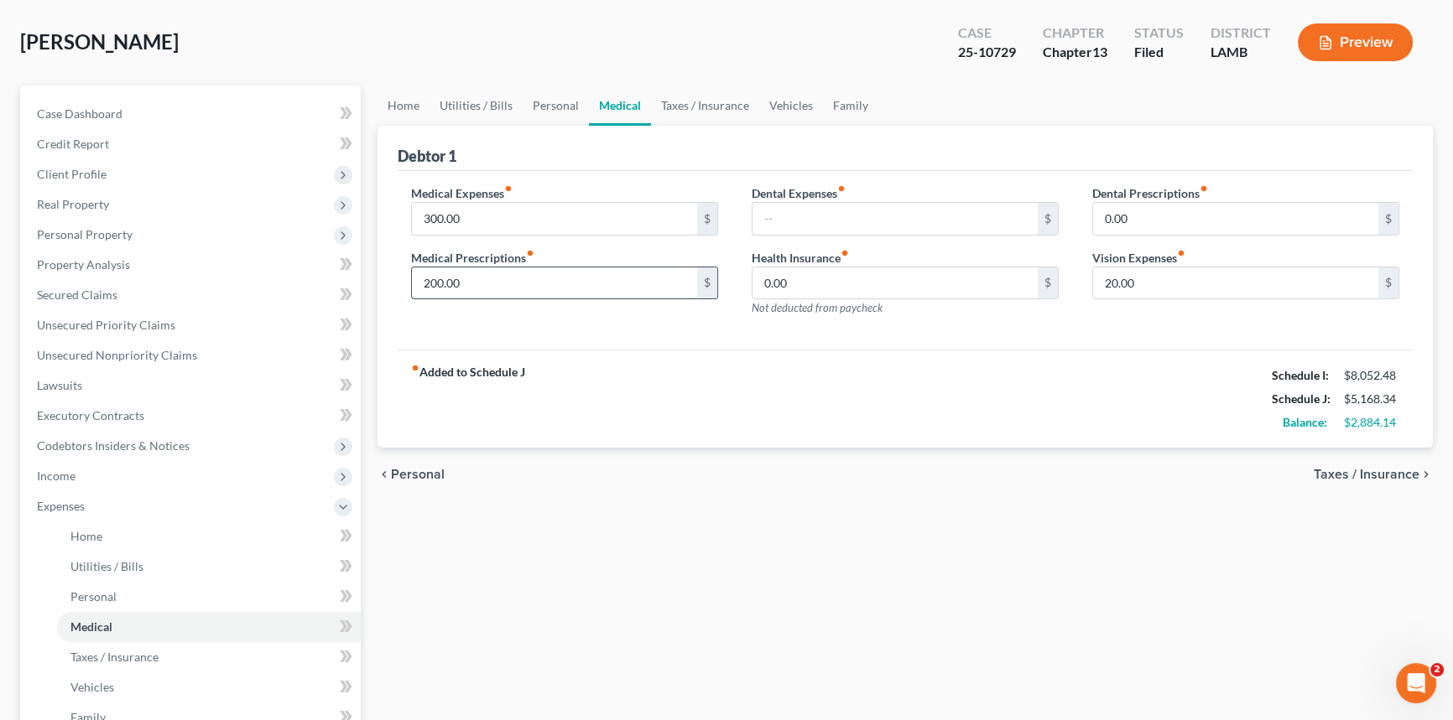
click at [483, 283] on input "200.00" at bounding box center [554, 284] width 285 height 32
type input "130.00"
click at [534, 322] on div "Medical Expenses fiber_manual_record 300.00 $ Medical Prescriptions fiber_manua…" at bounding box center [564, 257] width 340 height 146
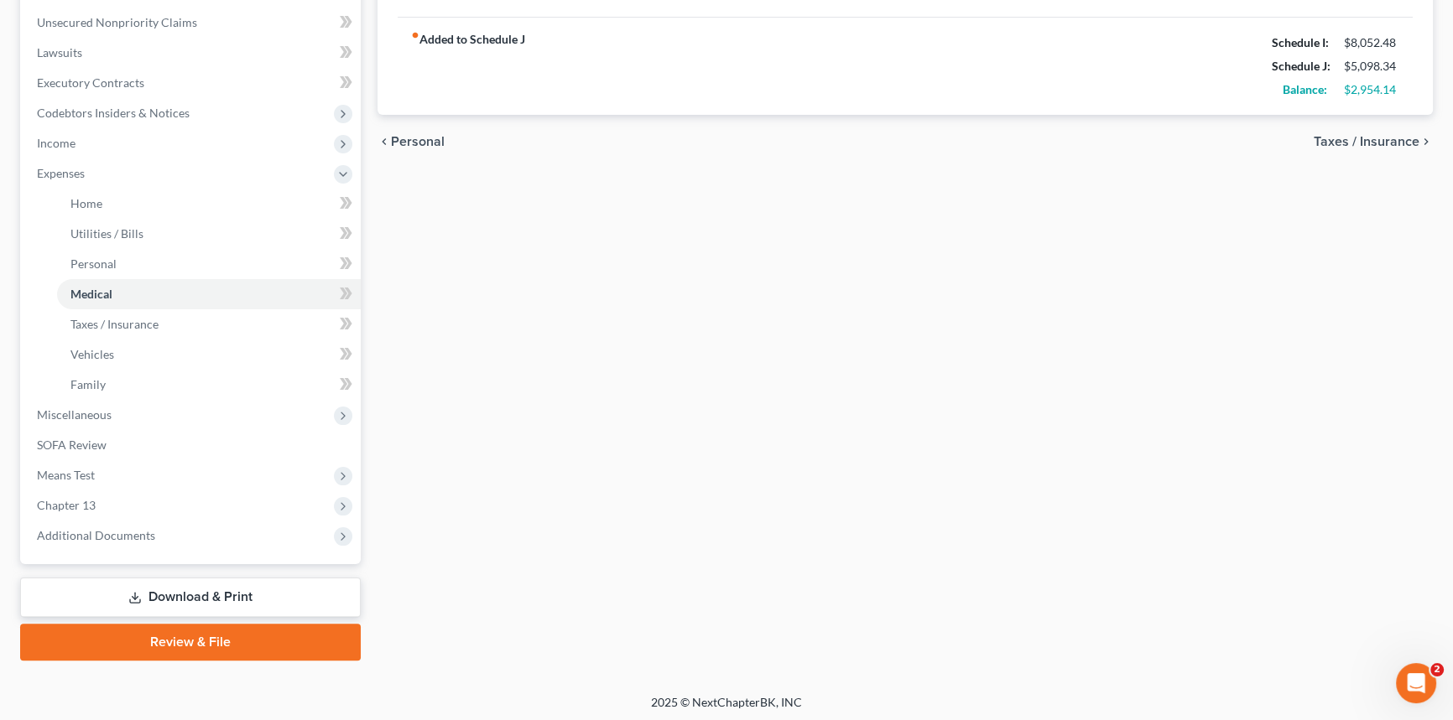
scroll to position [411, 0]
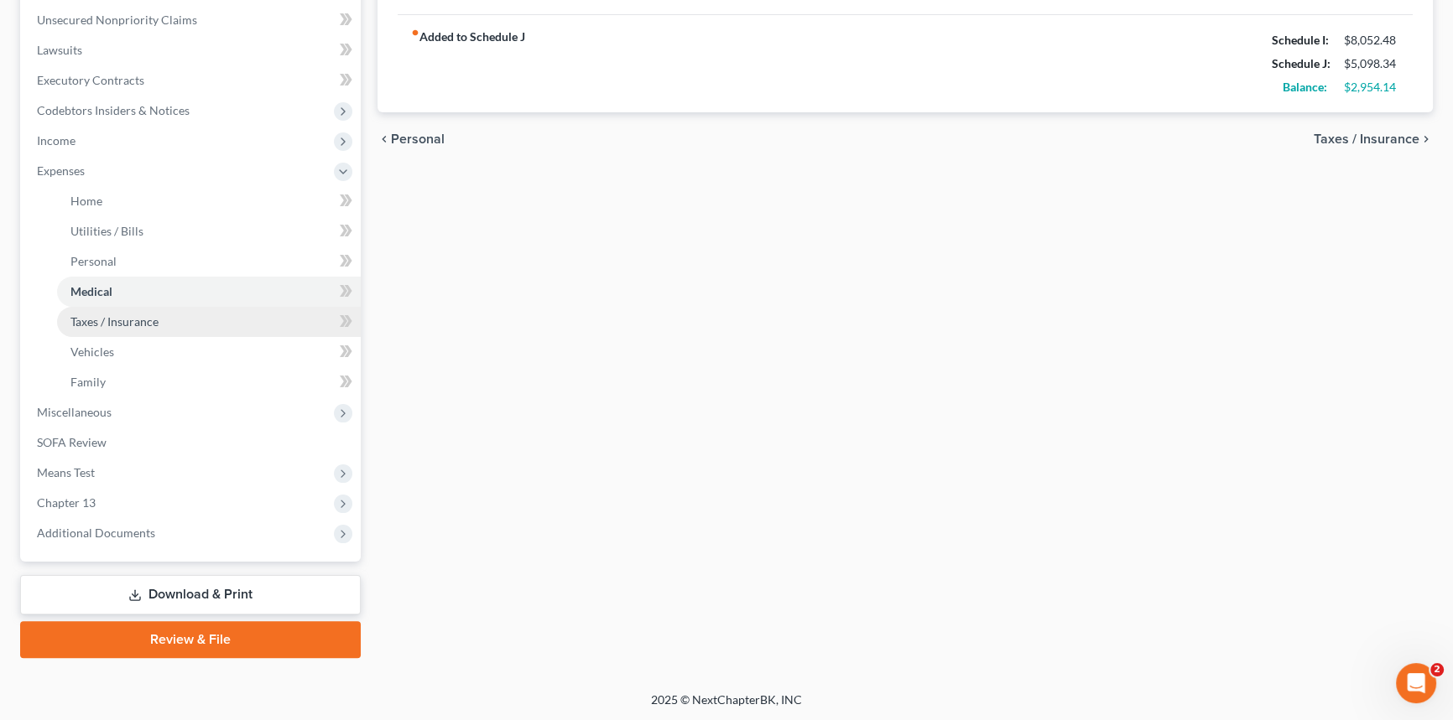
click at [152, 327] on span "Taxes / Insurance" at bounding box center [114, 321] width 88 height 14
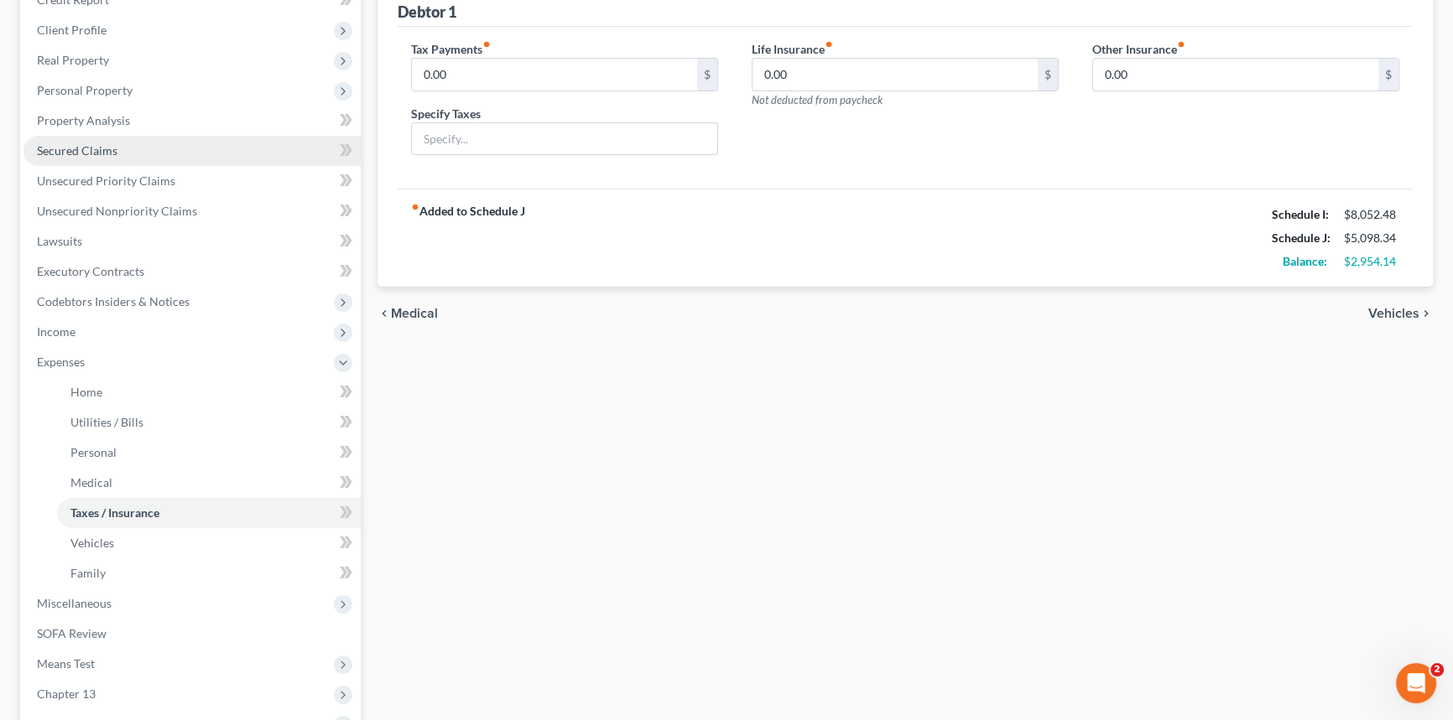
scroll to position [304, 0]
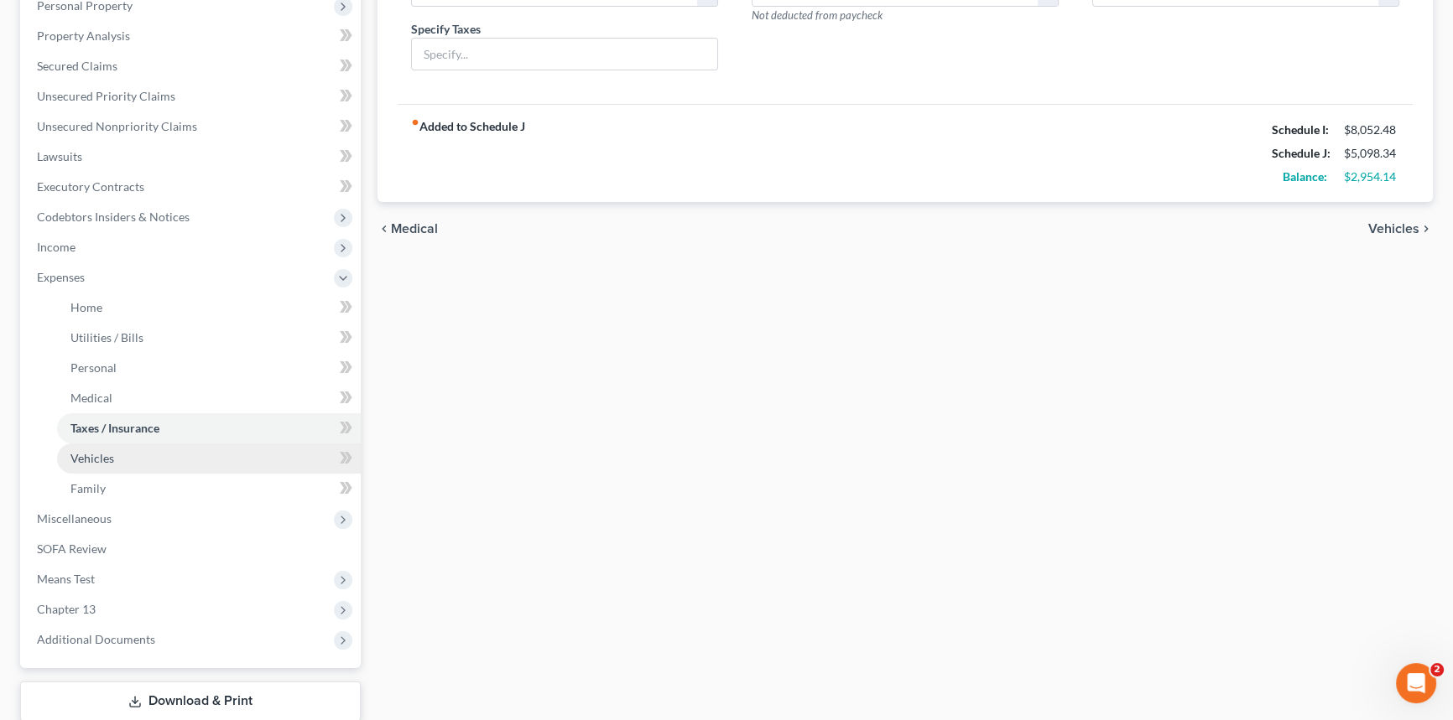
click at [108, 455] on span "Vehicles" at bounding box center [92, 458] width 44 height 14
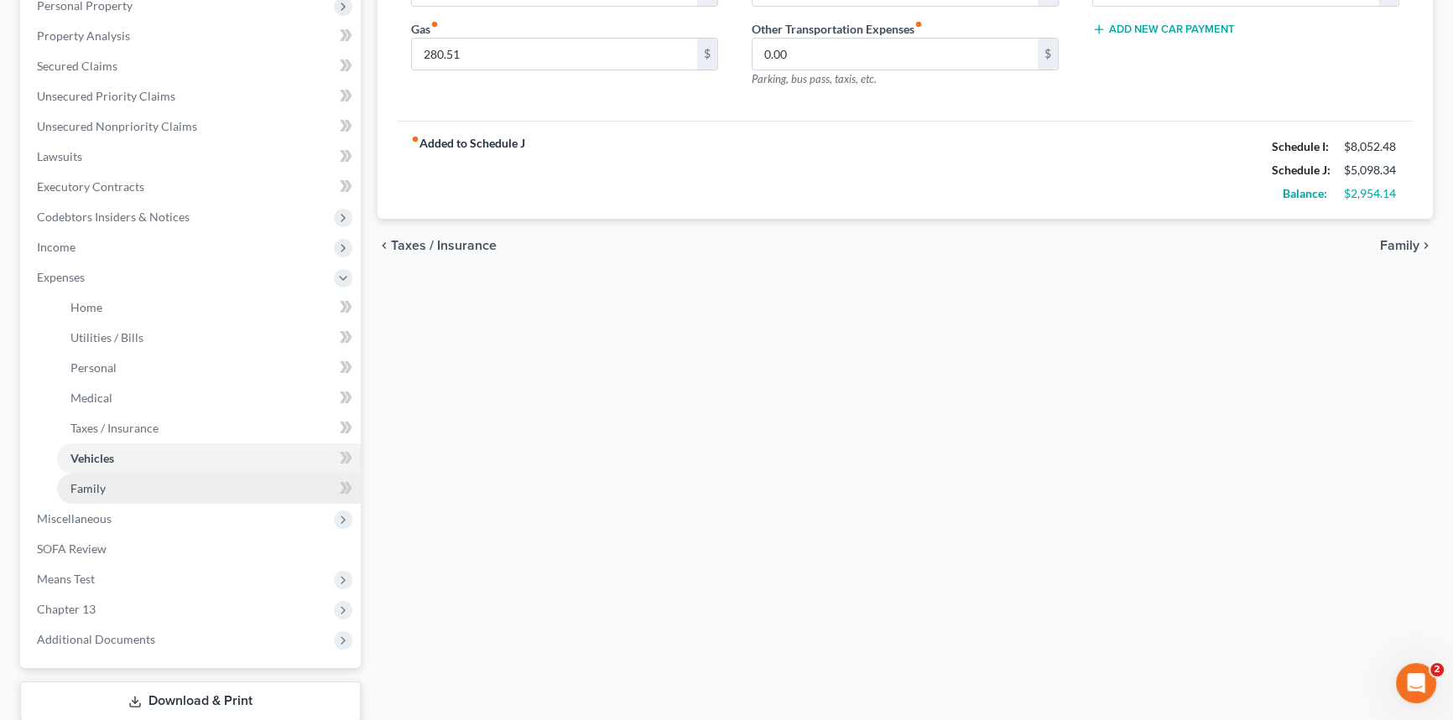
click at [112, 487] on link "Family" at bounding box center [209, 489] width 304 height 30
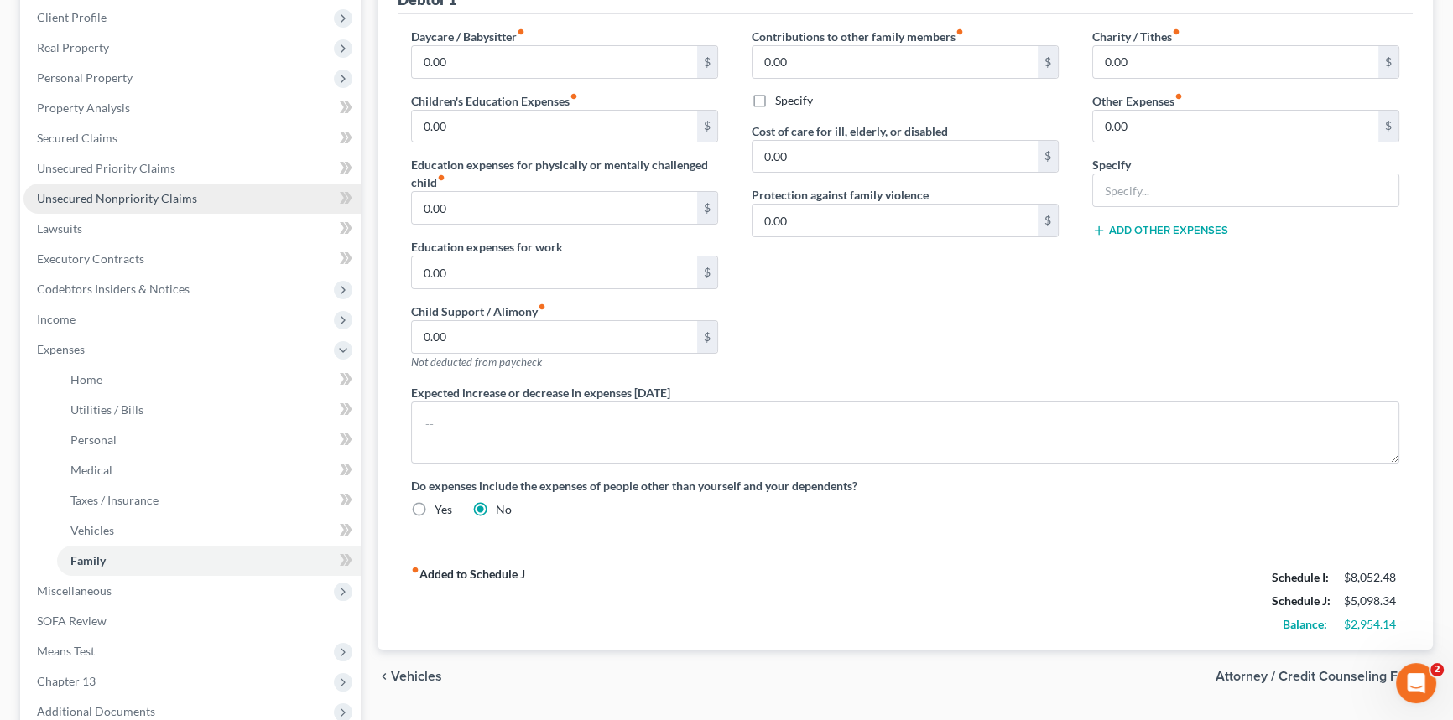
scroll to position [381, 0]
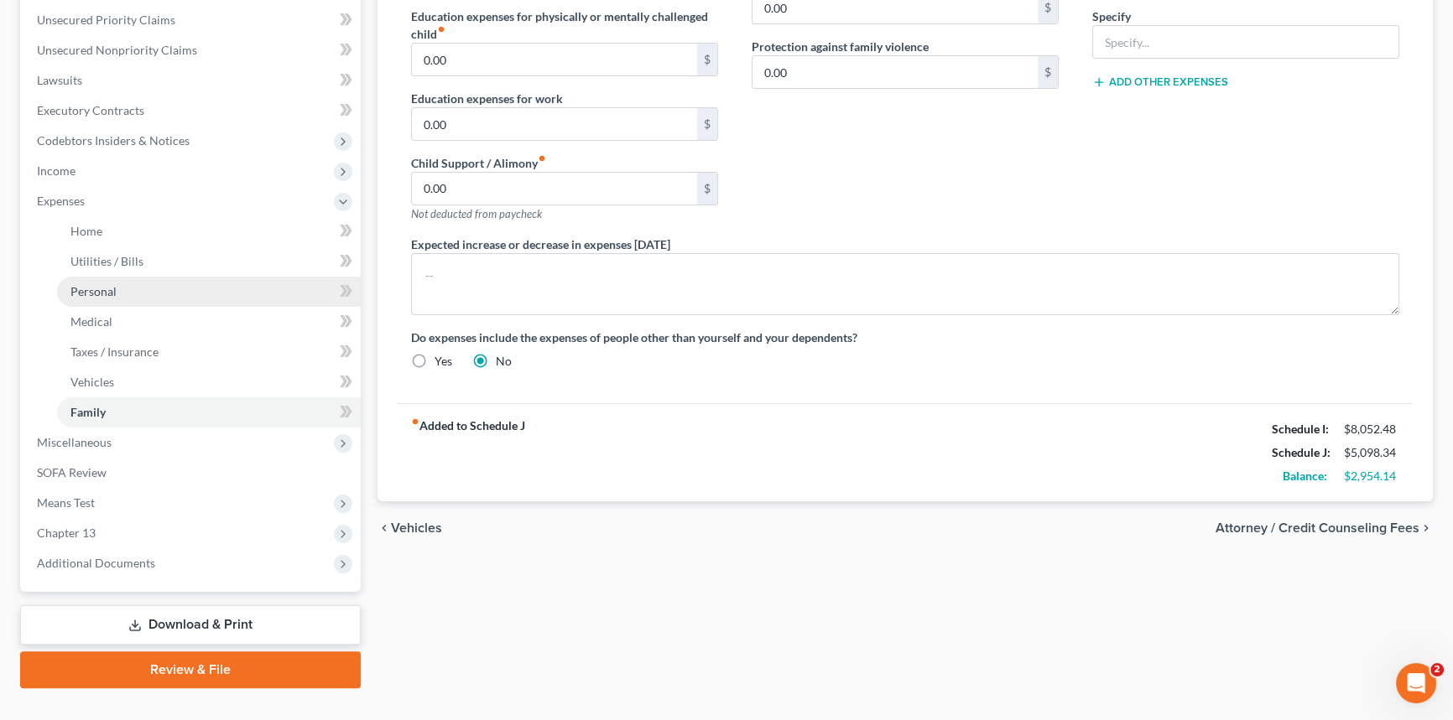
click at [117, 294] on link "Personal" at bounding box center [209, 292] width 304 height 30
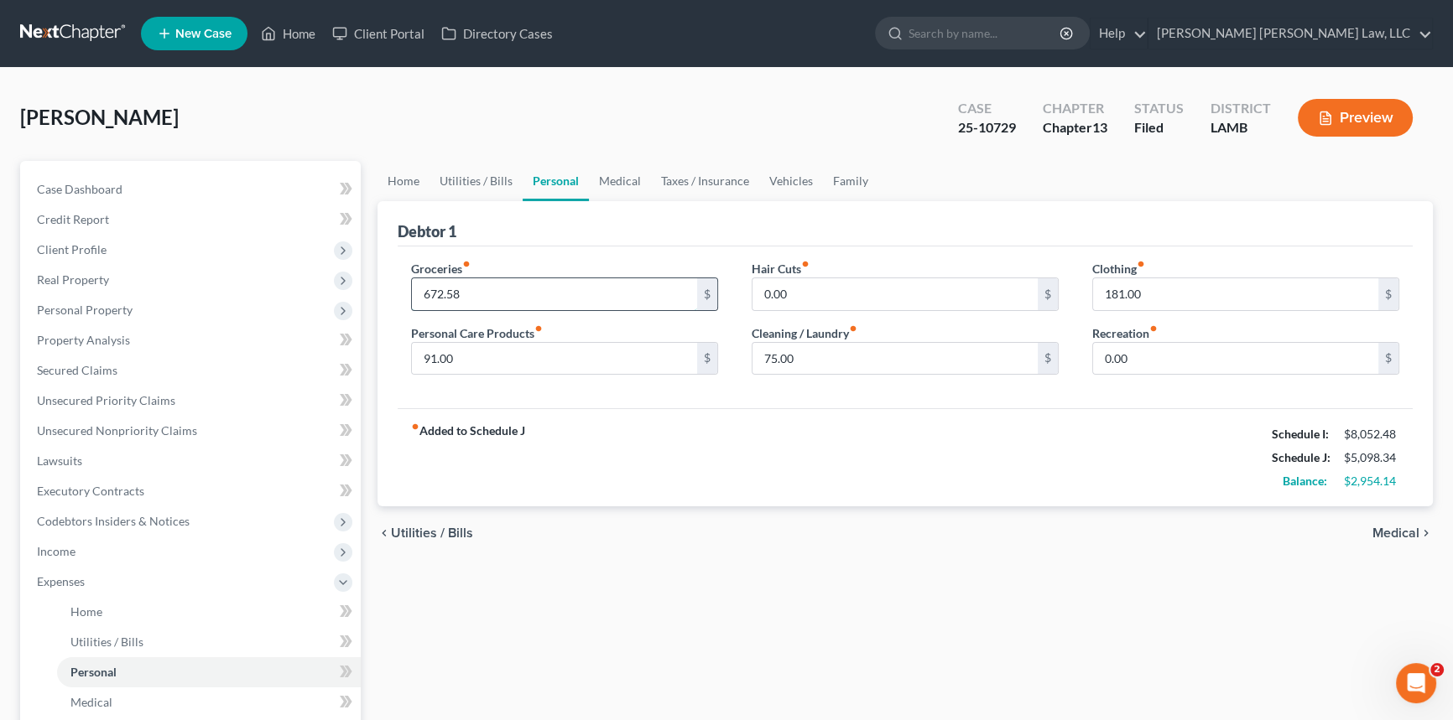
click at [466, 294] on input "672.58" at bounding box center [554, 294] width 285 height 32
type input "497.00"
click at [796, 352] on input "75.00" at bounding box center [894, 359] width 285 height 32
type input "45.00"
click at [1163, 283] on input "181.00" at bounding box center [1235, 294] width 285 height 32
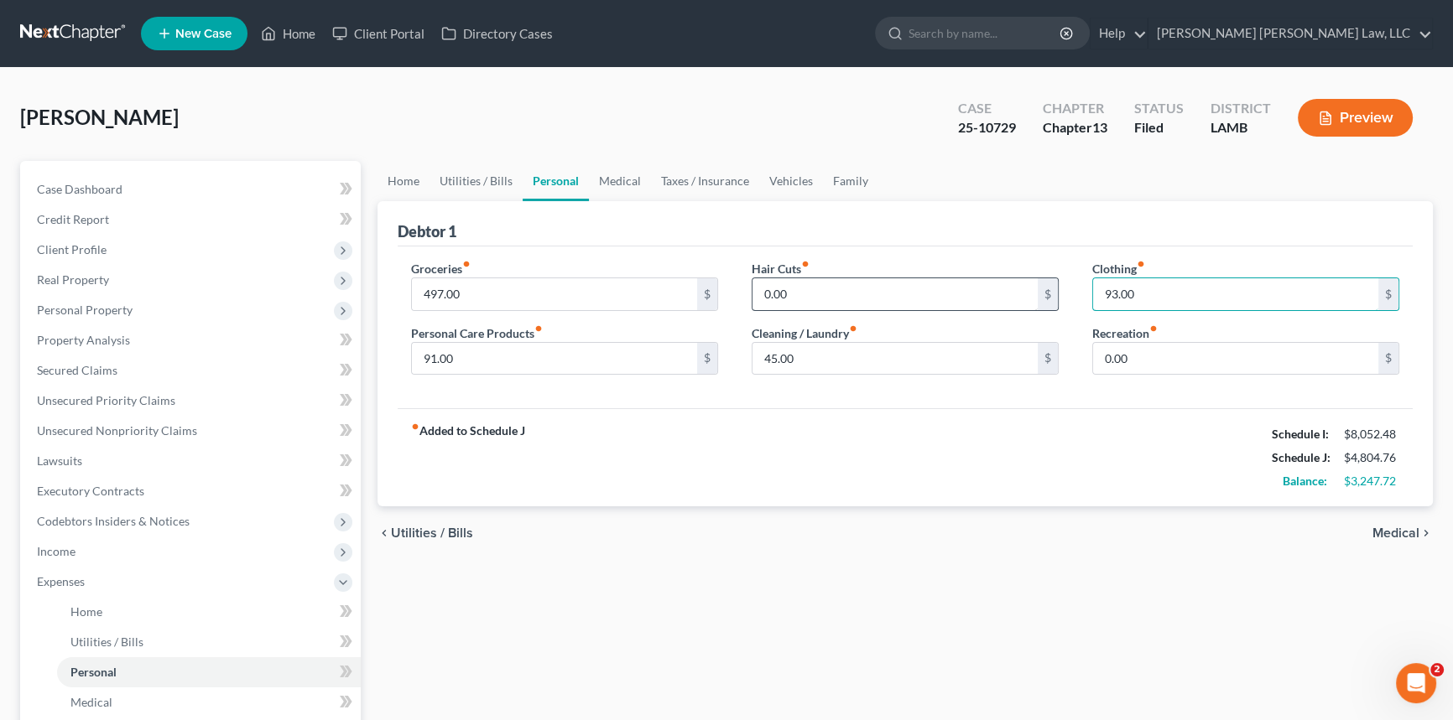
type input "93.00"
click at [798, 288] on input "0.00" at bounding box center [894, 294] width 285 height 32
type input "50.00"
click at [490, 364] on input "91.00" at bounding box center [554, 359] width 285 height 32
type input "154.00"
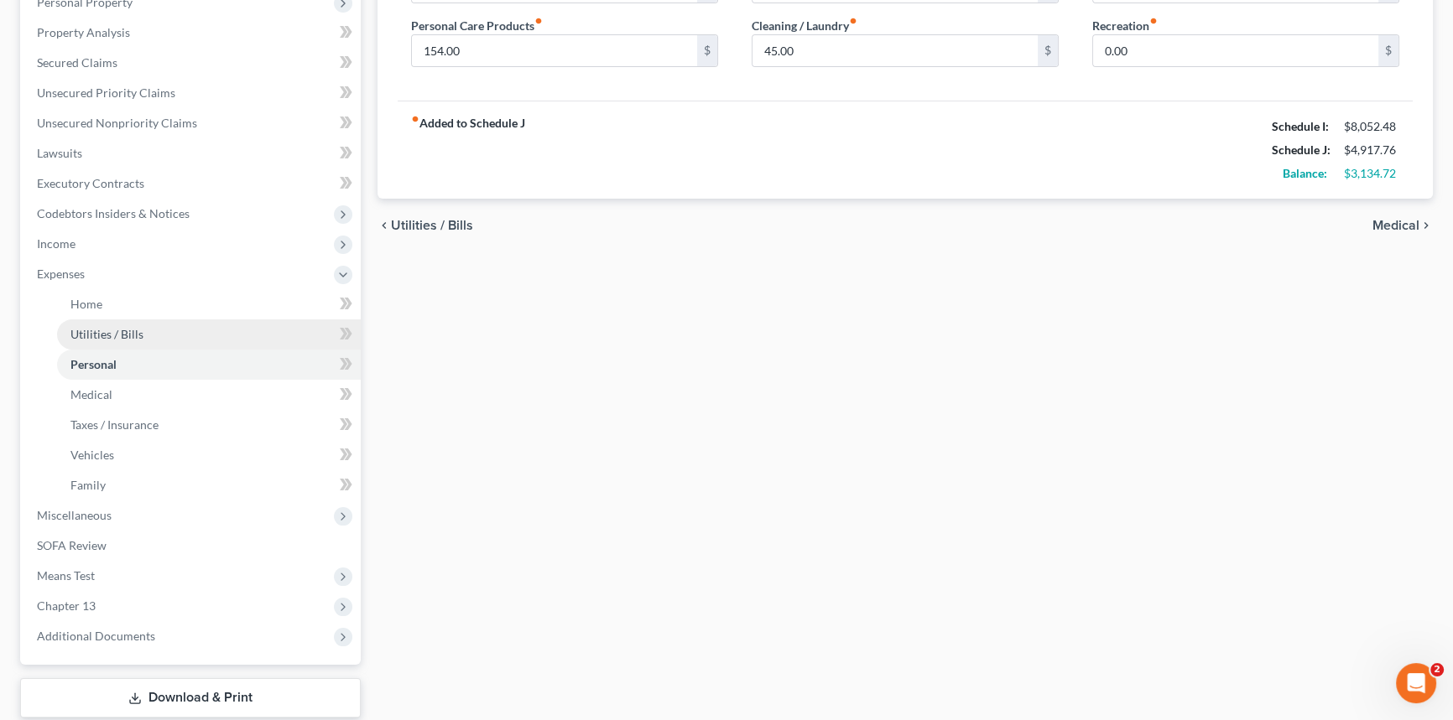
scroll to position [381, 0]
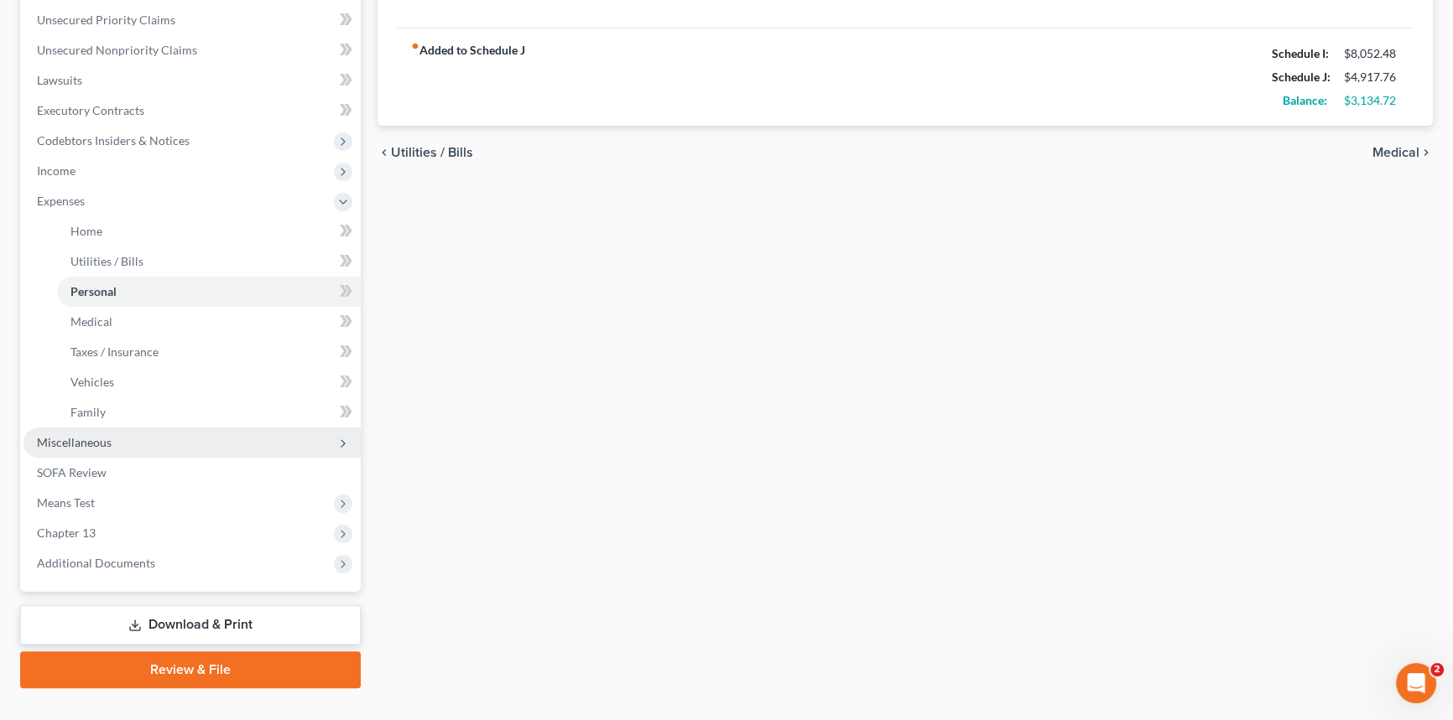
click at [125, 444] on span "Miscellaneous" at bounding box center [191, 443] width 337 height 30
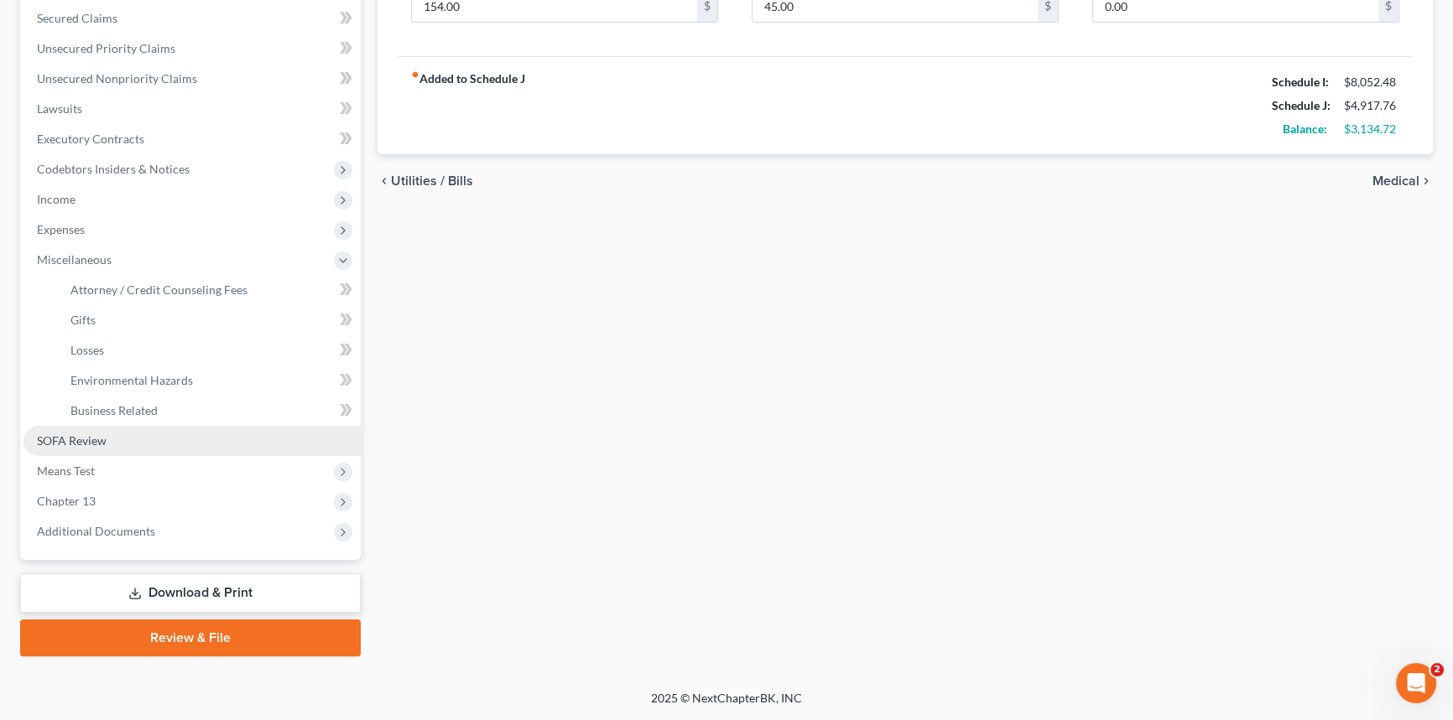
scroll to position [350, 0]
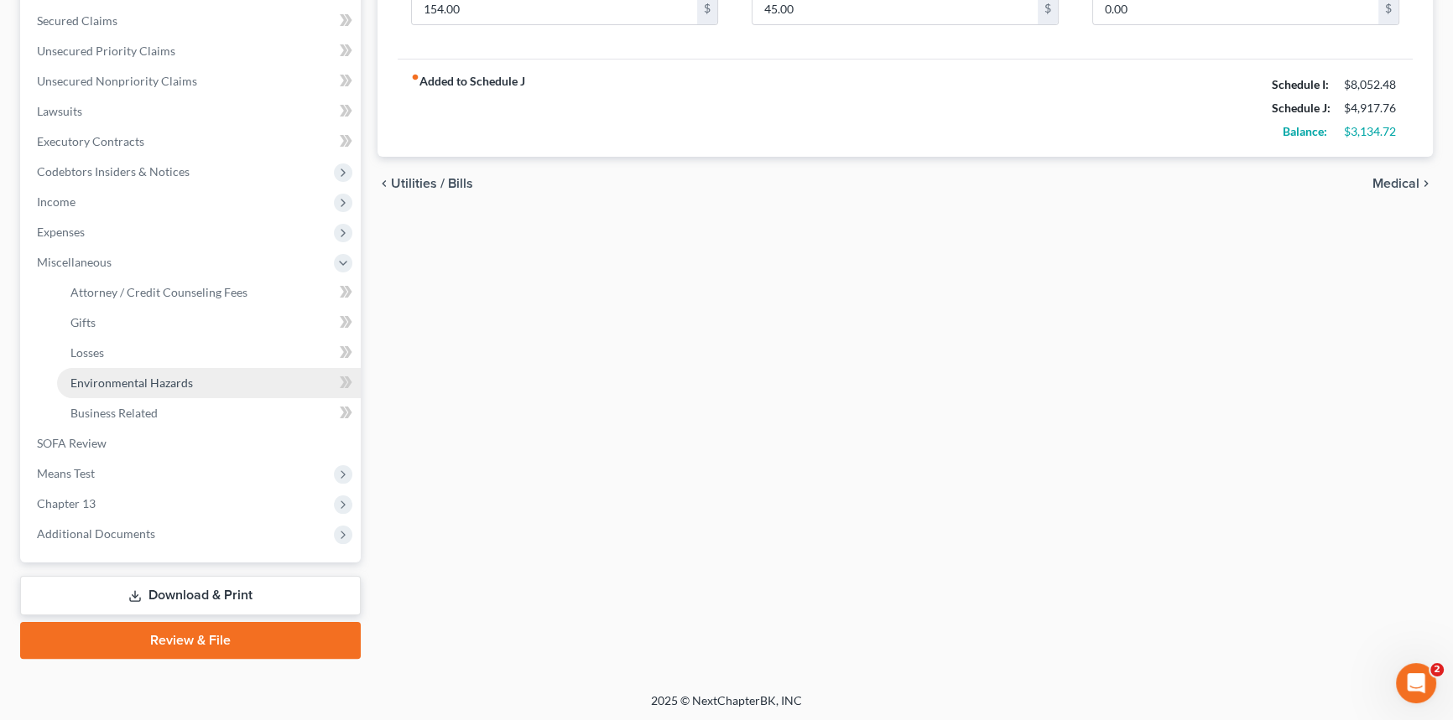
click at [269, 372] on link "Environmental Hazards" at bounding box center [209, 383] width 304 height 30
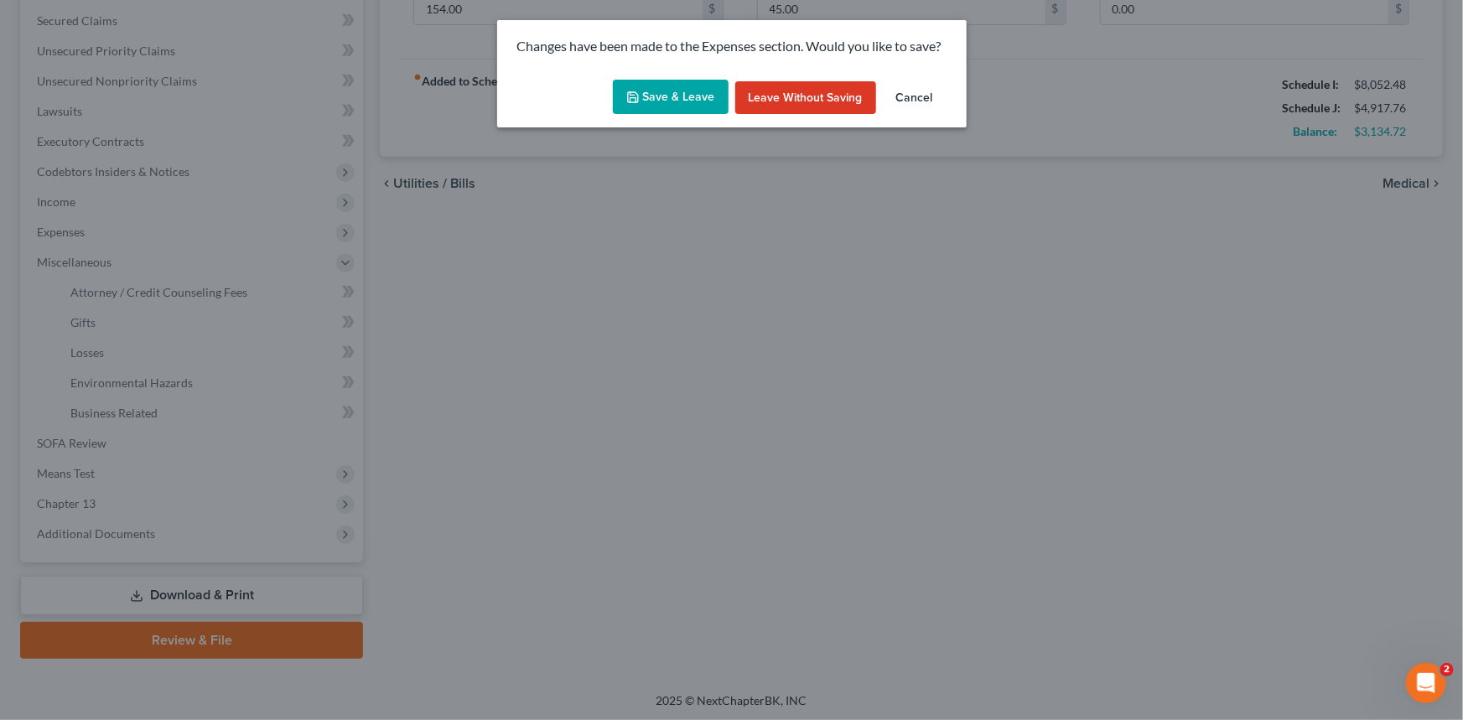
click at [653, 89] on button "Save & Leave" at bounding box center [671, 97] width 116 height 35
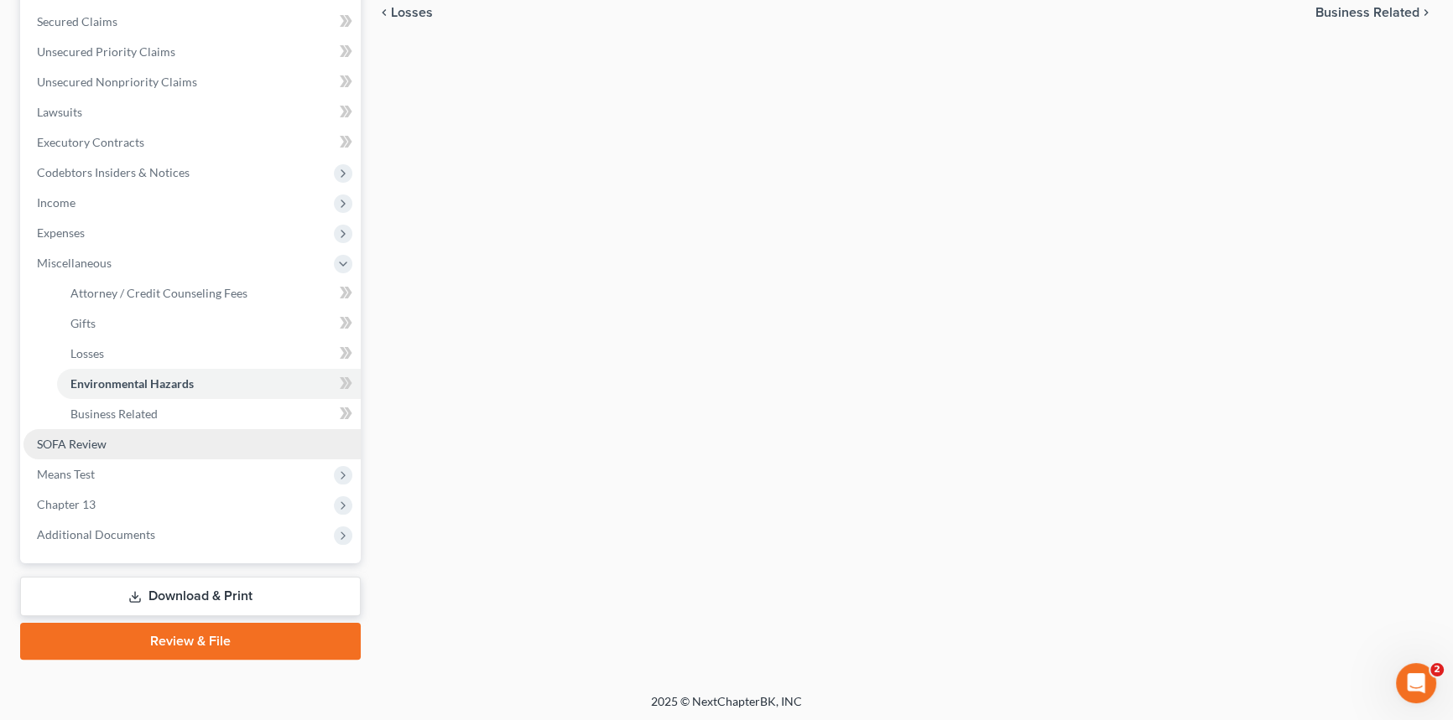
scroll to position [350, 0]
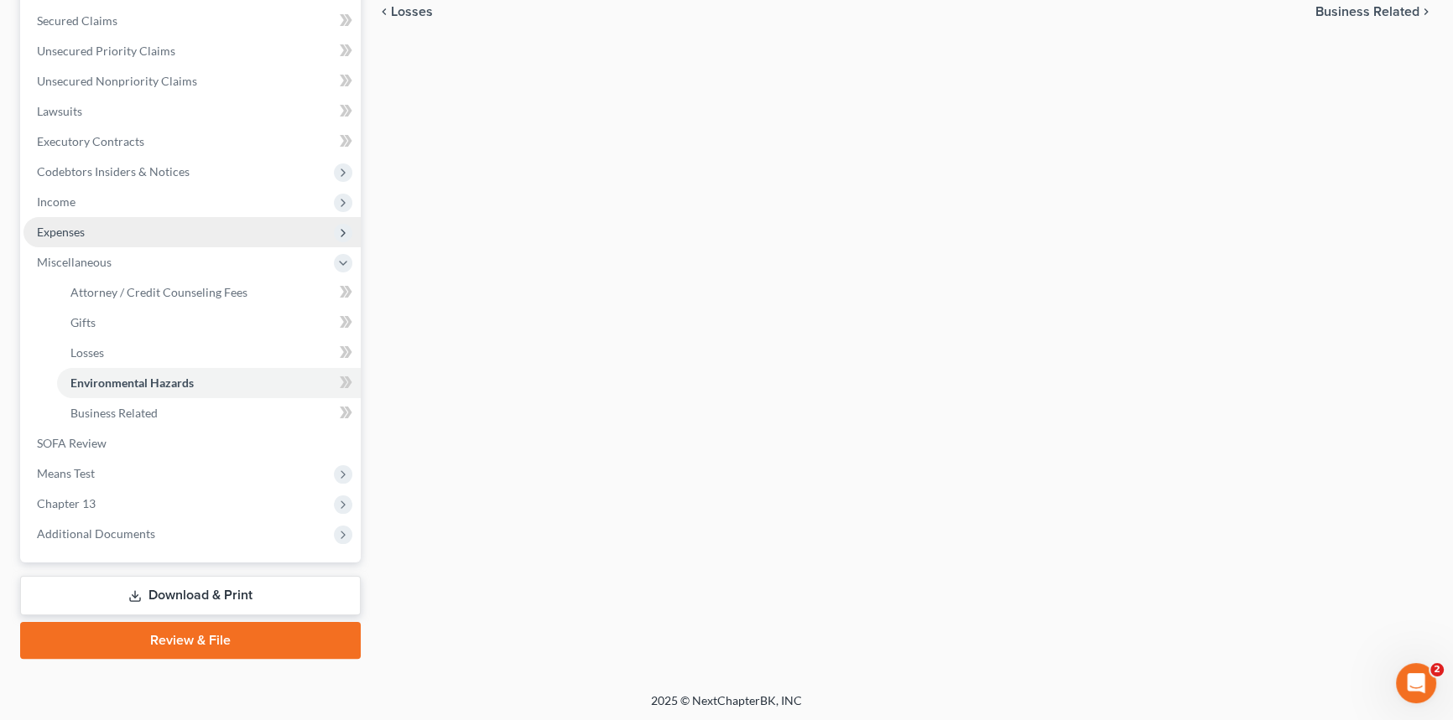
click at [85, 219] on span "Expenses" at bounding box center [191, 232] width 337 height 30
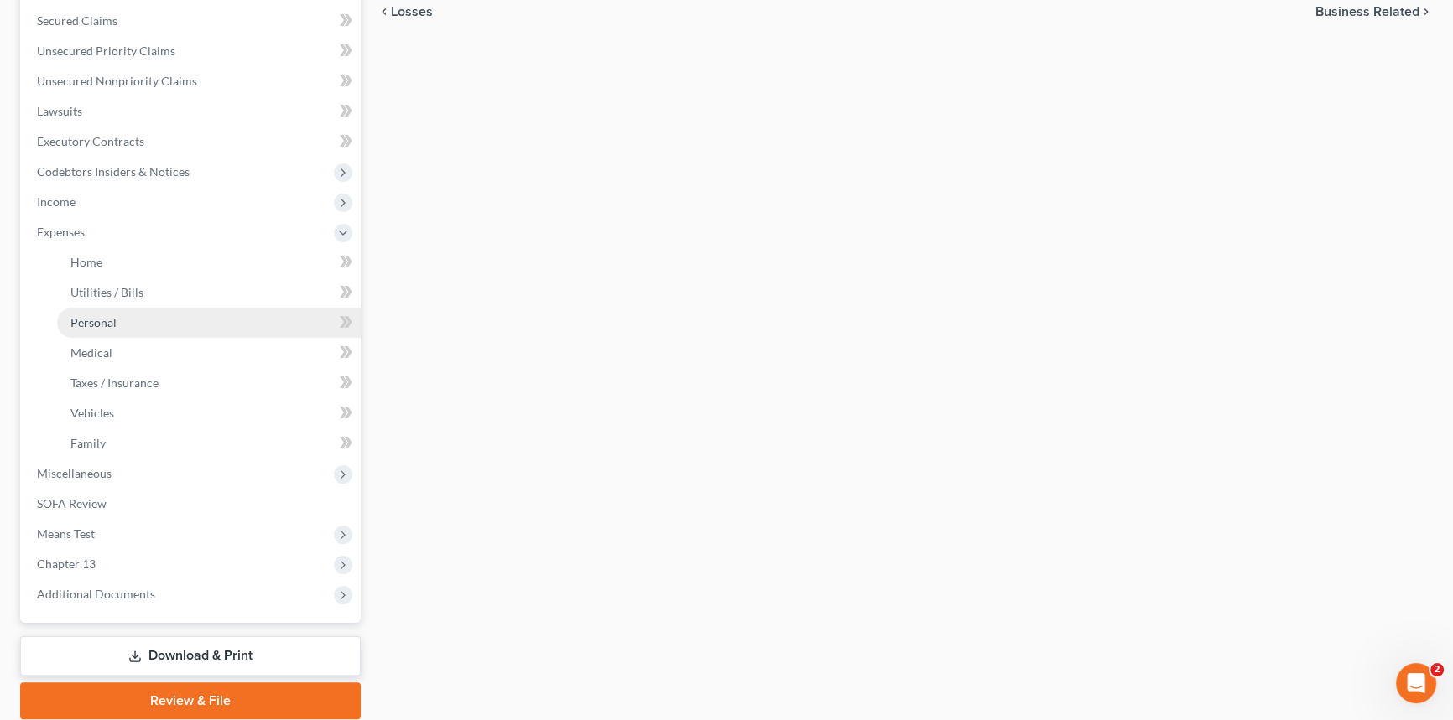
click at [116, 319] on link "Personal" at bounding box center [209, 323] width 304 height 30
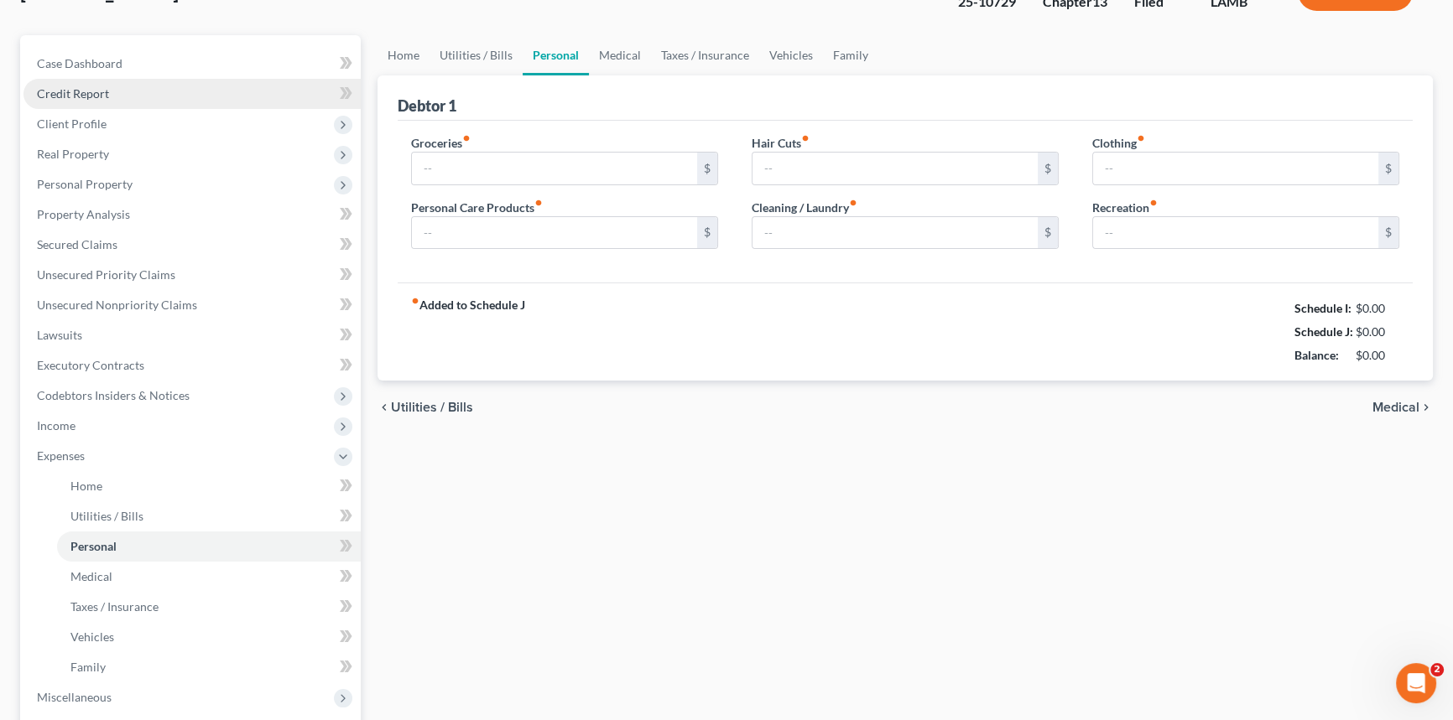
type input "497.00"
type input "154.00"
type input "50.00"
type input "45.00"
type input "93.00"
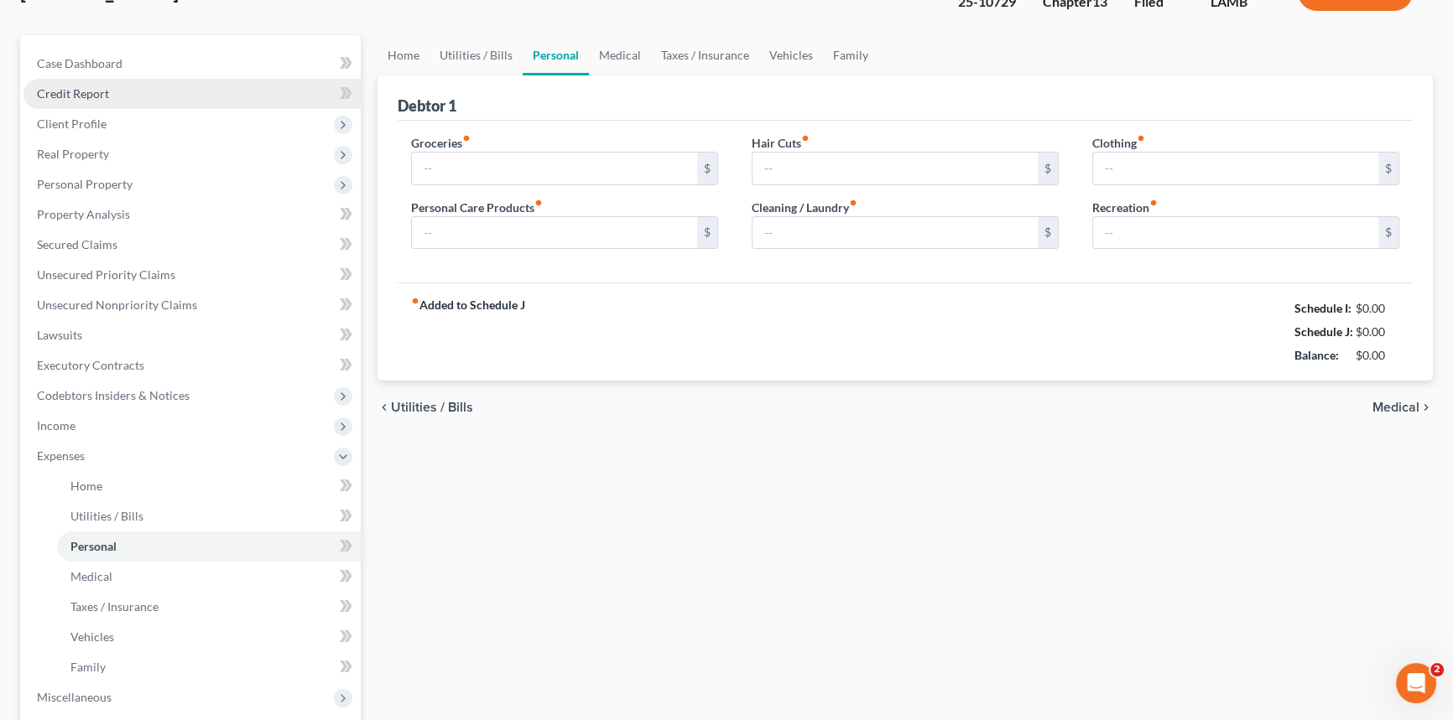
type input "0.00"
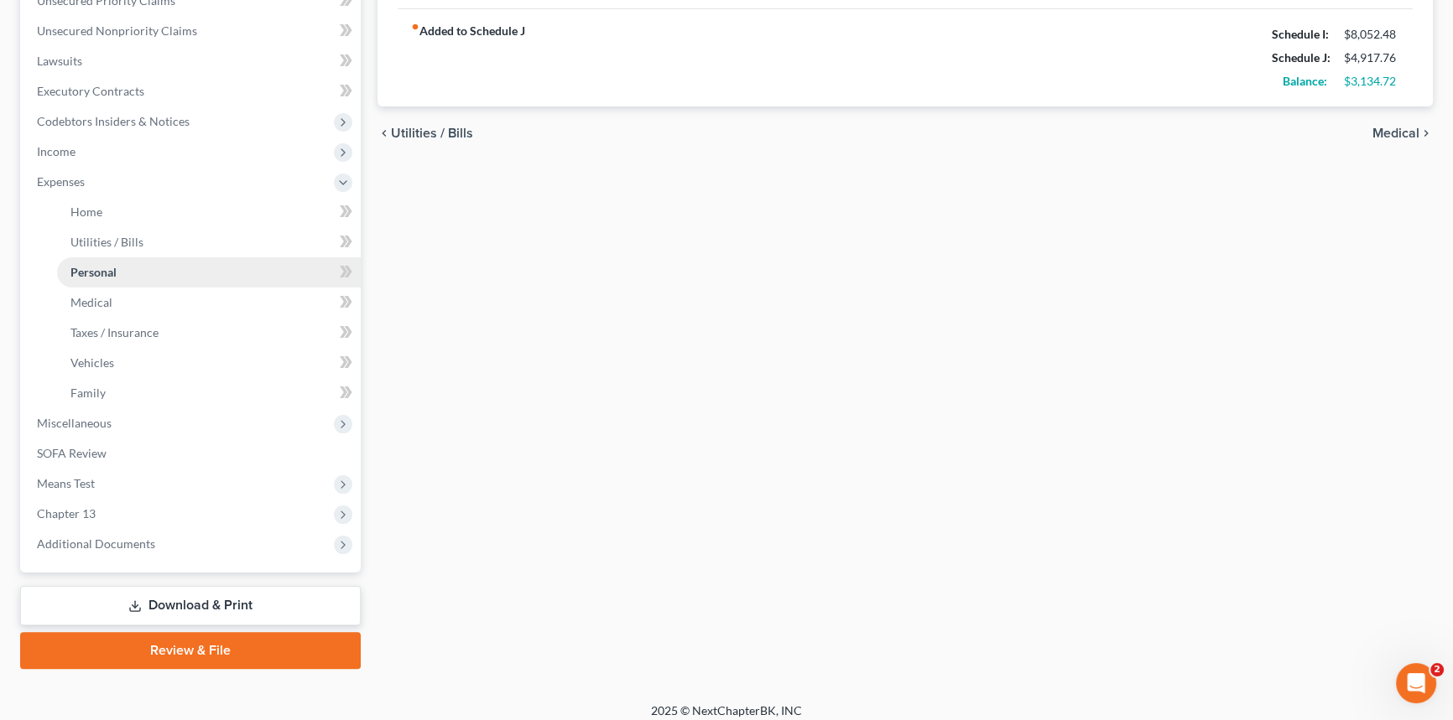
scroll to position [411, 0]
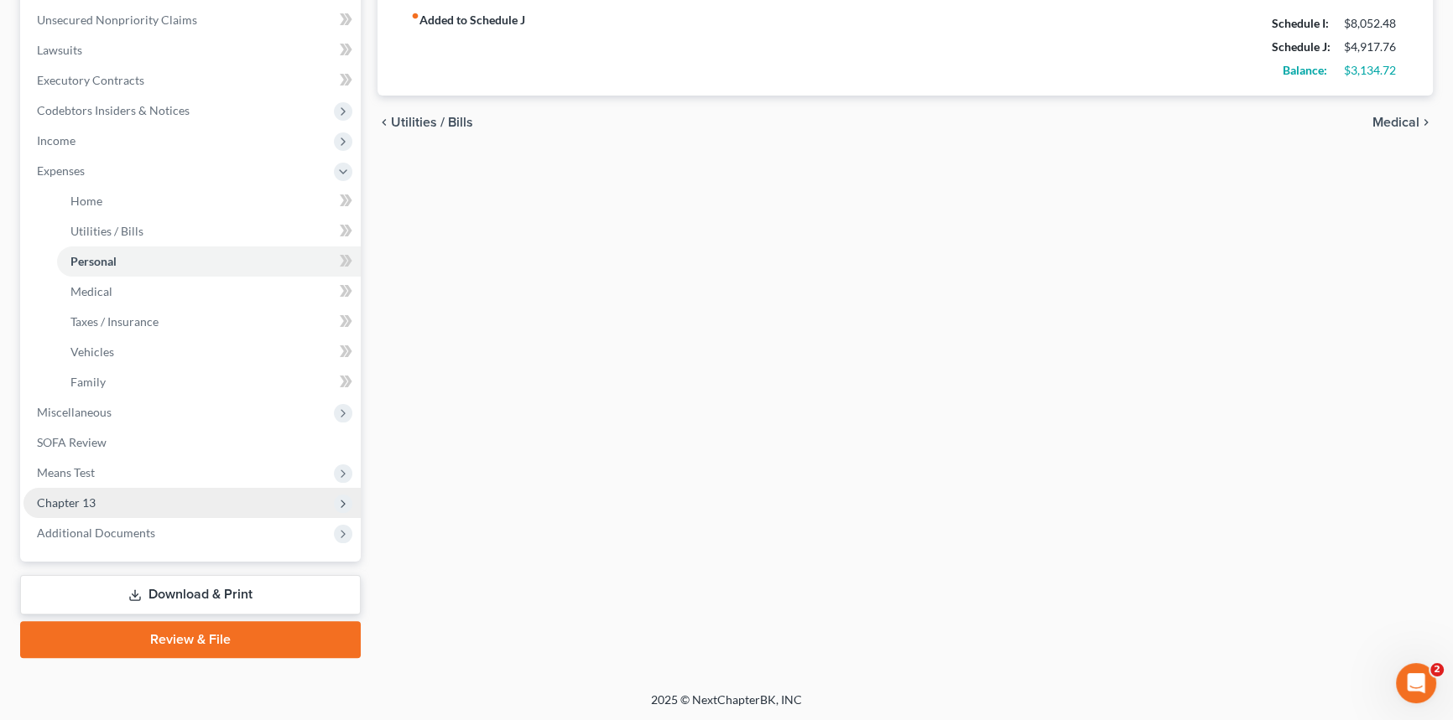
click at [213, 507] on span "Chapter 13" at bounding box center [191, 503] width 337 height 30
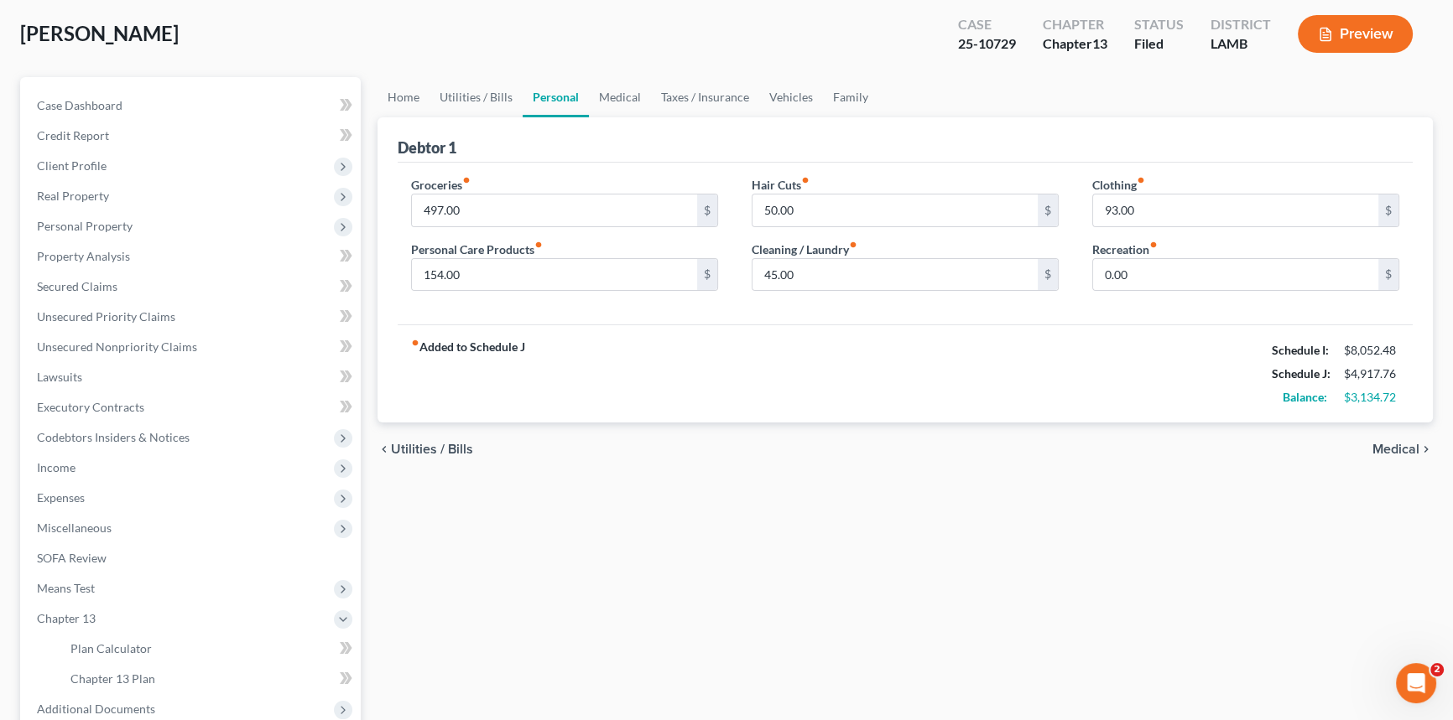
scroll to position [0, 0]
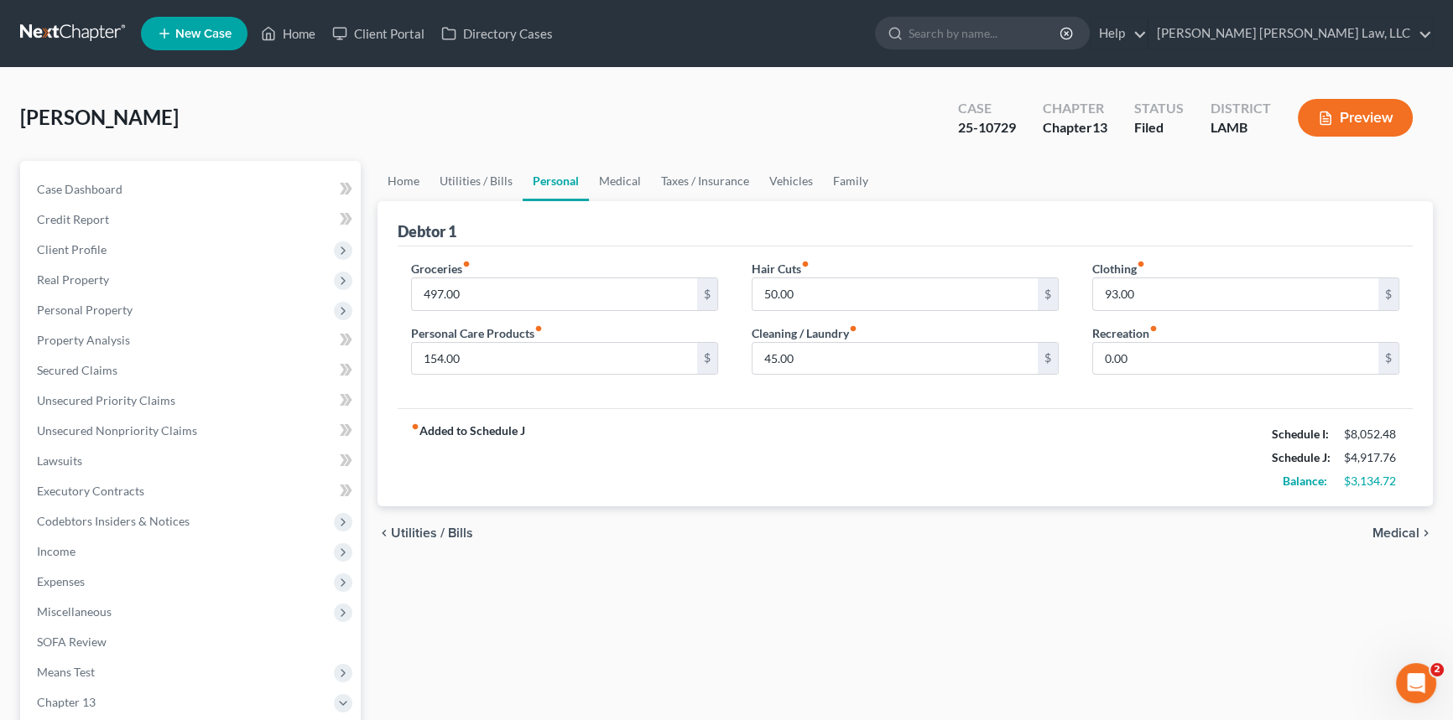
click at [1373, 110] on button "Preview" at bounding box center [1354, 118] width 115 height 38
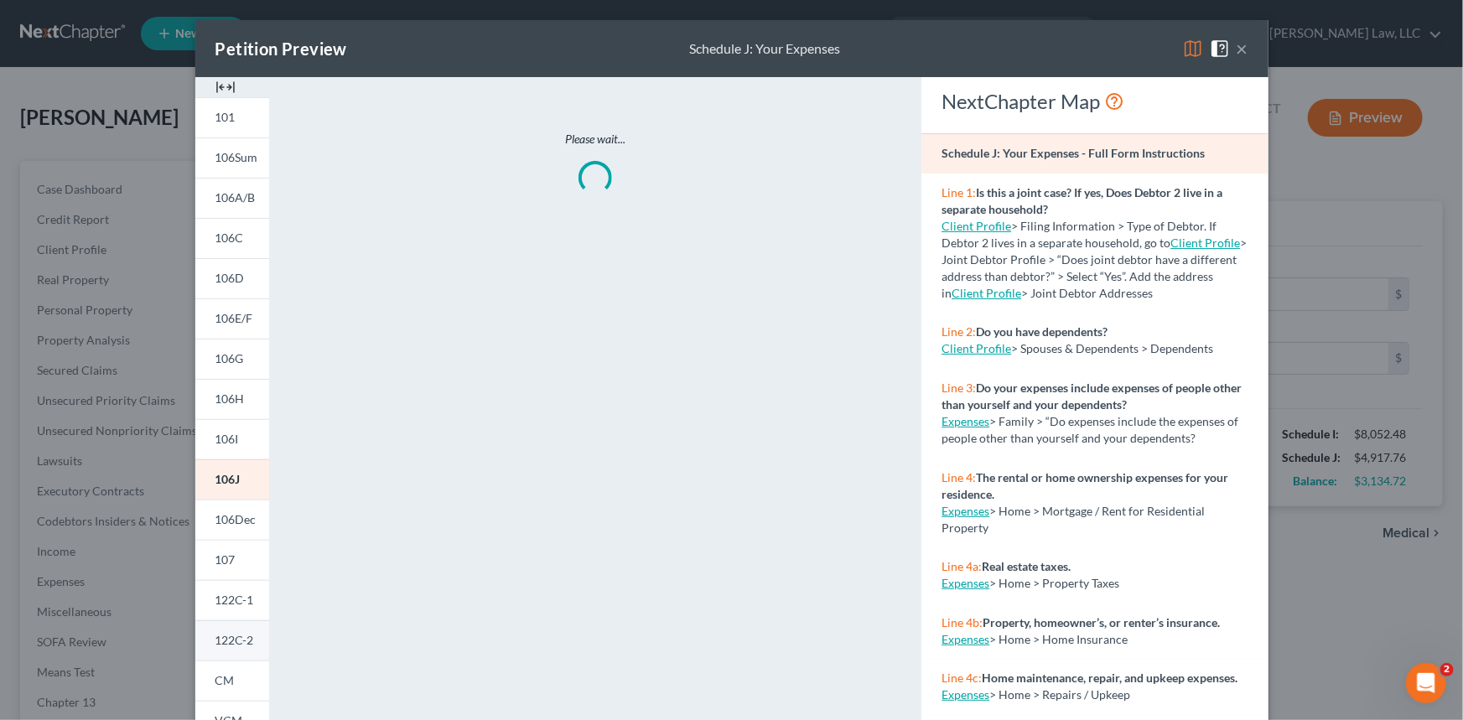
click at [240, 637] on span "122C-2" at bounding box center [235, 640] width 39 height 14
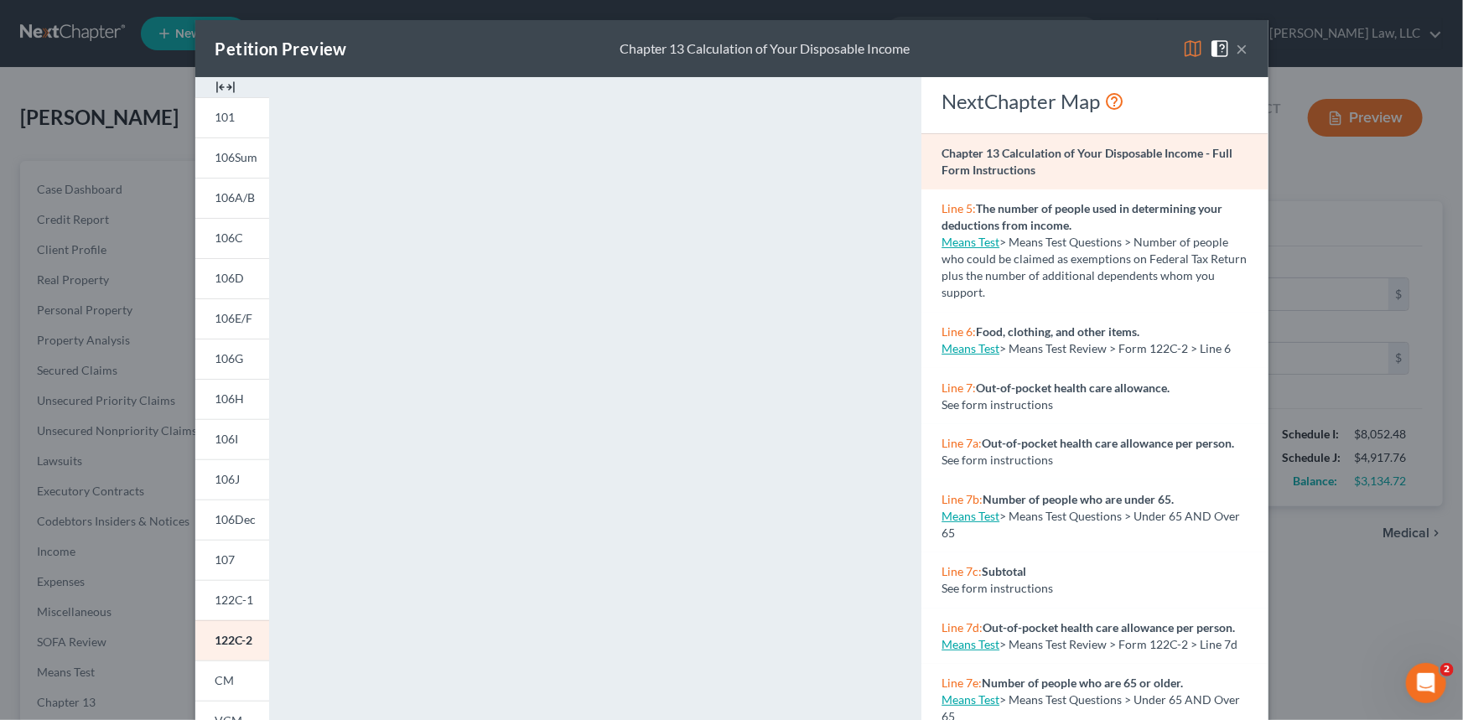
click at [1238, 46] on button "×" at bounding box center [1243, 49] width 12 height 20
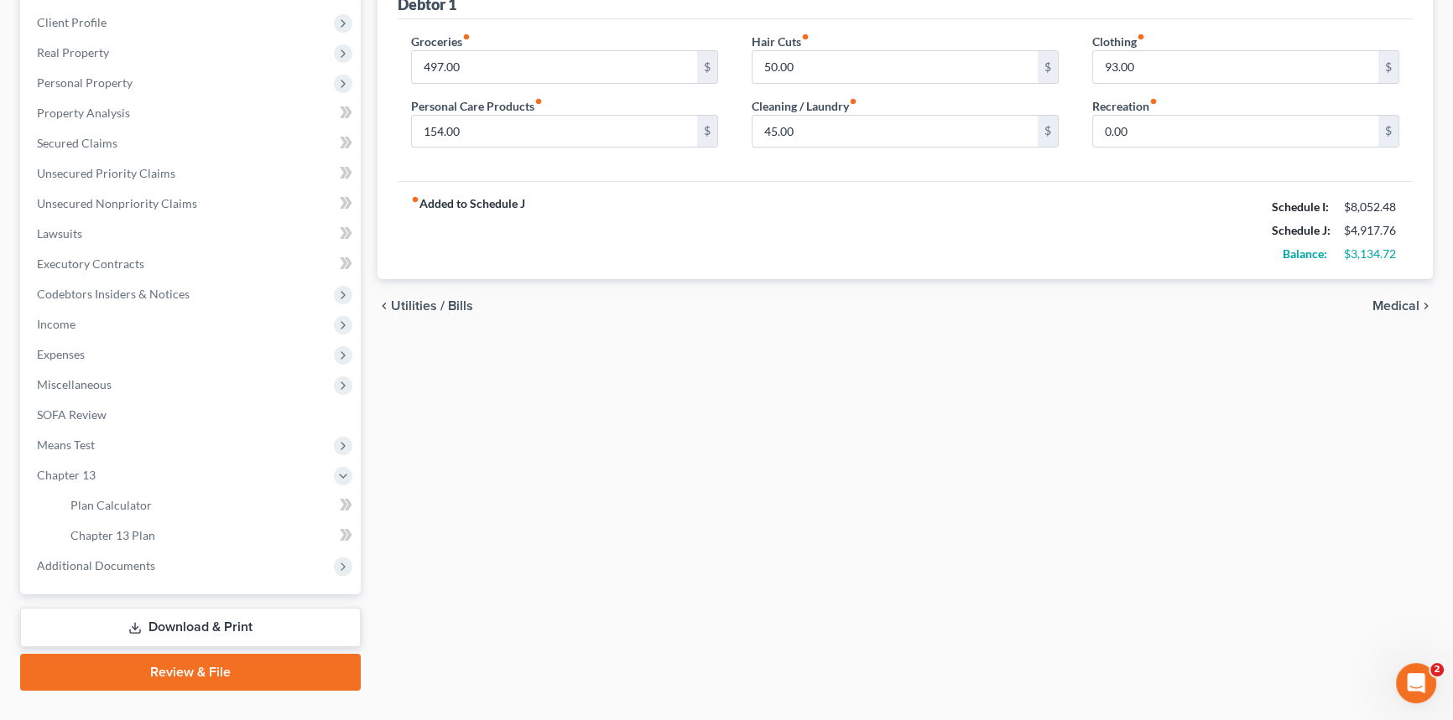
scroll to position [228, 0]
click at [222, 538] on link "Chapter 13 Plan" at bounding box center [209, 535] width 304 height 30
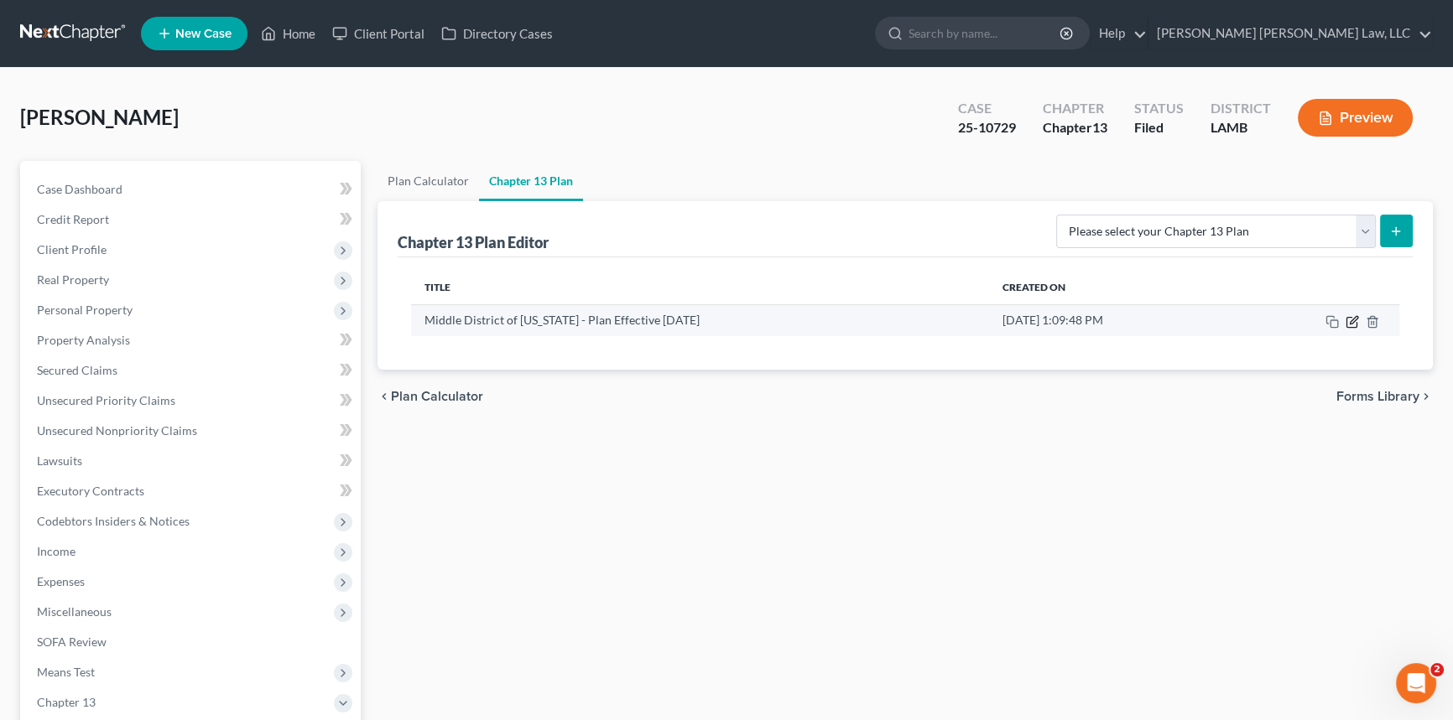
click at [1354, 319] on icon "button" at bounding box center [1351, 321] width 13 height 13
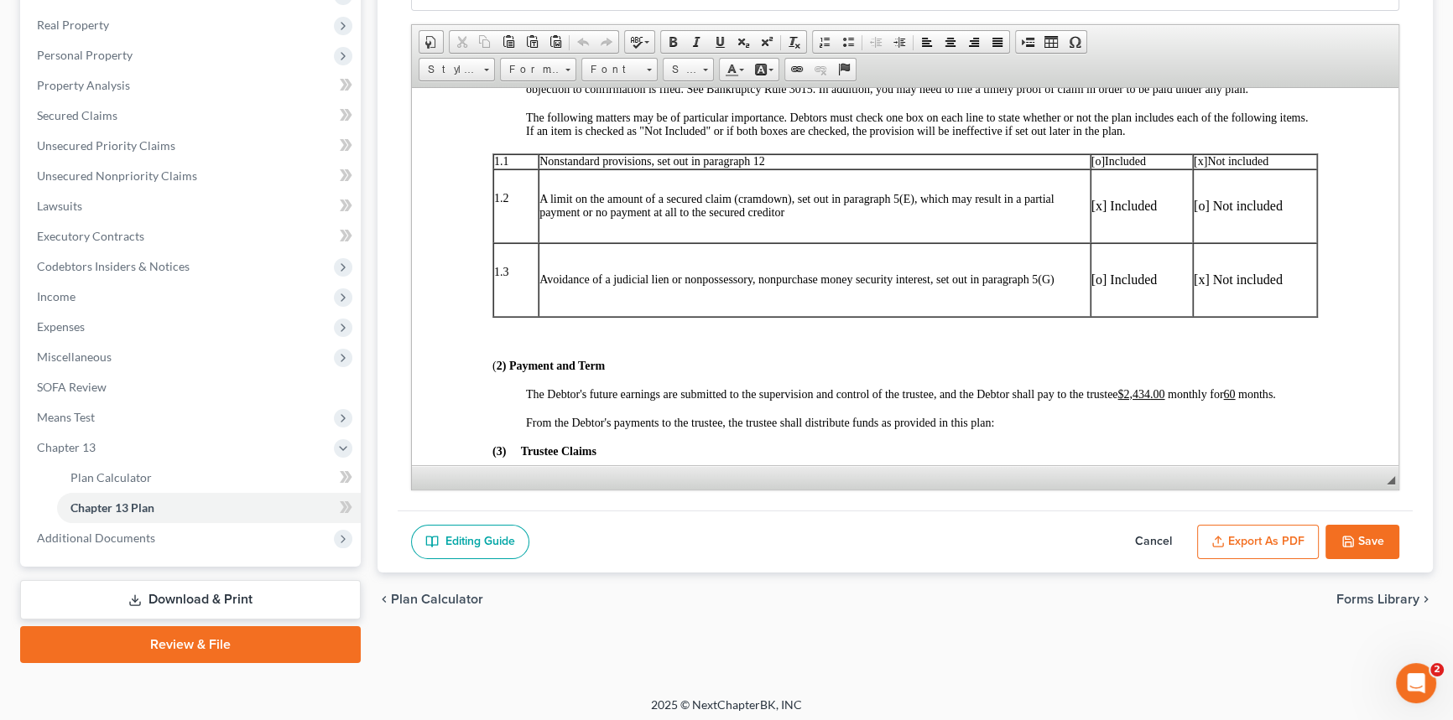
scroll to position [260, 0]
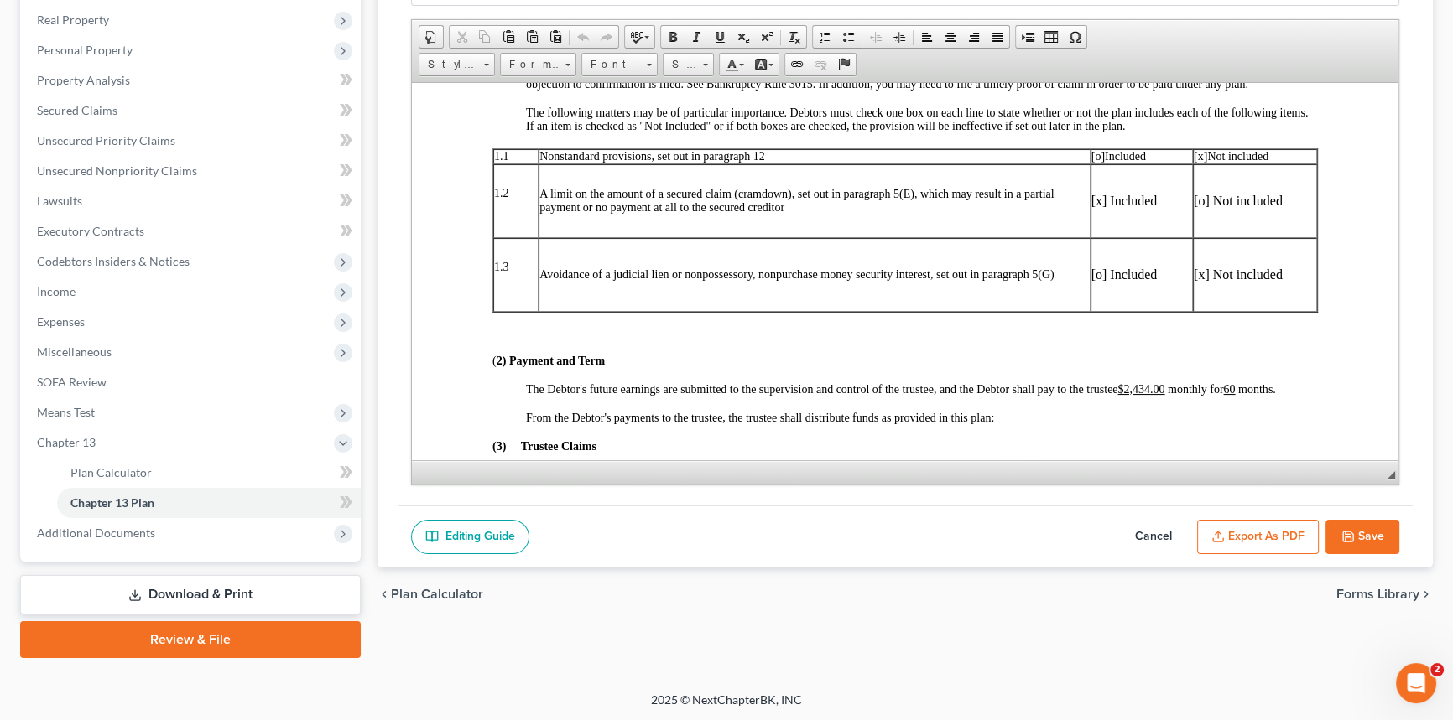
click at [1244, 525] on button "Export as PDF" at bounding box center [1258, 537] width 122 height 35
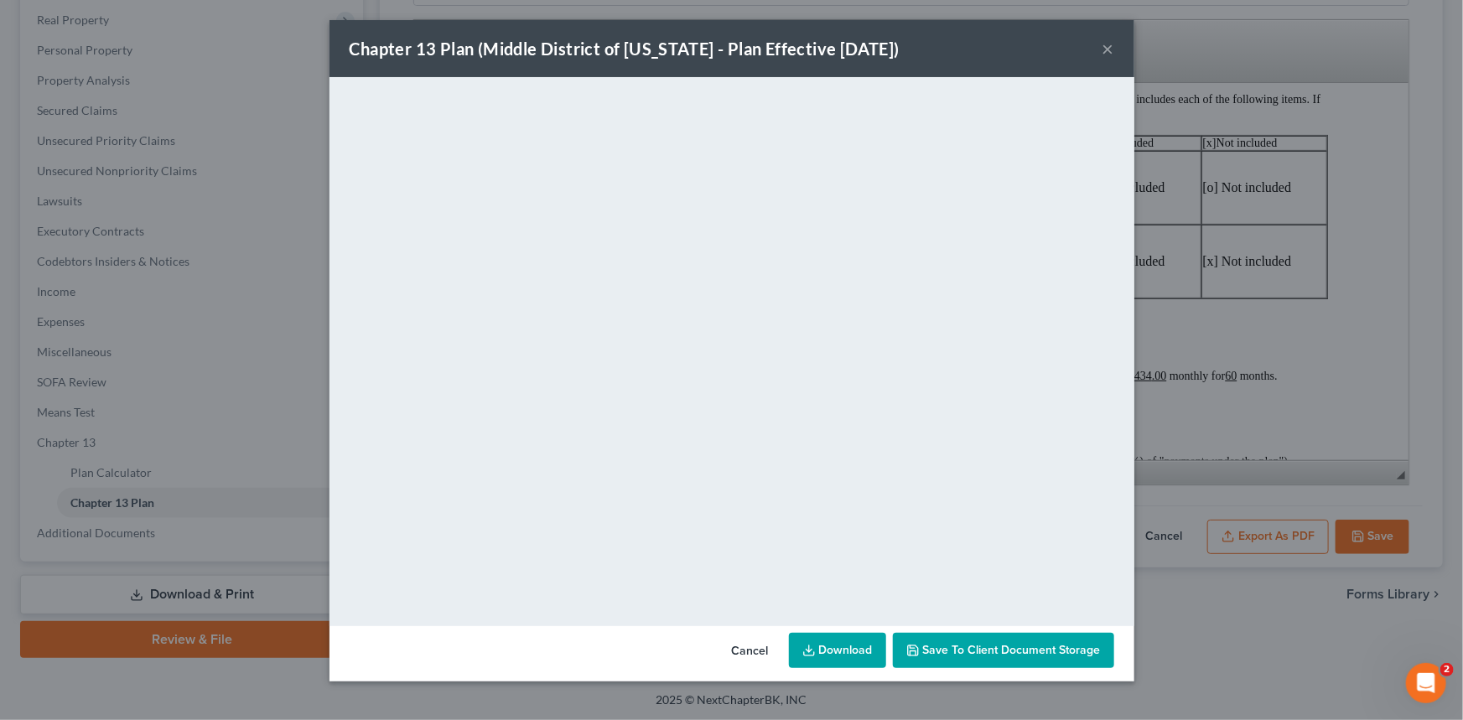
click at [1109, 49] on button "×" at bounding box center [1109, 49] width 12 height 20
